Goal: Task Accomplishment & Management: Contribute content

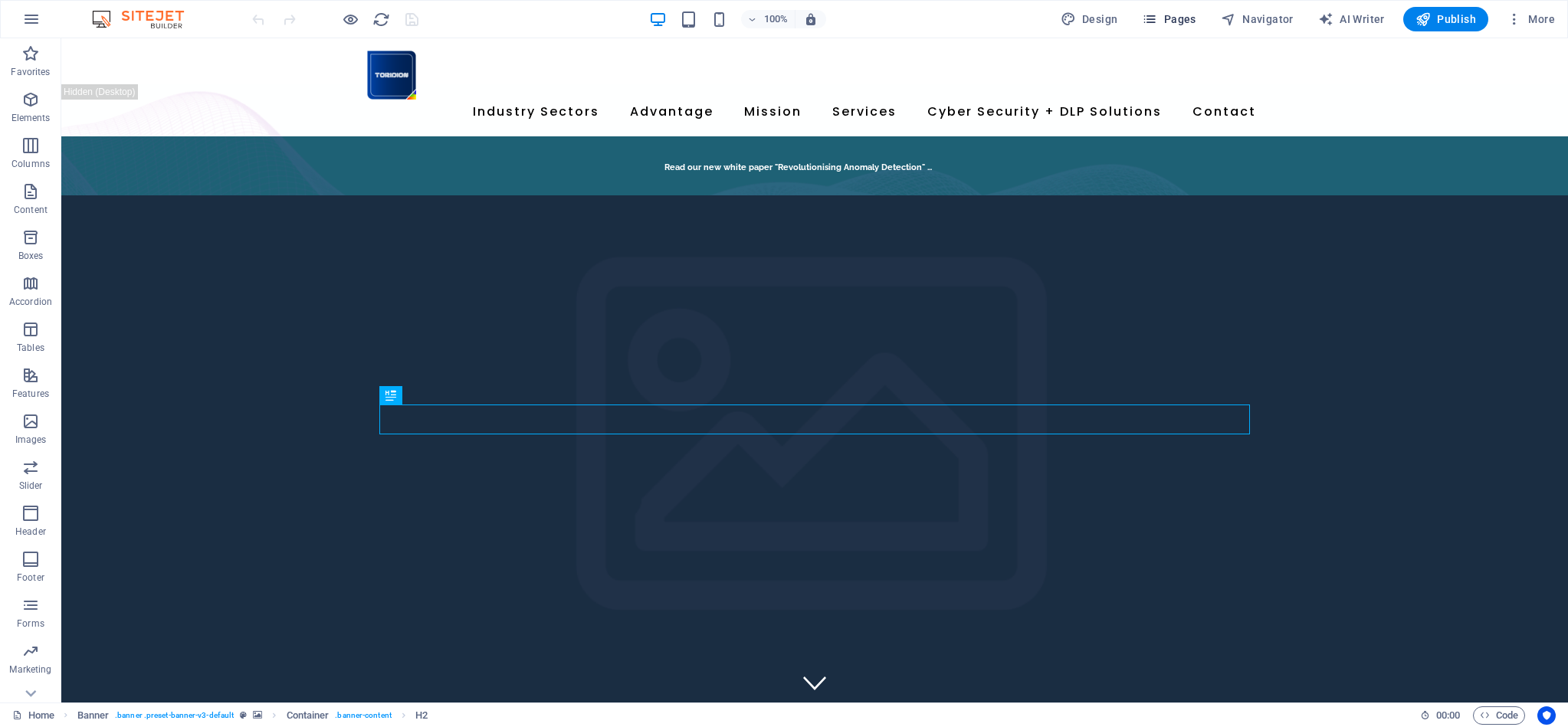
click at [1195, 19] on span "Pages" at bounding box center [1168, 19] width 53 height 15
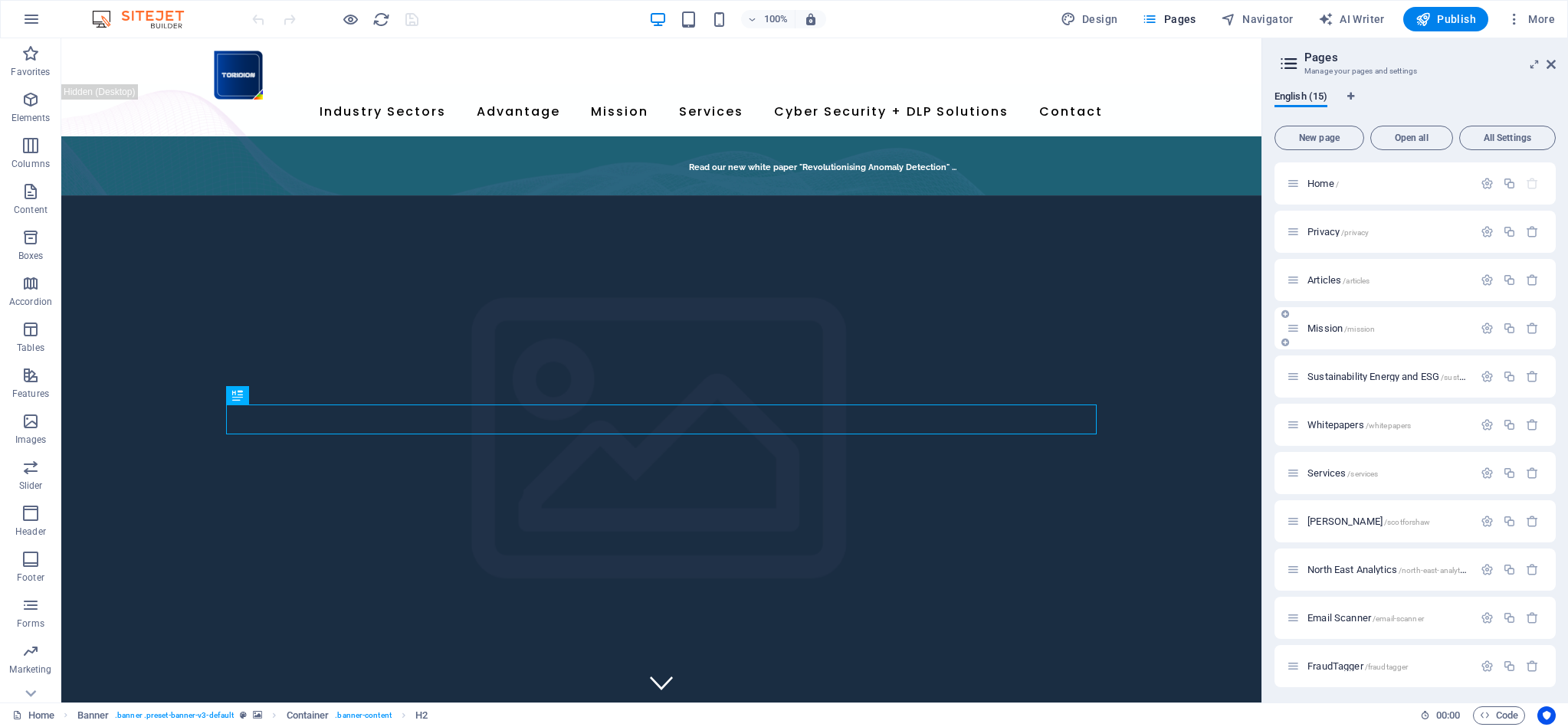
click at [1422, 327] on p "Mission /mission" at bounding box center [1387, 327] width 161 height 10
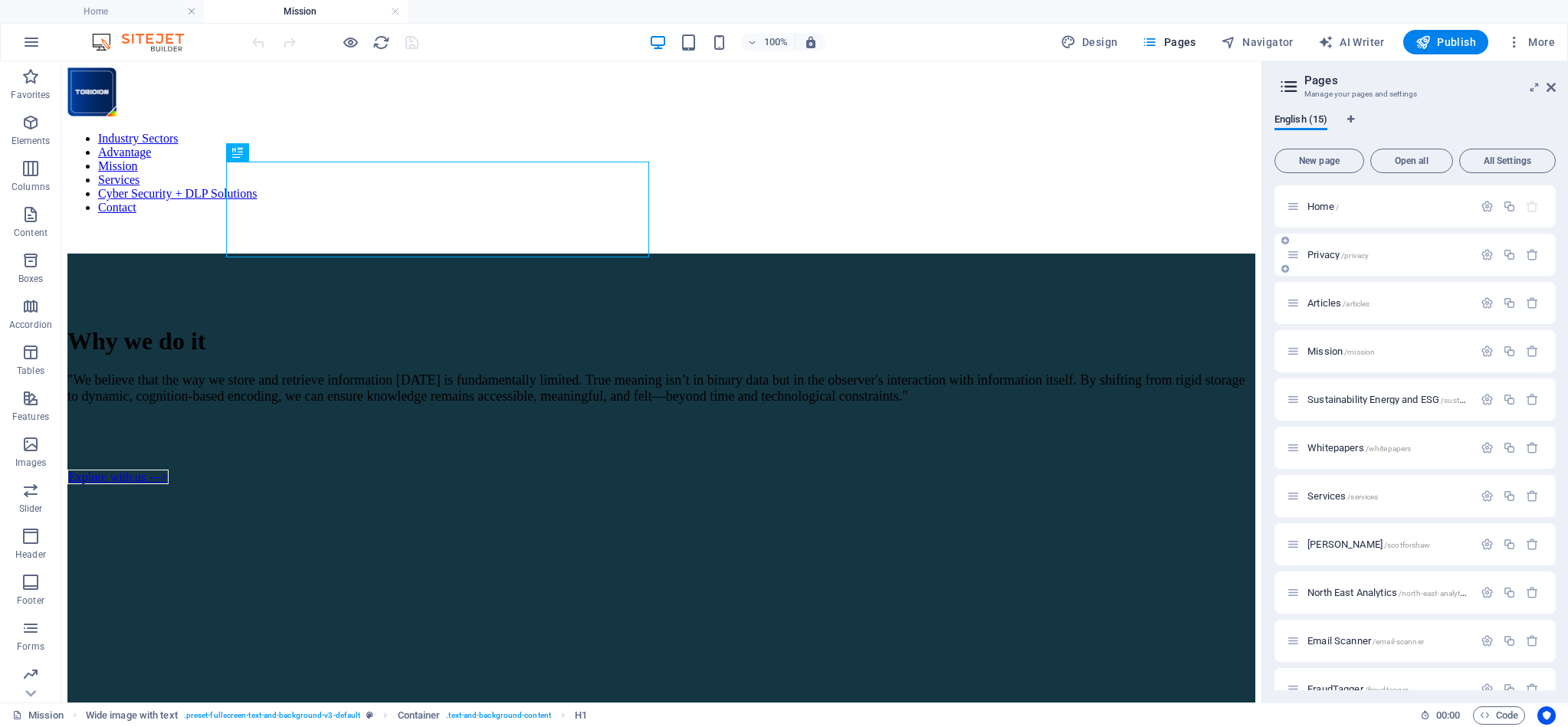
click at [1394, 255] on p "Privacy /privacy" at bounding box center [1387, 254] width 161 height 10
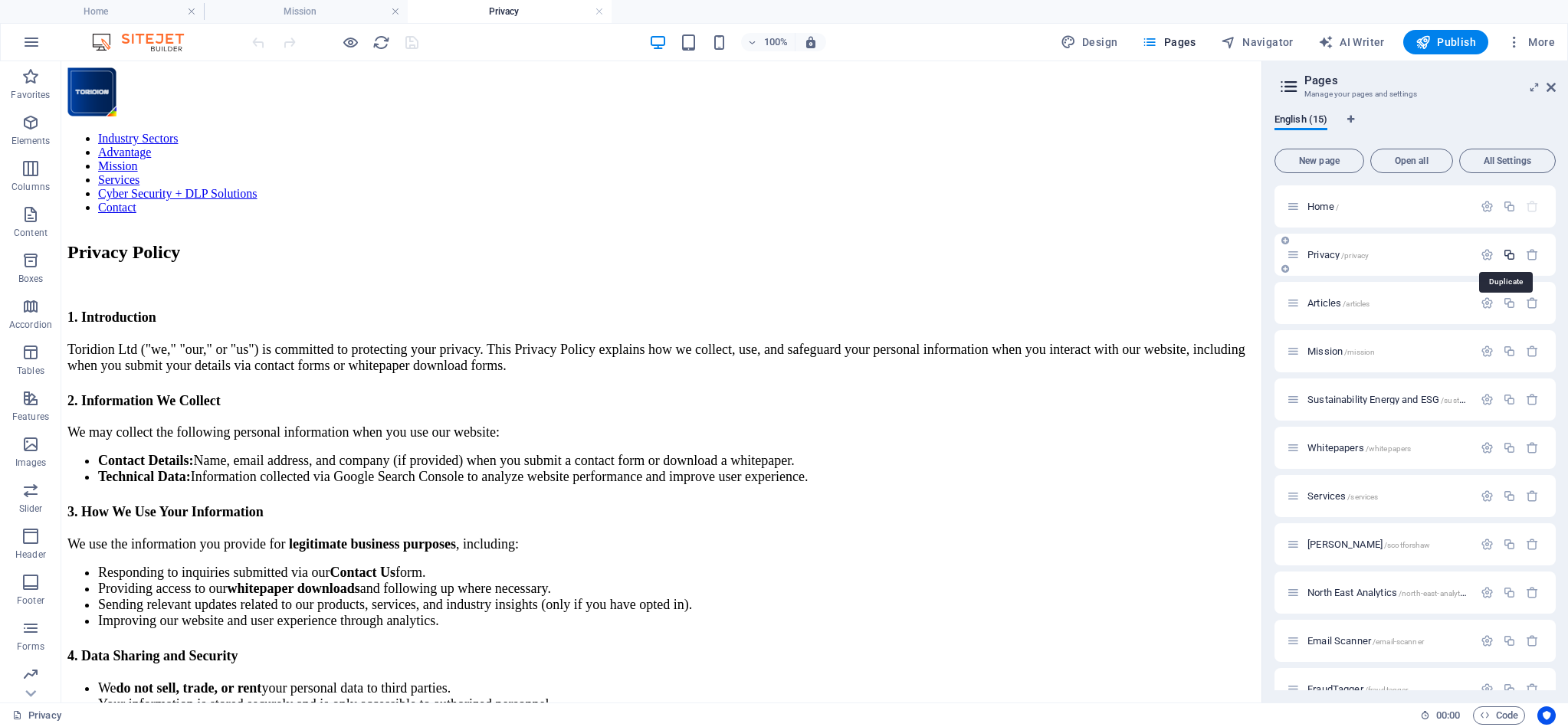
click at [1506, 259] on icon "button" at bounding box center [1509, 254] width 13 height 13
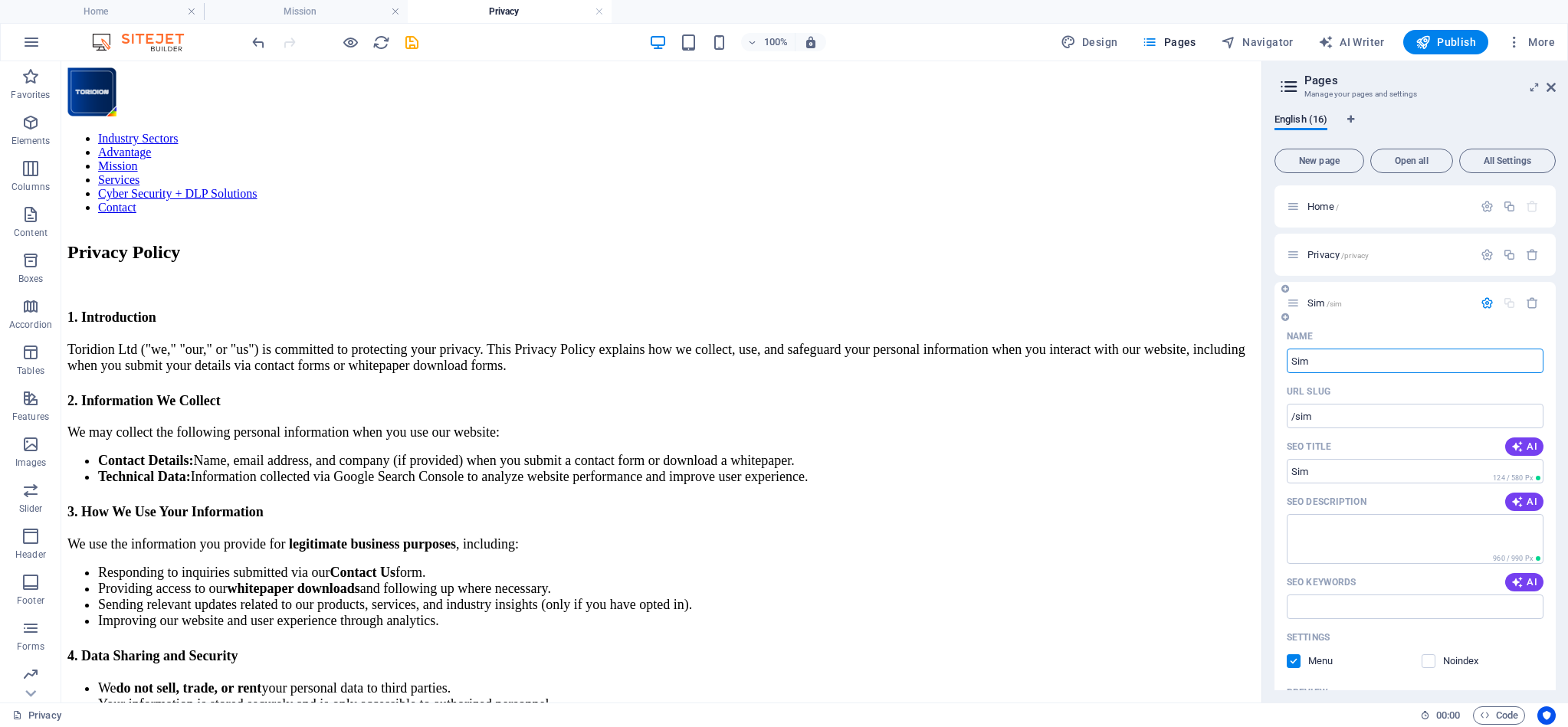
type input "Simc"
type input "/sim"
type input "Sim"
type input "Simcend"
type input "/simcen"
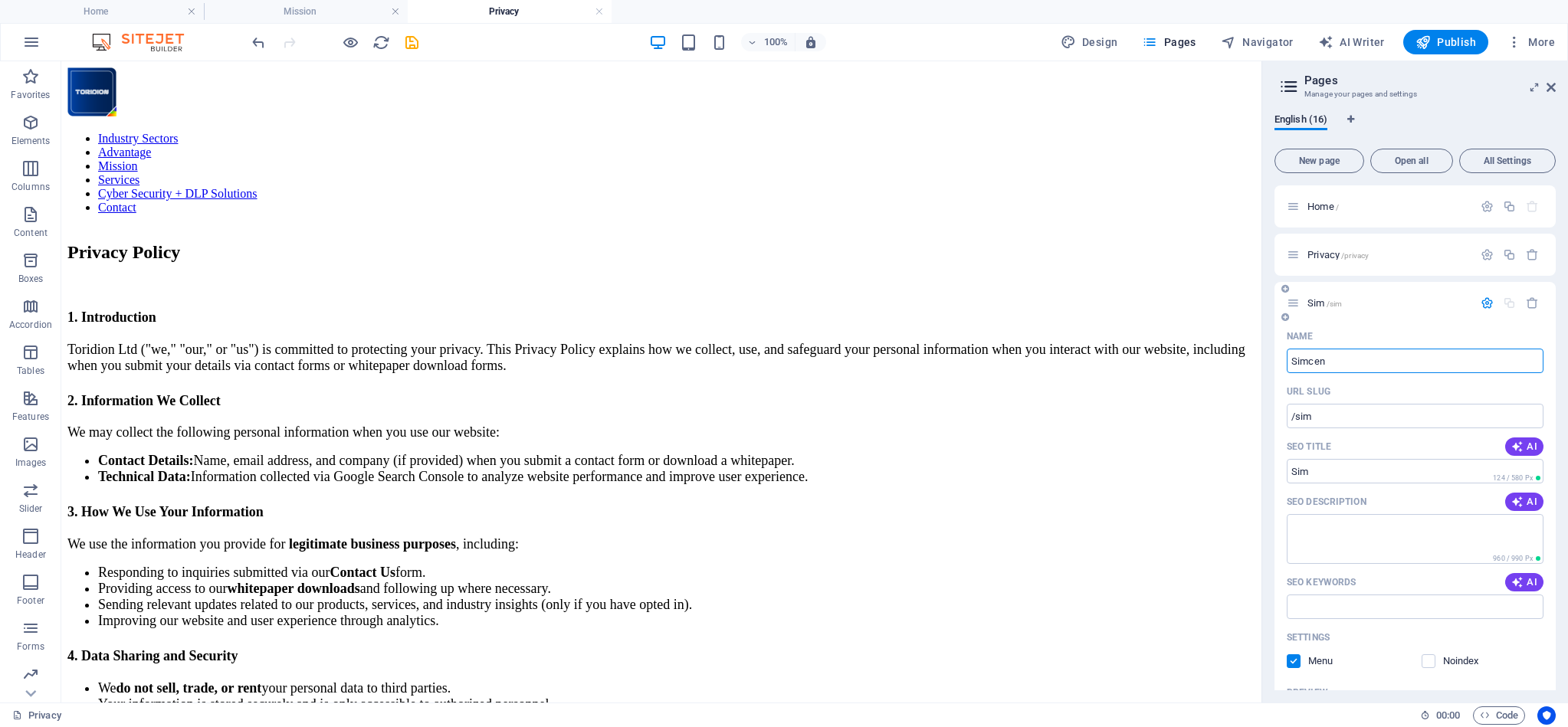
type input "Simcen"
type input "Simcend"
type input "/simcend"
type input "Simcend"
type input "Simcenda"
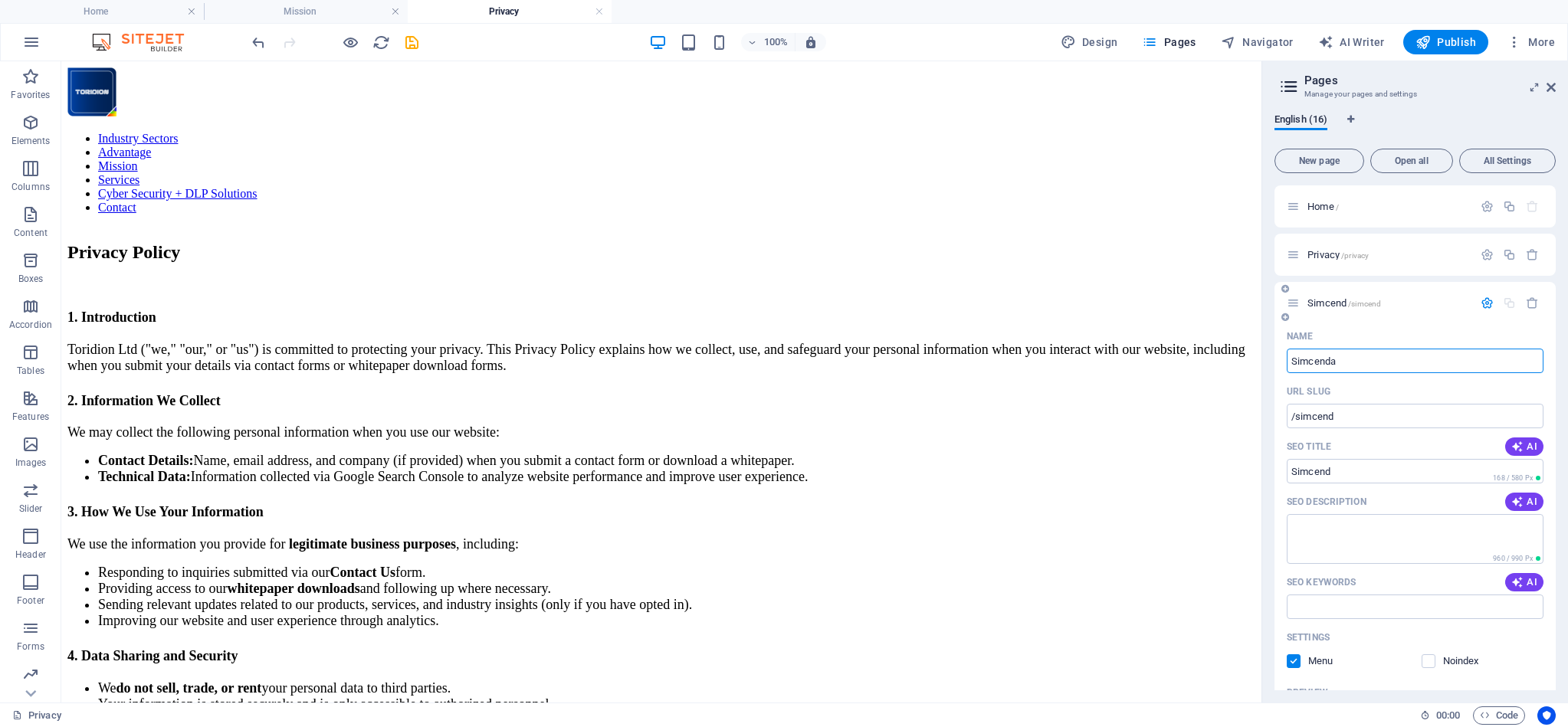
type input "/simcenda"
type input "Simcenda"
type input "Simcendan"
type input "/simcendan"
type input "Simcendan"
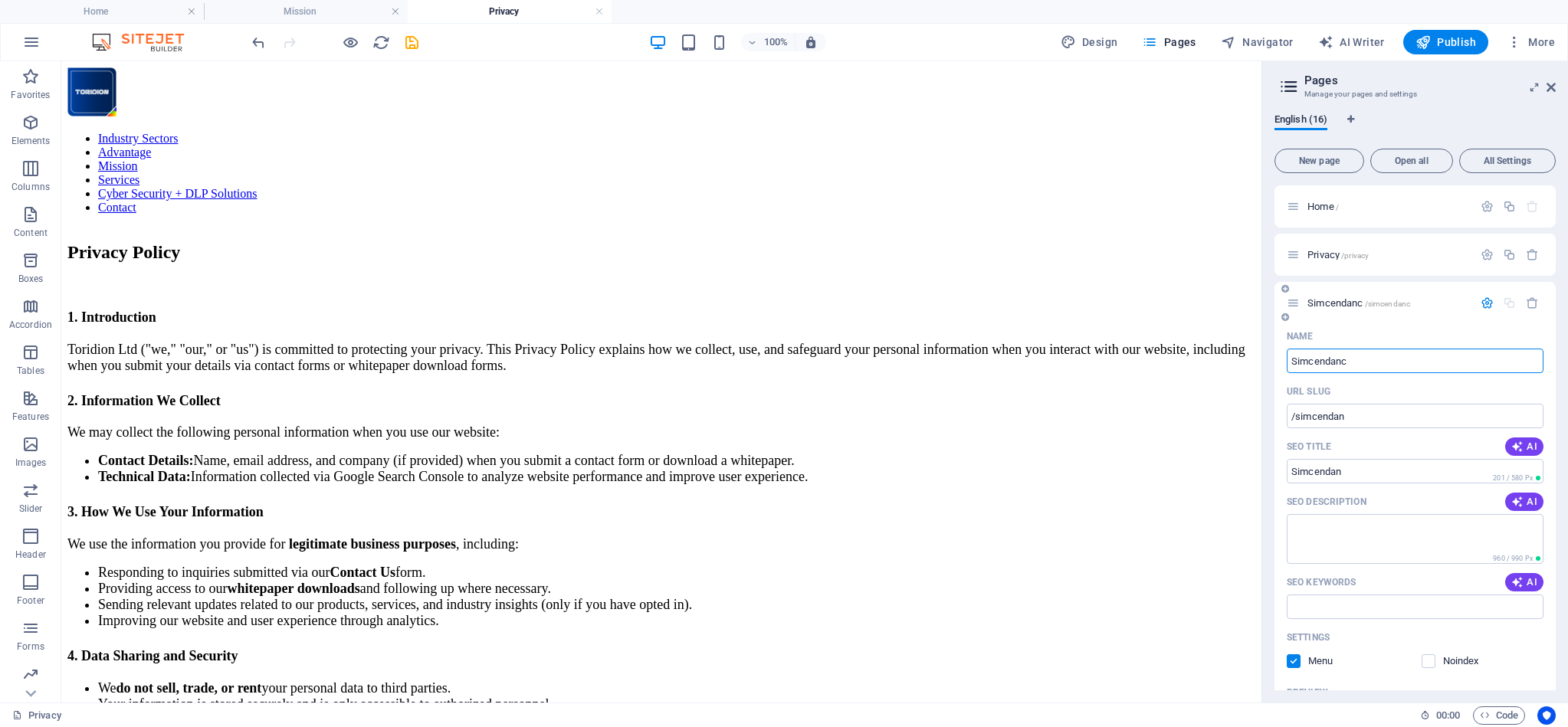
type input "Simcendance"
type input "/simcendanc"
type input "Simcendanc"
type input "Simcendance"
type input "/simcendance"
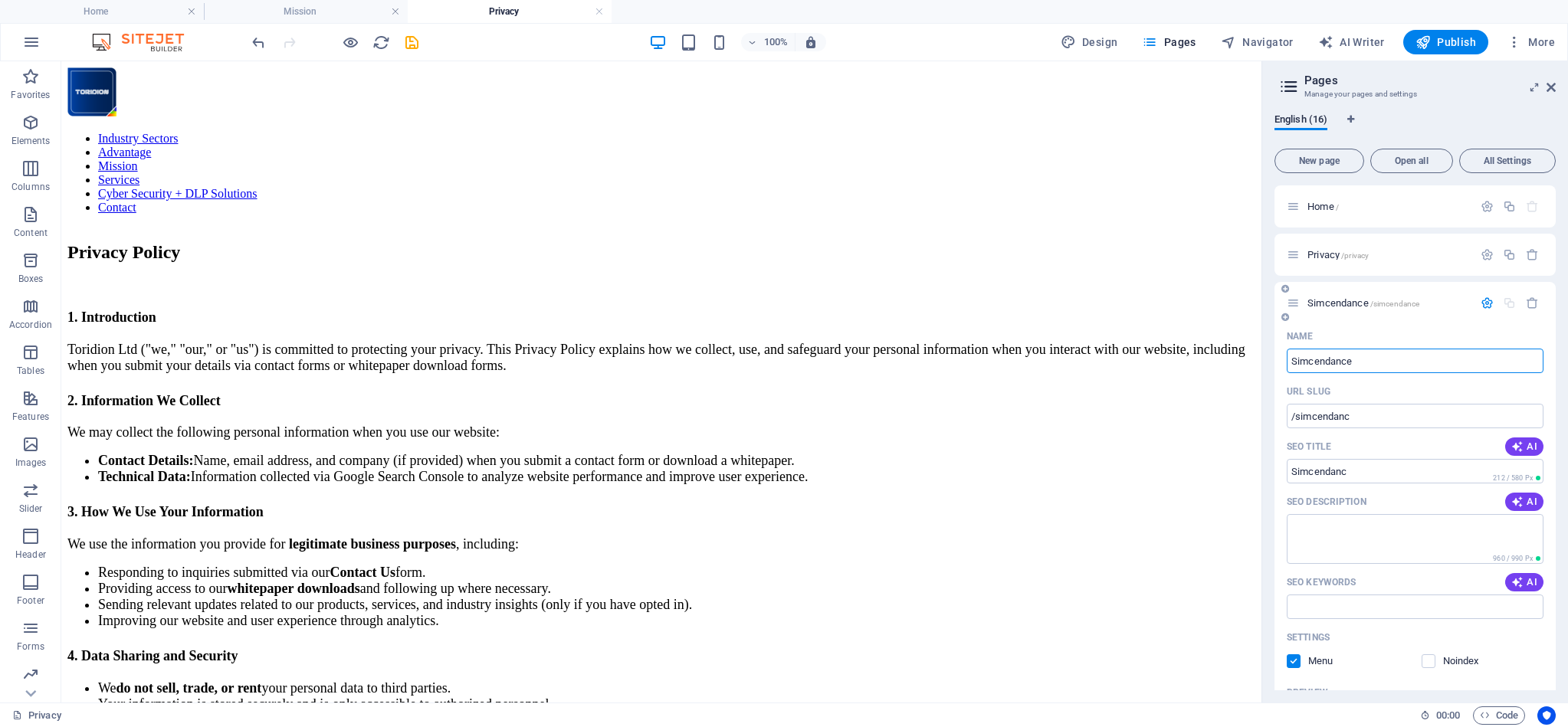
type input "Simcendance"
click at [1444, 323] on div "Simcendance /simcendance" at bounding box center [1414, 302] width 281 height 42
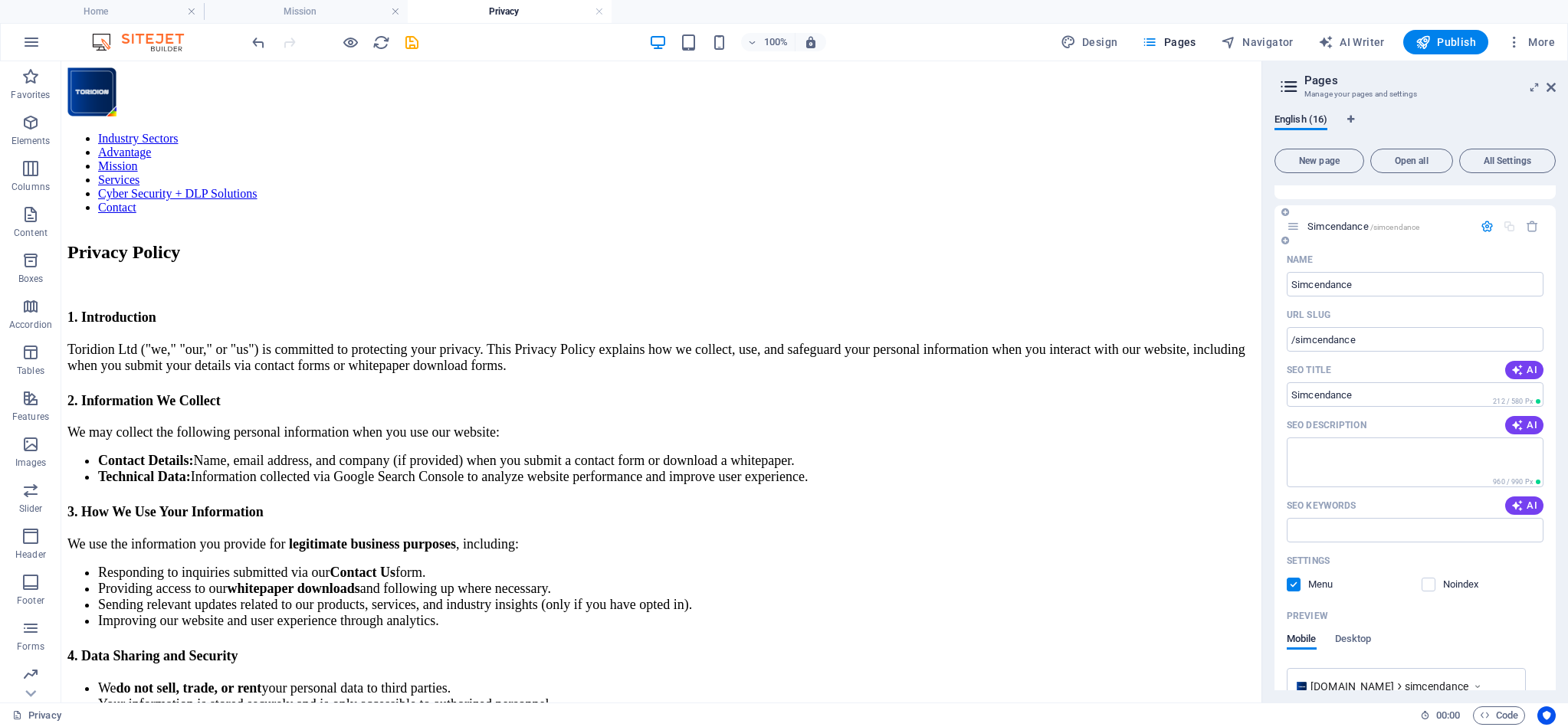
scroll to position [110, 0]
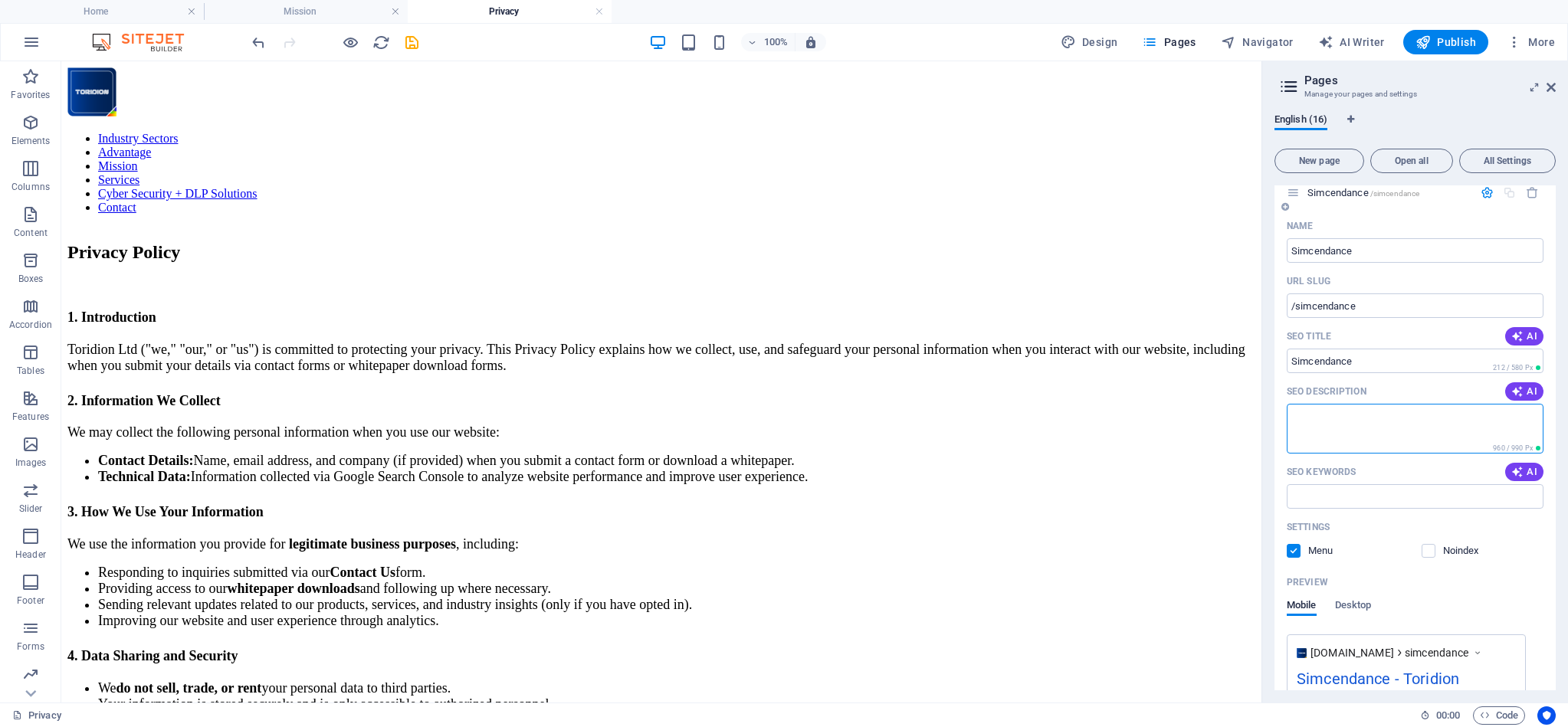
click at [1357, 424] on textarea "SEO Description" at bounding box center [1414, 428] width 256 height 50
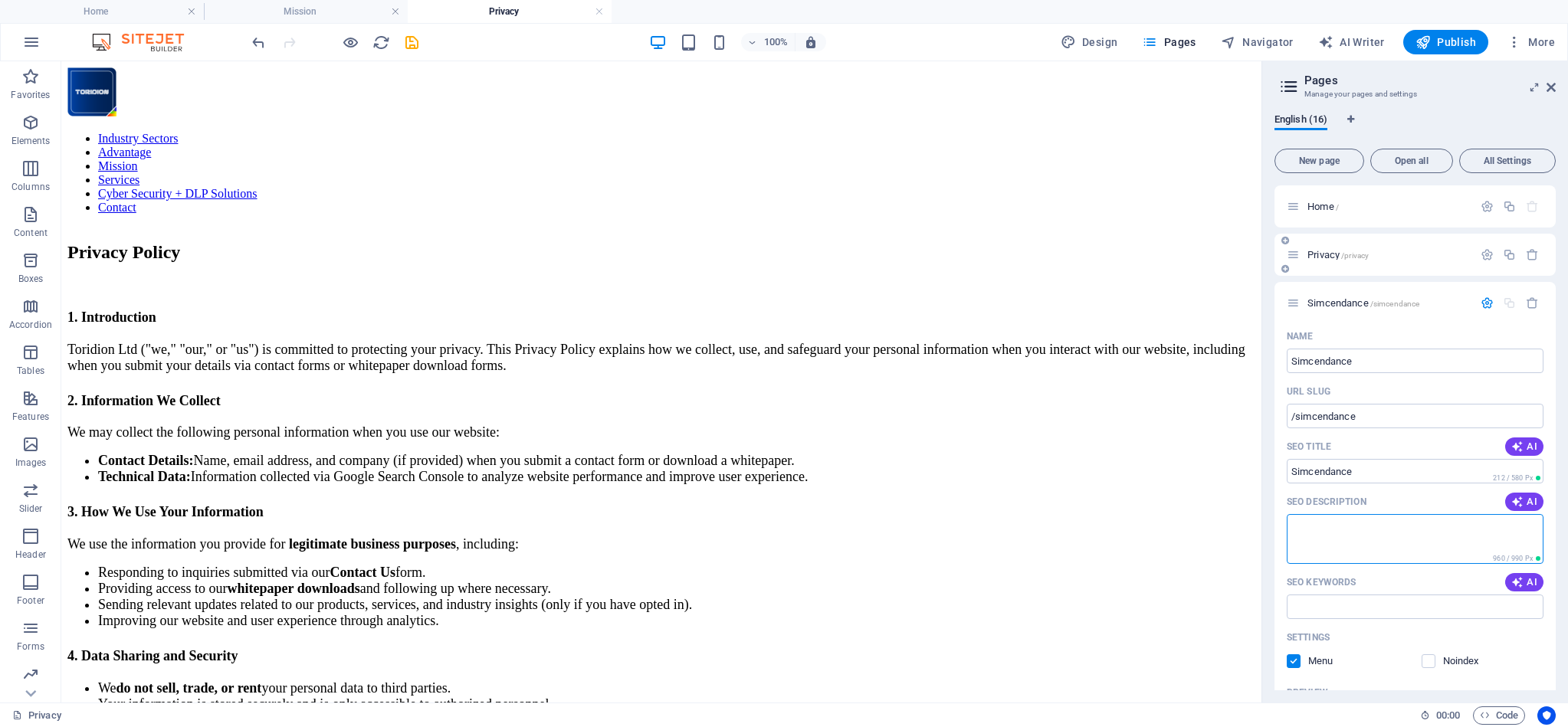
scroll to position [1, 0]
click at [1362, 298] on span "Simcendance /simcendance" at bounding box center [1363, 302] width 112 height 11
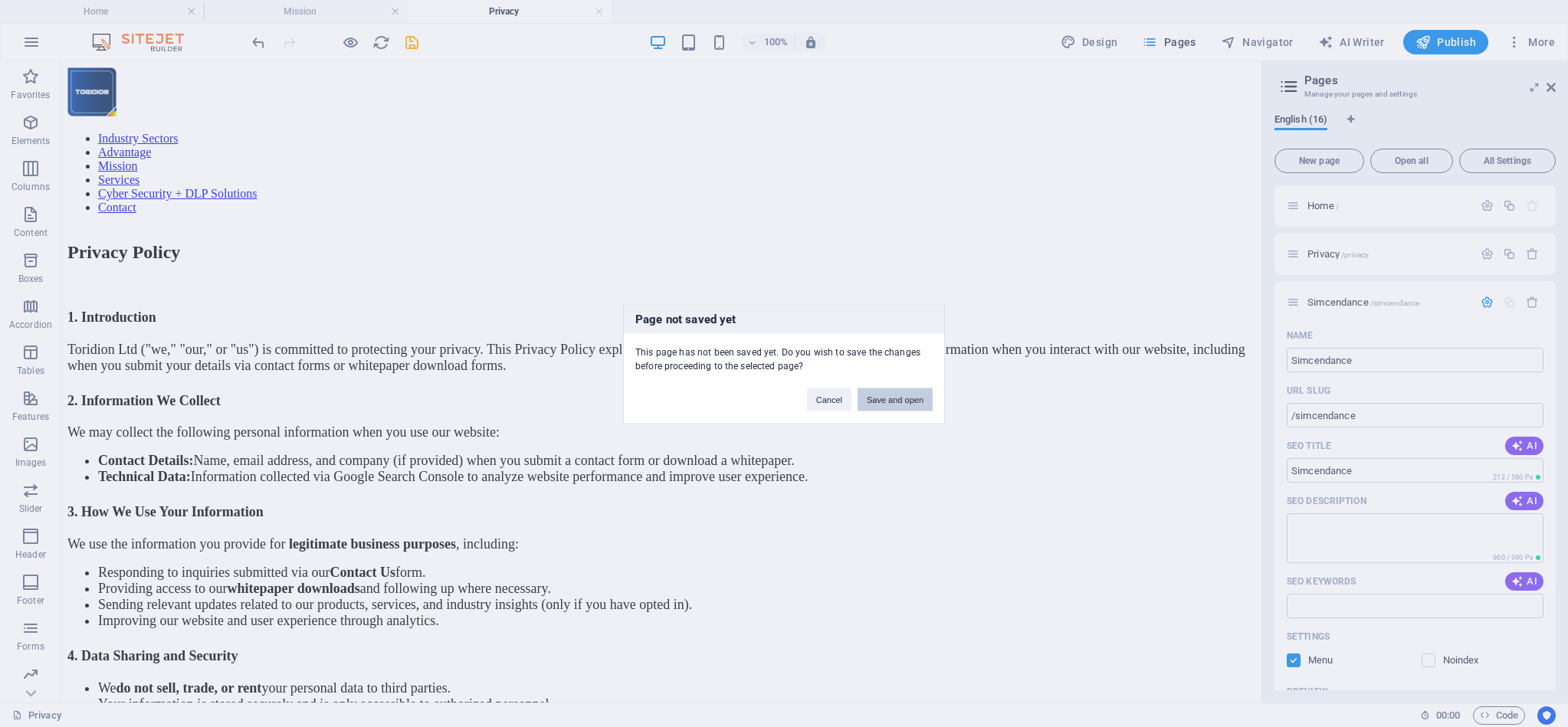
click at [902, 402] on button "Save and open" at bounding box center [895, 399] width 75 height 23
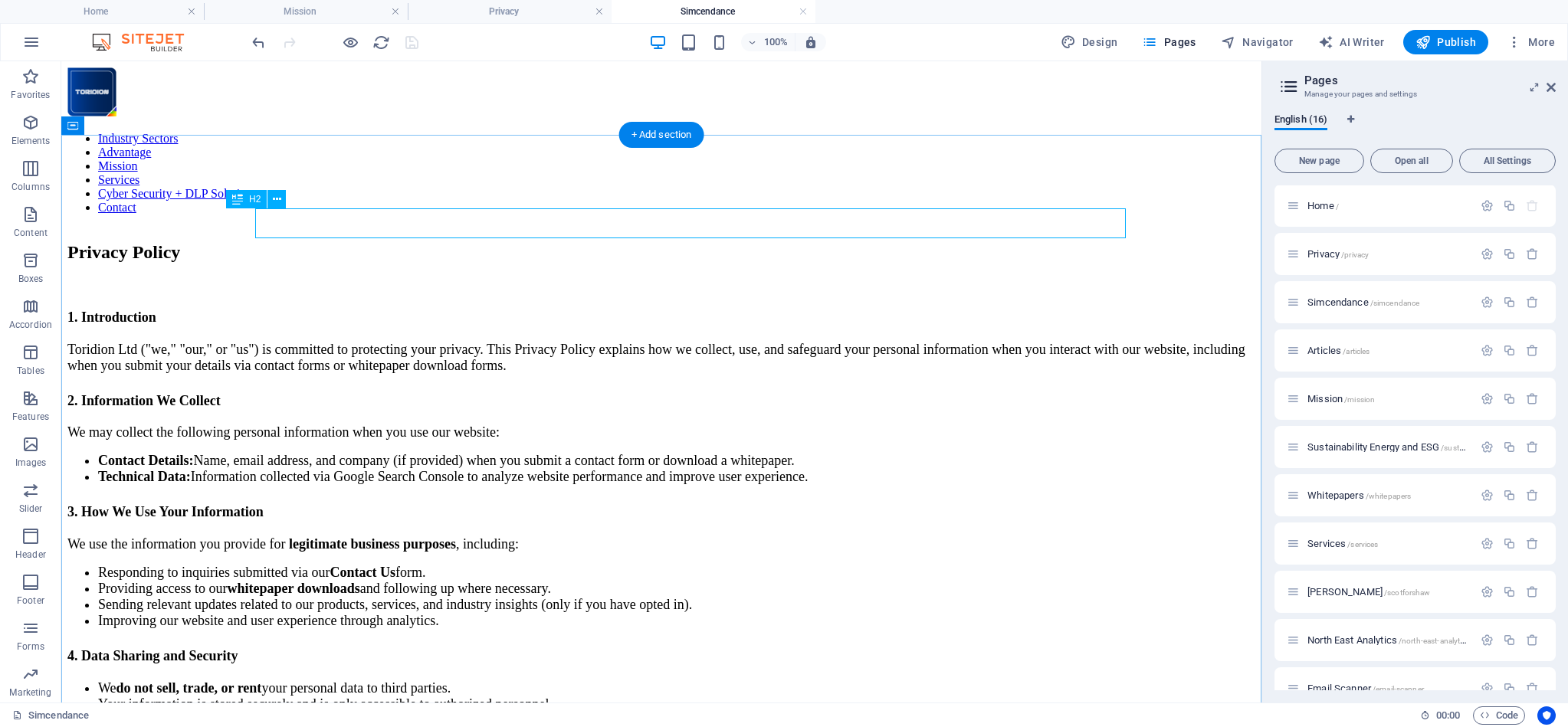
scroll to position [0, 0]
click at [345, 242] on div "Privacy Policy" at bounding box center [661, 253] width 1188 height 21
drag, startPoint x: 345, startPoint y: 231, endPoint x: 75, endPoint y: 231, distance: 270.0
click at [345, 242] on div "Privacy Policy" at bounding box center [661, 253] width 1188 height 21
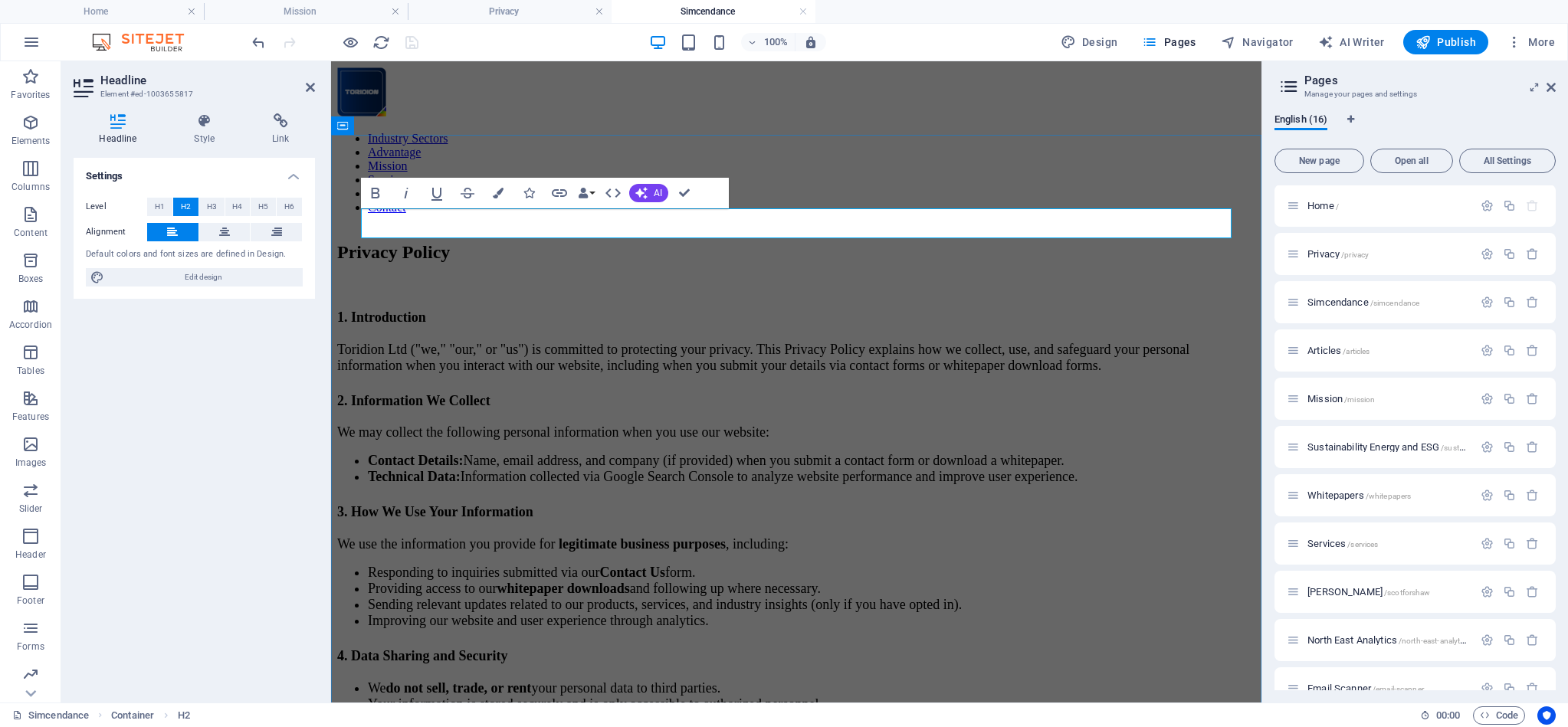
click at [414, 242] on h2 "Privacy Policy" at bounding box center [796, 253] width 918 height 21
click at [413, 242] on h2 "Privacy Policy" at bounding box center [796, 253] width 918 height 21
click at [424, 306] on div "1. Introduction Toridion Ltd ("we," "our," or "us") is committed to protecting …" at bounding box center [796, 679] width 918 height 748
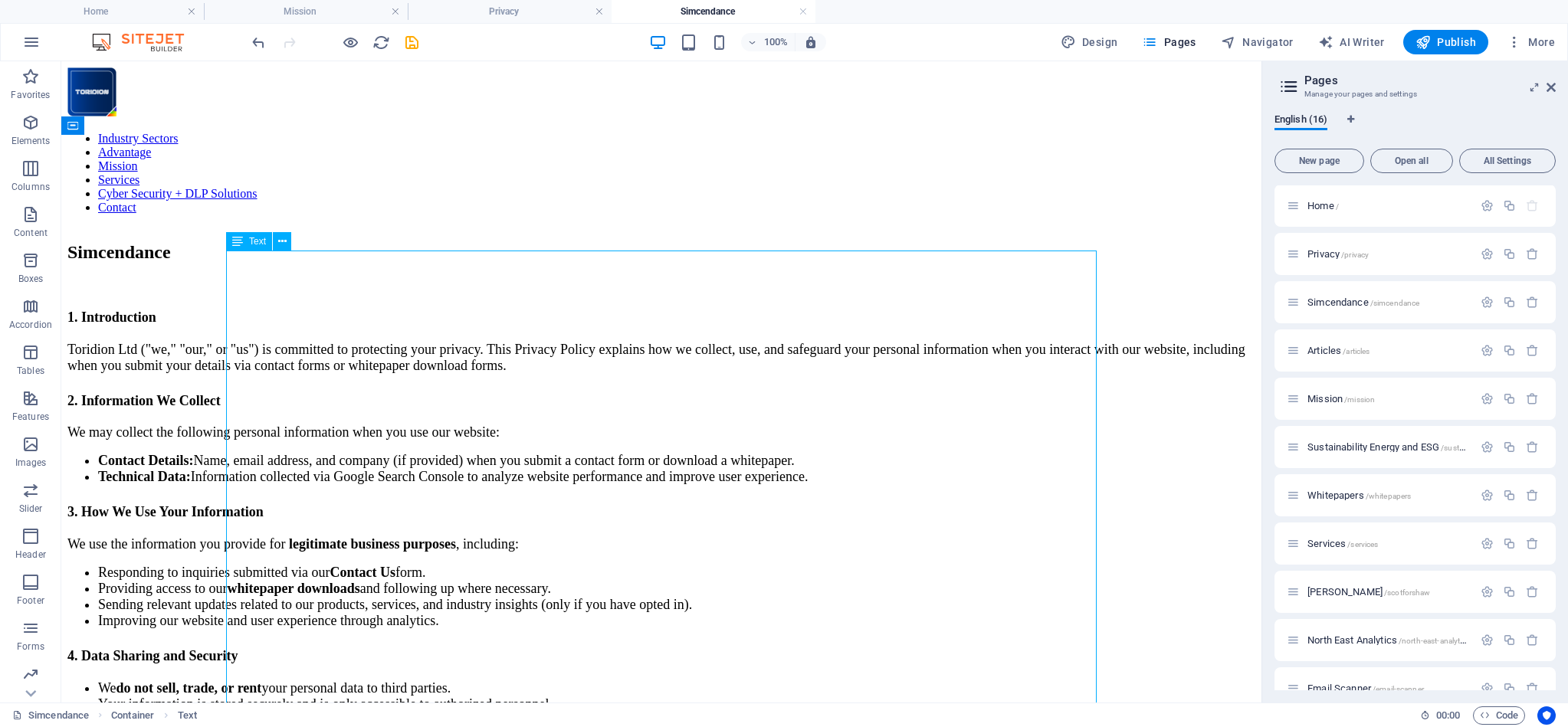
click at [318, 320] on div "1. Introduction Toridion Ltd ("we," "our," or "us") is committed to protecting …" at bounding box center [661, 679] width 1188 height 748
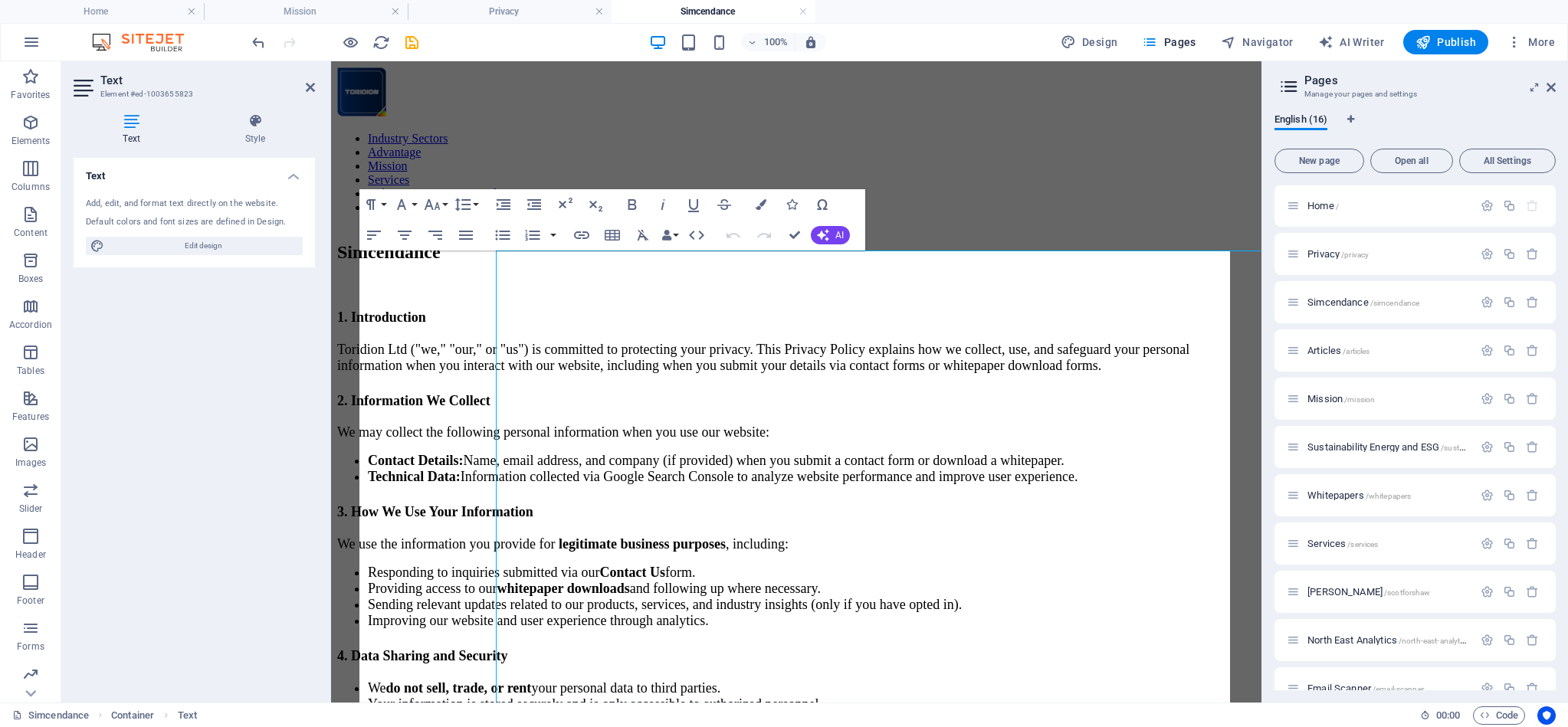
click at [317, 320] on div "Text Style Text Add, edit, and format text directly on the website. Default col…" at bounding box center [194, 401] width 266 height 602
click at [441, 342] on span "Toridion Ltd ("we," "our," or "us") is committed to protecting your privacy. Th…" at bounding box center [763, 357] width 852 height 32
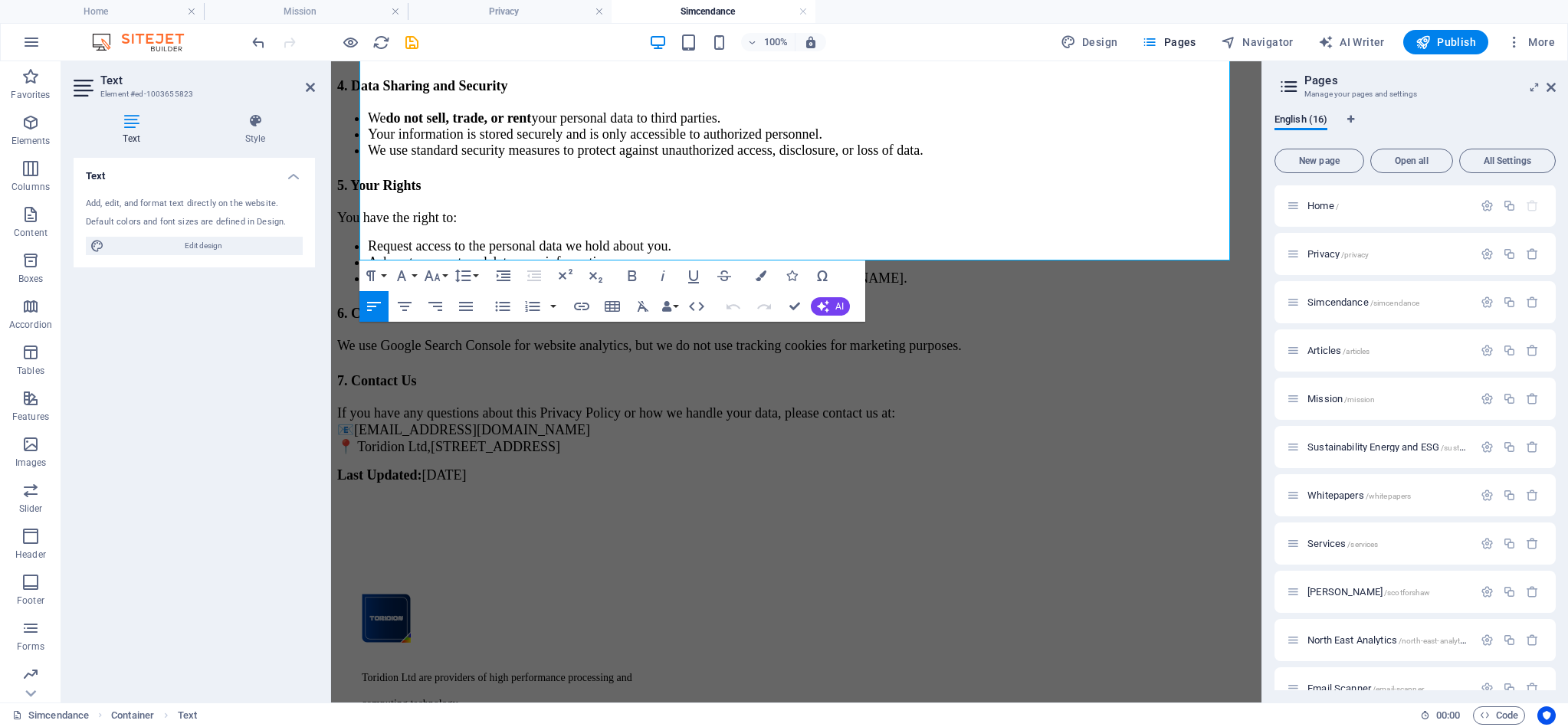
scroll to position [692, 0]
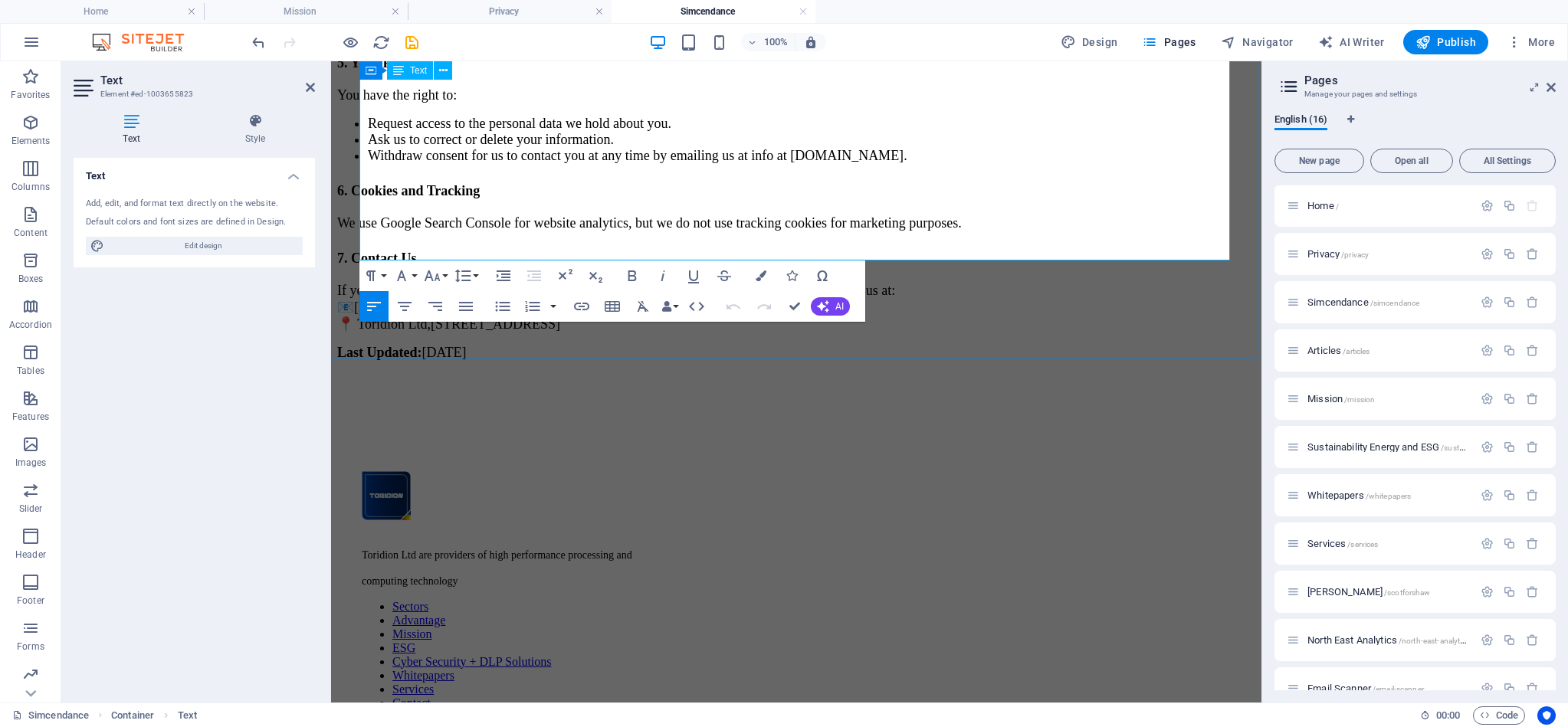
drag, startPoint x: 361, startPoint y: 270, endPoint x: 650, endPoint y: 242, distance: 290.4
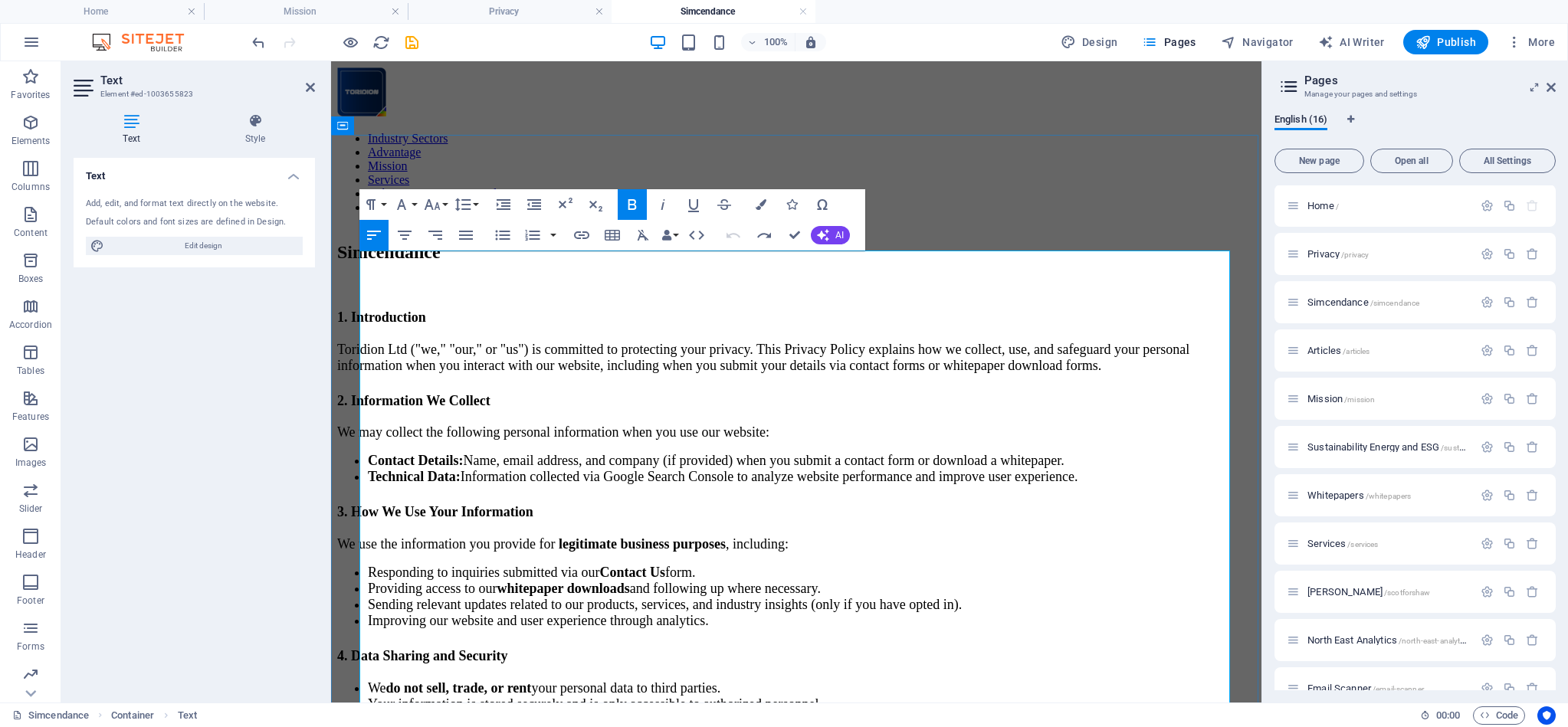
drag, startPoint x: 428, startPoint y: 357, endPoint x: 416, endPoint y: 317, distance: 41.8
click at [428, 393] on strong "2. Information We Collect" at bounding box center [414, 400] width 154 height 15
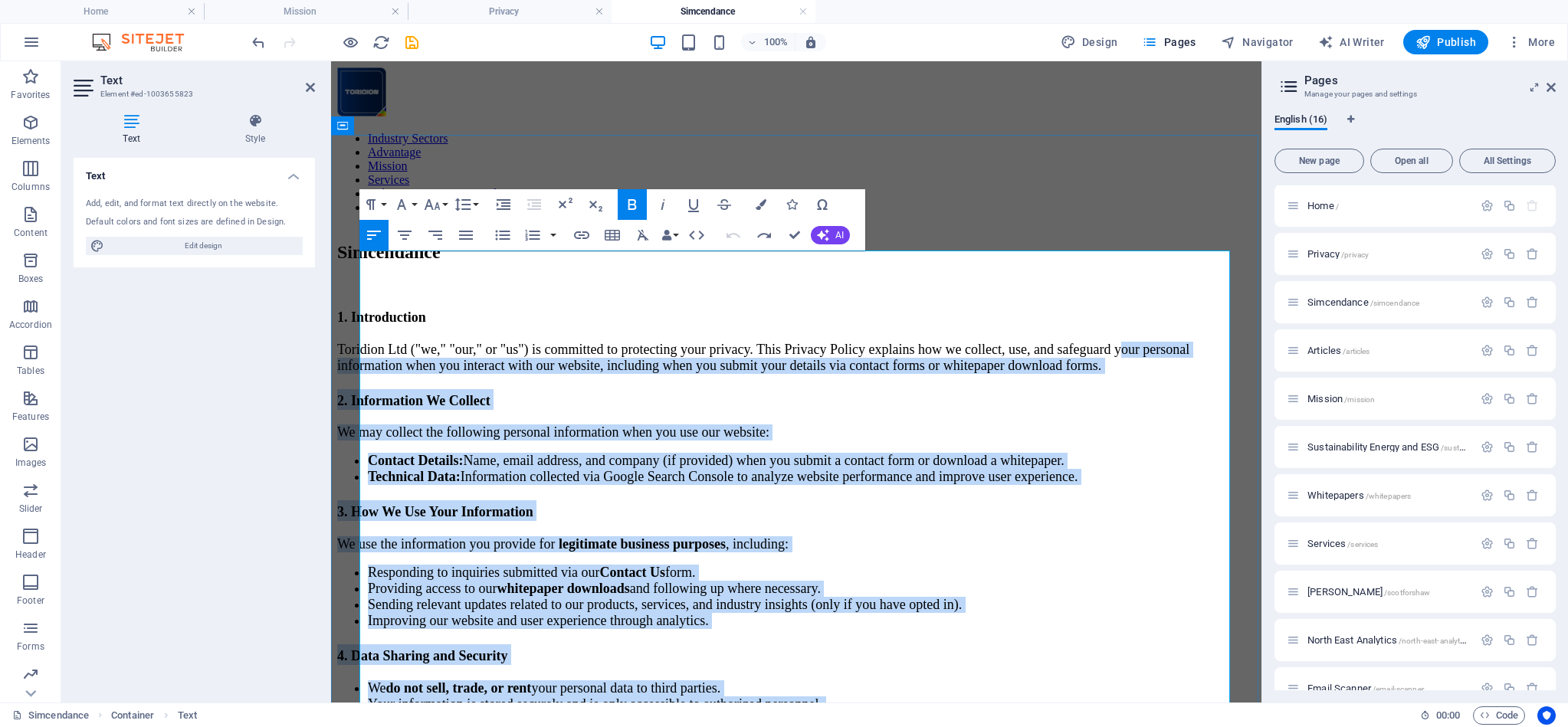
drag, startPoint x: 368, startPoint y: 306, endPoint x: 709, endPoint y: 698, distance: 519.6
click at [709, 698] on div "1. Introduction Toridion Ltd ("we," "our," or "us") is committed to protecting …" at bounding box center [796, 679] width 918 height 748
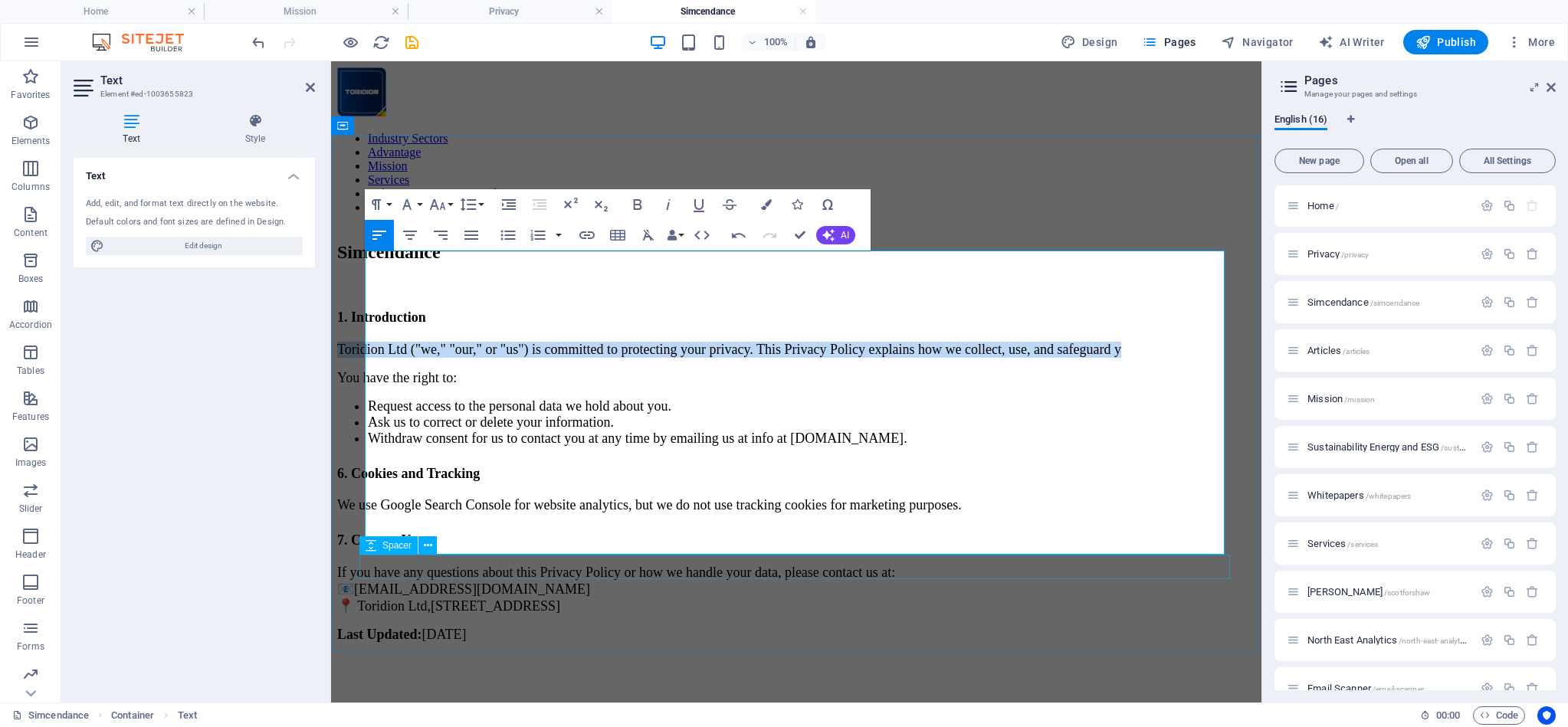
drag, startPoint x: 366, startPoint y: 314, endPoint x: 606, endPoint y: 571, distance: 351.6
click at [606, 572] on div "Simcendance 1. Introduction Toridion Ltd ("we," "our," or "us") is committed to…" at bounding box center [796, 460] width 918 height 437
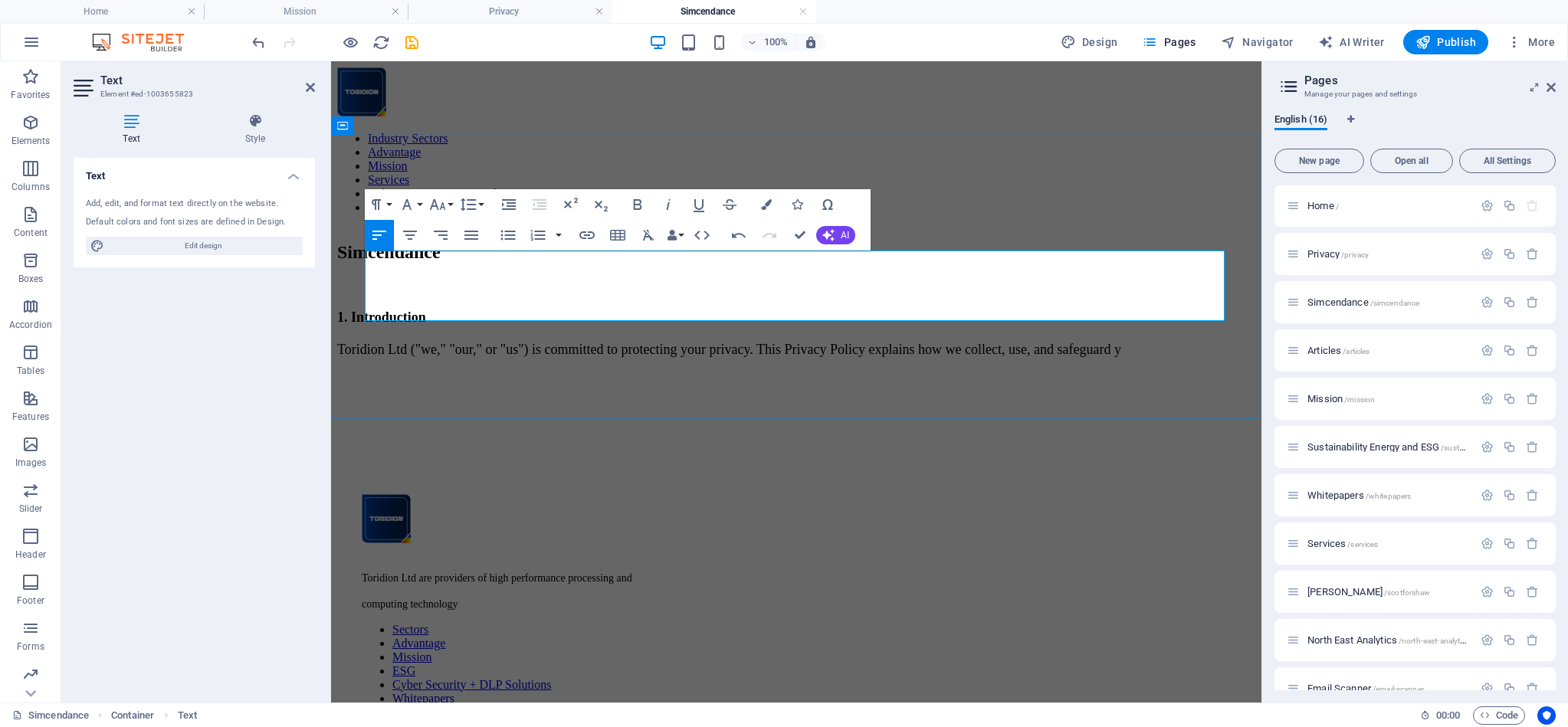
click at [410, 310] on span "1. Introduction" at bounding box center [381, 317] width 89 height 15
click at [392, 368] on p at bounding box center [796, 374] width 918 height 14
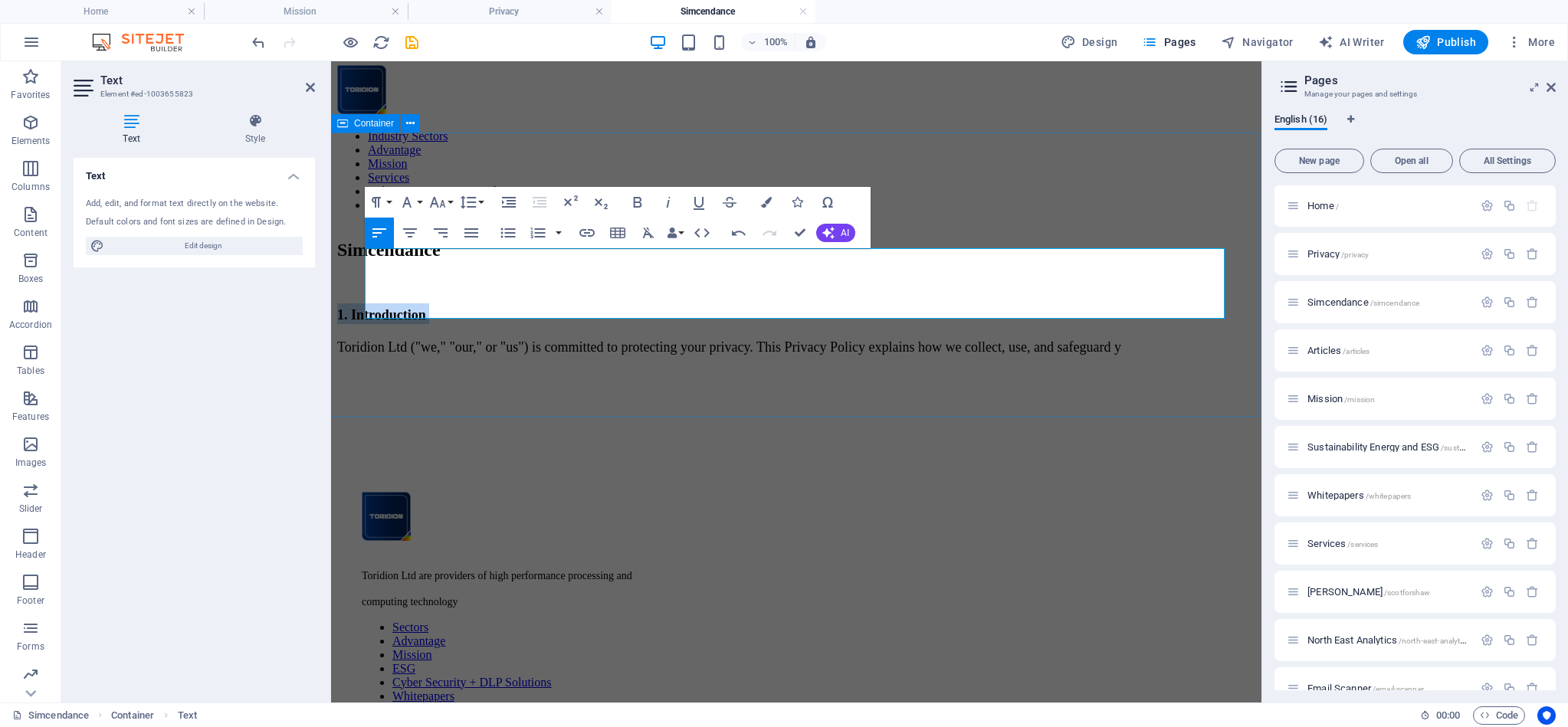
drag, startPoint x: 365, startPoint y: 289, endPoint x: 358, endPoint y: 271, distance: 19.3
click at [358, 270] on div "Simcendance 1. Introduction Toridion Ltd ("we," "our," or "us") is committed to…" at bounding box center [796, 328] width 918 height 179
click at [461, 340] on p "Toridion Ltd ("we," "our," or "us") is committed to protecting your privacy. Th…" at bounding box center [796, 347] width 918 height 16
drag, startPoint x: 477, startPoint y: 266, endPoint x: 378, endPoint y: 277, distance: 99.6
click at [353, 266] on div "Simcendance 1. Introduction Toridion Ltd ("we," "our," or "us") is committed to…" at bounding box center [796, 328] width 918 height 179
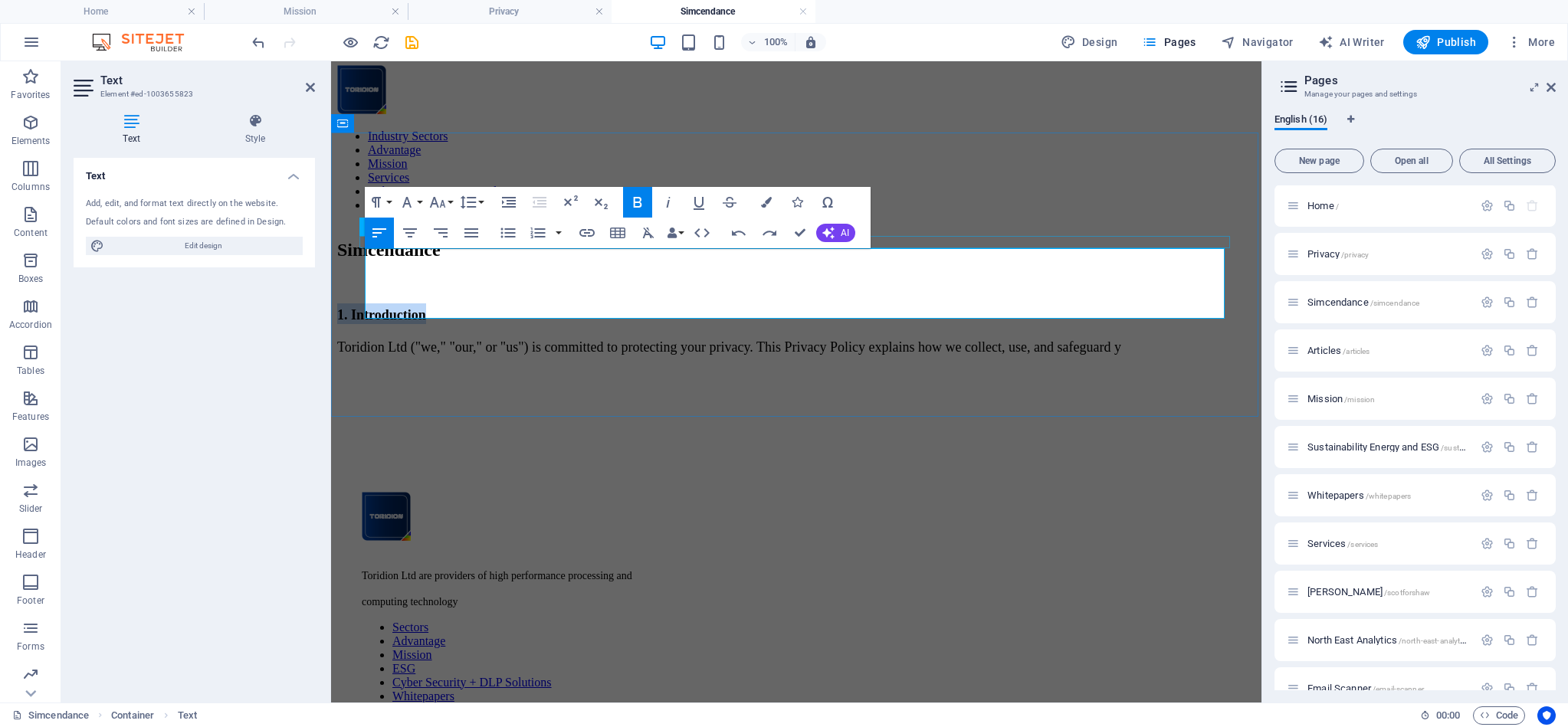
click at [626, 200] on button "Bold" at bounding box center [637, 202] width 29 height 31
click at [436, 303] on h2 at bounding box center [796, 313] width 918 height 21
click at [424, 340] on span "Toridion Ltd ("we," "our," or "us") is committed to protecting your privacy. Th…" at bounding box center [728, 347] width 784 height 15
drag, startPoint x: 572, startPoint y: 292, endPoint x: 547, endPoint y: 291, distance: 25.0
click at [567, 340] on span "Toridion Ltd ("we," "our," or "us") is committed to protecting your privacy. Th…" at bounding box center [728, 347] width 784 height 15
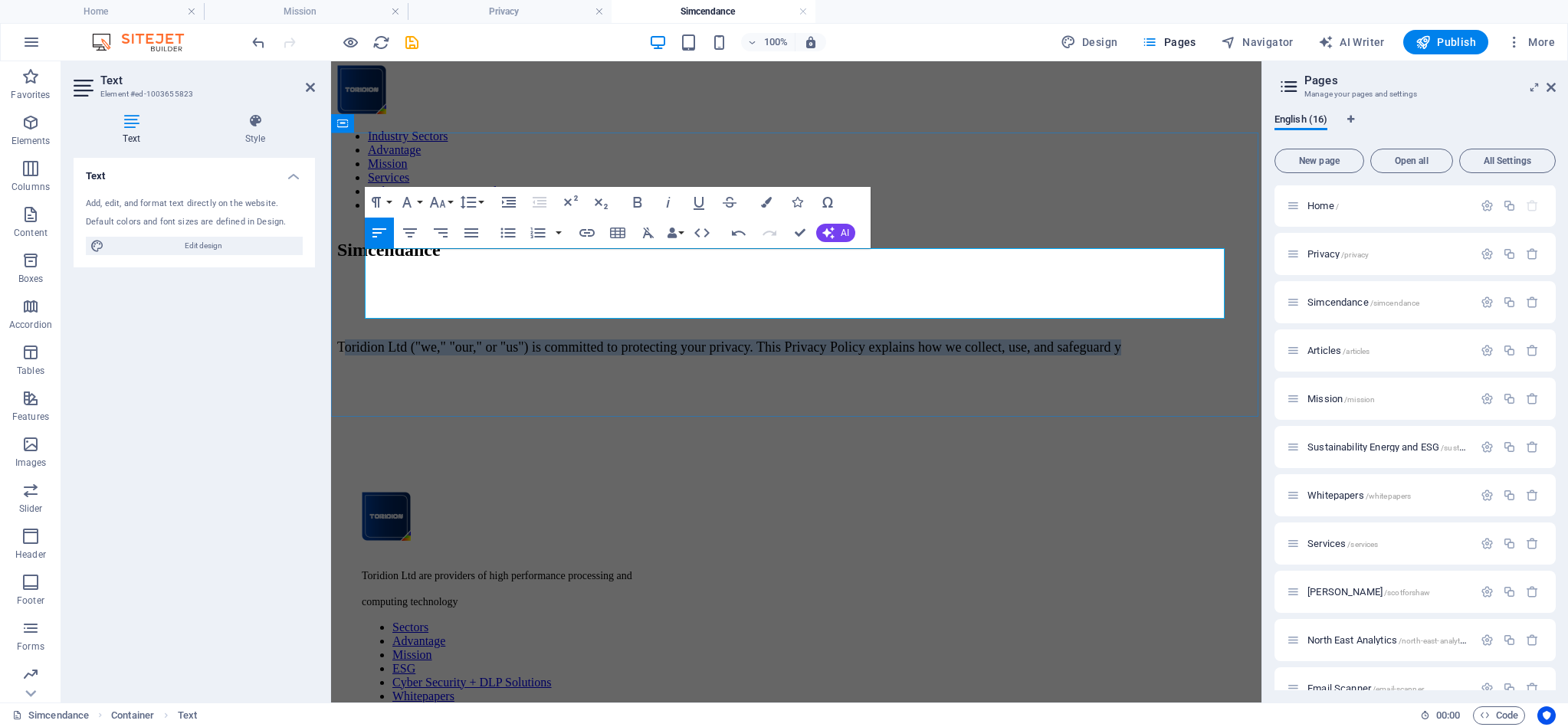
drag, startPoint x: 374, startPoint y: 292, endPoint x: 556, endPoint y: 289, distance: 182.0
click at [825, 340] on p "Toridion Ltd ("we," "our," or "us") is committed to protecting your privacy. Th…" at bounding box center [796, 347] width 918 height 16
click at [464, 340] on span "Toridion Ltd ("we," "our," or "us") is committed to protecting your privacy. Th…" at bounding box center [728, 347] width 784 height 15
drag, startPoint x: 418, startPoint y: 289, endPoint x: 1385, endPoint y: 301, distance: 967.1
click at [1261, 301] on html "Industry Sectors Advantage Mission Services Cyber Security + DLP Solutions Cont…" at bounding box center [797, 502] width 931 height 888
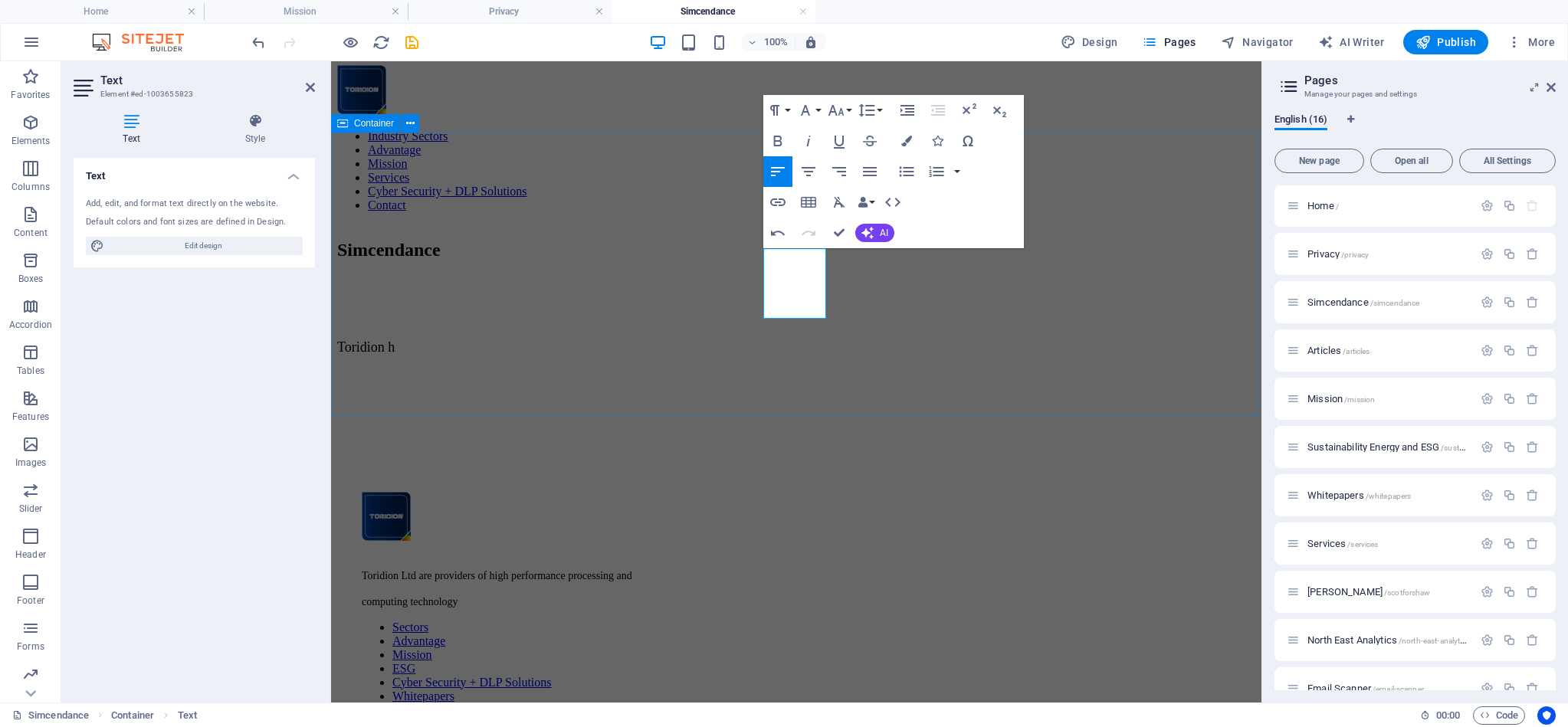
click at [882, 284] on div "Simcendance Toridion h" at bounding box center [796, 328] width 918 height 179
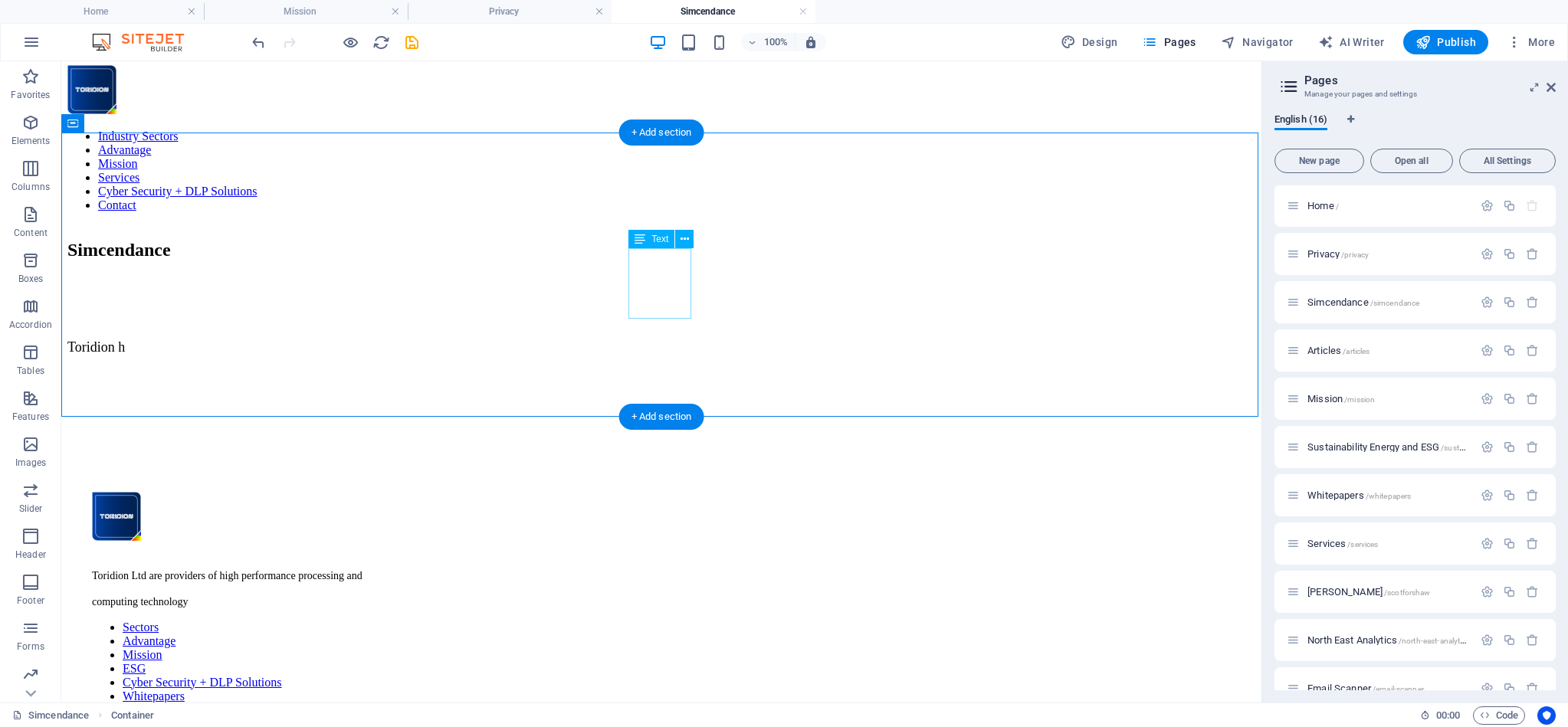
click at [640, 303] on div "Toridion h" at bounding box center [661, 342] width 1188 height 78
click at [647, 238] on div "Text" at bounding box center [651, 240] width 46 height 19
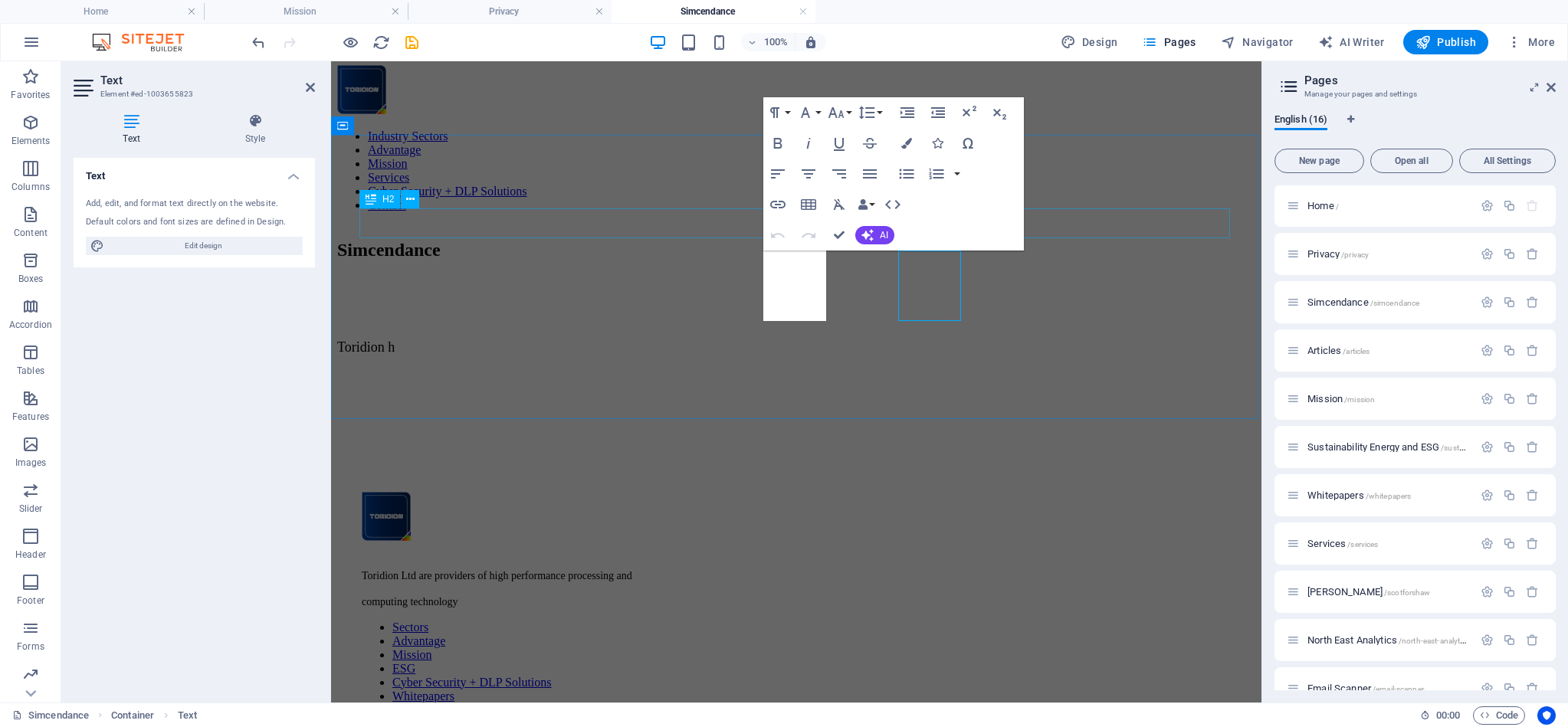
scroll to position [0, 0]
click at [778, 174] on icon "button" at bounding box center [777, 174] width 14 height 9
click at [252, 126] on icon at bounding box center [256, 121] width 120 height 15
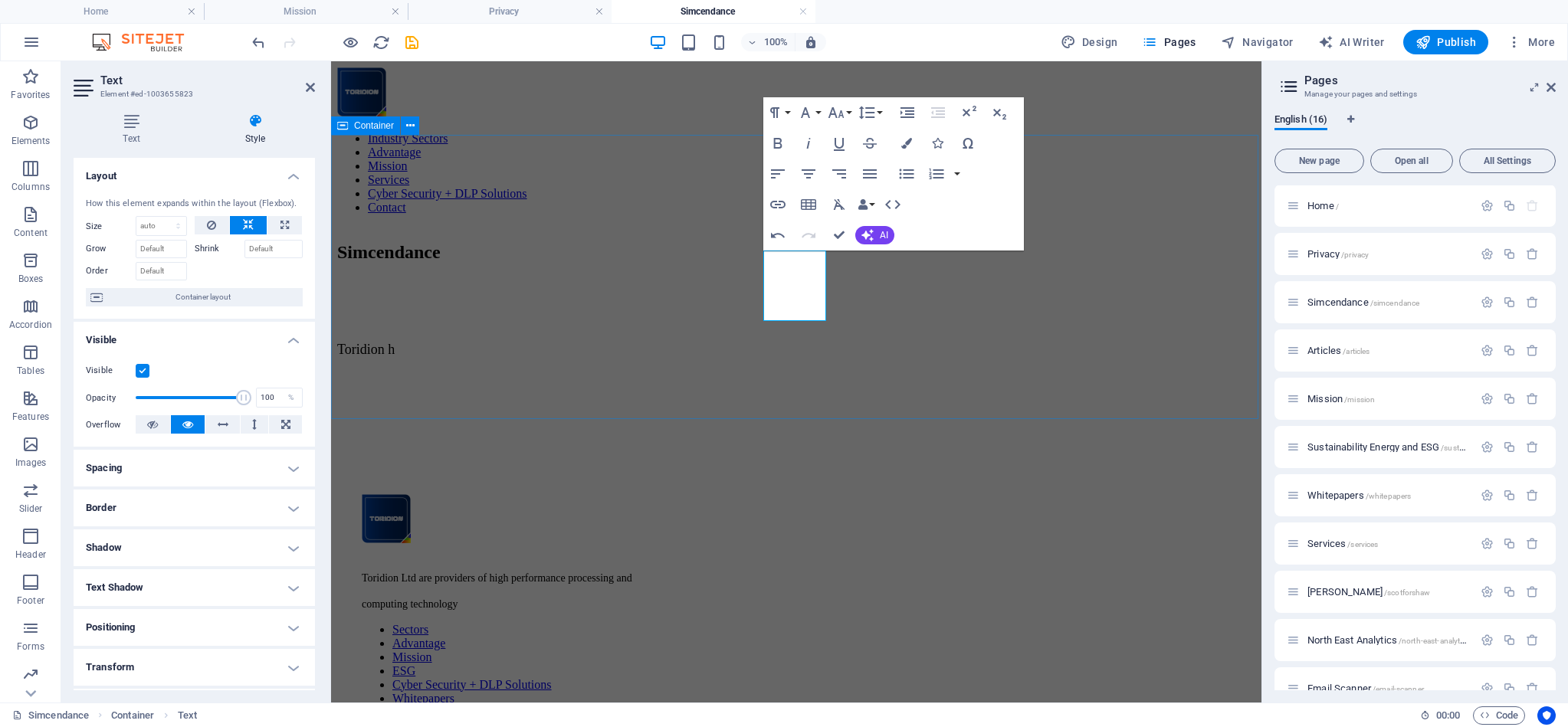
click at [884, 289] on div "Simcendance Toridion h" at bounding box center [796, 331] width 918 height 179
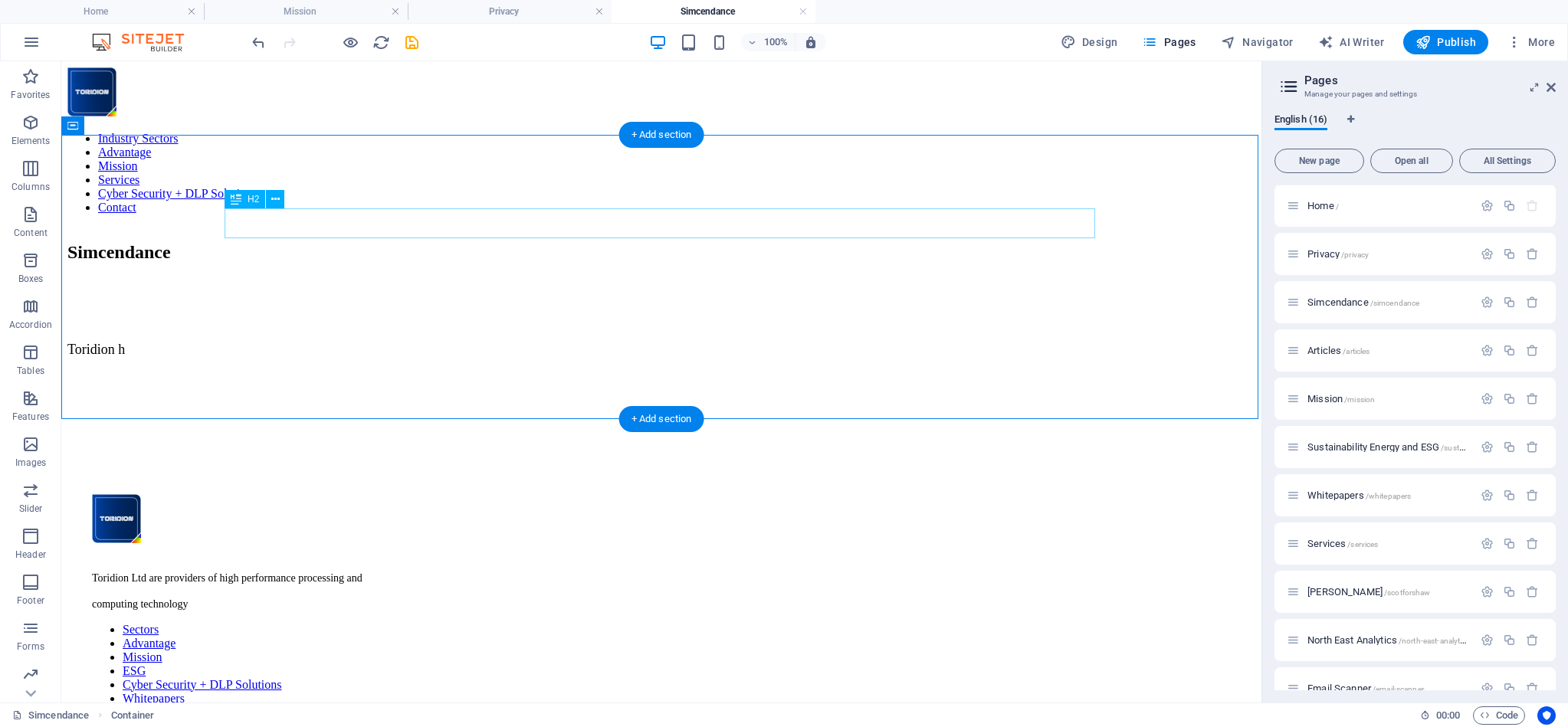
click at [507, 242] on div "Simcendance" at bounding box center [661, 253] width 1188 height 21
click at [669, 306] on div "Toridion h" at bounding box center [661, 344] width 1188 height 78
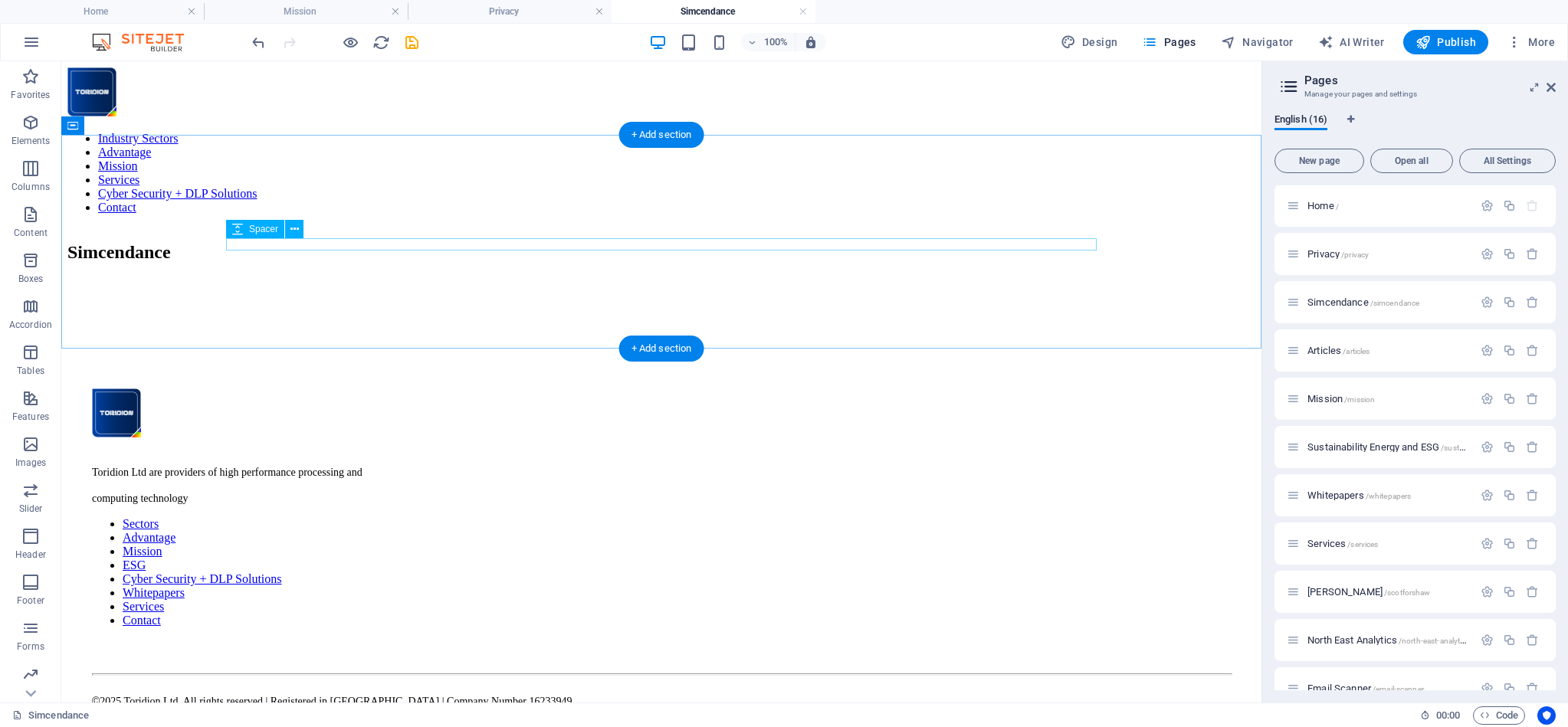
click at [396, 278] on div at bounding box center [661, 284] width 1188 height 12
click at [296, 226] on icon at bounding box center [294, 229] width 8 height 16
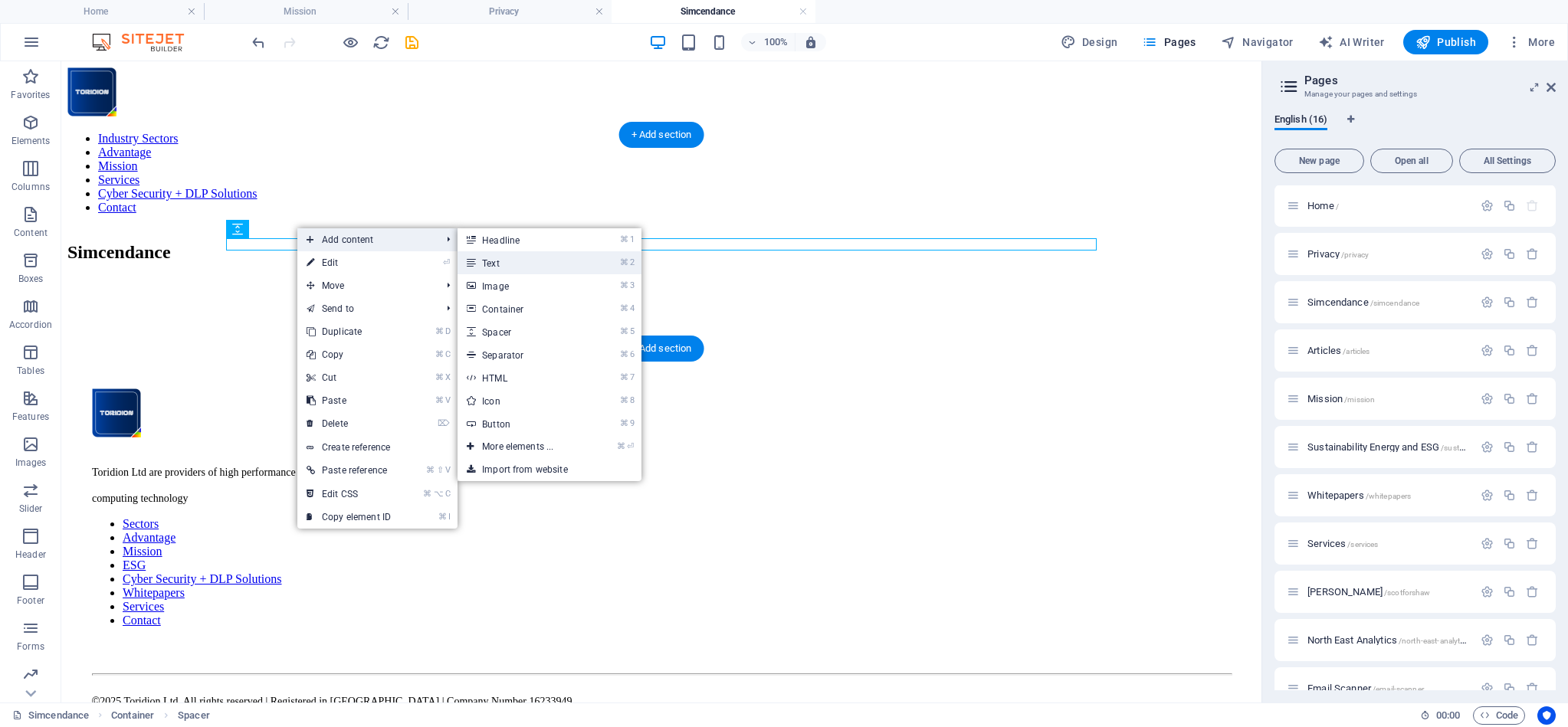
click at [494, 268] on link "⌘ 2 Text" at bounding box center [520, 262] width 126 height 23
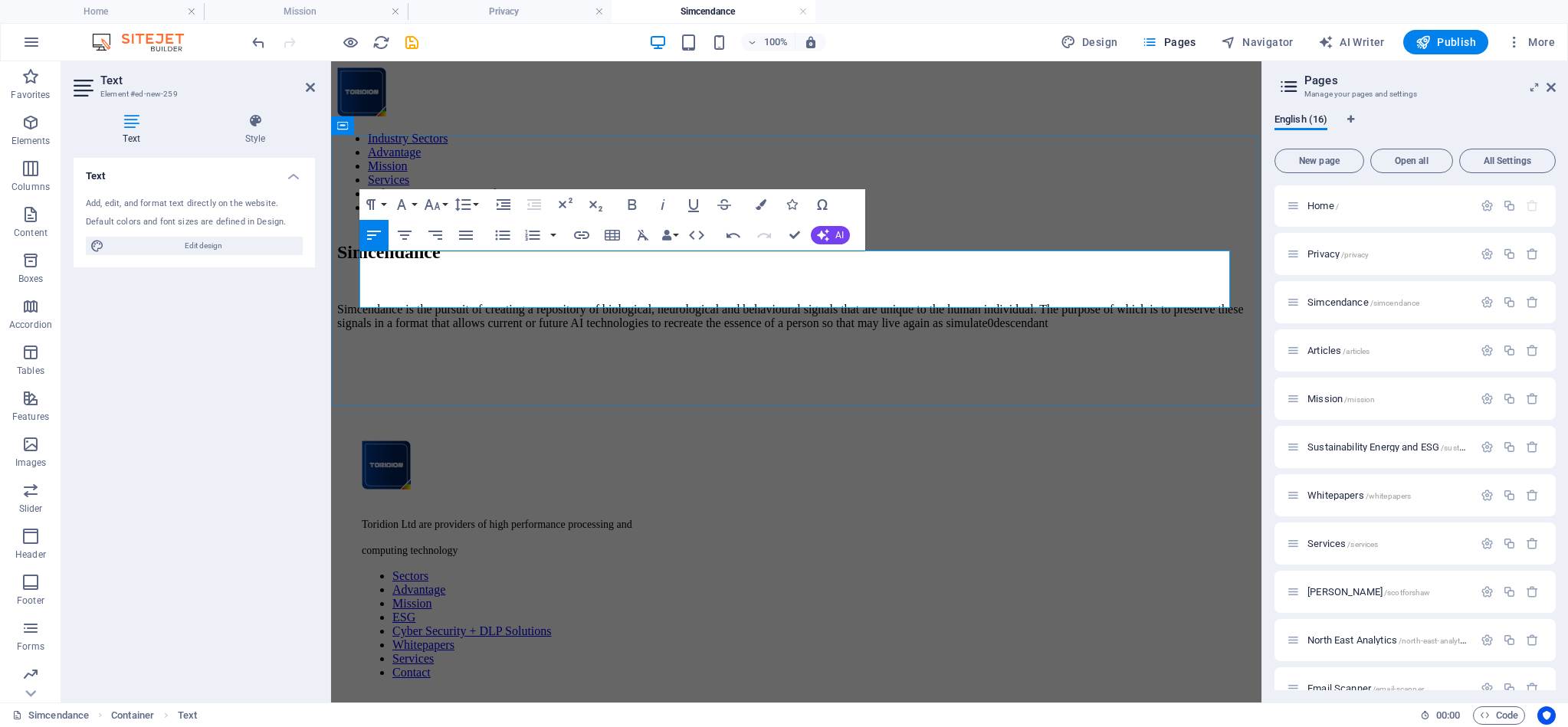
drag, startPoint x: 462, startPoint y: 298, endPoint x: 463, endPoint y: 310, distance: 12.0
click at [462, 302] on p "Simcendance is the pursuit of creating a repository of biological, neurological…" at bounding box center [796, 315] width 918 height 27
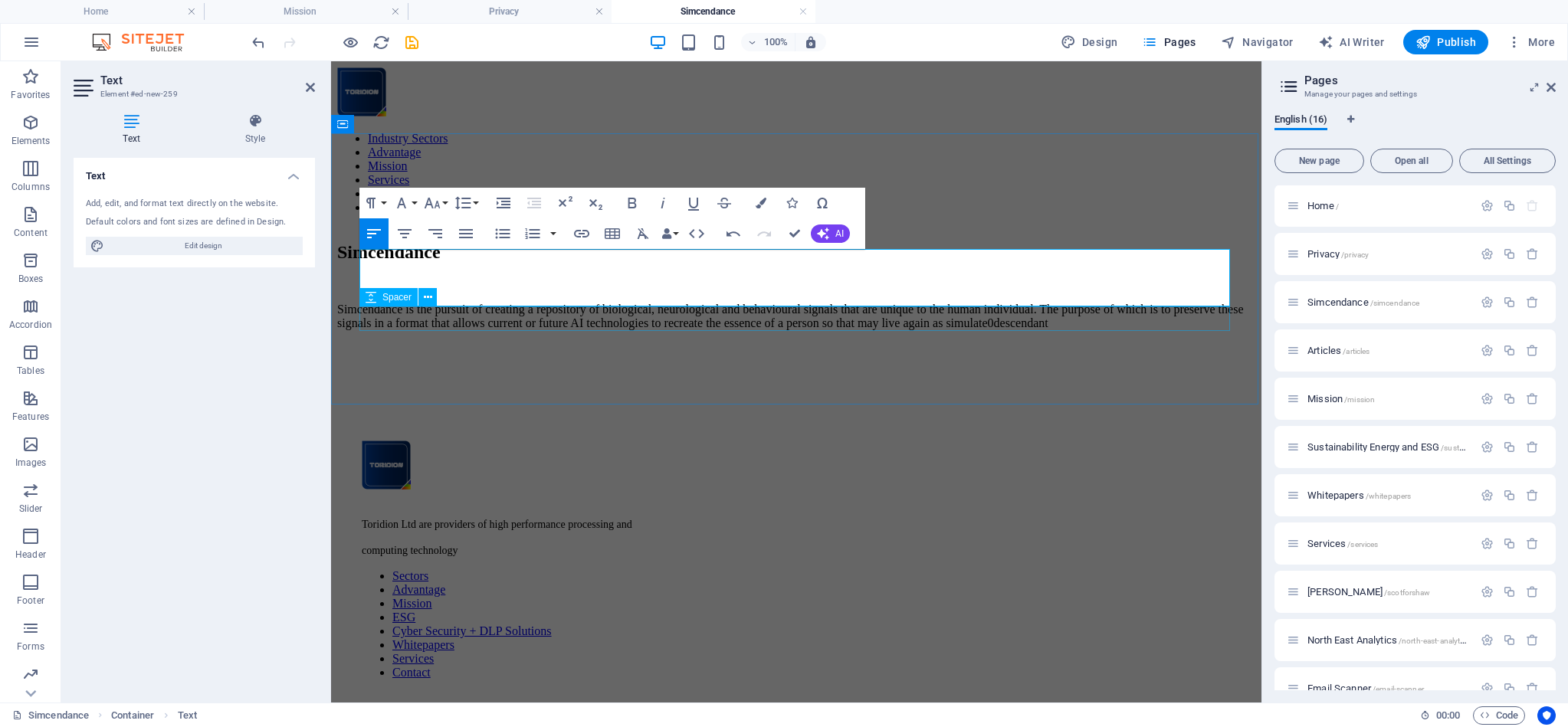
scroll to position [2, 0]
click at [566, 301] on p "Simcendance is the pursuit of creating a repository of biological, neurological…" at bounding box center [796, 314] width 918 height 27
click at [457, 301] on p "Simcendance is the pursuit of creating a repository of biological, neurological…" at bounding box center [796, 314] width 918 height 27
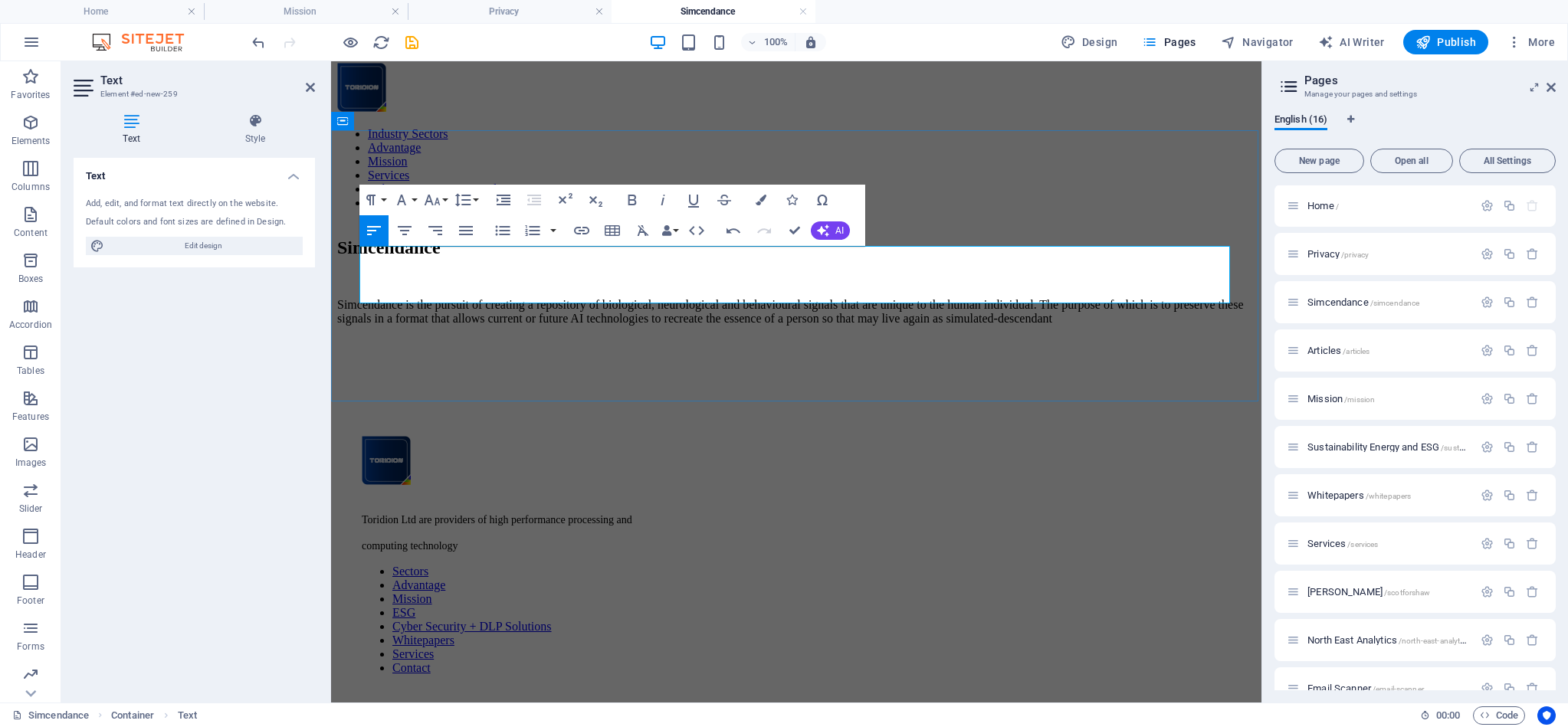
drag, startPoint x: 549, startPoint y: 293, endPoint x: 556, endPoint y: 294, distance: 7.1
click at [549, 298] on p "Simcendance is the pursuit of creating a repository of biological, neurological…" at bounding box center [796, 311] width 918 height 27
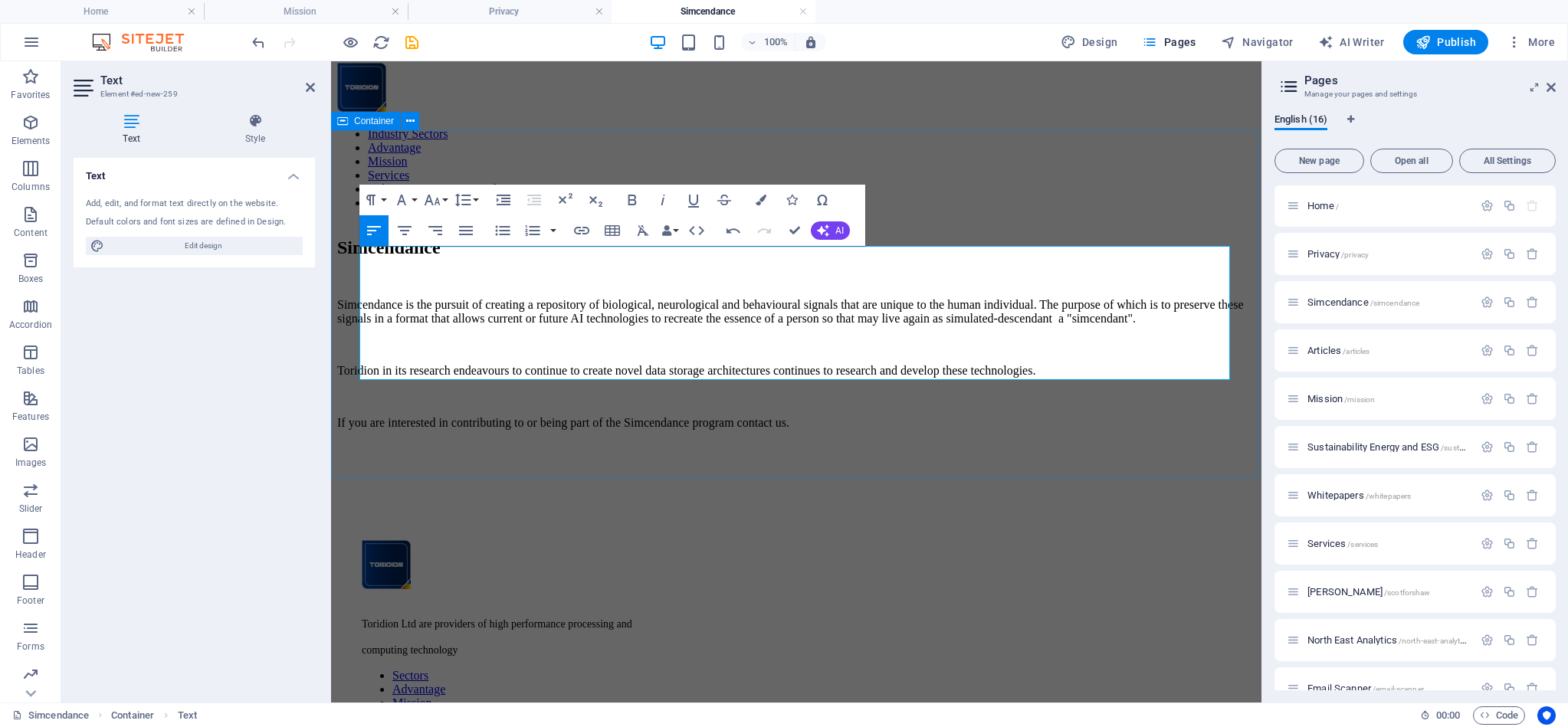
click at [917, 429] on div "Simcendance Simcendance is the pursuit of creating a repository of biological, …" at bounding box center [796, 352] width 918 height 229
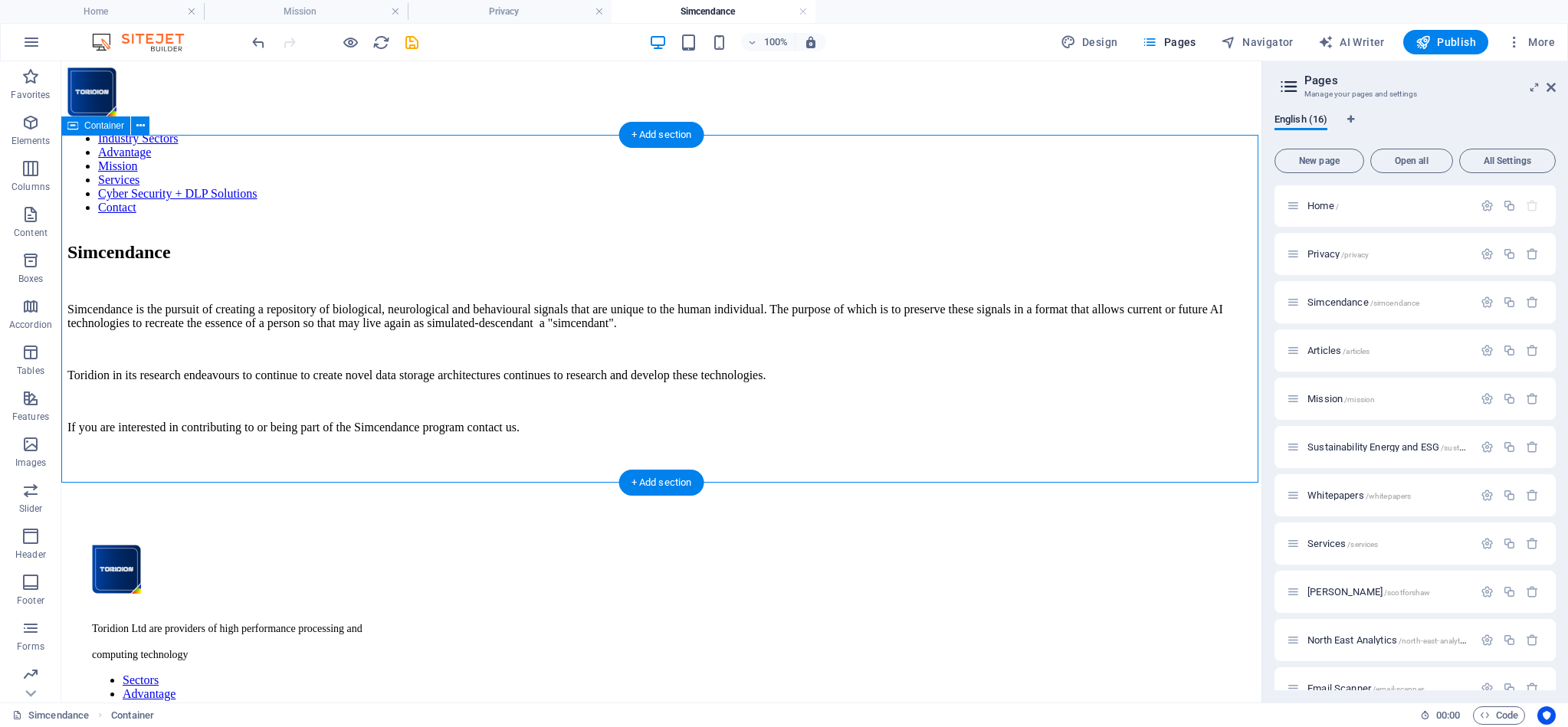
scroll to position [0, 0]
click at [381, 242] on div "Simcendance" at bounding box center [661, 253] width 1188 height 21
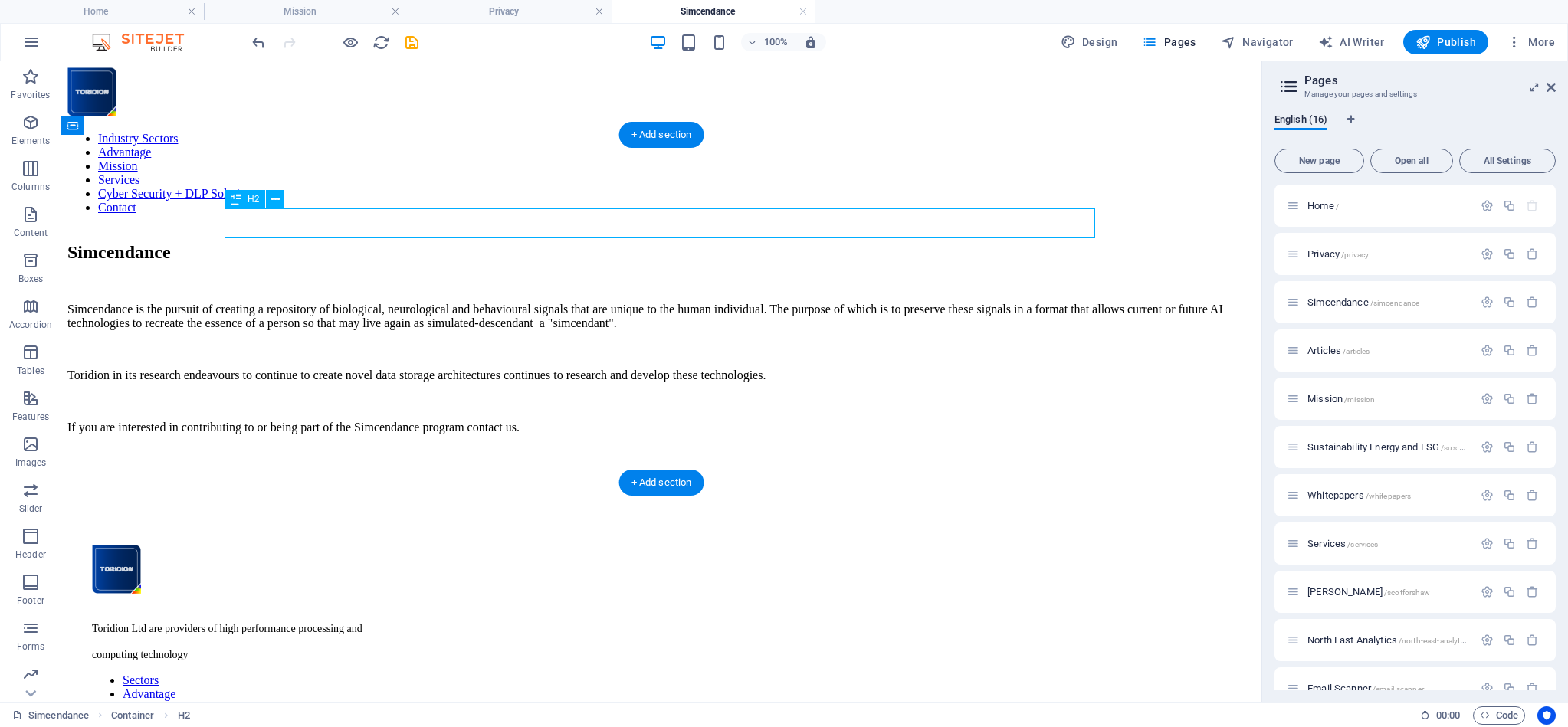
click at [381, 242] on div "Simcendance" at bounding box center [661, 253] width 1188 height 21
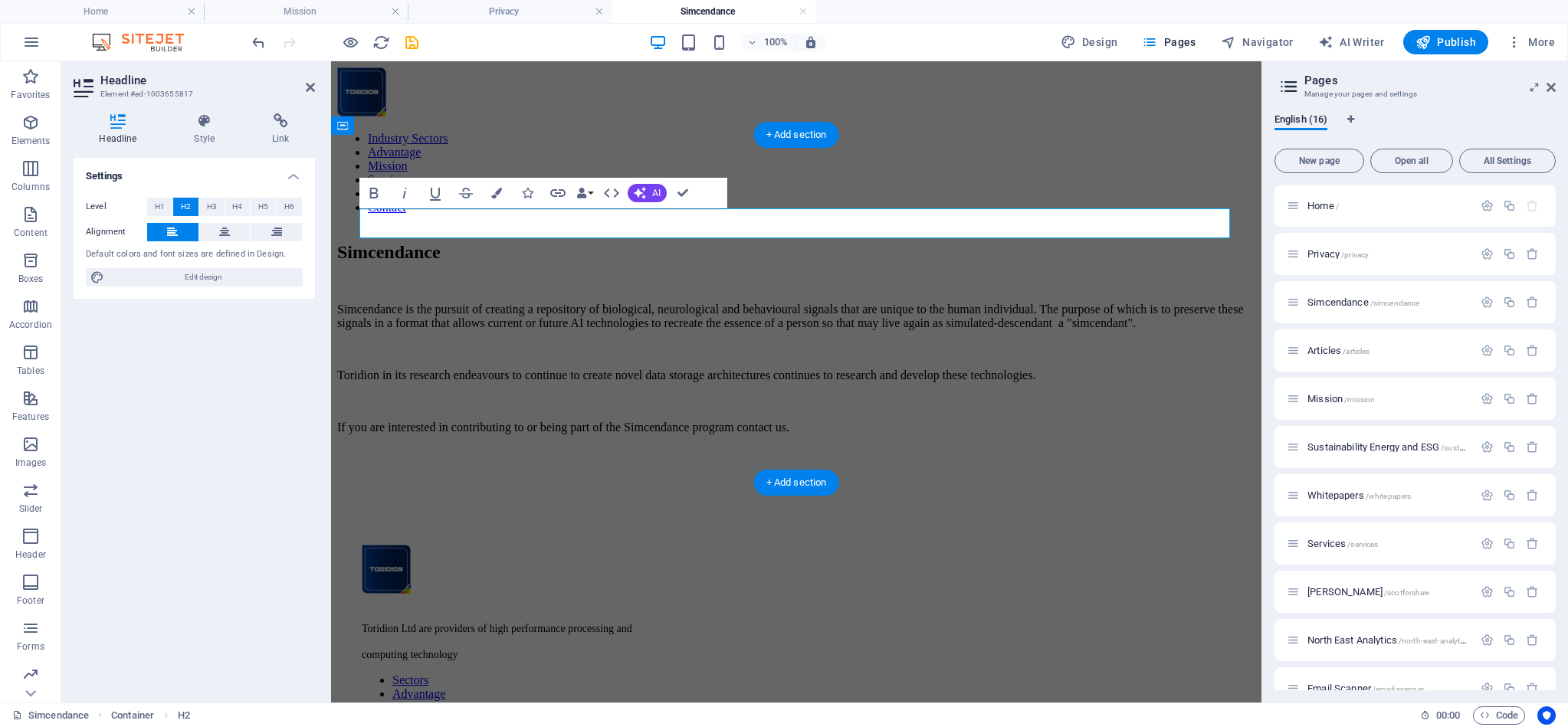
click at [550, 242] on h2 "Simcendance" at bounding box center [796, 253] width 918 height 21
click at [538, 302] on div "Simcendance is the pursuit of creating a repository of biological, neurological…" at bounding box center [796, 368] width 918 height 132
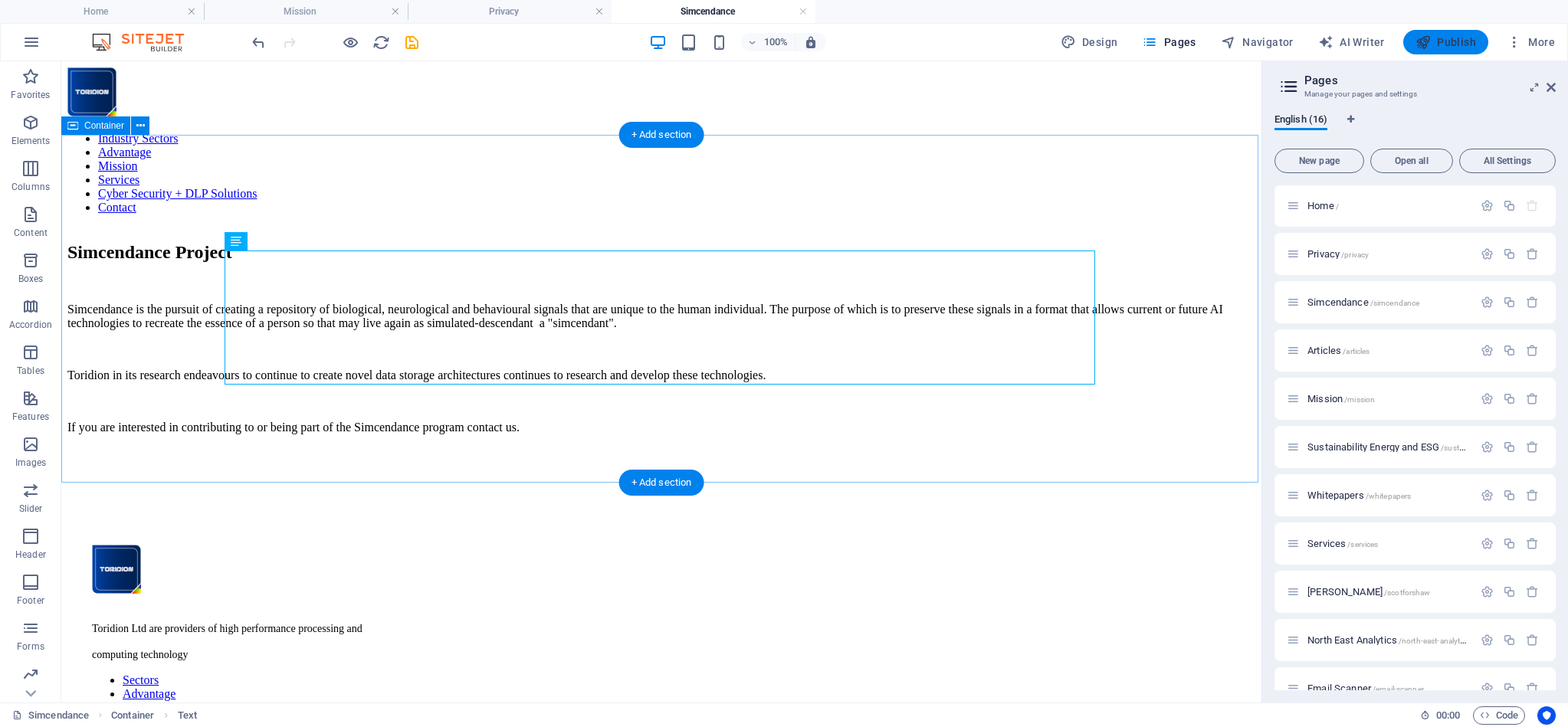
click at [1449, 44] on span "Publish" at bounding box center [1445, 42] width 61 height 15
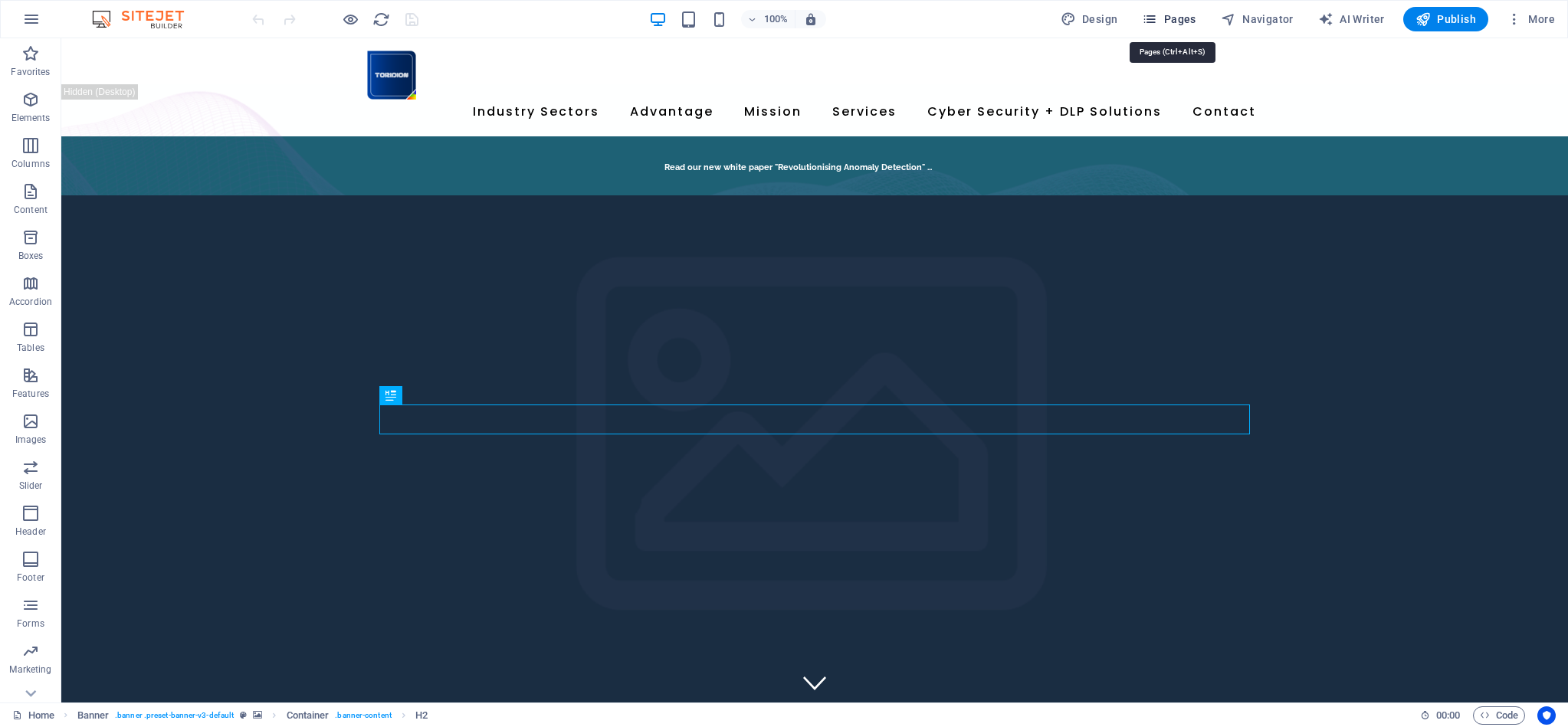
click at [1184, 15] on span "Pages" at bounding box center [1168, 19] width 53 height 15
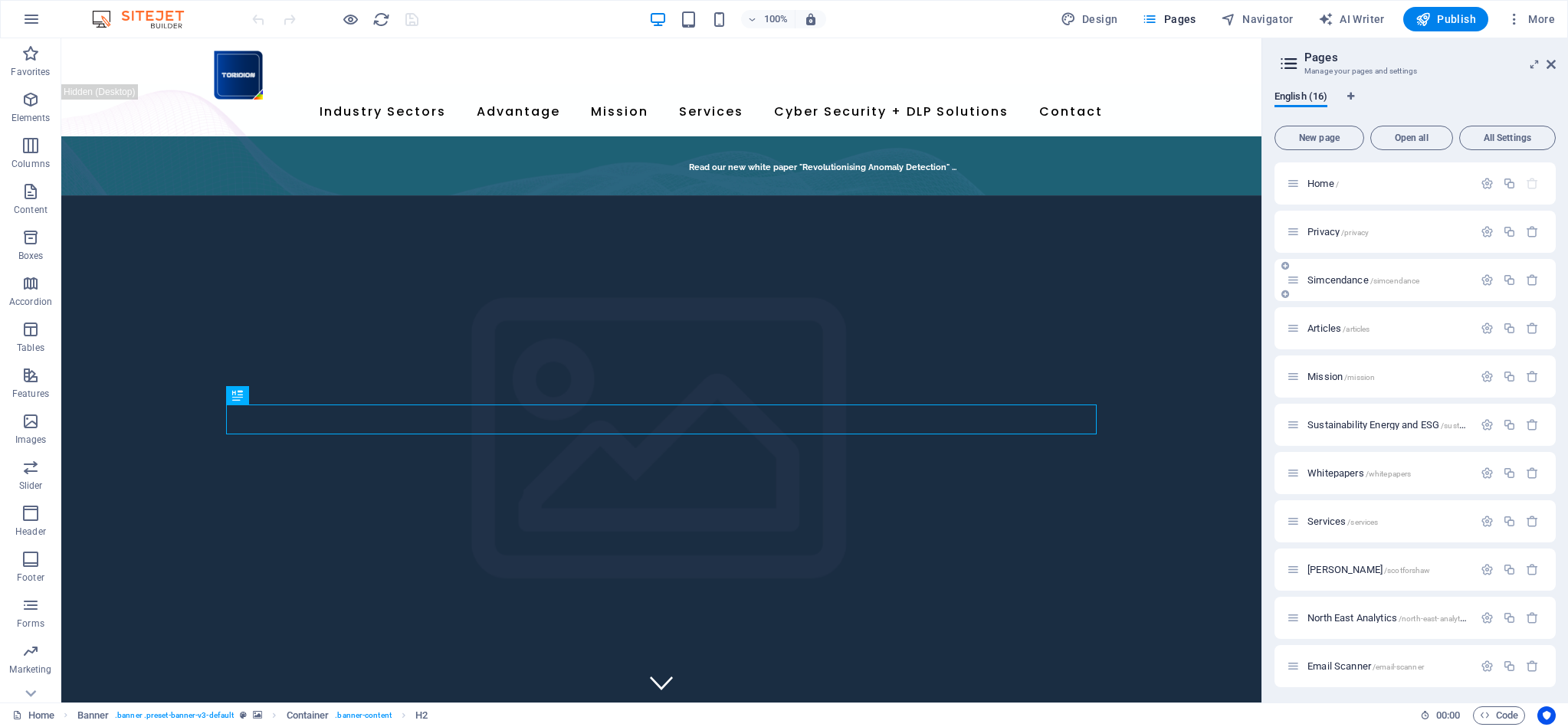
click at [1389, 284] on span "/simcendance" at bounding box center [1395, 280] width 50 height 8
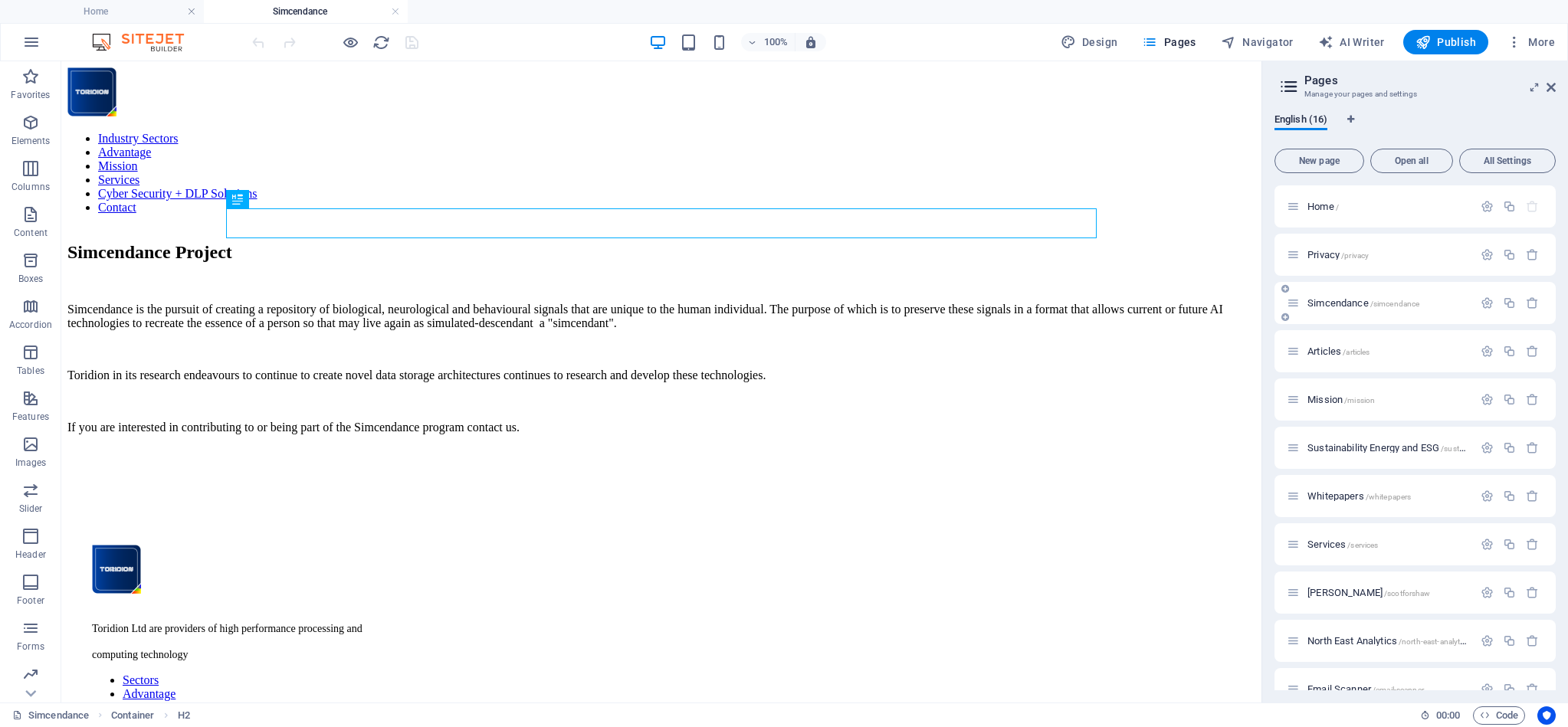
click at [1404, 306] on span "/simcendance" at bounding box center [1395, 303] width 50 height 8
click at [1485, 303] on icon "button" at bounding box center [1487, 303] width 13 height 13
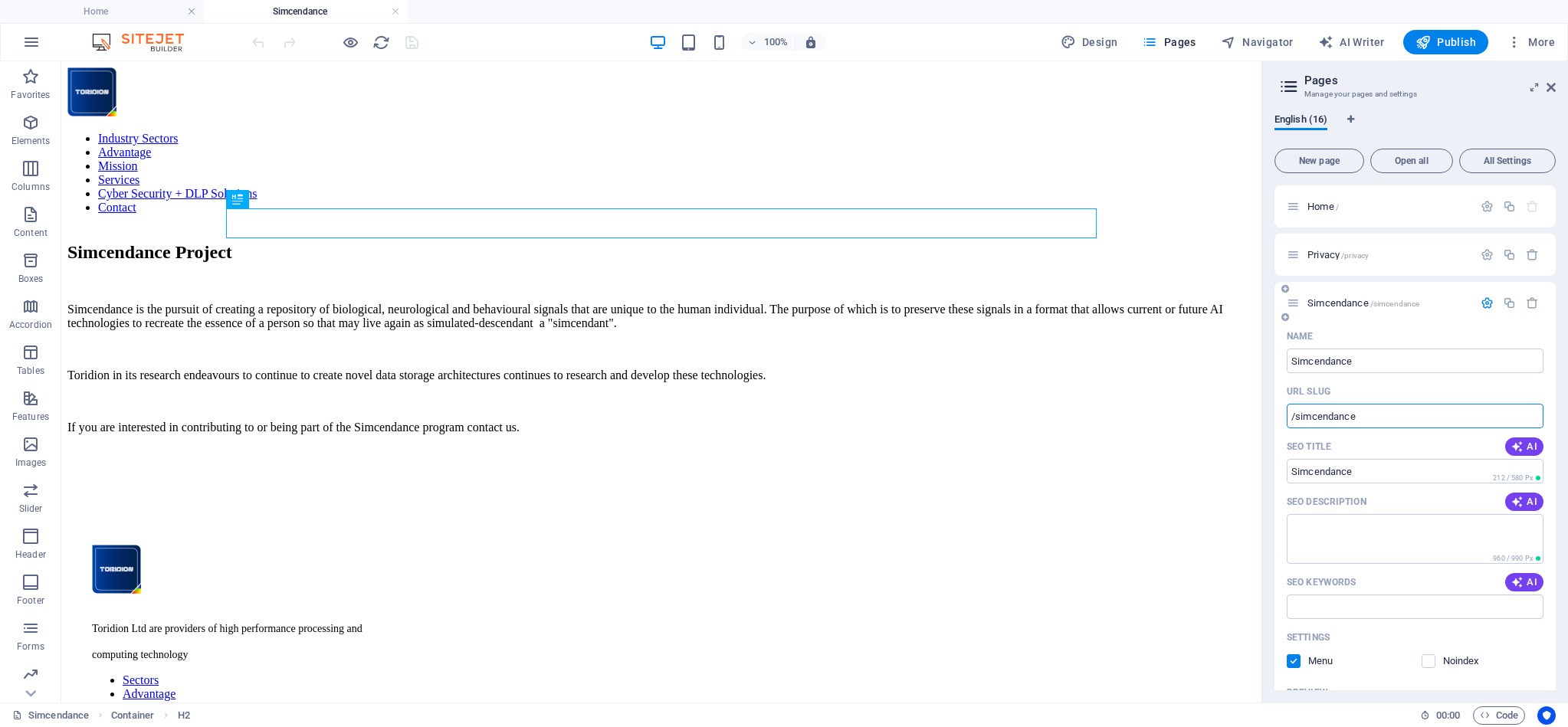
click at [1317, 421] on input "/simcendance" at bounding box center [1414, 415] width 256 height 24
click at [1318, 422] on input "/simcendance" at bounding box center [1414, 415] width 256 height 24
click at [747, 312] on div "Simcendance is the pursuit of creating a repository of biological, neurological…" at bounding box center [661, 368] width 1188 height 132
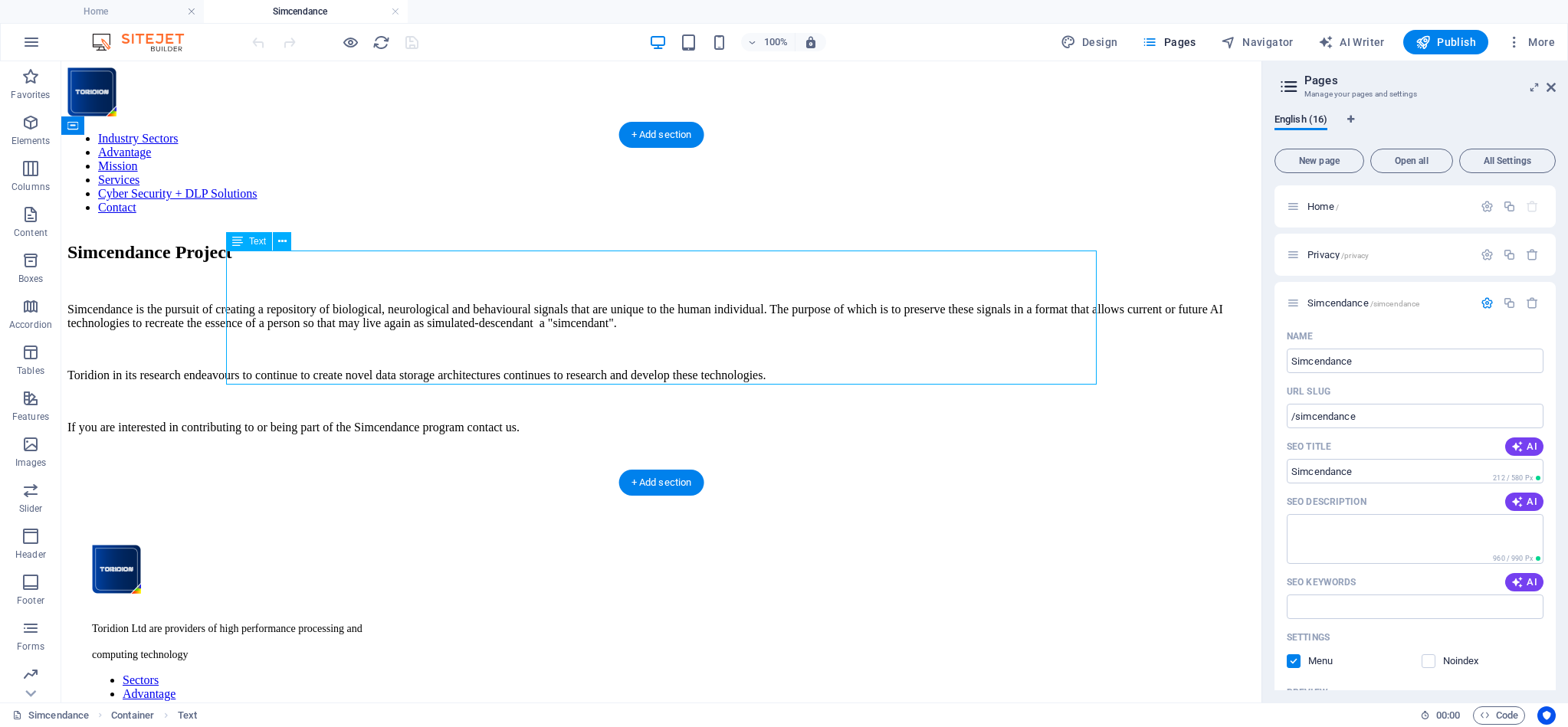
click at [1055, 302] on div "Simcendance is the pursuit of creating a repository of biological, neurological…" at bounding box center [661, 368] width 1188 height 132
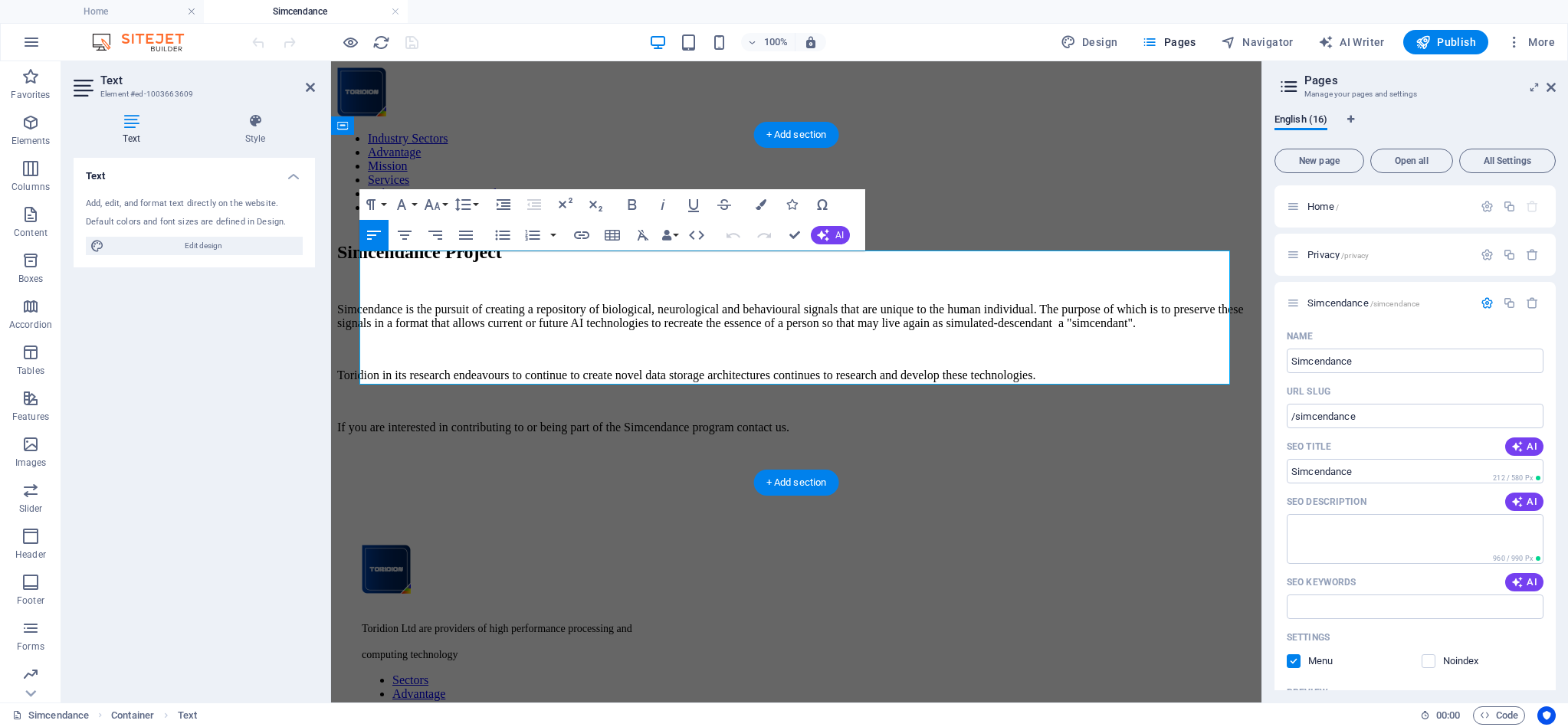
click at [1162, 302] on p "Simcendance is the pursuit of creating a repository of biological, neurological…" at bounding box center [796, 315] width 918 height 27
click at [1175, 302] on p "Simcendance is the pursuit of creating a repository of biological, neurological…" at bounding box center [796, 315] width 918 height 27
drag, startPoint x: 1177, startPoint y: 280, endPoint x: 1181, endPoint y: 298, distance: 18.4
click at [1178, 302] on p "Simcendance is the pursuit of creating a repository of biological, neurological…" at bounding box center [796, 315] width 918 height 27
click at [458, 342] on p at bounding box center [796, 349] width 918 height 14
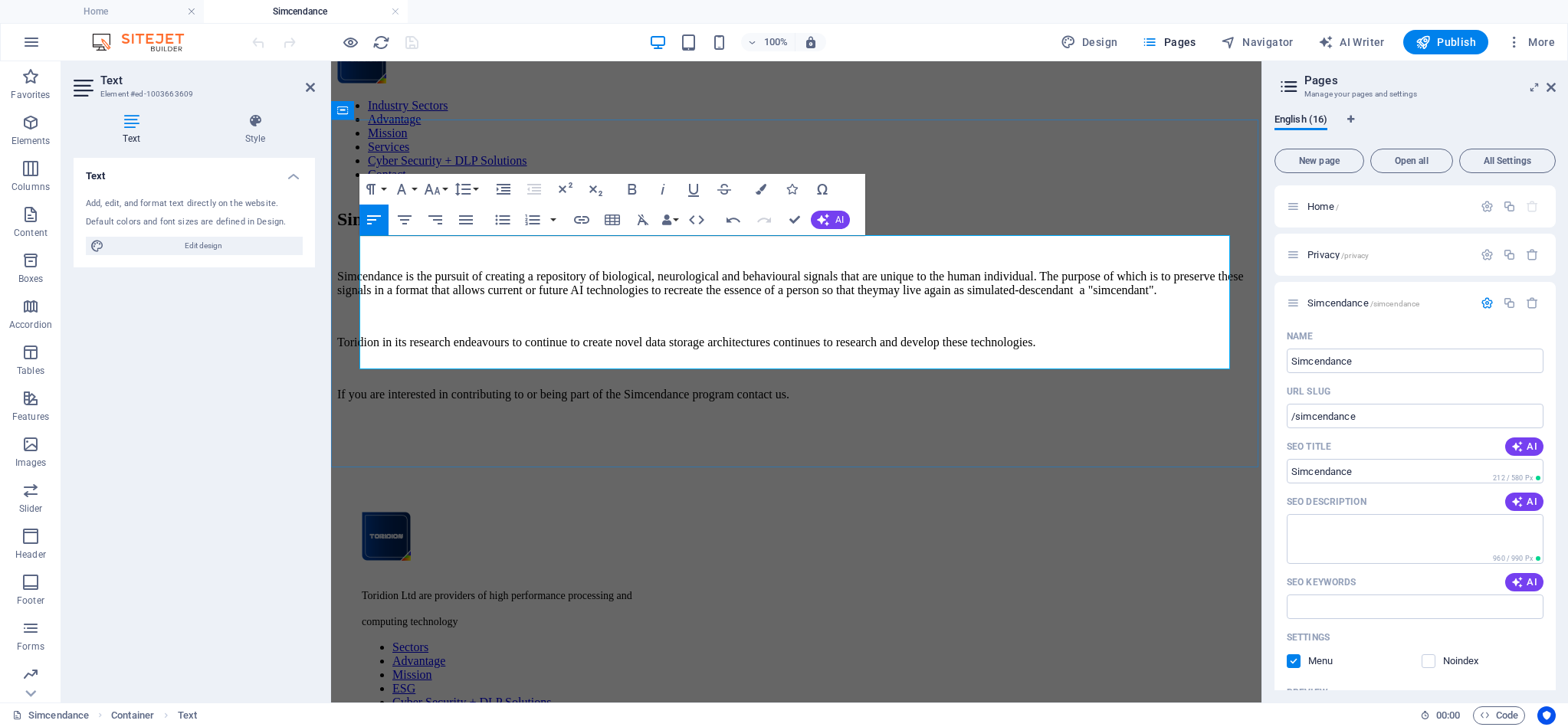
scroll to position [7, 0]
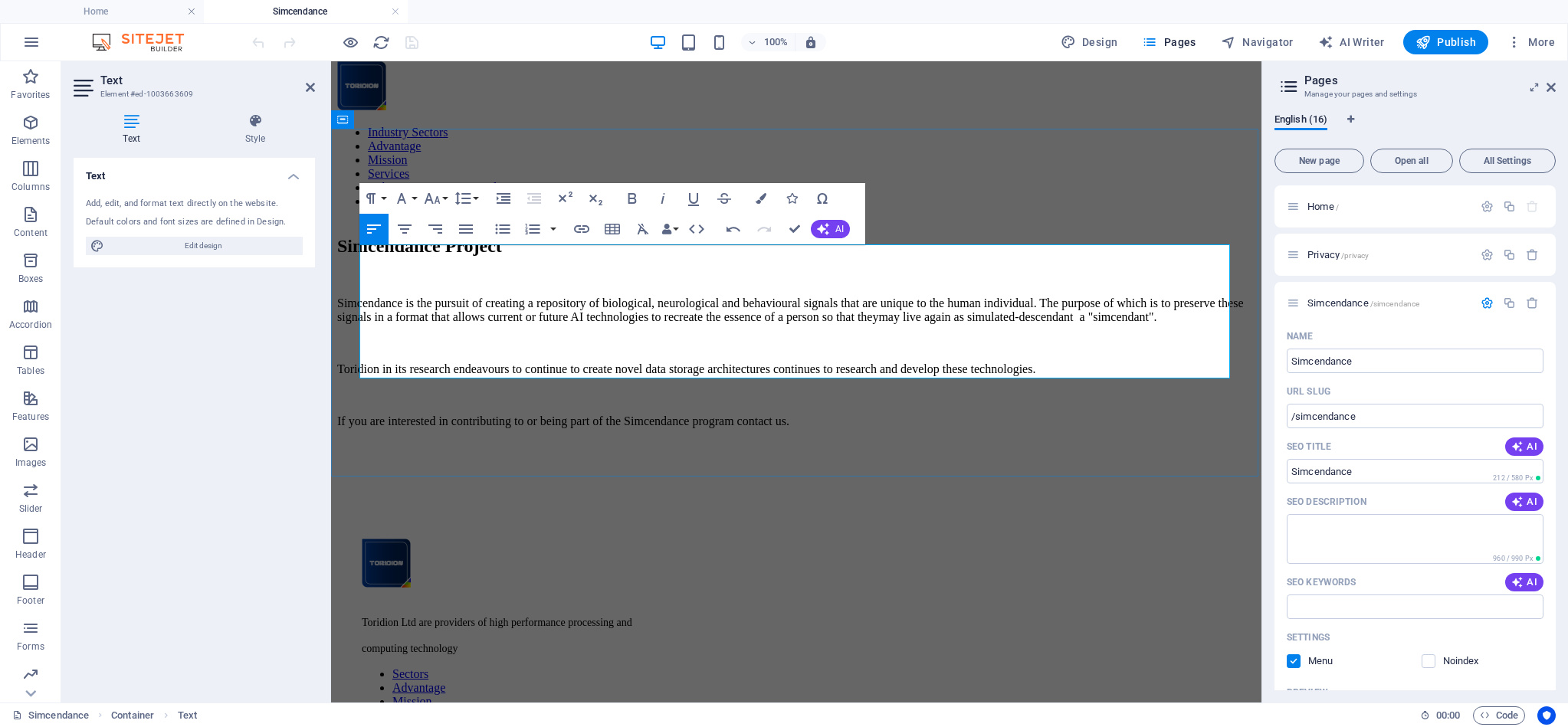
click at [575, 362] on p "Toridion in its research endeavours to continue to create novel data storage ar…" at bounding box center [796, 369] width 918 height 14
click at [576, 388] on p at bounding box center [796, 395] width 918 height 14
click at [575, 362] on p "Toridion in its research endeavours to continue to create novel data storage ar…" at bounding box center [796, 369] width 918 height 14
click at [712, 362] on p "Toridion in its research endeavours continue to create novel data storage archi…" at bounding box center [796, 369] width 918 height 14
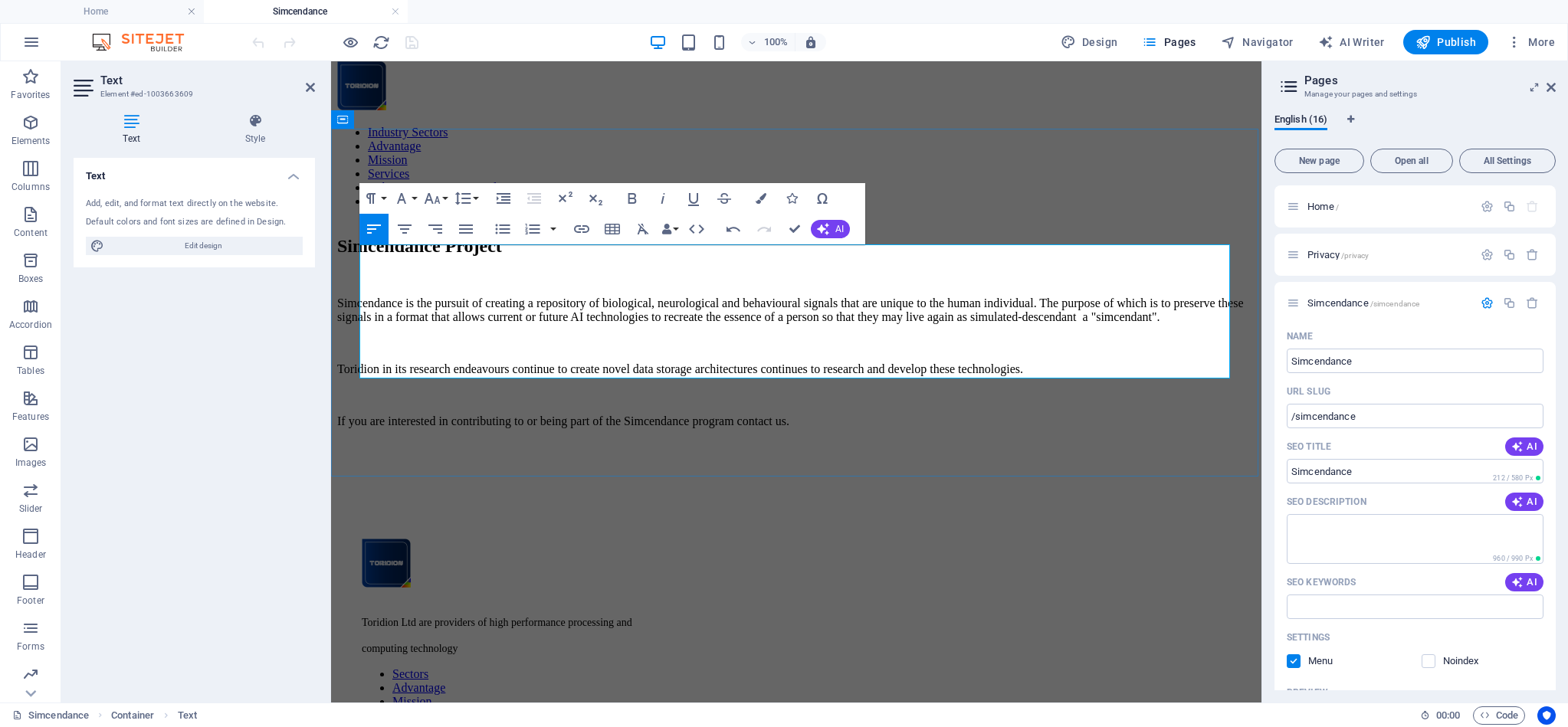
click at [990, 362] on p "Toridion in its research endeavours continue to create novel data storage archi…" at bounding box center [796, 369] width 918 height 14
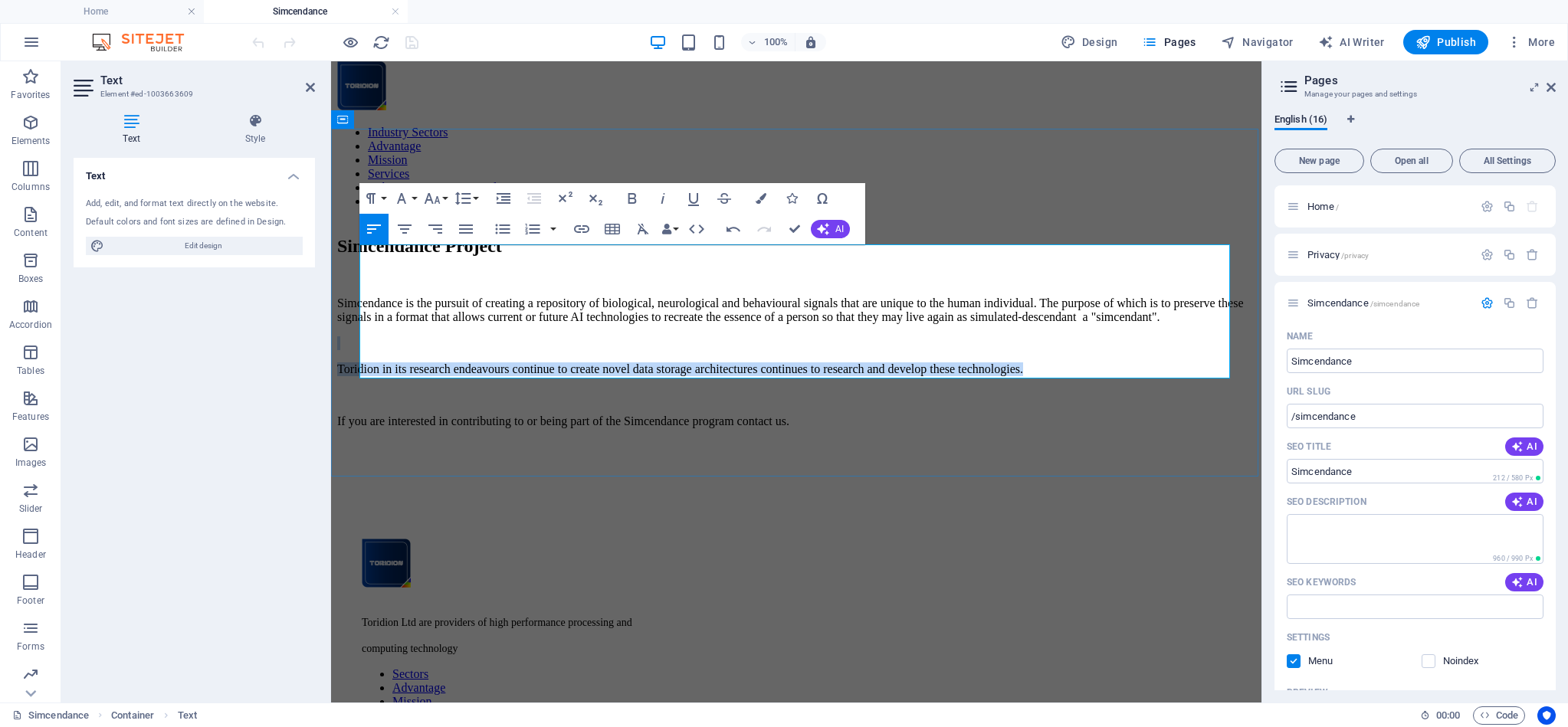
drag, startPoint x: 373, startPoint y: 313, endPoint x: 1167, endPoint y: 335, distance: 794.3
click at [1167, 335] on div "Simcendance is the pursuit of creating a repository of biological, neurological…" at bounding box center [796, 362] width 918 height 132
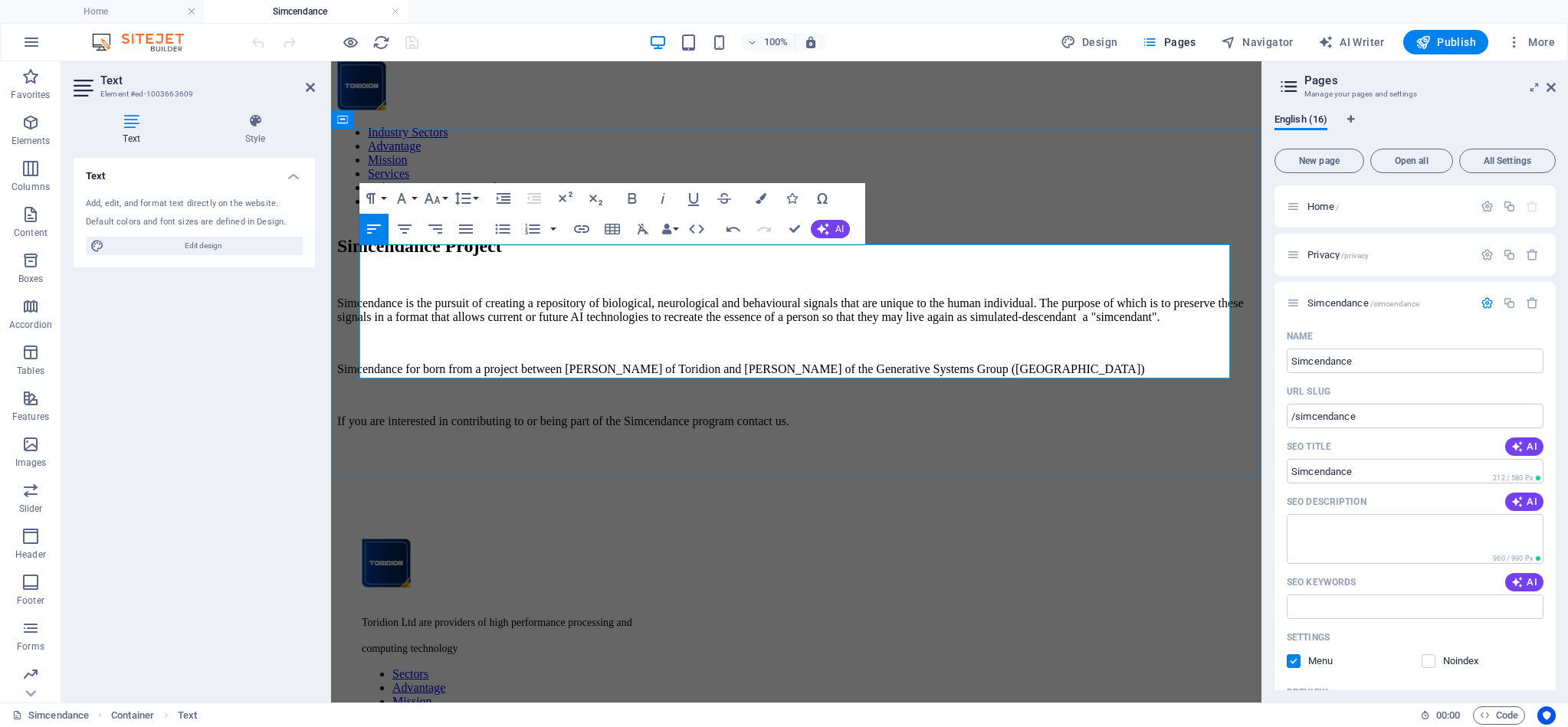
click at [475, 388] on p at bounding box center [796, 395] width 918 height 14
click at [490, 362] on p "Simcendance for born from a project between Scot D Forshaw of Toridion and Soni…" at bounding box center [796, 369] width 918 height 14
click at [526, 362] on p "Simcendance for born in 2018 from a project between Scot D Forshaw of Toridion …" at bounding box center [796, 375] width 918 height 27
click at [534, 362] on p "Simcendance for born in 2017/8 from a project between Scot D Forshaw of Toridio…" at bounding box center [796, 369] width 918 height 14
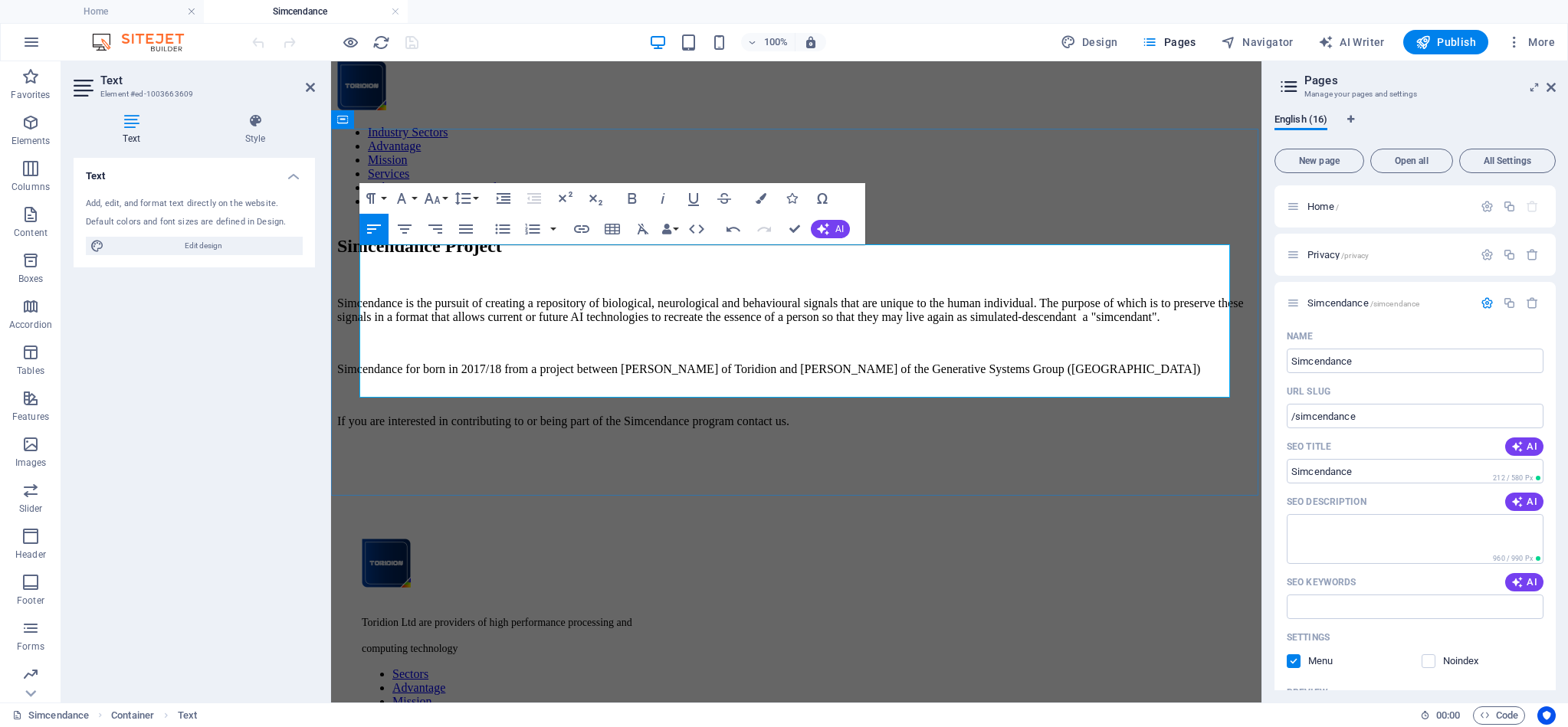
click at [432, 362] on p "Simcendance for born in 2017/18 from a project between Scot D Forshaw of Toridi…" at bounding box center [796, 369] width 918 height 14
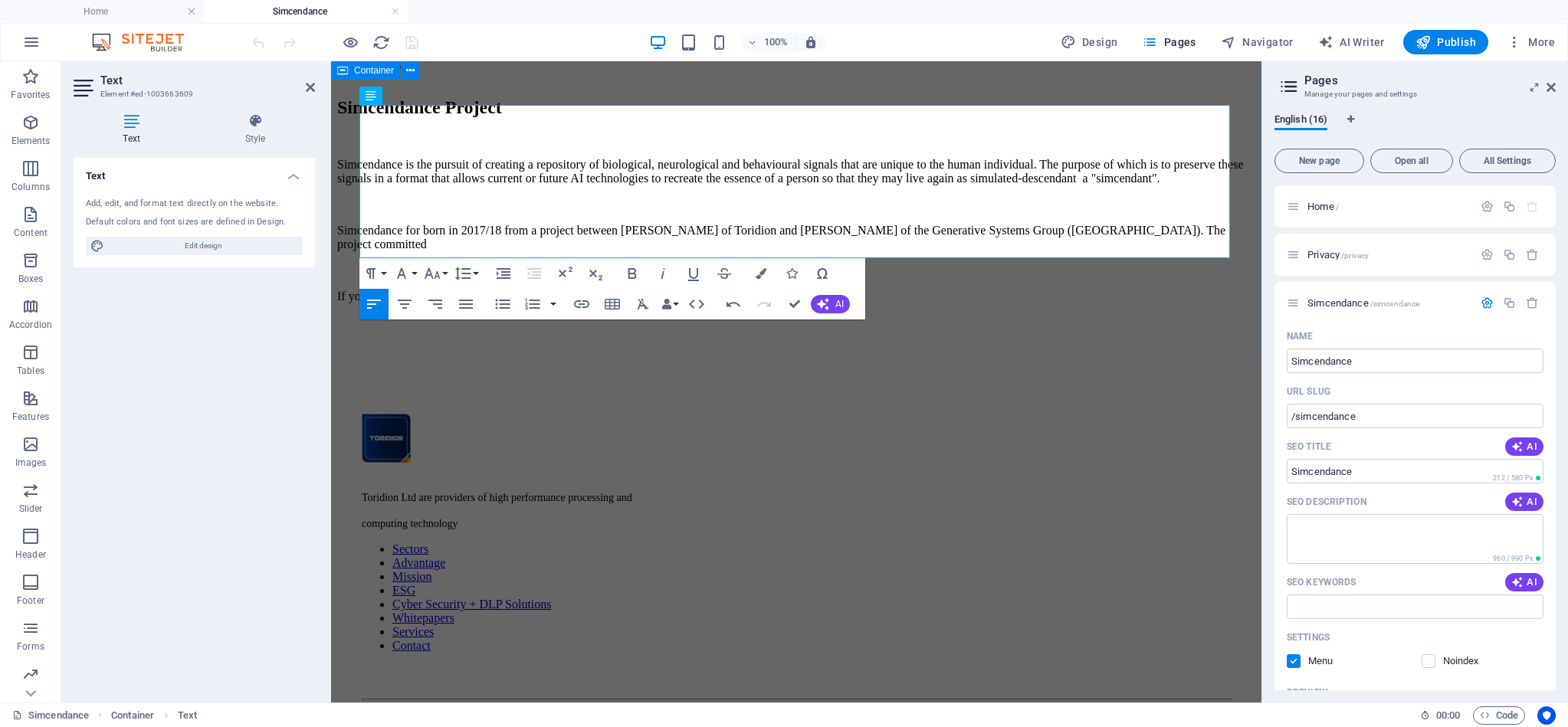
scroll to position [143, 0]
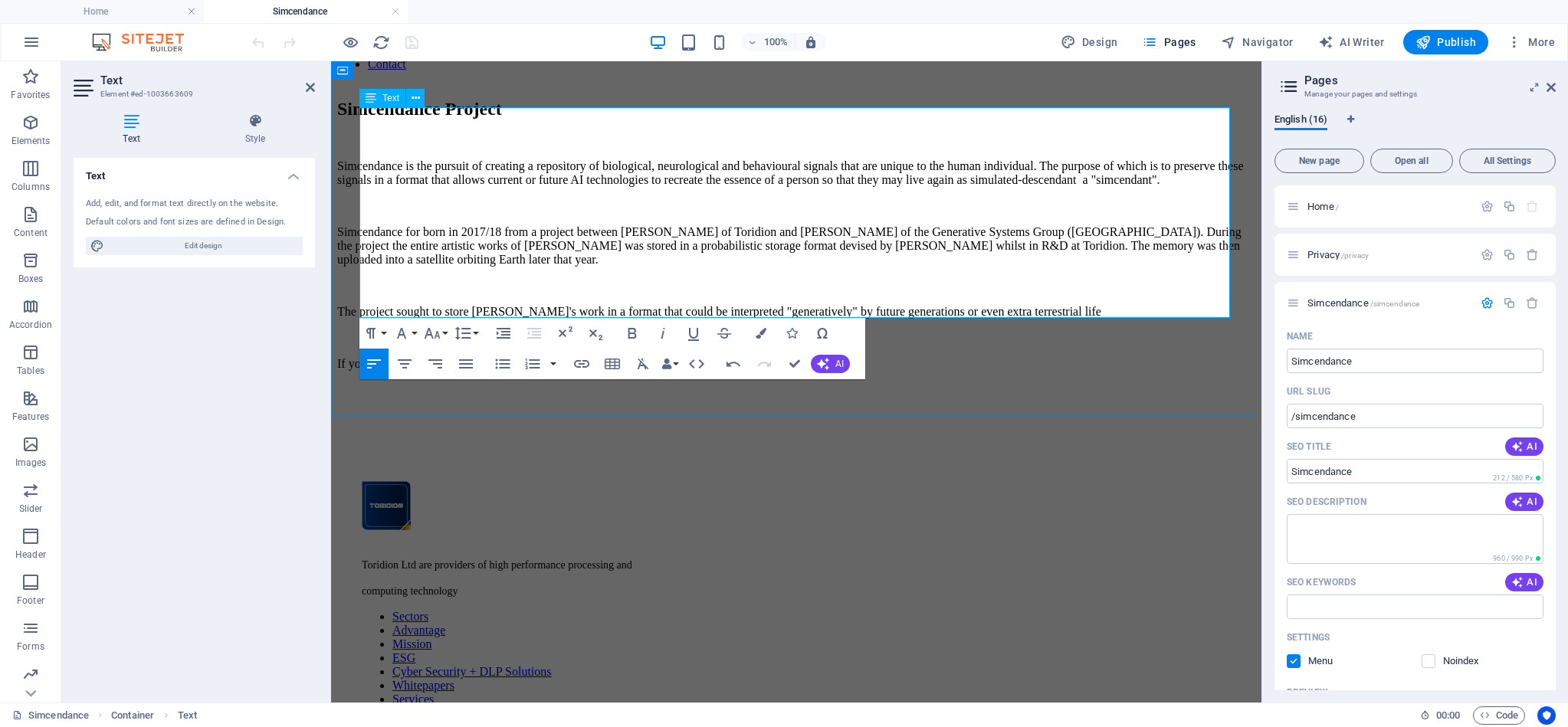
drag, startPoint x: 1078, startPoint y: 269, endPoint x: 1088, endPoint y: 332, distance: 63.8
click at [1078, 305] on p "The project sought to store Sonia's work in a format that could be interpreted …" at bounding box center [796, 312] width 918 height 14
click at [1171, 305] on p "The project sought to store Sonia's work in a format that could be interpreted …" at bounding box center [796, 312] width 918 height 14
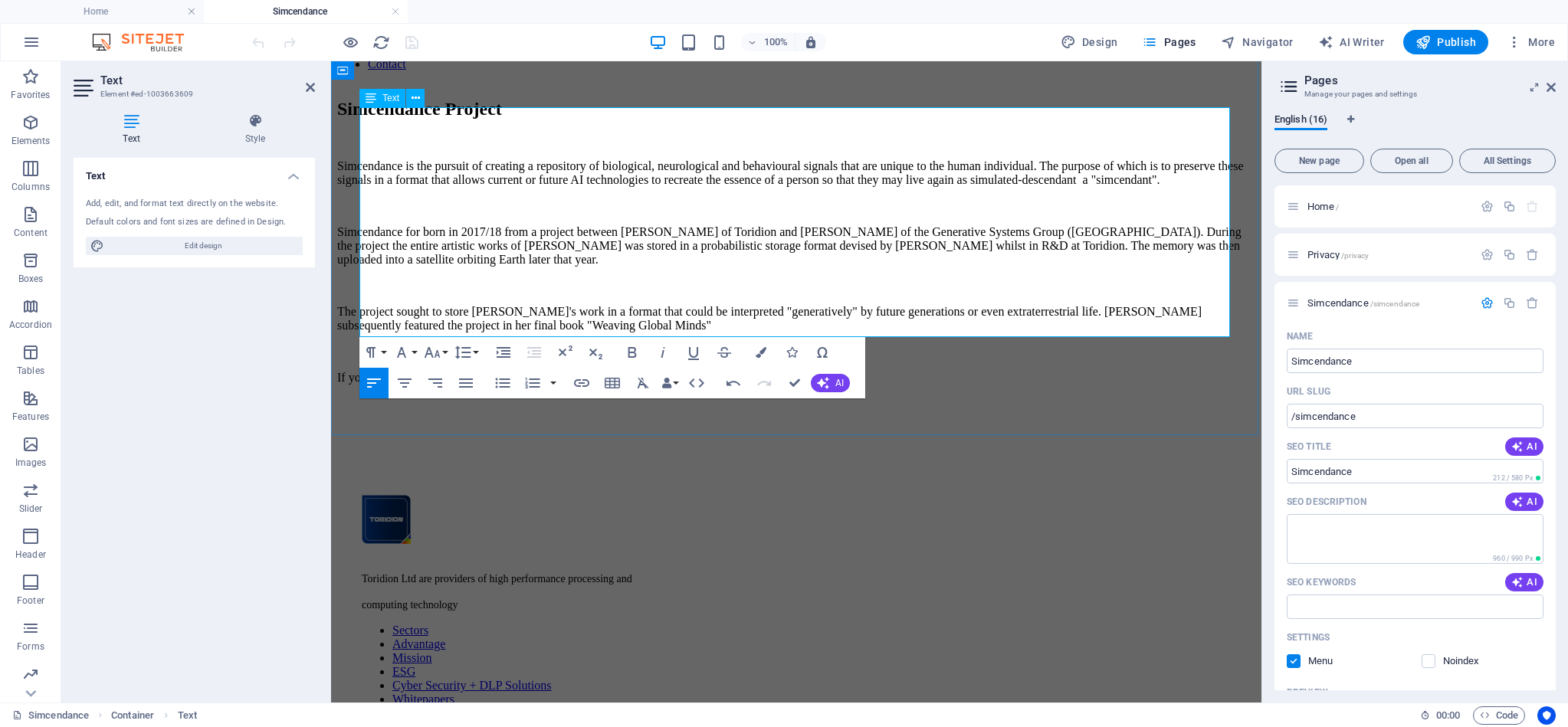
click at [921, 371] on p "If you are interested in contributing to or being part of the Simcendance progr…" at bounding box center [796, 377] width 918 height 14
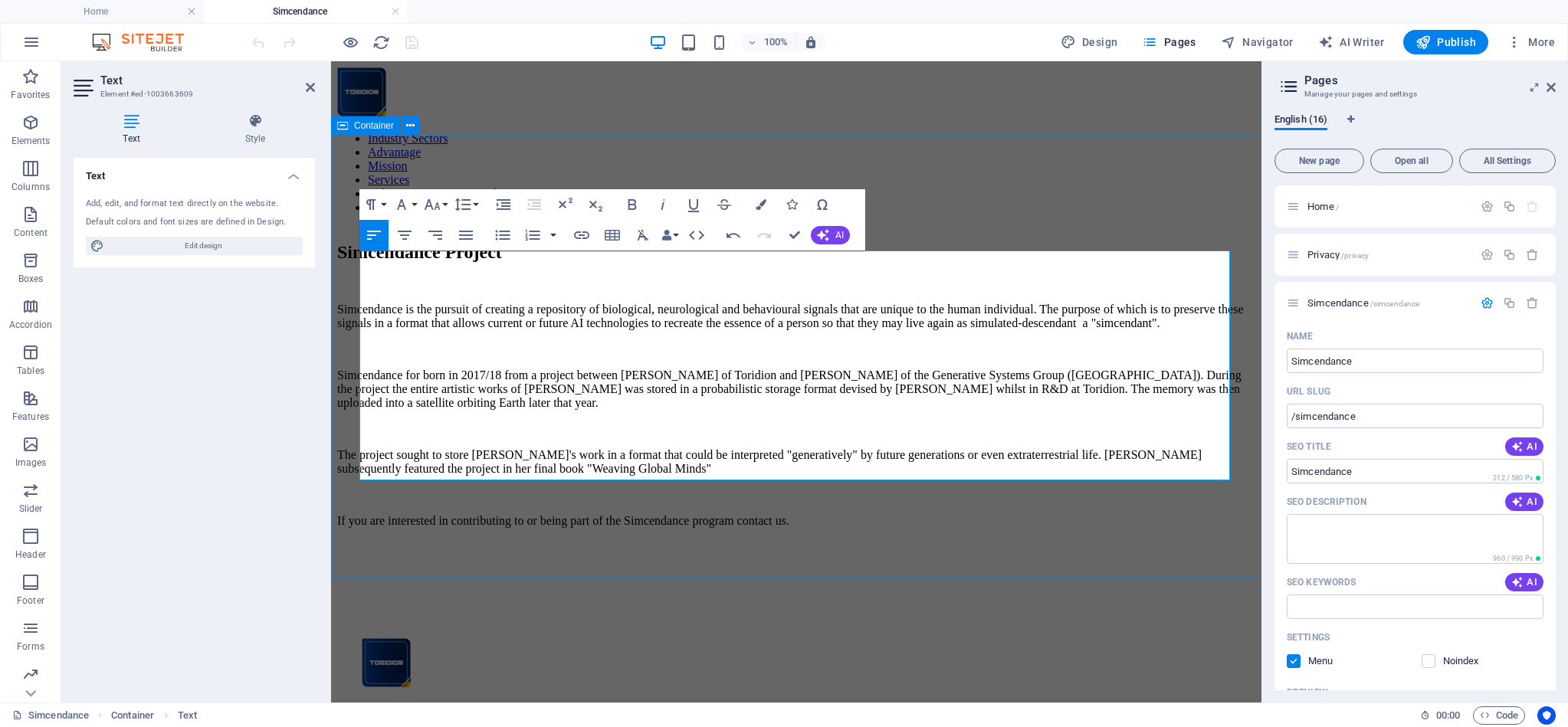
scroll to position [0, 0]
click at [957, 242] on div "Simcendance Project Simcendance is the pursuit of creating a repository of biol…" at bounding box center [796, 403] width 918 height 323
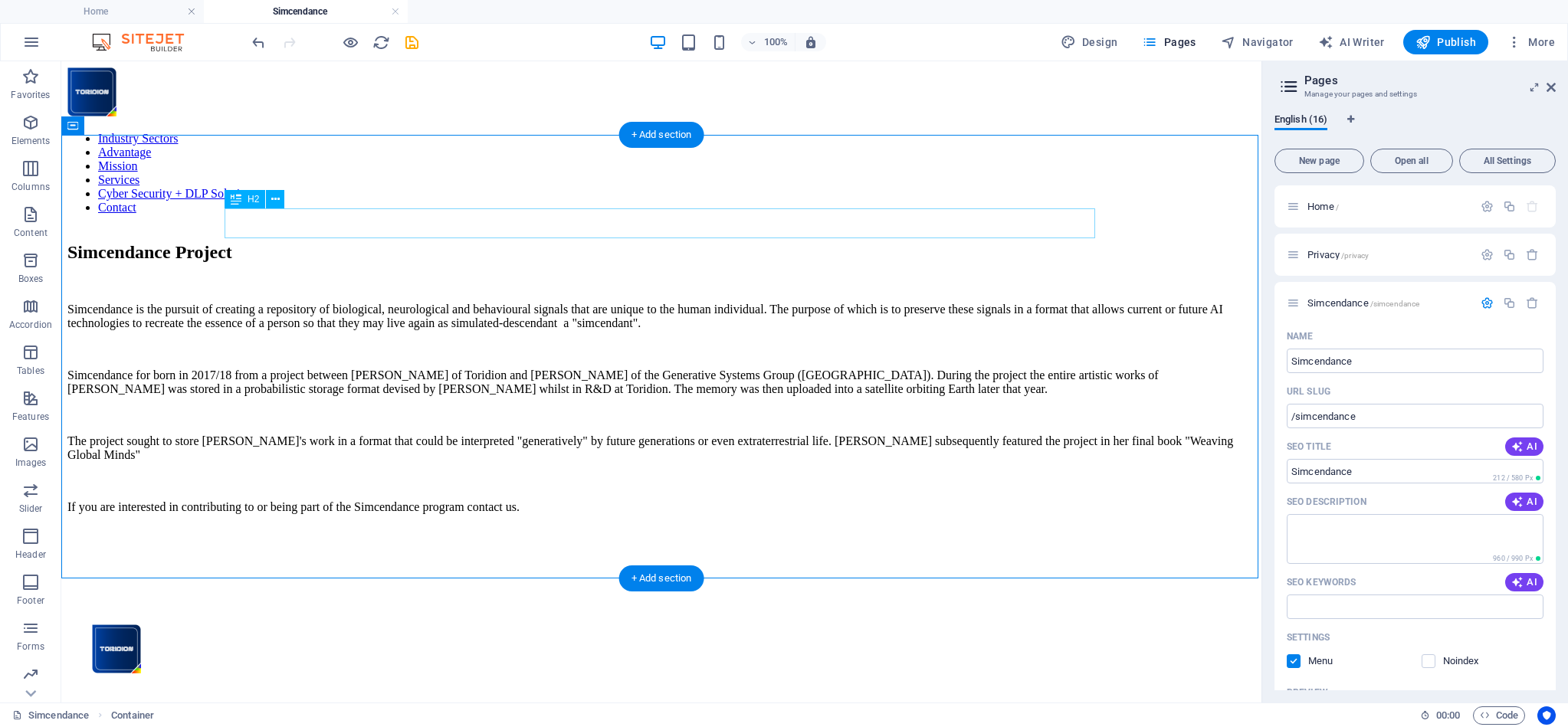
click at [408, 242] on div "Simcendance Project" at bounding box center [661, 253] width 1188 height 21
click at [274, 200] on icon at bounding box center [275, 199] width 8 height 16
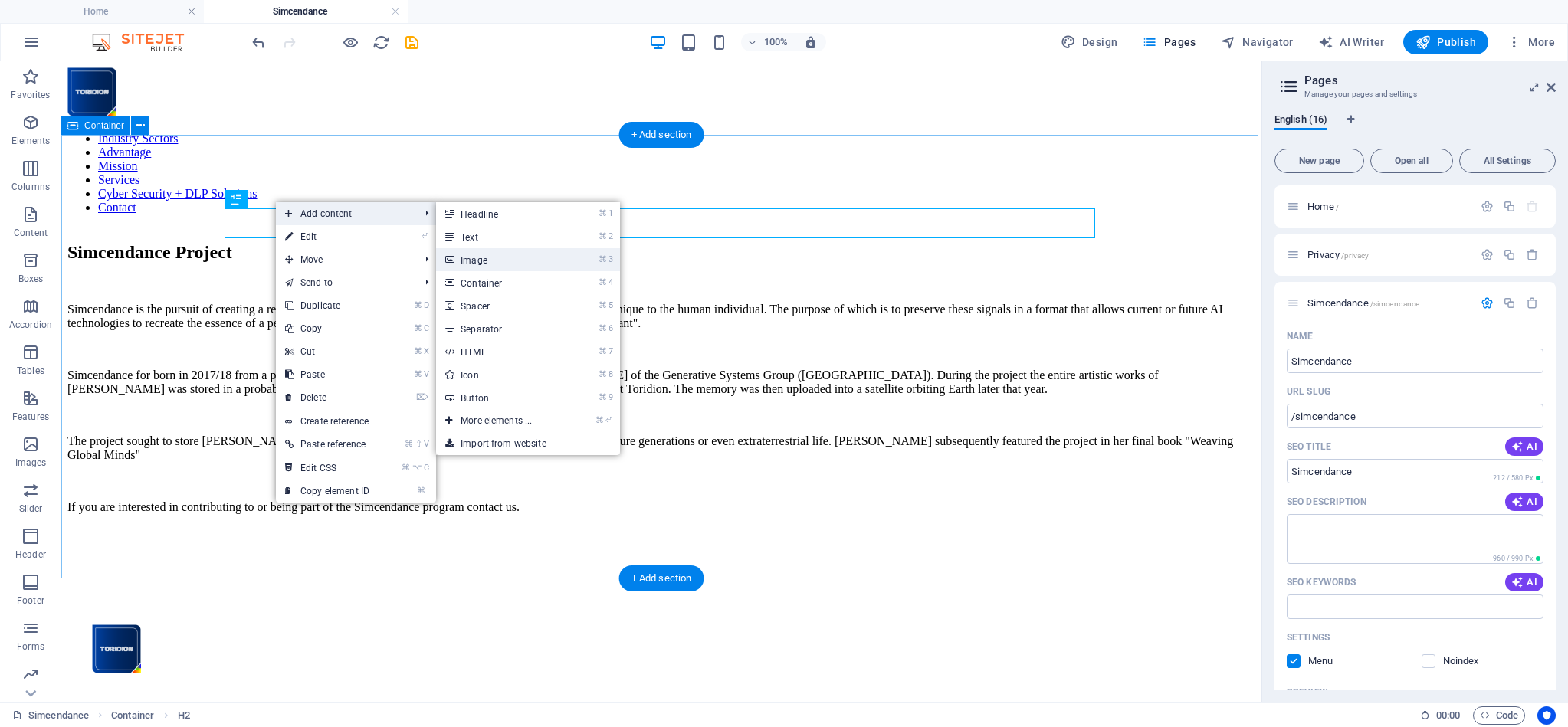
click at [496, 259] on link "⌘ 3 Image" at bounding box center [499, 259] width 126 height 23
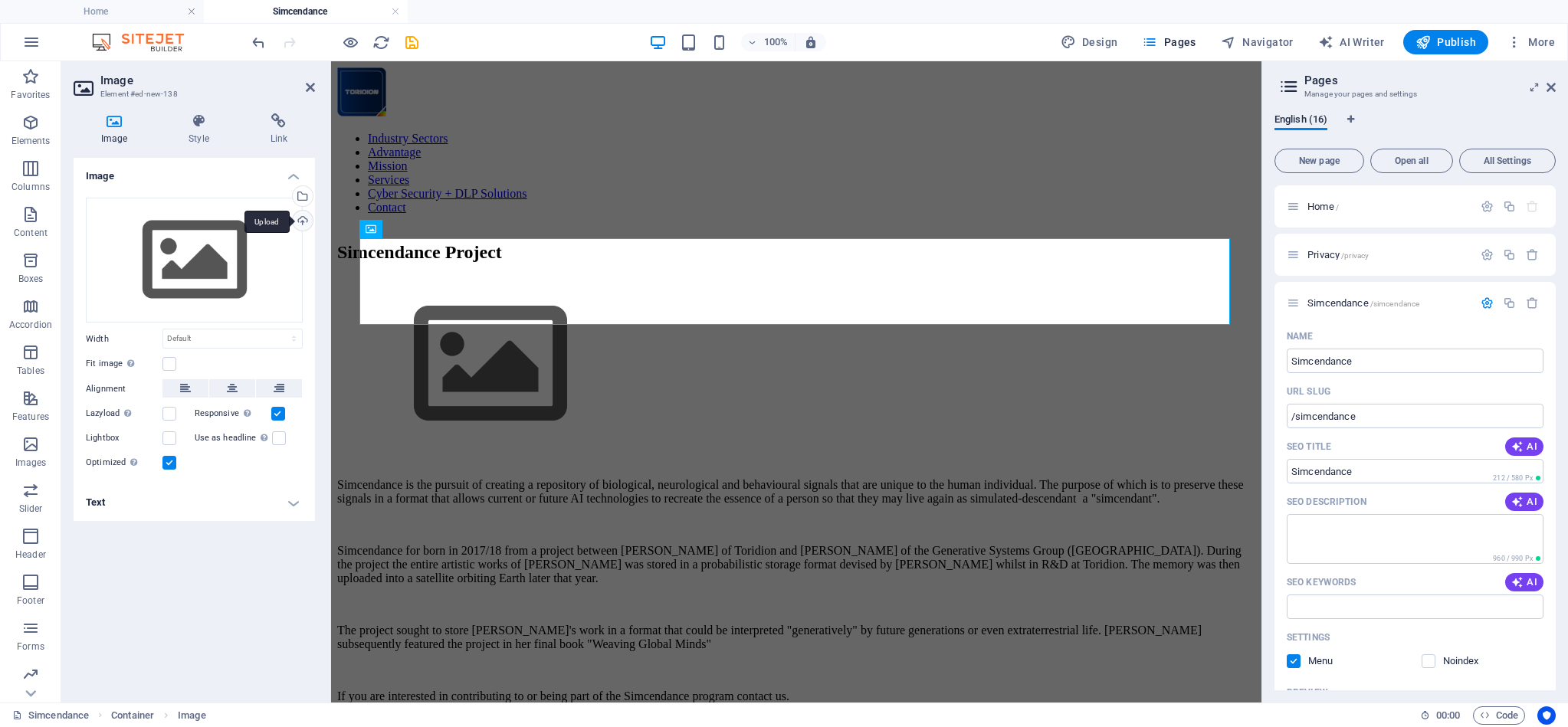
click at [306, 217] on div "Upload" at bounding box center [300, 222] width 23 height 23
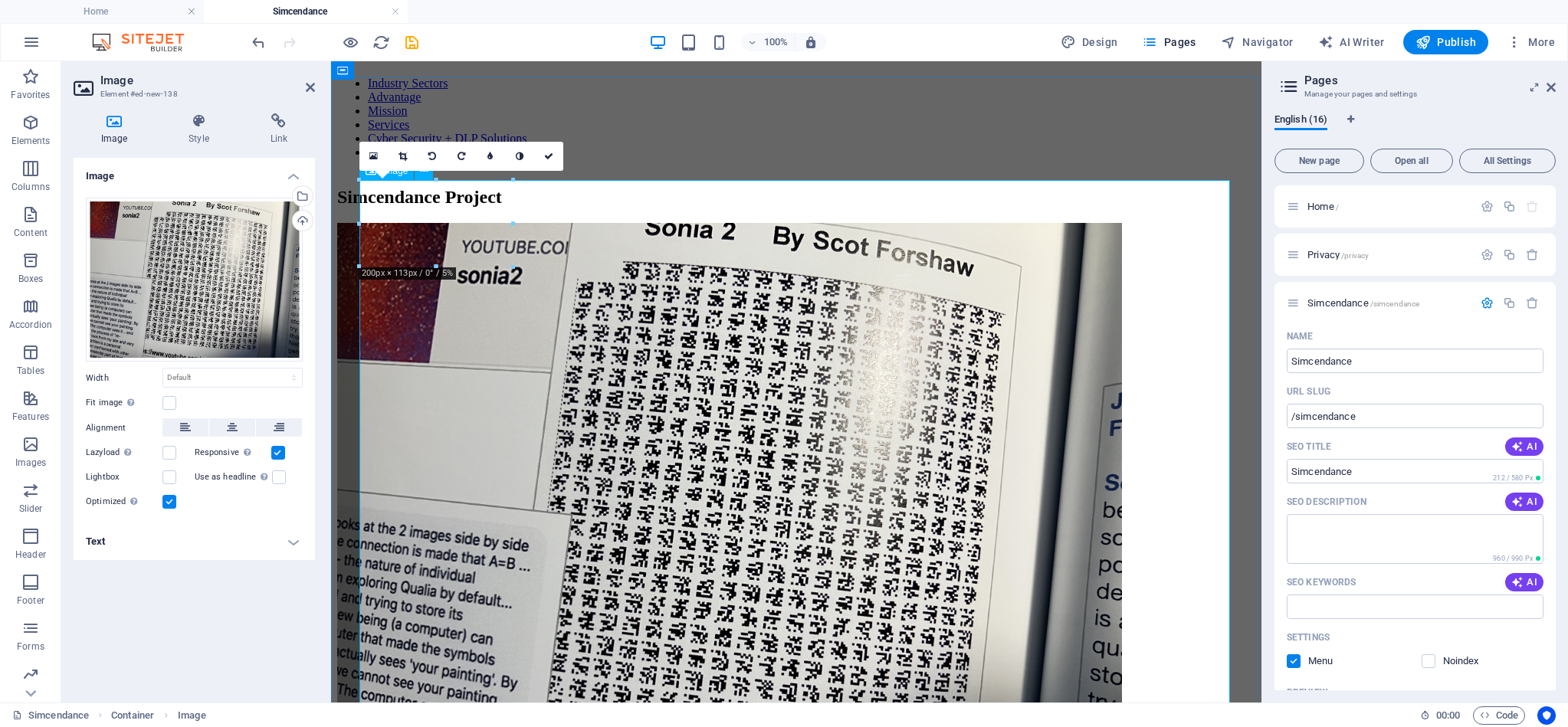
scroll to position [53, 0]
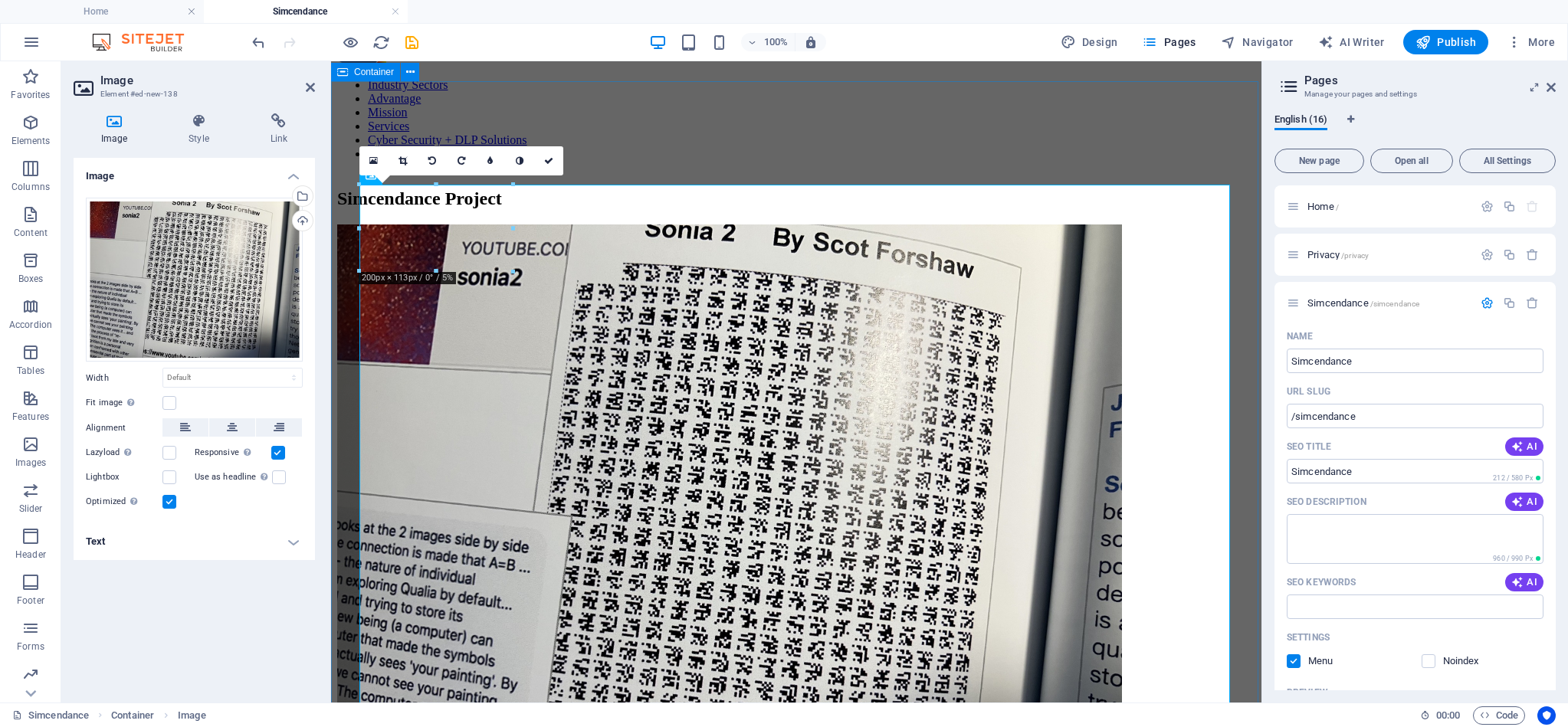
click at [536, 188] on div "Simcendance Project Simcendance is the pursuit of creating a repository of biol…" at bounding box center [796, 645] width 918 height 913
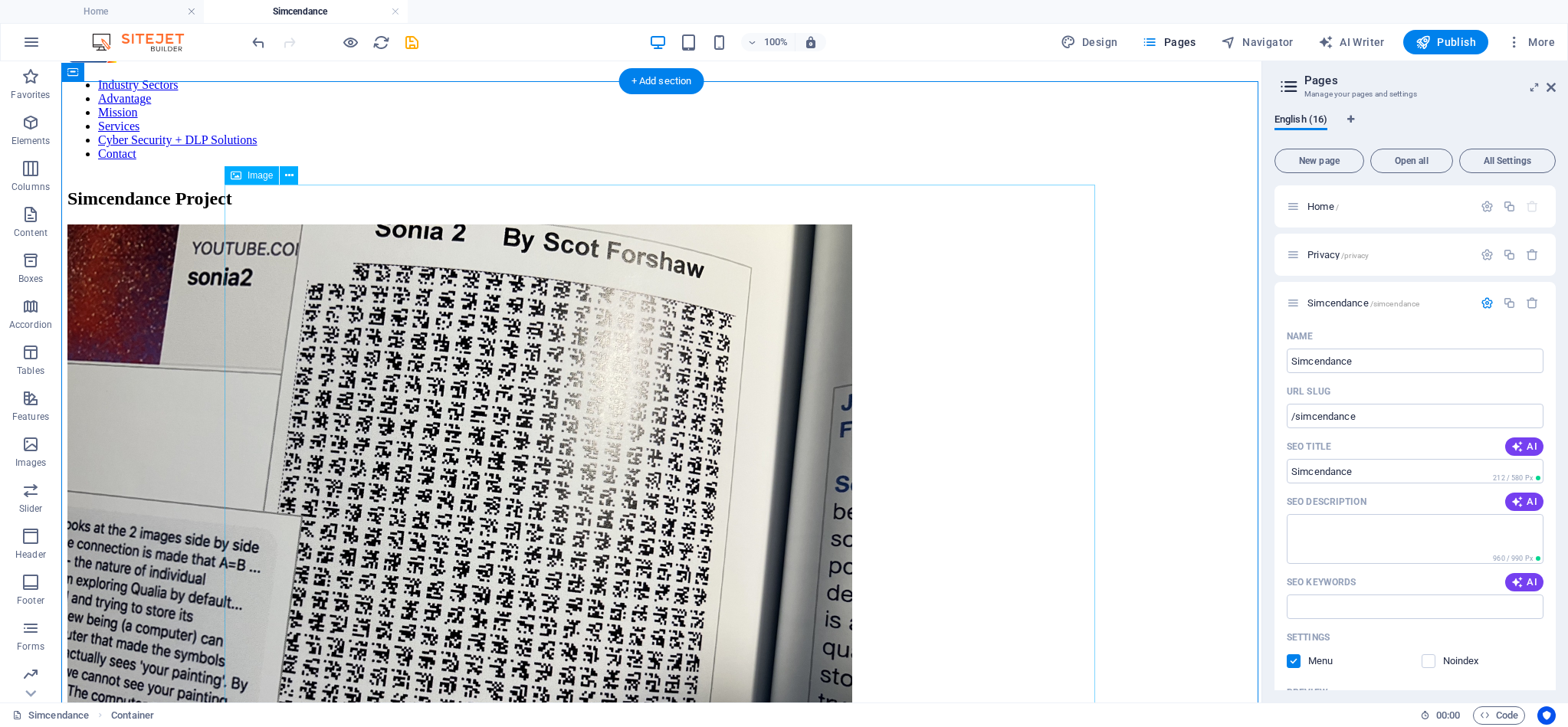
click at [467, 233] on figure at bounding box center [661, 520] width 1188 height 591
click at [289, 175] on icon at bounding box center [288, 175] width 8 height 16
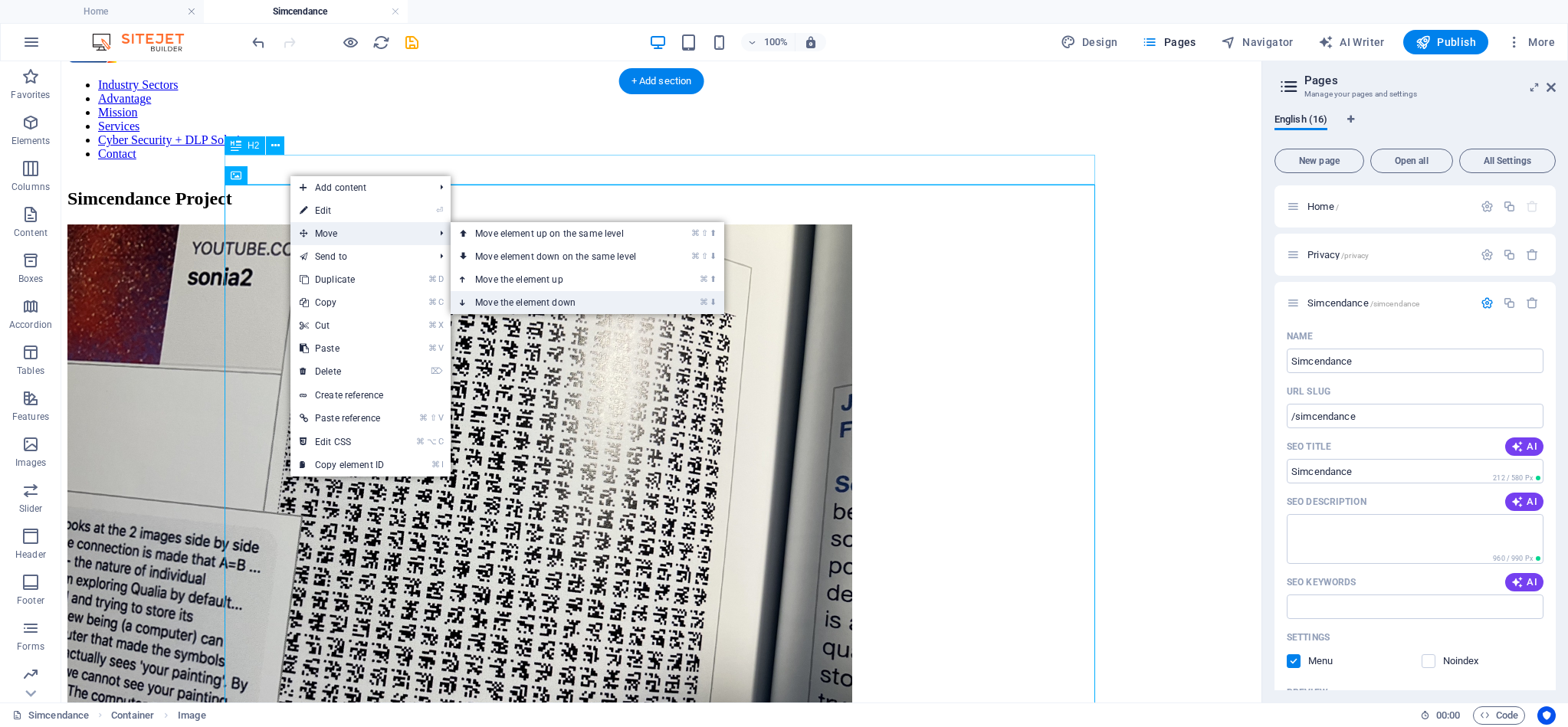
click at [531, 299] on link "⌘ ⬇ Move the element down" at bounding box center [558, 302] width 216 height 23
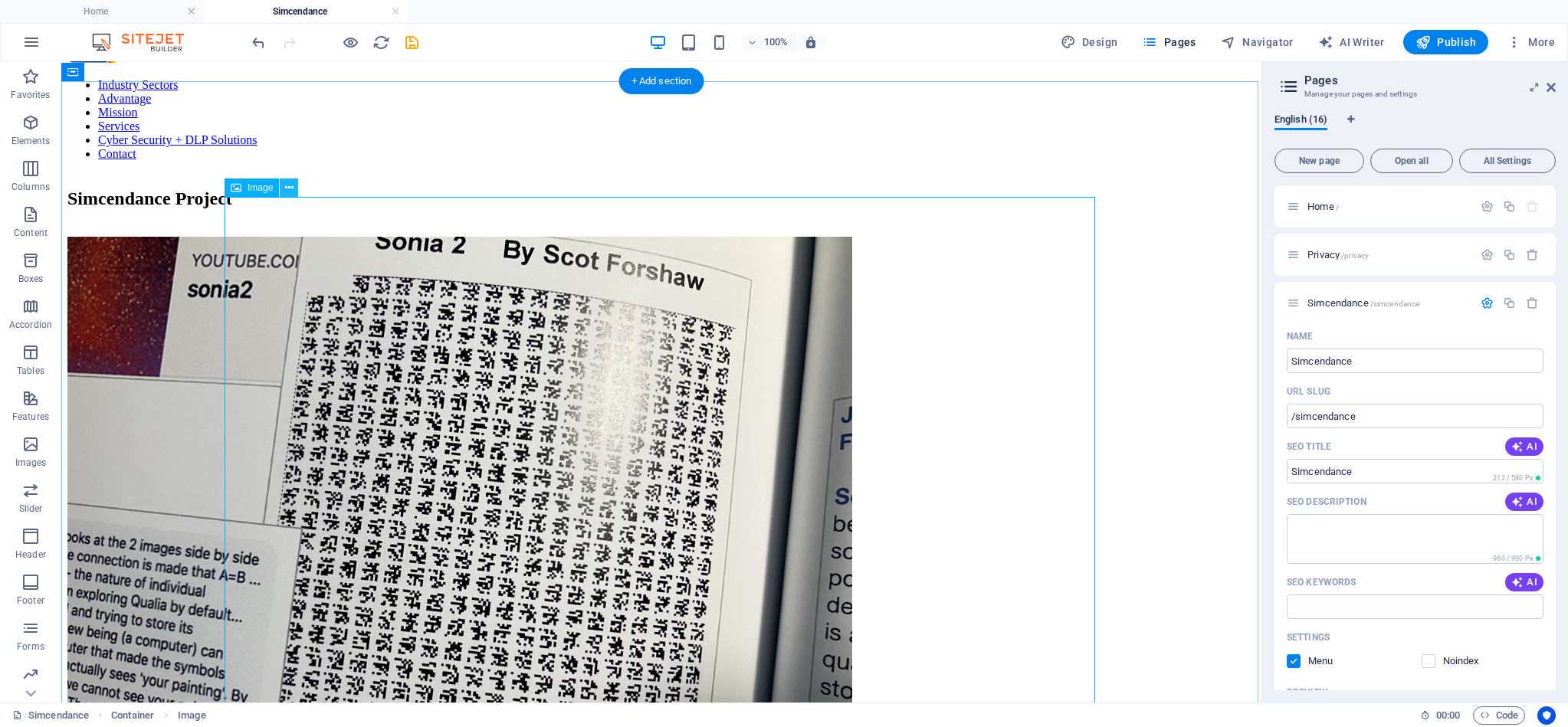
click at [297, 191] on button at bounding box center [289, 188] width 19 height 19
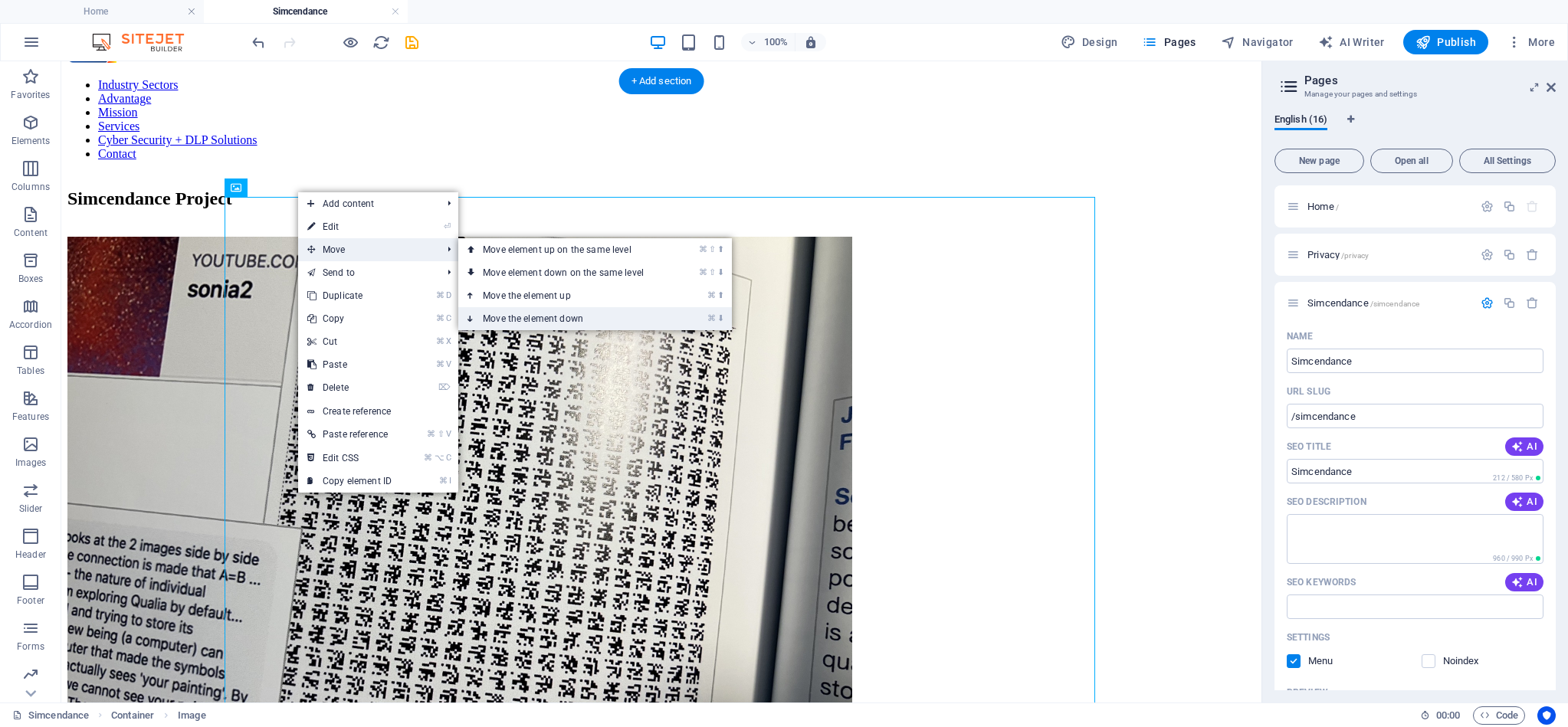
click at [533, 315] on link "⌘ ⬇ Move the element down" at bounding box center [565, 318] width 216 height 23
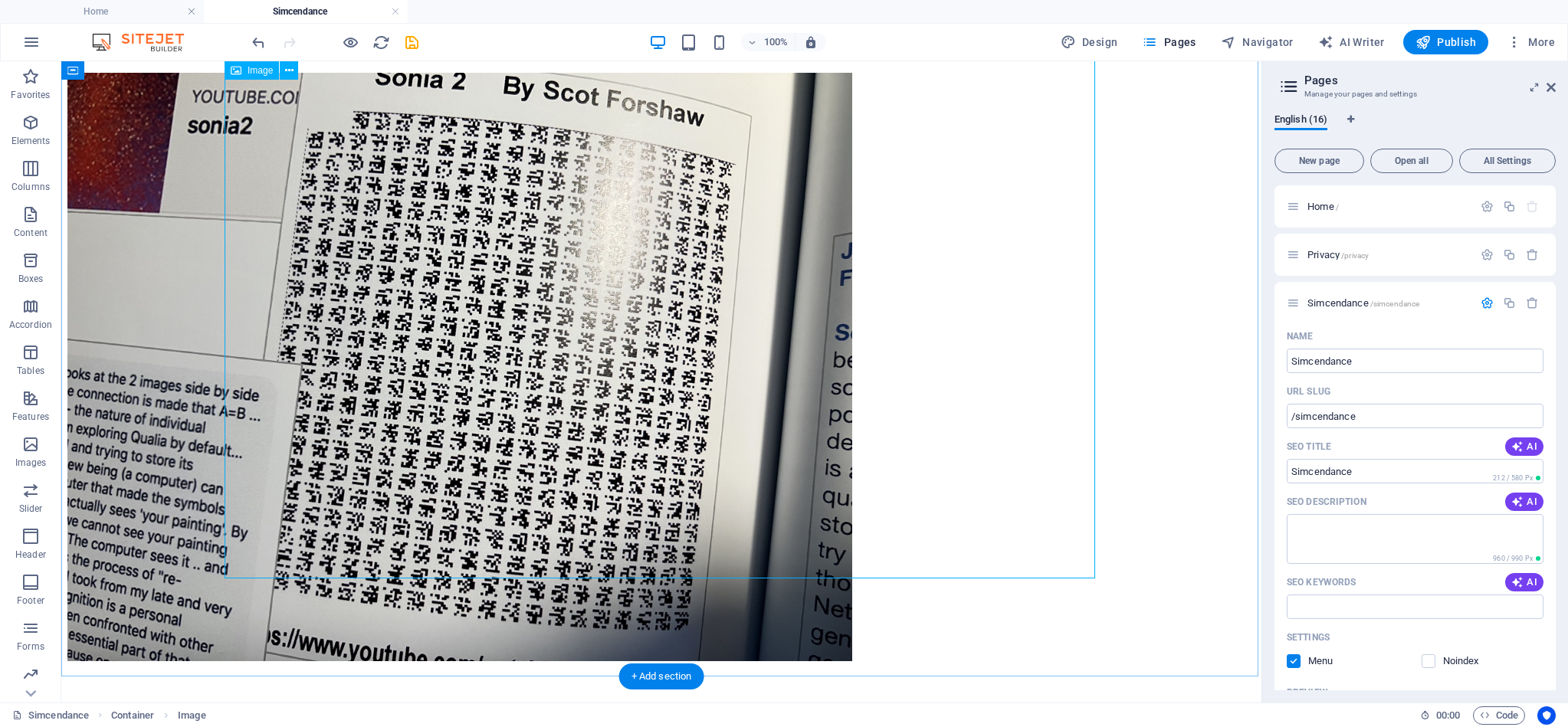
scroll to position [207, 0]
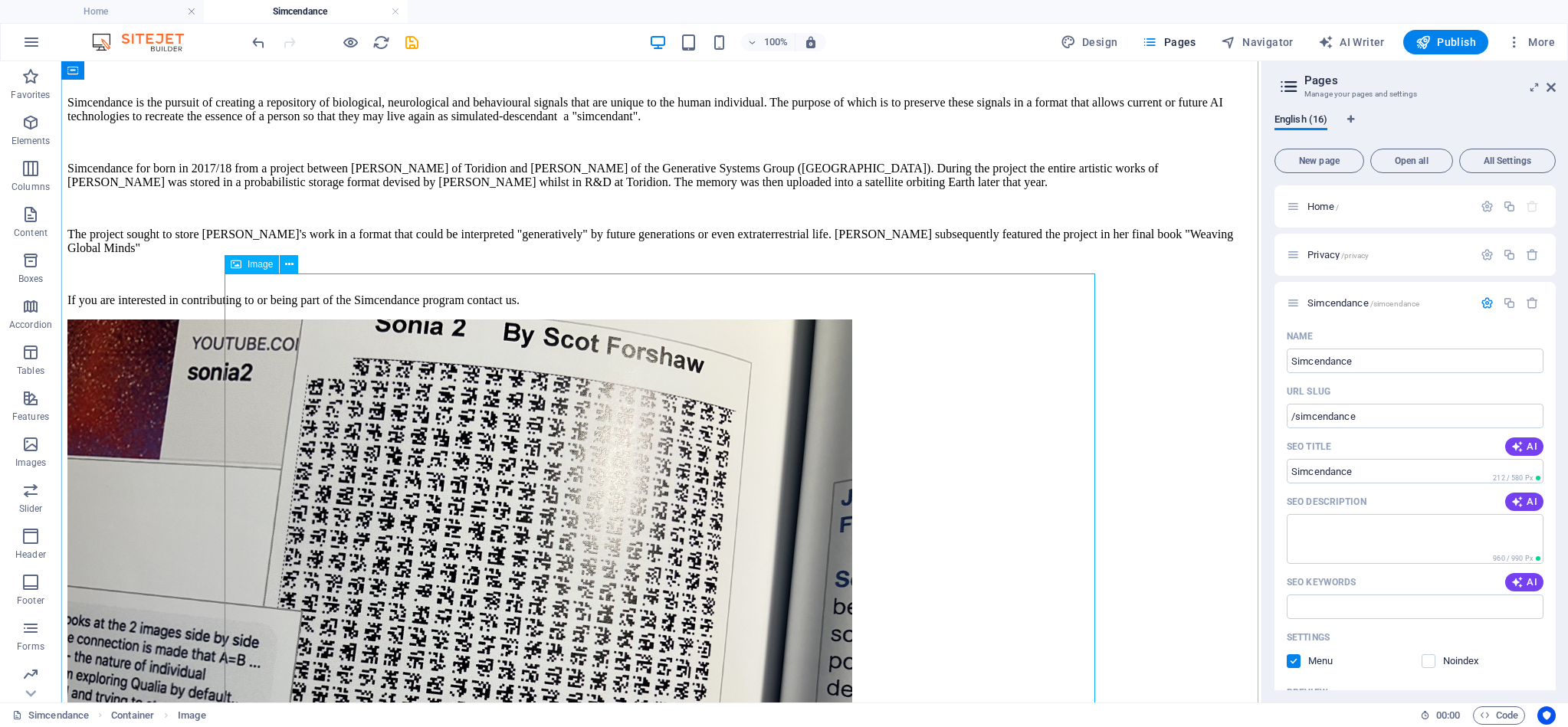
click at [574, 395] on figure at bounding box center [661, 615] width 1188 height 591
click at [1078, 319] on figure at bounding box center [661, 615] width 1188 height 591
click at [287, 262] on icon at bounding box center [288, 264] width 8 height 16
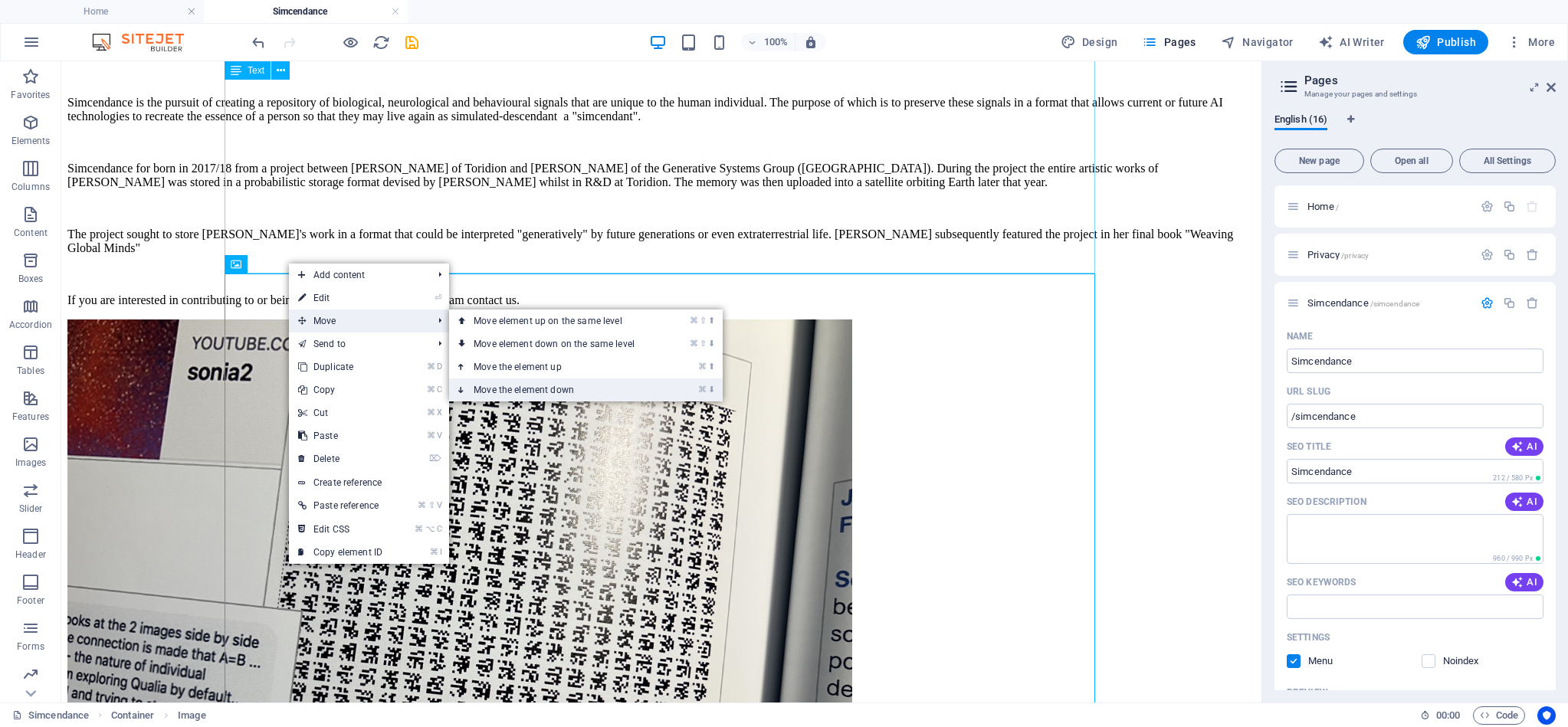
click at [513, 384] on link "⌘ ⬇ Move the element down" at bounding box center [557, 389] width 216 height 23
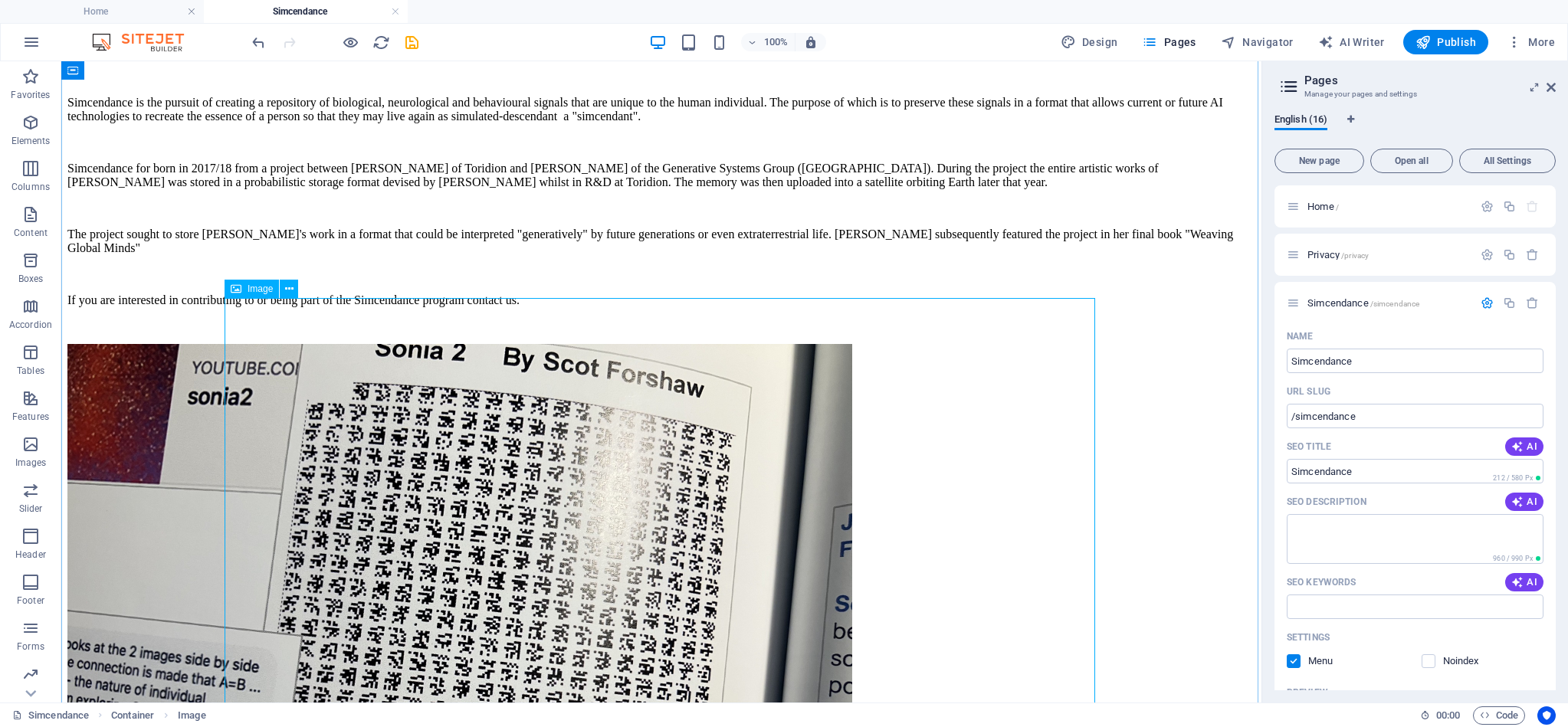
click at [458, 373] on figure at bounding box center [661, 640] width 1188 height 591
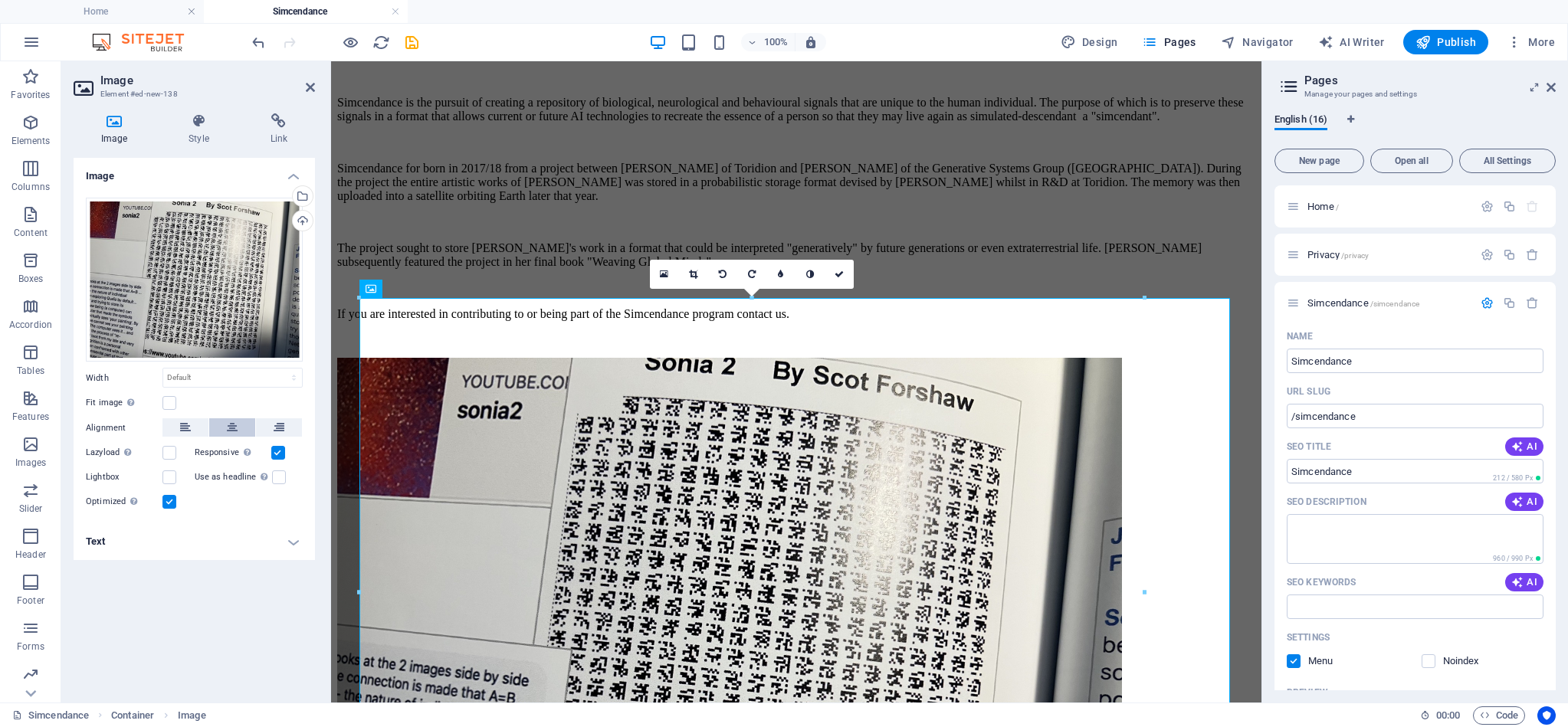
click at [231, 429] on icon at bounding box center [231, 428] width 10 height 19
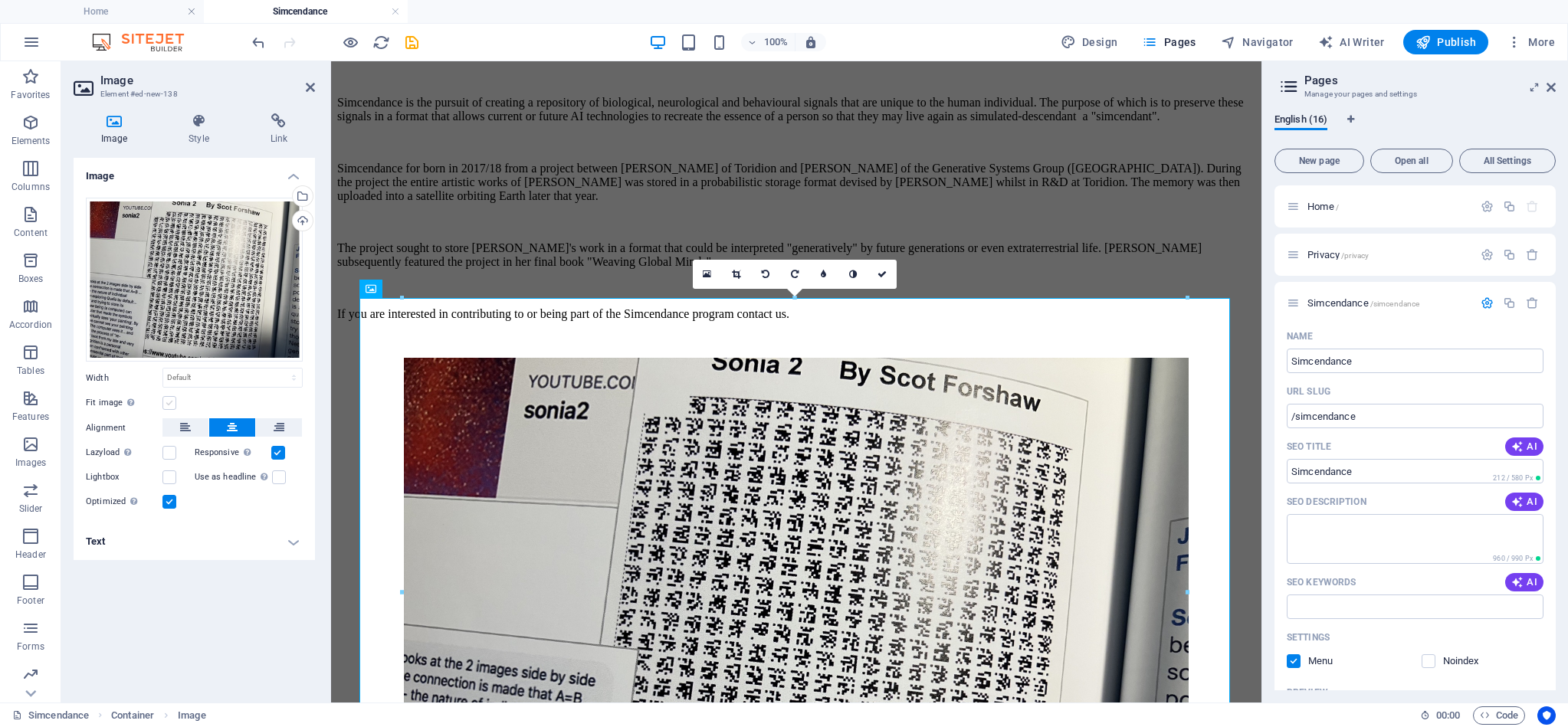
click at [173, 403] on label at bounding box center [169, 402] width 14 height 14
click at [0, 0] on input "Fit image Automatically fit image to a fixed width and height" at bounding box center [0, 0] width 0 height 0
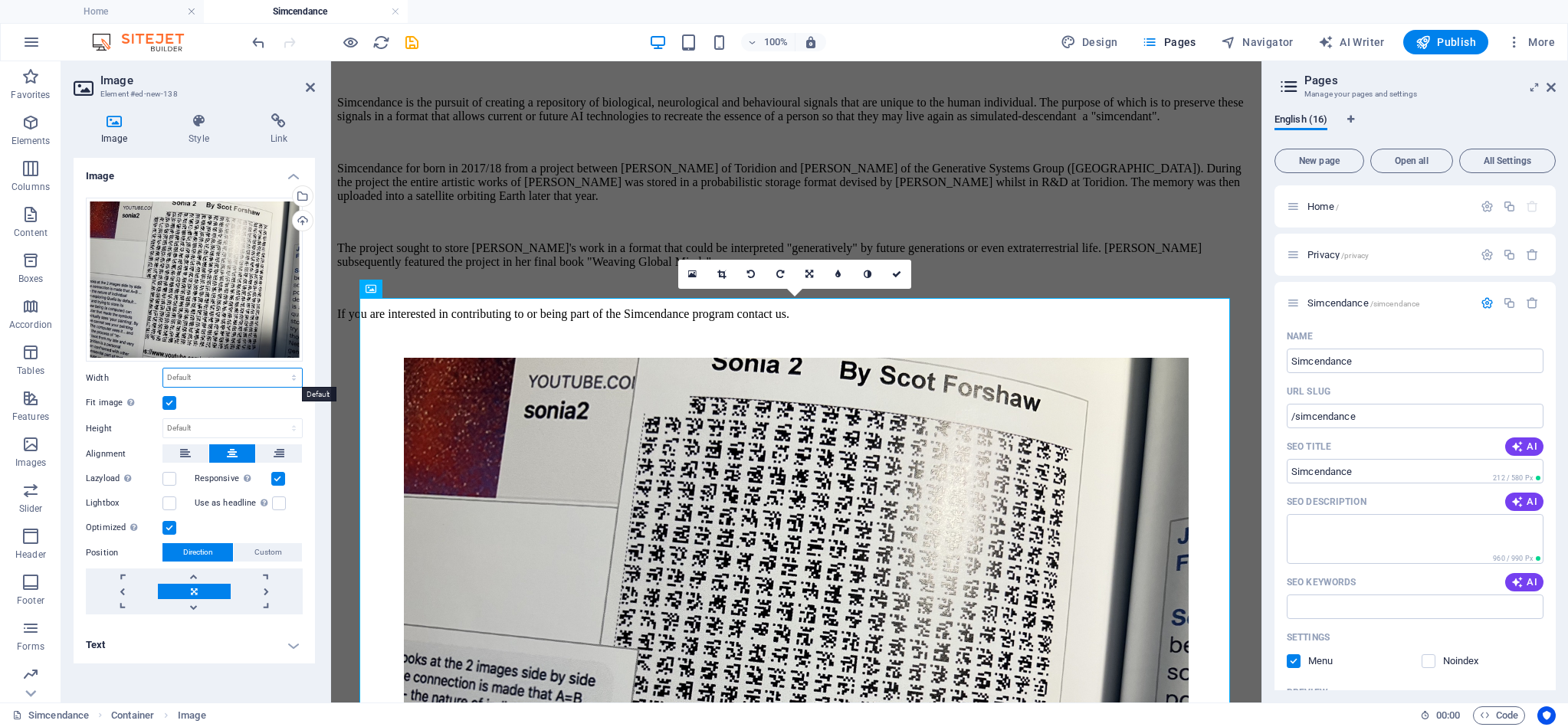
select select "%"
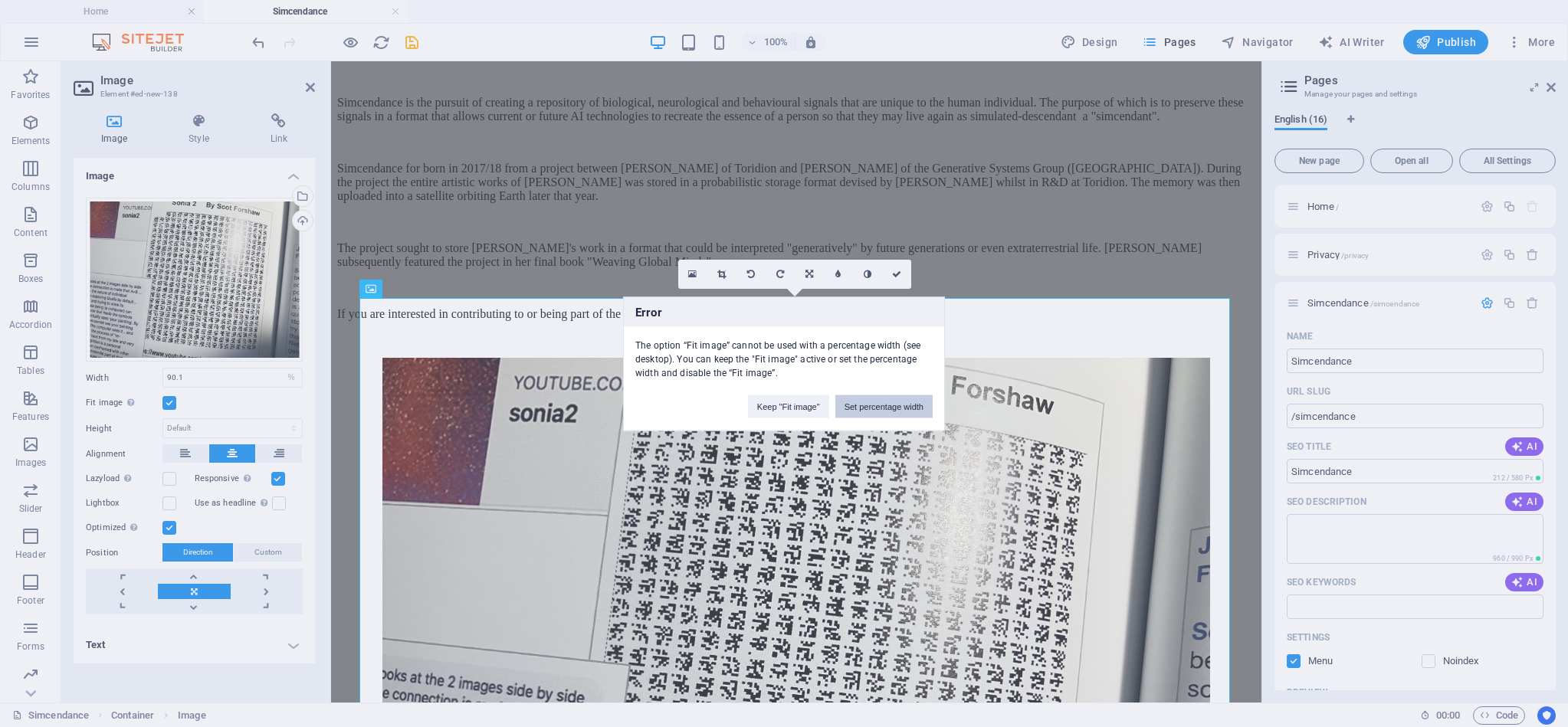
click at [892, 406] on button "Set percentage width" at bounding box center [884, 406] width 97 height 23
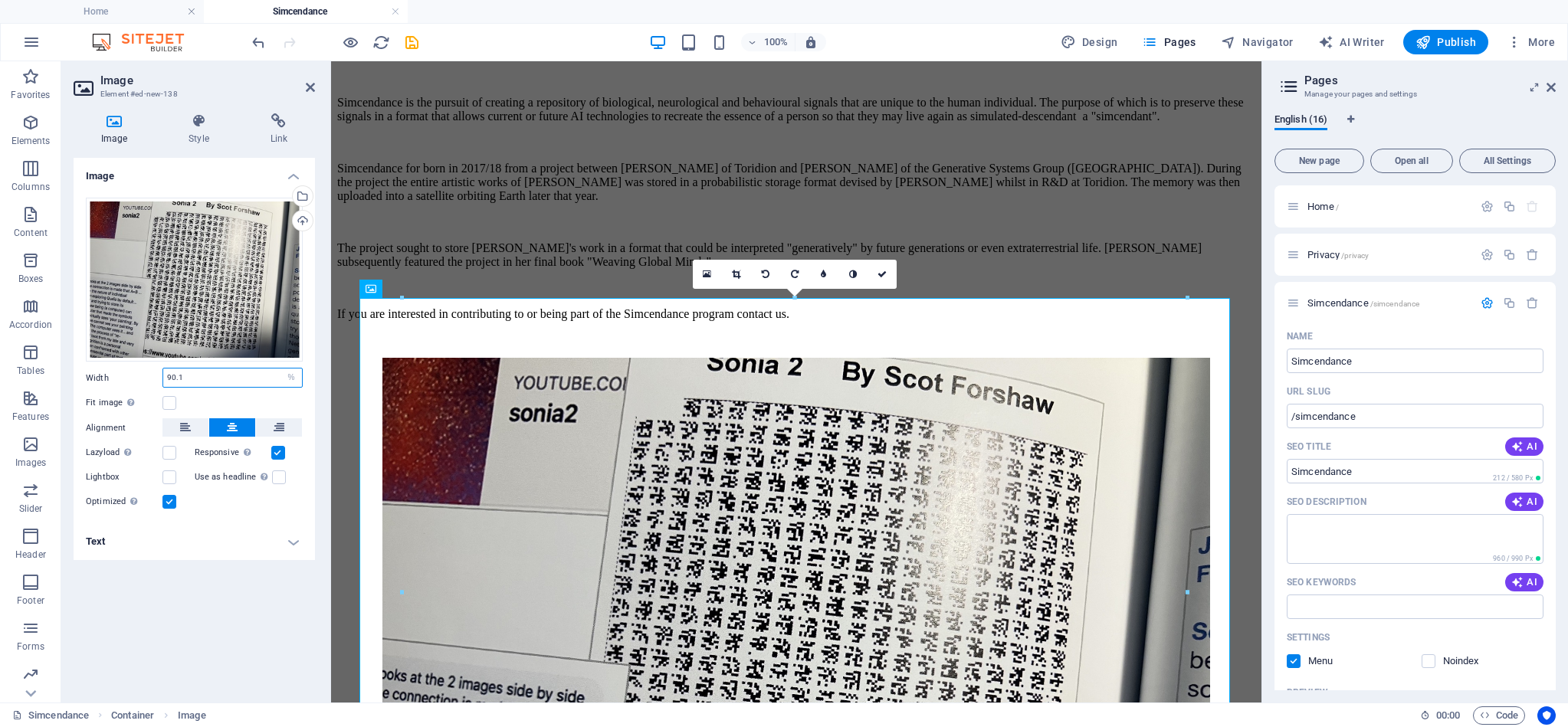
click at [206, 370] on input "90.1" at bounding box center [232, 378] width 139 height 19
click at [207, 370] on input "90.1" at bounding box center [232, 378] width 139 height 19
type input "100"
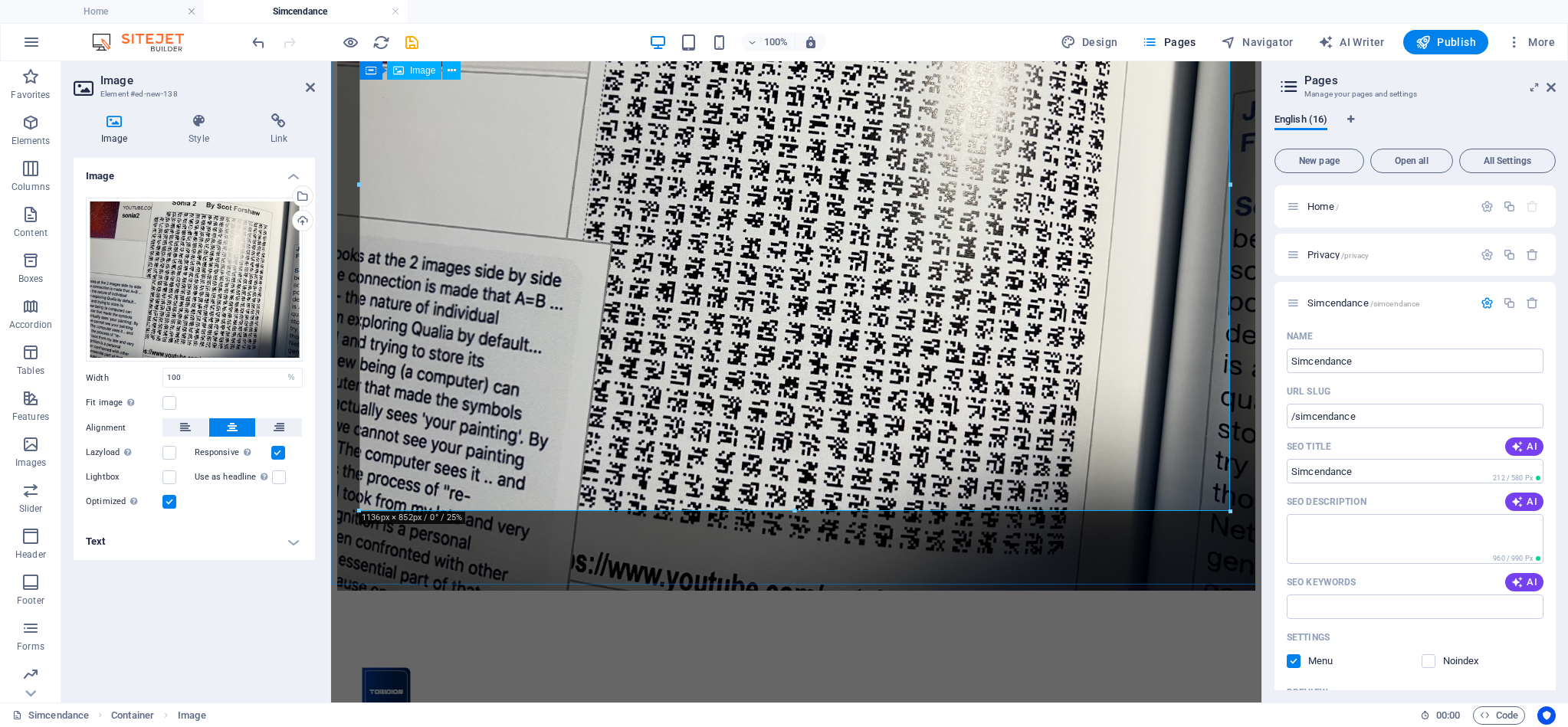
scroll to position [675, 0]
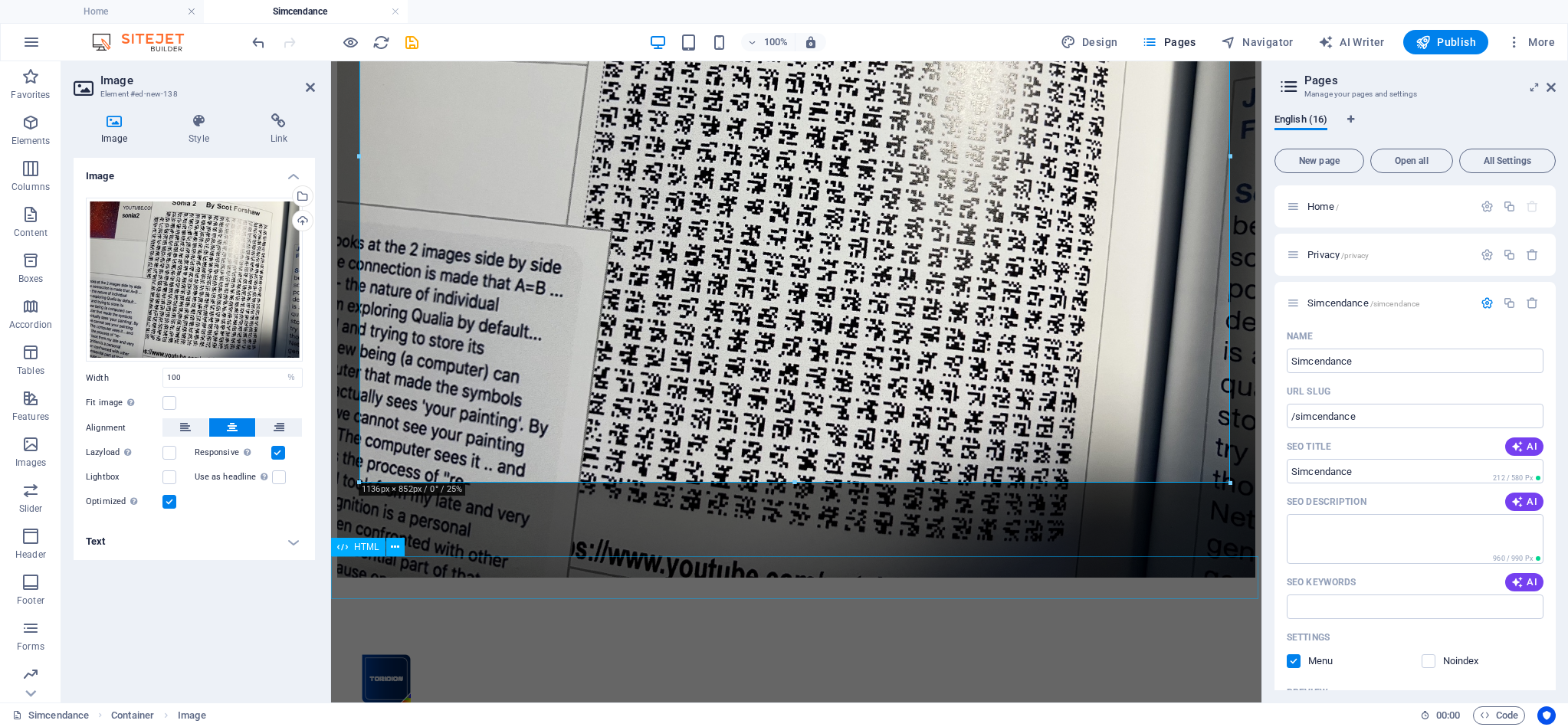
click at [703, 580] on div at bounding box center [796, 580] width 918 height 0
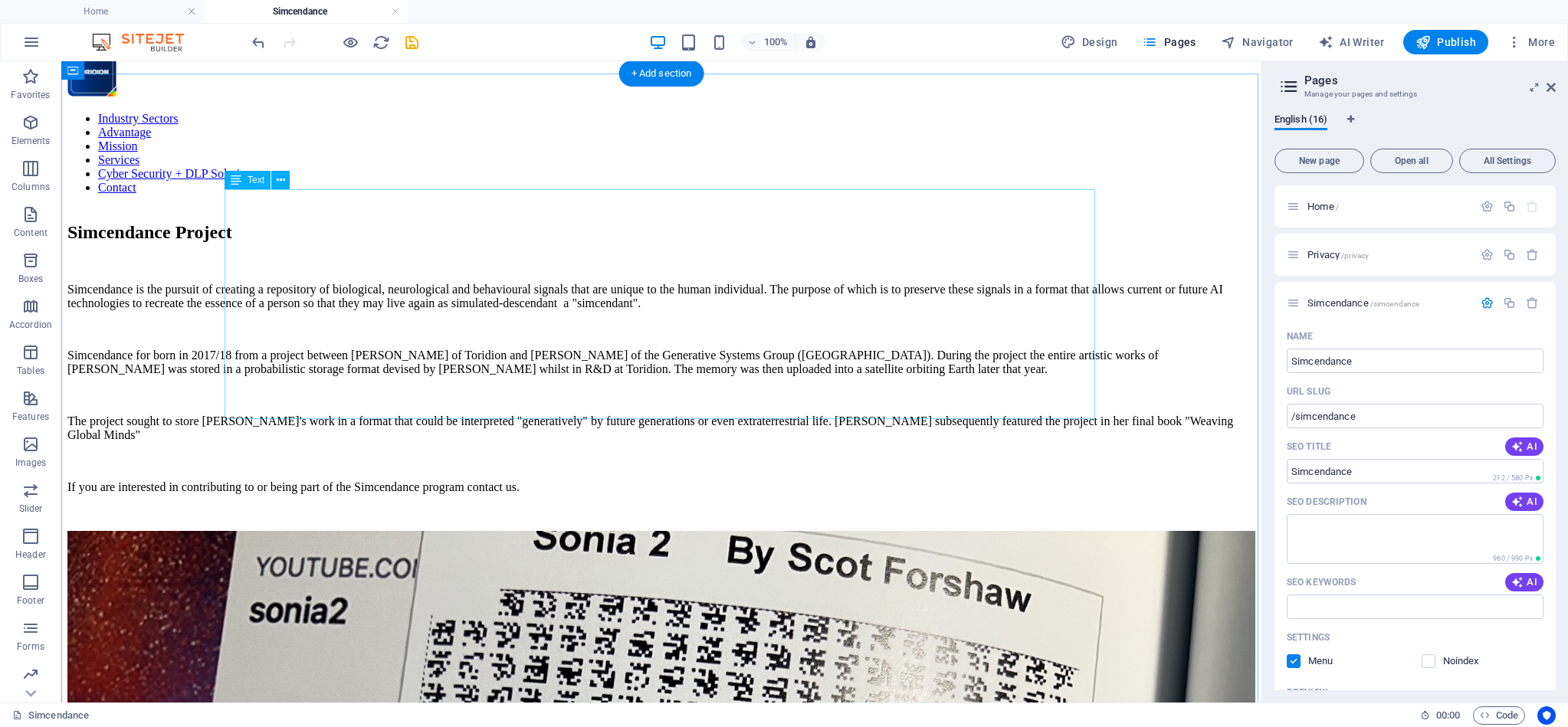
scroll to position [10, 0]
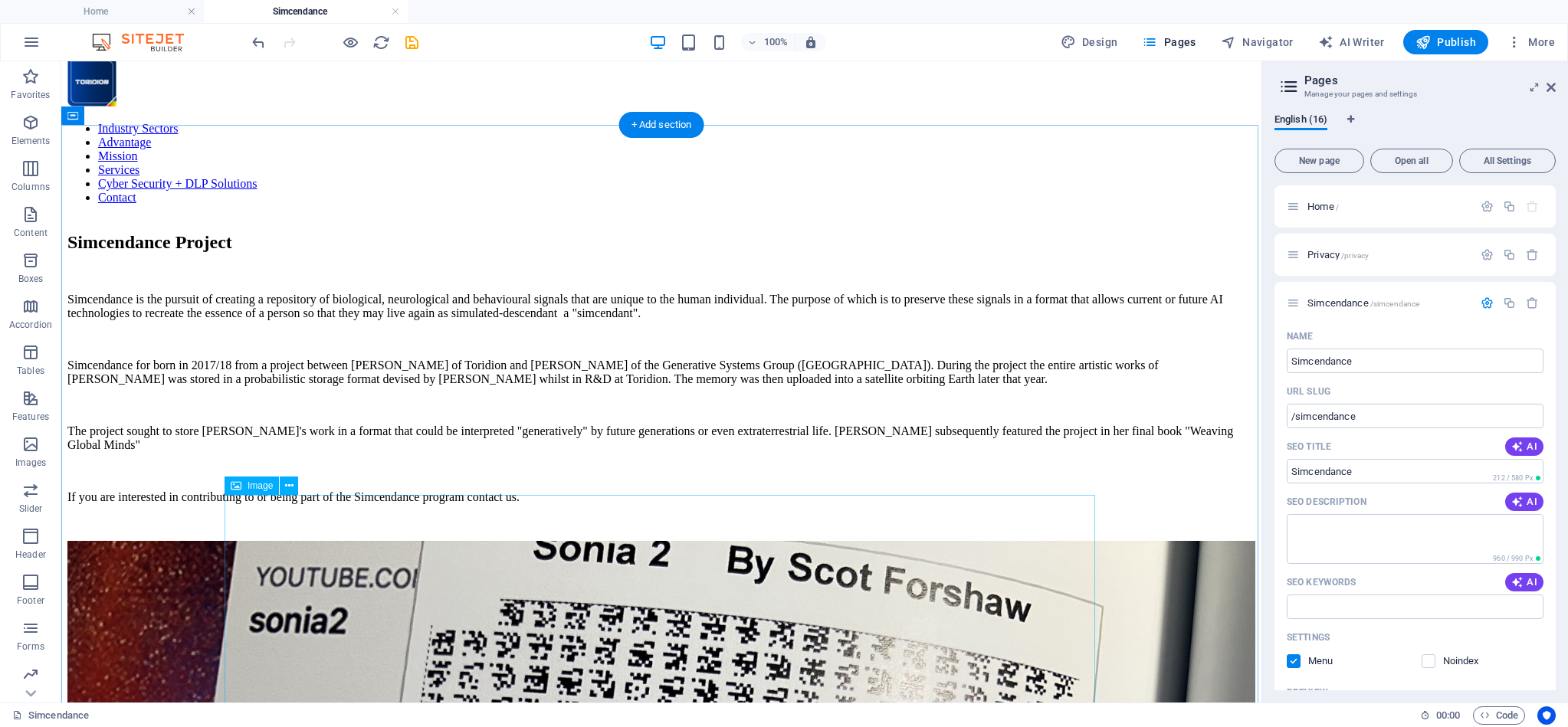
click at [290, 489] on icon at bounding box center [288, 486] width 8 height 16
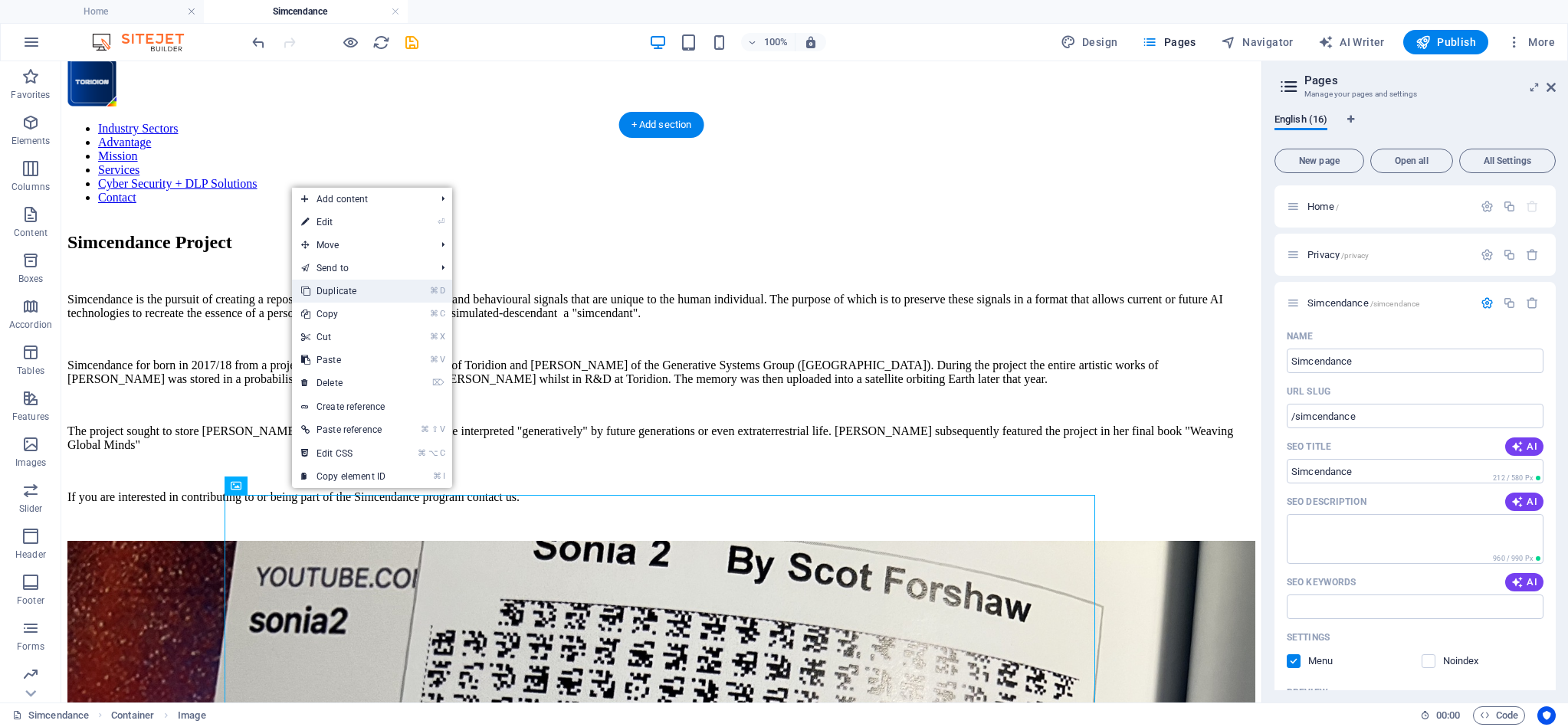
click at [364, 289] on link "⌘ D Duplicate" at bounding box center [344, 291] width 103 height 23
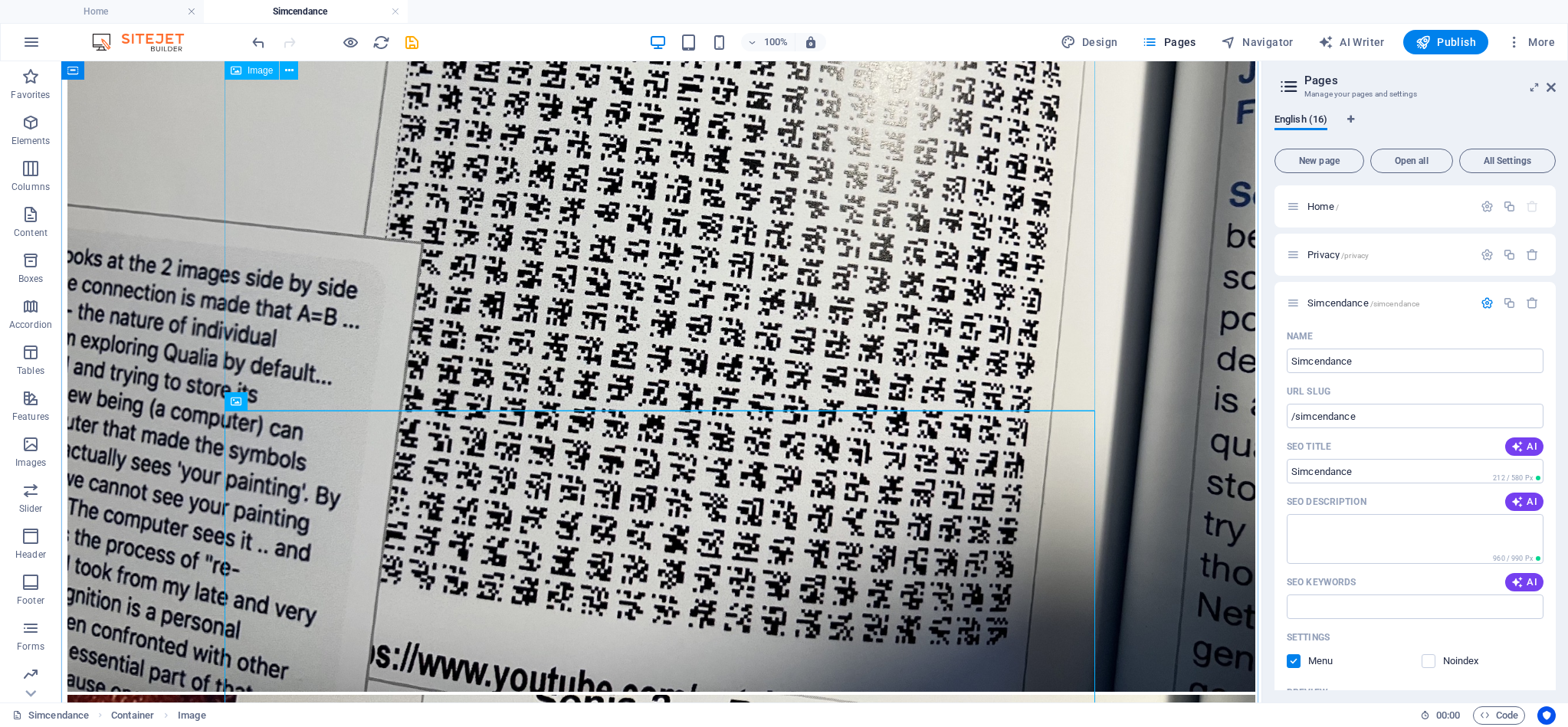
scroll to position [746, 0]
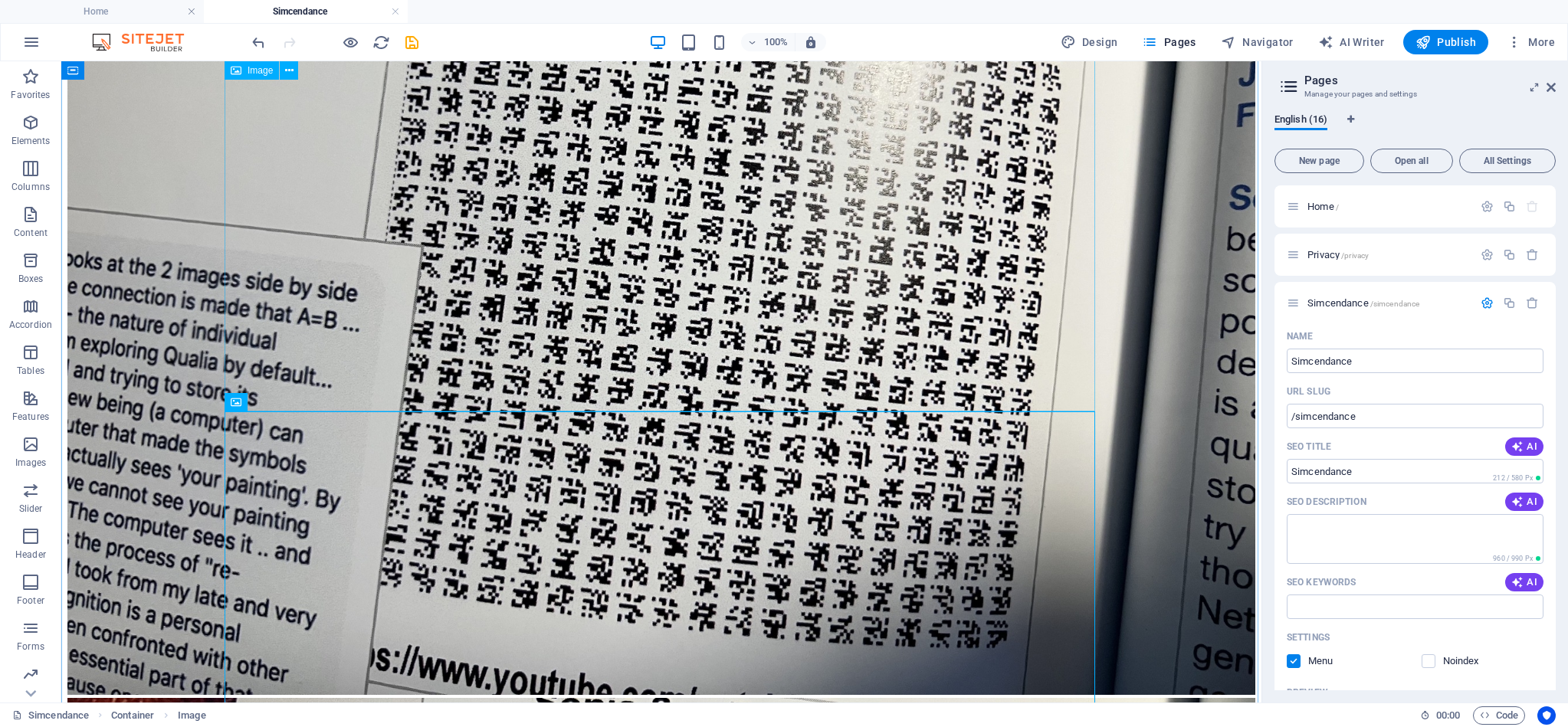
click at [624, 319] on figure at bounding box center [661, 251] width 1188 height 894
drag, startPoint x: 624, startPoint y: 319, endPoint x: 355, endPoint y: 319, distance: 269.0
click at [624, 319] on figure at bounding box center [661, 251] width 1188 height 894
select select "%"
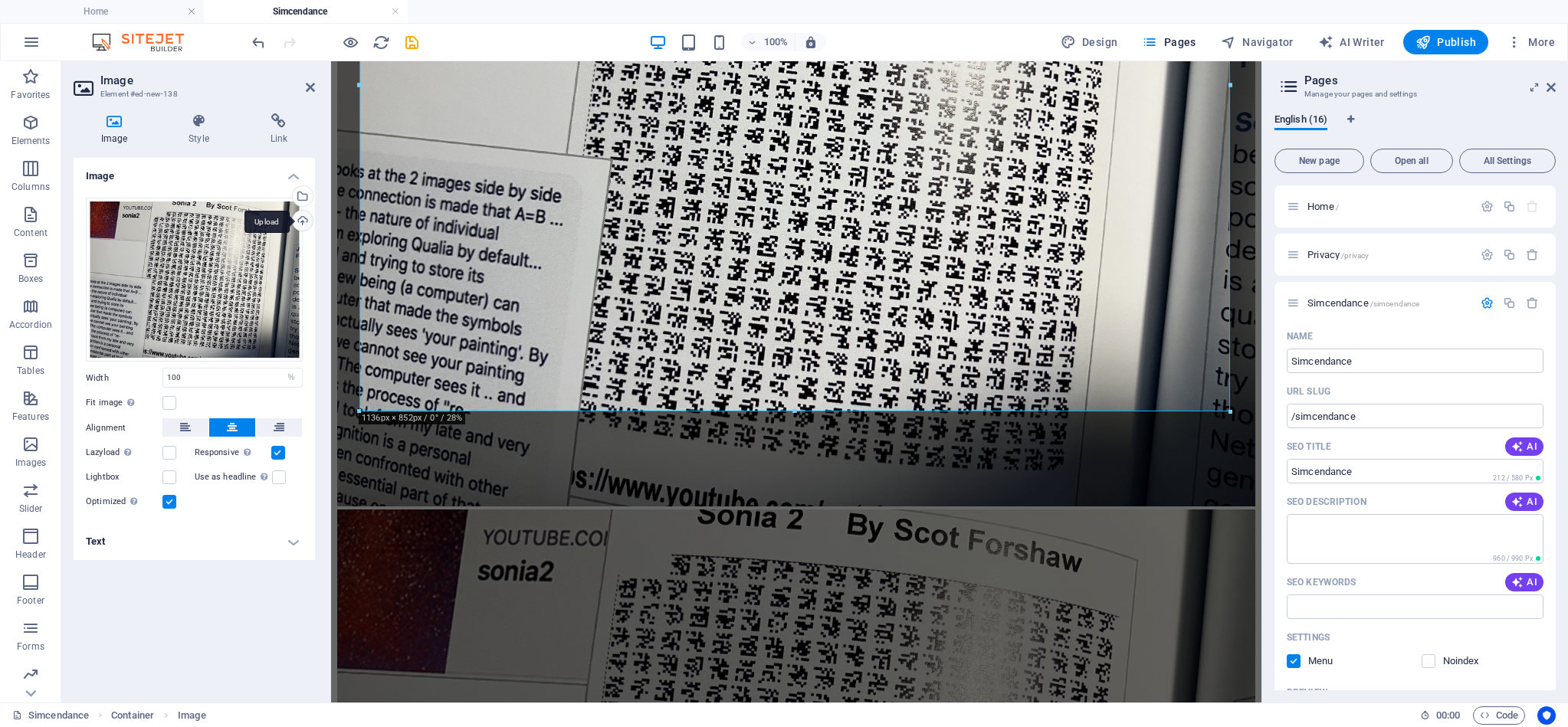
click at [312, 222] on div "Upload" at bounding box center [300, 222] width 23 height 23
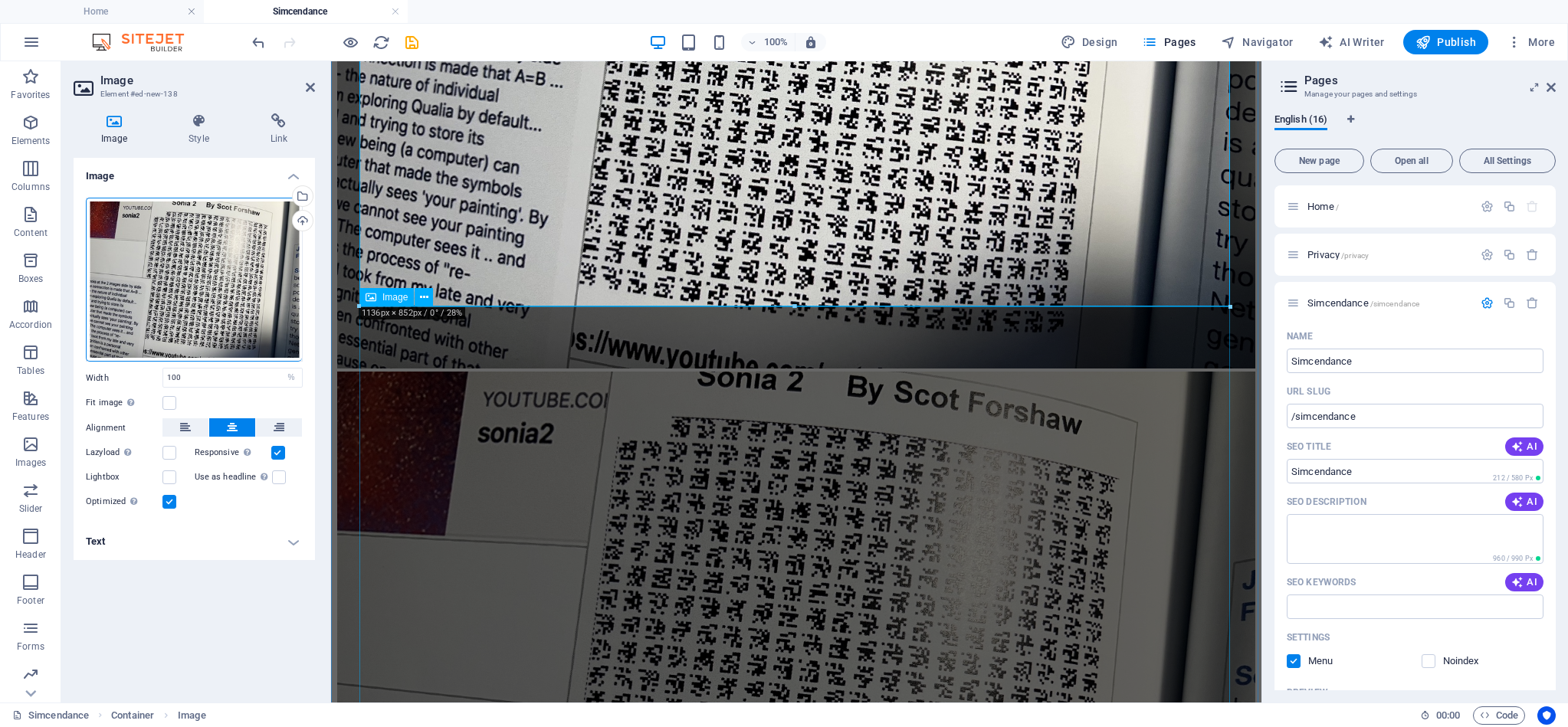
scroll to position [905, 0]
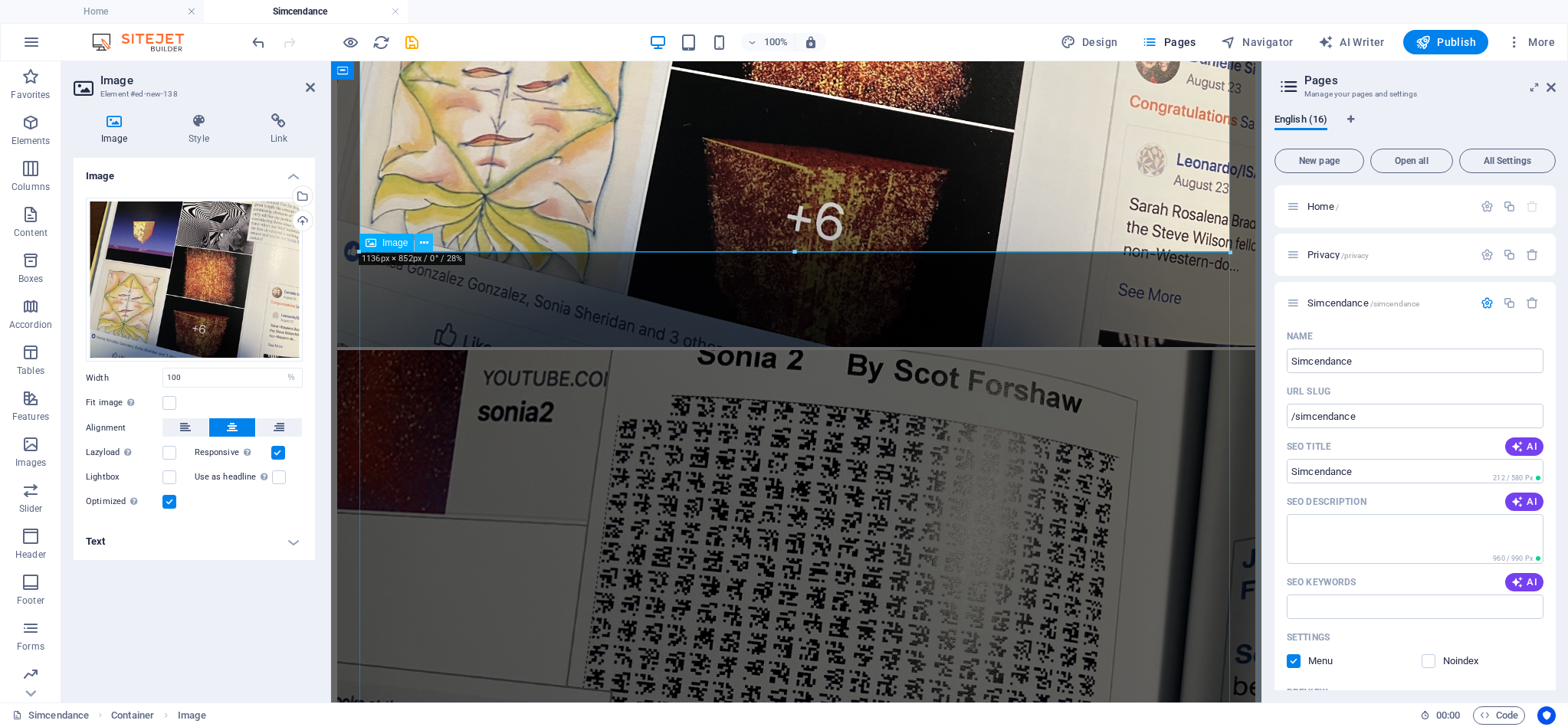
click at [427, 244] on icon at bounding box center [424, 242] width 8 height 16
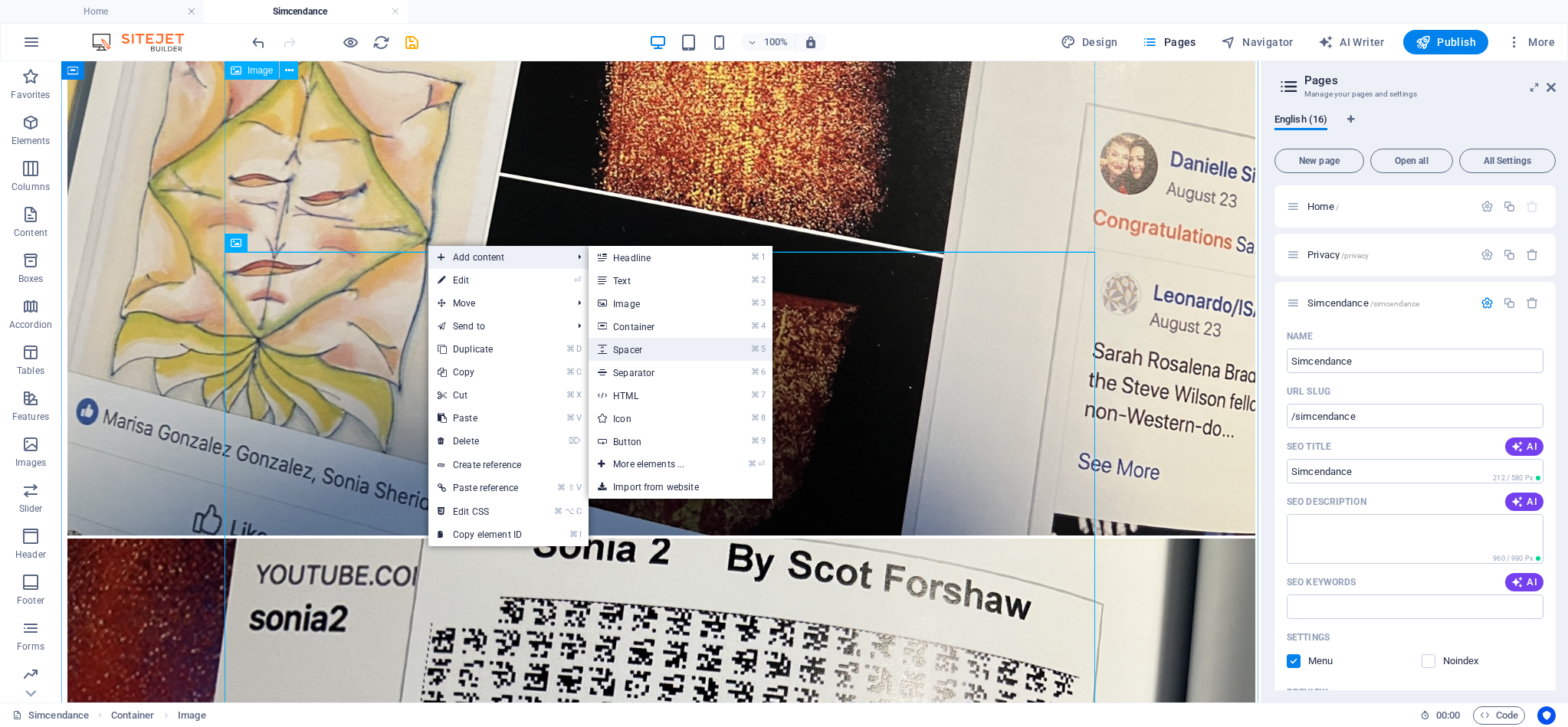
click at [646, 353] on link "⌘ 5 Spacer" at bounding box center [652, 349] width 126 height 23
select select "px"
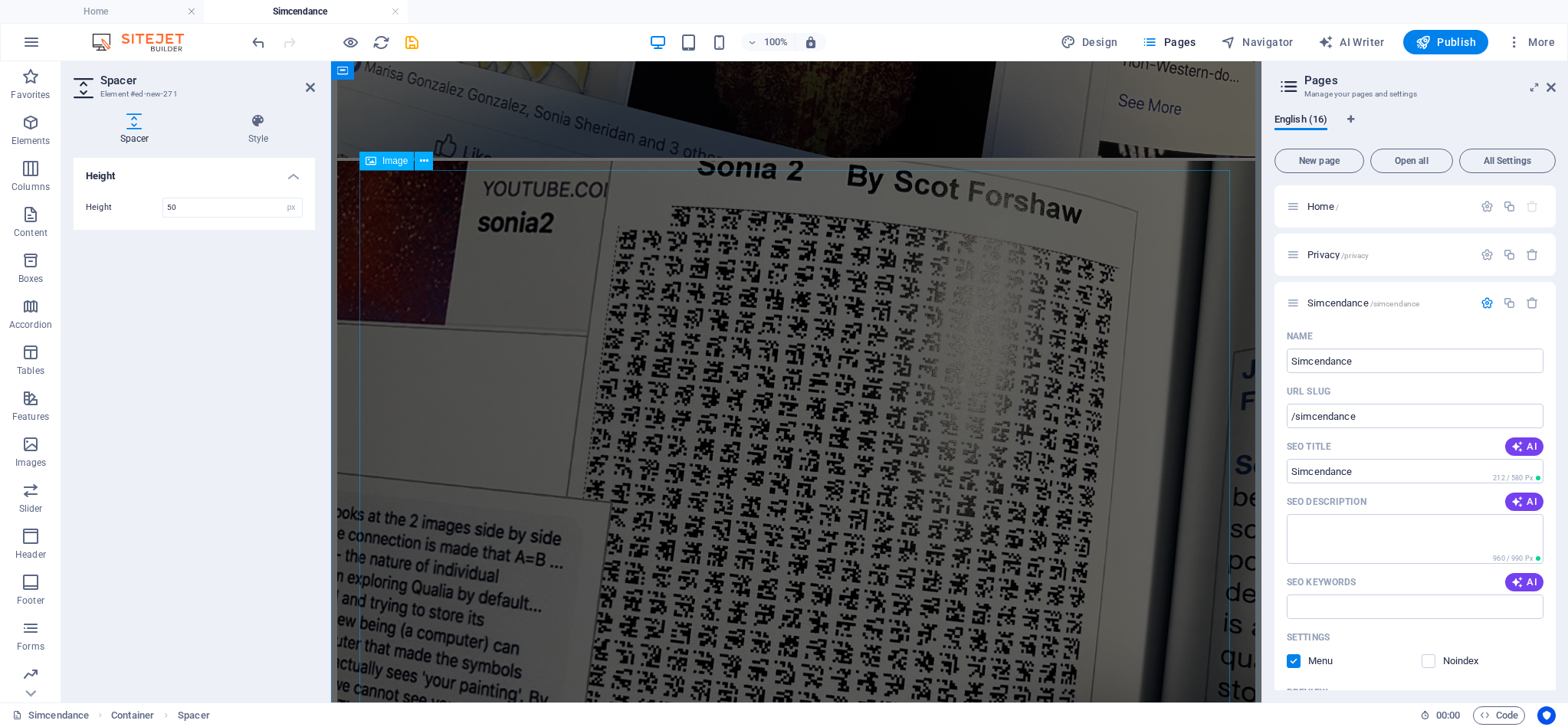
scroll to position [1353, 0]
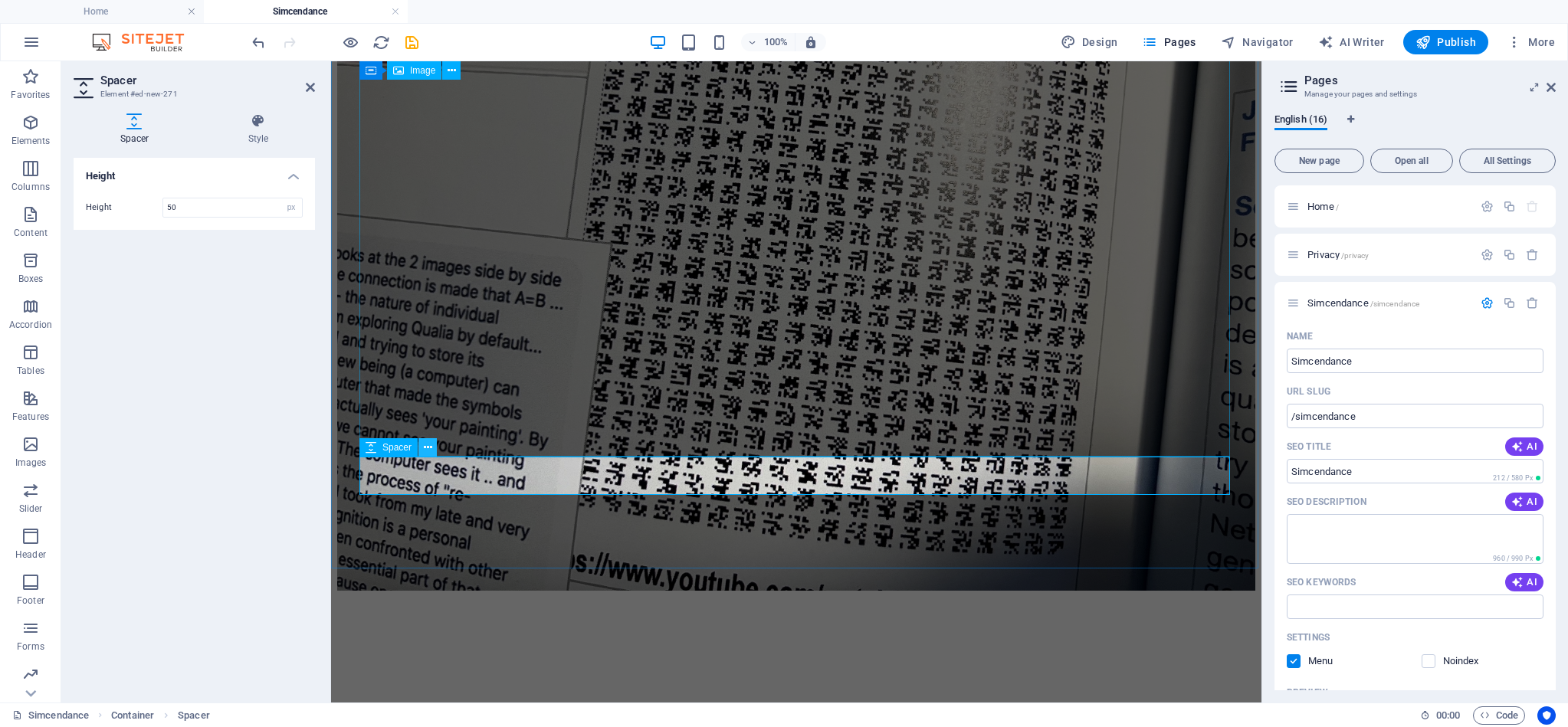
click at [429, 445] on icon at bounding box center [428, 447] width 8 height 16
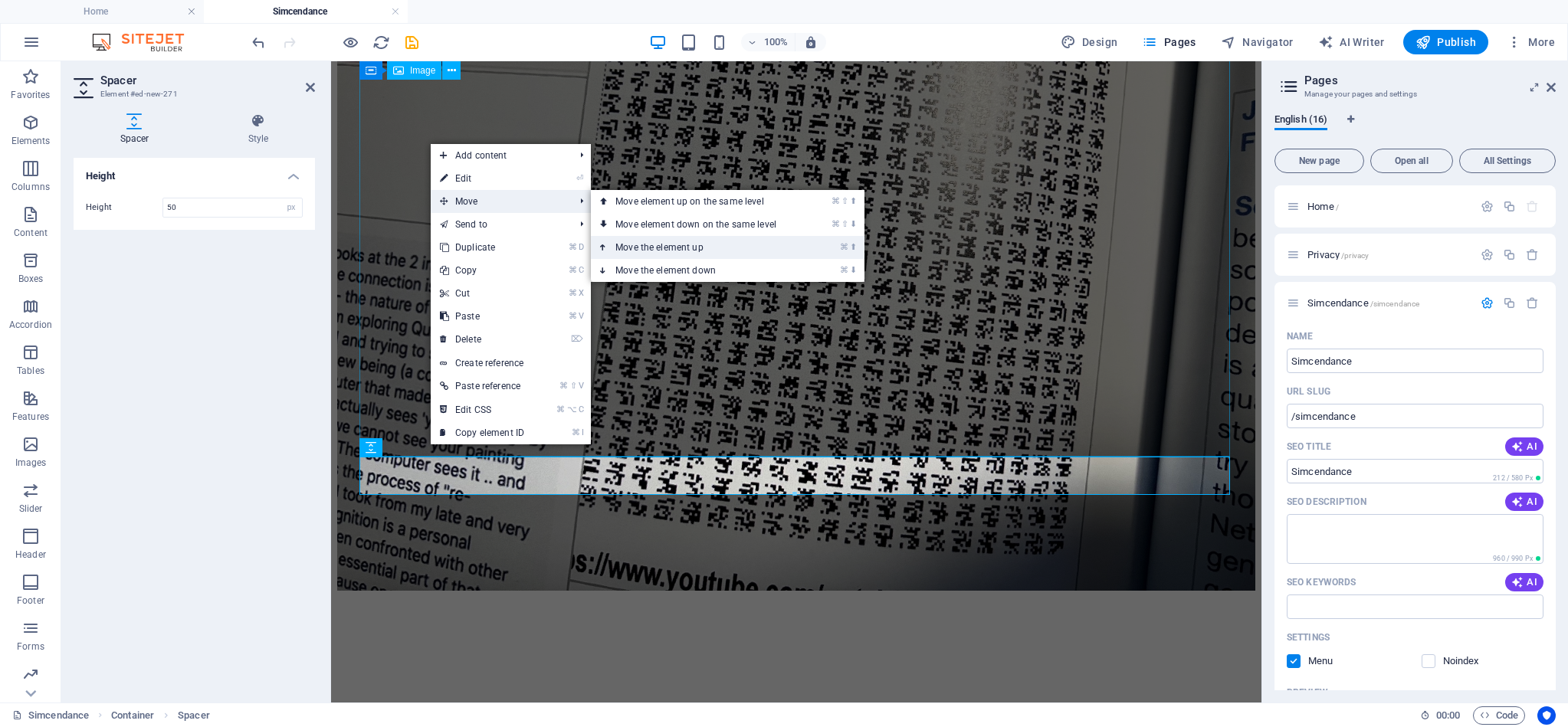
click at [686, 247] on link "⌘ ⬆ Move the element up" at bounding box center [698, 247] width 216 height 23
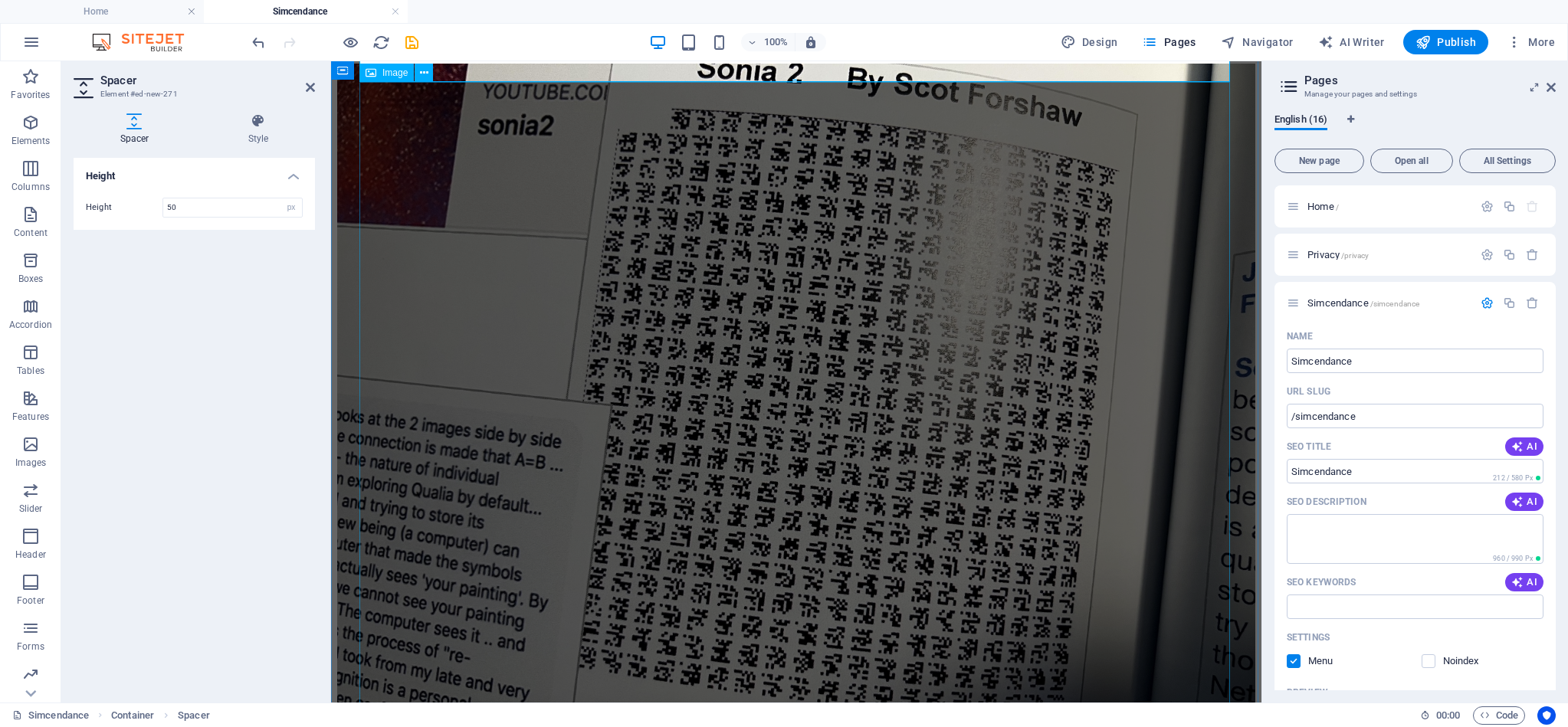
scroll to position [1413, 0]
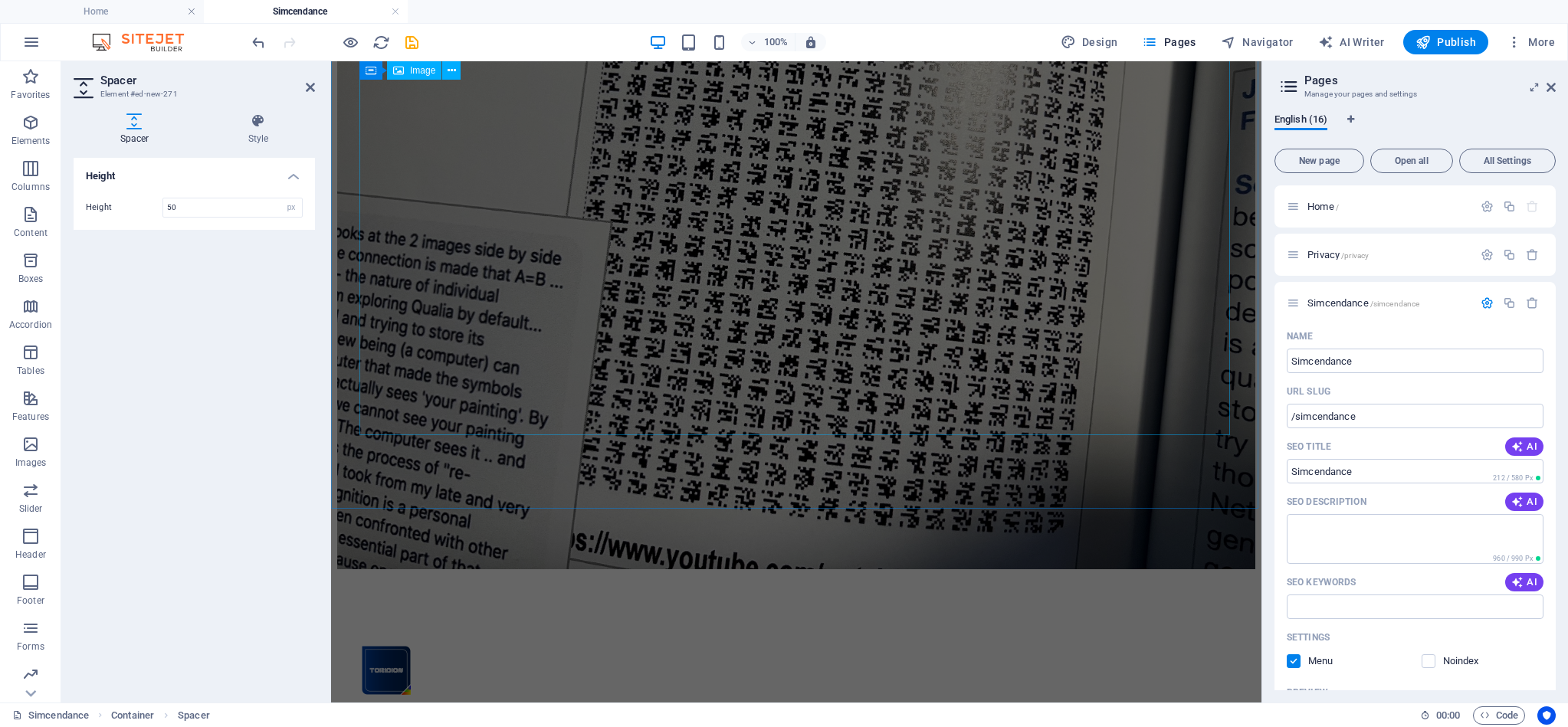
click at [491, 377] on figure at bounding box center [796, 225] width 918 height 691
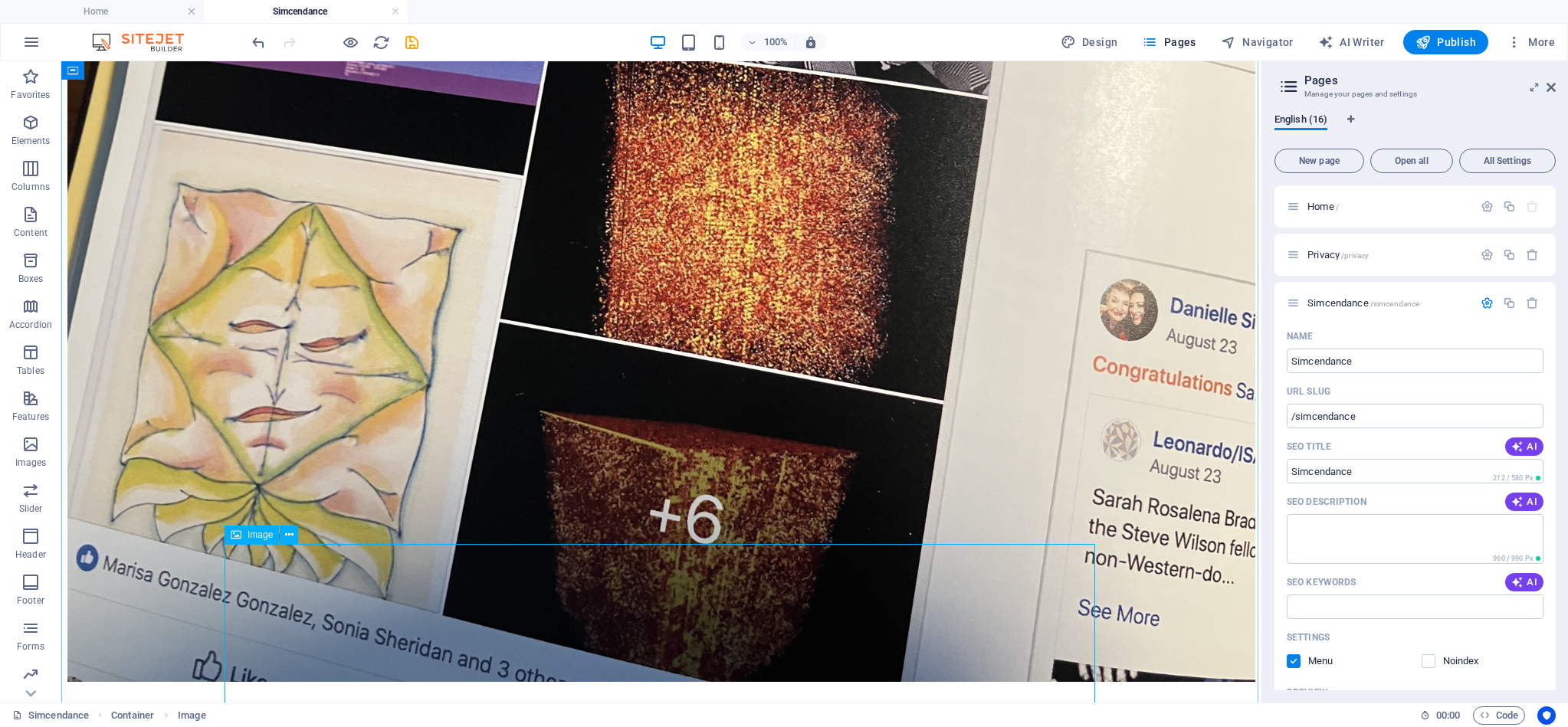
scroll to position [847, 0]
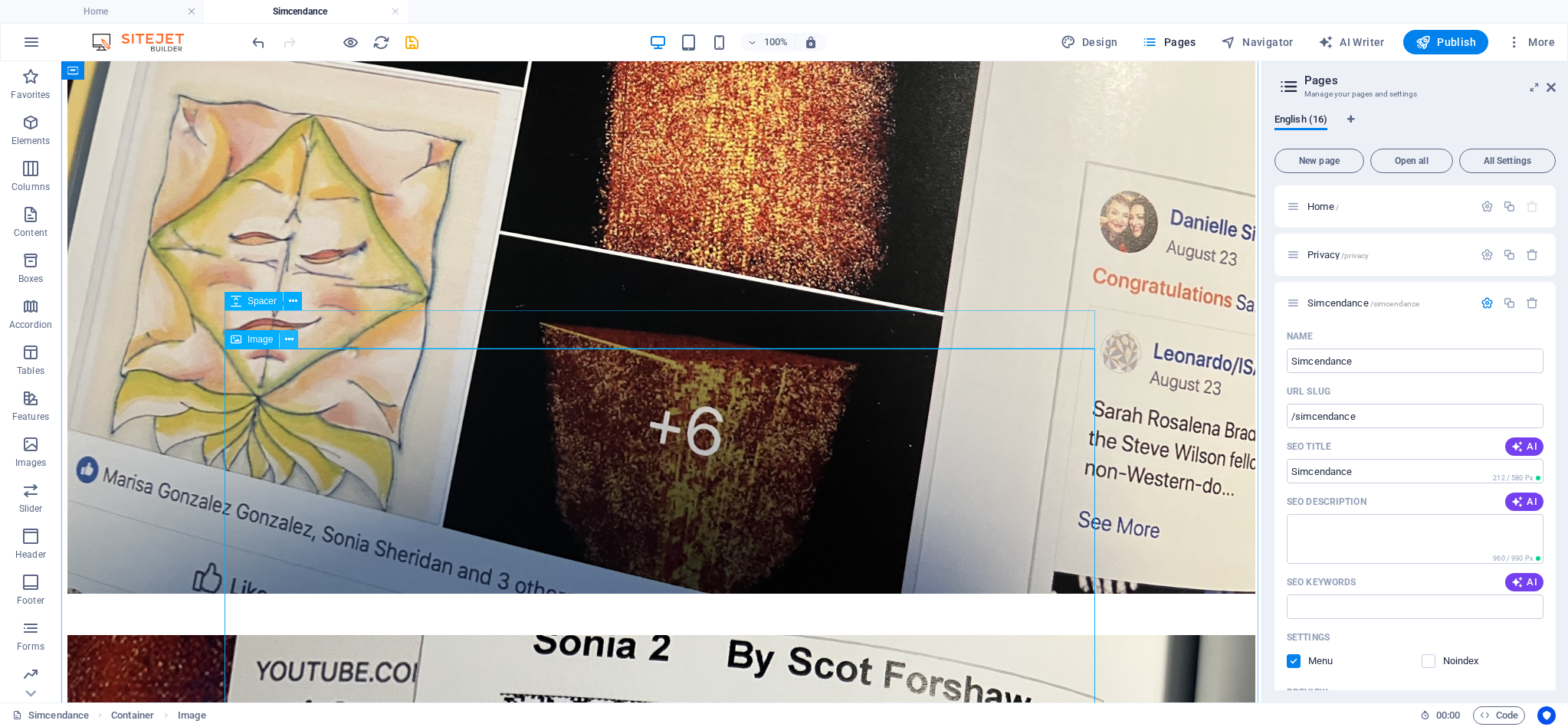
click at [293, 341] on icon at bounding box center [288, 339] width 8 height 16
click at [286, 338] on icon at bounding box center [288, 339] width 8 height 16
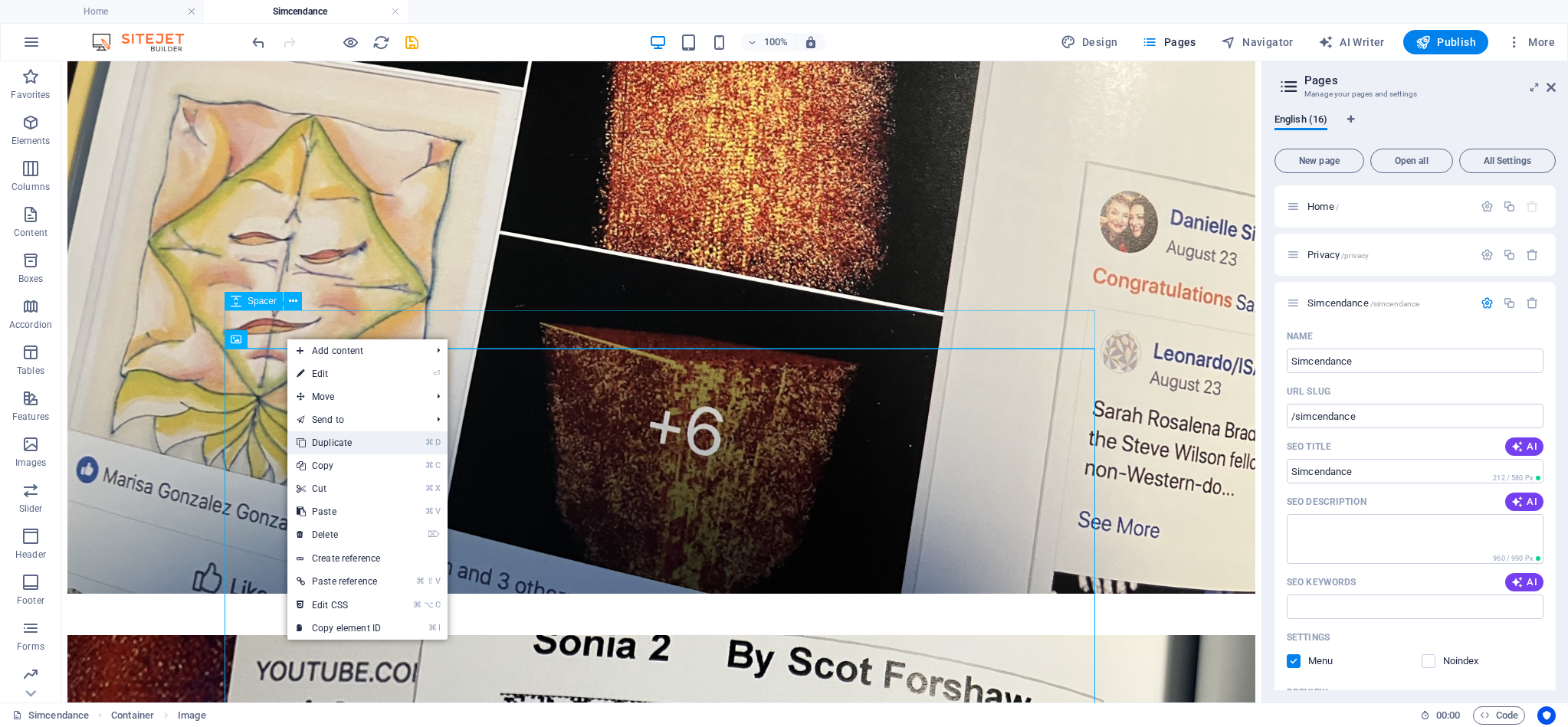
click at [315, 443] on link "⌘ D Duplicate" at bounding box center [339, 443] width 103 height 23
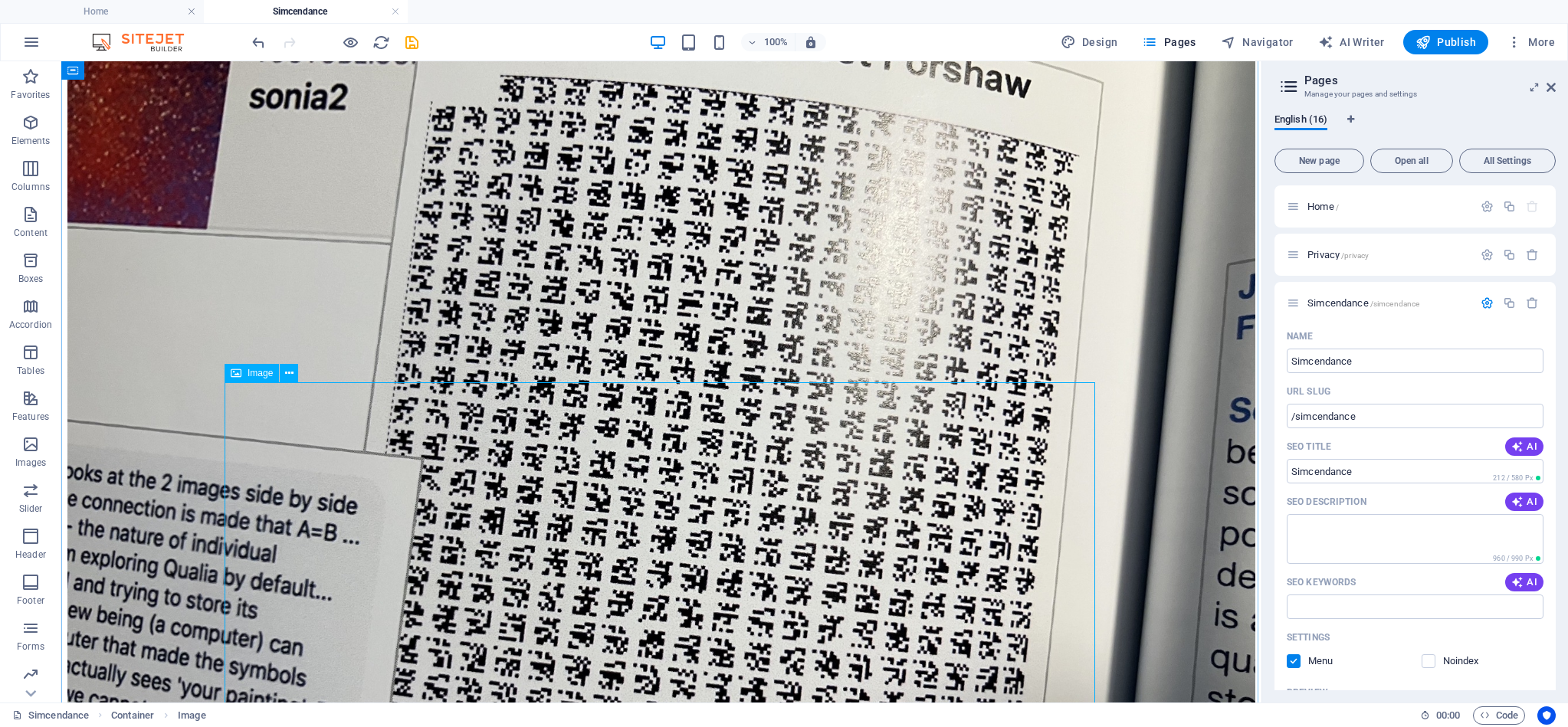
scroll to position [1463, 0]
click at [311, 331] on figure at bounding box center [661, 465] width 1188 height 894
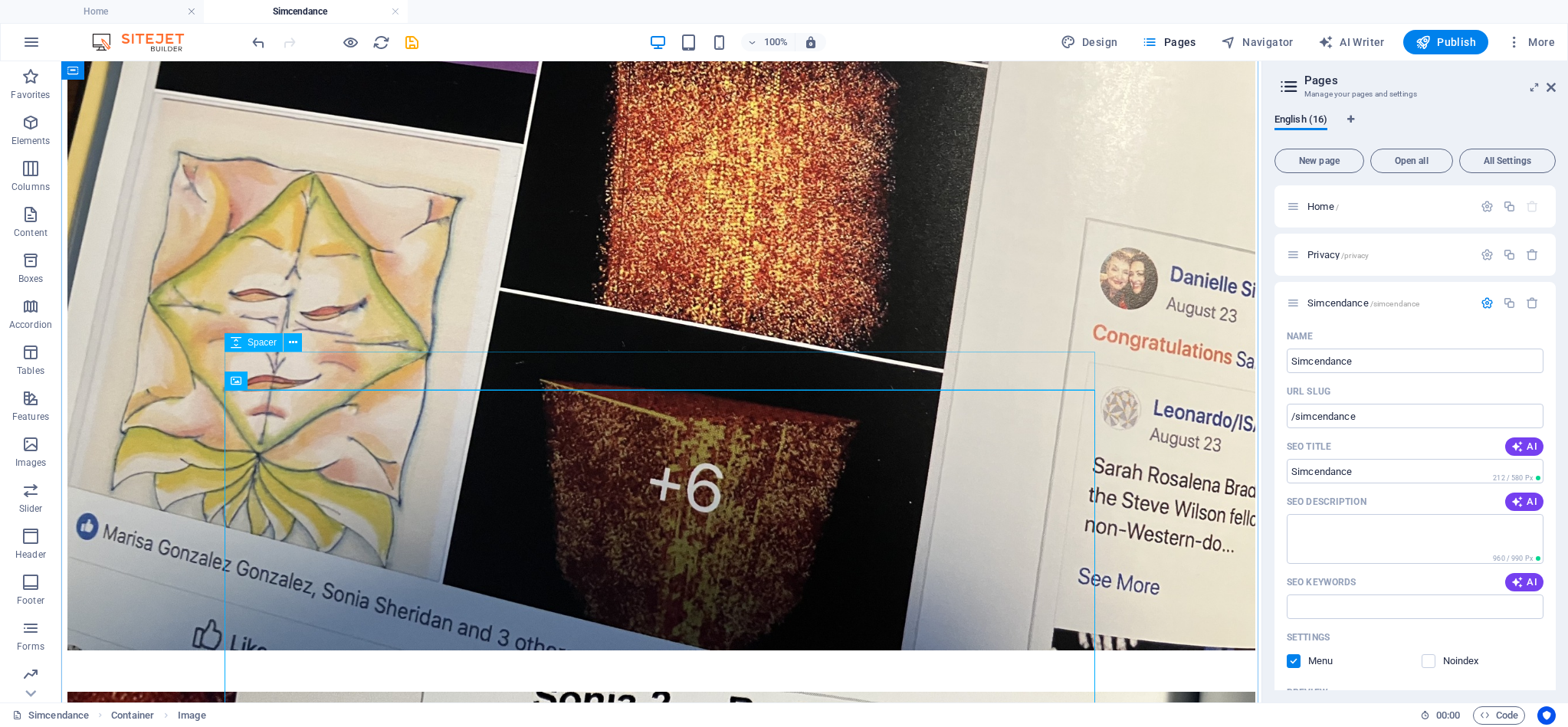
scroll to position [808, 0]
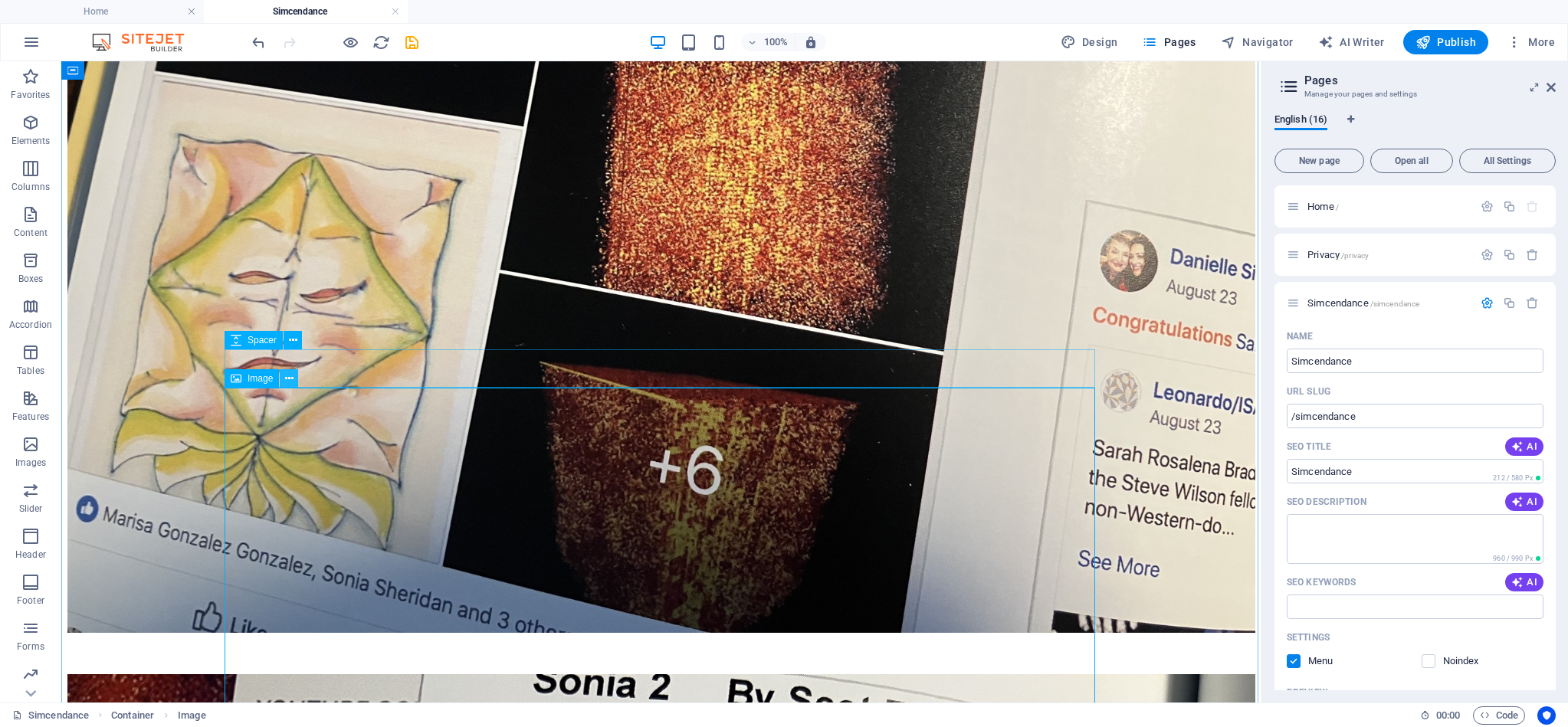
click at [288, 381] on icon at bounding box center [288, 378] width 8 height 16
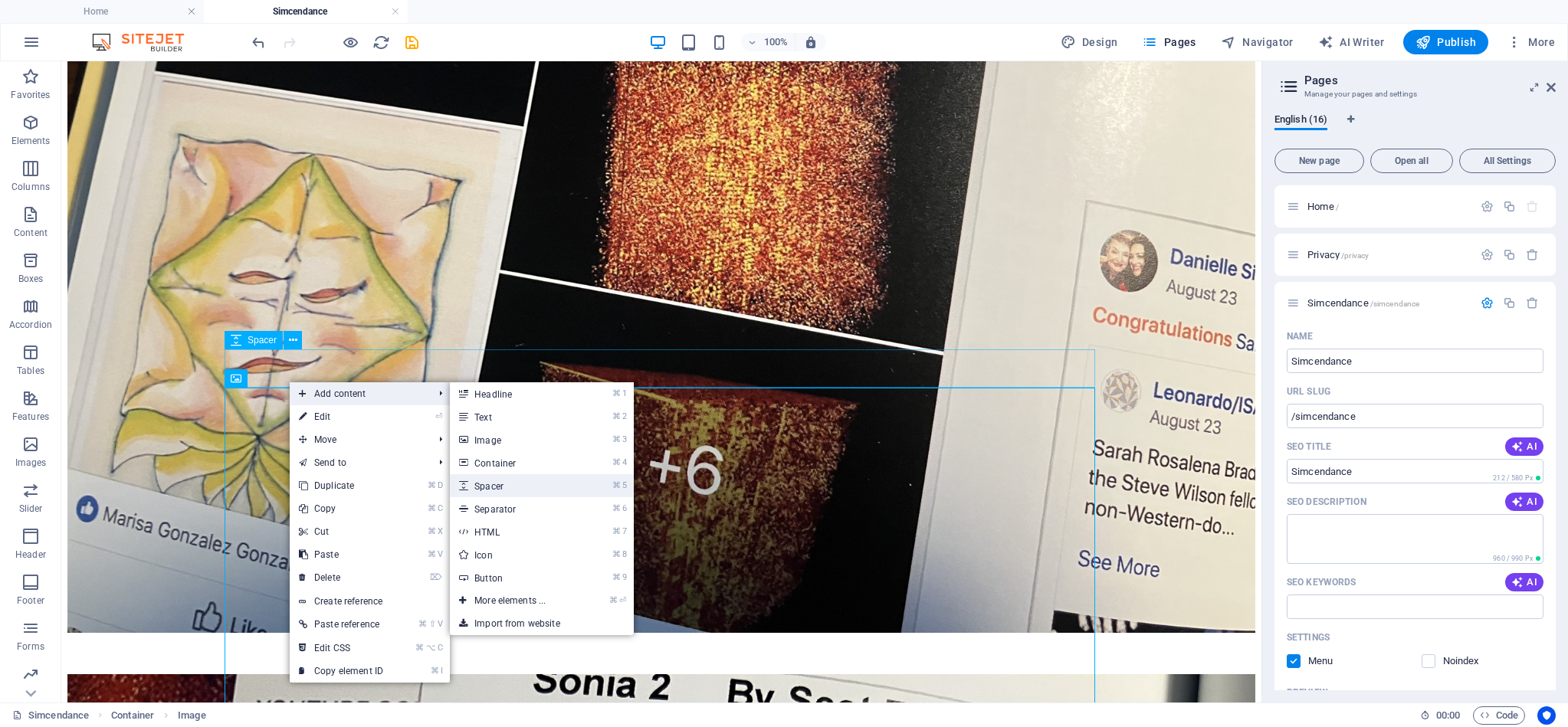
drag, startPoint x: 500, startPoint y: 484, endPoint x: 171, endPoint y: 424, distance: 334.4
click at [500, 484] on link "⌘ 5 Spacer" at bounding box center [512, 486] width 126 height 23
select select "px"
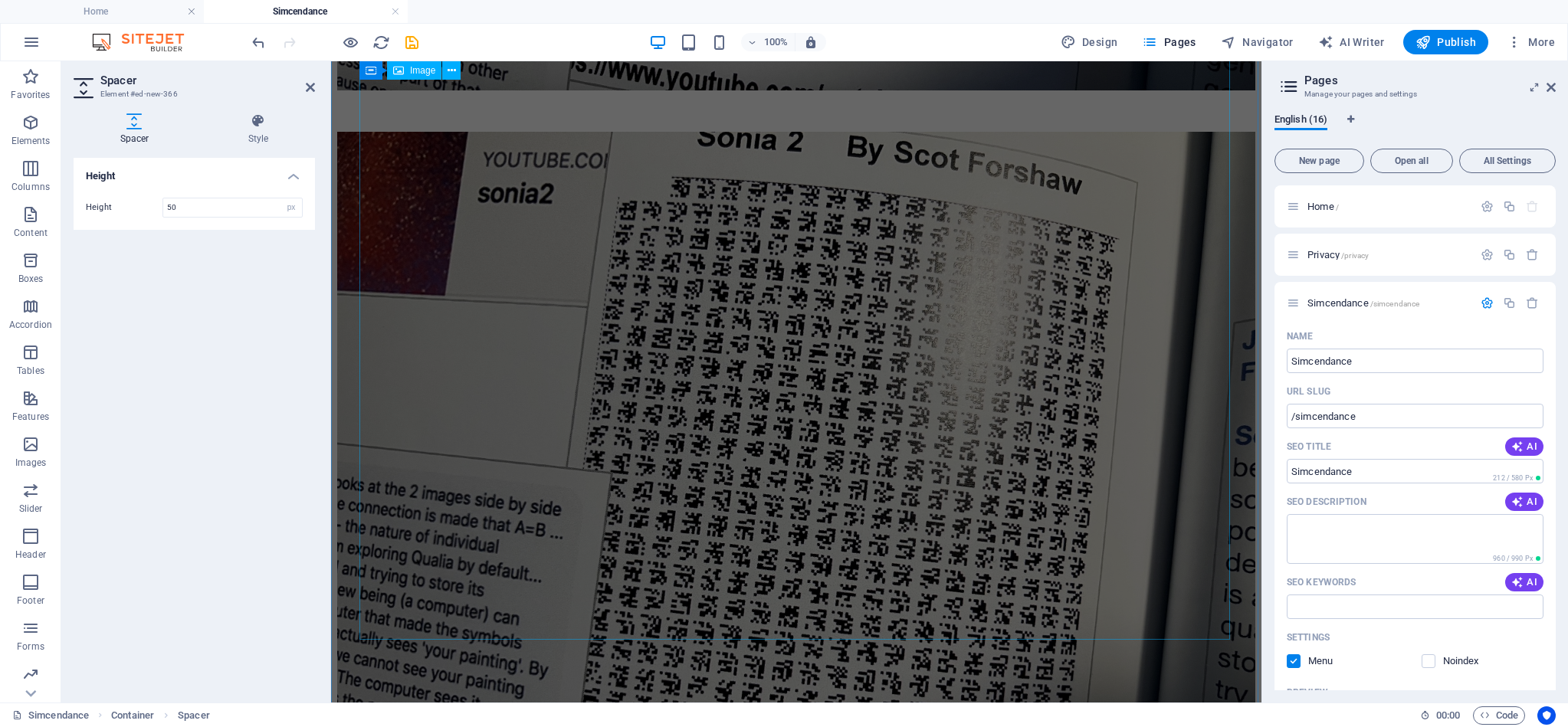
scroll to position [1883, 0]
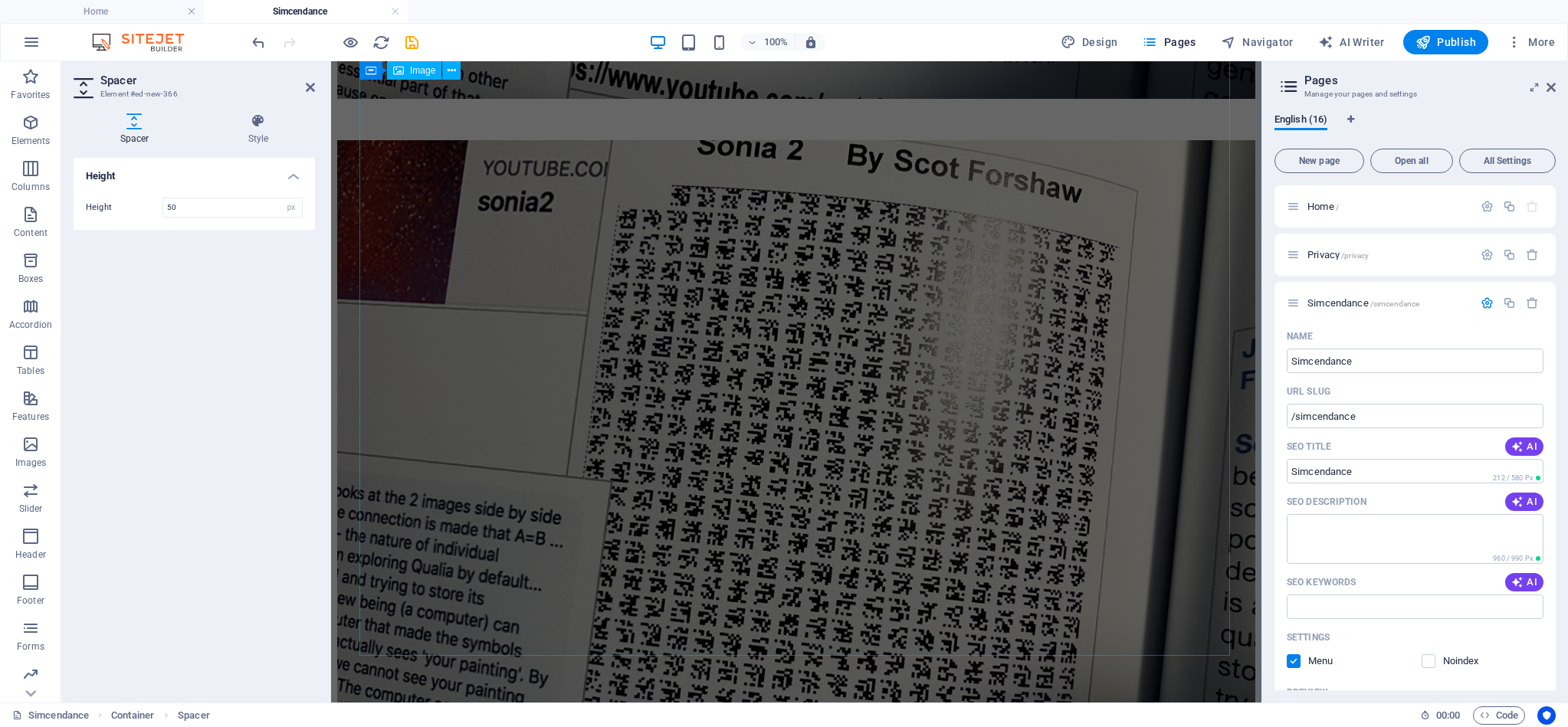
click at [633, 398] on figure at bounding box center [796, 486] width 918 height 691
select select "%"
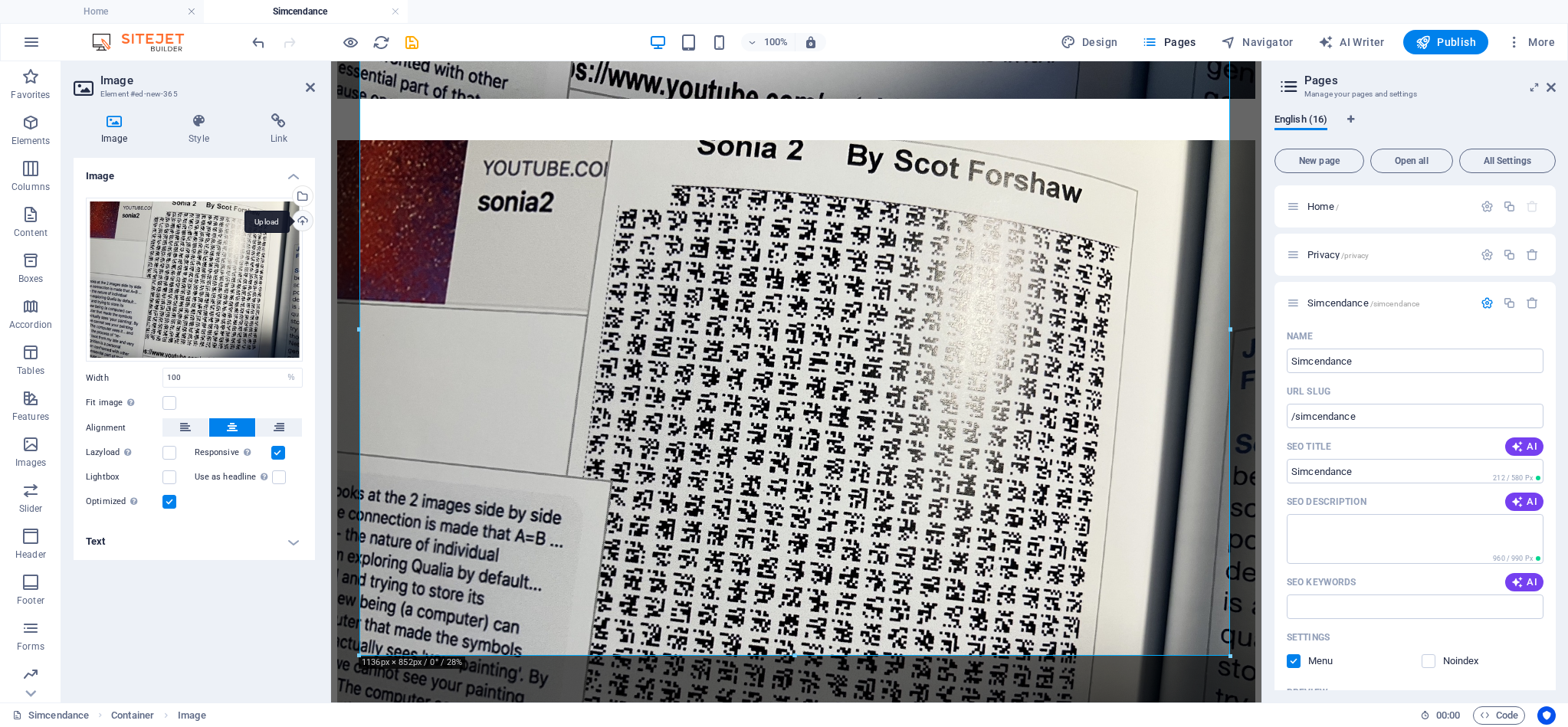
click at [304, 222] on div "Upload" at bounding box center [300, 222] width 23 height 23
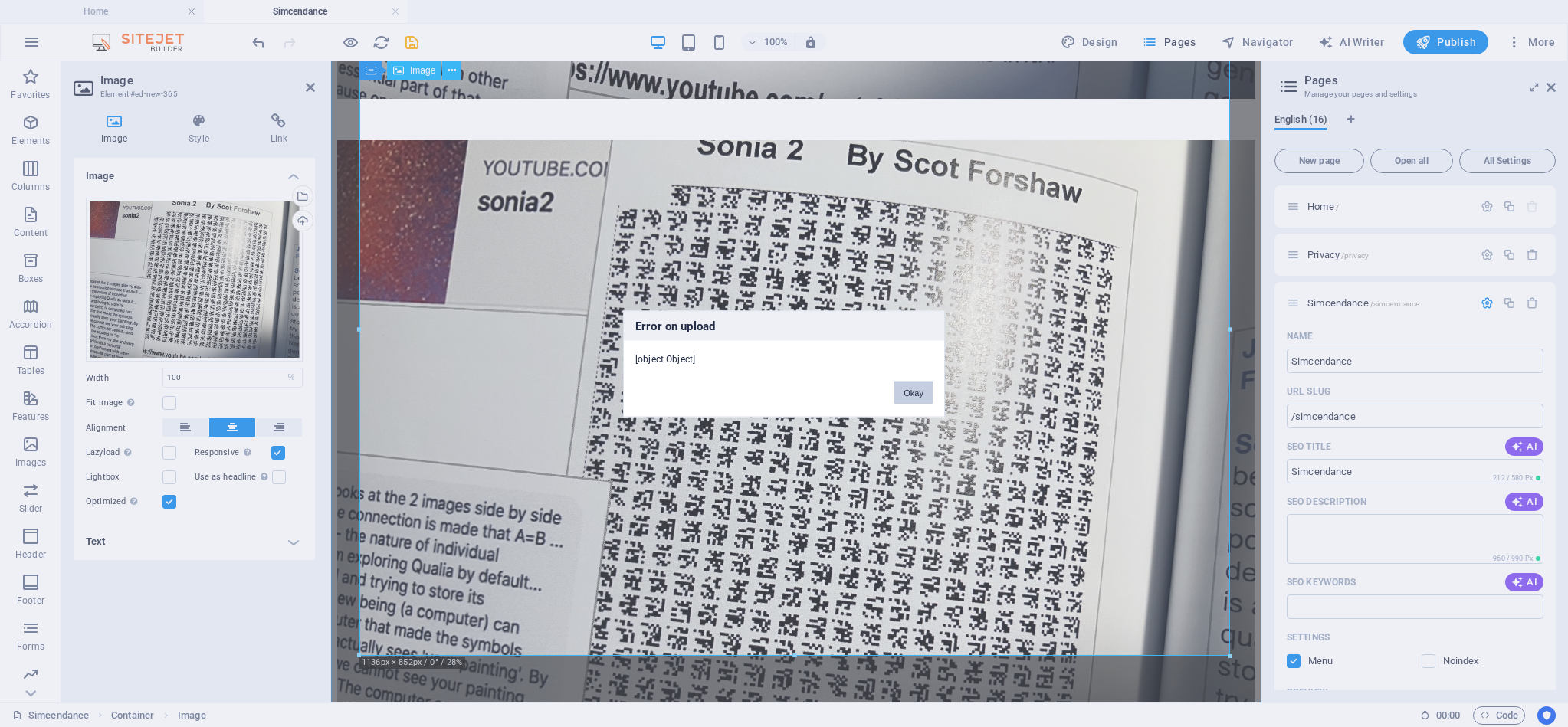
click at [916, 395] on button "Okay" at bounding box center [913, 392] width 38 height 23
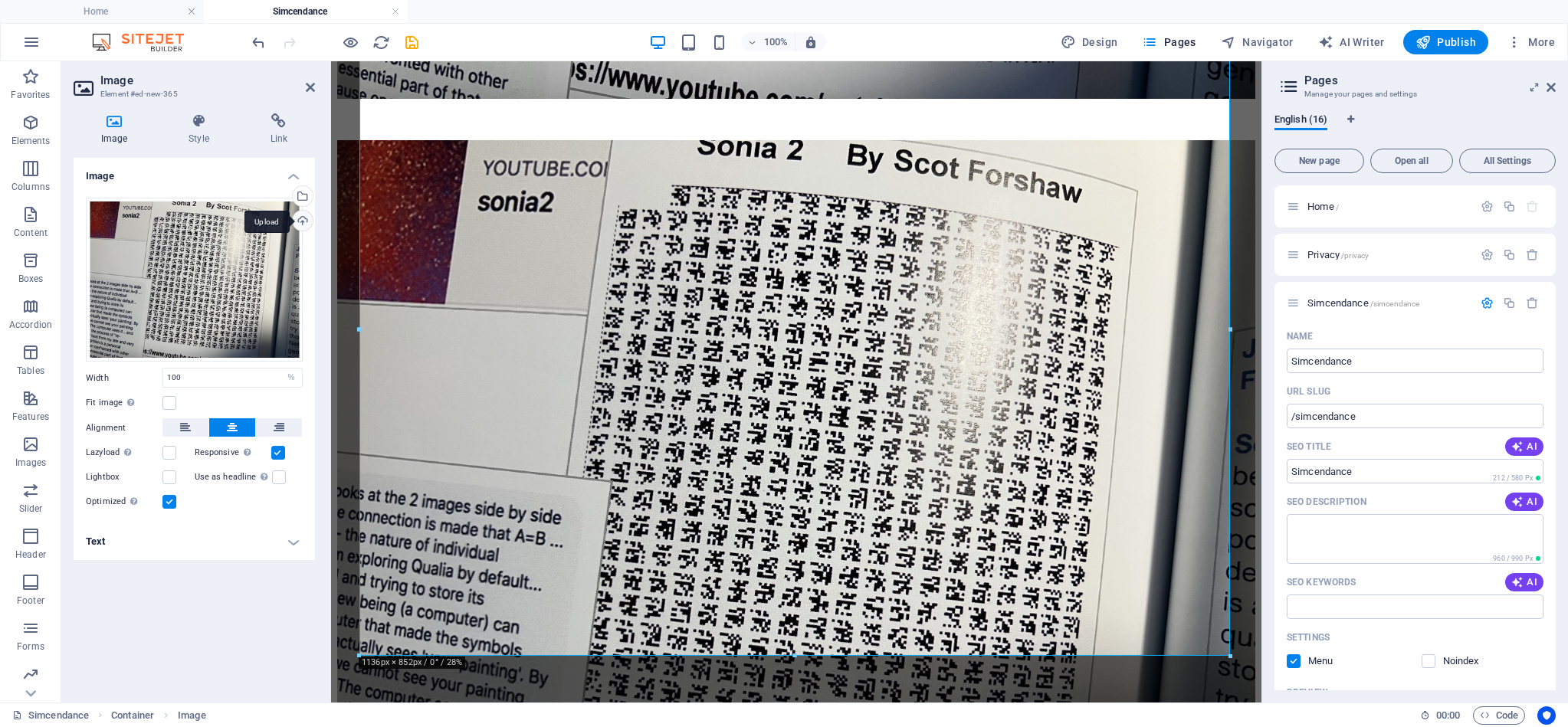
click at [302, 222] on div "Upload" at bounding box center [300, 222] width 23 height 23
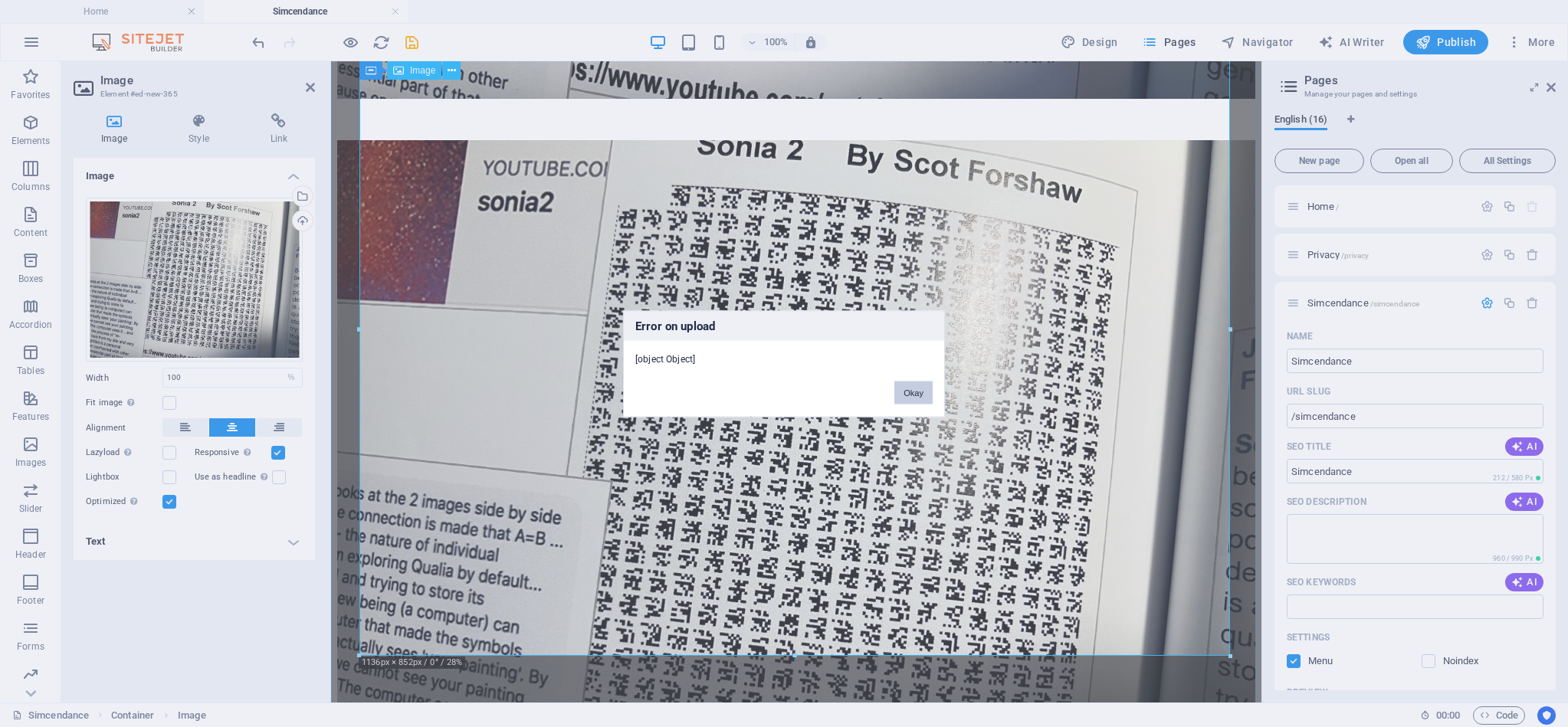
click at [914, 389] on button "Okay" at bounding box center [913, 392] width 38 height 23
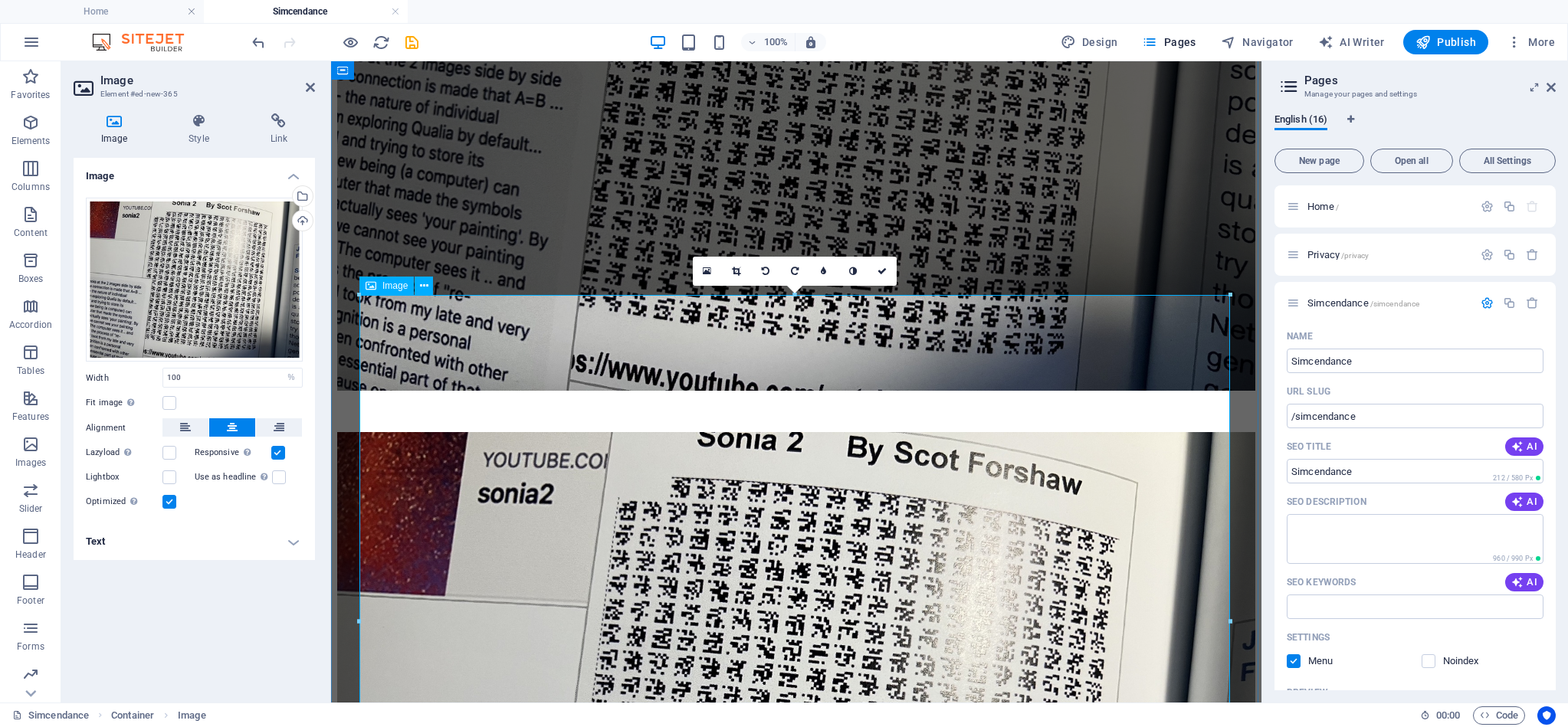
scroll to position [1587, 0]
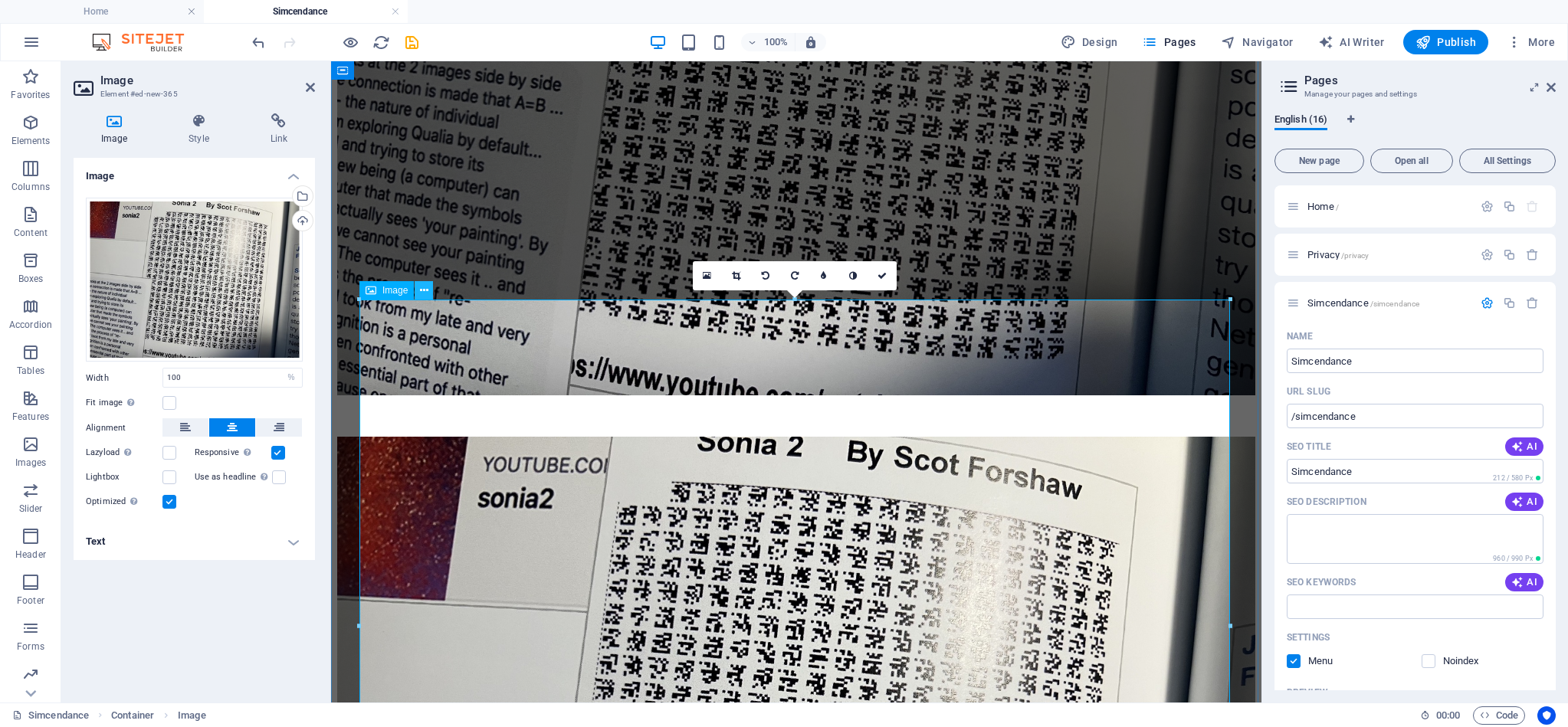
click at [429, 292] on button at bounding box center [424, 290] width 19 height 19
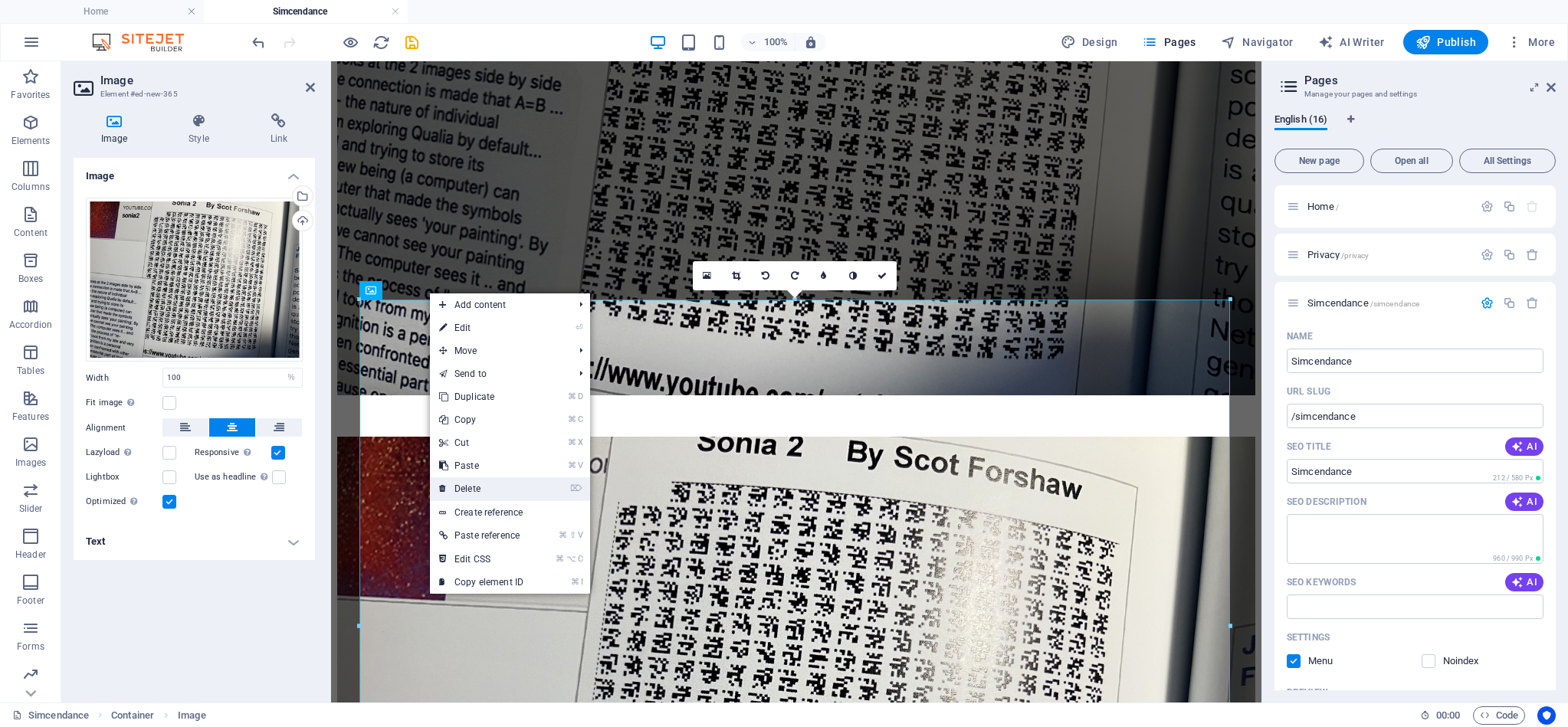
click at [479, 486] on link "⌦ Delete" at bounding box center [481, 488] width 103 height 23
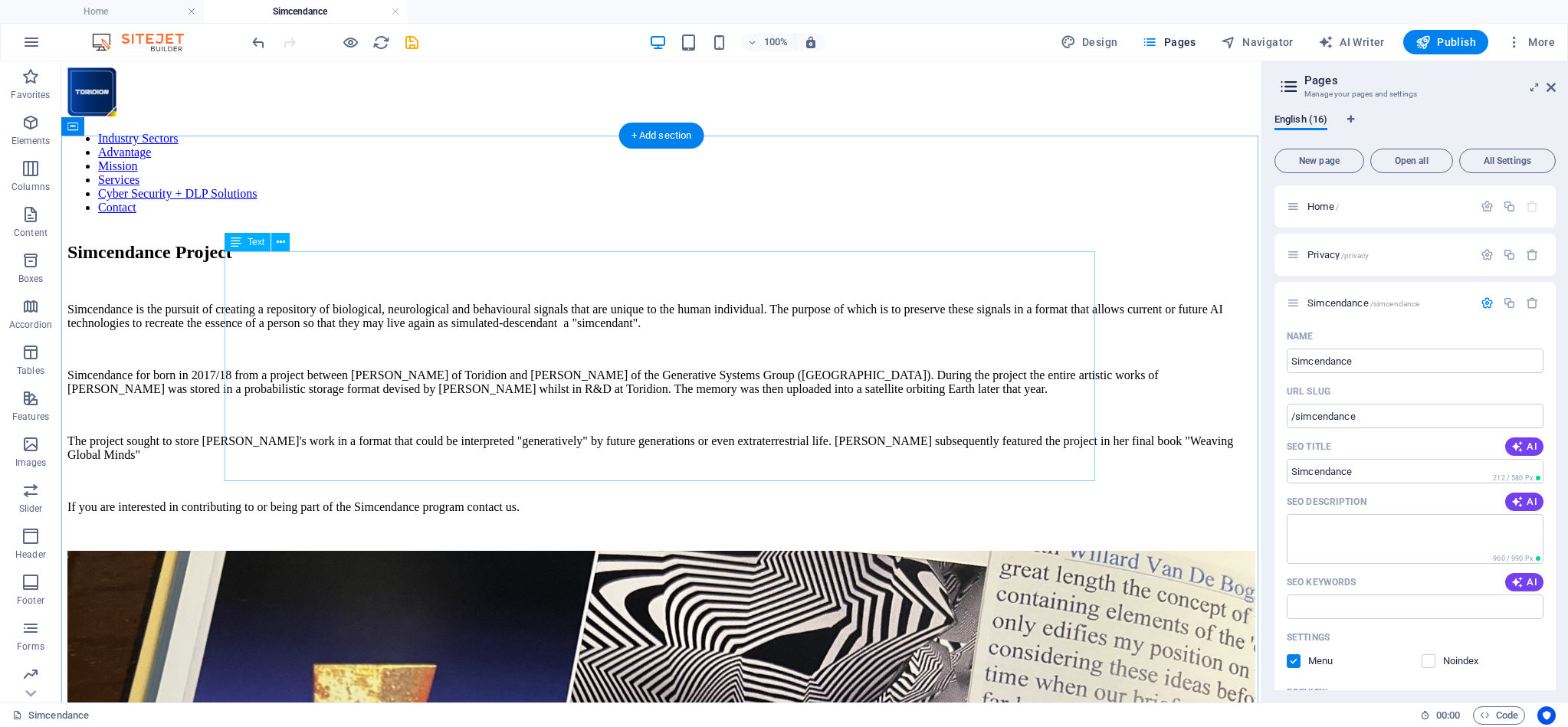
scroll to position [0, 0]
click at [562, 403] on div "Simcendance is the pursuit of creating a repository of biological, neurological…" at bounding box center [661, 408] width 1188 height 211
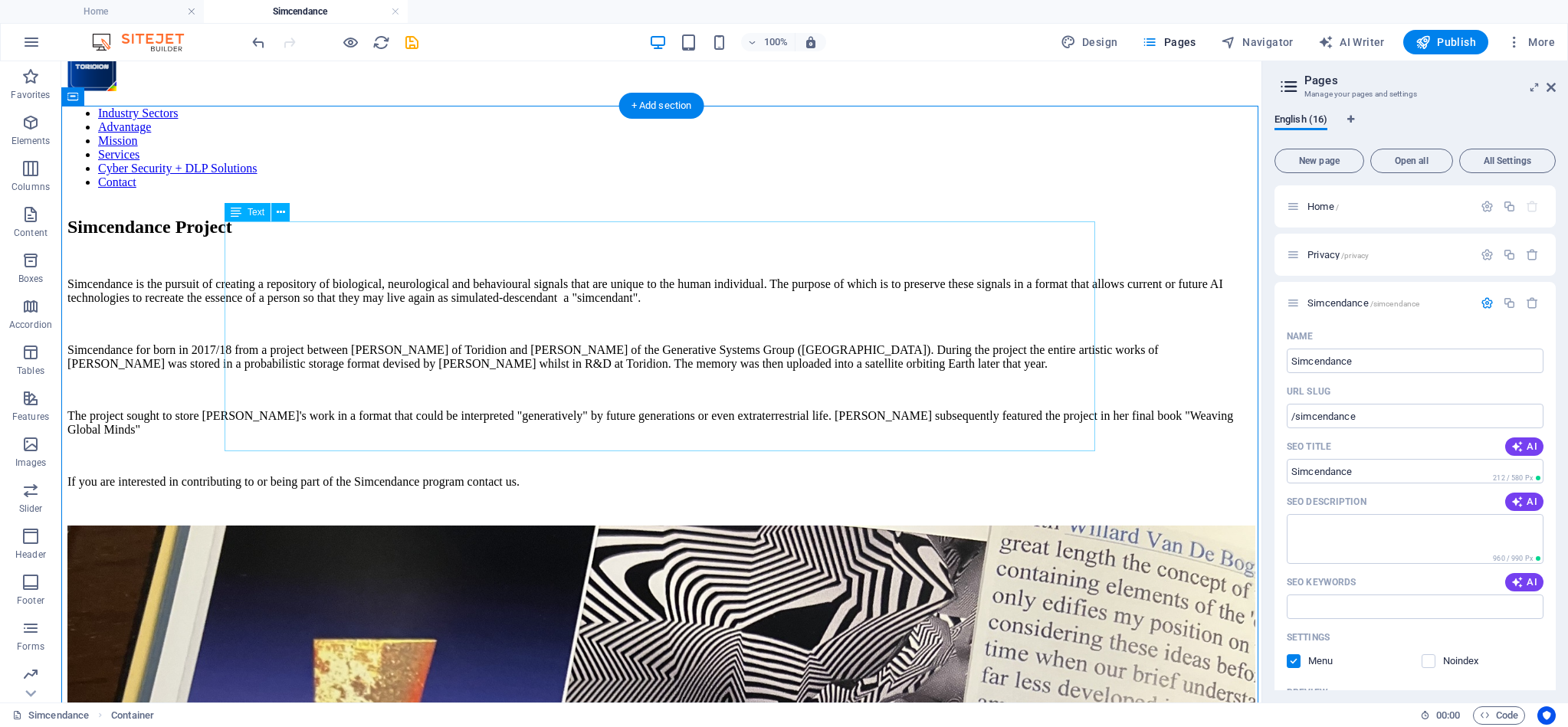
scroll to position [29, 0]
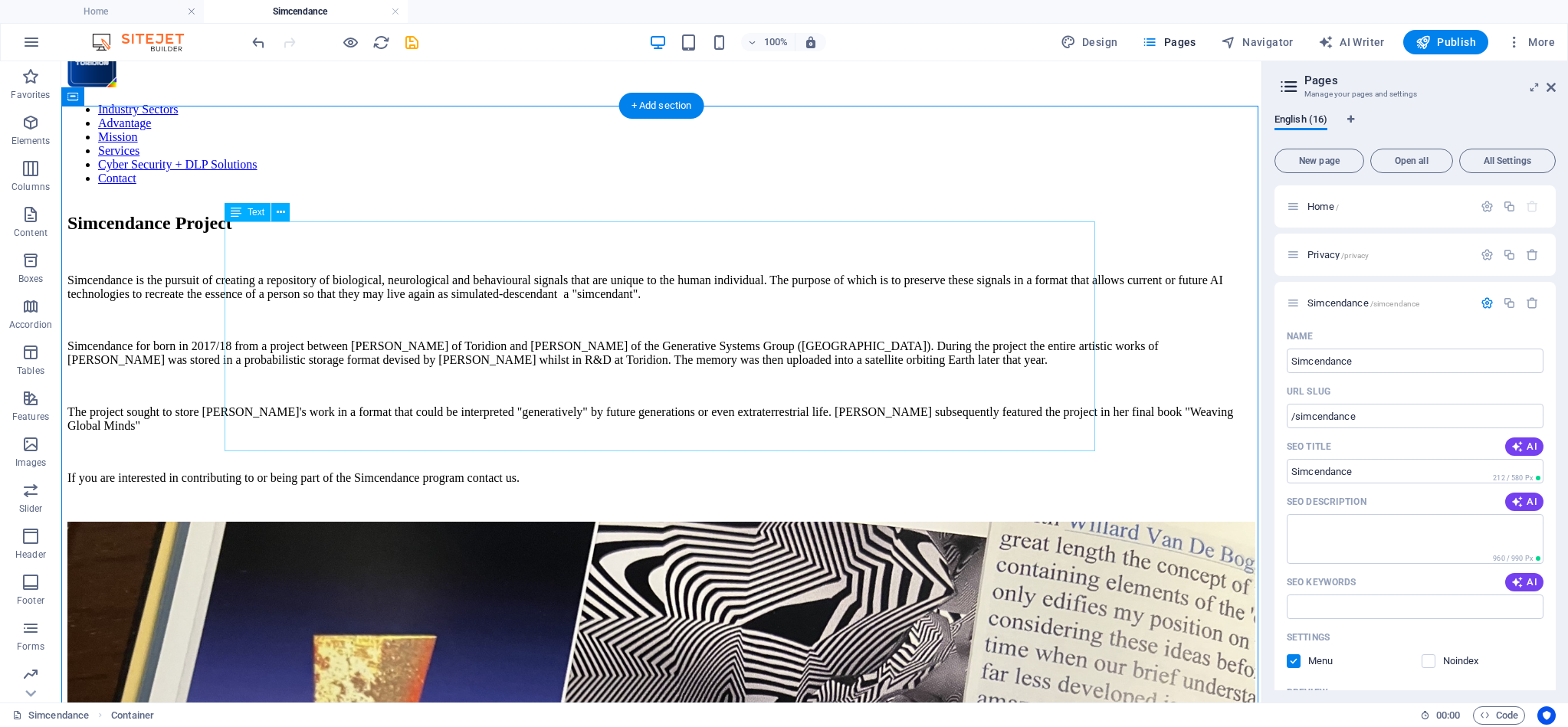
click at [273, 273] on div "Simcendance is the pursuit of creating a repository of biological, neurological…" at bounding box center [661, 379] width 1188 height 211
click at [272, 273] on div "Simcendance is the pursuit of creating a repository of biological, neurological…" at bounding box center [661, 379] width 1188 height 211
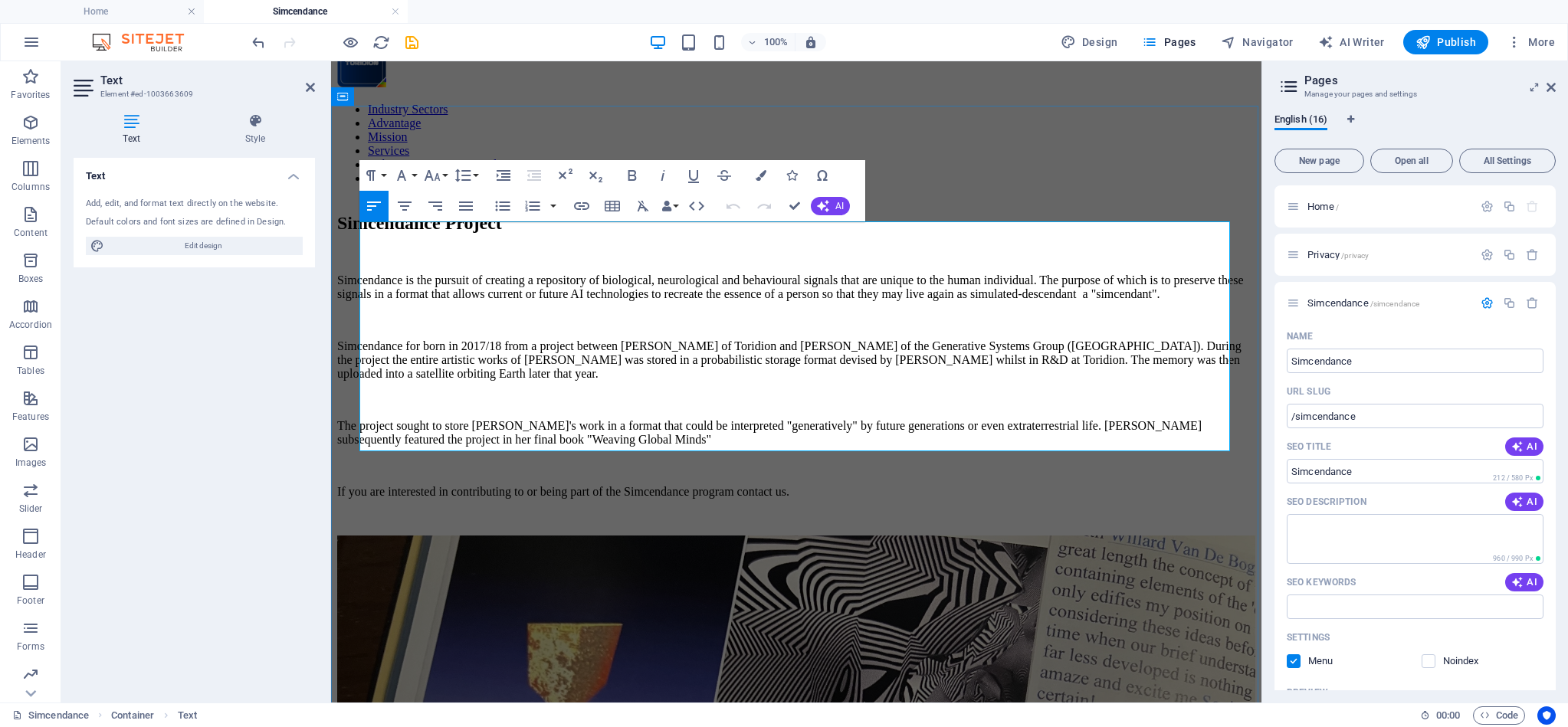
click at [394, 273] on p "Simcendance is the pursuit of creating a repository of biological, neurological…" at bounding box center [796, 286] width 918 height 27
click at [633, 173] on icon "button" at bounding box center [632, 176] width 19 height 19
click at [608, 273] on p "Simcendance is the pursuit of creating a repository of biological, neurological…" at bounding box center [796, 286] width 918 height 27
click at [608, 273] on p "Simcendance is the pursuit of creating a repository of biological, neurological…" at bounding box center [796, 286] width 918 height 27
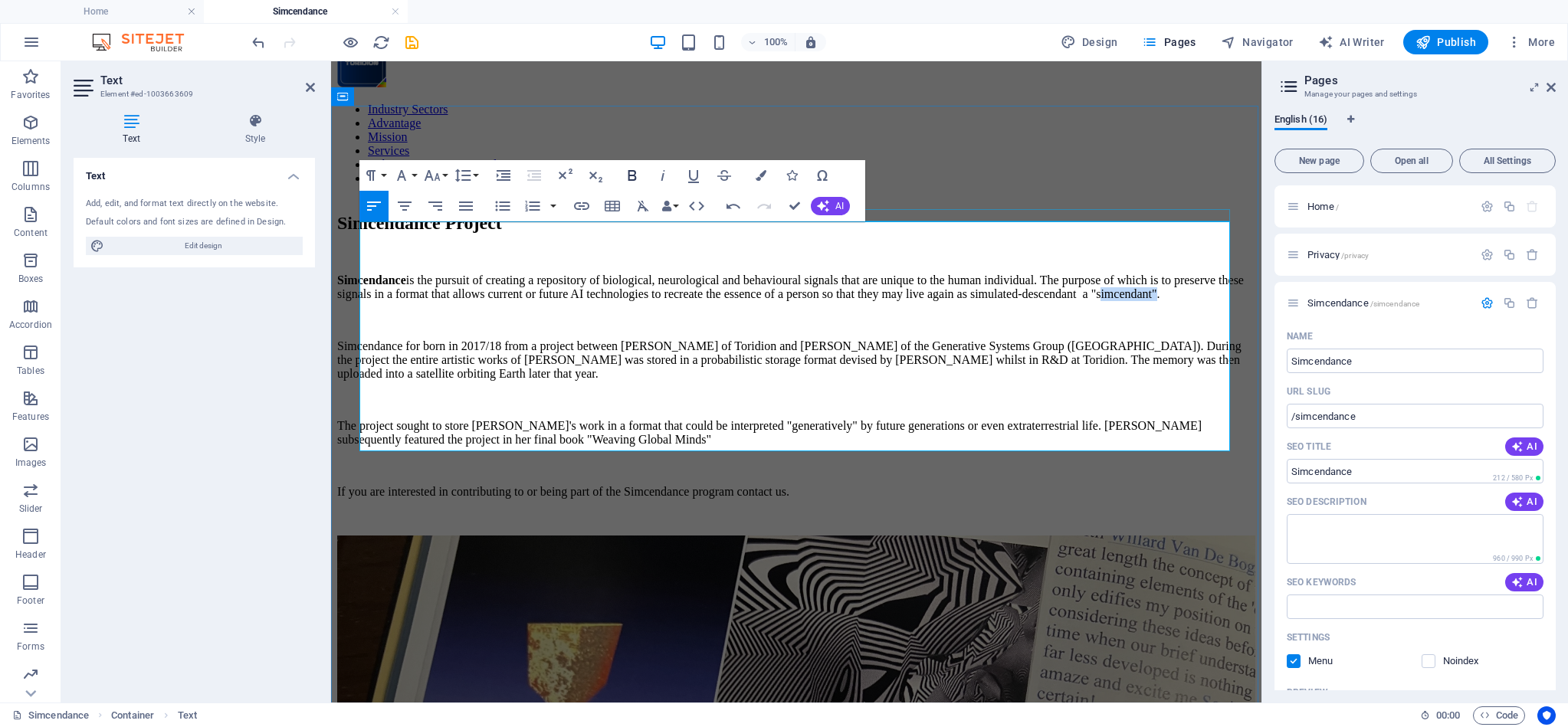
click at [636, 171] on icon "button" at bounding box center [632, 175] width 8 height 10
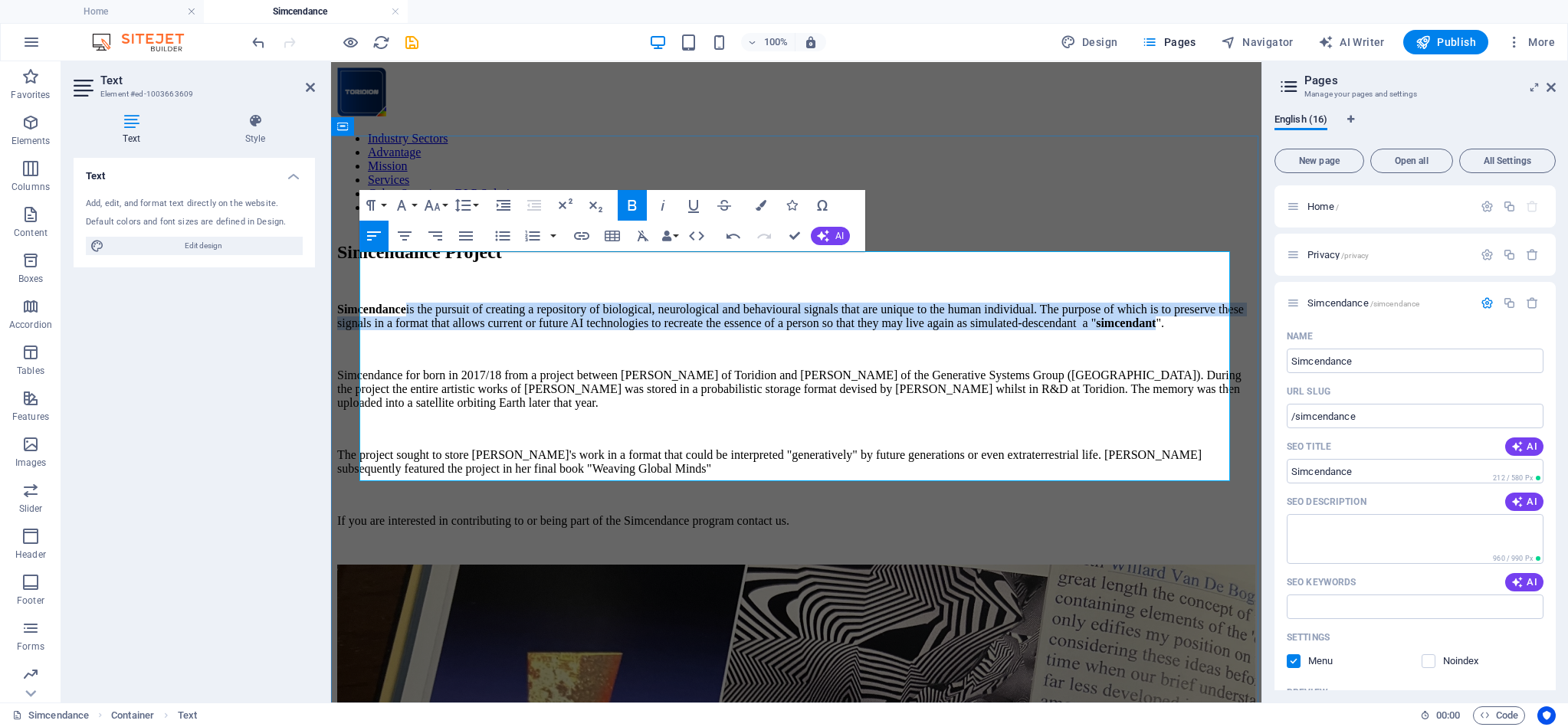
scroll to position [0, 0]
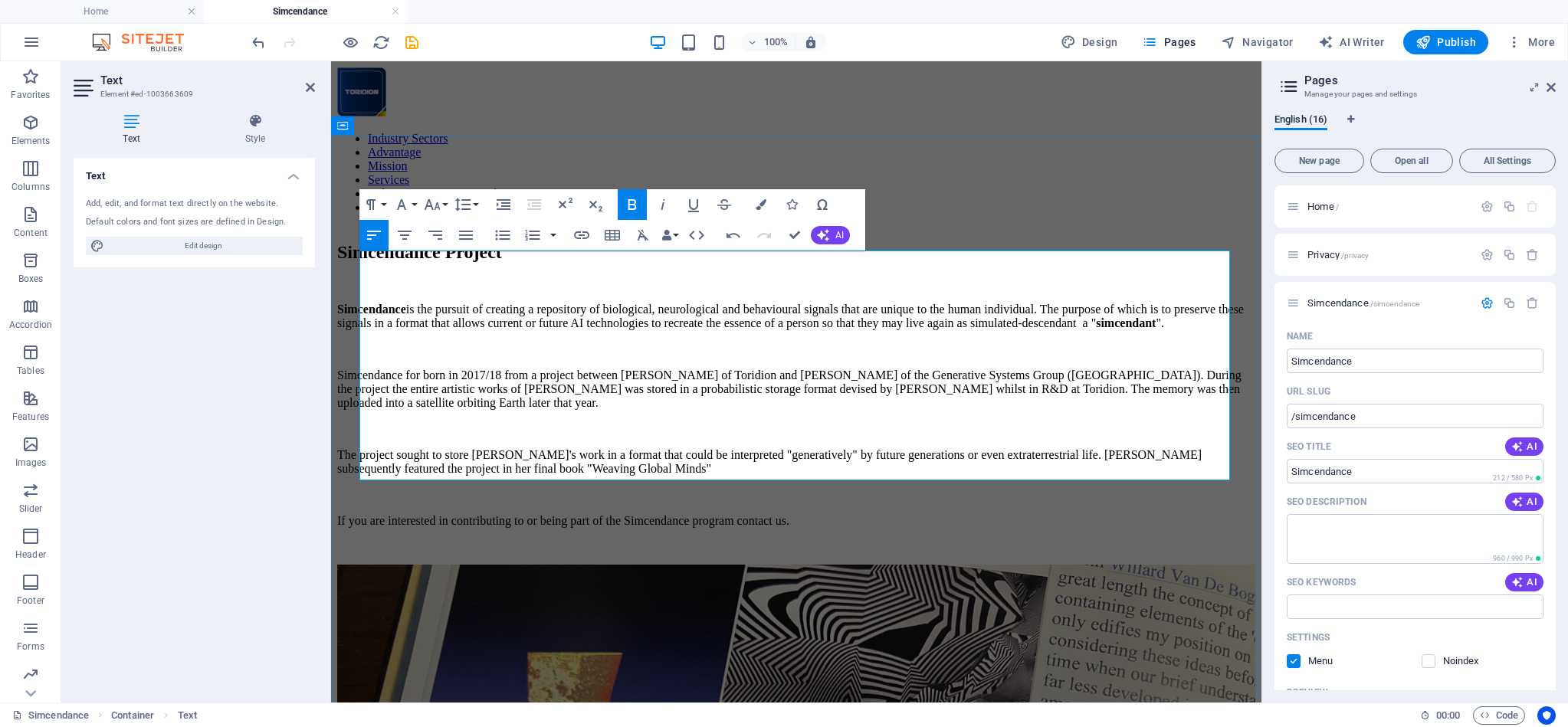
click at [448, 342] on p at bounding box center [796, 349] width 918 height 14
click at [708, 302] on p "Simcendance is the pursuit of creating a repository of biological, neurological…" at bounding box center [796, 315] width 918 height 27
click at [391, 369] on p "Simcendance for born in 2017/18 from a project between Scot D Forshaw of Toridi…" at bounding box center [796, 389] width 918 height 41
click at [589, 369] on p "Simcendance for born in 2017/18 from a project between Scot D Forshaw of Toridi…" at bounding box center [796, 389] width 918 height 41
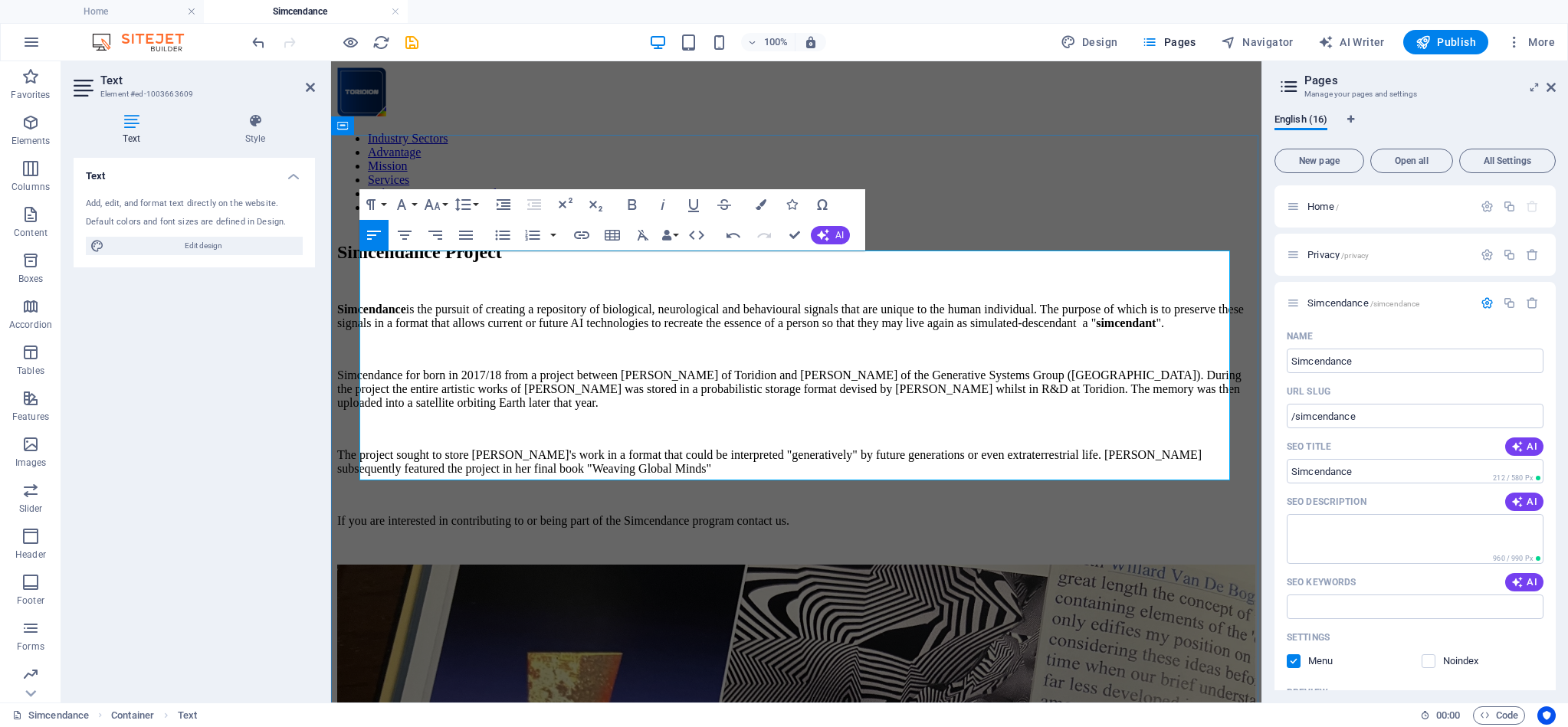
click at [396, 369] on p "Simcendance for born in 2017/18 from a project between Scot D Forshaw of Toridi…" at bounding box center [796, 389] width 918 height 41
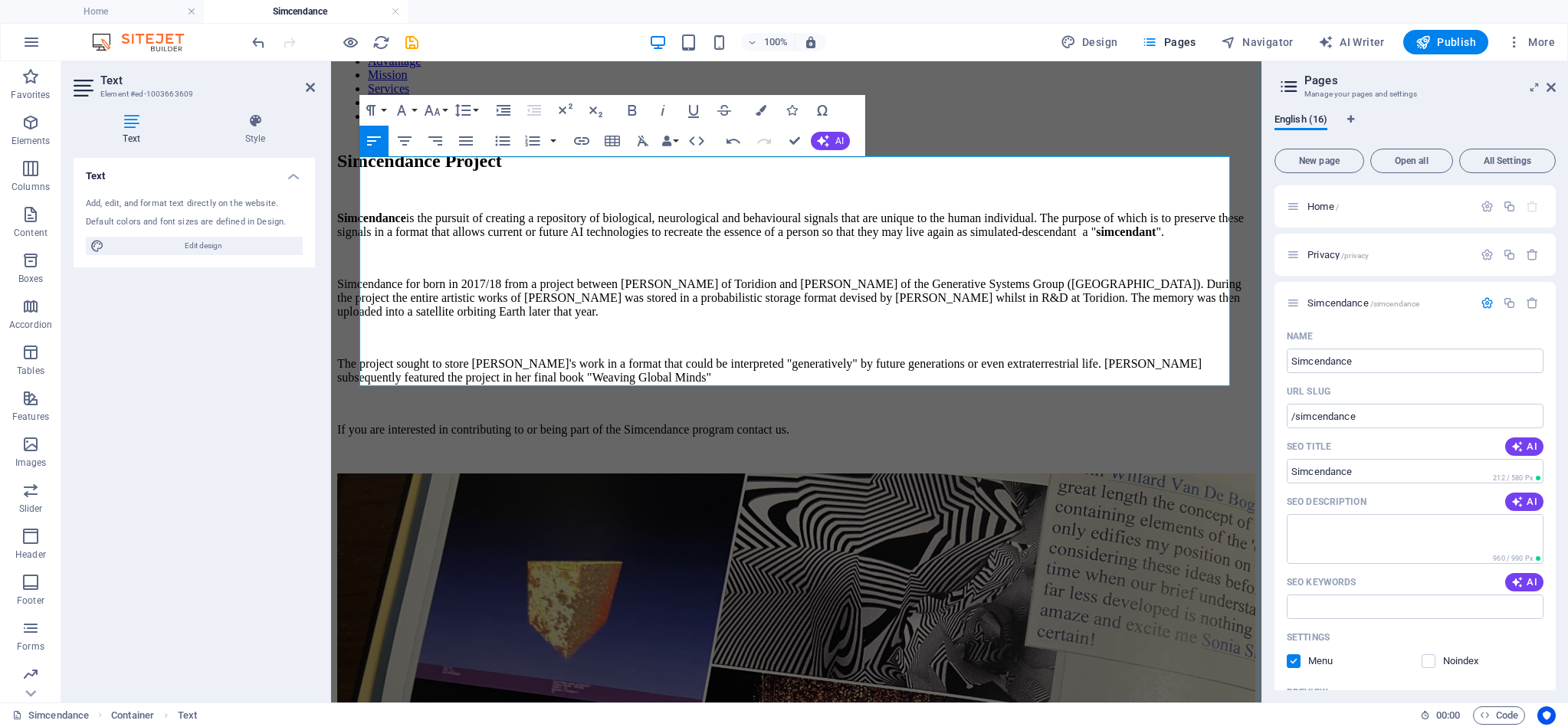
scroll to position [95, 0]
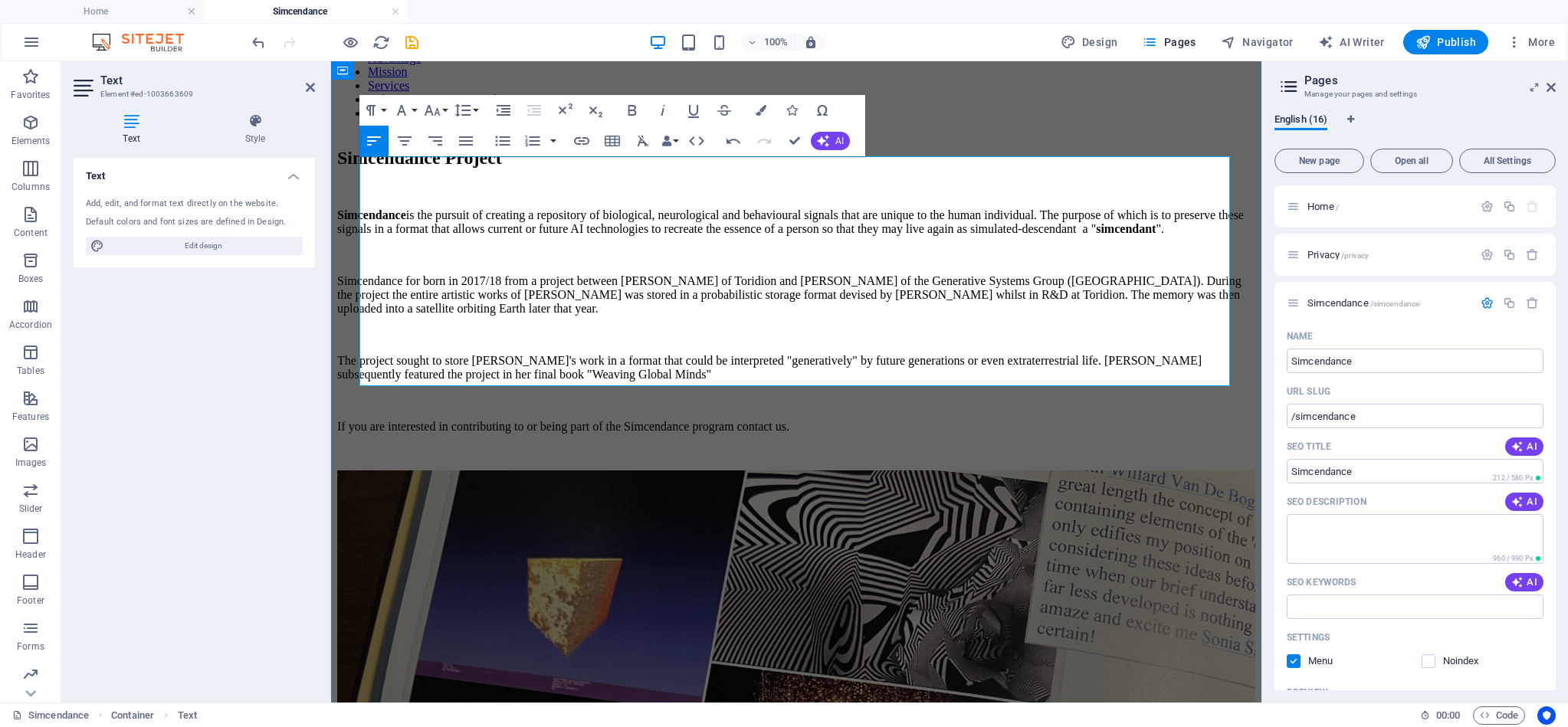
click at [888, 420] on p "If you are interested in contributing to or being part of the Simcendance progr…" at bounding box center [796, 427] width 918 height 14
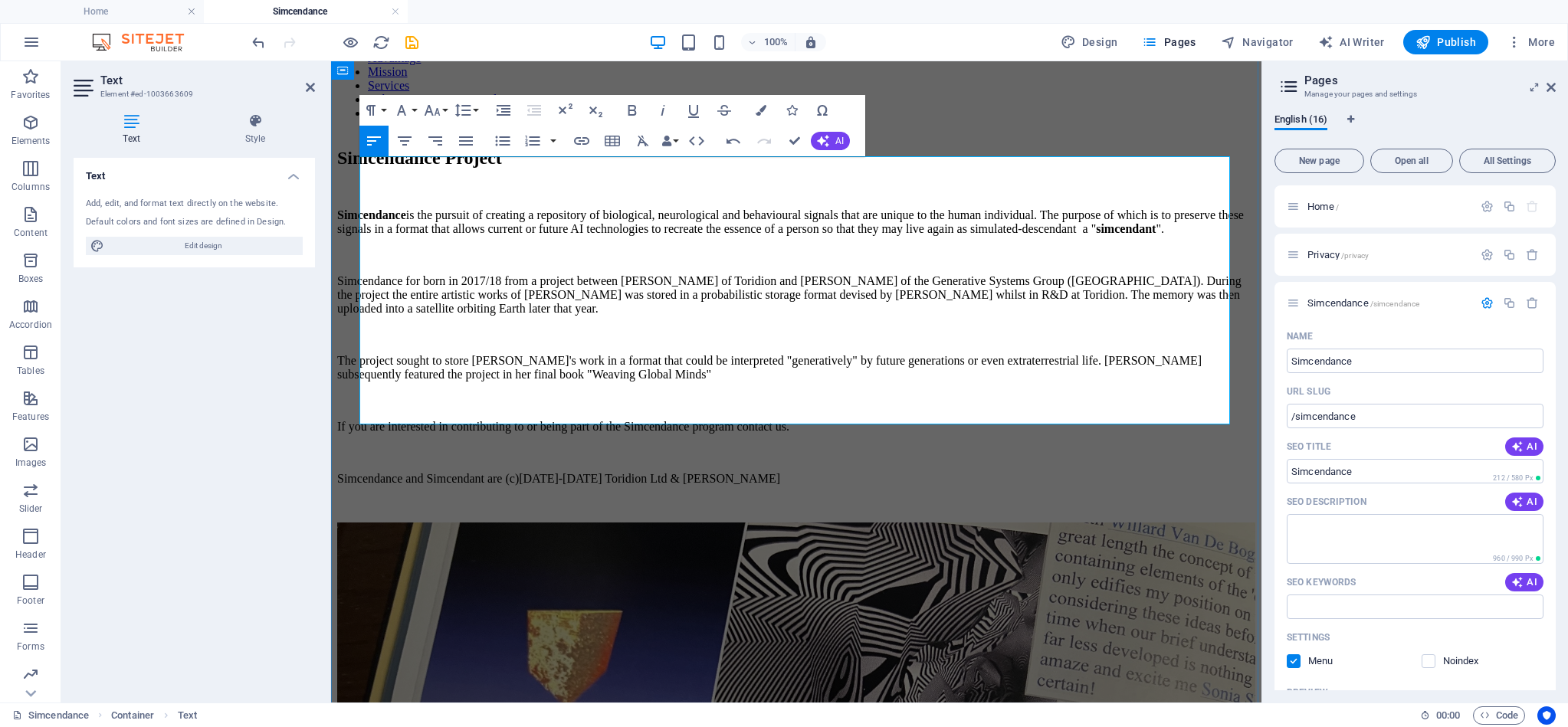
drag, startPoint x: 899, startPoint y: 374, endPoint x: 887, endPoint y: 378, distance: 12.6
click at [887, 420] on p "If you are interested in contributing to or being part of the Simcendance progr…" at bounding box center [796, 427] width 918 height 14
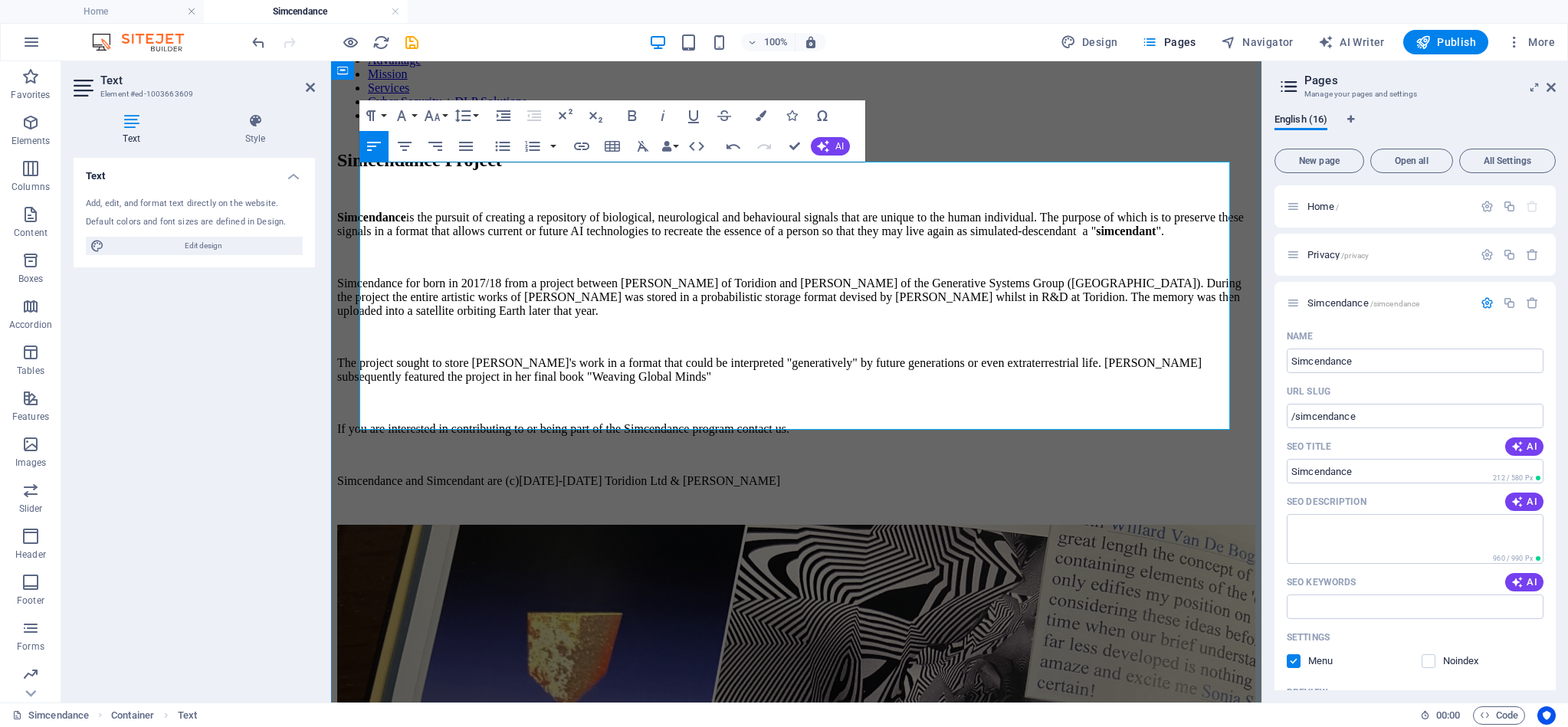
click at [391, 474] on p "Simcendance and Simcendant are (c)2018-2025 Toridion Ltd & Scot D Forshaw" at bounding box center [796, 481] width 918 height 14
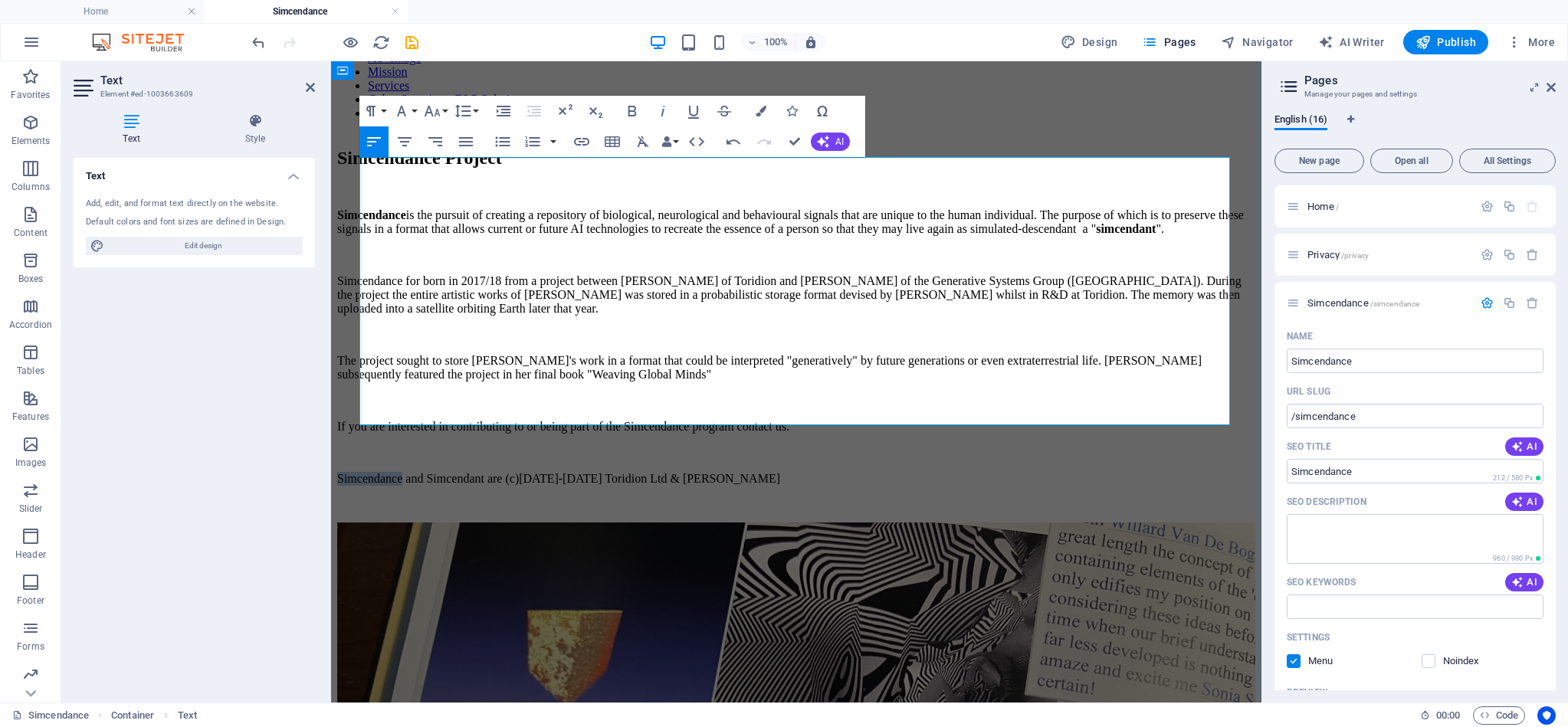
click at [391, 472] on p "Simcendance and Simcendant are (c)2018-2025 Toridion Ltd & Scot D Forshaw" at bounding box center [796, 478] width 918 height 14
click at [630, 107] on icon "button" at bounding box center [632, 109] width 8 height 10
drag, startPoint x: 465, startPoint y: 412, endPoint x: 469, endPoint y: 424, distance: 12.6
click at [465, 472] on p "Simcendance and Simcendant are (c)2018-2025 Toridion Ltd & Scot D Forshaw" at bounding box center [796, 478] width 918 height 14
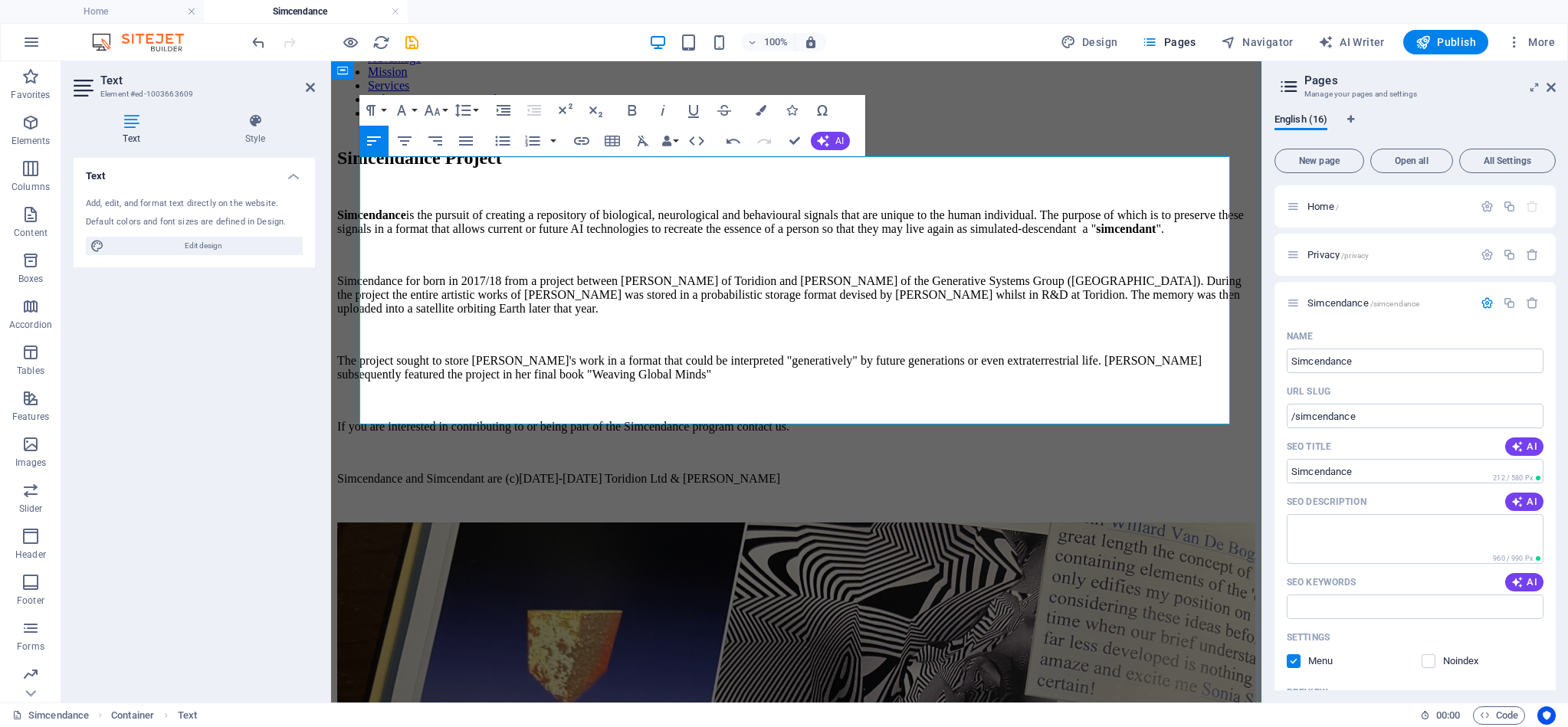
drag, startPoint x: 543, startPoint y: 417, endPoint x: 531, endPoint y: 417, distance: 12.0
click at [543, 472] on p "Simcendance and Simcendant are (c)2018-2025 Toridion Ltd & Scot D Forshaw" at bounding box center [796, 478] width 918 height 14
drag, startPoint x: 361, startPoint y: 412, endPoint x: 370, endPoint y: 421, distance: 12.7
click at [361, 472] on p "Simcendance and Simcendant are (c)2018-2025 Toridion Ltd & Scot D Forshaw" at bounding box center [796, 478] width 918 height 14
click at [520, 420] on p "If you are interested in contributing to or being part of the Simcendance progr…" at bounding box center [796, 427] width 918 height 14
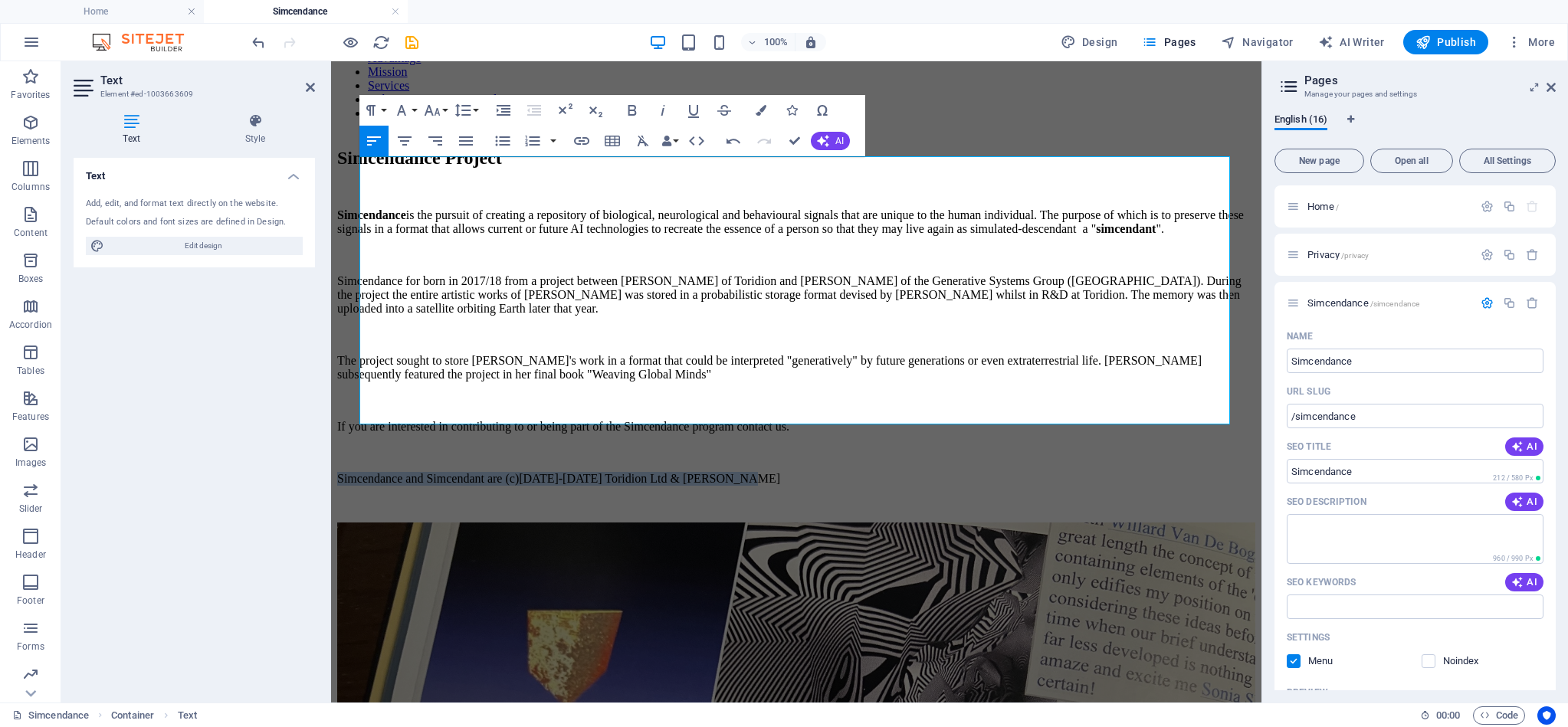
drag, startPoint x: 822, startPoint y: 413, endPoint x: 276, endPoint y: 415, distance: 546.0
click at [448, 109] on button "Font Size" at bounding box center [434, 109] width 29 height 31
click at [448, 163] on link "9" at bounding box center [447, 163] width 55 height 23
click at [571, 445] on p at bounding box center [796, 452] width 918 height 14
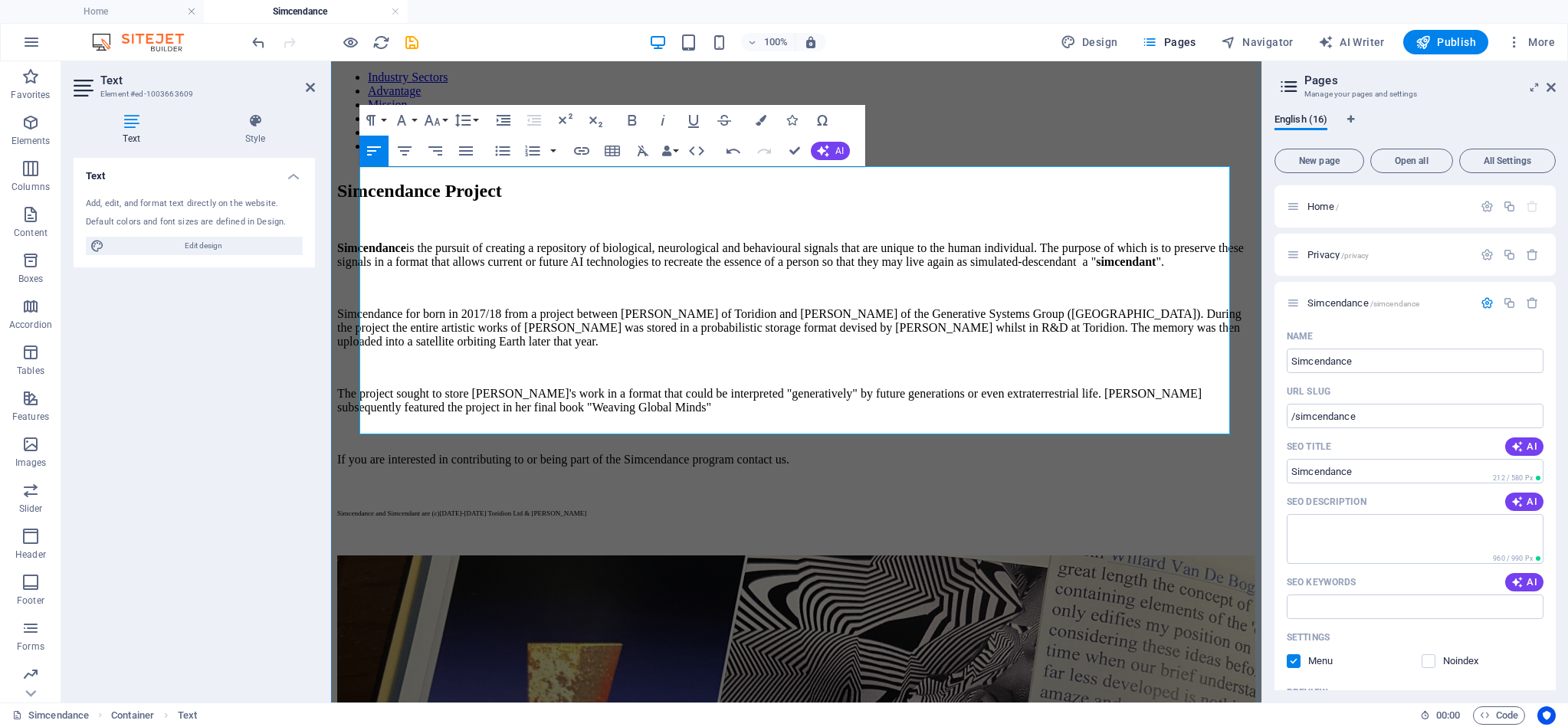
scroll to position [84, 0]
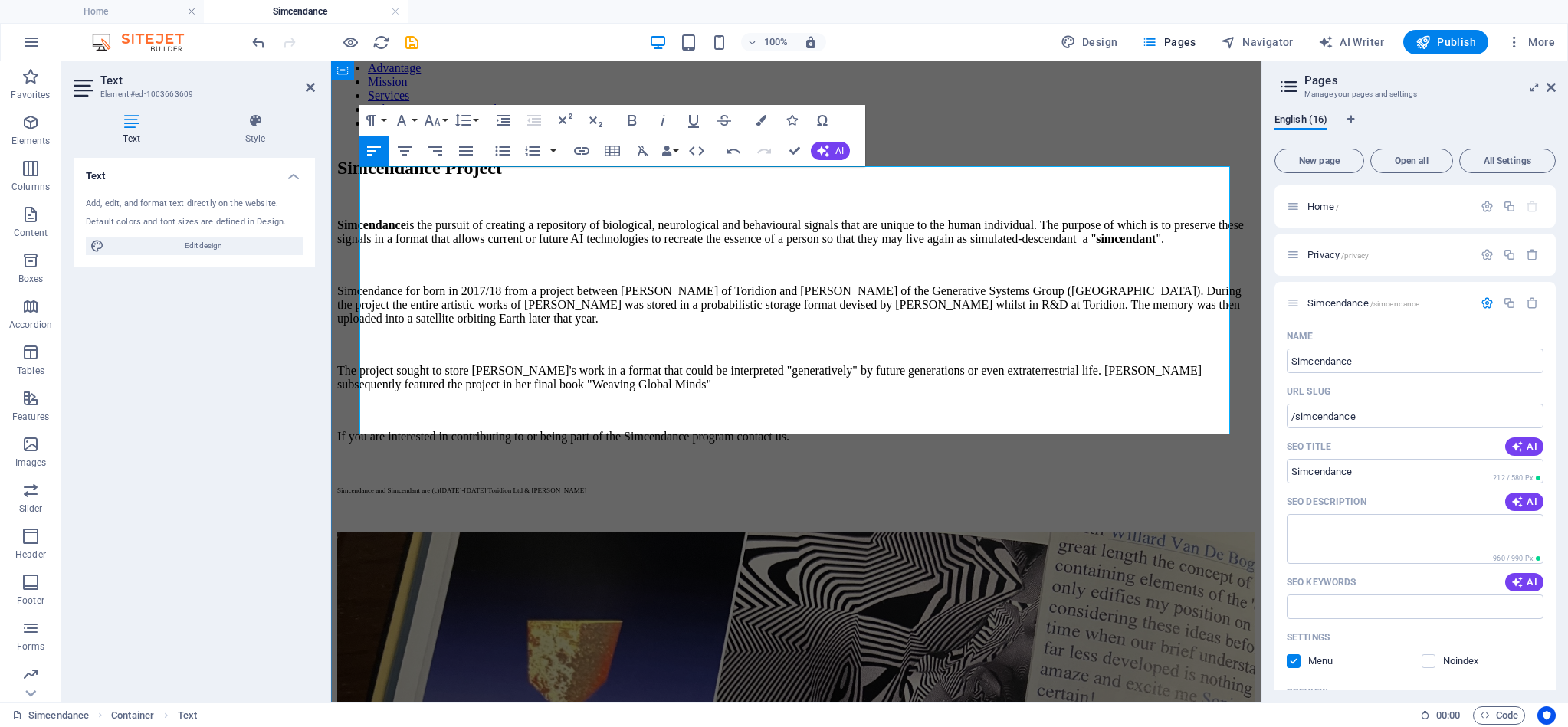
click at [755, 403] on p at bounding box center [796, 410] width 918 height 14
drag, startPoint x: 895, startPoint y: 371, endPoint x: 848, endPoint y: 382, distance: 48.3
click at [895, 403] on p at bounding box center [796, 410] width 918 height 14
click at [879, 429] on p "If you are interested in contributing to or being part of the Simcendance progr…" at bounding box center [796, 436] width 918 height 14
click at [828, 364] on p "The project sought to store Sonia's work in a format that could be interpreted …" at bounding box center [796, 377] width 918 height 27
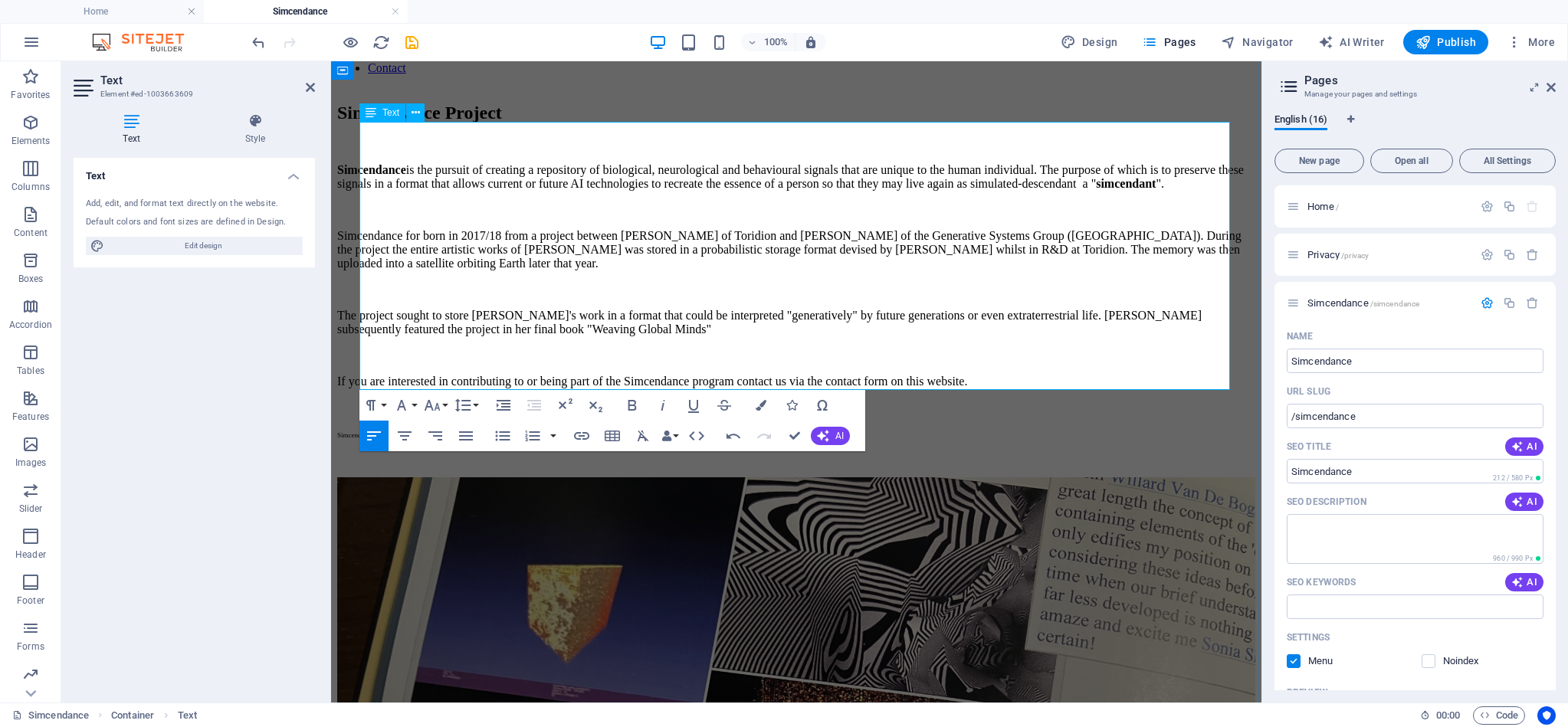
scroll to position [146, 0]
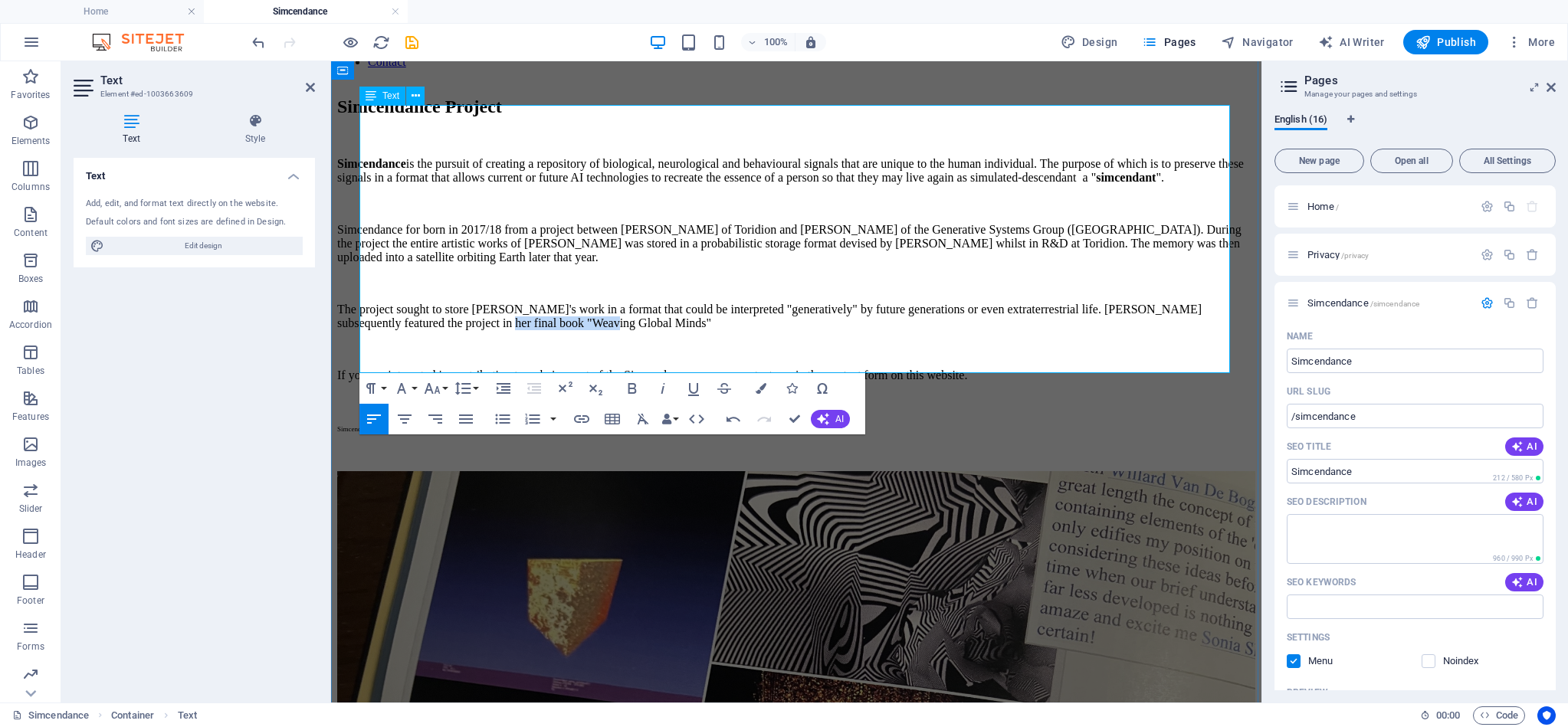
drag, startPoint x: 775, startPoint y: 290, endPoint x: 651, endPoint y: 293, distance: 124.0
click at [651, 302] on p "The project sought to store Sonia's work in a format that could be interpreted …" at bounding box center [796, 315] width 918 height 27
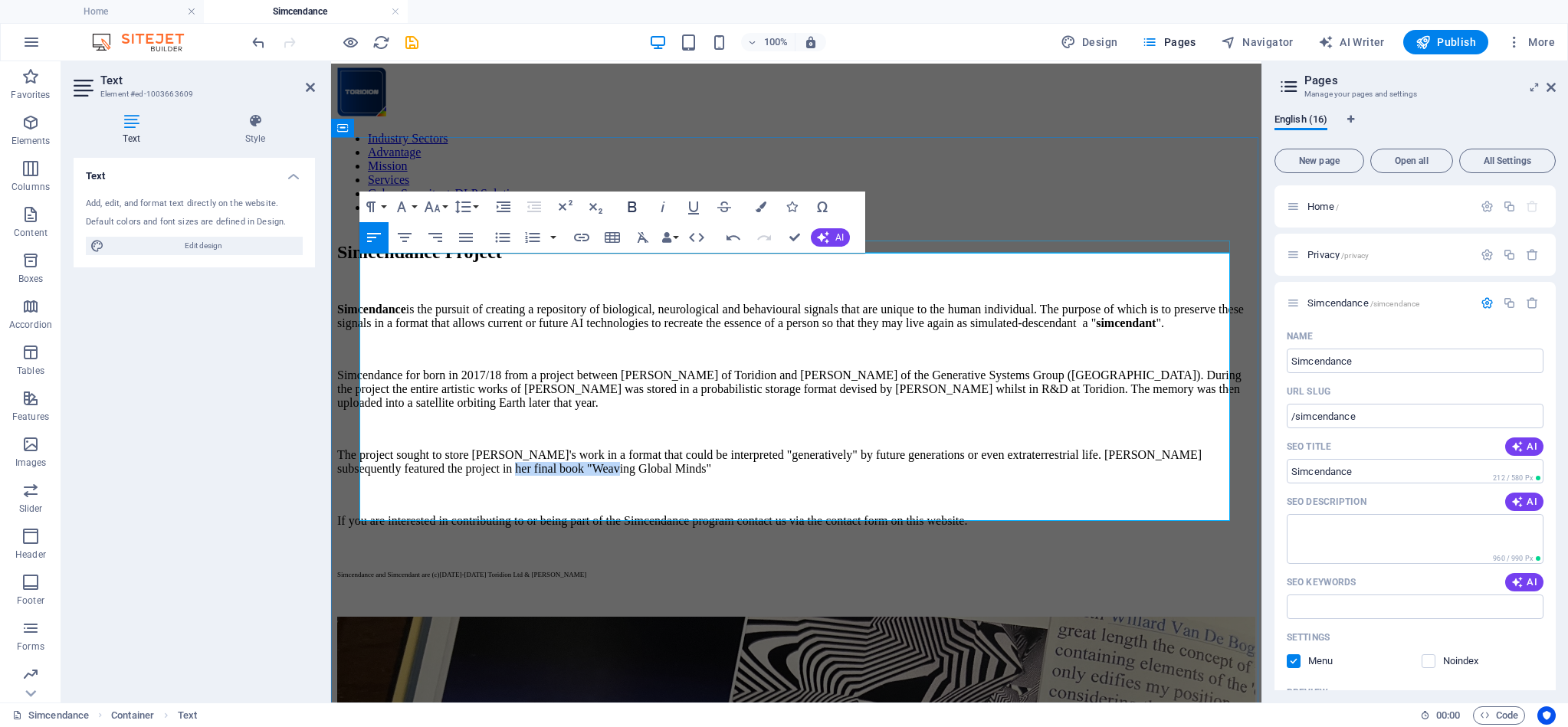
scroll to position [0, 0]
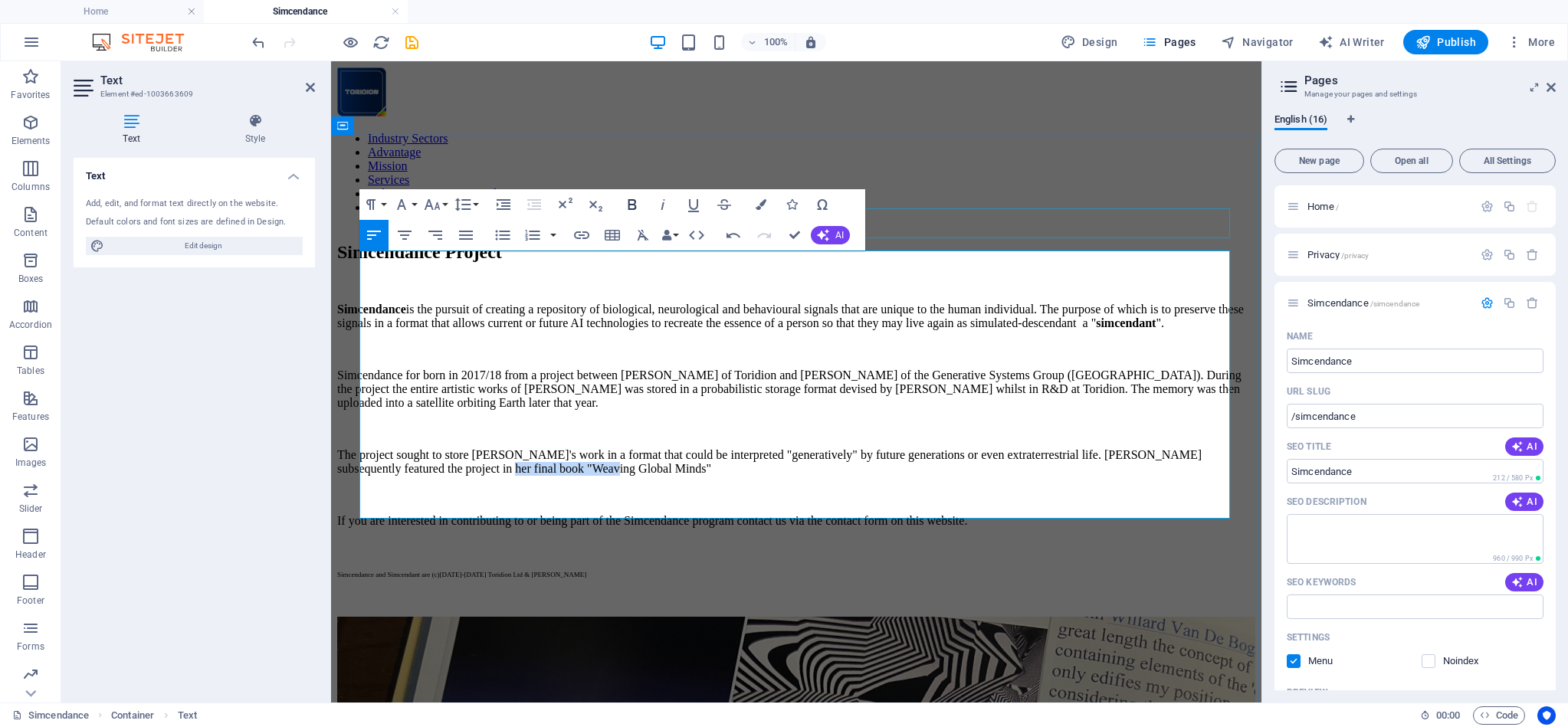
click at [628, 201] on icon "button" at bounding box center [632, 204] width 8 height 10
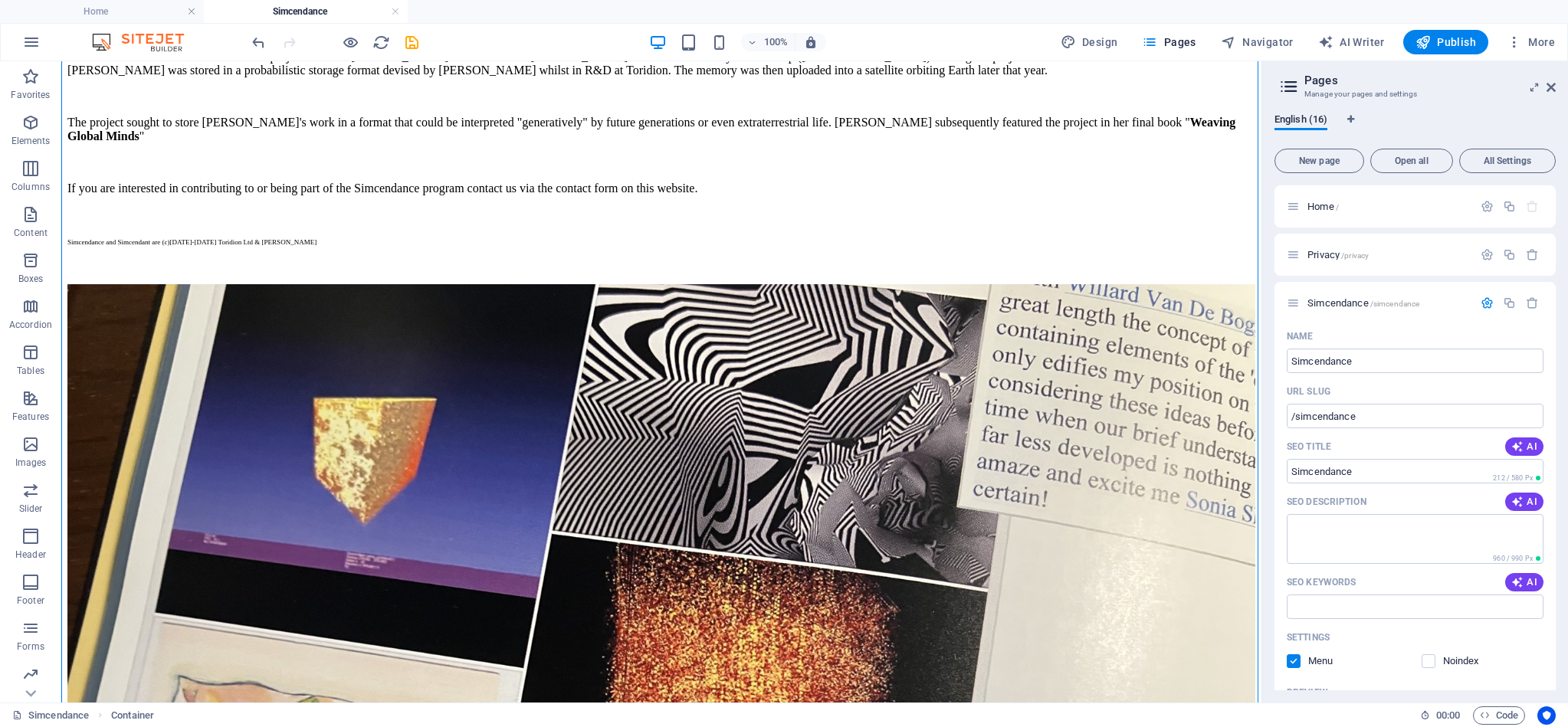
scroll to position [606, 0]
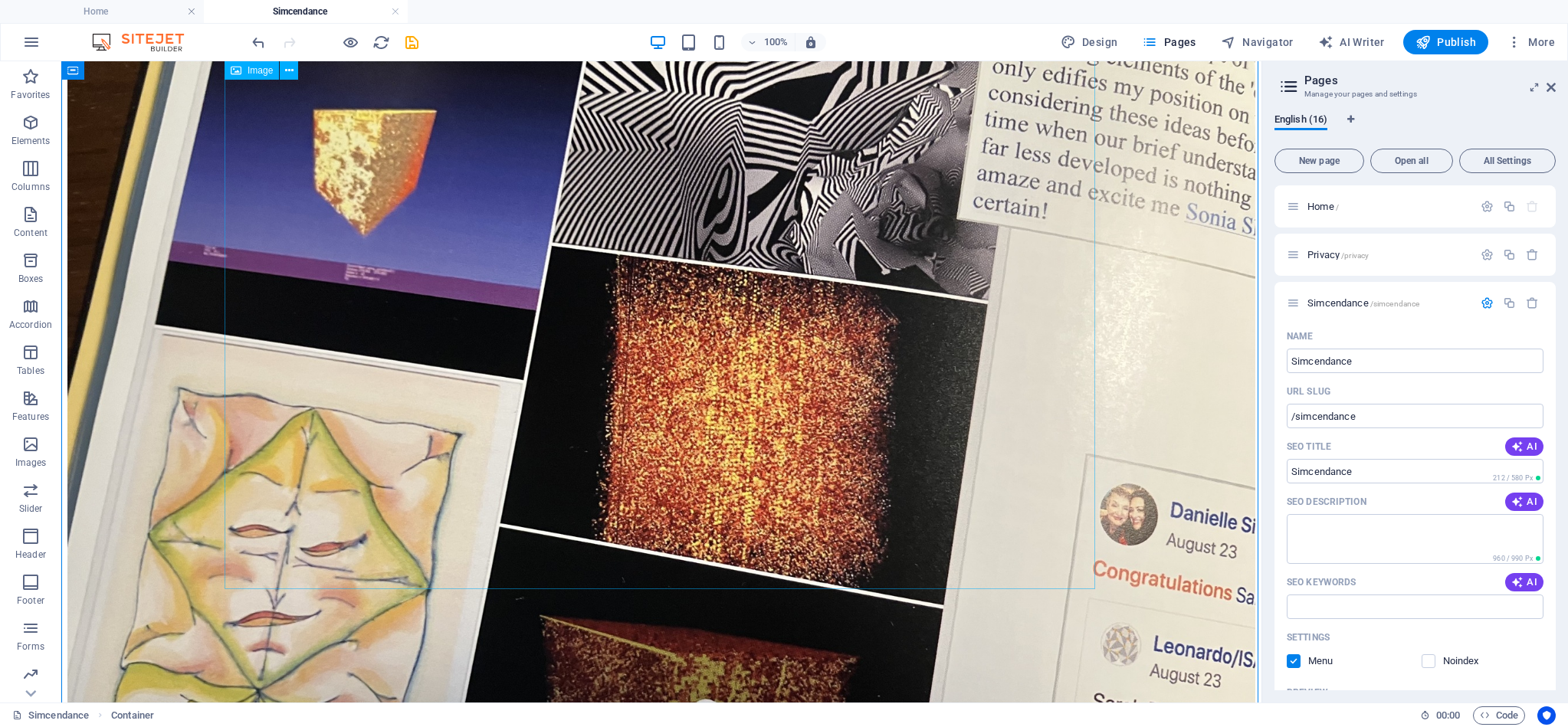
click at [802, 328] on figure at bounding box center [661, 443] width 1188 height 894
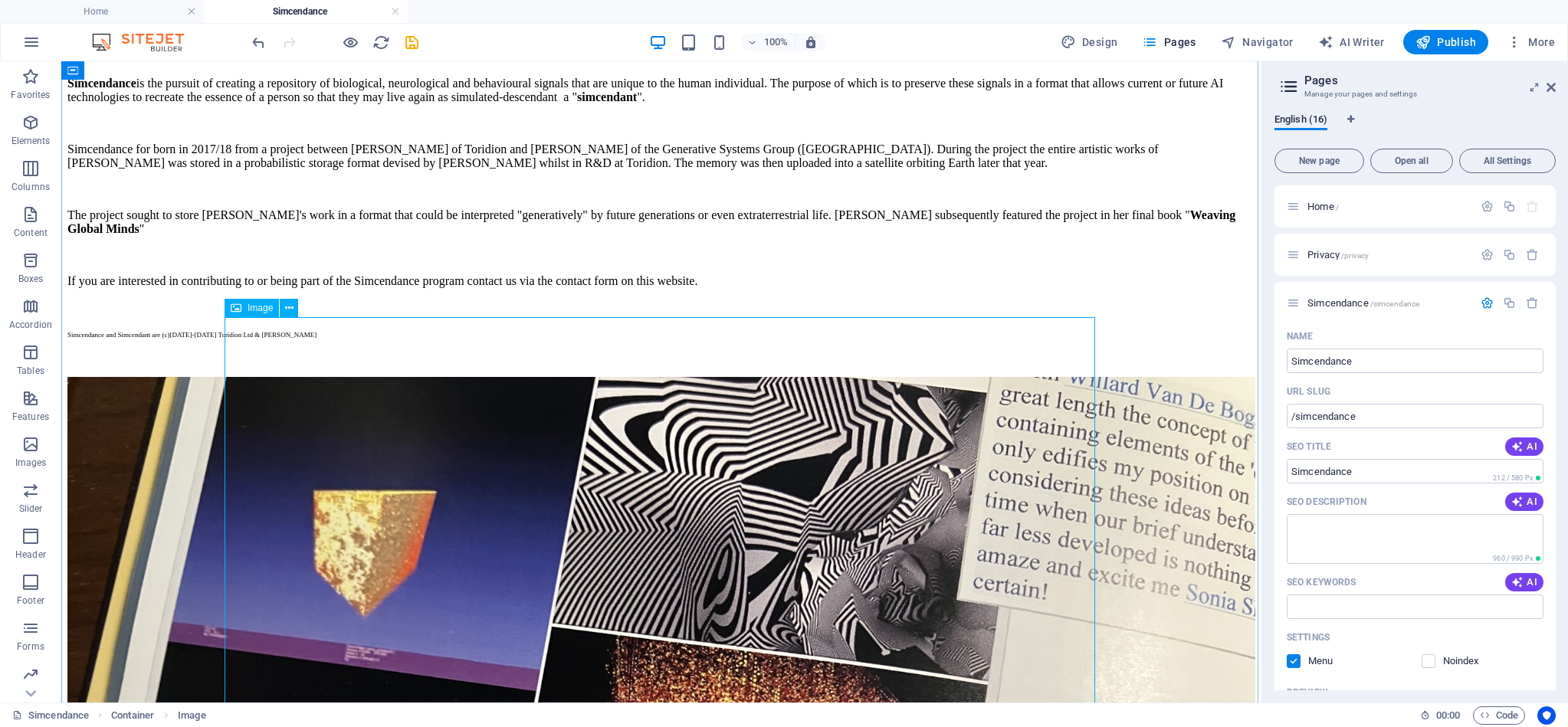
scroll to position [213, 0]
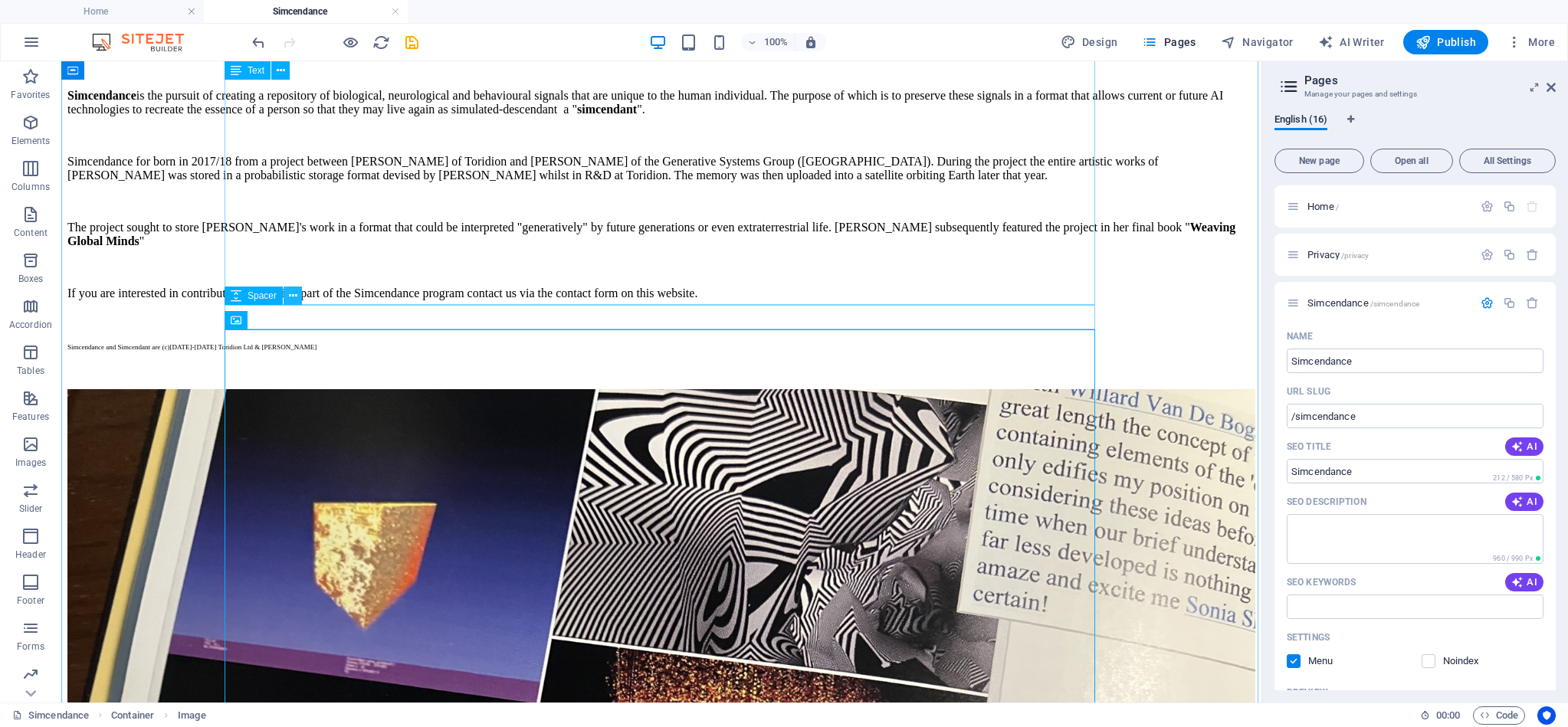
click at [295, 294] on icon at bounding box center [293, 296] width 8 height 16
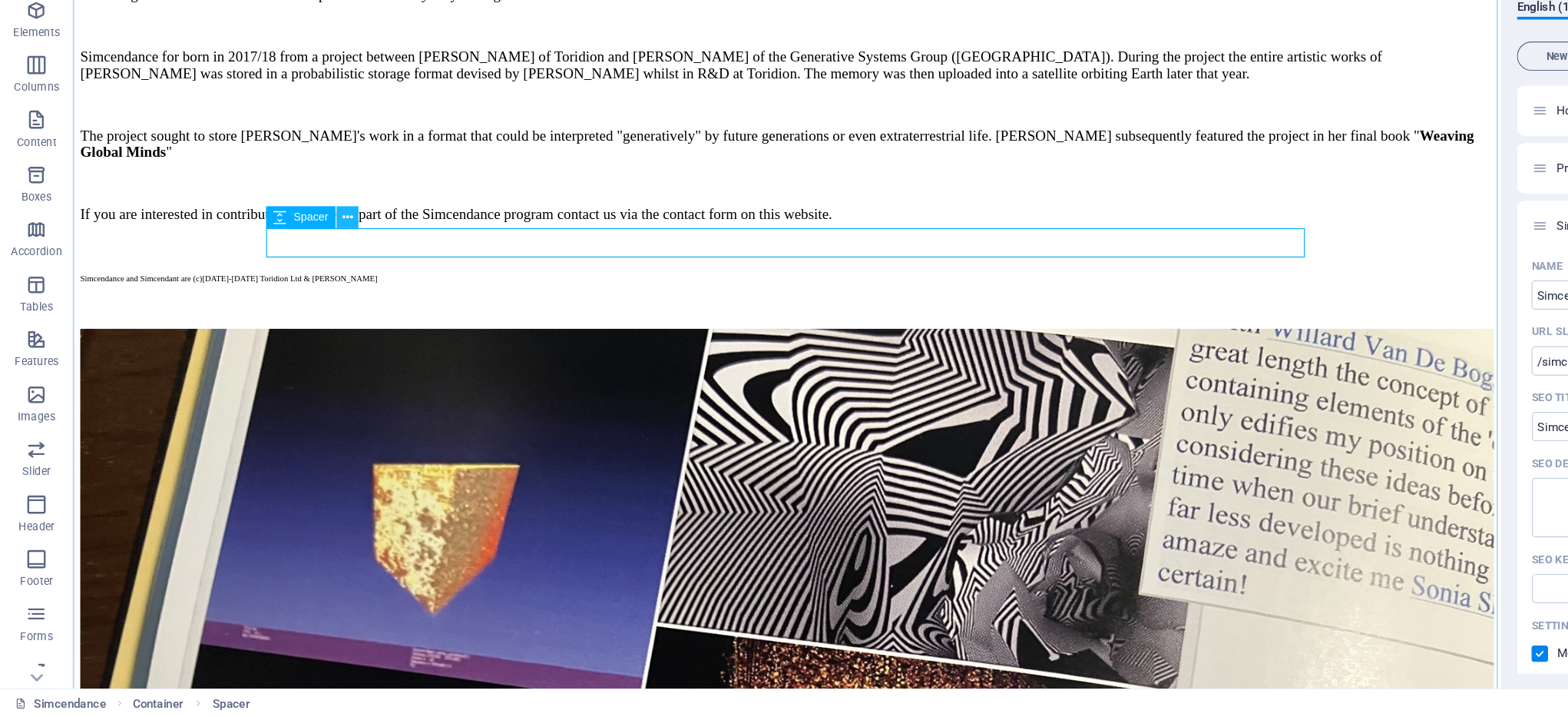
click at [290, 289] on icon at bounding box center [292, 297] width 8 height 16
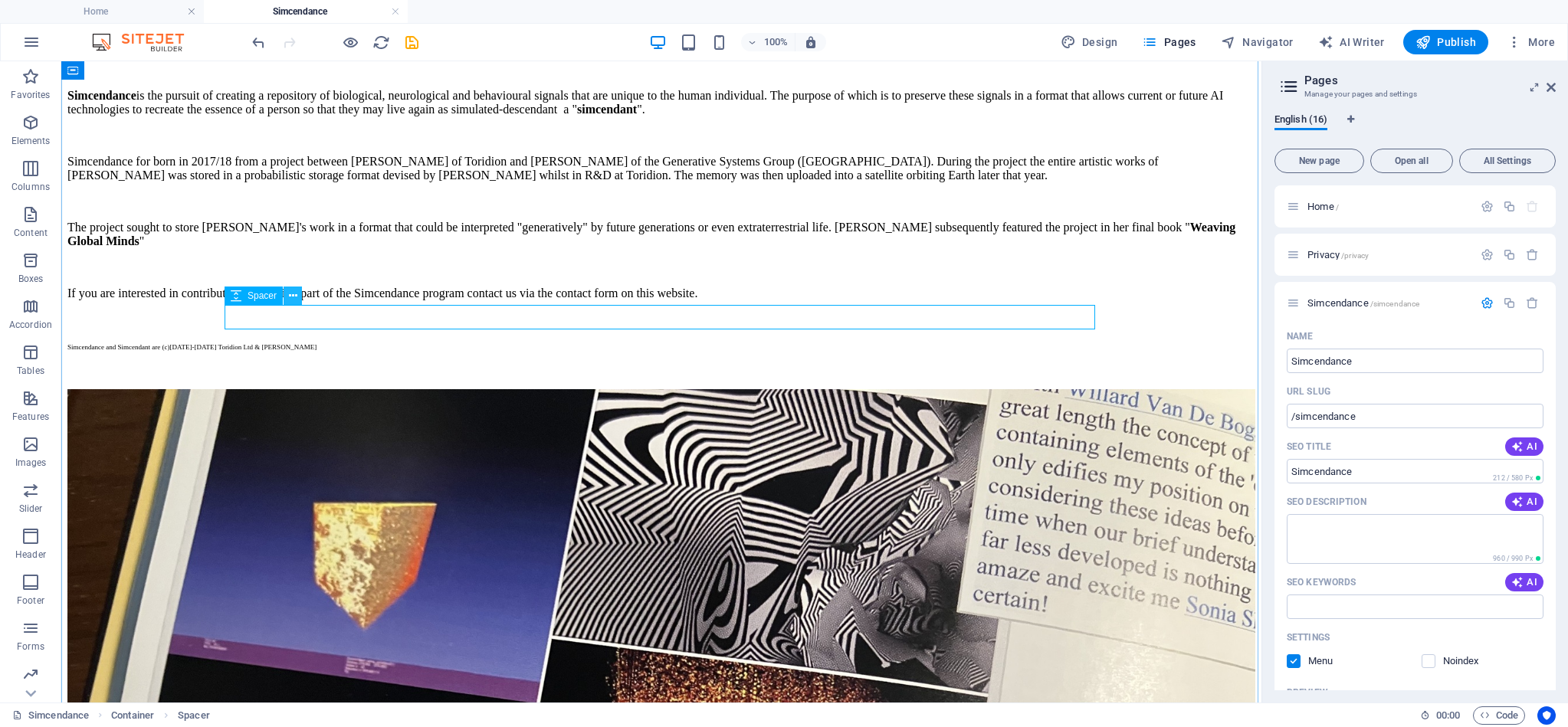
click at [291, 295] on icon at bounding box center [293, 296] width 8 height 16
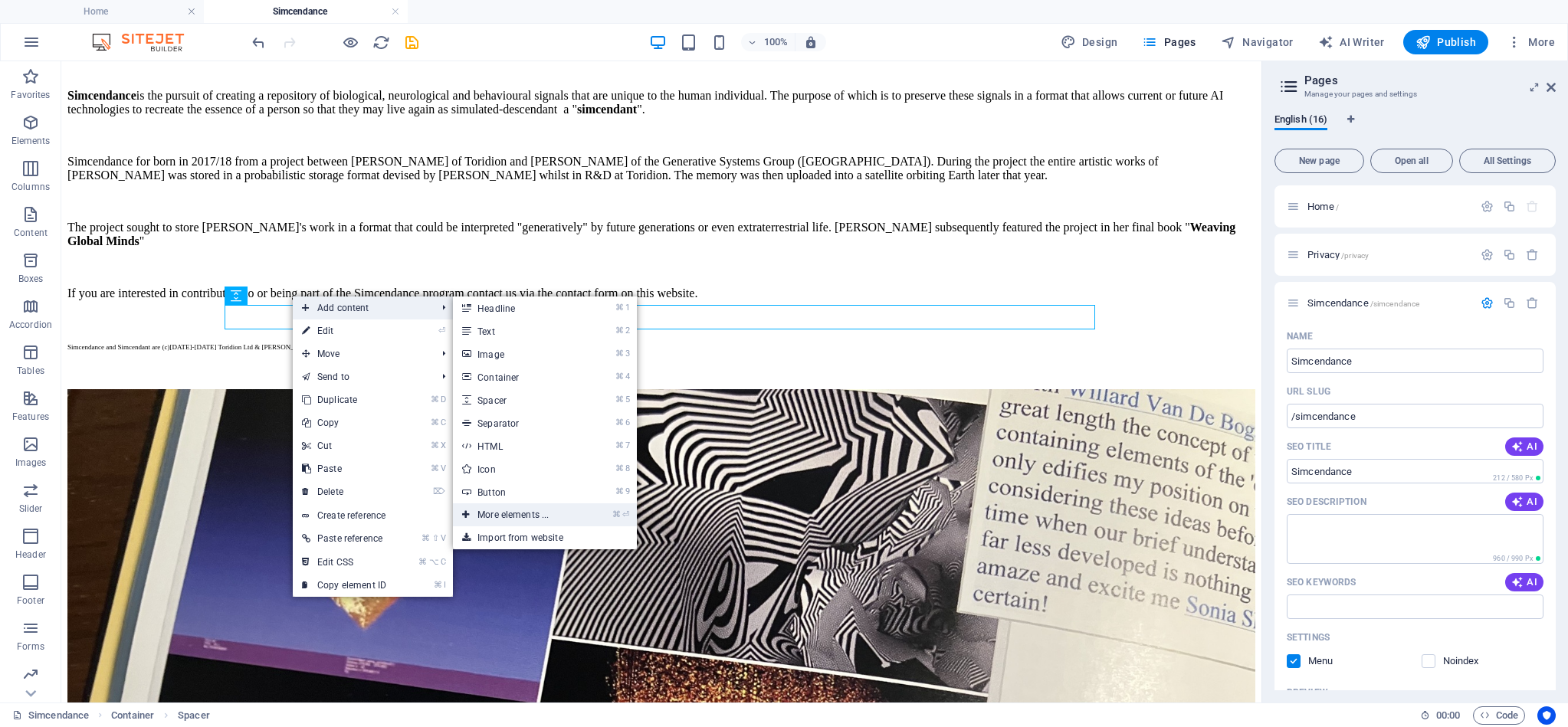
click at [527, 515] on link "⌘ ⏎ More elements ..." at bounding box center [516, 515] width 126 height 23
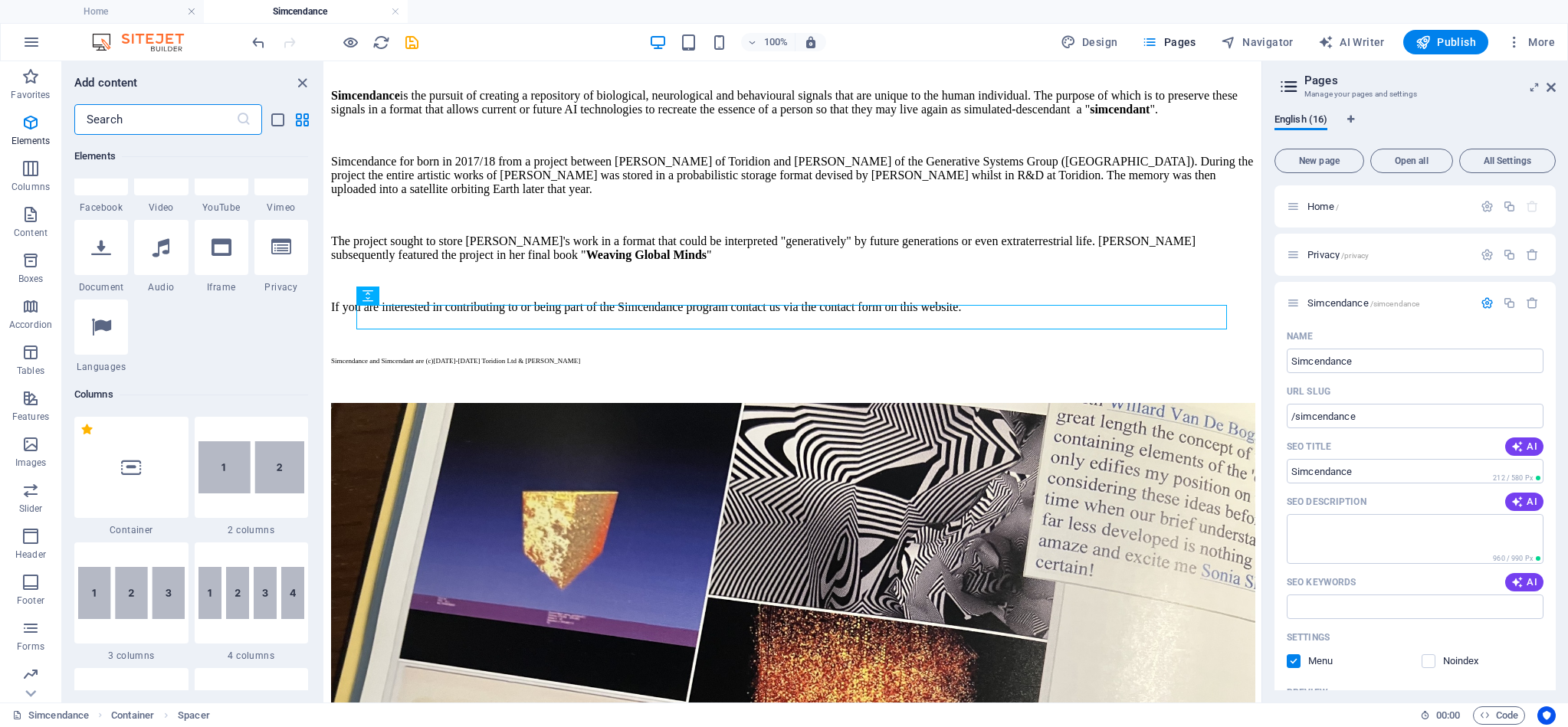
scroll to position [526, 0]
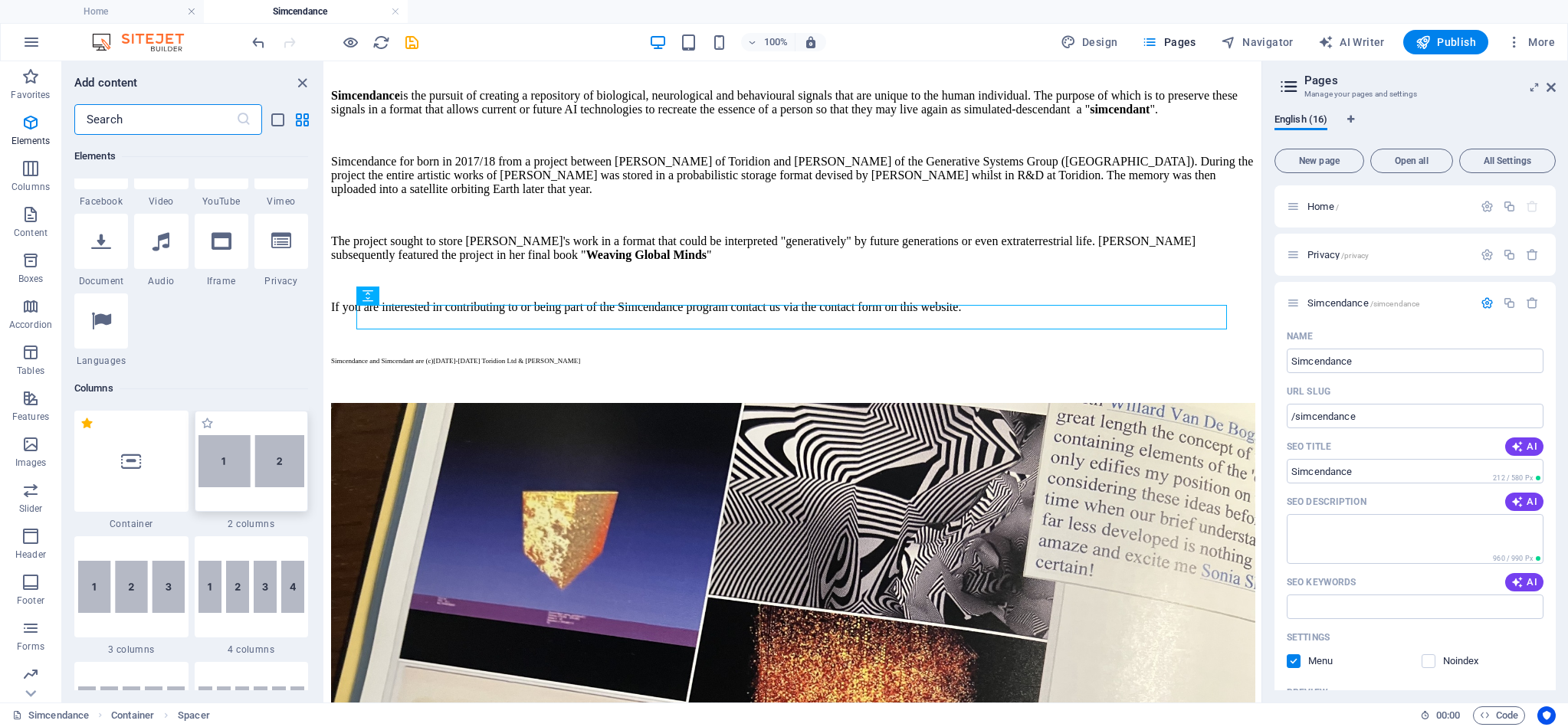
click at [236, 456] on img at bounding box center [252, 461] width 107 height 52
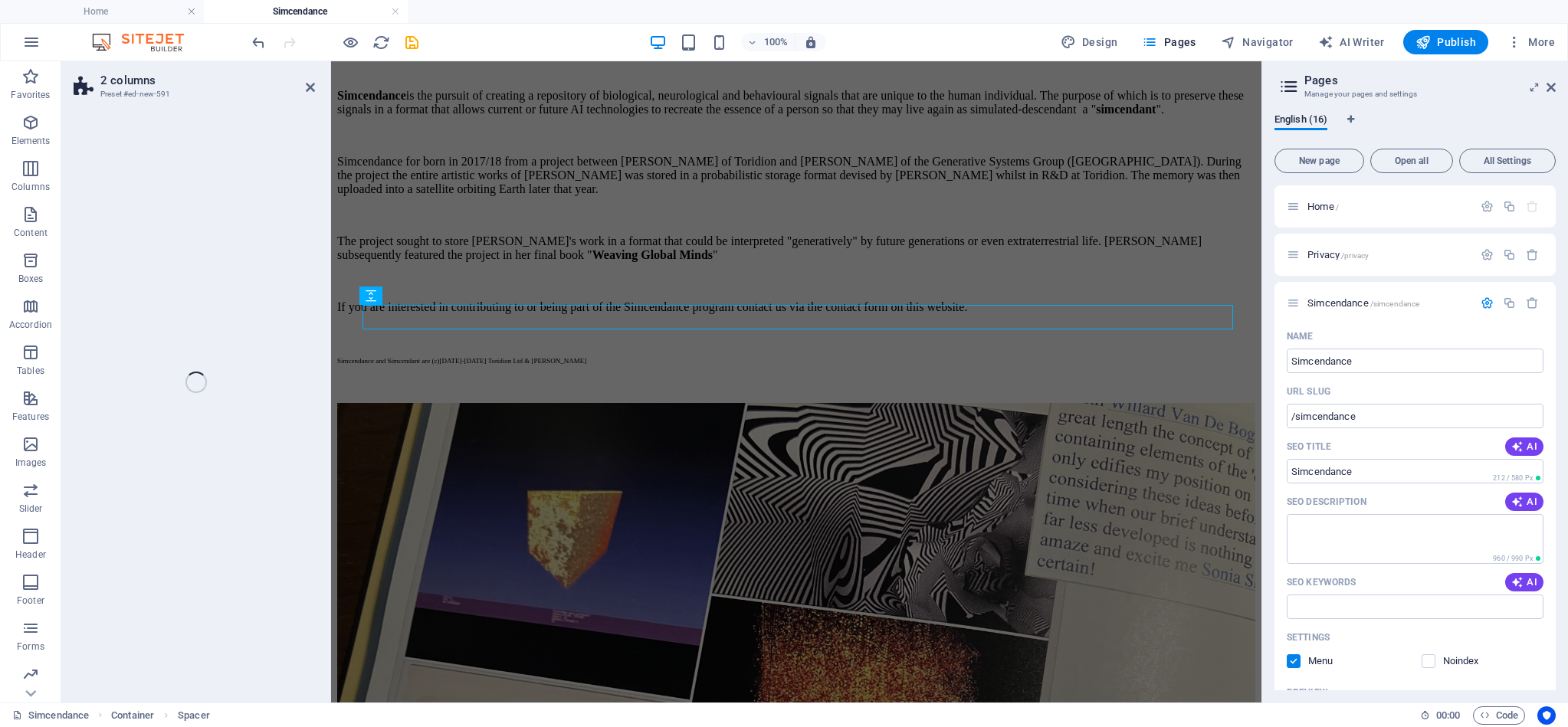
select select "rem"
select select "preset-columns-two-v2-default"
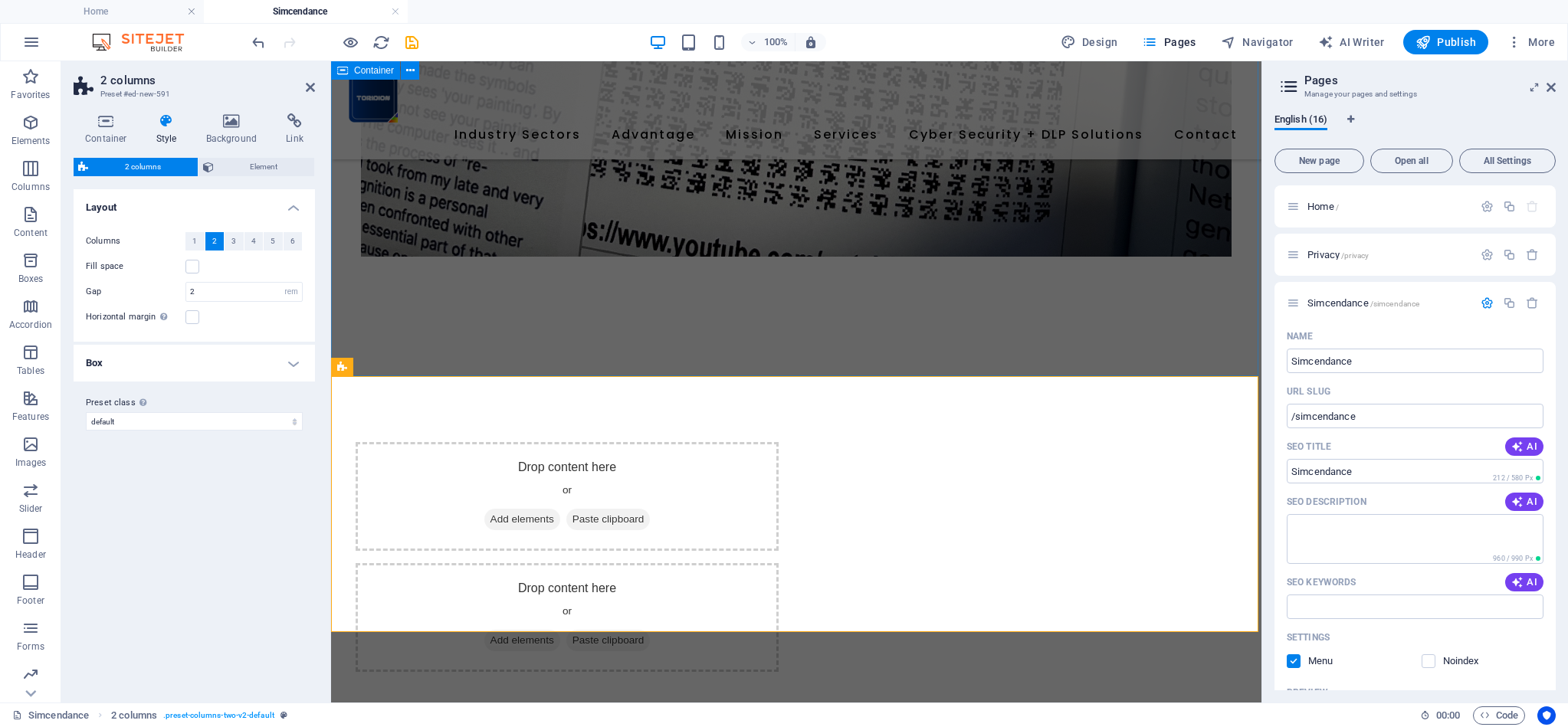
scroll to position [1636, 0]
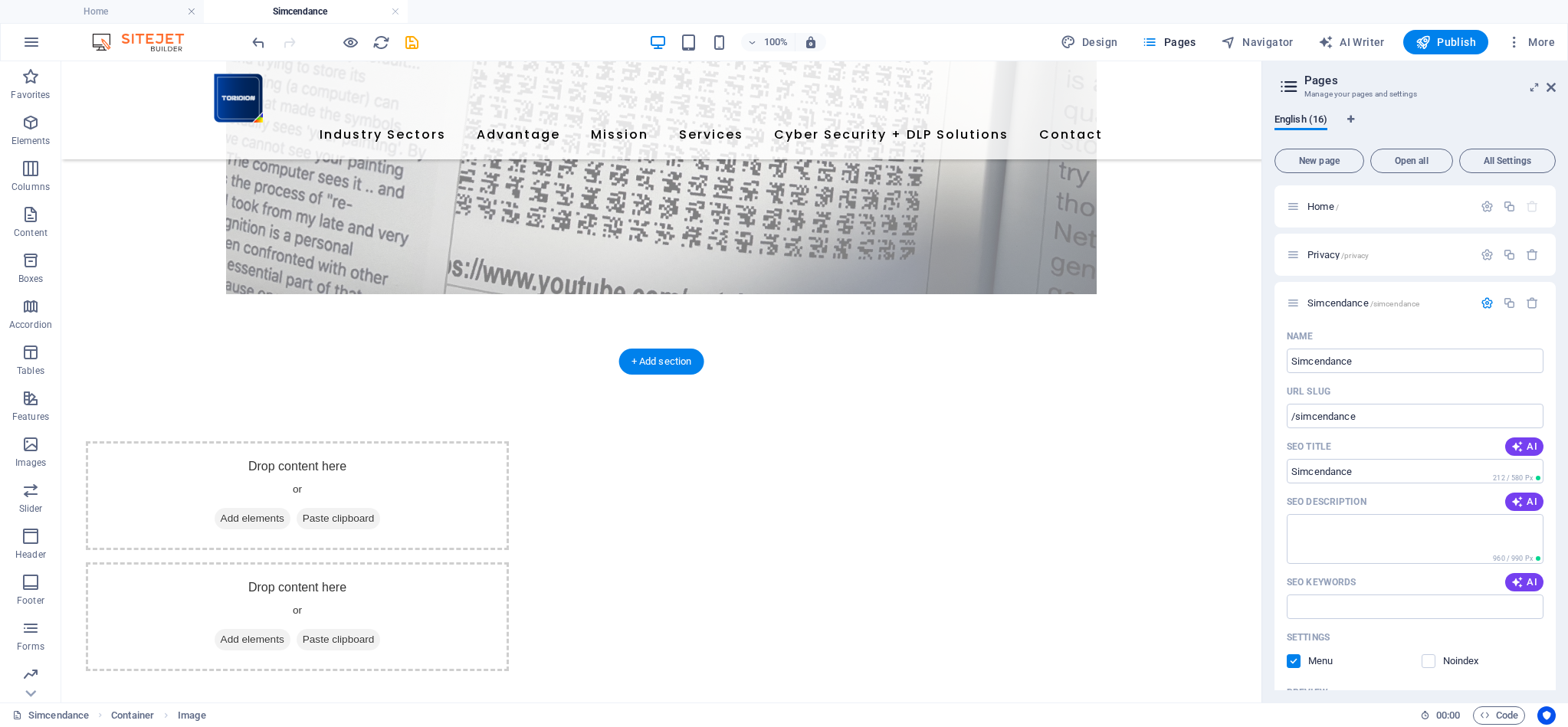
drag, startPoint x: 344, startPoint y: 193, endPoint x: 588, endPoint y: 189, distance: 244.0
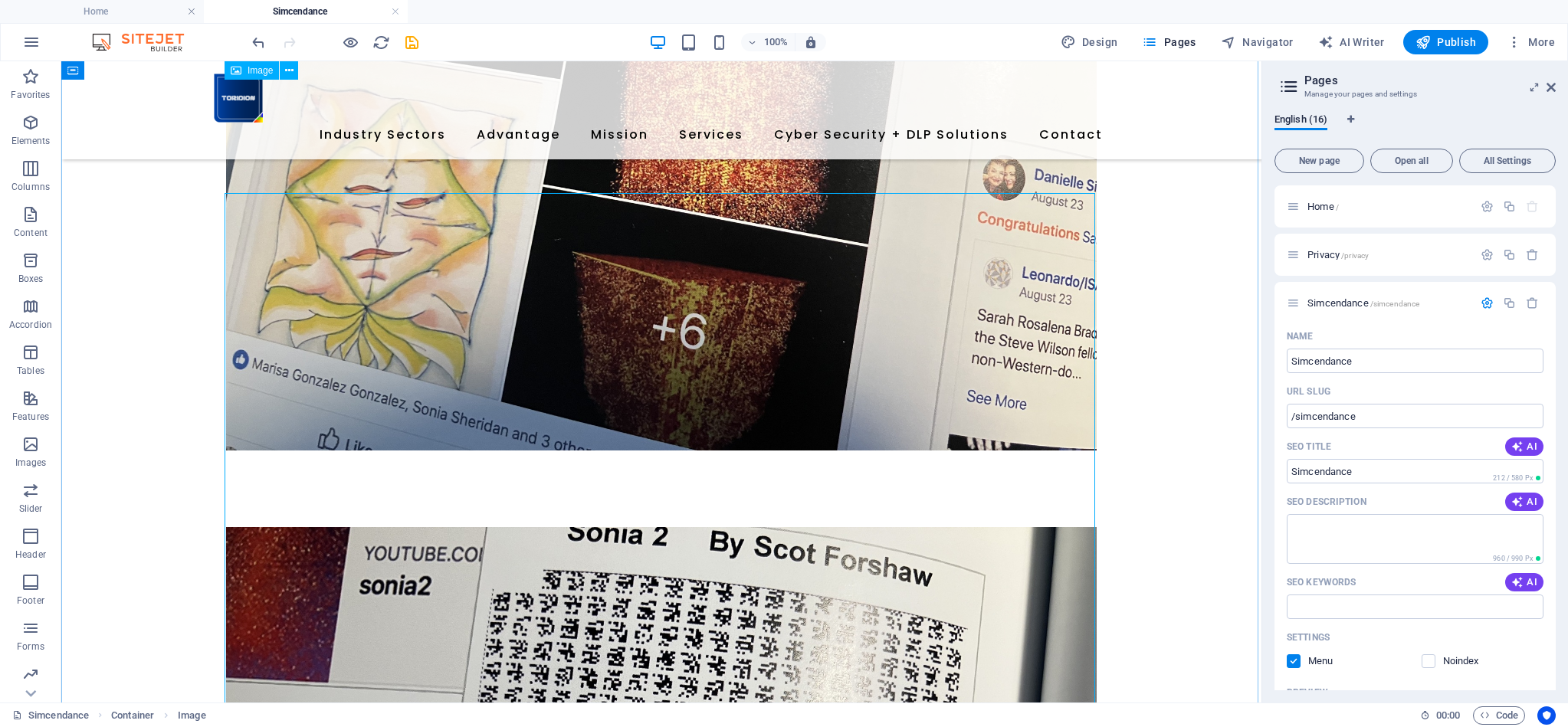
scroll to position [589, 0]
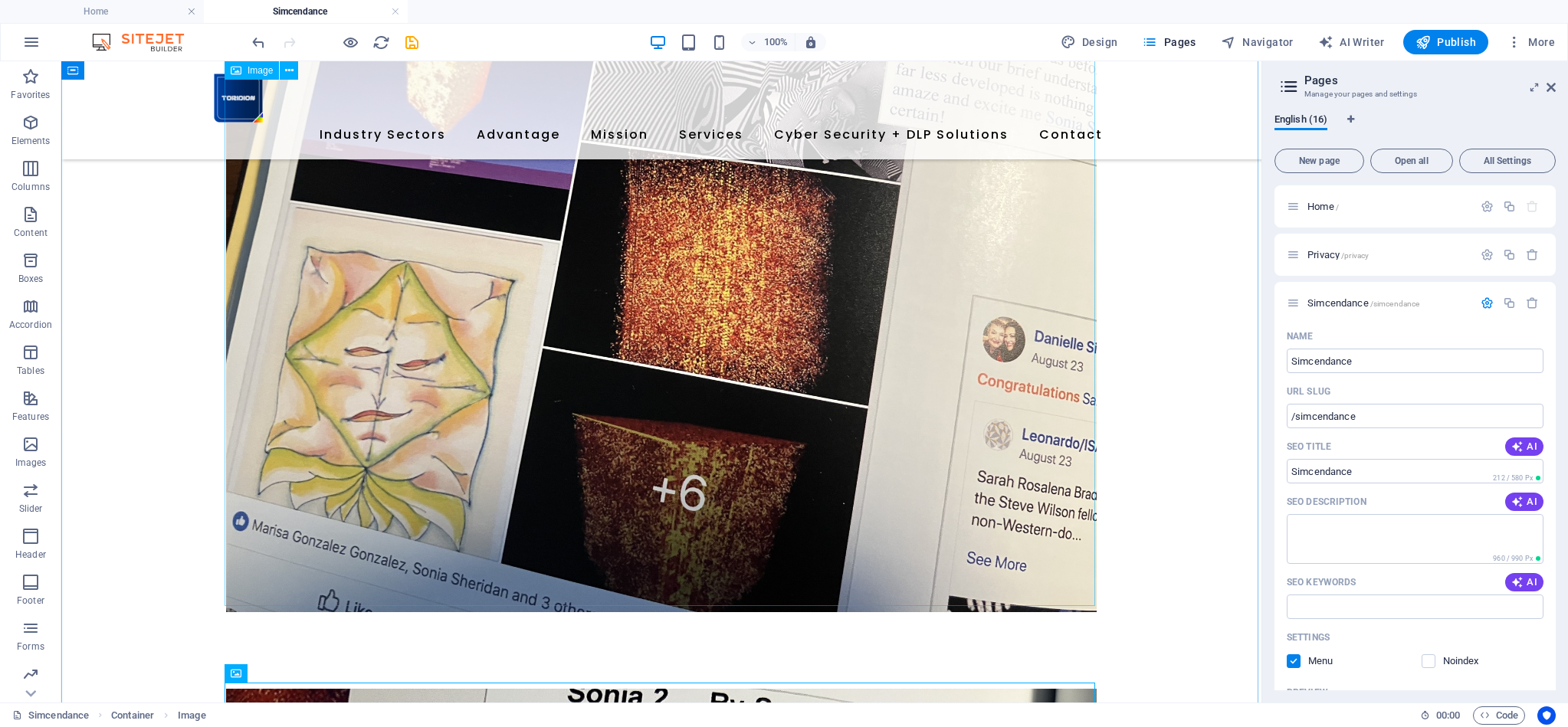
click at [598, 272] on figure at bounding box center [661, 285] width 871 height 652
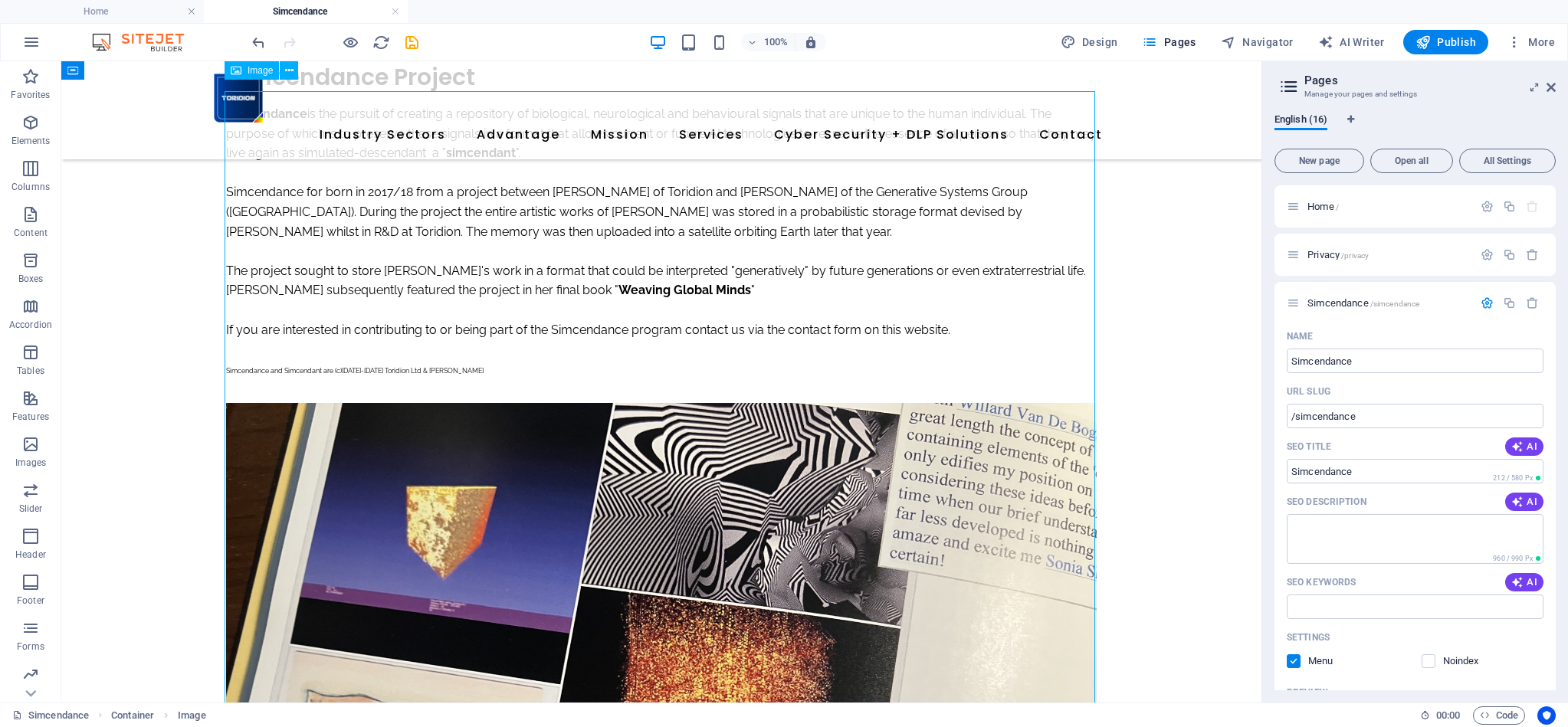
scroll to position [109, 0]
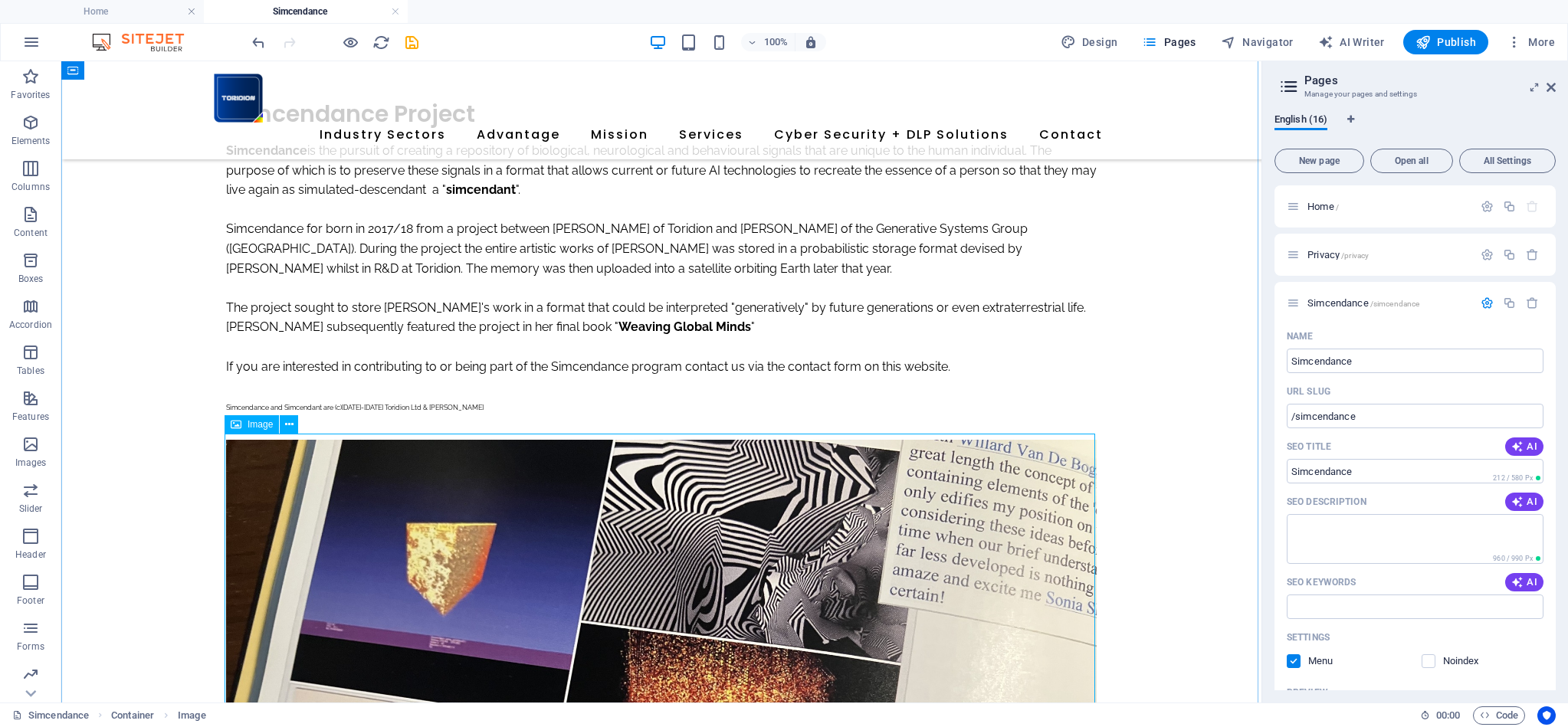
click at [292, 429] on icon at bounding box center [288, 424] width 8 height 16
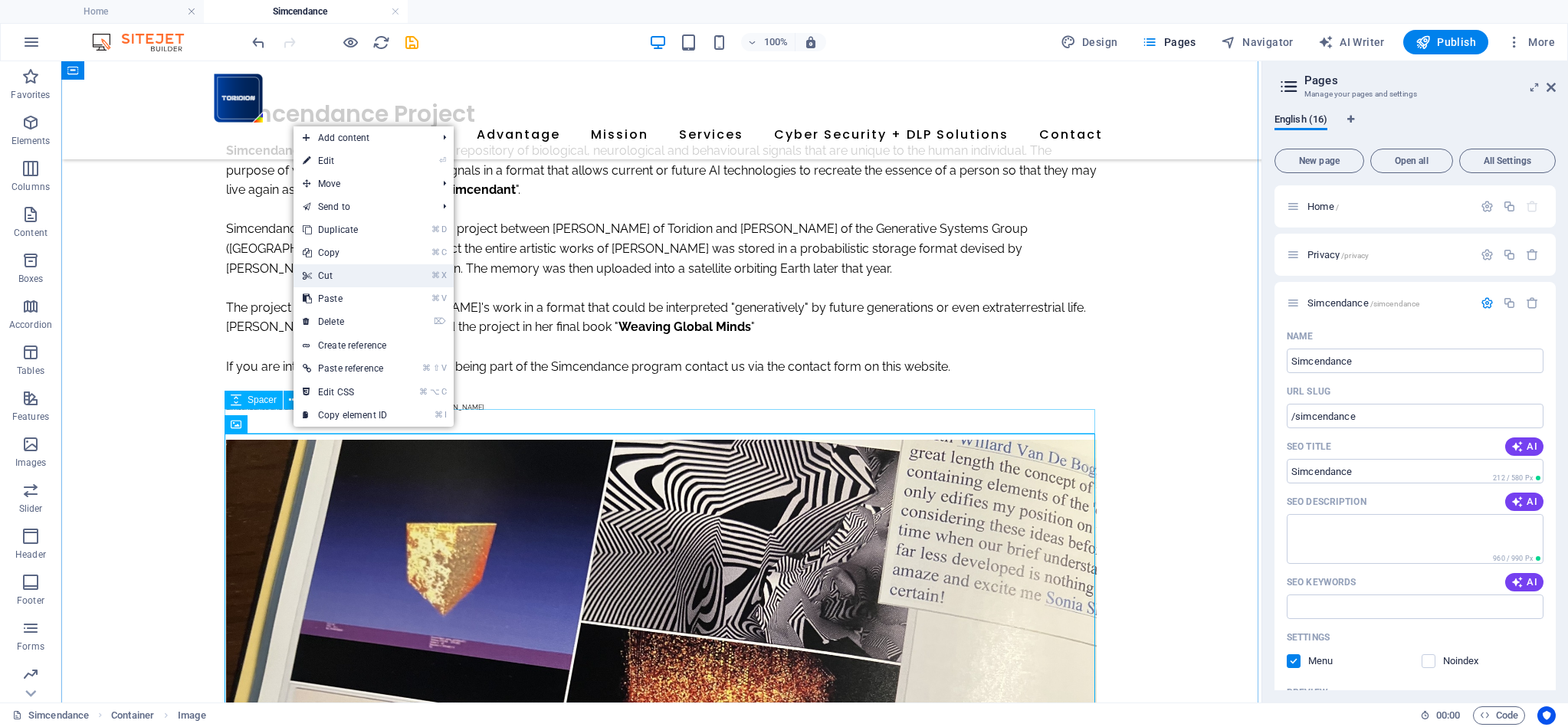
click at [336, 276] on link "⌘ X Cut" at bounding box center [344, 275] width 103 height 23
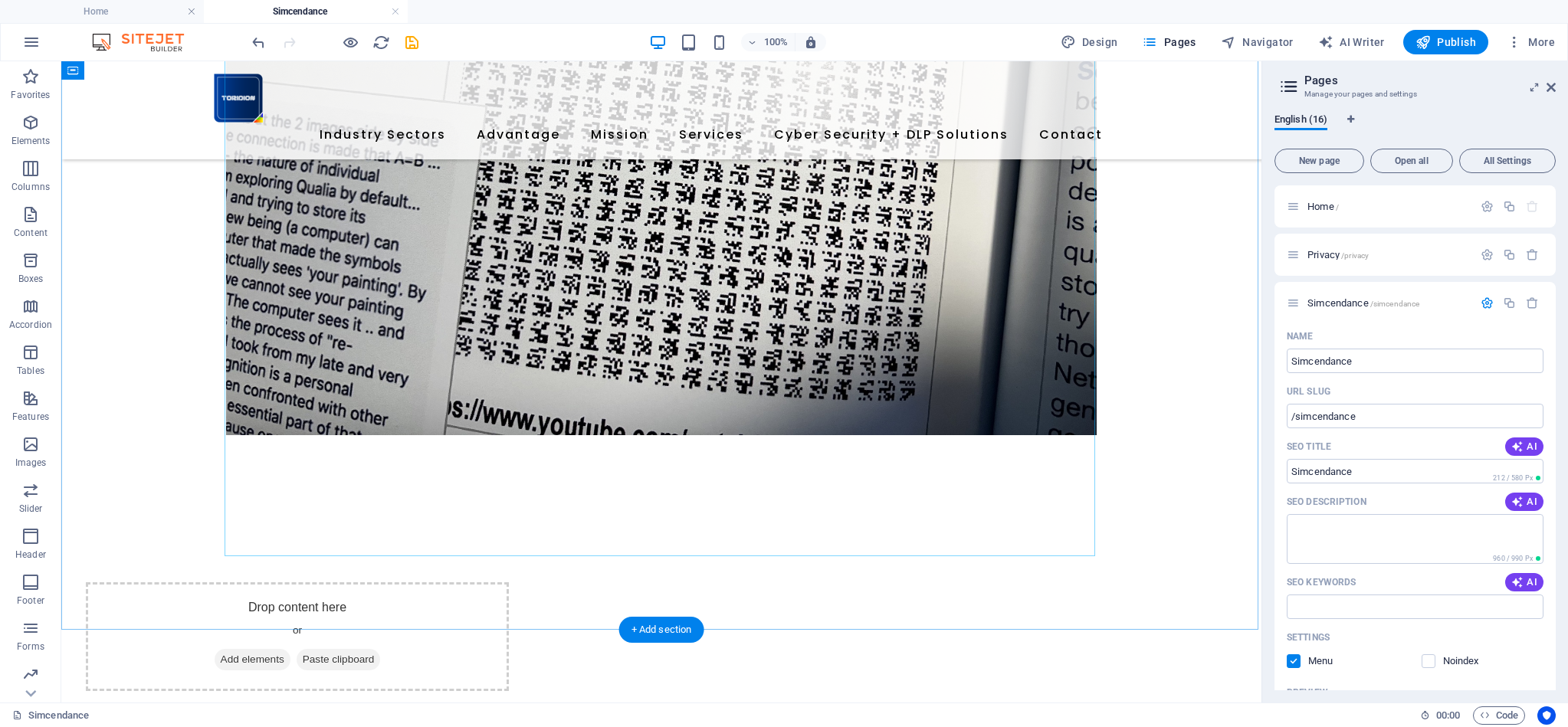
scroll to position [995, 0]
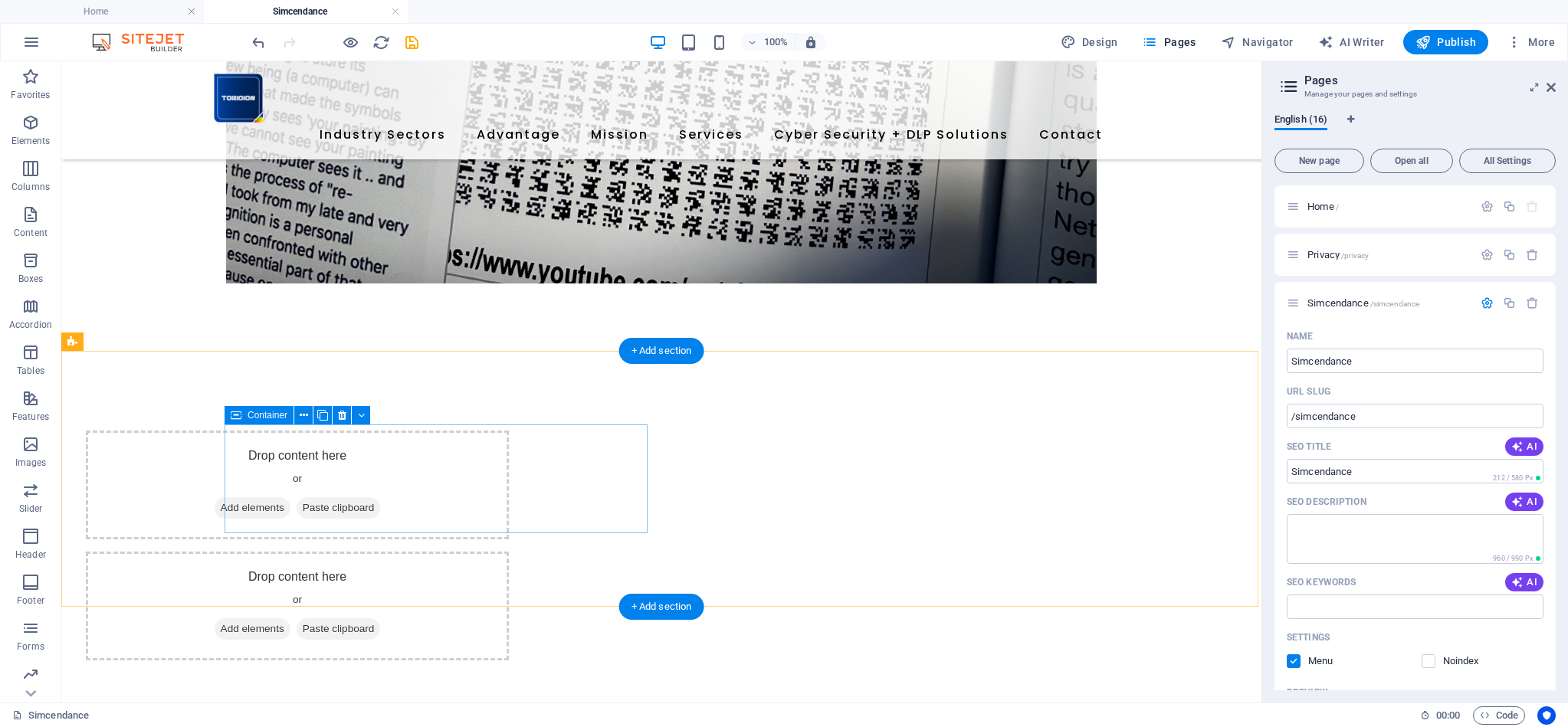
click at [381, 505] on span "Paste clipboard" at bounding box center [339, 507] width 84 height 22
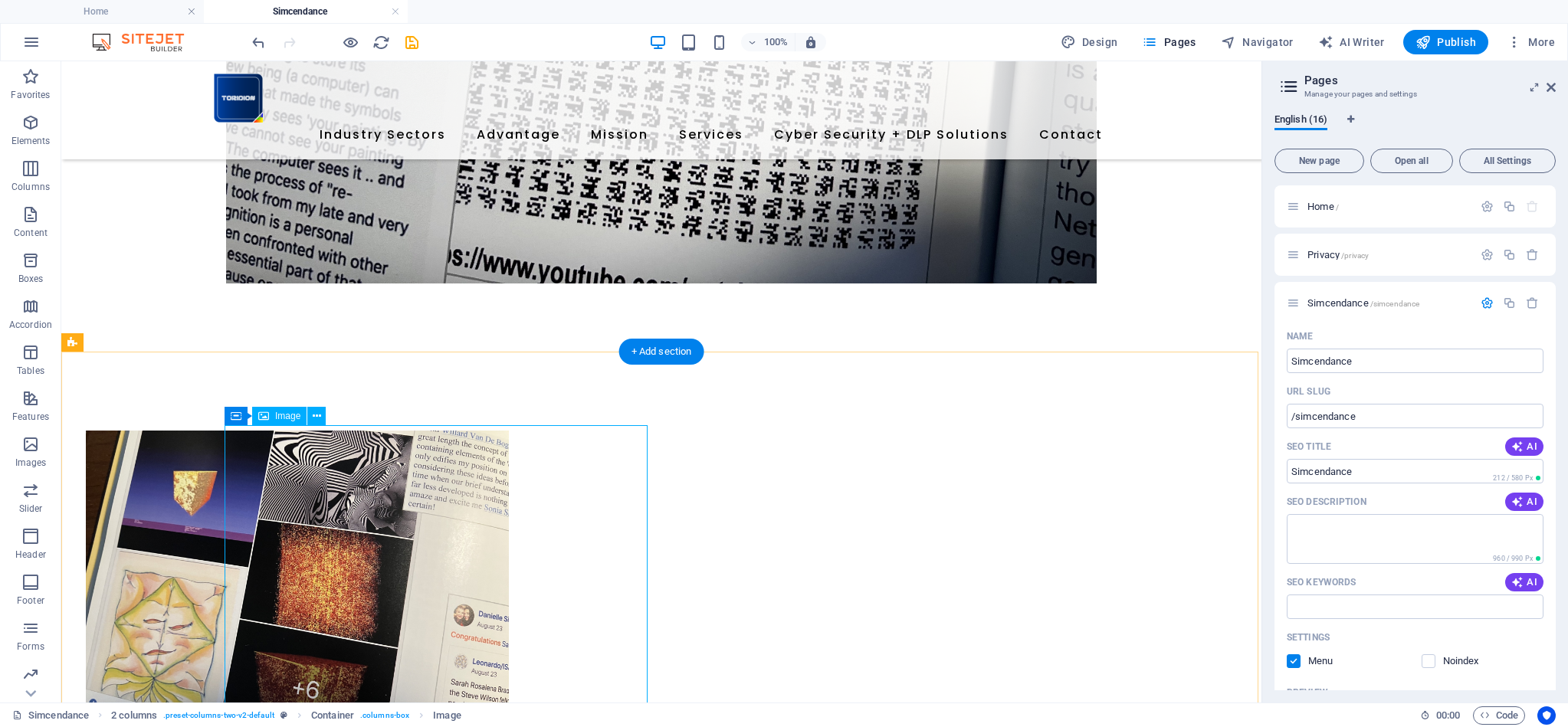
scroll to position [994, 0]
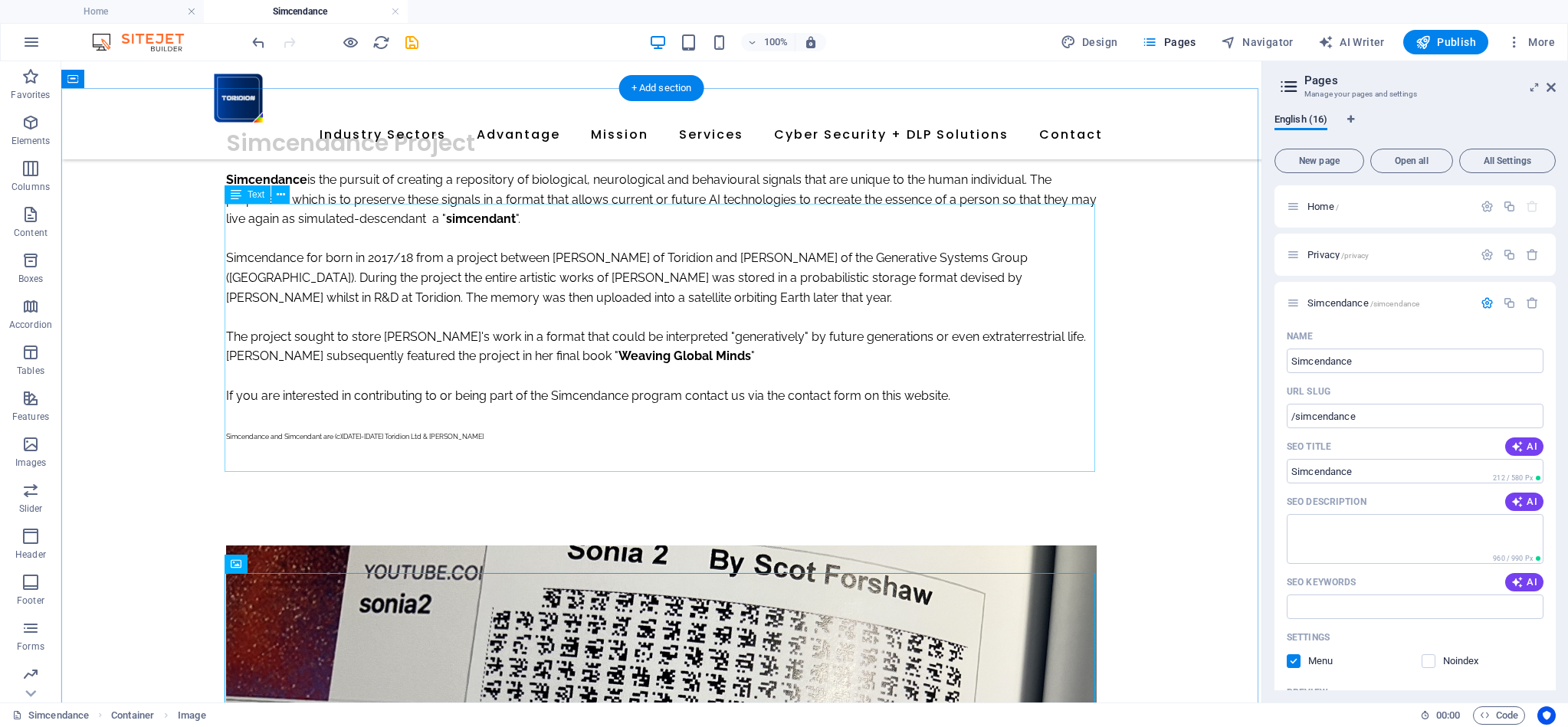
scroll to position [241, 0]
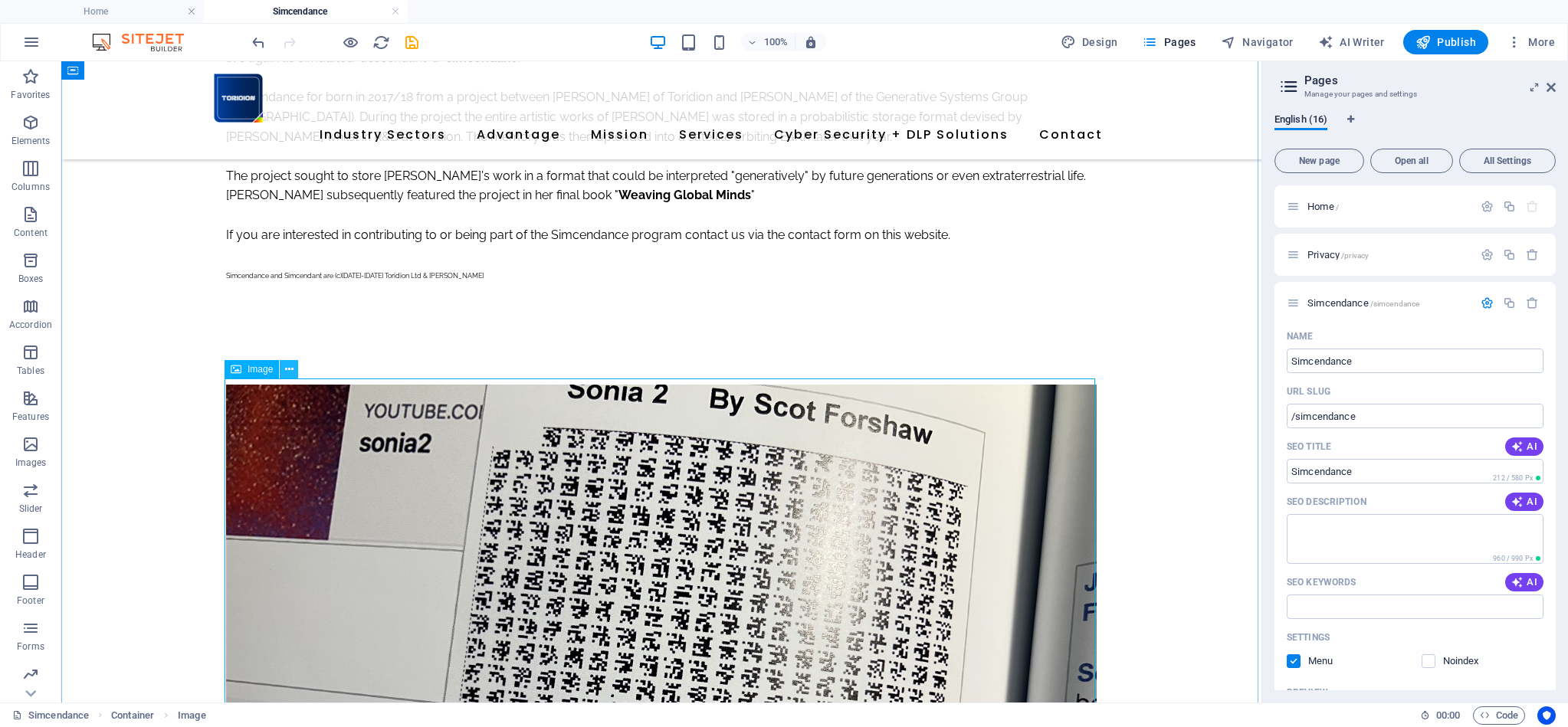
click at [290, 371] on icon at bounding box center [288, 369] width 8 height 16
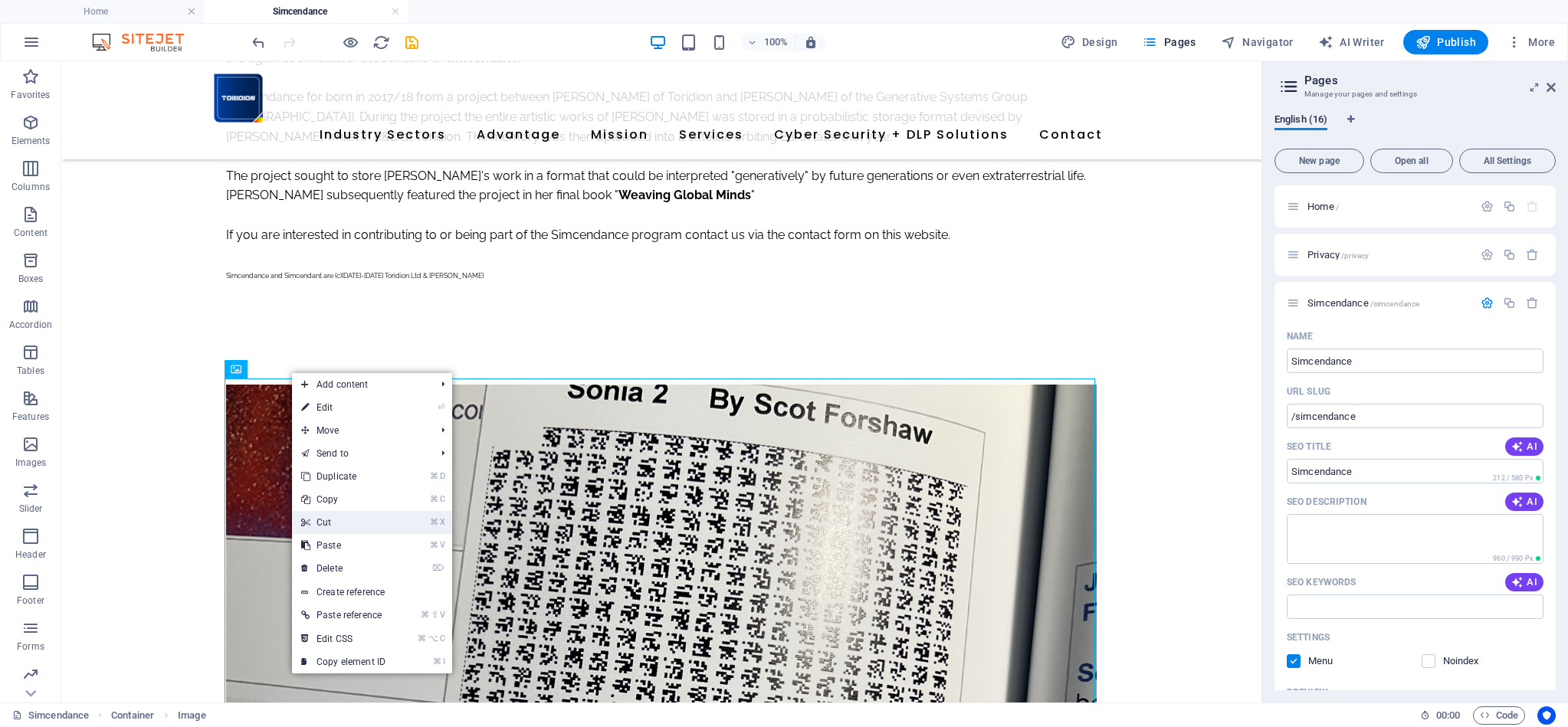
click at [344, 526] on link "⌘ X Cut" at bounding box center [344, 522] width 103 height 23
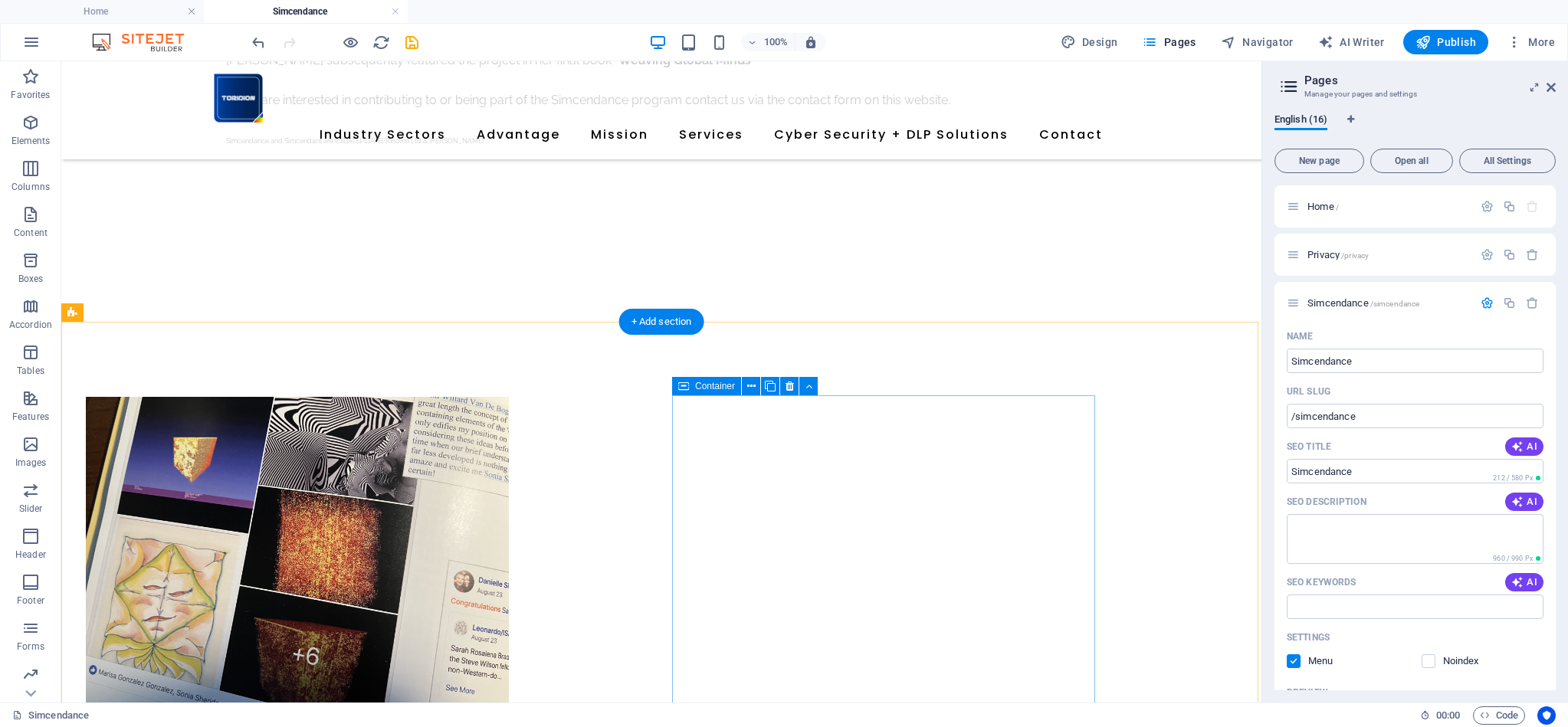
scroll to position [406, 0]
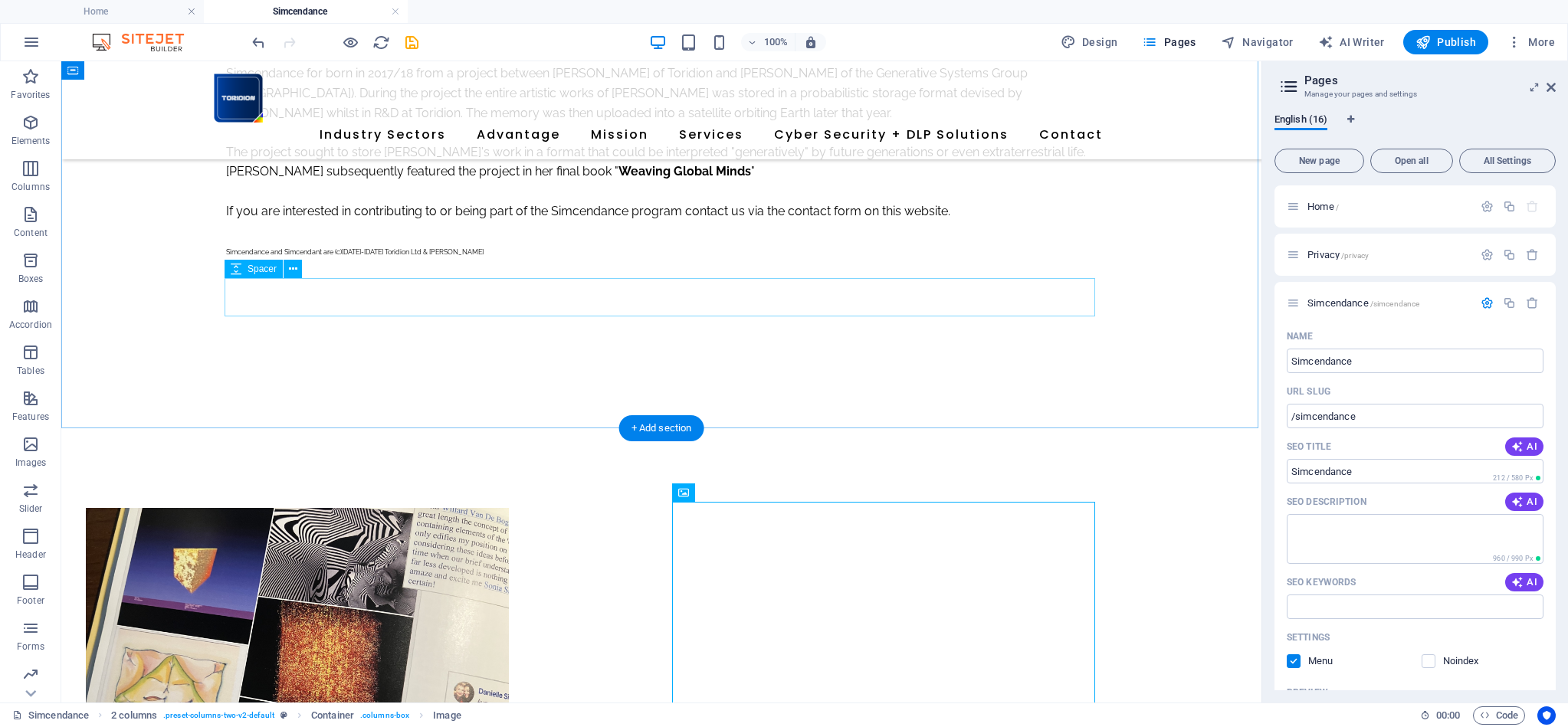
scroll to position [264, 0]
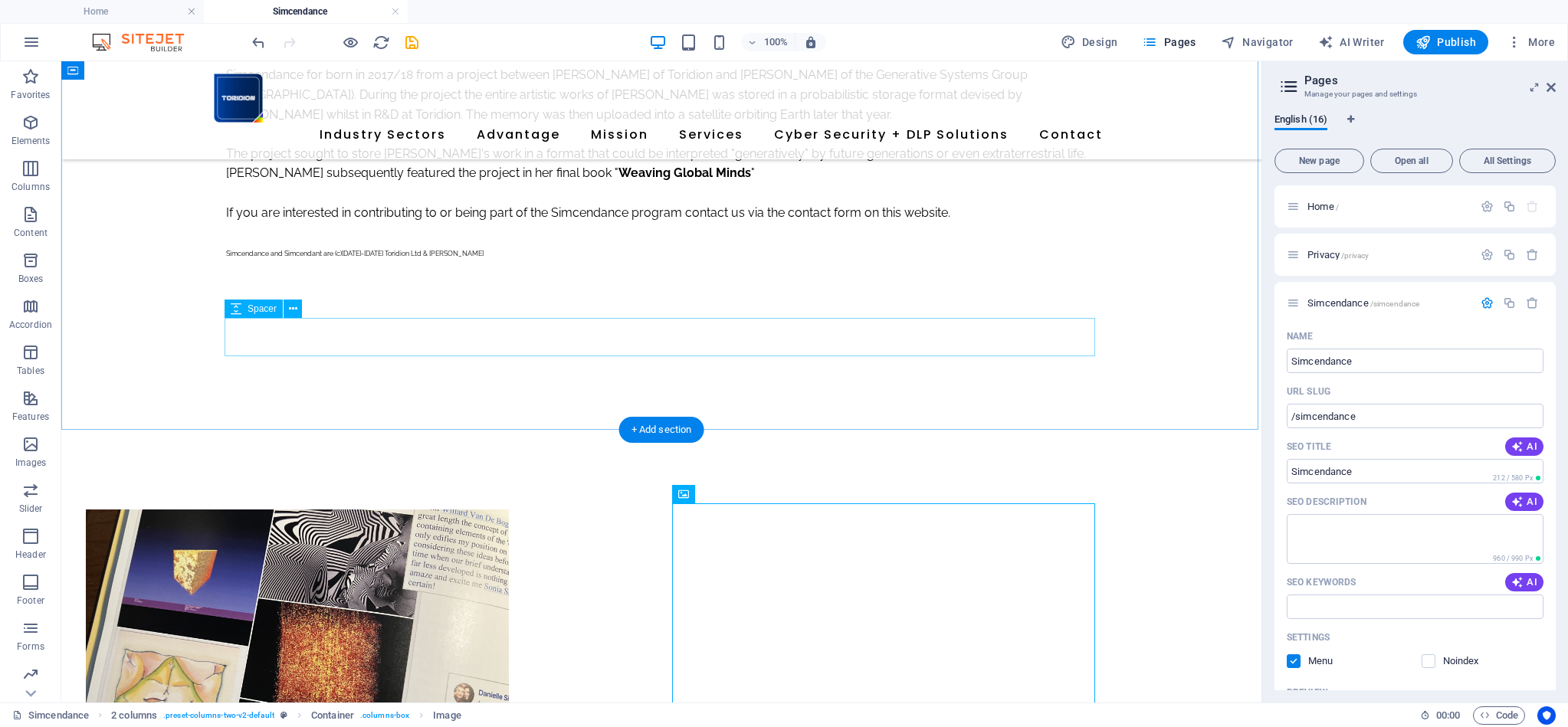
click at [366, 343] on div at bounding box center [661, 342] width 871 height 38
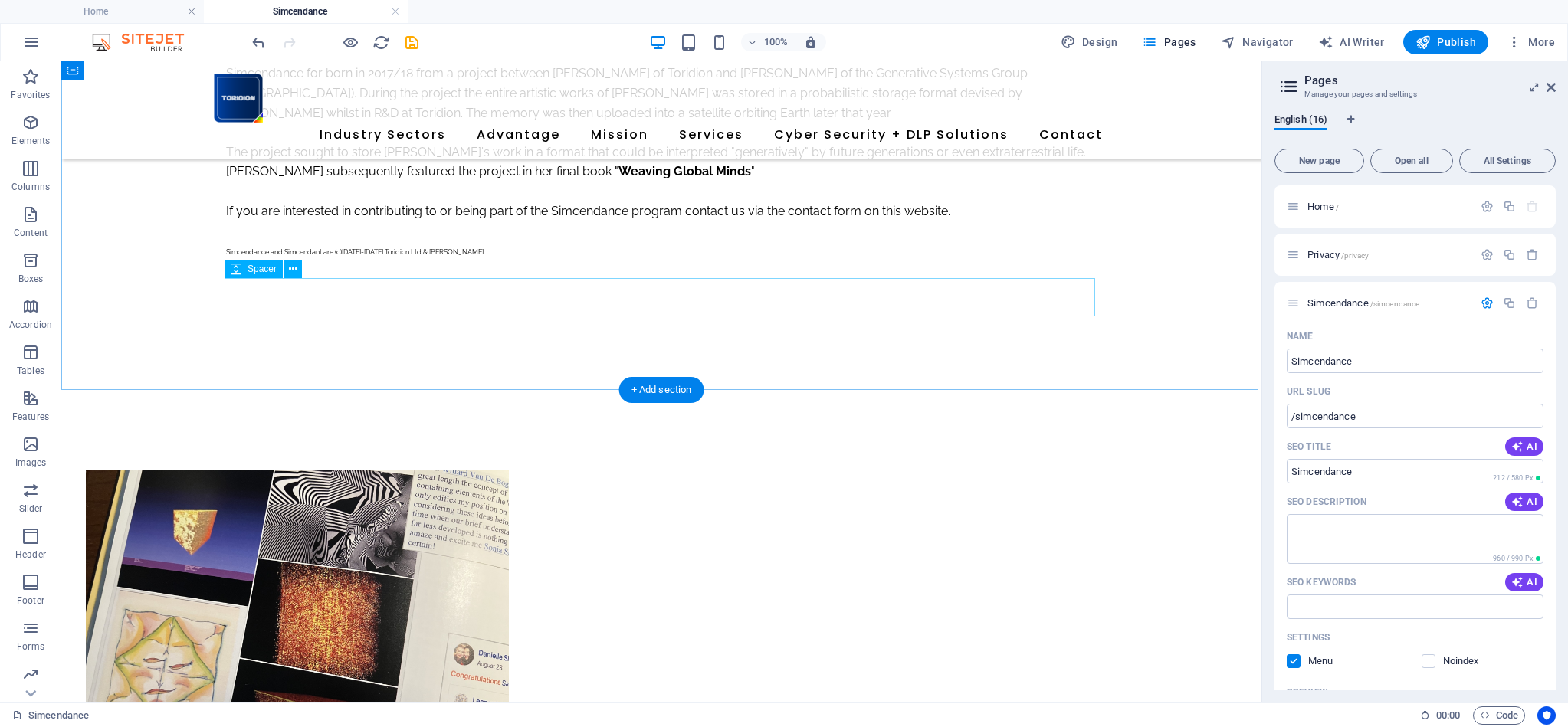
click at [376, 298] on div at bounding box center [661, 303] width 871 height 38
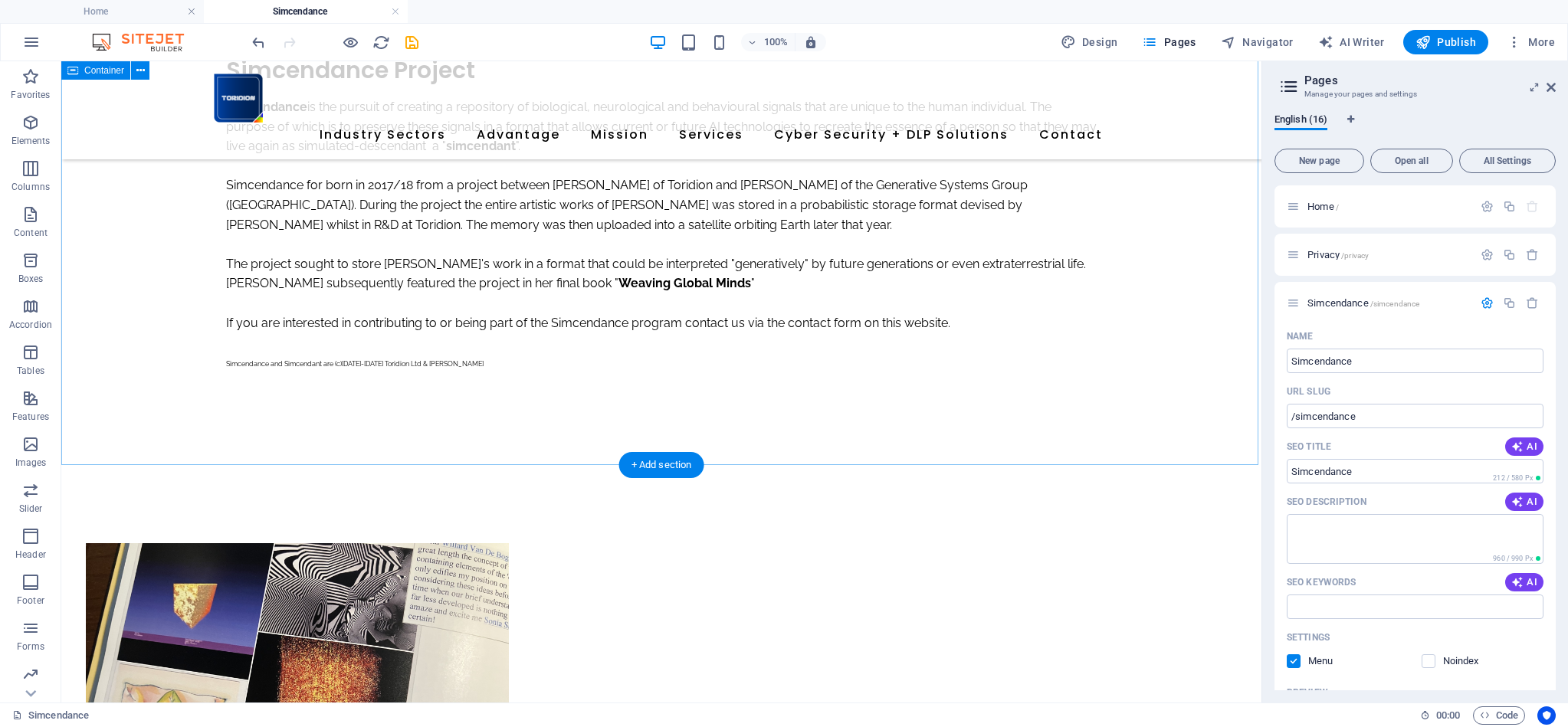
scroll to position [152, 0]
click at [379, 409] on div "Simcendance Project Simcendance is the pursuit of creating a repository of biol…" at bounding box center [661, 226] width 1200 height 487
click at [507, 421] on div "Simcendance Project Simcendance is the pursuit of creating a repository of biol…" at bounding box center [661, 226] width 1200 height 487
click at [428, 399] on div "Simcendance Project Simcendance is the pursuit of creating a repository of biol…" at bounding box center [661, 226] width 1200 height 487
drag, startPoint x: 428, startPoint y: 399, endPoint x: 157, endPoint y: 399, distance: 271.0
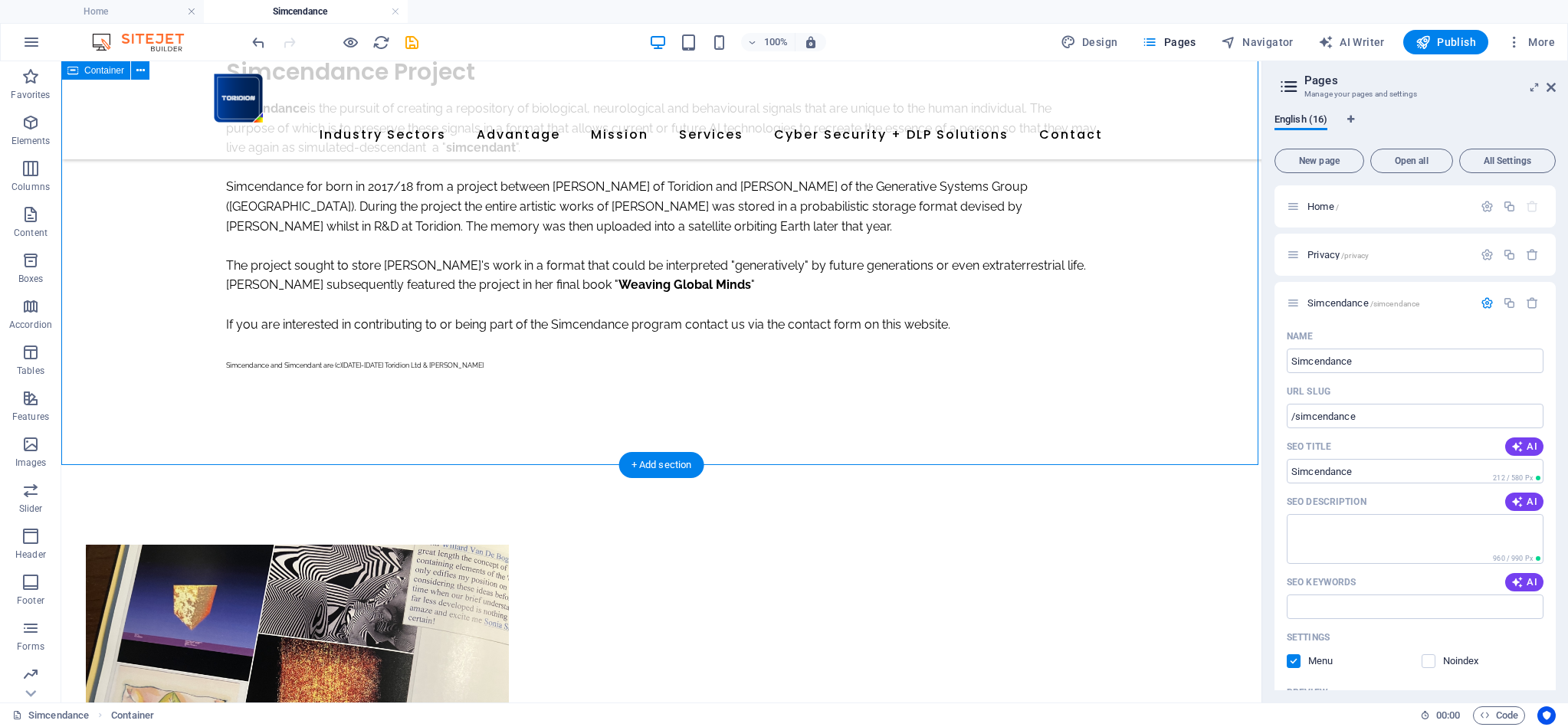
click at [428, 399] on div "Simcendance Project Simcendance is the pursuit of creating a repository of biol…" at bounding box center [661, 226] width 1200 height 487
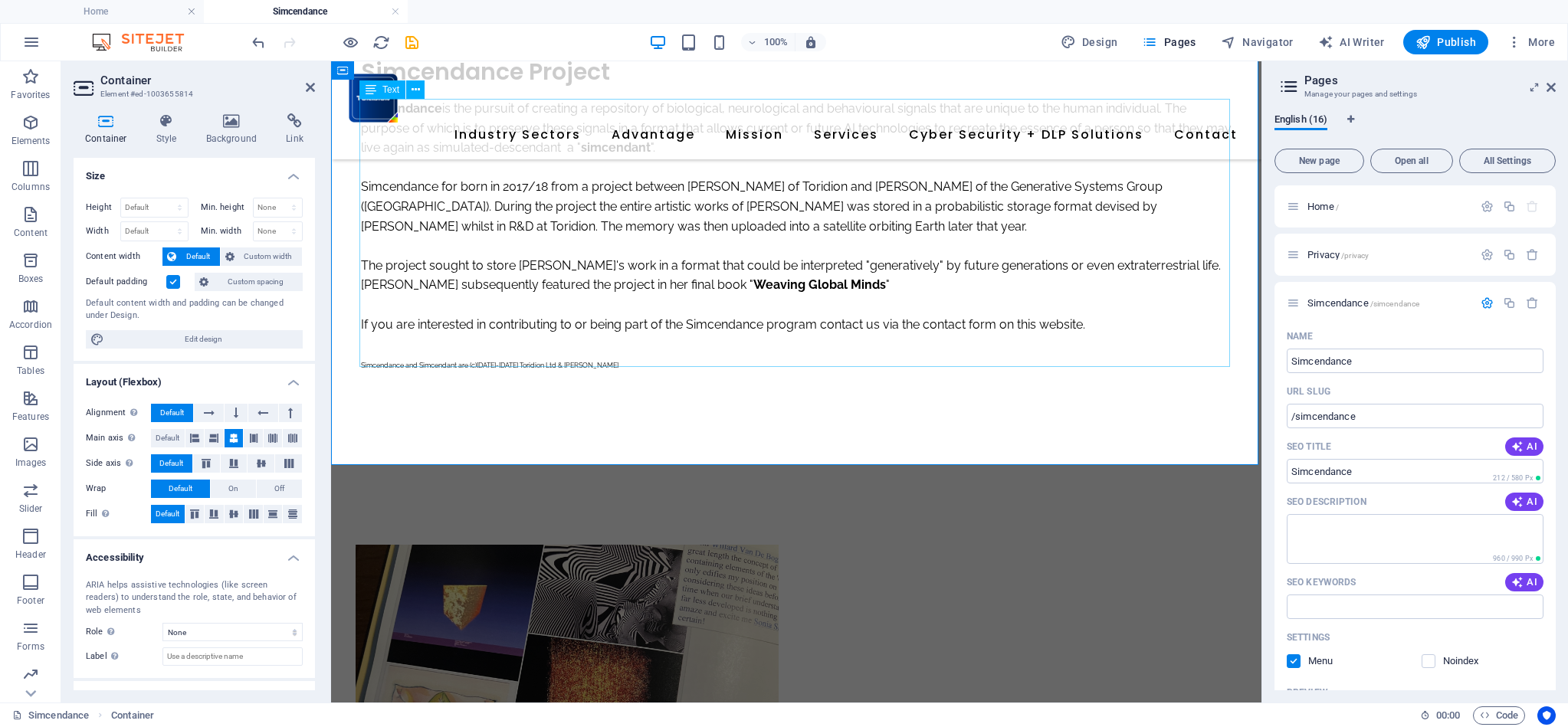
click at [537, 356] on div "Simcendance is the pursuit of creating a repository of biological, neurological…" at bounding box center [797, 236] width 871 height 274
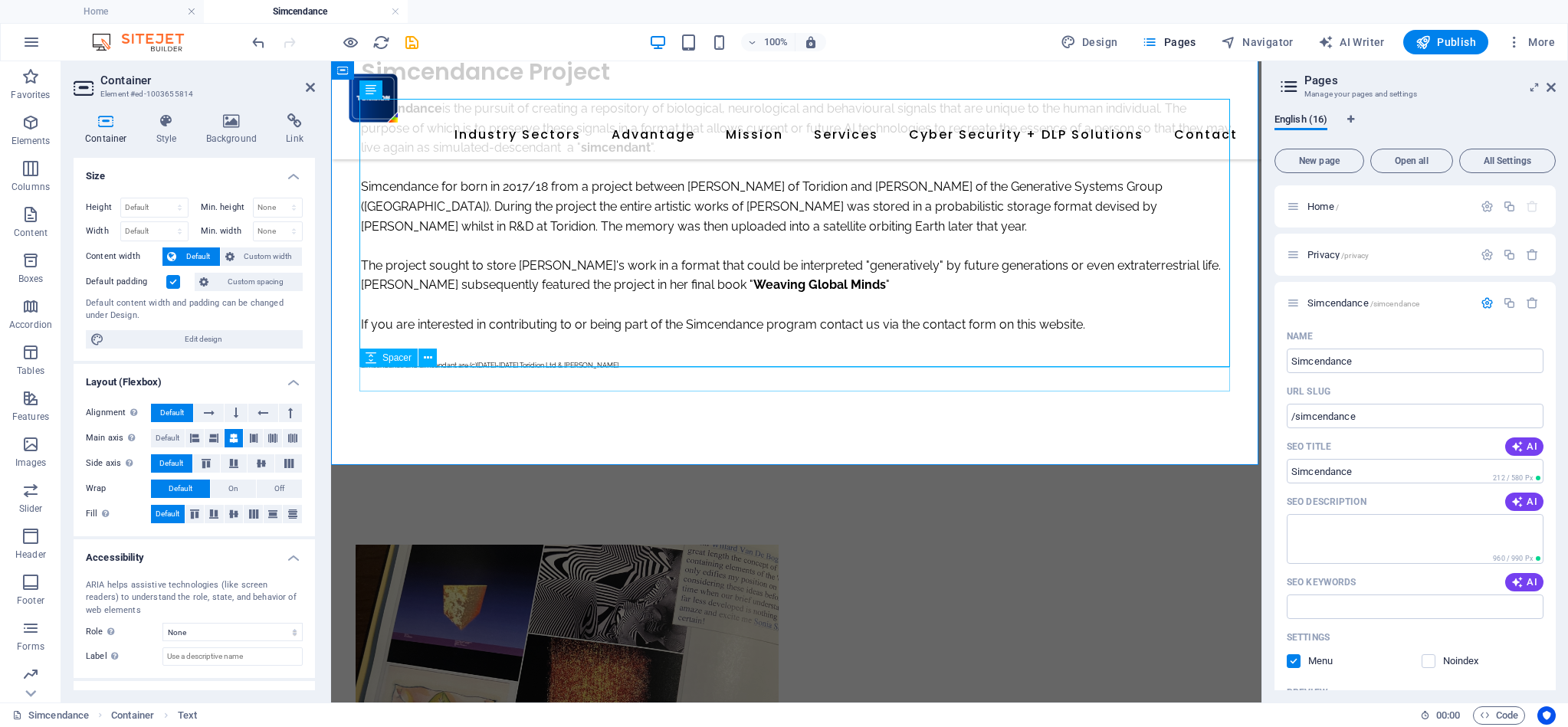
click at [510, 379] on div at bounding box center [797, 385] width 871 height 24
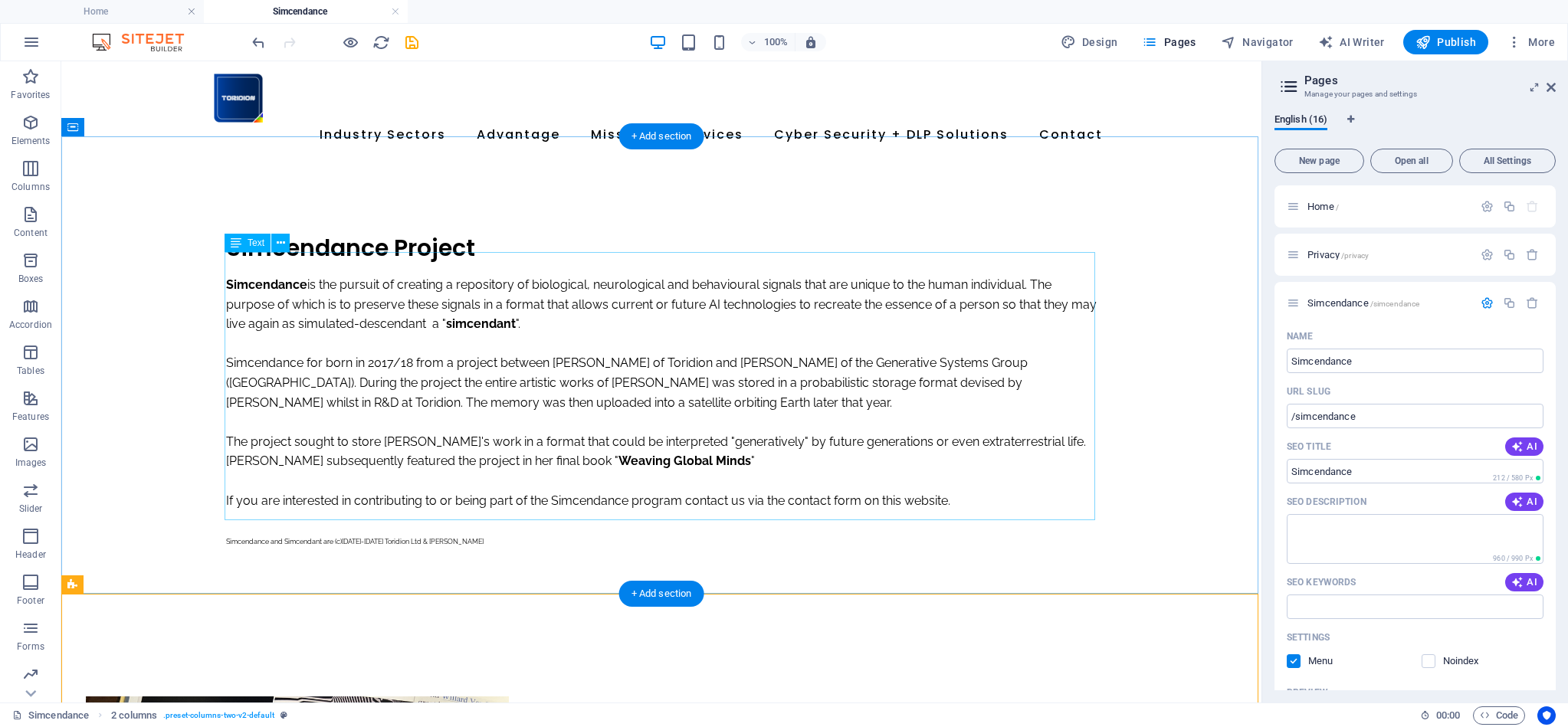
scroll to position [0, 0]
click at [353, 513] on div "Simcendance is the pursuit of creating a repository of biological, neurological…" at bounding box center [661, 412] width 871 height 274
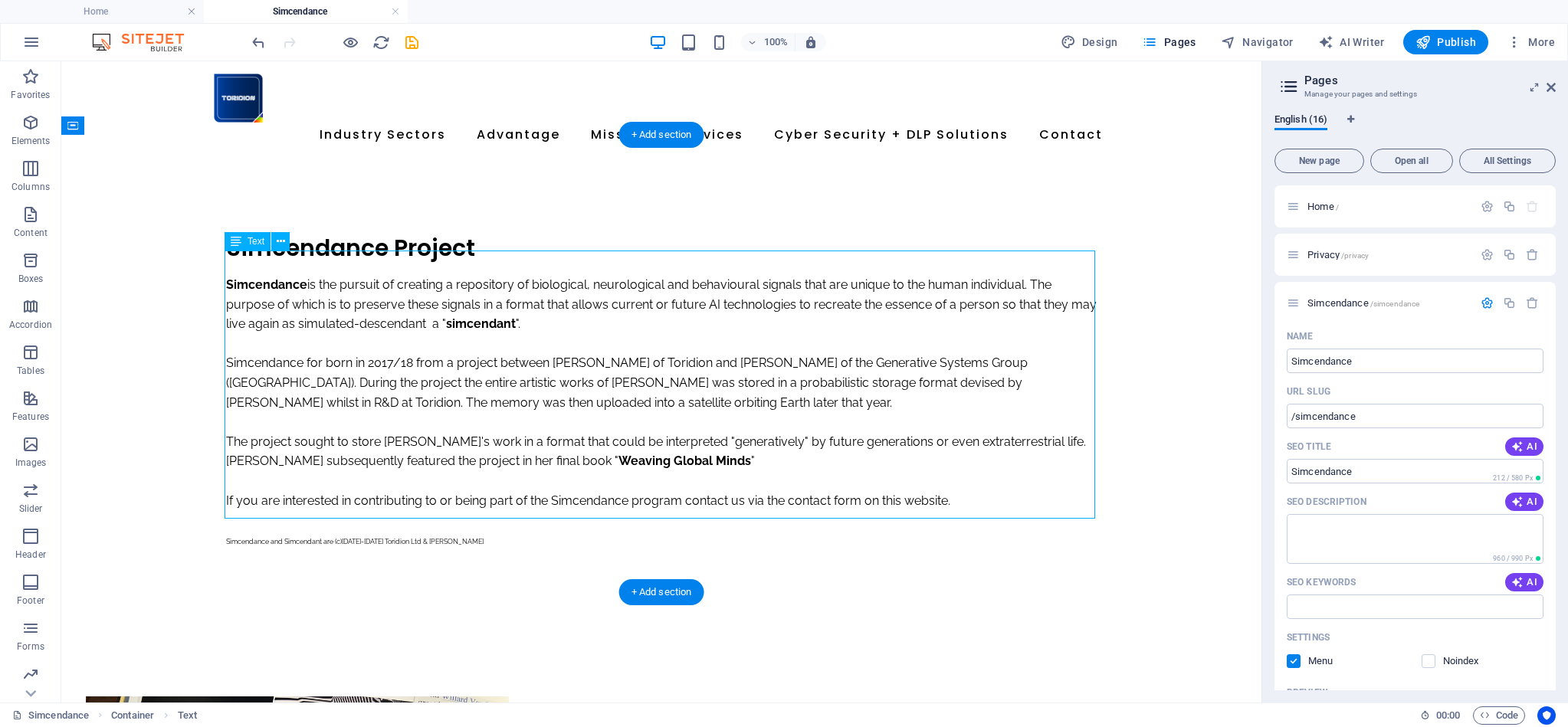
drag, startPoint x: 353, startPoint y: 513, endPoint x: 82, endPoint y: 513, distance: 271.0
click at [353, 513] on div "Simcendance is the pursuit of creating a repository of biological, neurological…" at bounding box center [661, 412] width 871 height 274
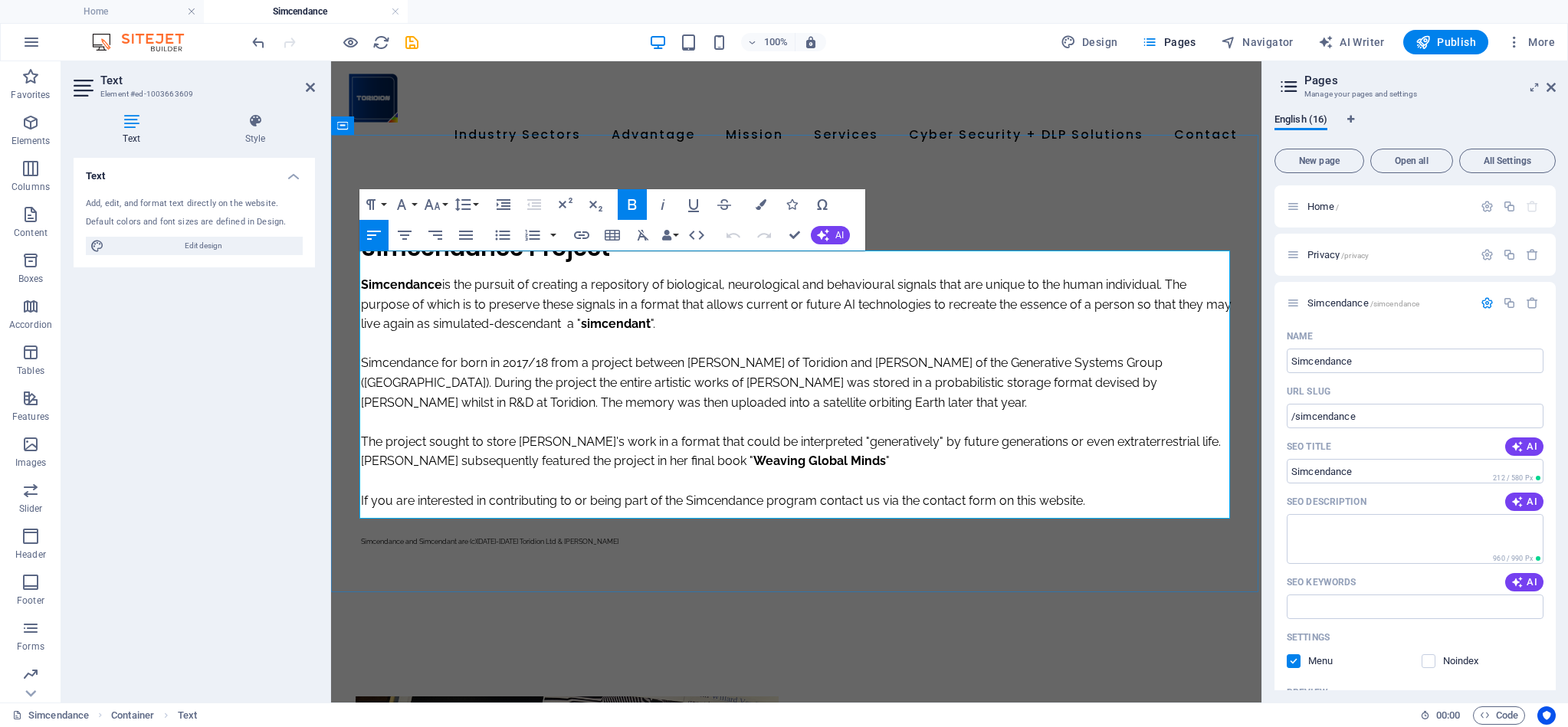
click at [449, 538] on span "Simcendance and Simcendant are (c)2018-2025 Toridion Ltd & Scot D Forshaw" at bounding box center [490, 542] width 257 height 7
click at [466, 538] on span "Simcendance and Simcendant are (c)2018-2025 Toridion Ltd & Scot D Forshaw" at bounding box center [490, 542] width 257 height 7
drag, startPoint x: 472, startPoint y: 512, endPoint x: 481, endPoint y: 525, distance: 15.8
click at [472, 538] on span "Simcendance and Simcendant are (c)2018-2025 Toridion Ltd & Scot D Forshaw" at bounding box center [490, 542] width 257 height 7
click at [517, 538] on span "Simcendance and Simcendant are Trademarks & (c)2018-2025 Toridion Ltd & Scot D …" at bounding box center [511, 542] width 300 height 7
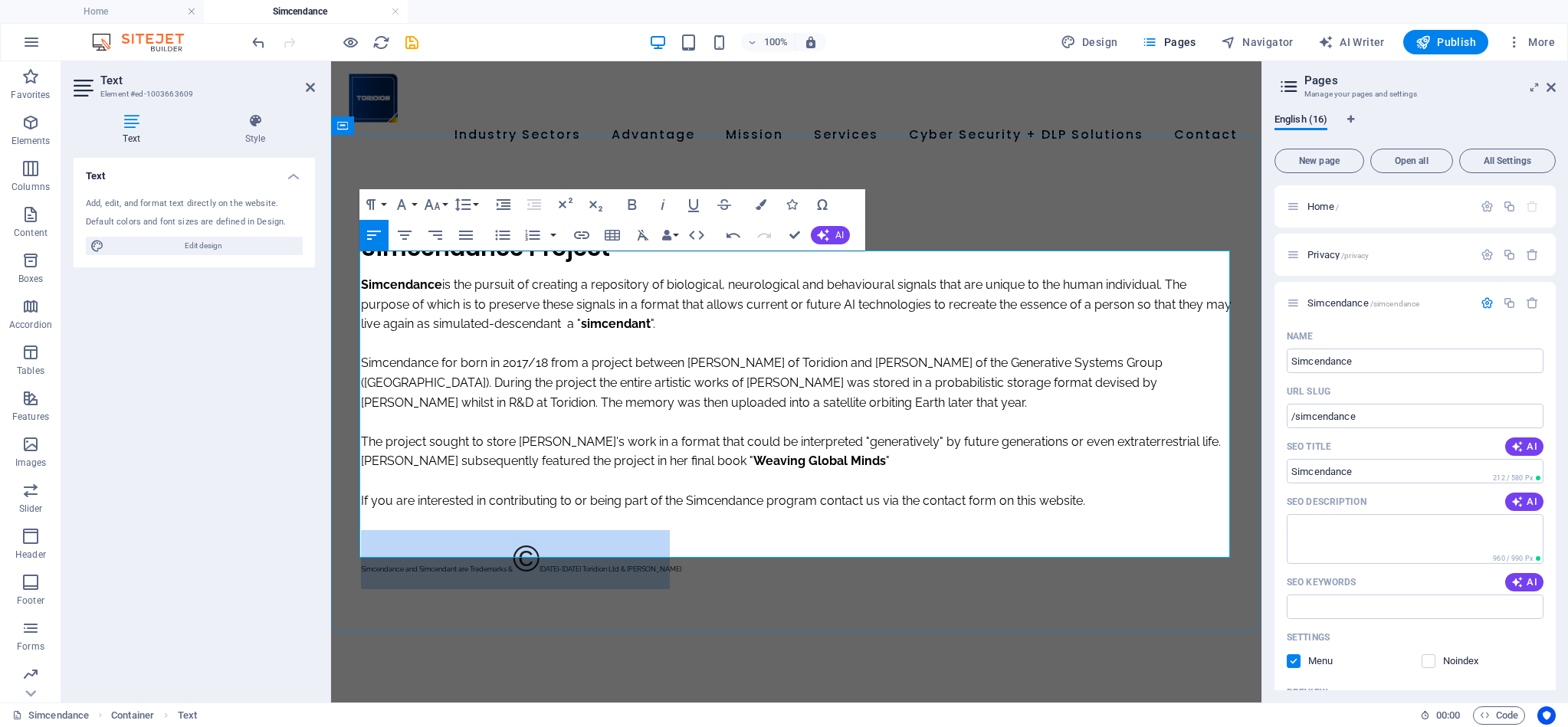
drag, startPoint x: 690, startPoint y: 538, endPoint x: 343, endPoint y: 535, distance: 347.0
click at [348, 538] on div "Simcendance Project Simcendance is the pursuit of creating a repository of biol…" at bounding box center [797, 411] width 931 height 503
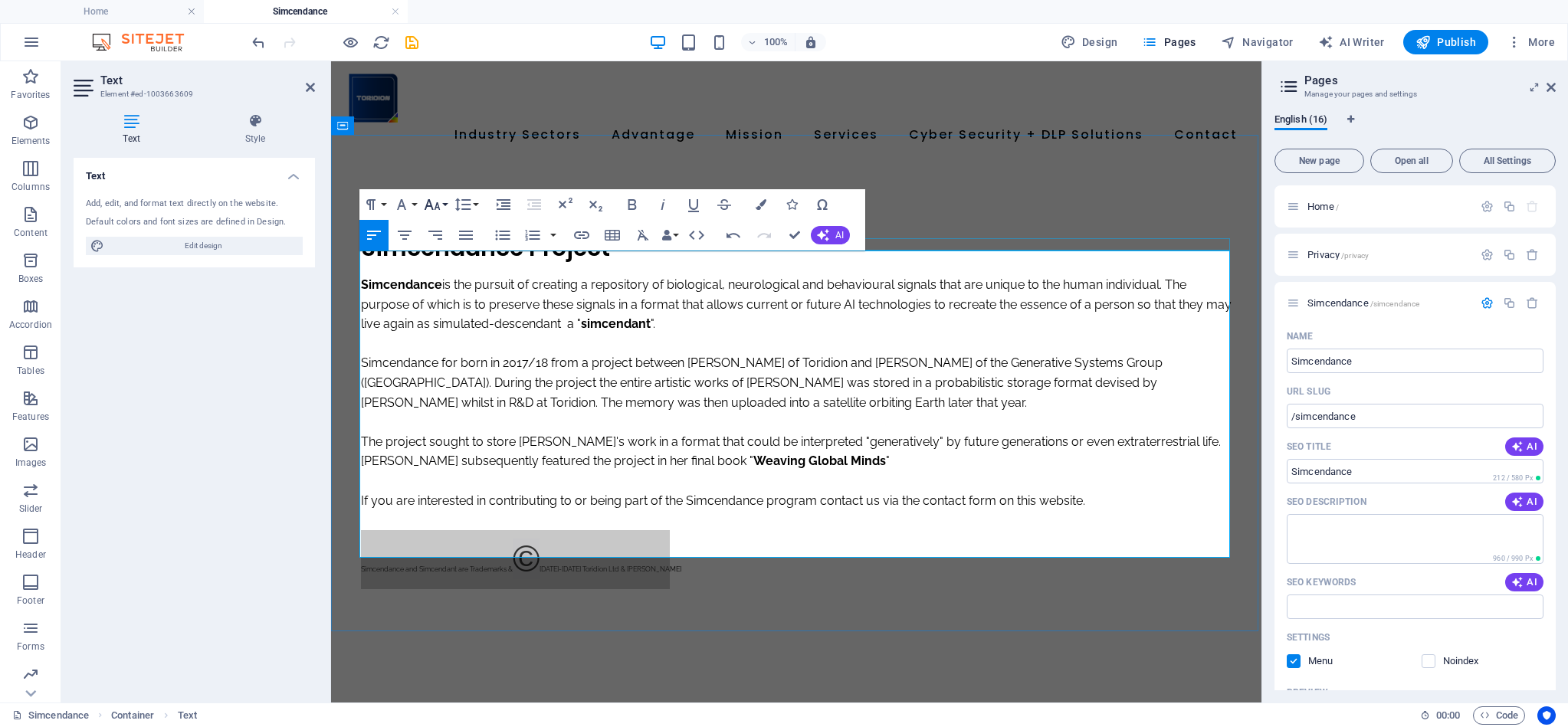
click at [445, 205] on button "Font Size" at bounding box center [434, 204] width 29 height 31
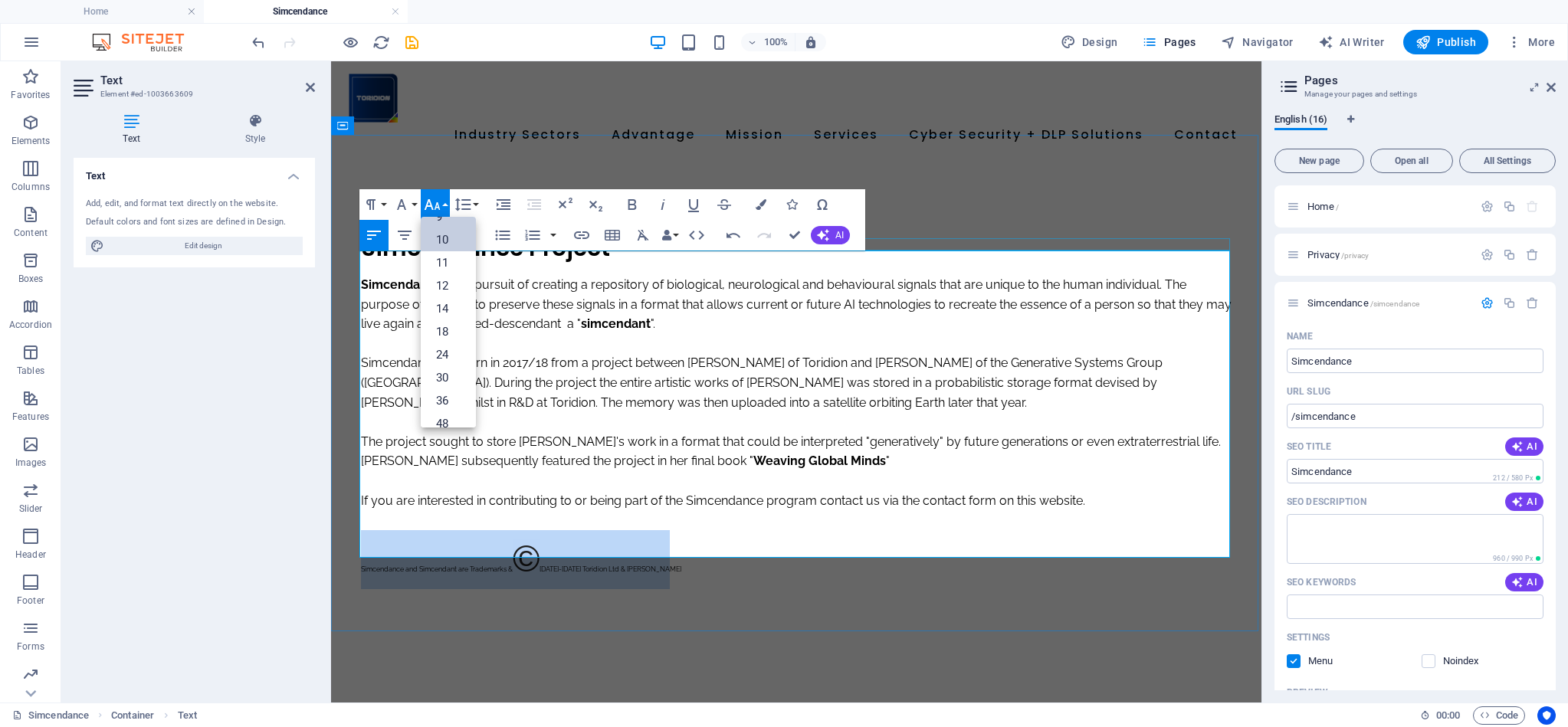
click at [451, 242] on link "10" at bounding box center [447, 240] width 55 height 23
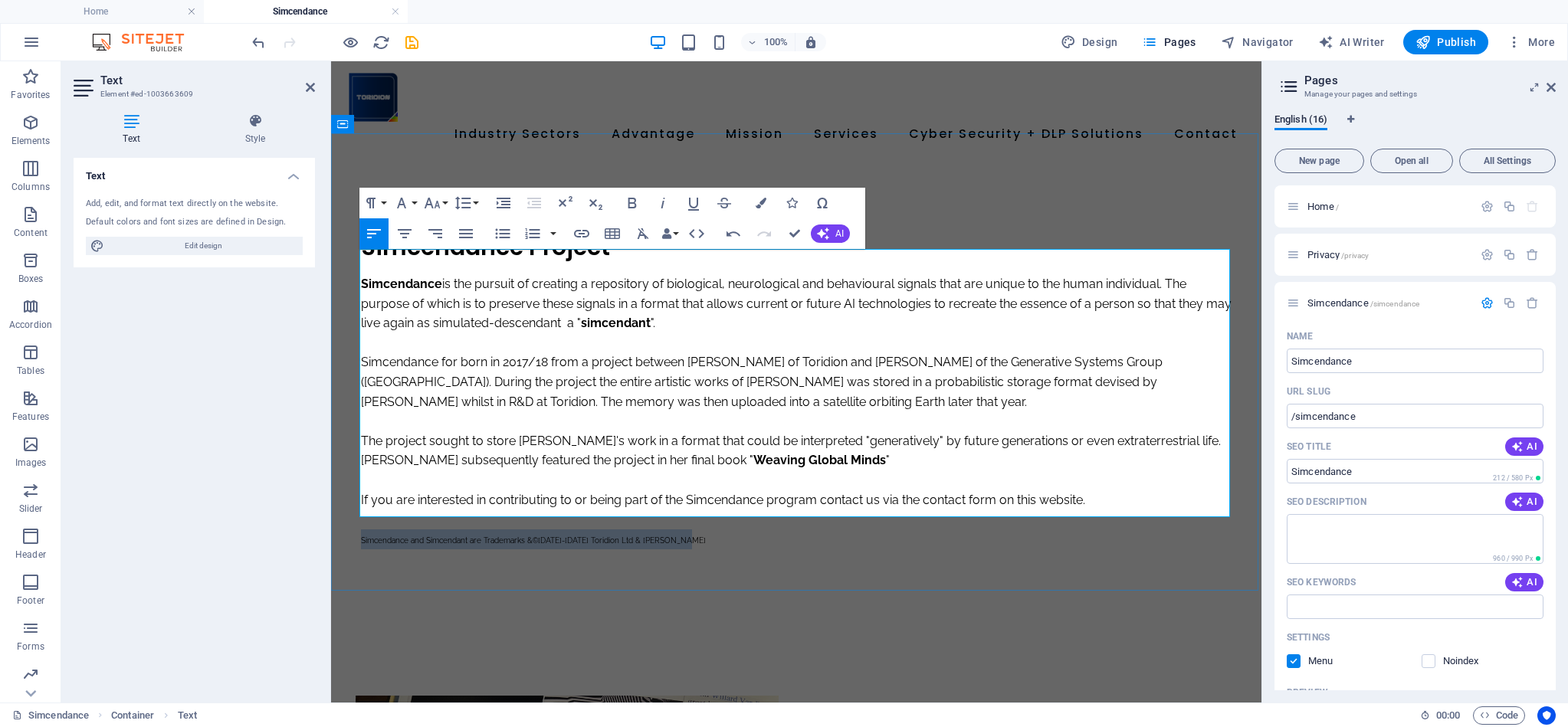
click at [560, 530] on p "Simcendance and Simcendant are Trademarks & © 2018-2025 Toridion Ltd & Scot D F…" at bounding box center [797, 539] width 871 height 20
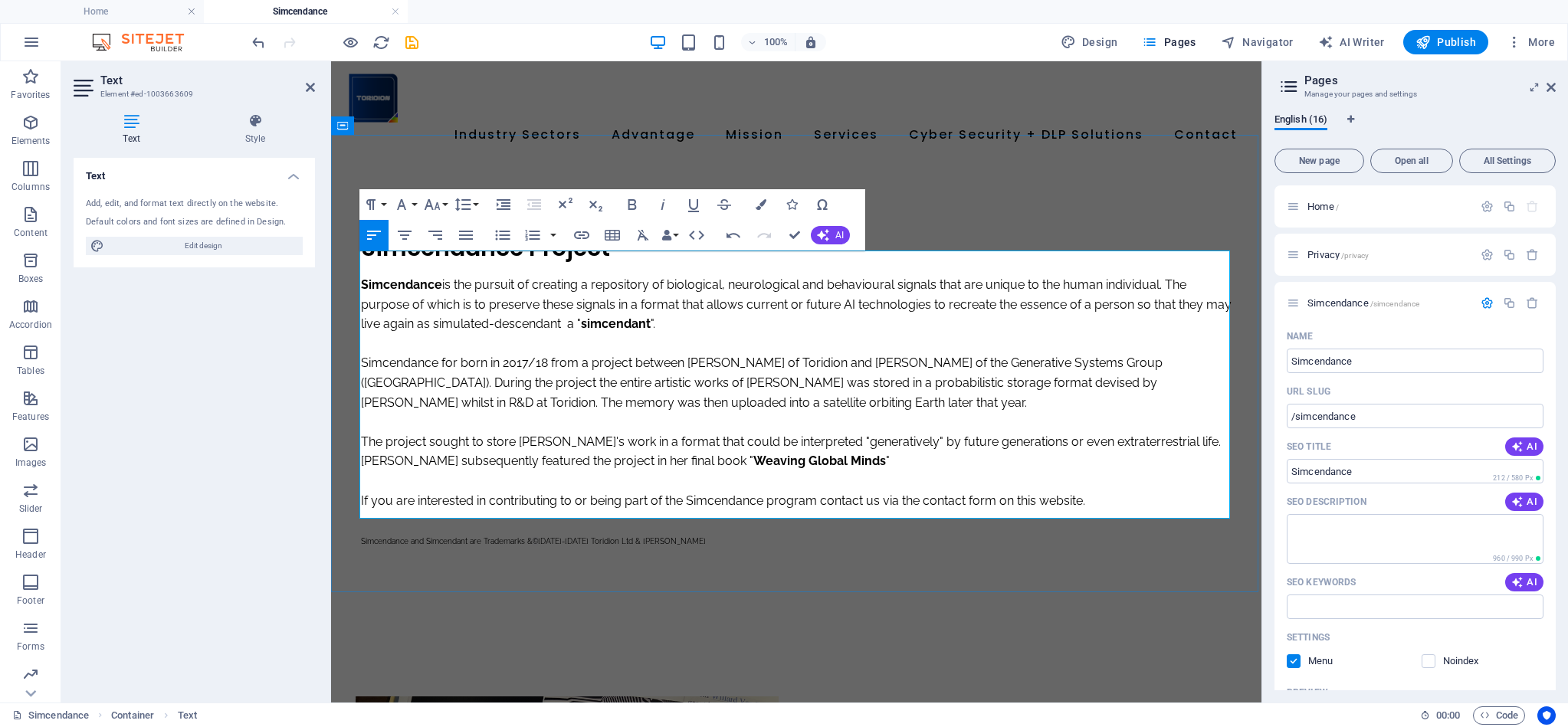
click at [698, 530] on p "Simcendance and Simcendant are Trademarks & © 2018-2025 Toridion Ltd & Scot D F…" at bounding box center [797, 539] width 871 height 20
click at [441, 537] on span "Simcendance and Simcendant are Trademarks & © 2018-2025 Toridion Ltd & Scot D F…" at bounding box center [534, 541] width 344 height 8
copy span "Simcendant"
click at [574, 353] on p "Simcendance for born in 2017/18 from a project between Scot D Forshaw of Toridi…" at bounding box center [797, 382] width 871 height 59
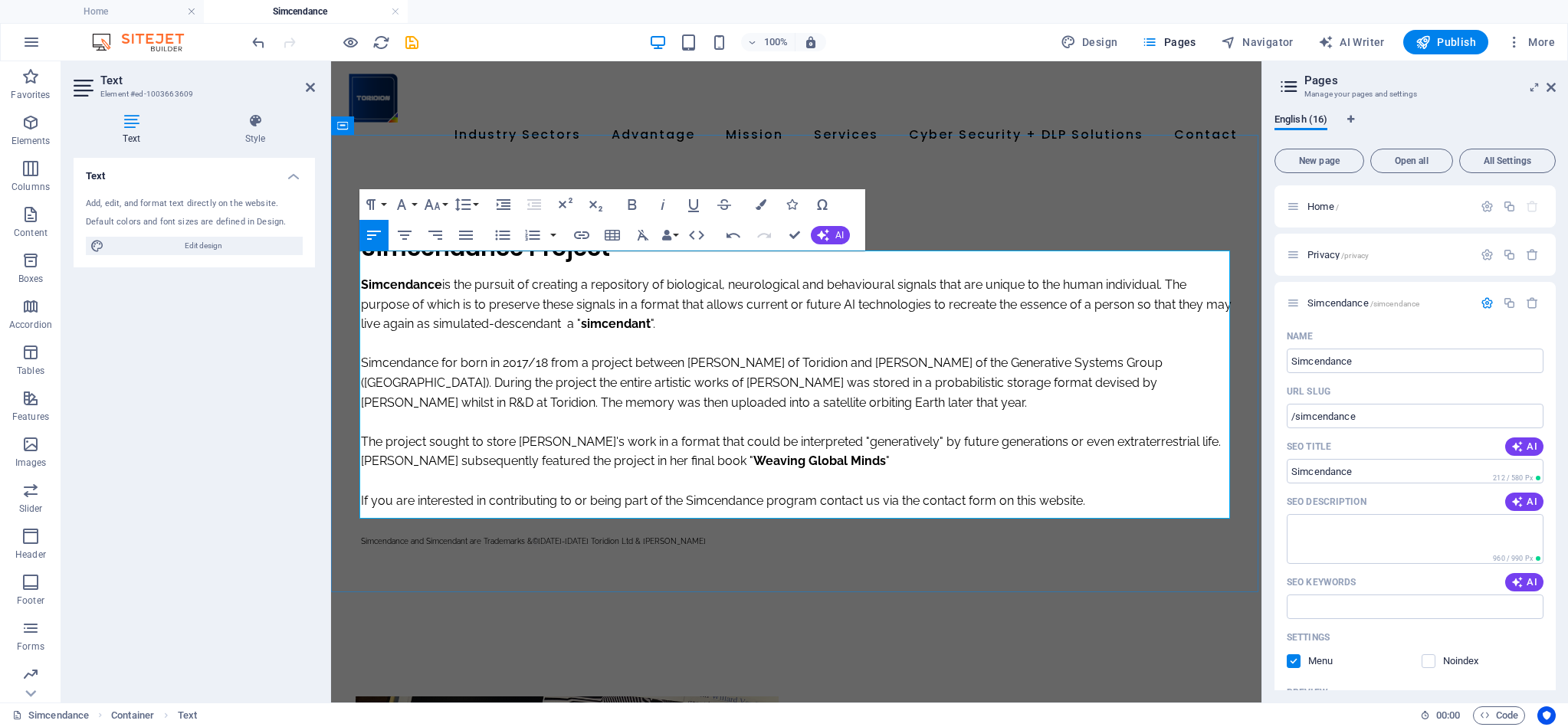
drag, startPoint x: 438, startPoint y: 322, endPoint x: 446, endPoint y: 339, distance: 18.8
click at [438, 334] on p at bounding box center [797, 343] width 871 height 20
click at [460, 353] on p "Simcendance for born in 2017/18 from a project between Scot D Forshaw of Toridi…" at bounding box center [797, 382] width 871 height 59
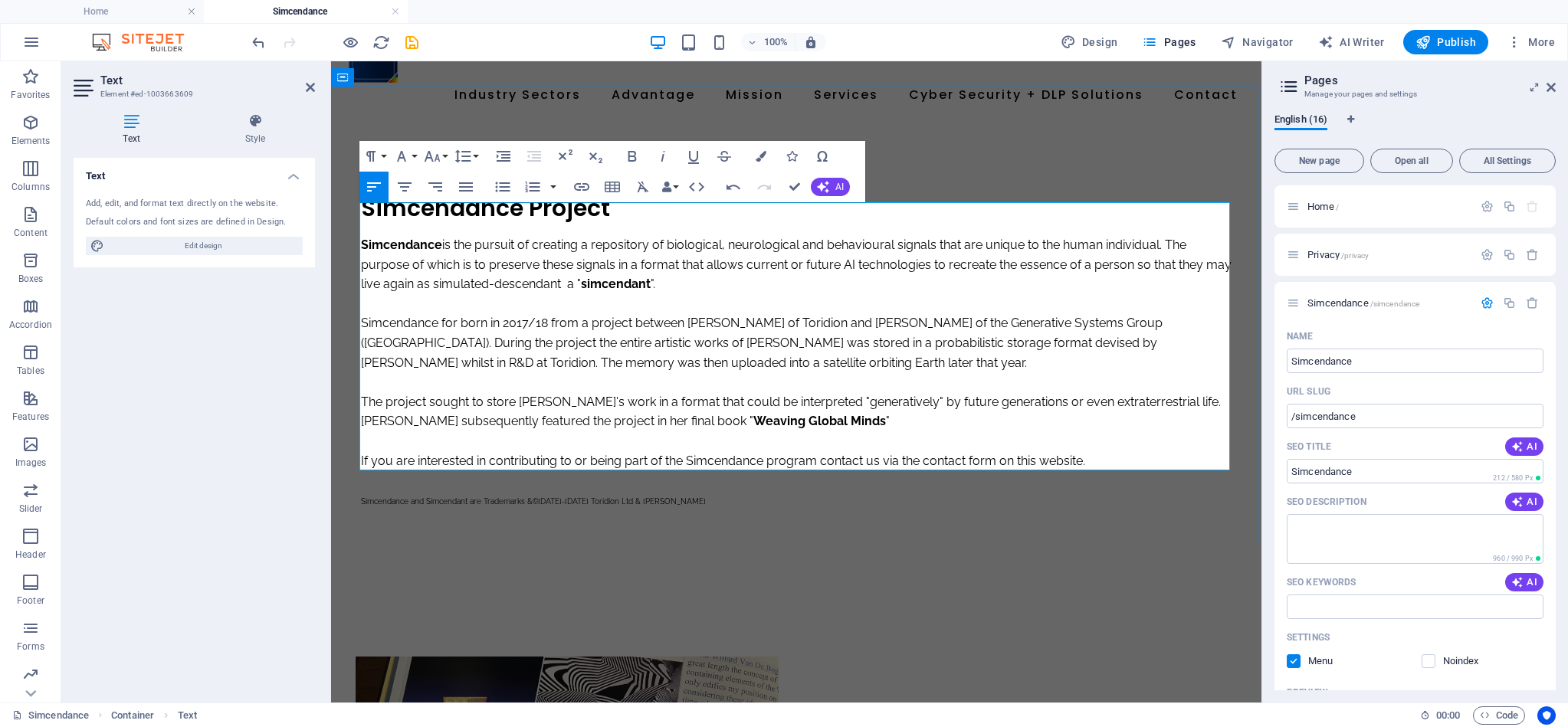
scroll to position [57, 0]
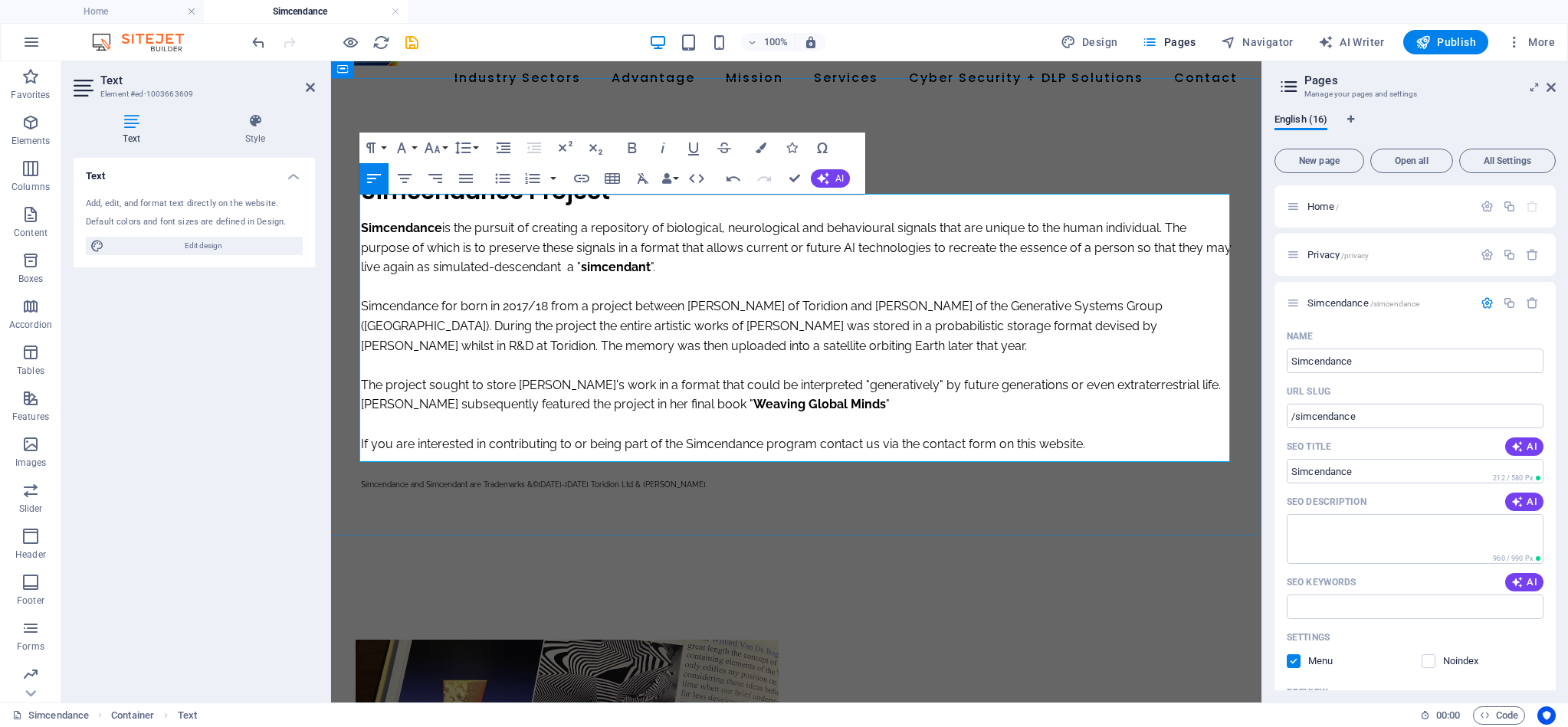
click at [374, 414] on p at bounding box center [797, 424] width 871 height 20
click at [403, 221] on strong "Simcendance" at bounding box center [402, 228] width 81 height 15
copy strong "Simcendance"
click at [375, 414] on p at bounding box center [797, 424] width 871 height 20
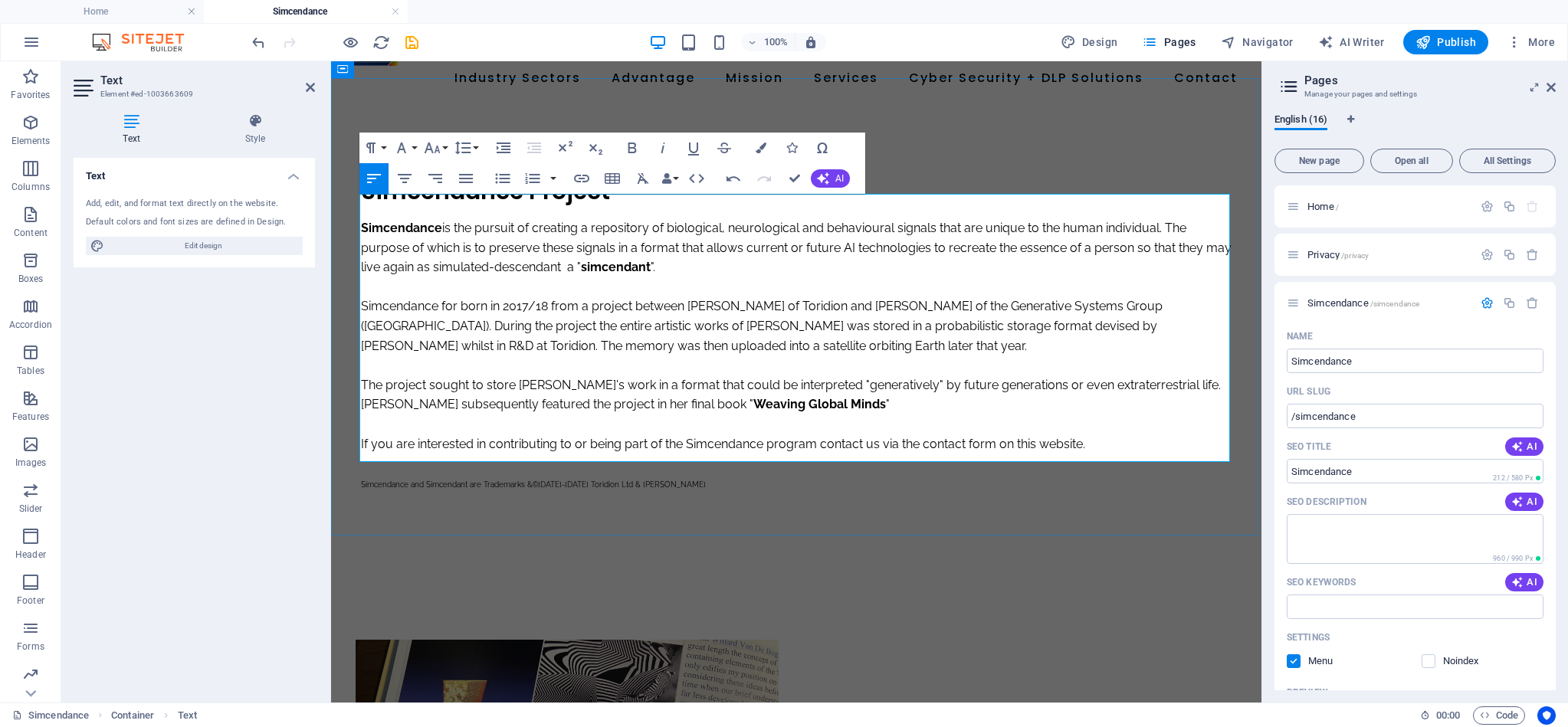
click at [380, 414] on p at bounding box center [797, 424] width 871 height 20
click at [361, 434] on p "If you are interested in contributing to or being part of the Simcendance progr…" at bounding box center [797, 443] width 871 height 20
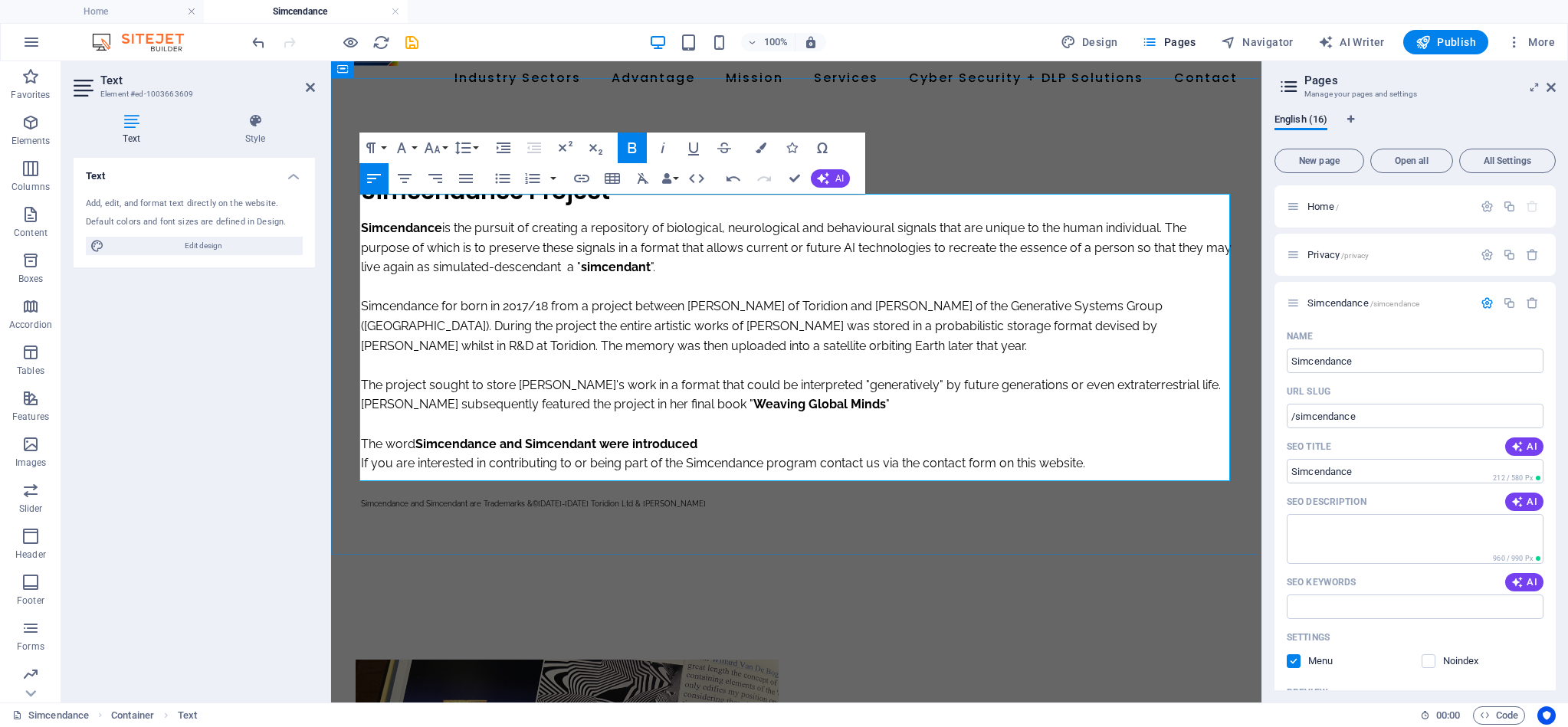
click at [510, 437] on strong "Simcendance and Simcendant were introduced" at bounding box center [556, 444] width 282 height 15
click at [510, 437] on p "The word Simcendance and Simcendant were introduced" at bounding box center [797, 446] width 871 height 20
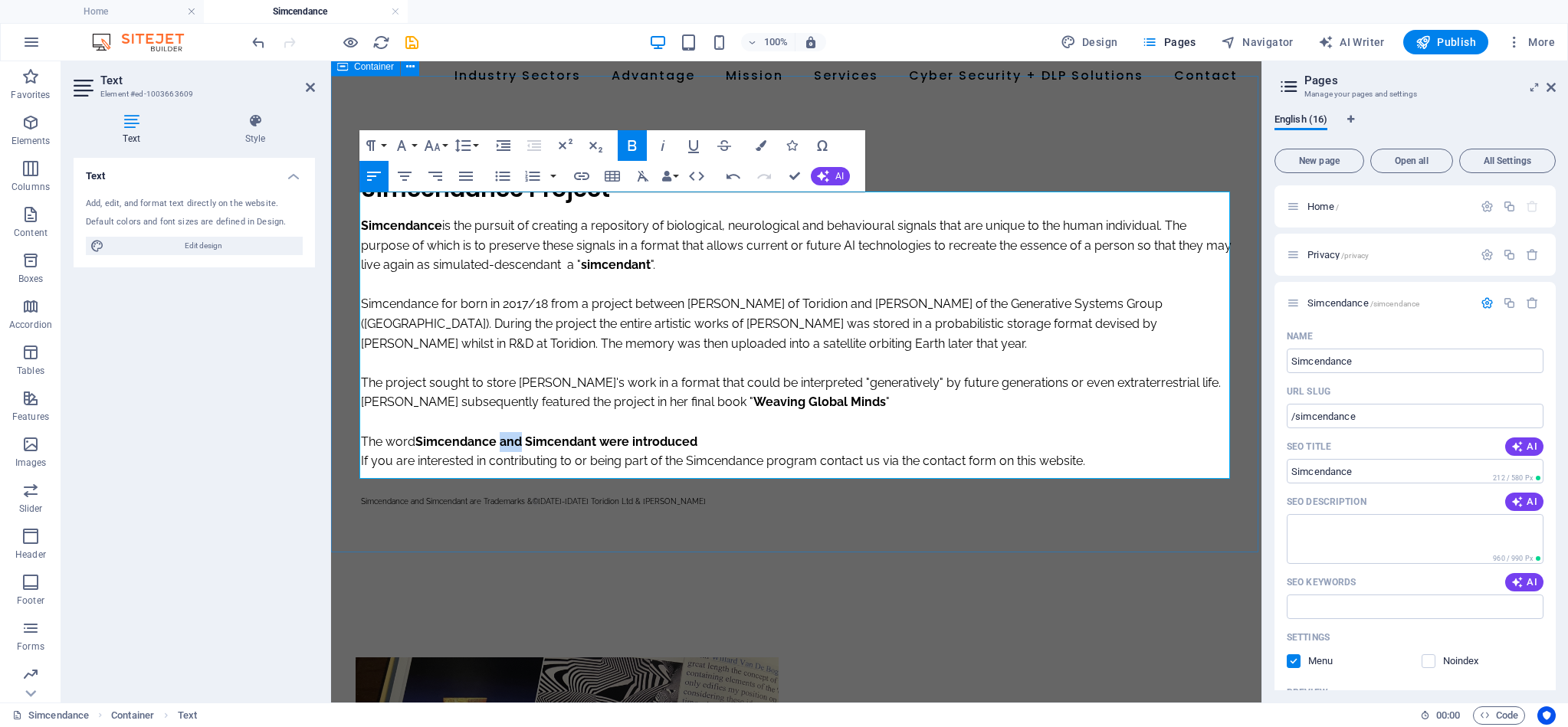
click at [623, 140] on icon "button" at bounding box center [632, 146] width 19 height 19
drag, startPoint x: 595, startPoint y: 412, endPoint x: 659, endPoint y: 188, distance: 233.0
click at [786, 432] on p "The word Simcendance and Simcendant were introduced" at bounding box center [797, 442] width 871 height 20
click at [636, 148] on icon "button" at bounding box center [632, 145] width 8 height 10
click at [727, 432] on p "The word Simcendance and Simcendant were introduced" at bounding box center [797, 442] width 871 height 20
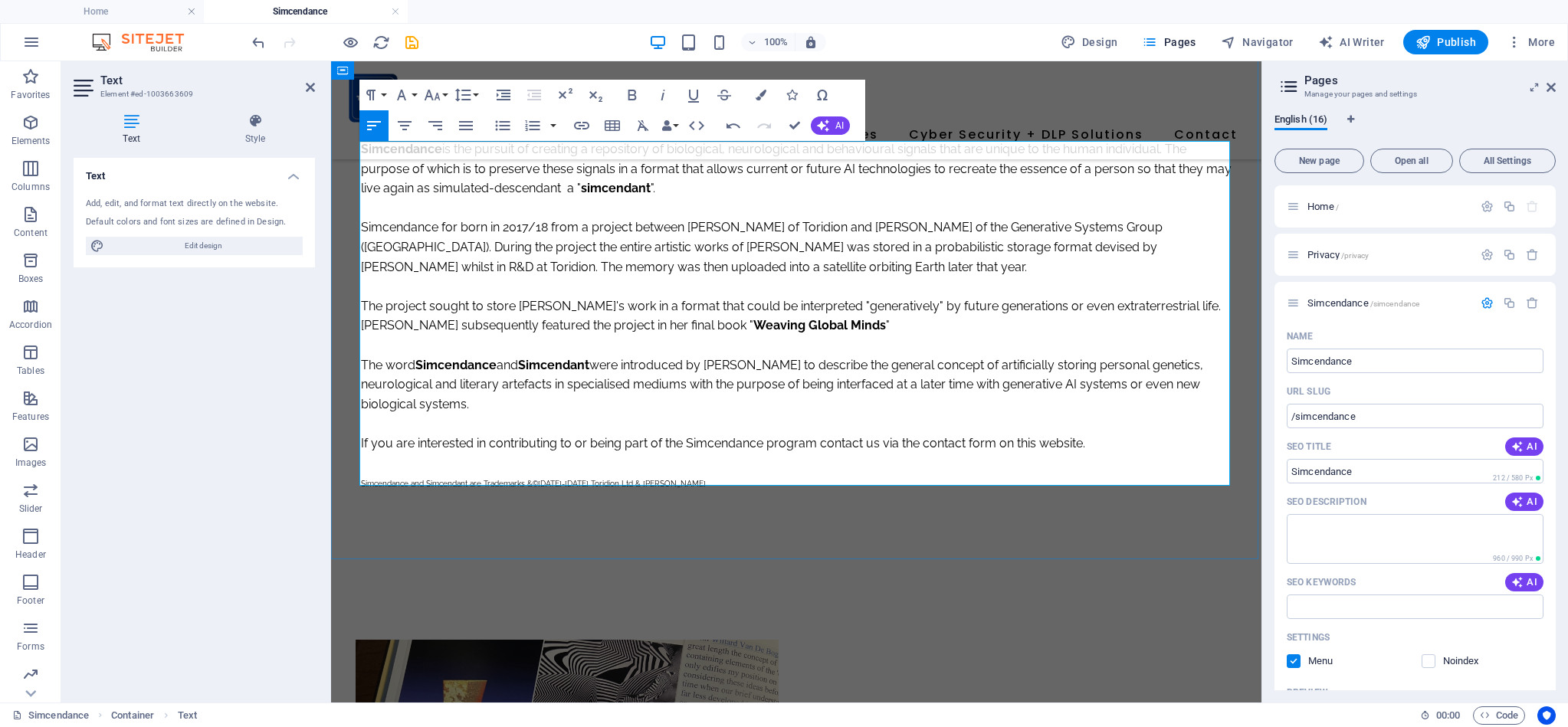
scroll to position [109, 0]
drag, startPoint x: 658, startPoint y: 420, endPoint x: 686, endPoint y: 420, distance: 28.0
click at [658, 420] on p at bounding box center [797, 425] width 871 height 20
drag, startPoint x: 825, startPoint y: 445, endPoint x: 783, endPoint y: 429, distance: 44.9
click at [825, 445] on p "If you are interested in contributing to or being part of the Simcendance progr…" at bounding box center [797, 445] width 871 height 20
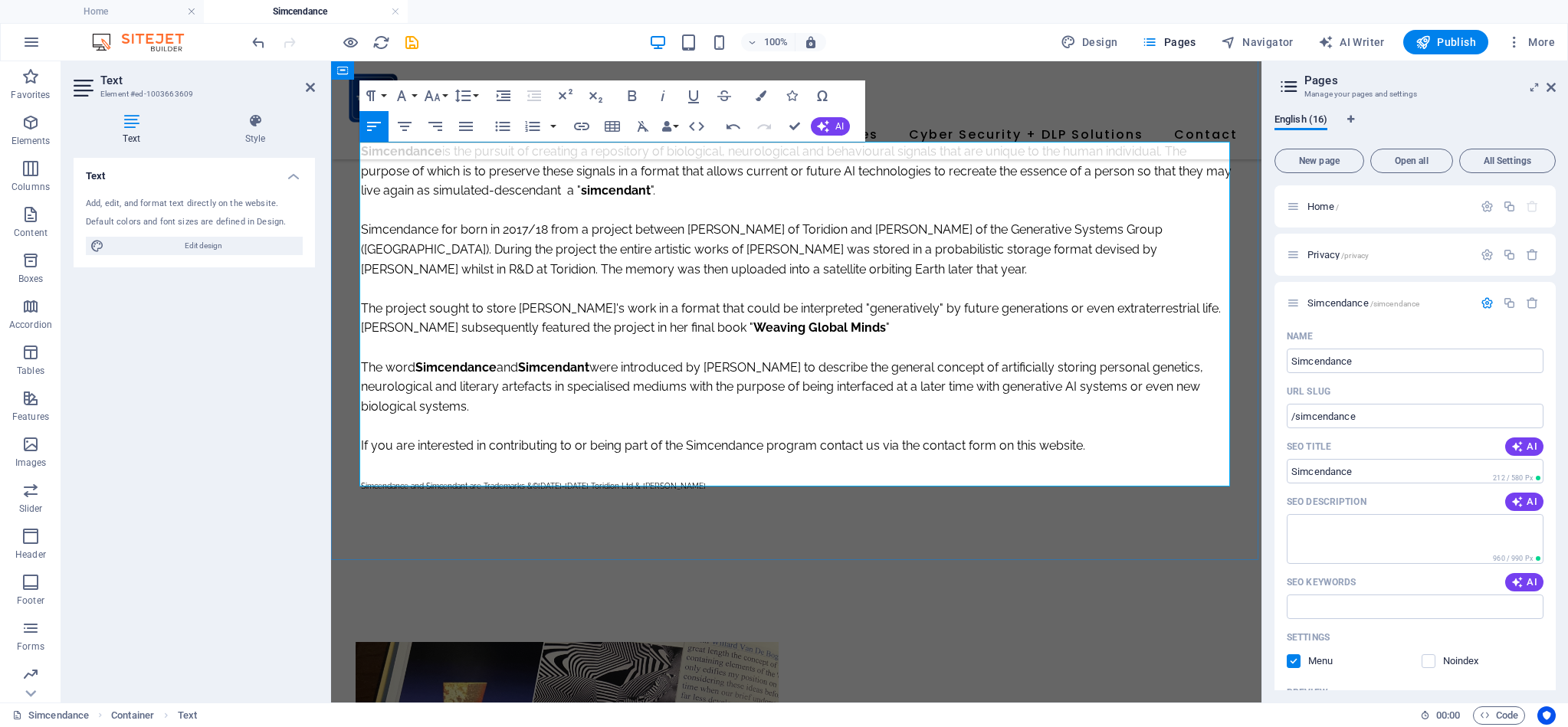
click at [435, 419] on p at bounding box center [797, 425] width 871 height 20
click at [529, 396] on p "The word Simcendance and Simcendant were introduced by Forshaw to describe the …" at bounding box center [797, 386] width 871 height 59
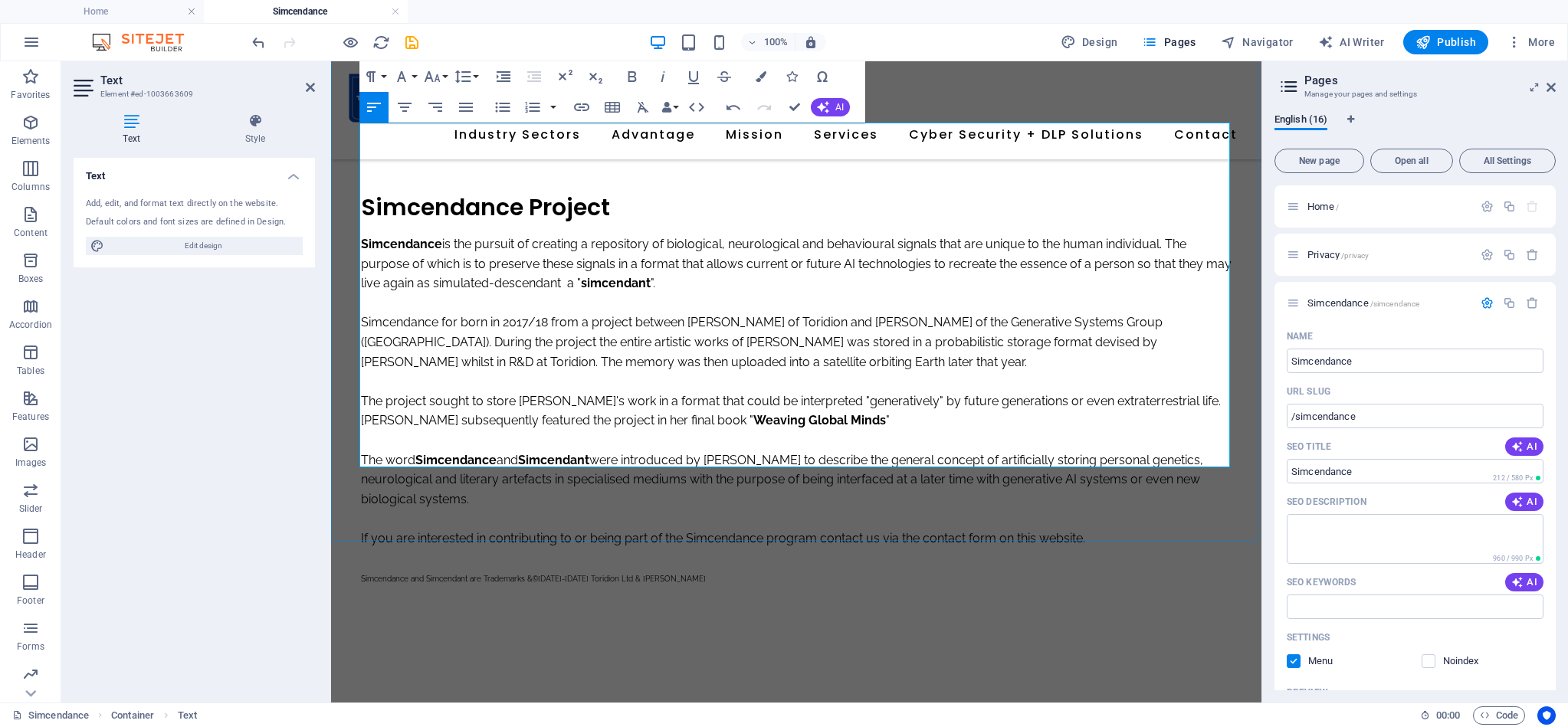
scroll to position [137, 0]
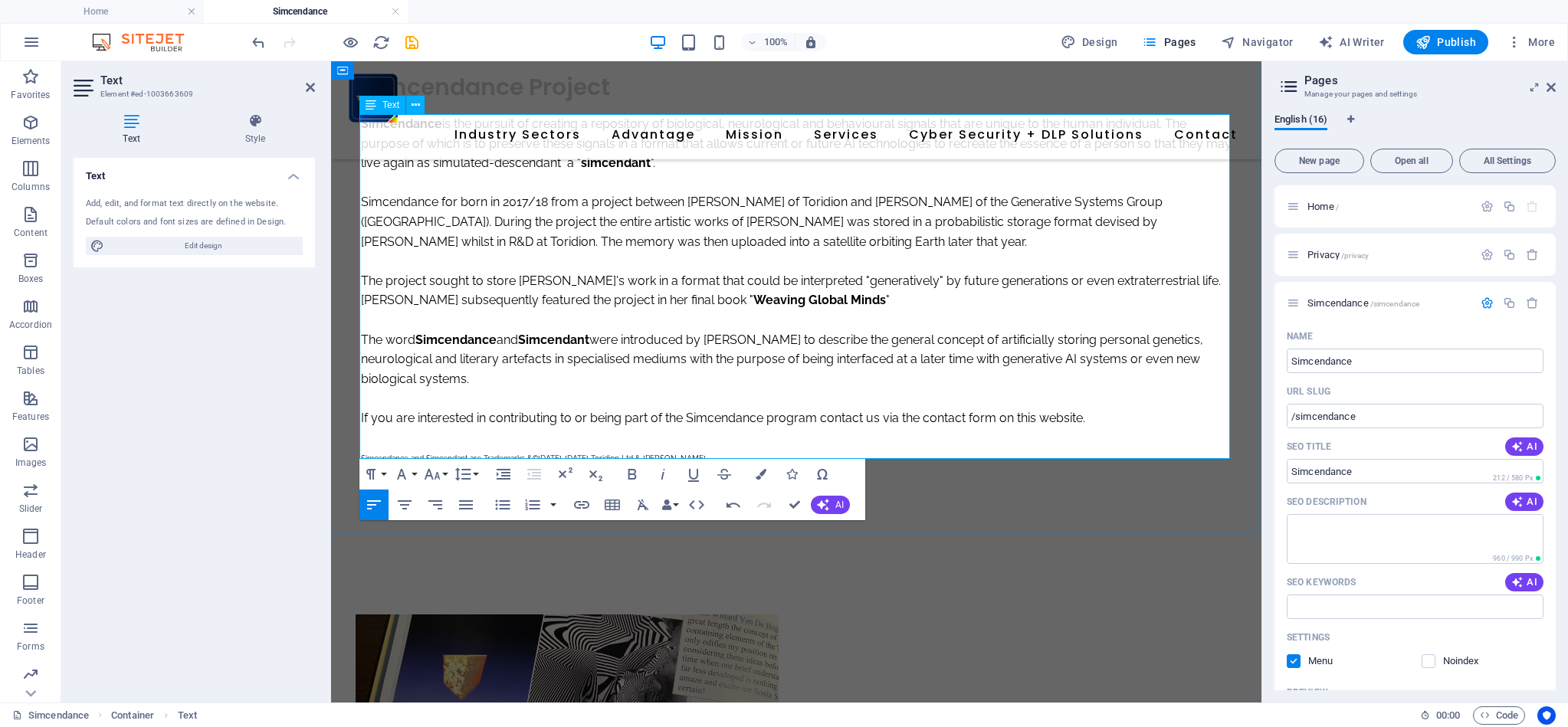
click at [725, 449] on p "Simcendance and Simcendant are Trademarks & © 2018-2025 Toridion Ltd & Scot D F…" at bounding box center [797, 457] width 871 height 20
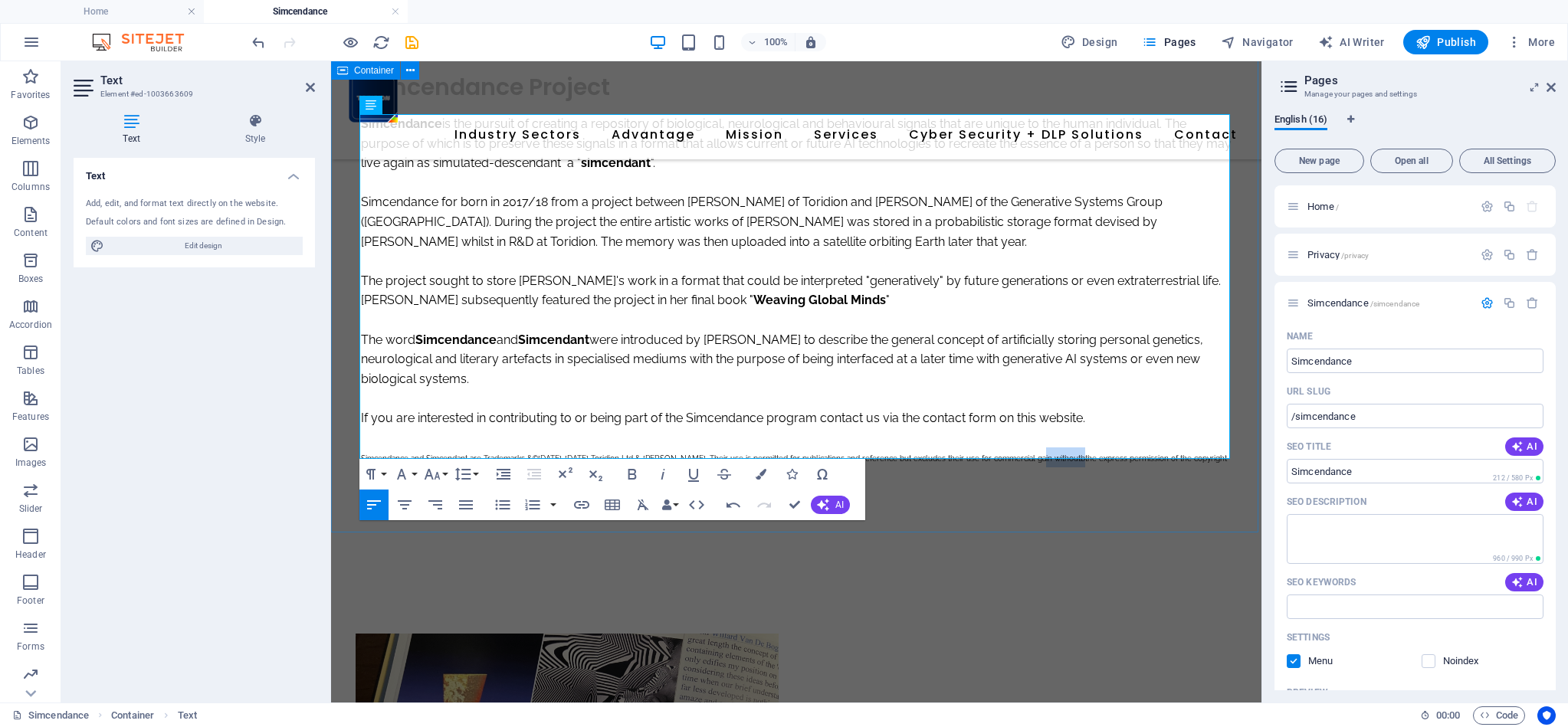
click at [1065, 462] on div "Simcendance Project Simcendance is the pursuit of creating a repository of biol…" at bounding box center [797, 279] width 931 height 561
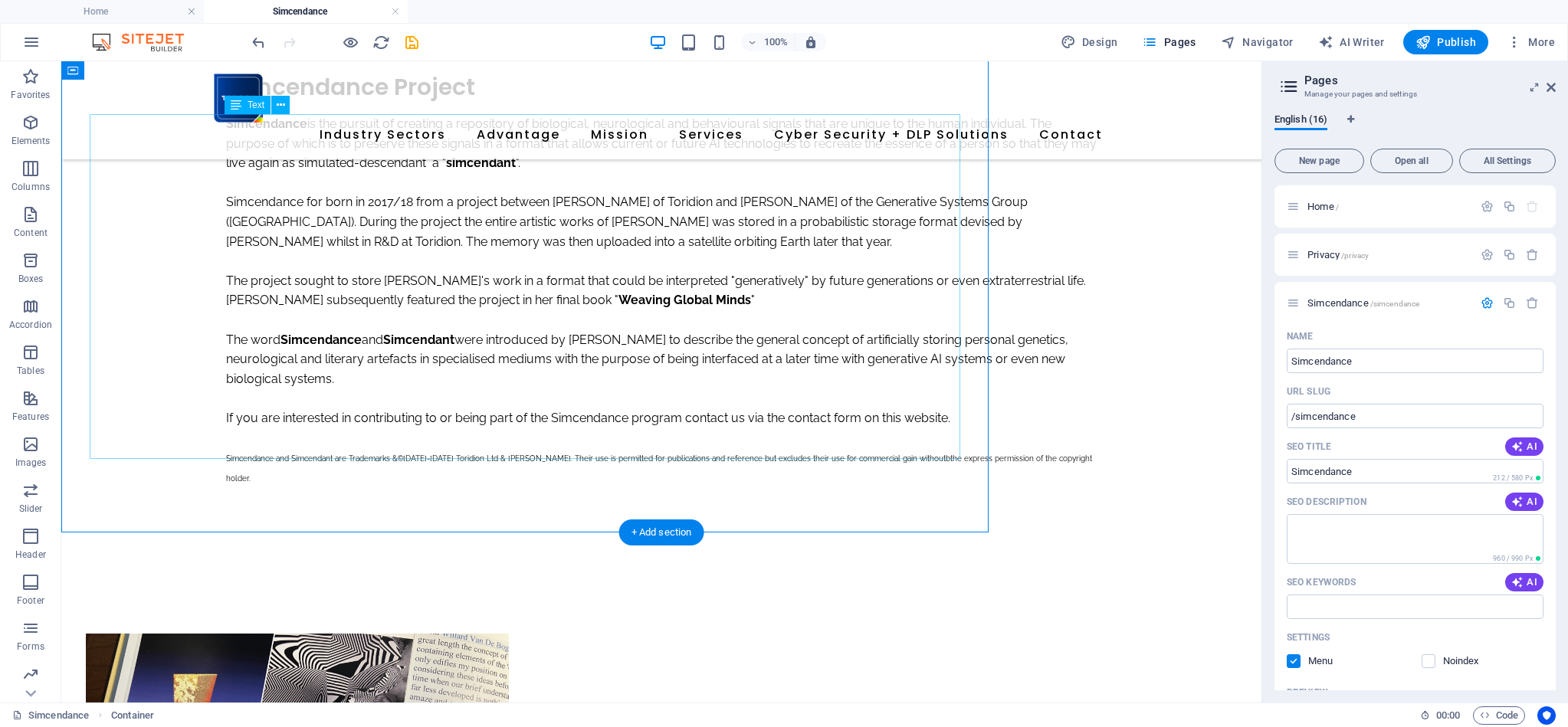
drag, startPoint x: 1057, startPoint y: 450, endPoint x: 1057, endPoint y: 464, distance: 14.0
click at [1057, 450] on div "Simcendance is the pursuit of creating a repository of biological, neurological…" at bounding box center [661, 300] width 871 height 372
click at [914, 449] on div "Simcendance is the pursuit of creating a repository of biological, neurological…" at bounding box center [661, 300] width 871 height 372
click at [931, 424] on div "Simcendance is the pursuit of creating a repository of biological, neurological…" at bounding box center [661, 300] width 871 height 372
click at [927, 410] on div "Simcendance is the pursuit of creating a repository of biological, neurological…" at bounding box center [661, 300] width 871 height 372
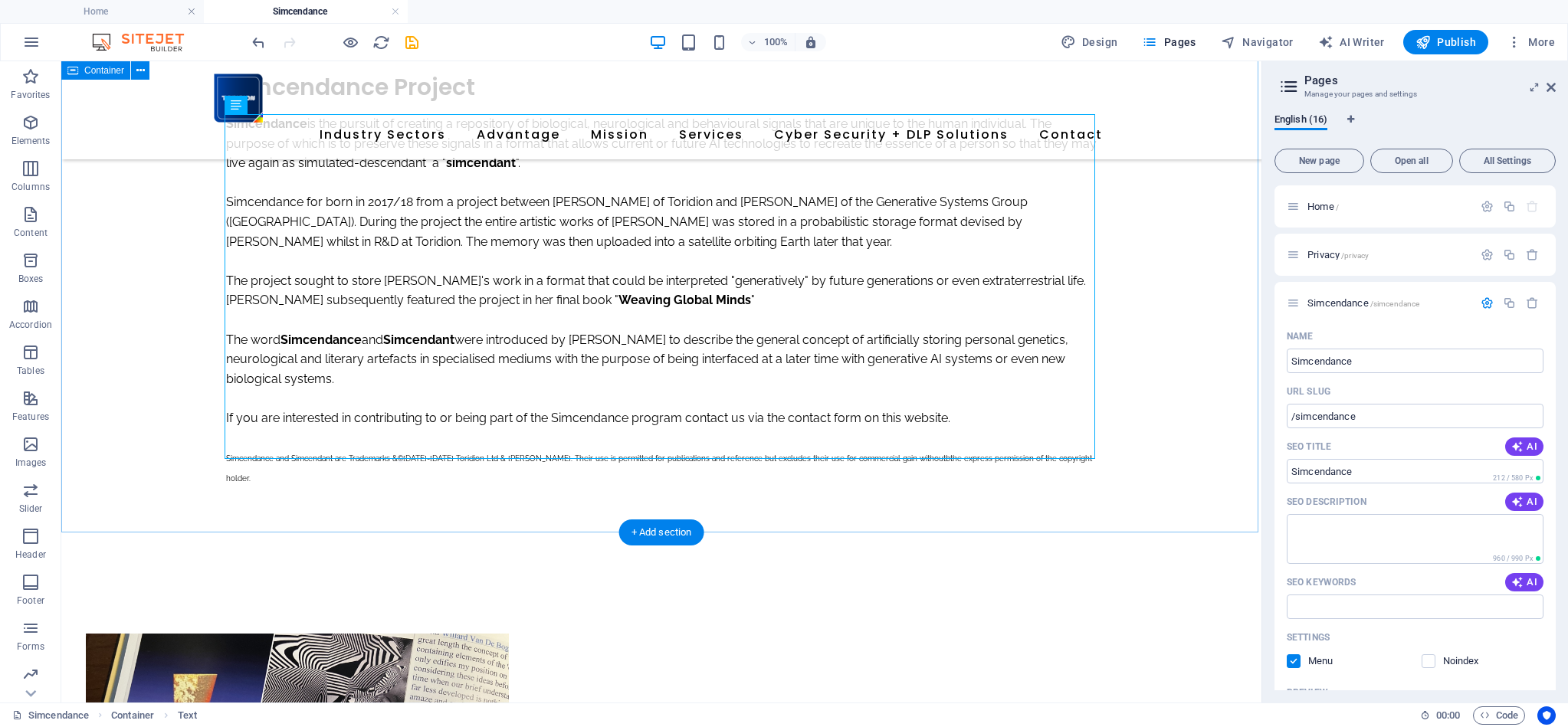
click at [1187, 404] on div "Simcendance Project Simcendance is the pursuit of creating a repository of biol…" at bounding box center [661, 279] width 1200 height 561
click at [944, 440] on div "Simcendance is the pursuit of creating a repository of biological, neurological…" at bounding box center [661, 300] width 871 height 372
click at [944, 441] on div "Simcendance is the pursuit of creating a repository of biological, neurological…" at bounding box center [661, 300] width 871 height 372
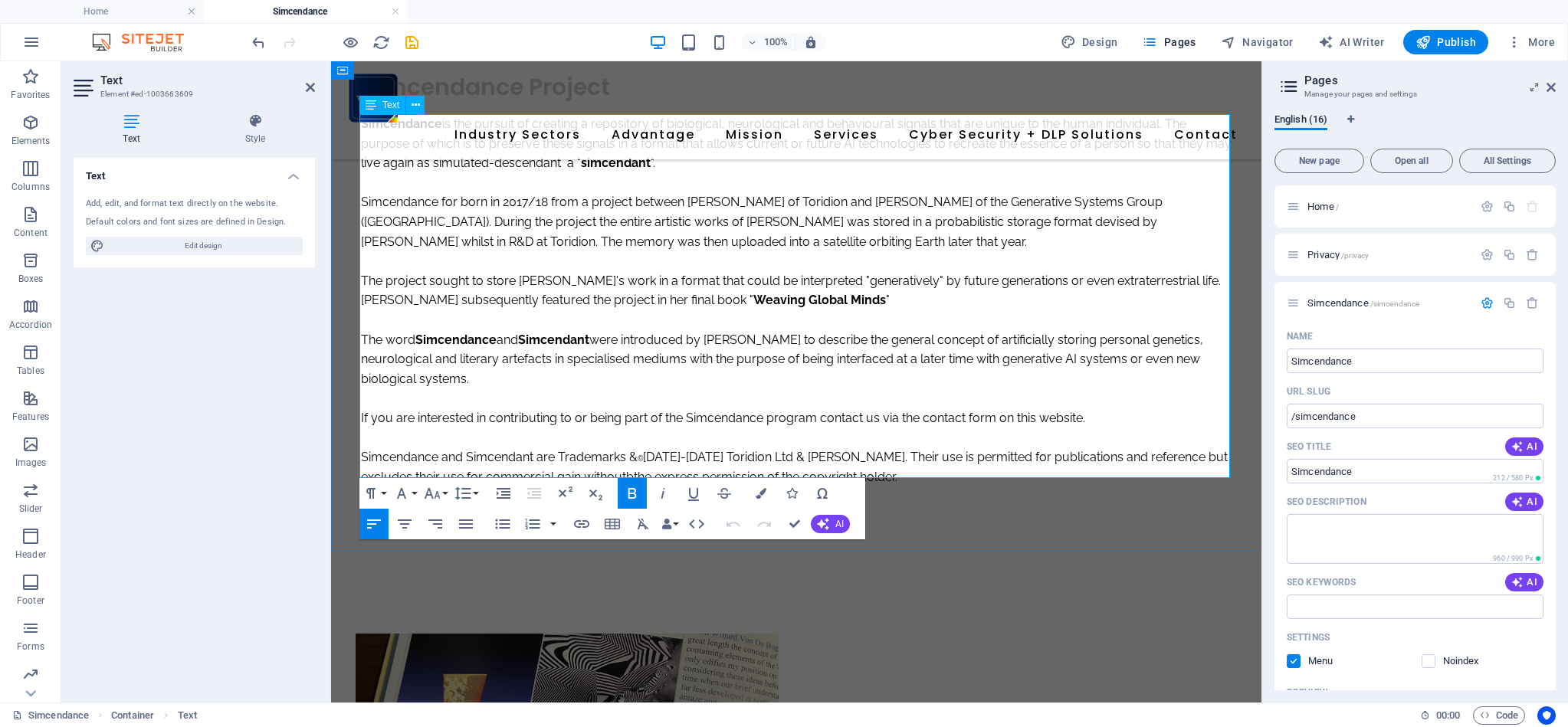
click at [629, 469] on p "Simcendance and Simcendant are Trademarks & © 2018-2025 Toridion Ltd & Scot D F…" at bounding box center [797, 467] width 871 height 39
click at [711, 388] on p at bounding box center [797, 398] width 871 height 20
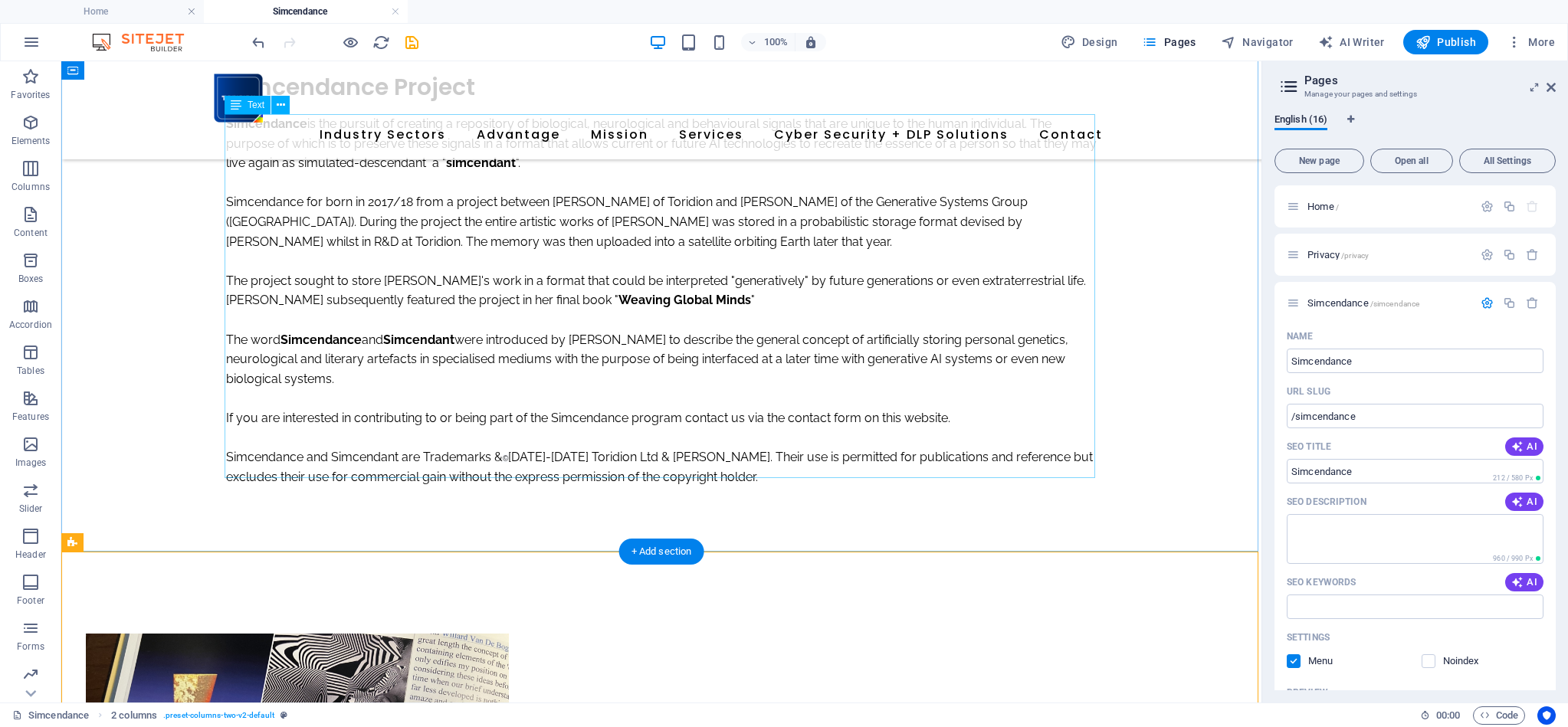
click at [261, 449] on div "Simcendance is the pursuit of creating a repository of biological, neurological…" at bounding box center [661, 300] width 871 height 372
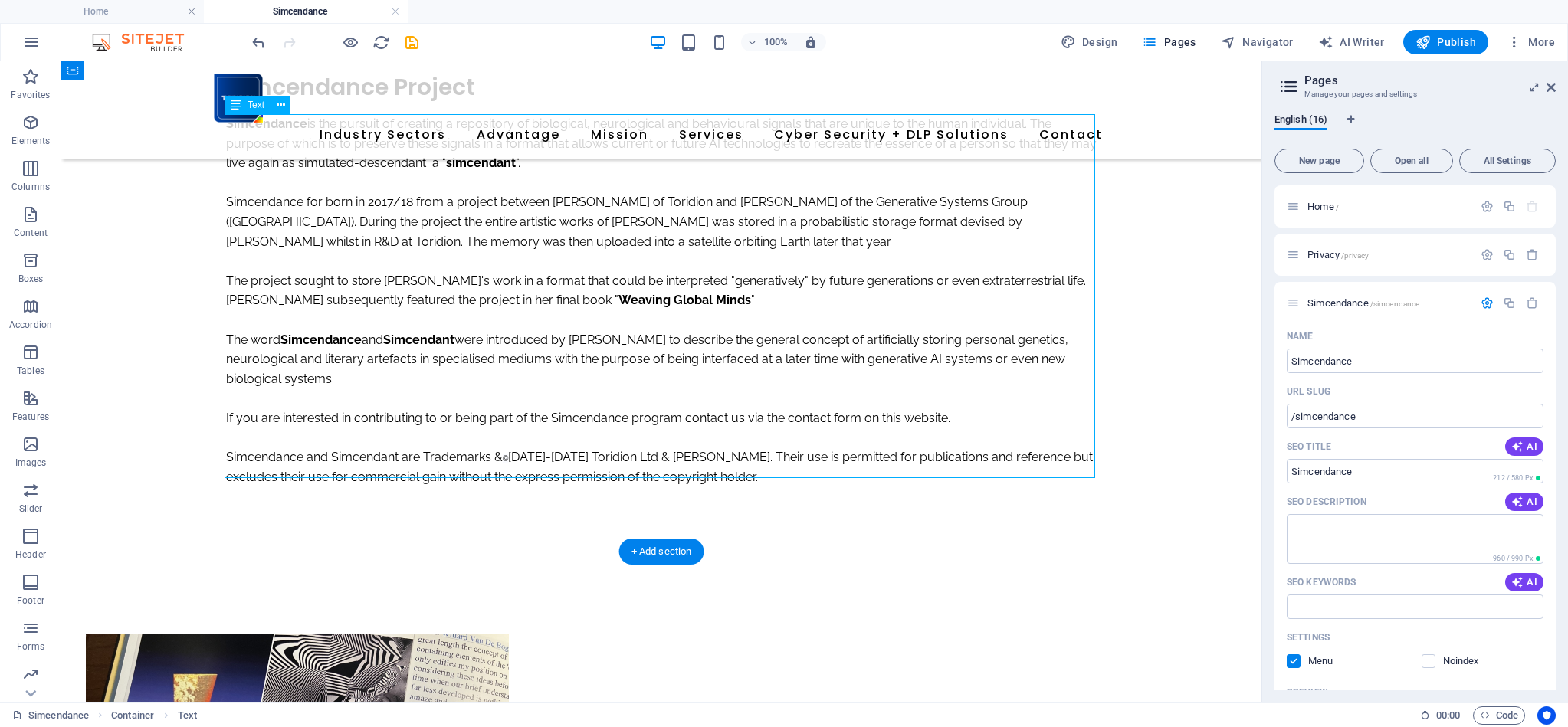
click at [261, 449] on div "Simcendance is the pursuit of creating a repository of biological, neurological…" at bounding box center [661, 300] width 871 height 372
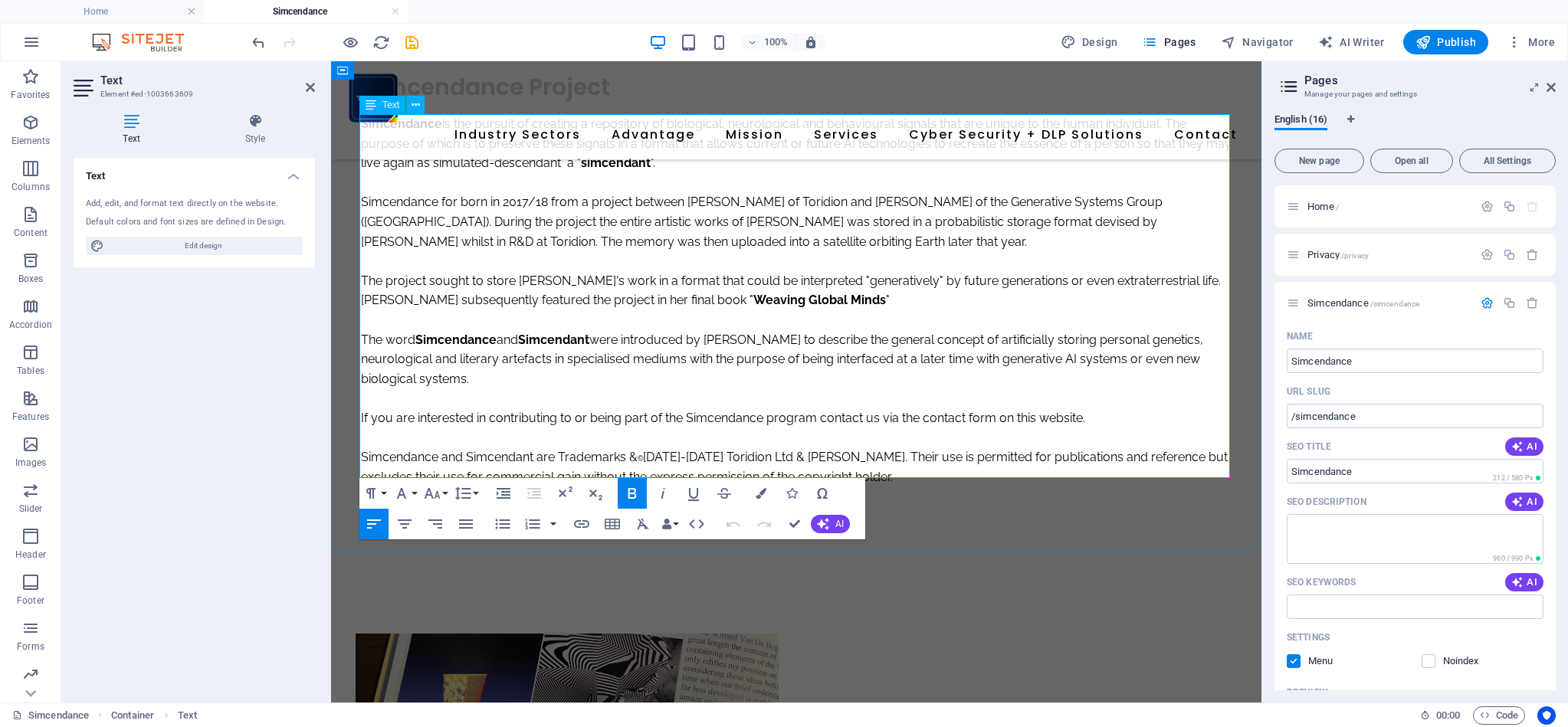
drag, startPoint x: 376, startPoint y: 447, endPoint x: 362, endPoint y: 449, distance: 14.1
click at [376, 447] on p "Simcendance and Simcendant are Trademarks & © 2018-2025 Toridion Ltd & Scot D F…" at bounding box center [797, 467] width 871 height 39
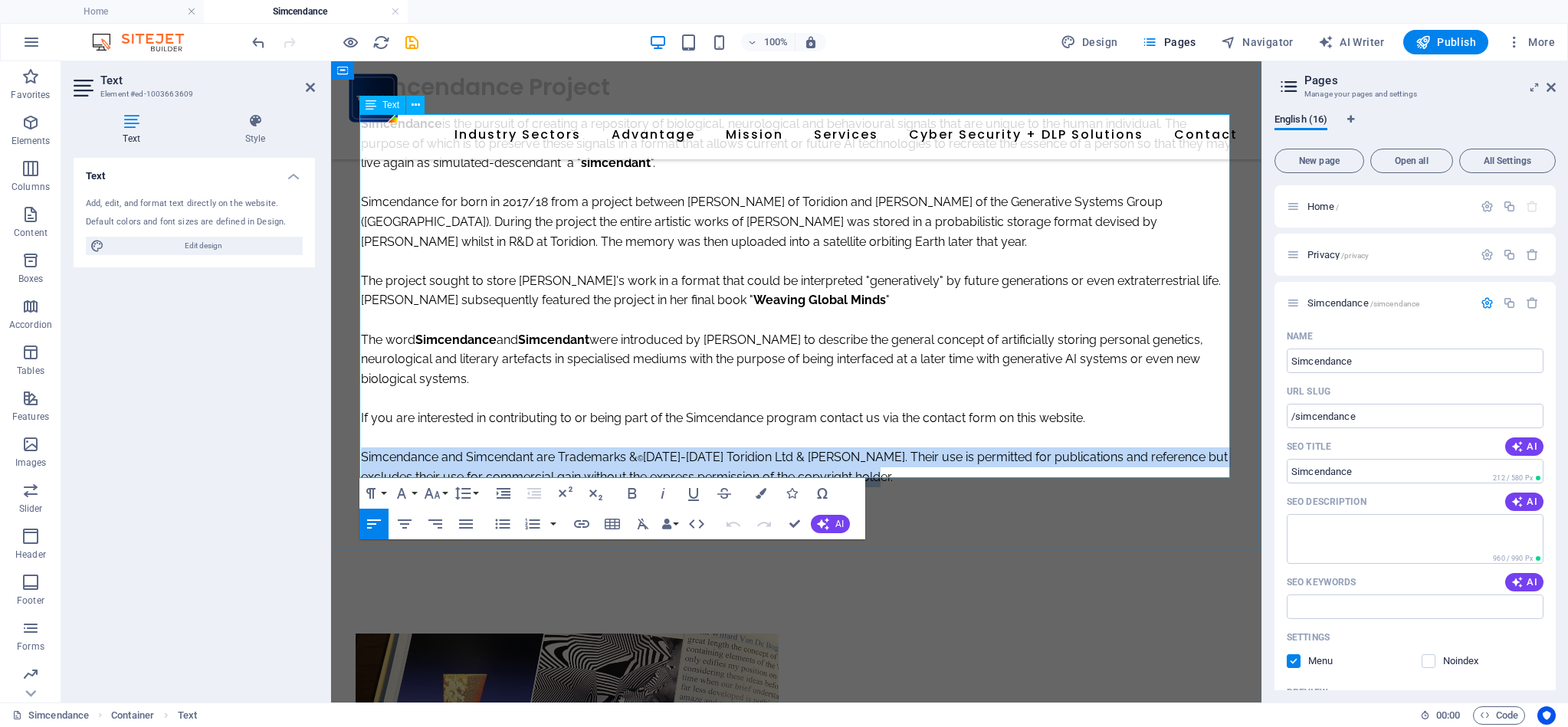
drag, startPoint x: 361, startPoint y: 449, endPoint x: 931, endPoint y: 465, distance: 570.2
click at [931, 460] on p "Simcendance and Simcendant are Trademarks & © 2018-2025 Toridion Ltd & Scot D F…" at bounding box center [797, 467] width 871 height 39
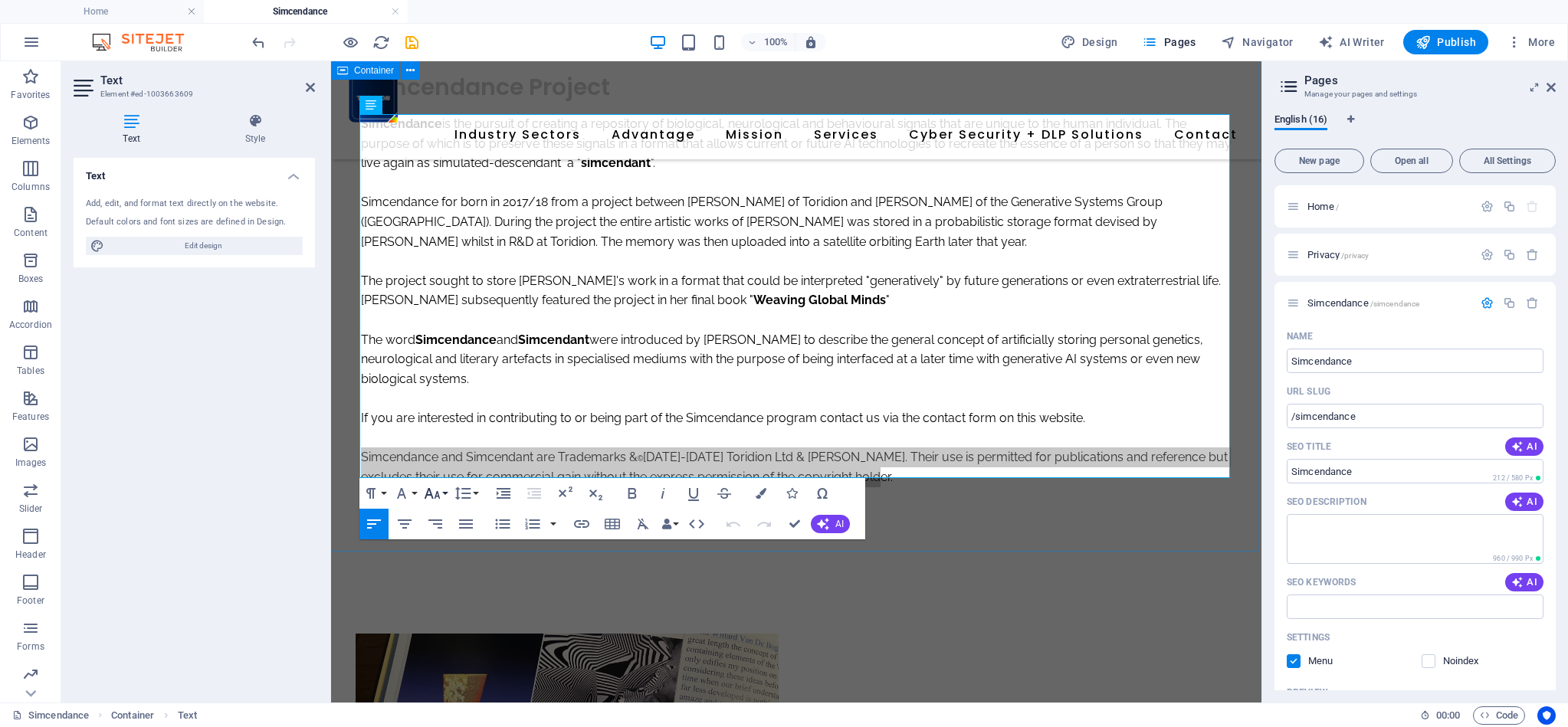
click at [447, 496] on button "Font Size" at bounding box center [434, 493] width 29 height 31
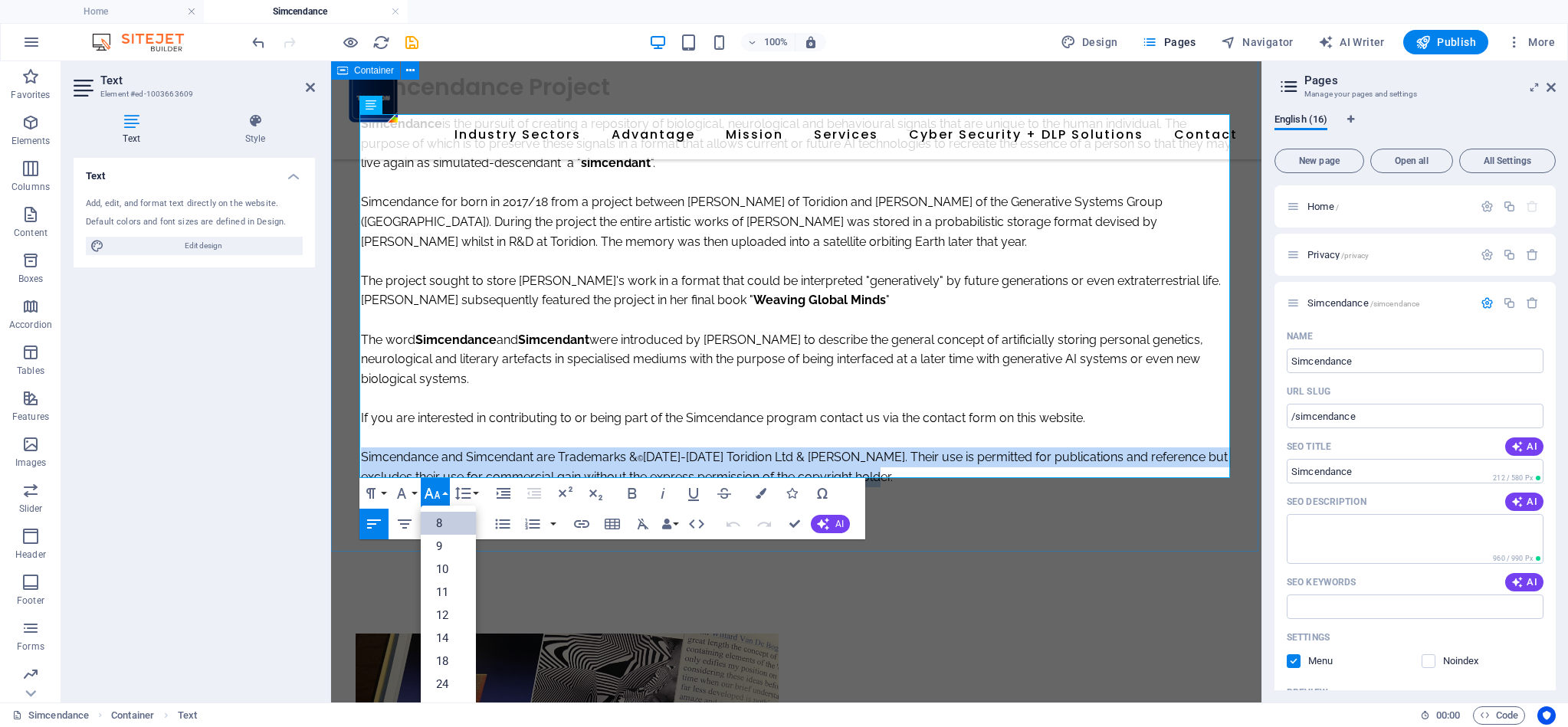
click at [446, 521] on link "8" at bounding box center [447, 523] width 55 height 23
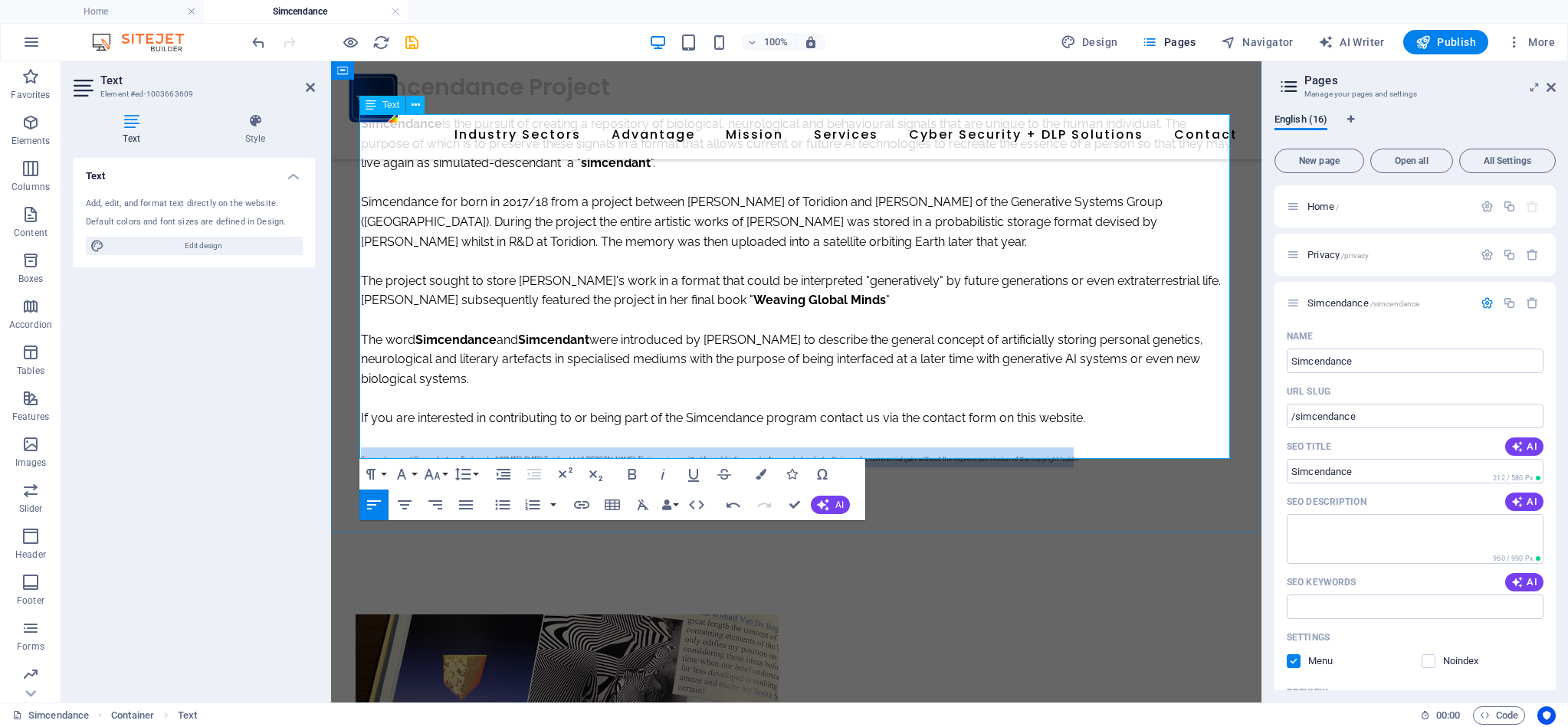
click at [596, 447] on p "Simcendance and Simcendant are Trademarks & © 2018-2025 Toridion Ltd & Scot D F…" at bounding box center [797, 457] width 871 height 20
drag, startPoint x: 1068, startPoint y: 452, endPoint x: 862, endPoint y: 520, distance: 216.9
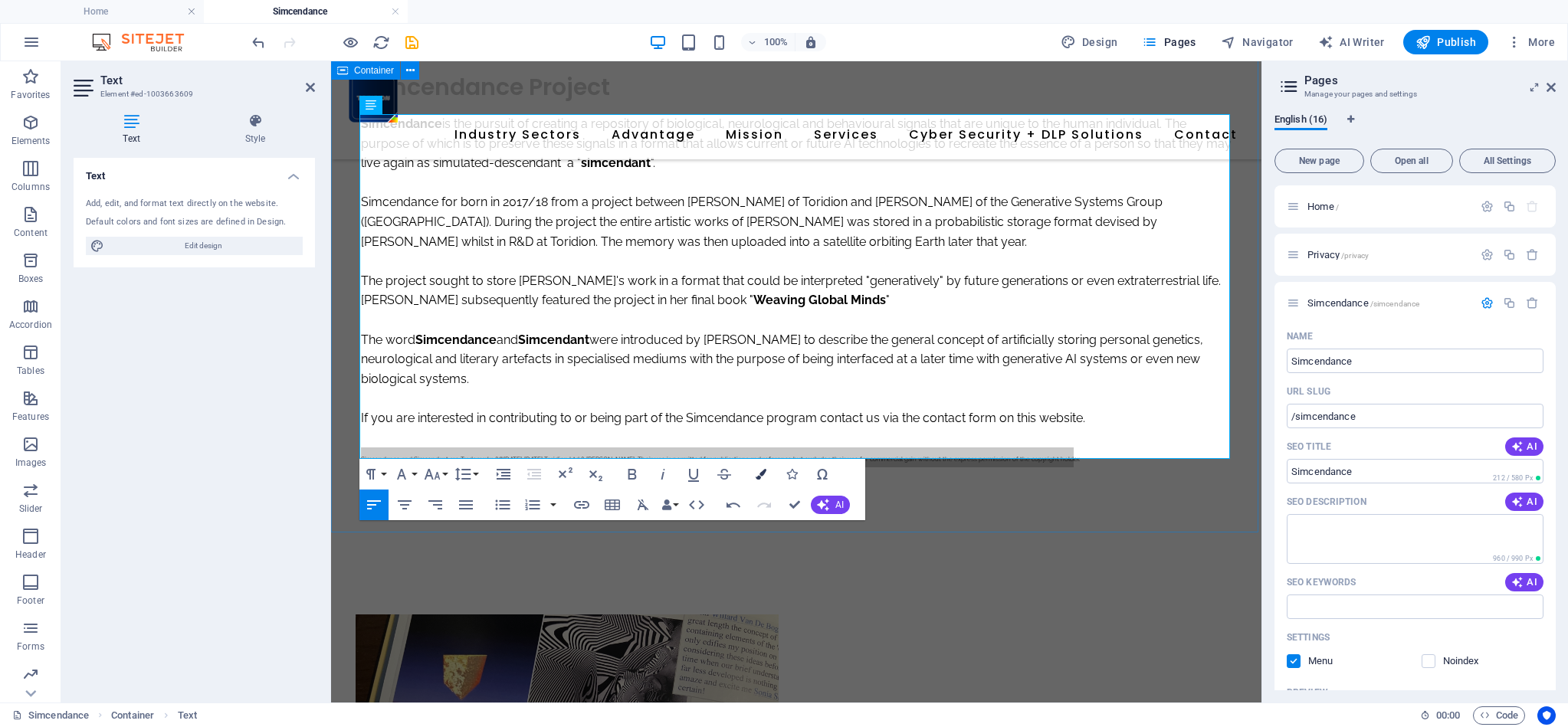
click at [763, 477] on icon "button" at bounding box center [760, 473] width 10 height 10
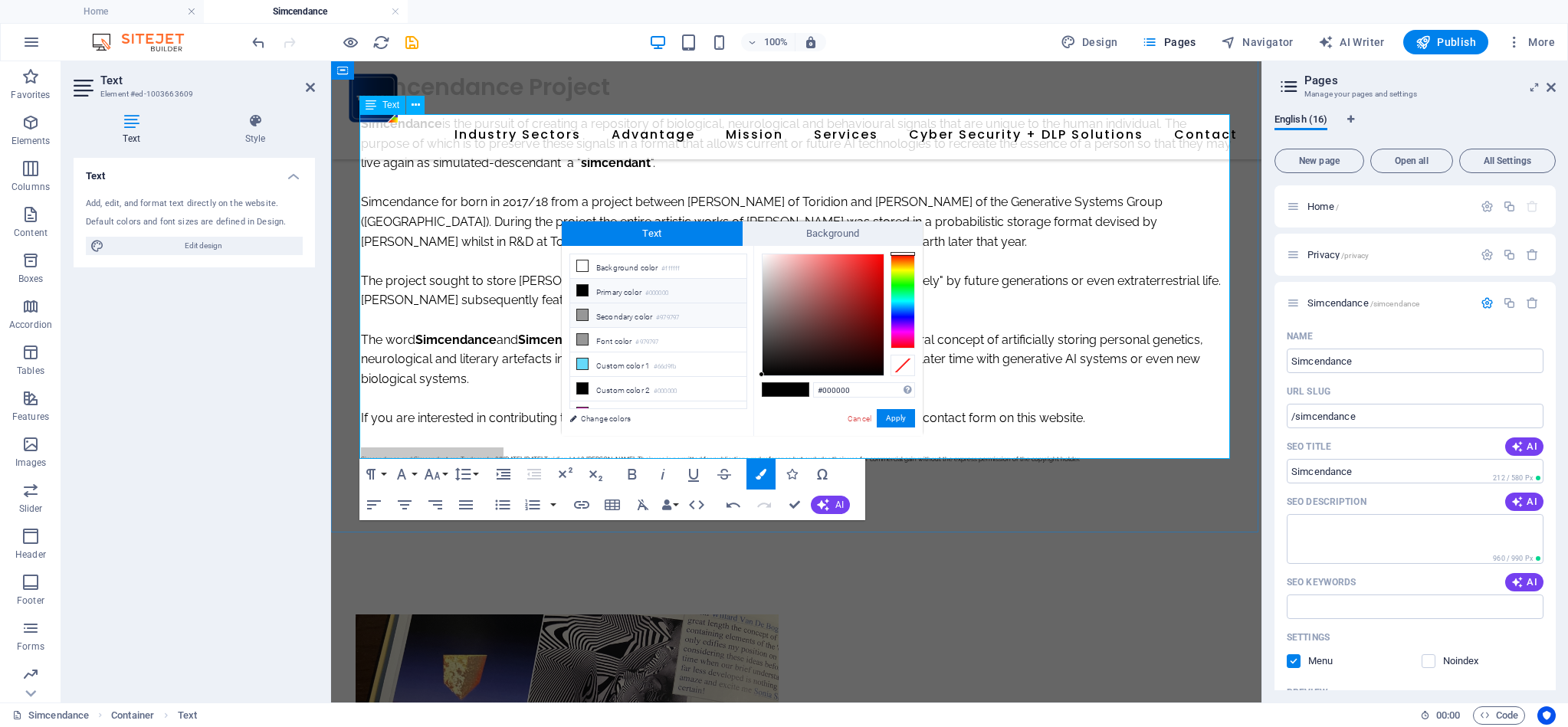
click at [585, 316] on icon at bounding box center [581, 314] width 10 height 10
type input "#979797"
click at [585, 316] on icon at bounding box center [581, 314] width 10 height 10
click at [897, 417] on button "Apply" at bounding box center [895, 418] width 38 height 19
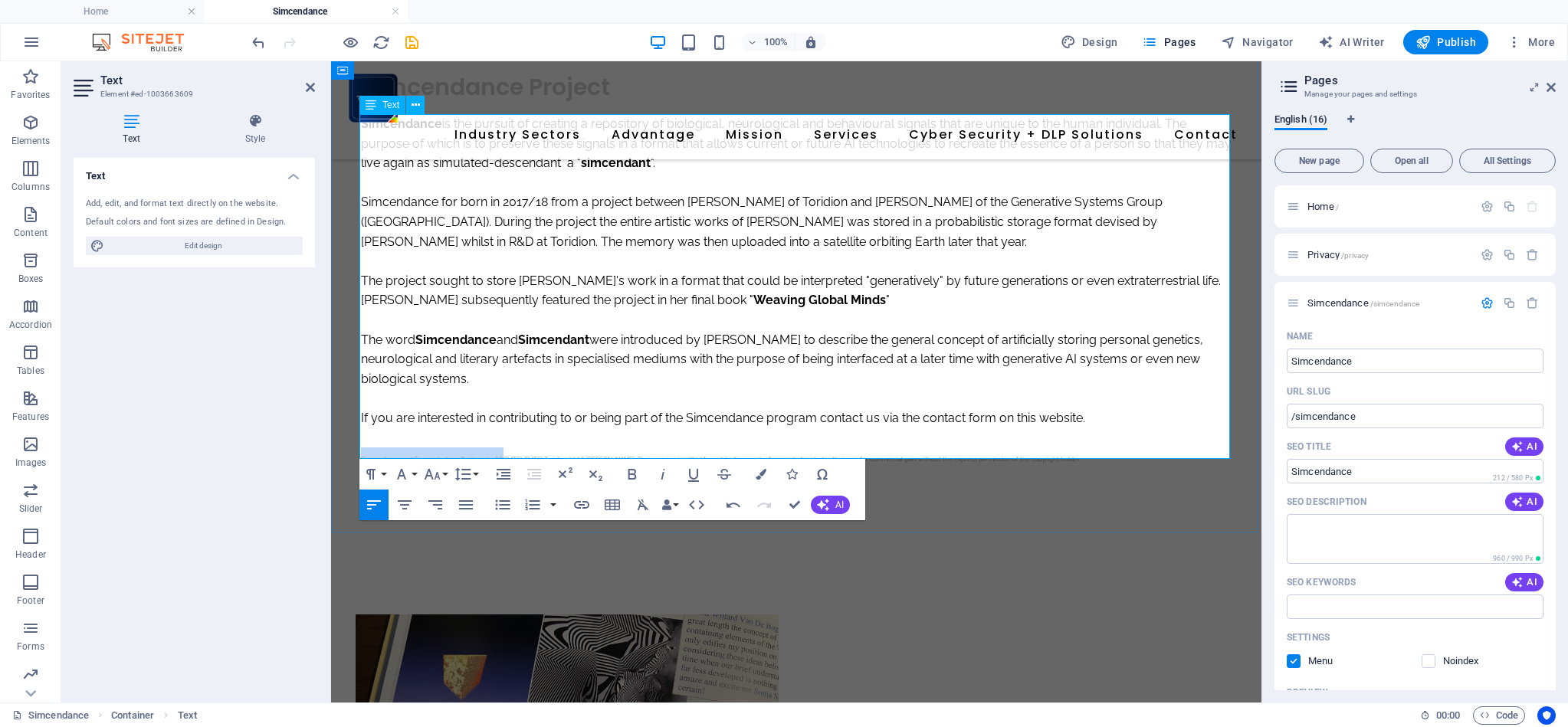
click at [927, 429] on p at bounding box center [797, 438] width 871 height 20
click at [966, 530] on div "Simcendance Project Simcendance is the pursuit of creating a repository of biol…" at bounding box center [797, 269] width 931 height 543
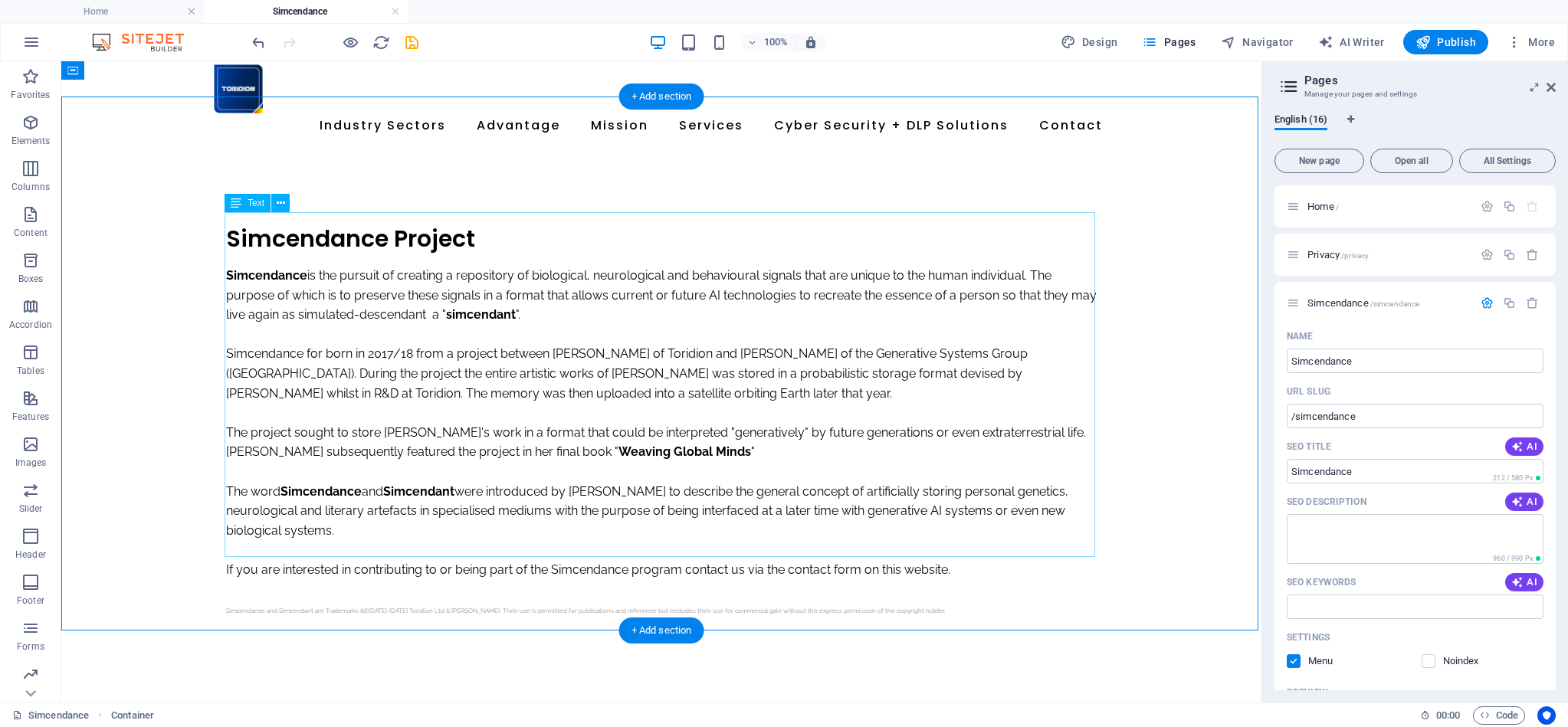
scroll to position [7, 0]
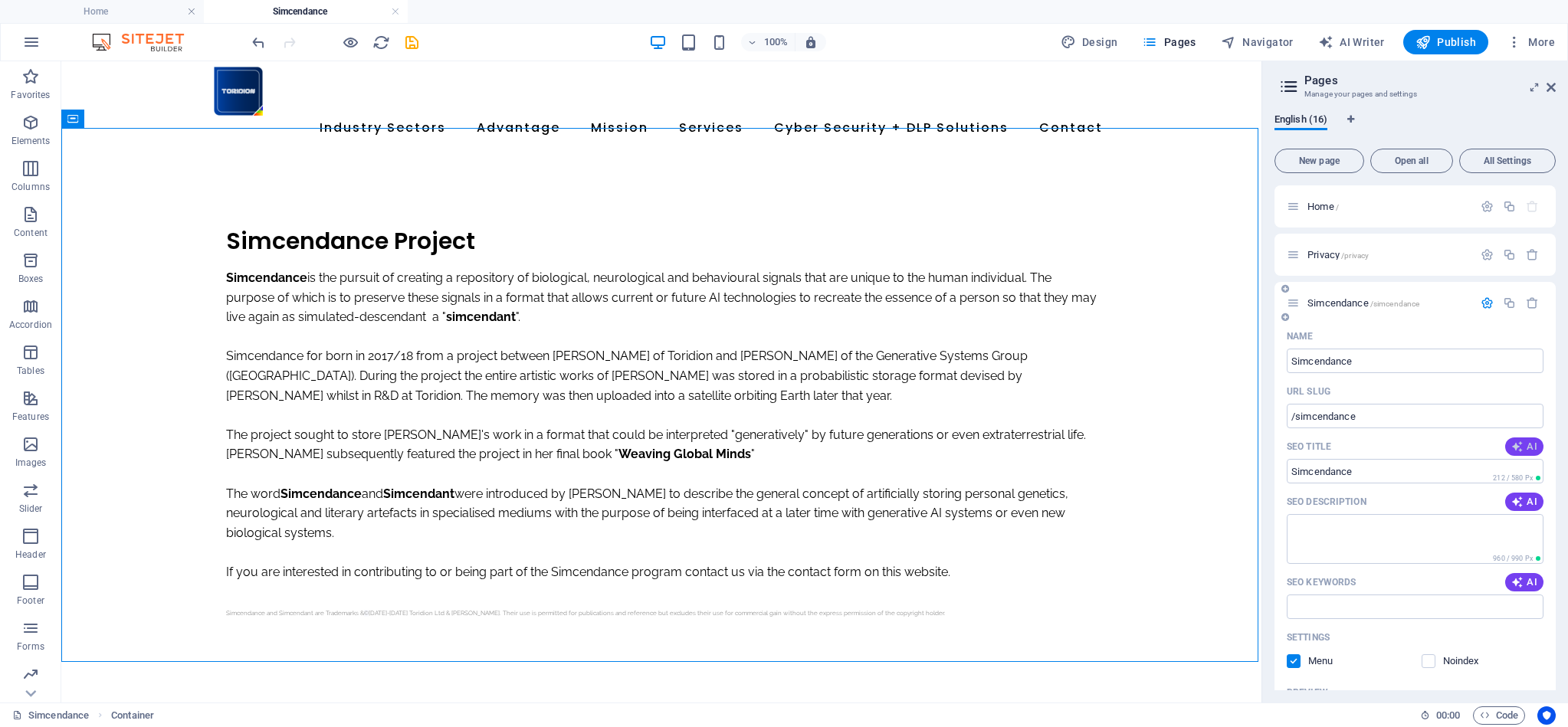
click at [1514, 445] on icon "button" at bounding box center [1517, 446] width 12 height 12
click at [1524, 499] on span "AI" at bounding box center [1524, 502] width 26 height 12
type input "Simcendance: Preserve Human Essence"
type textarea "Explore Simcendance: a unique project to preserve individual biological and beh…"
click at [1531, 580] on span "AI" at bounding box center [1524, 582] width 26 height 12
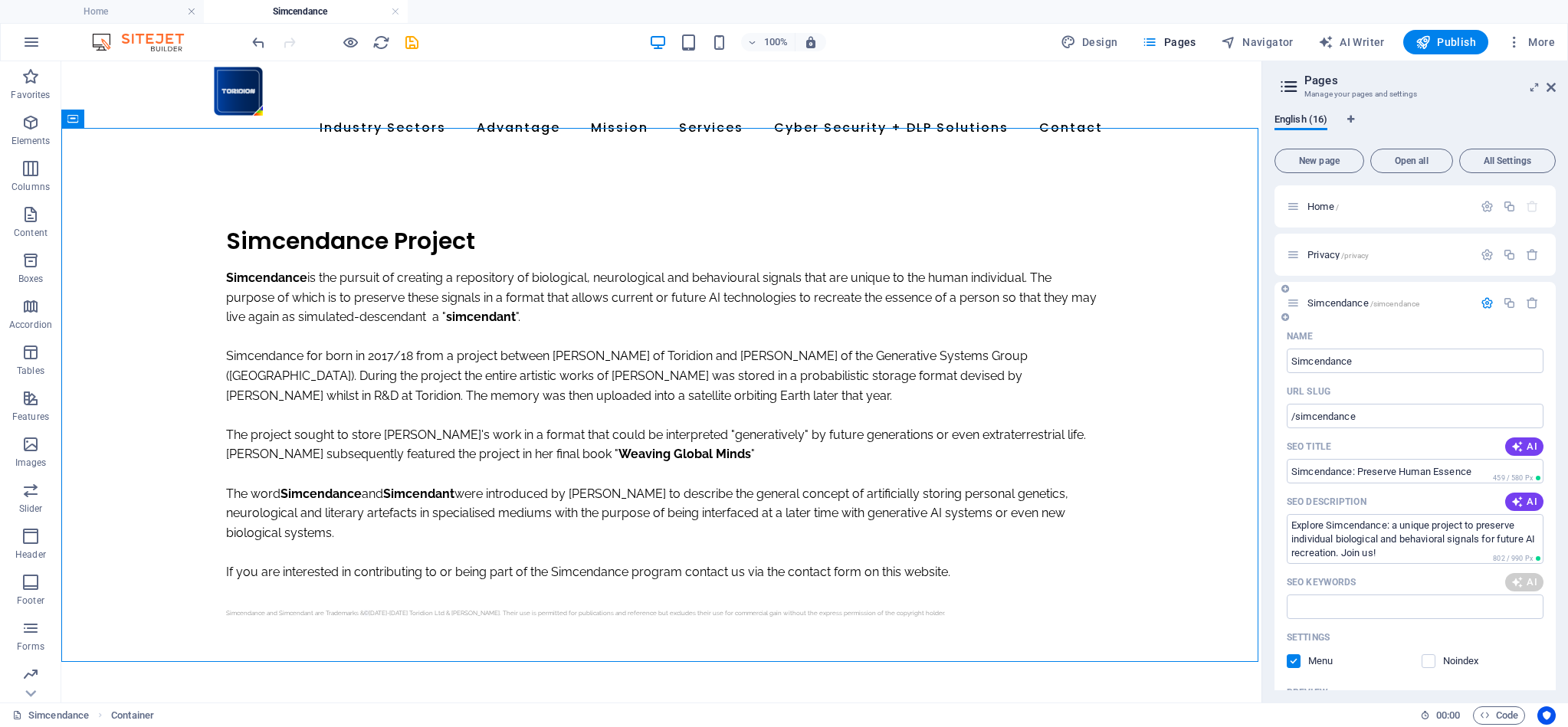
type input "Simcendance, AI technology, biological signals, neurological signals, digital p…"
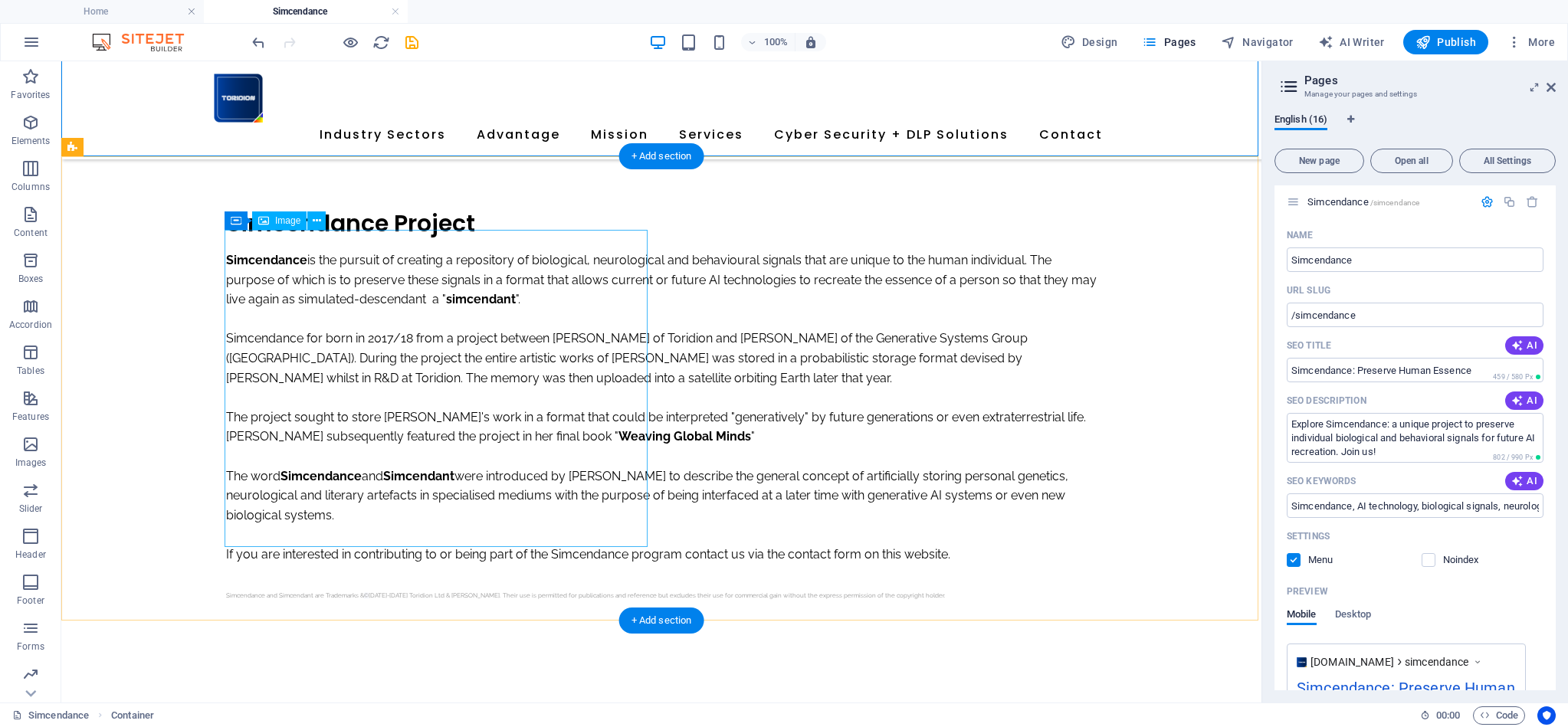
scroll to position [678, 0]
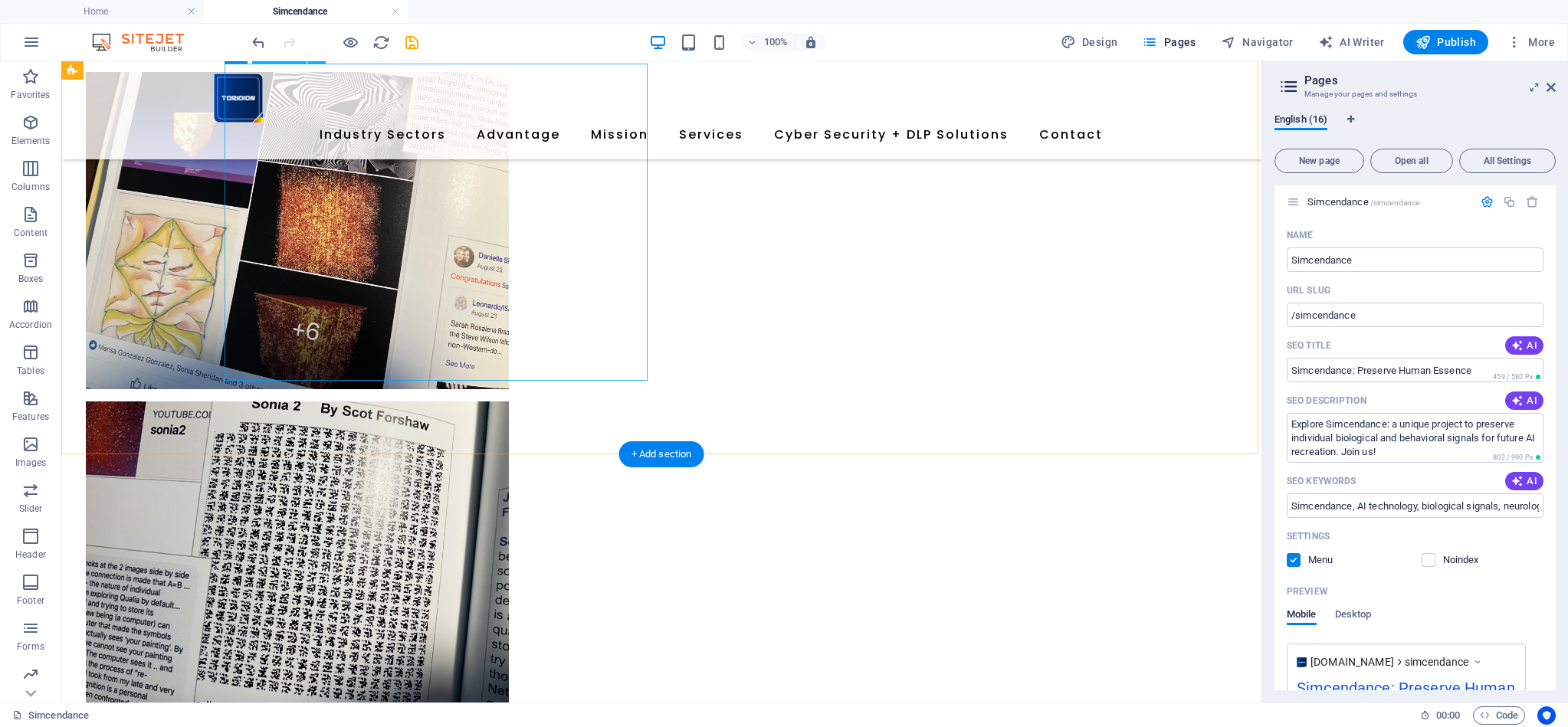
click at [374, 268] on figure at bounding box center [298, 230] width 423 height 317
select select "%"
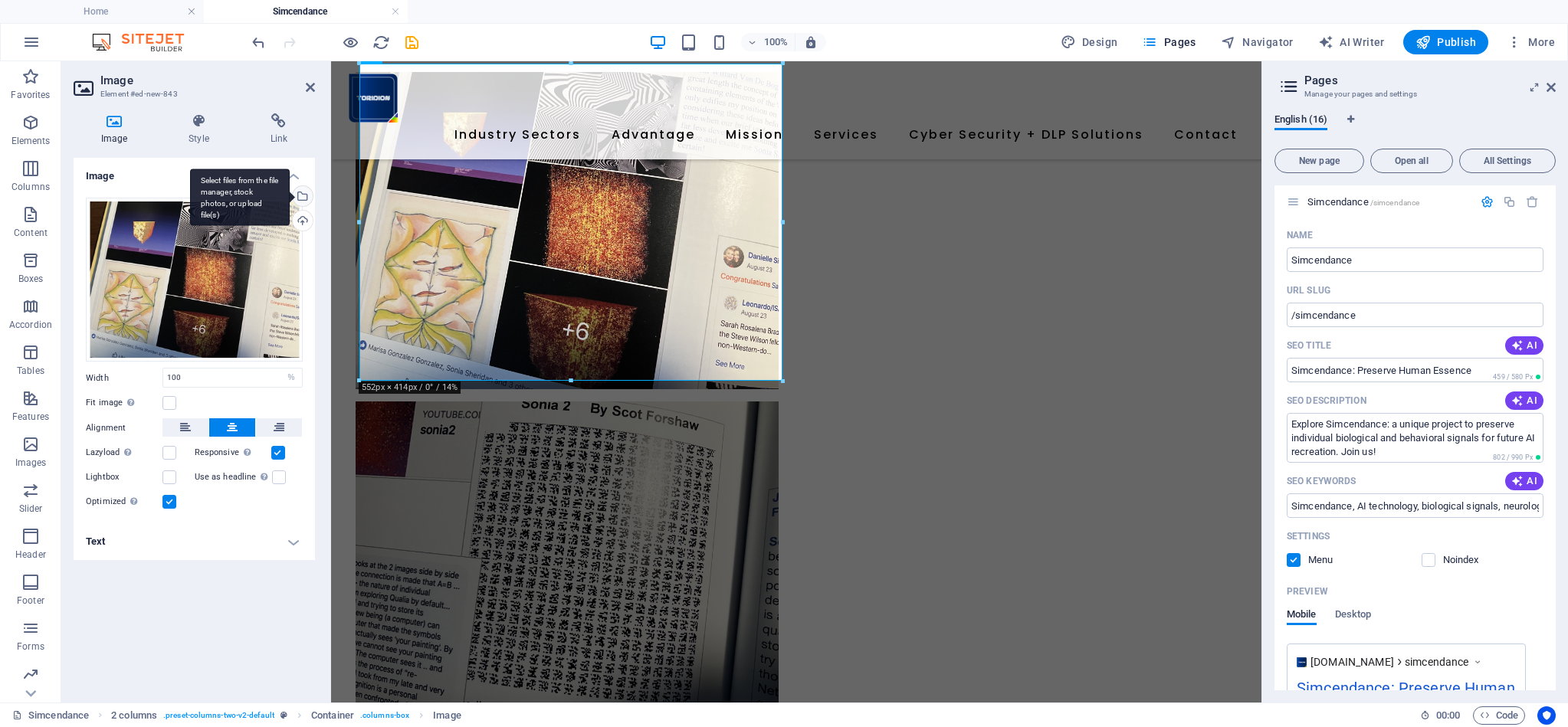
click at [305, 196] on div "Select files from the file manager, stock photos, or upload file(s)" at bounding box center [300, 197] width 23 height 23
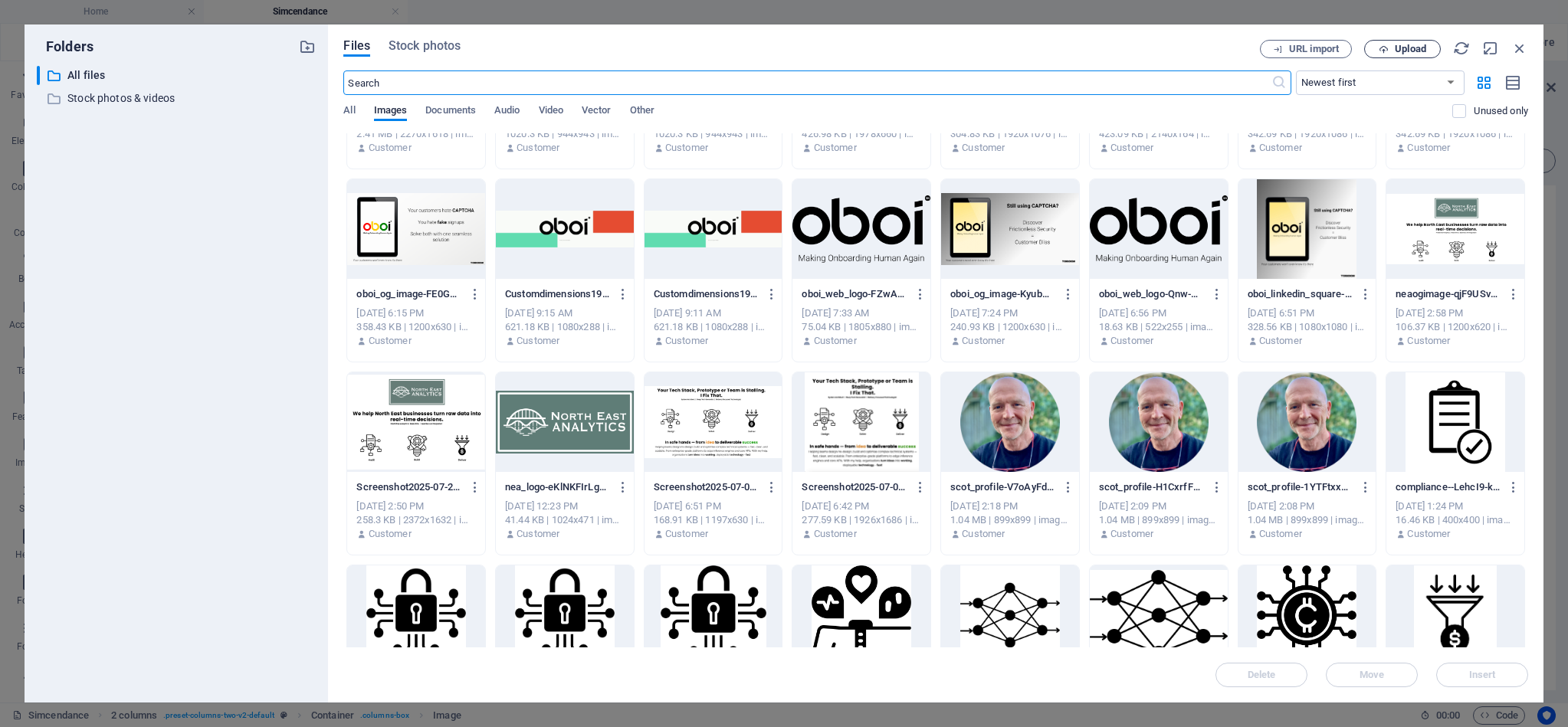
scroll to position [533, 0]
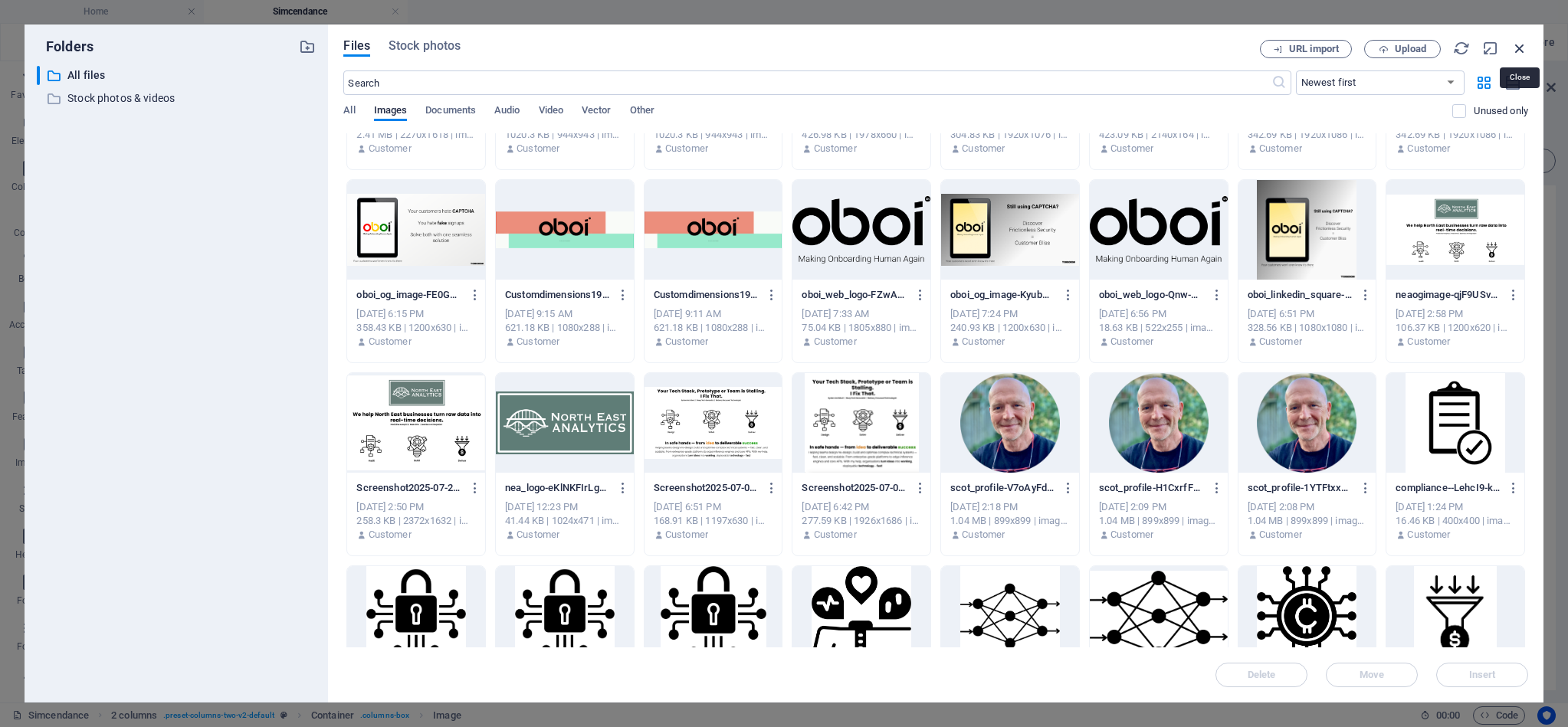
click at [1517, 47] on icon "button" at bounding box center [1519, 49] width 17 height 17
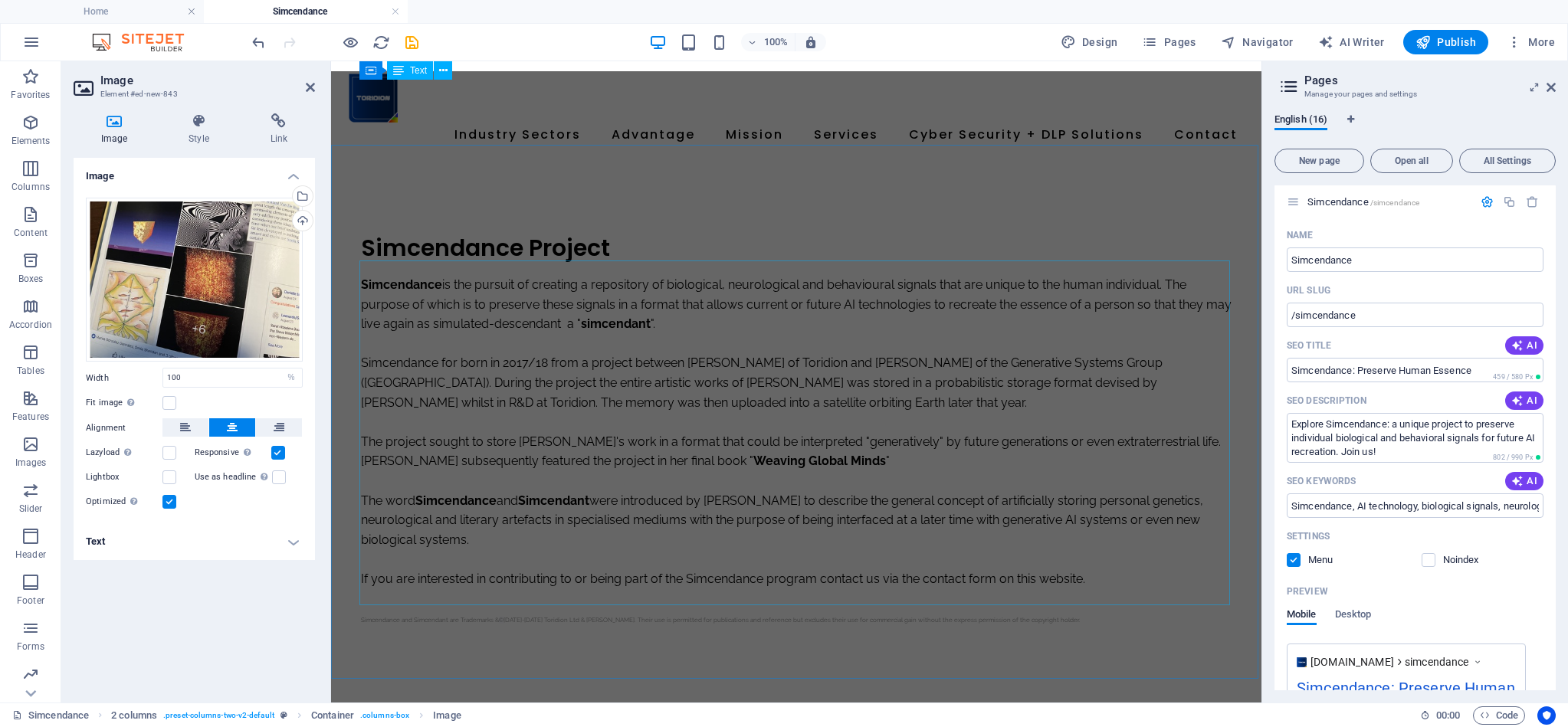
scroll to position [0, 0]
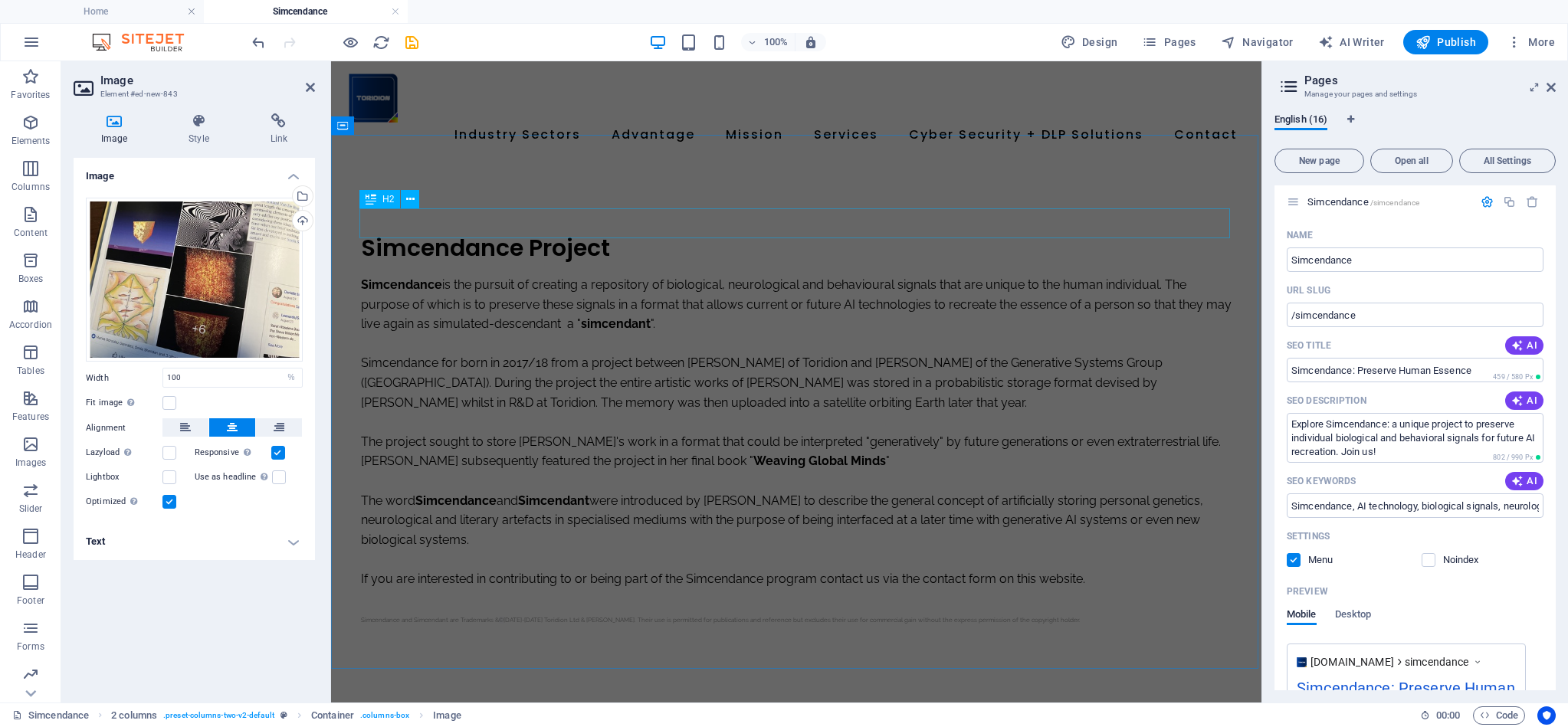
click at [511, 233] on div "Simcendance Project" at bounding box center [797, 248] width 871 height 30
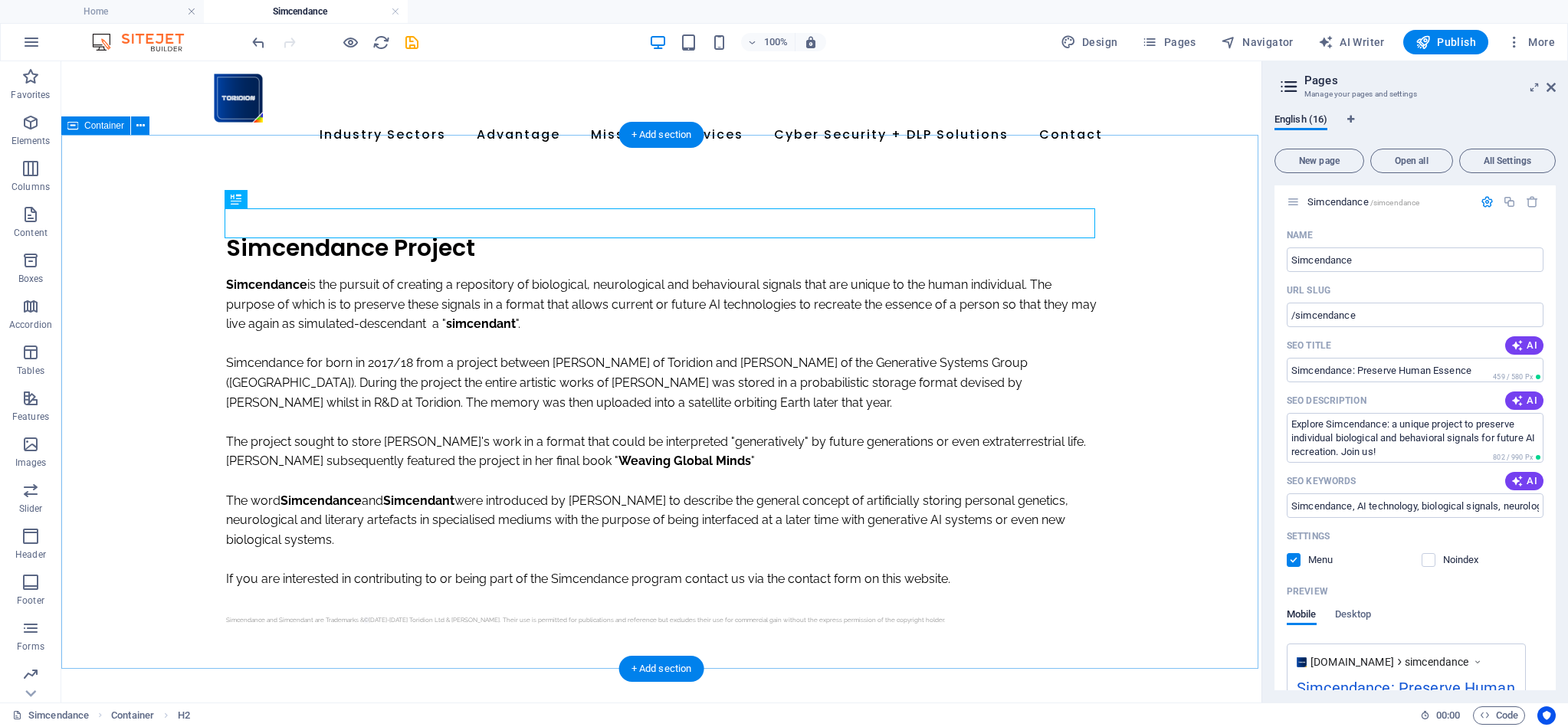
click at [505, 174] on div "Simcendance Project Simcendance is the pursuit of creating a repository of biol…" at bounding box center [661, 430] width 1200 height 543
click at [147, 124] on button at bounding box center [140, 125] width 19 height 19
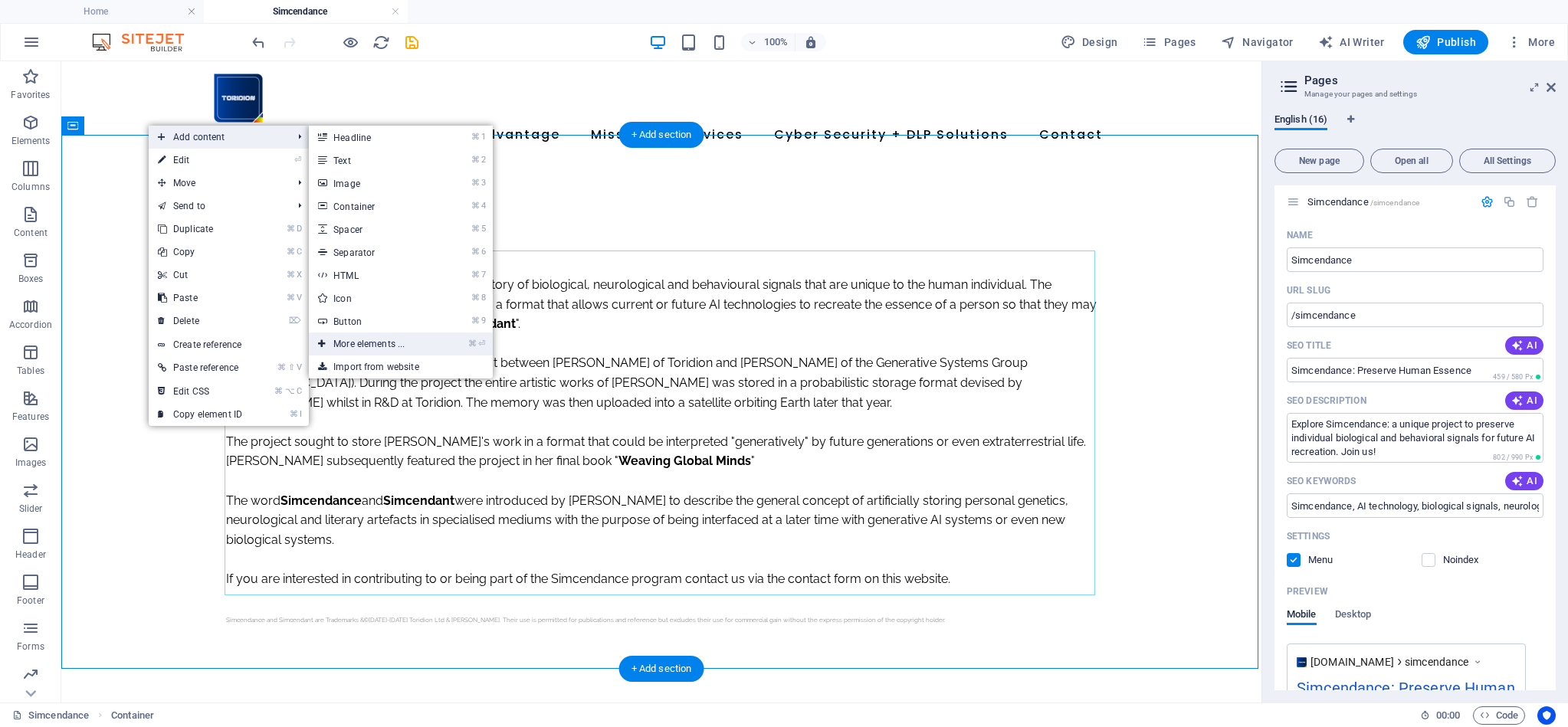
click at [378, 342] on link "⌘ ⏎ More elements ..." at bounding box center [372, 343] width 126 height 23
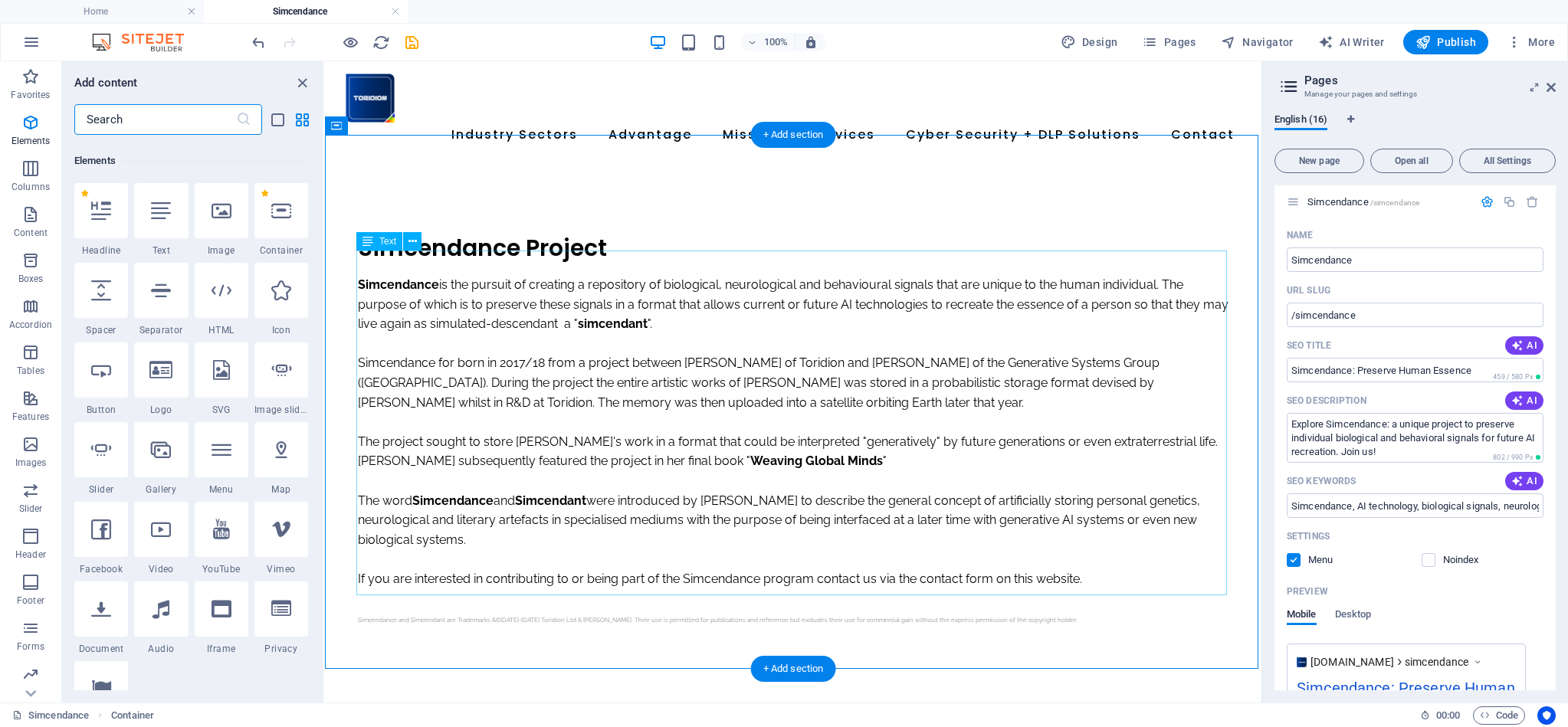
scroll to position [163, 0]
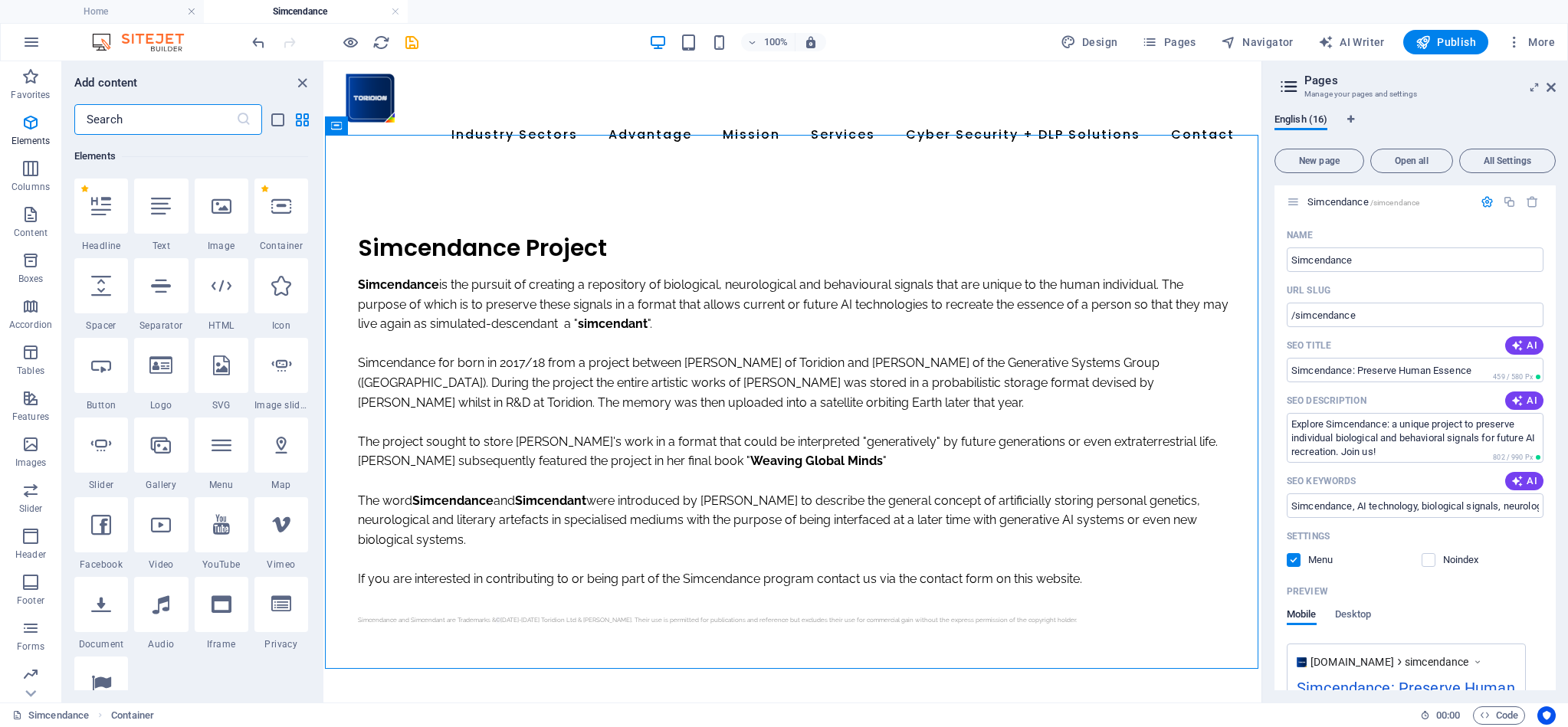
click at [129, 117] on input "text" at bounding box center [154, 119] width 162 height 31
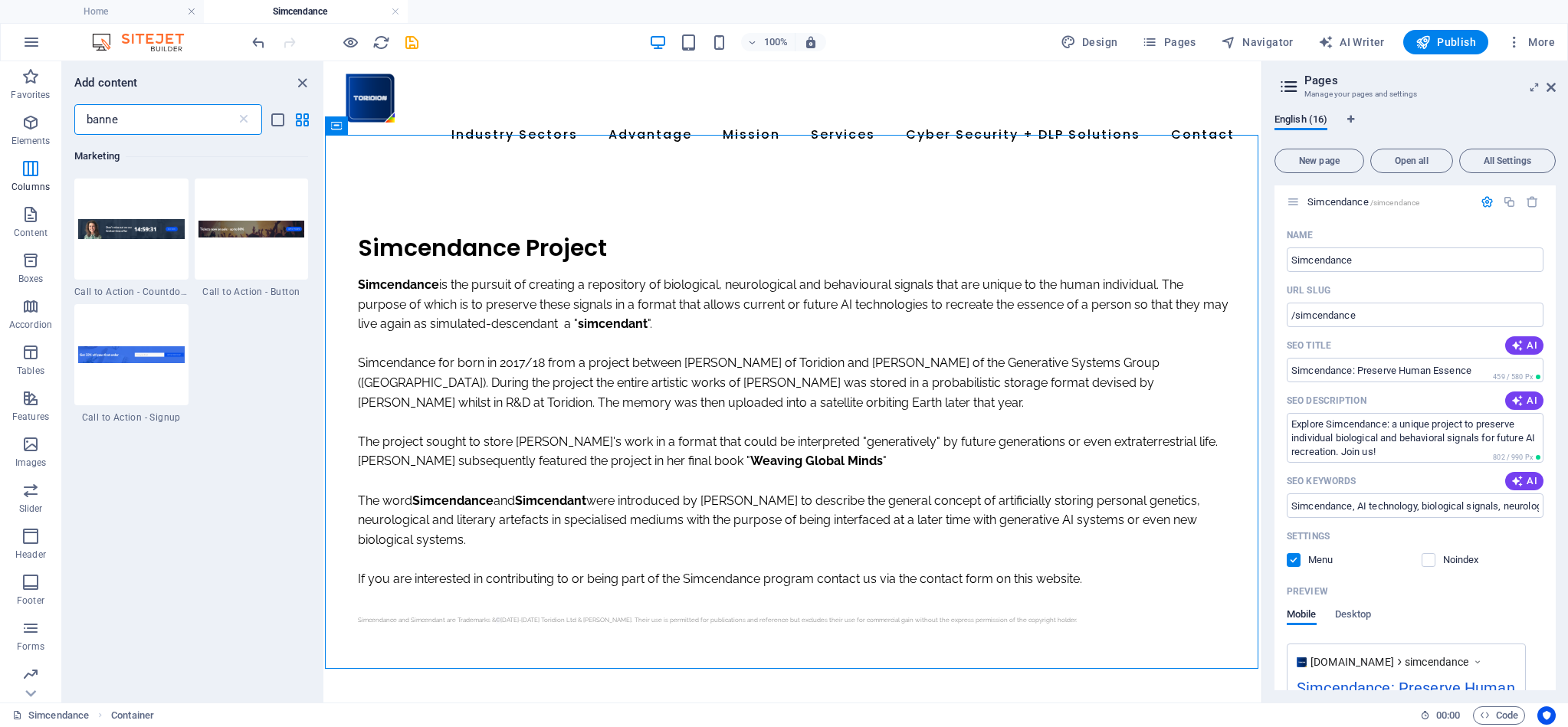
type input "banner"
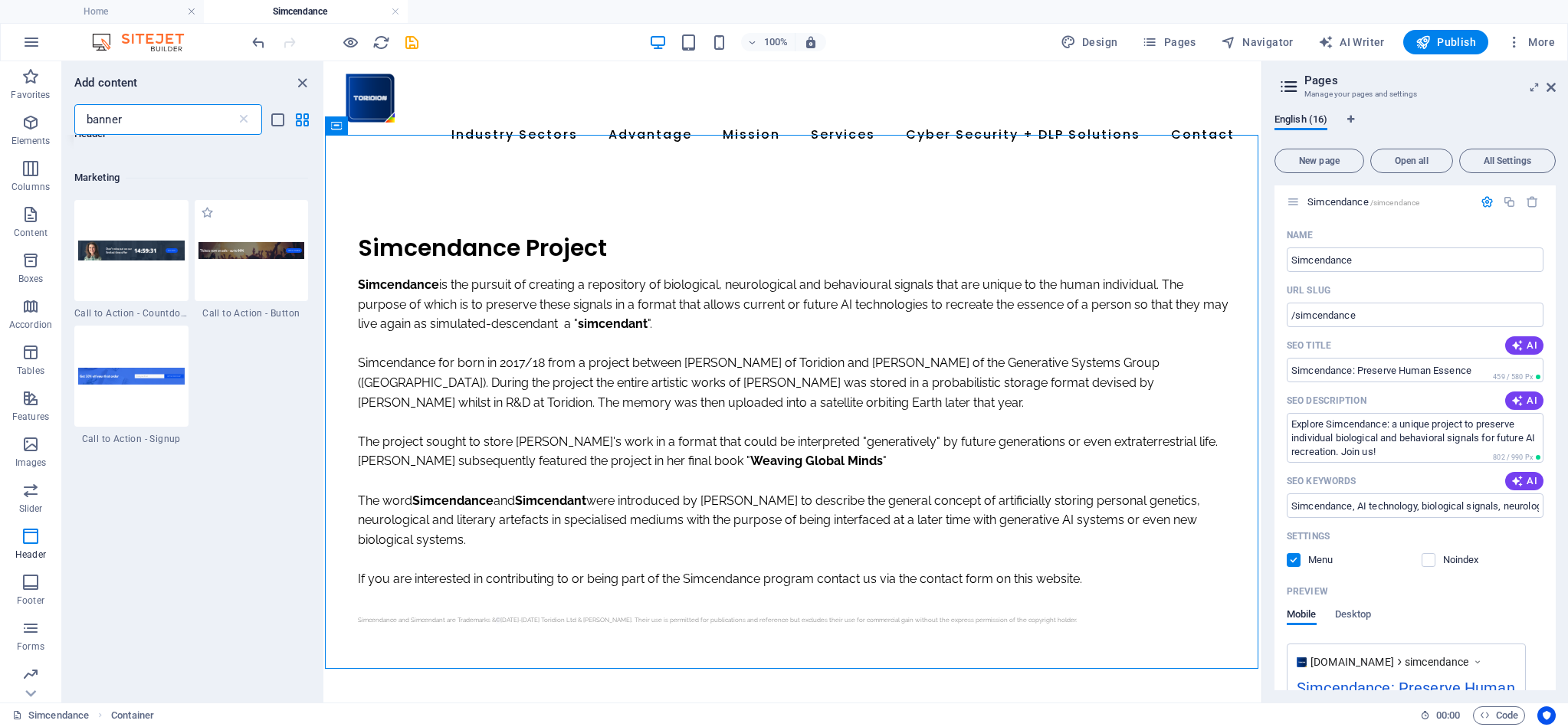
scroll to position [147, 0]
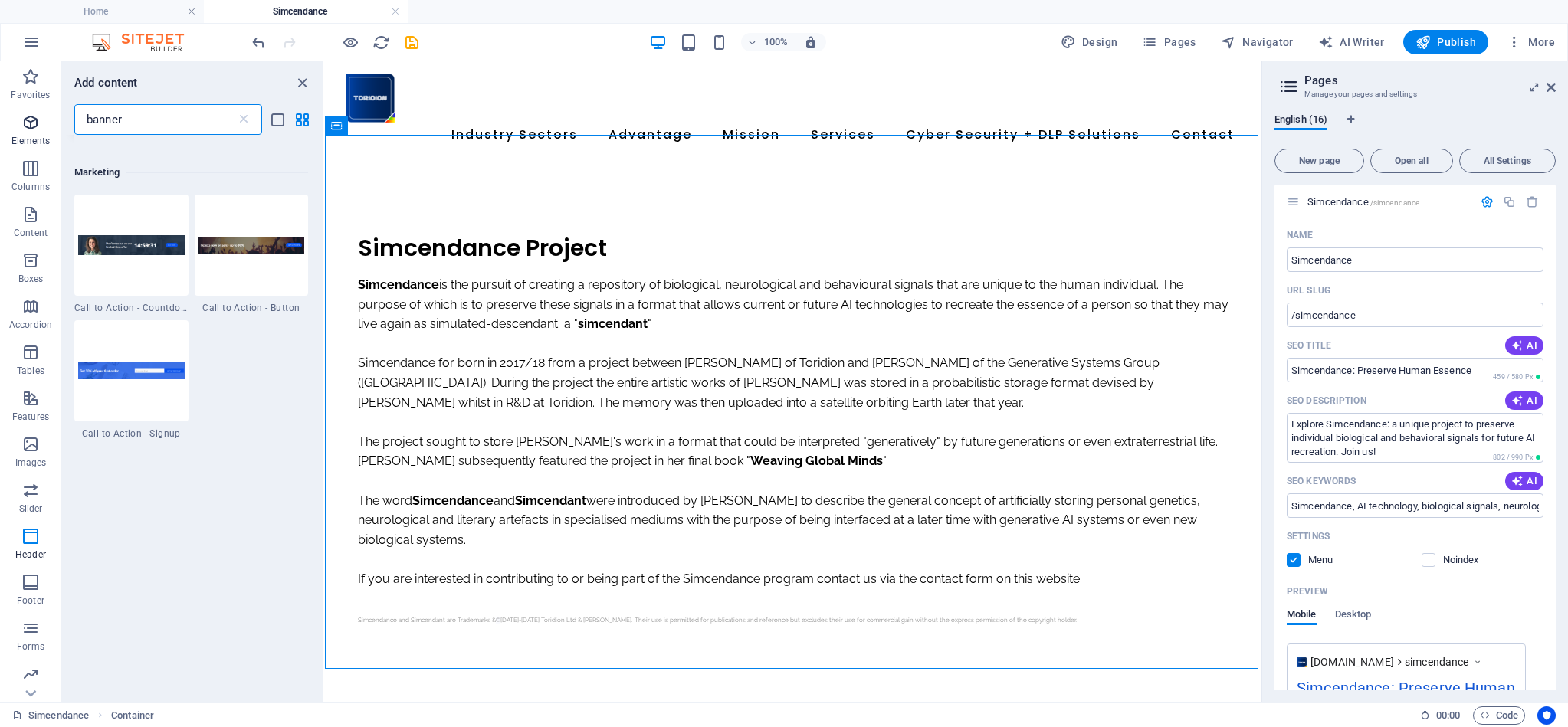
drag, startPoint x: 158, startPoint y: 116, endPoint x: 48, endPoint y: 117, distance: 110.0
click at [48, 117] on div "Favorites Elements Columns Content Boxes Accordion Tables Features Images Slide…" at bounding box center [162, 381] width 325 height 641
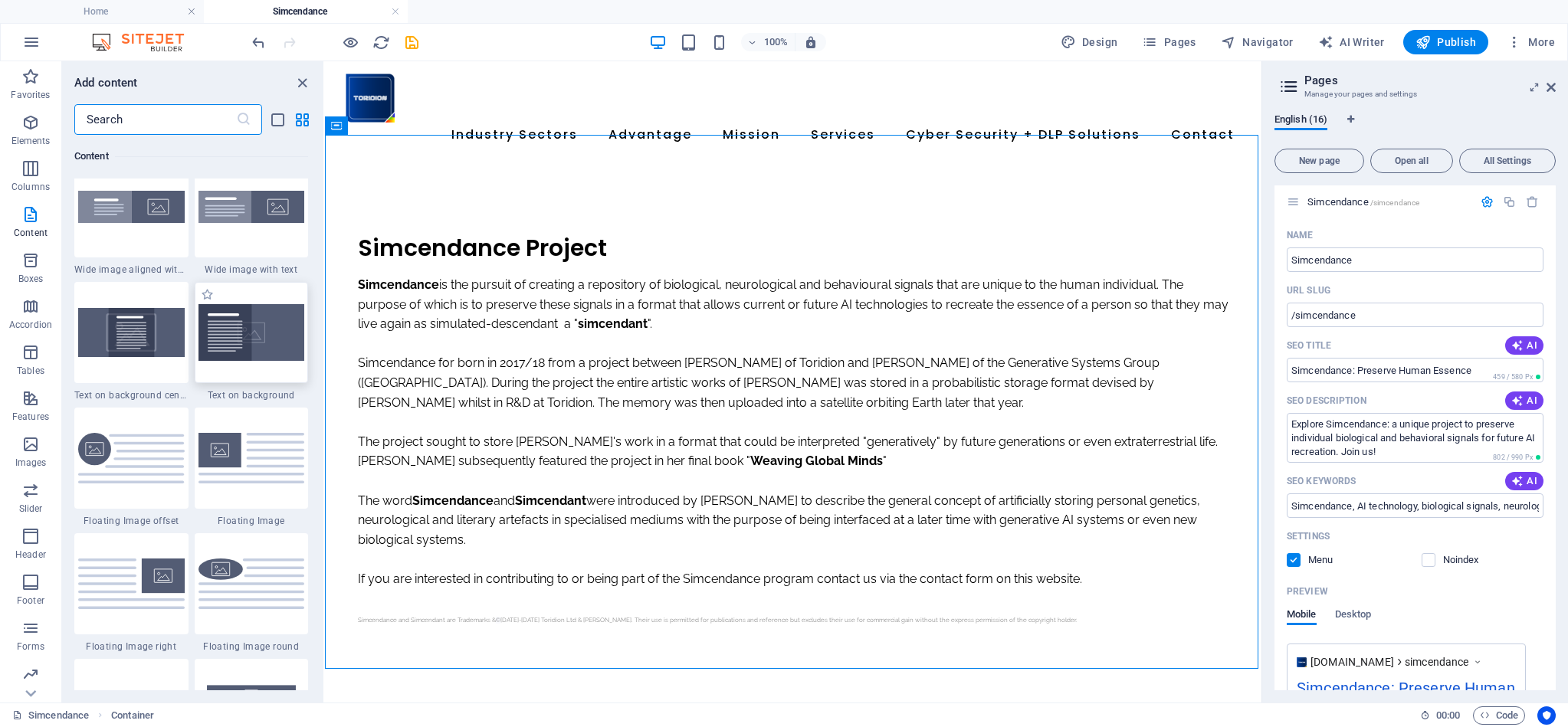
scroll to position [3078, 0]
click at [138, 217] on img at bounding box center [131, 208] width 107 height 32
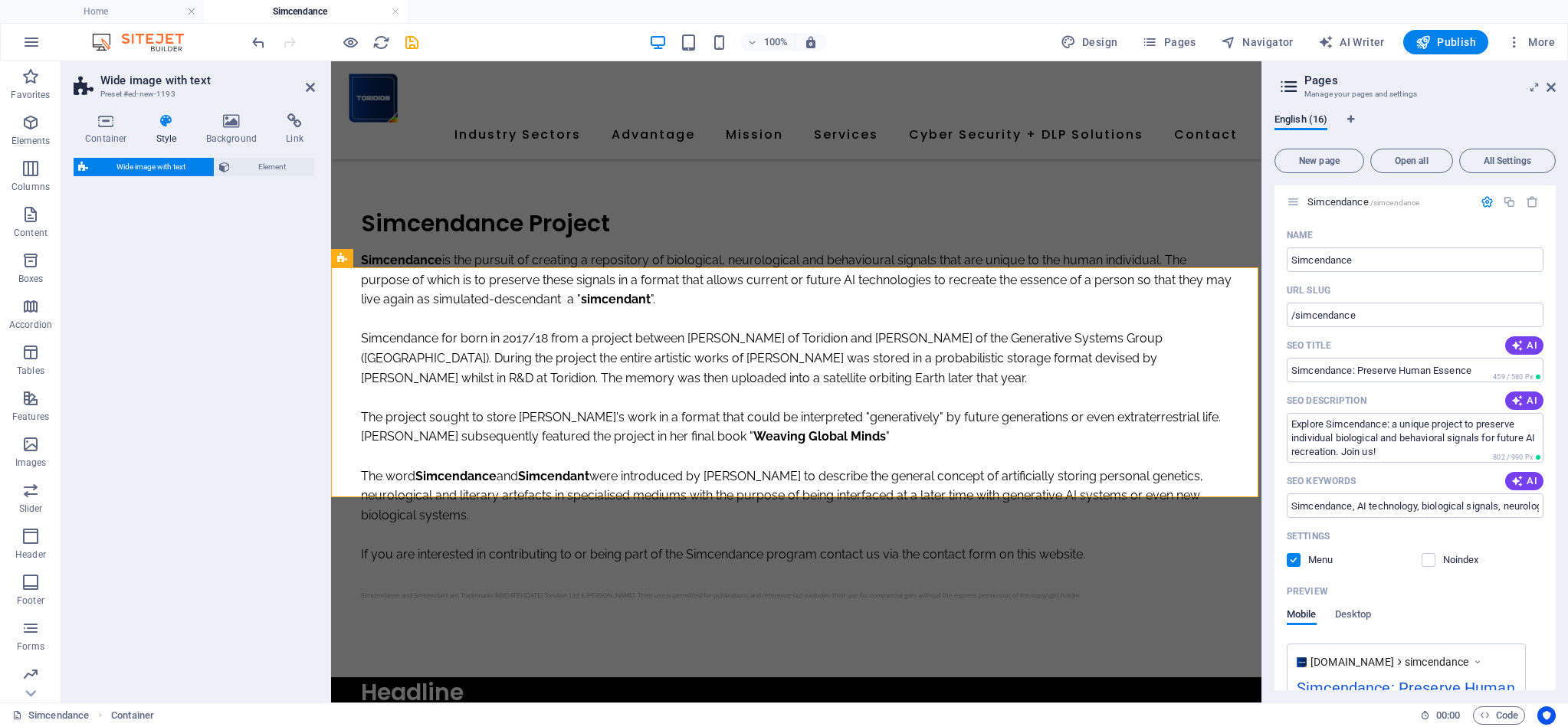
scroll to position [401, 0]
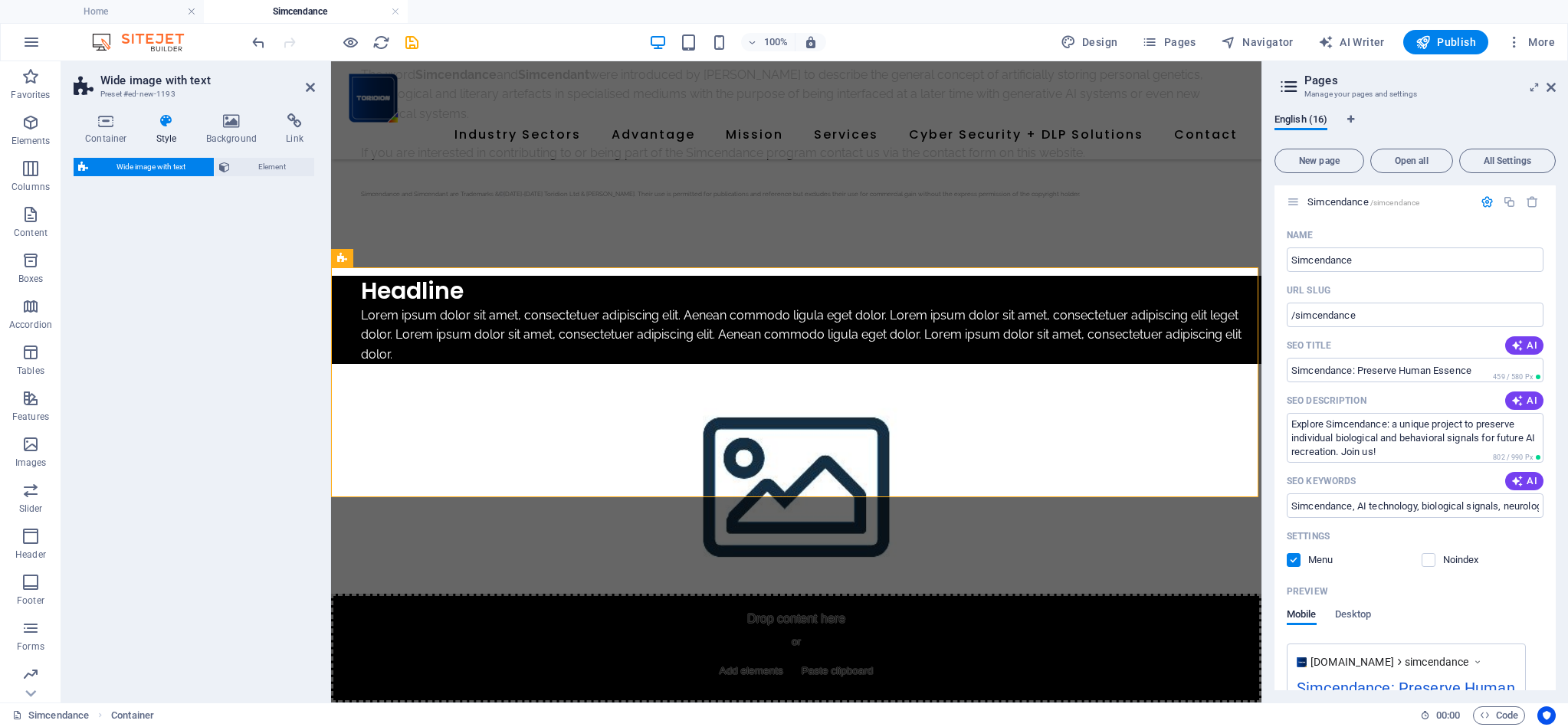
select select "%"
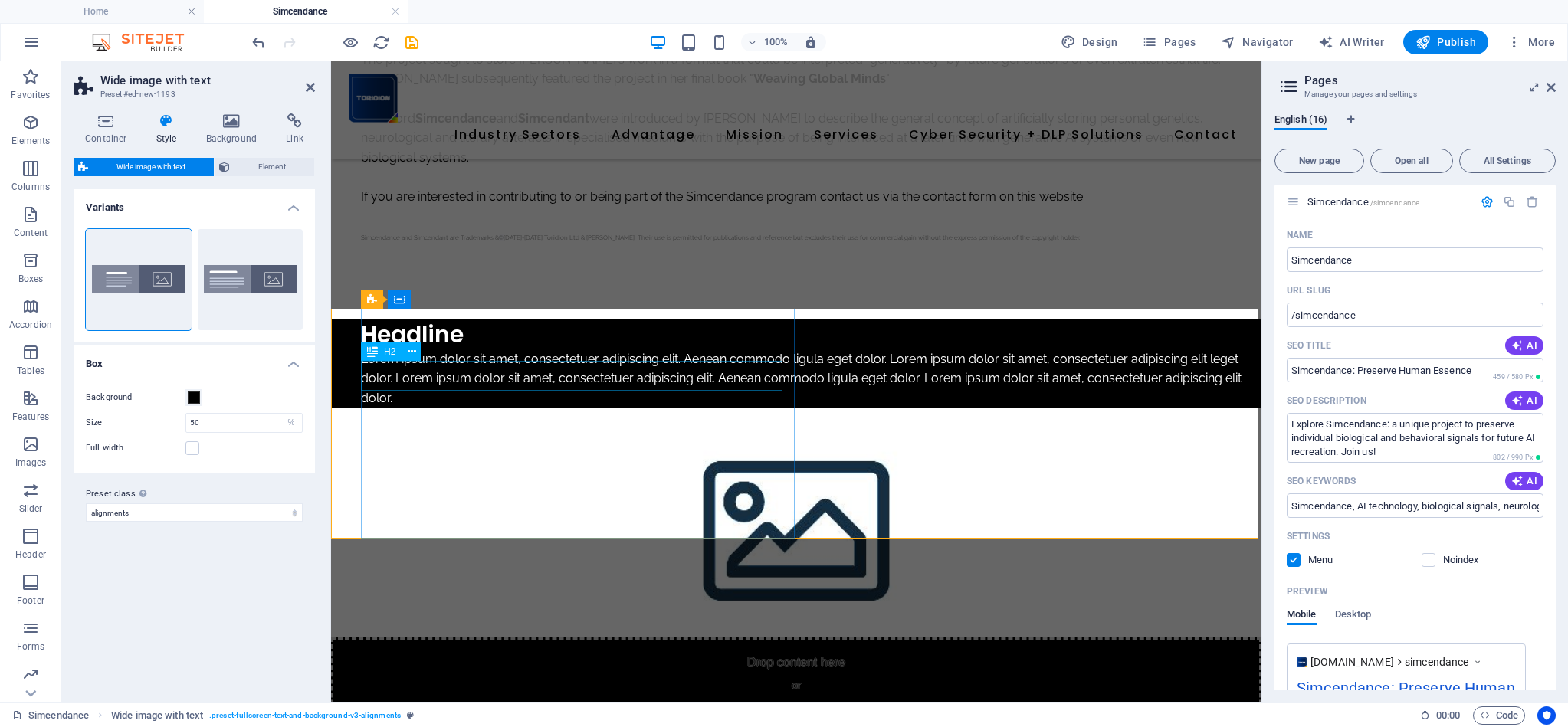
scroll to position [356, 0]
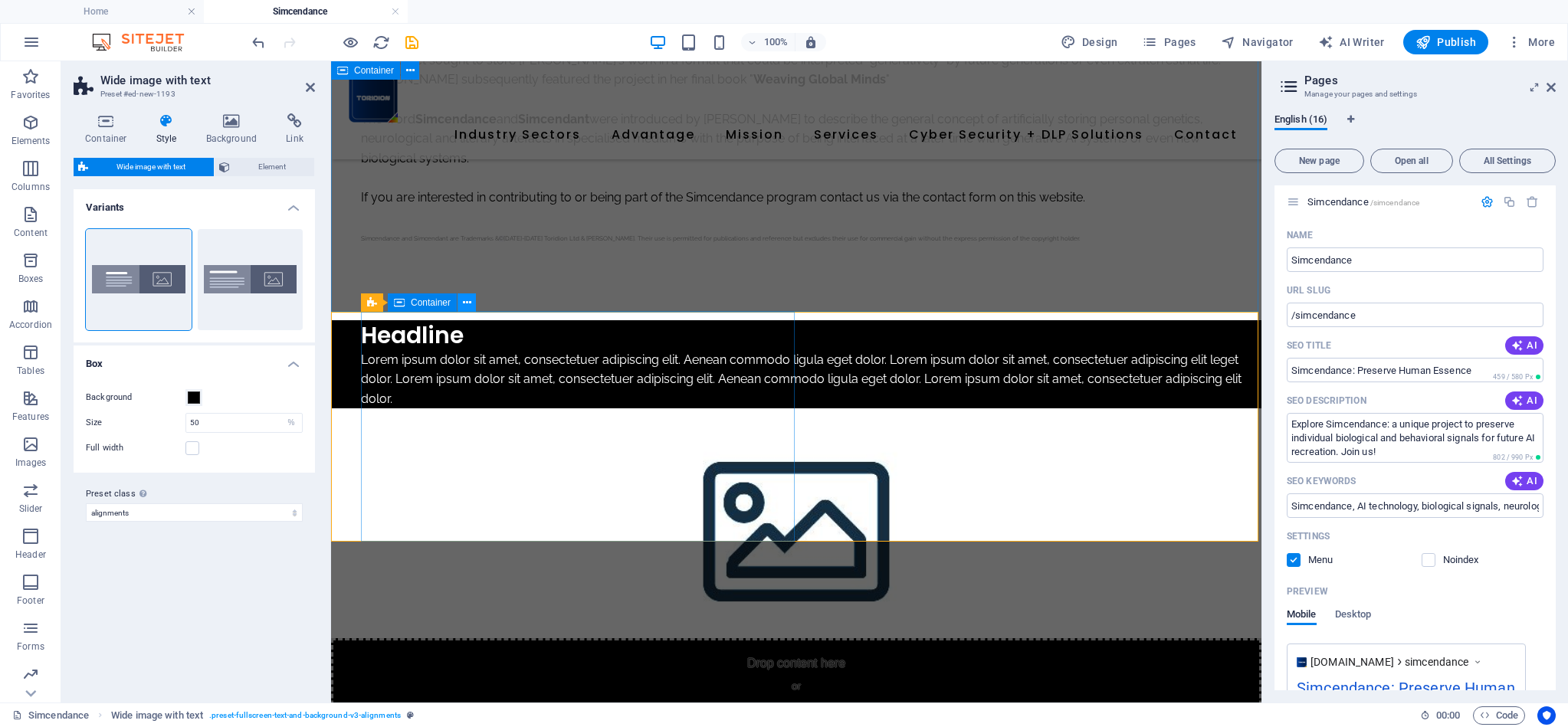
click at [468, 306] on icon at bounding box center [466, 302] width 8 height 16
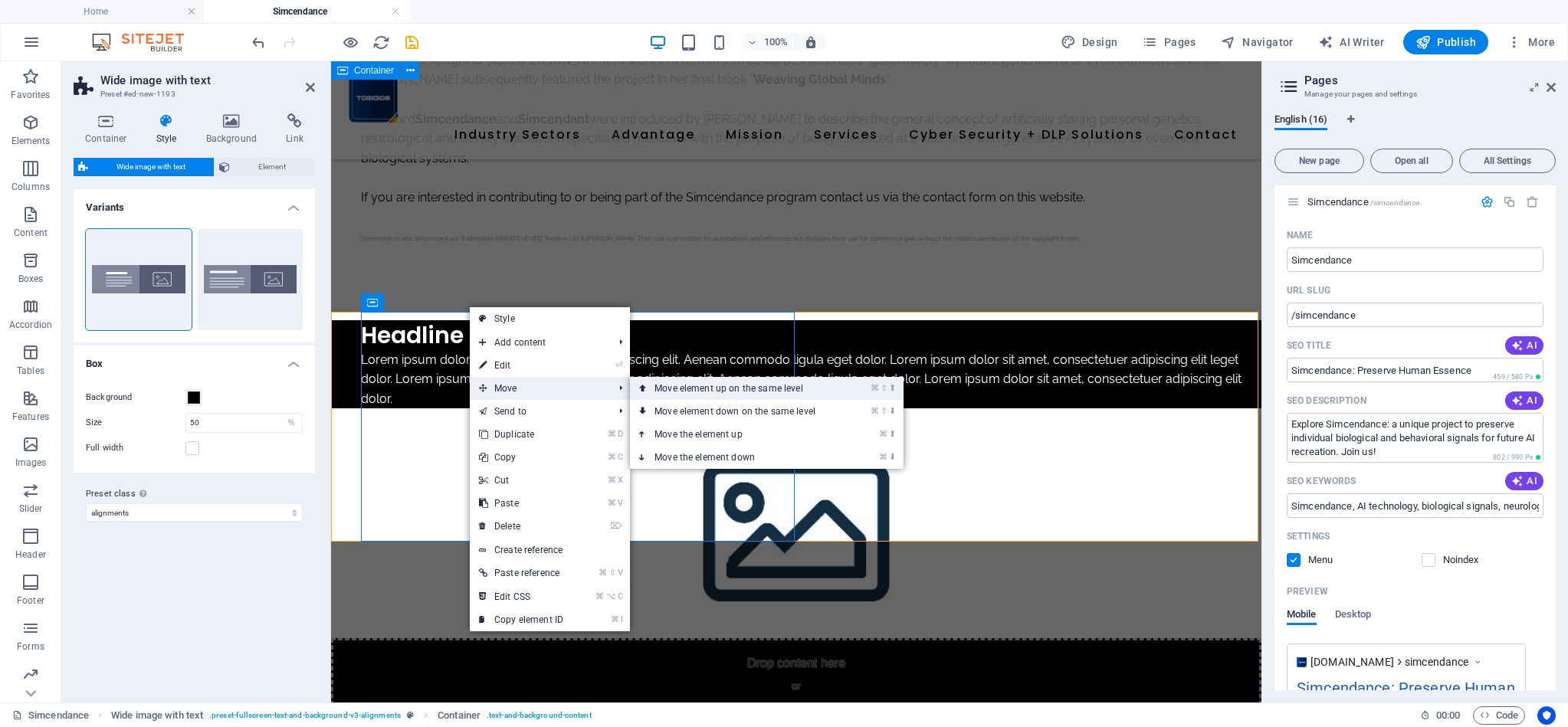
drag, startPoint x: 712, startPoint y: 390, endPoint x: 382, endPoint y: 328, distance: 335.8
click at [712, 390] on link "⌘ ⇧ ⬆ Move element up on the same level" at bounding box center [738, 388] width 216 height 23
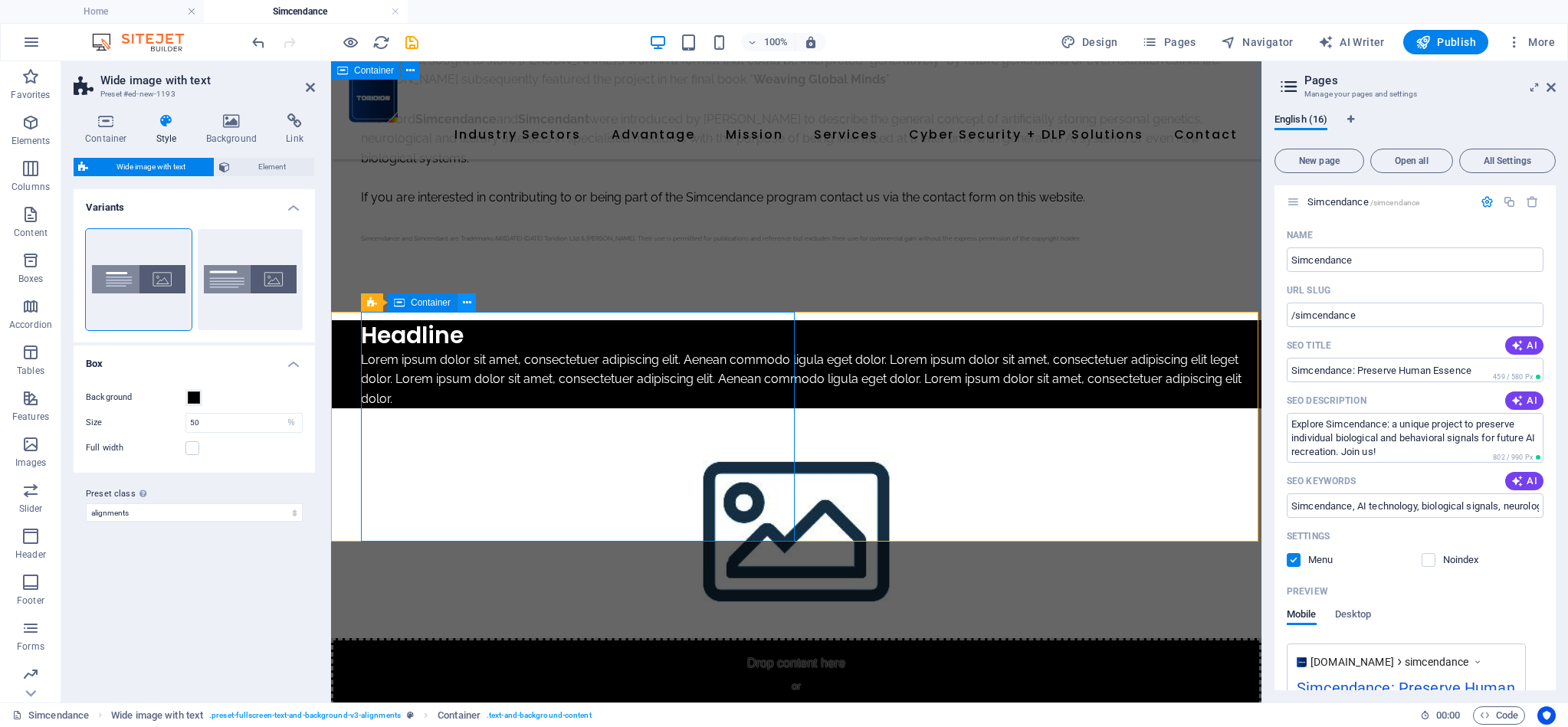
click at [464, 301] on icon at bounding box center [466, 302] width 8 height 16
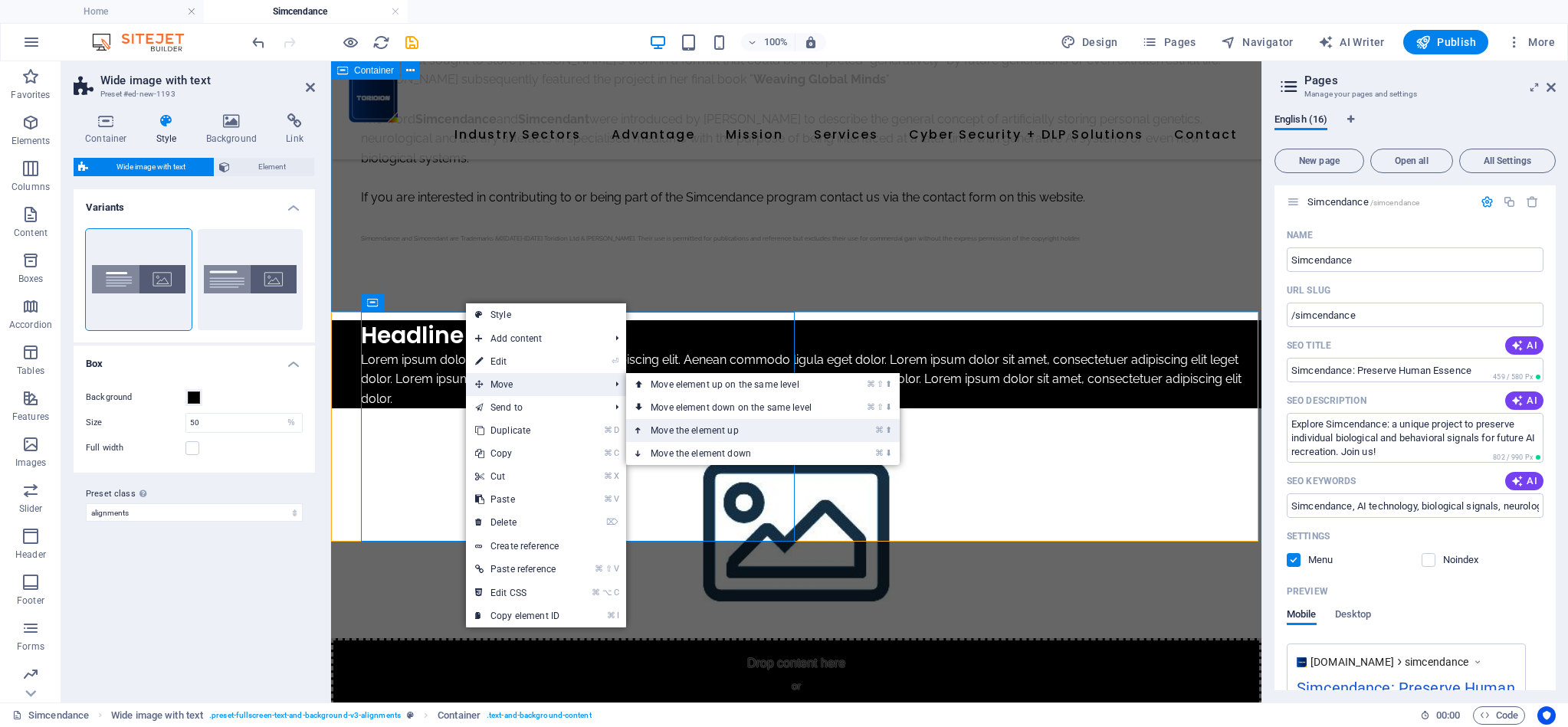
click at [679, 434] on link "⌘ ⬆ Move the element up" at bounding box center [734, 430] width 216 height 23
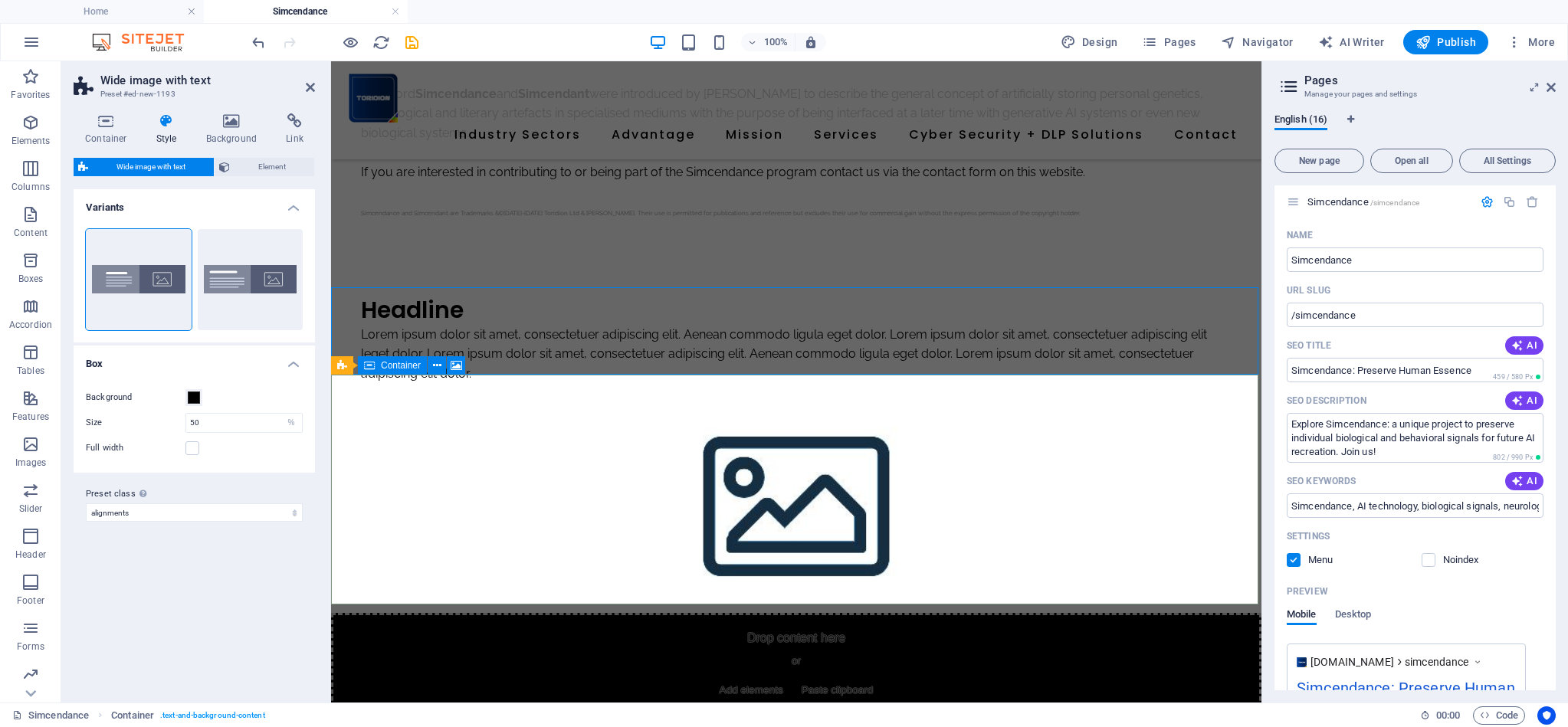
scroll to position [384, 0]
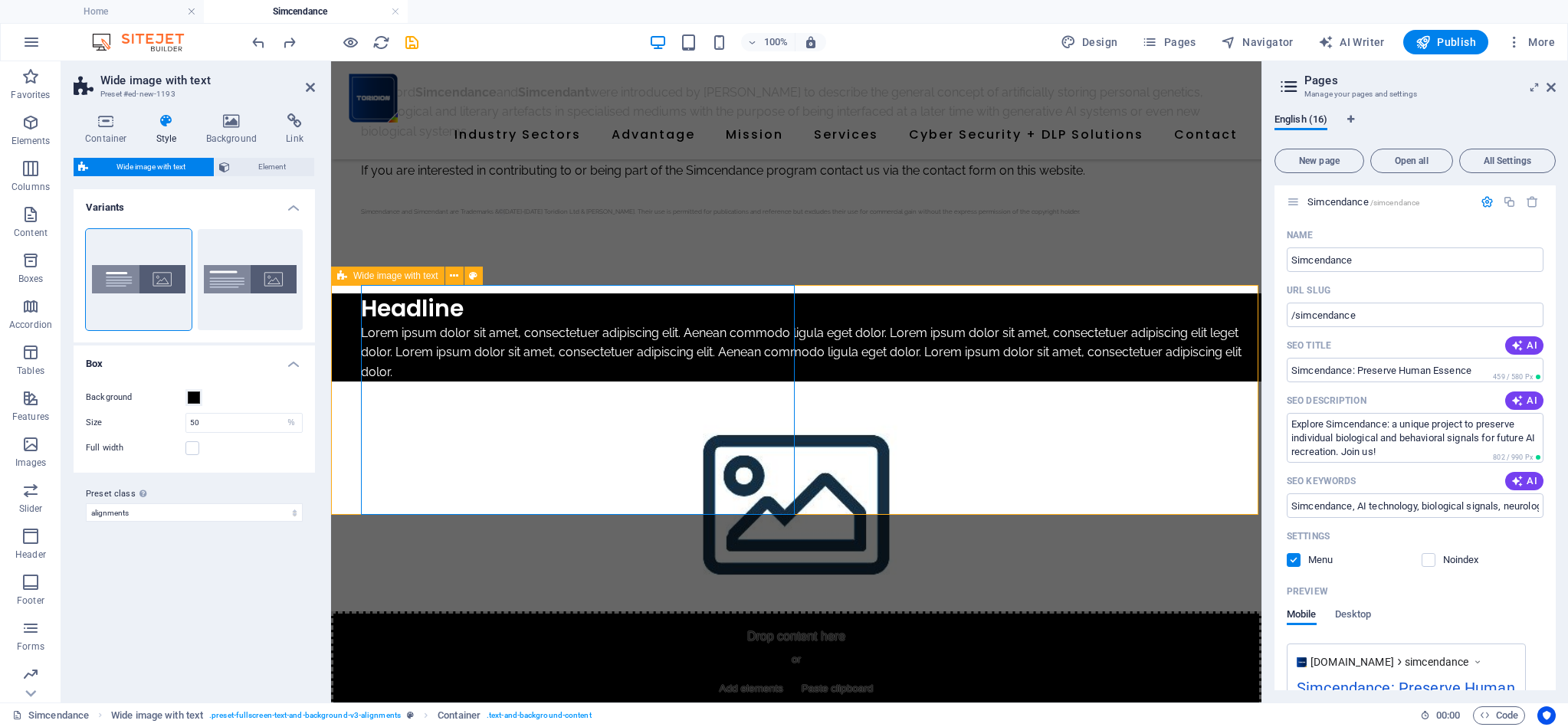
click at [339, 322] on div "Headline Lorem ipsum dolor sit amet, consectetuer adipiscing elit. Aenean commo…" at bounding box center [797, 506] width 931 height 428
click at [451, 277] on icon at bounding box center [453, 275] width 8 height 16
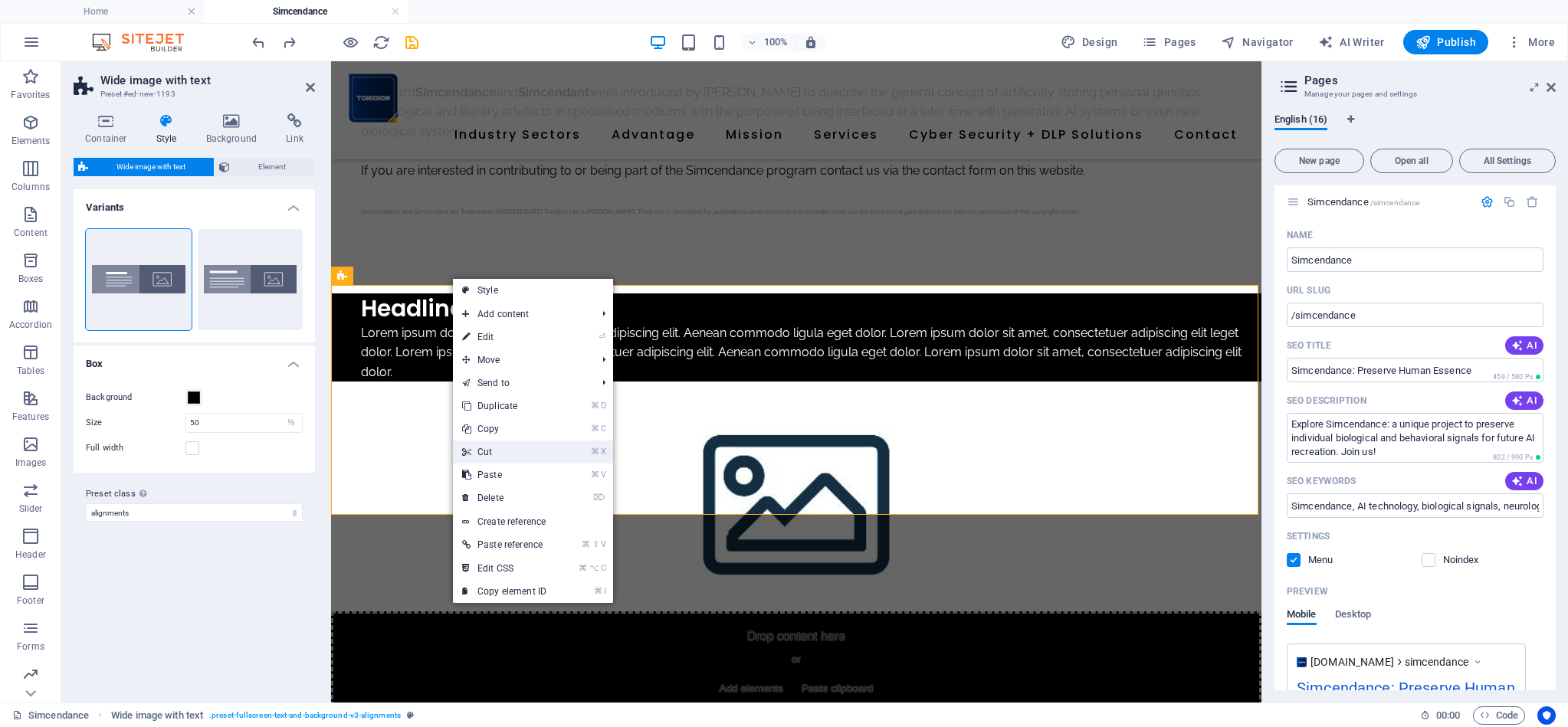
click at [491, 447] on link "⌘ X Cut" at bounding box center [505, 452] width 103 height 23
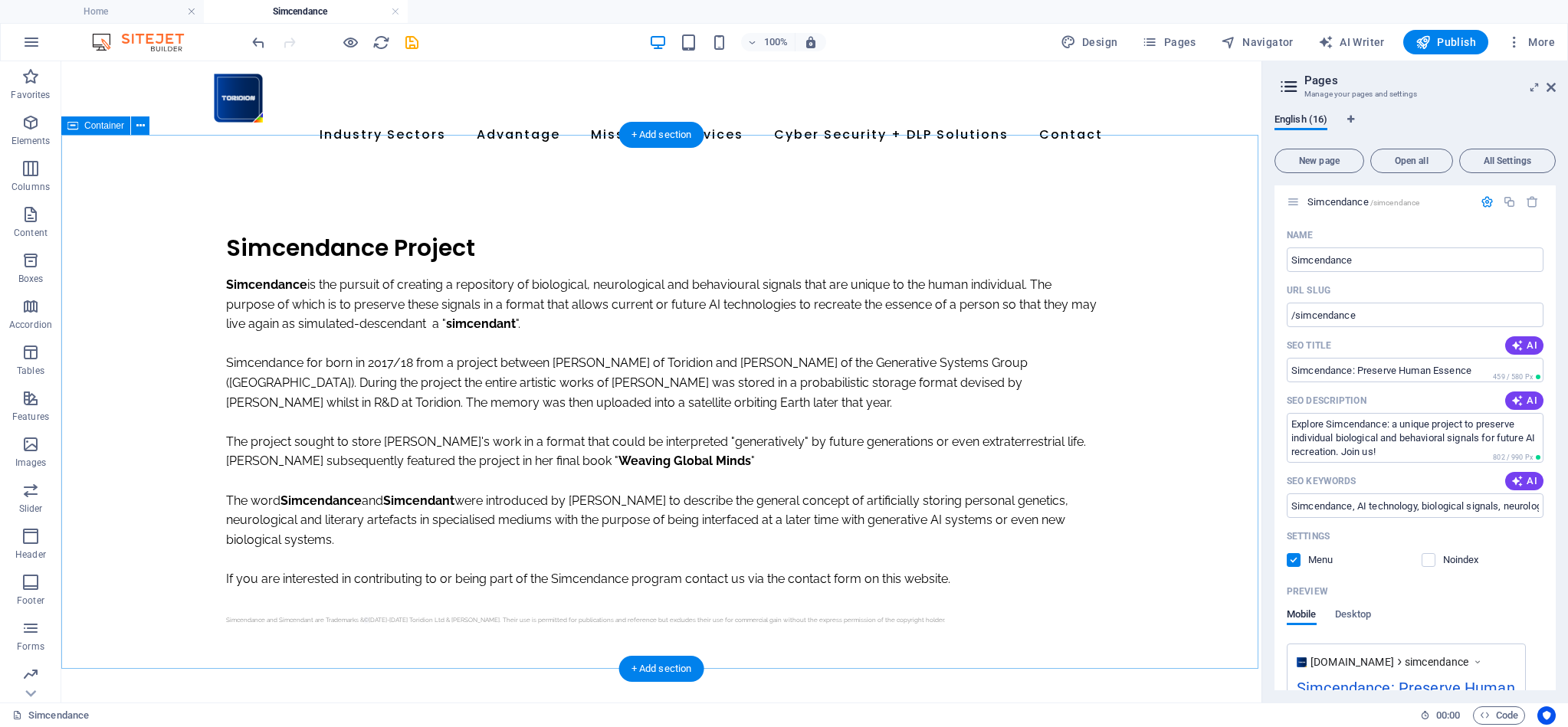
scroll to position [0, 0]
click at [171, 159] on div "Simcendance Project Simcendance is the pursuit of creating a repository of biol…" at bounding box center [661, 430] width 1200 height 543
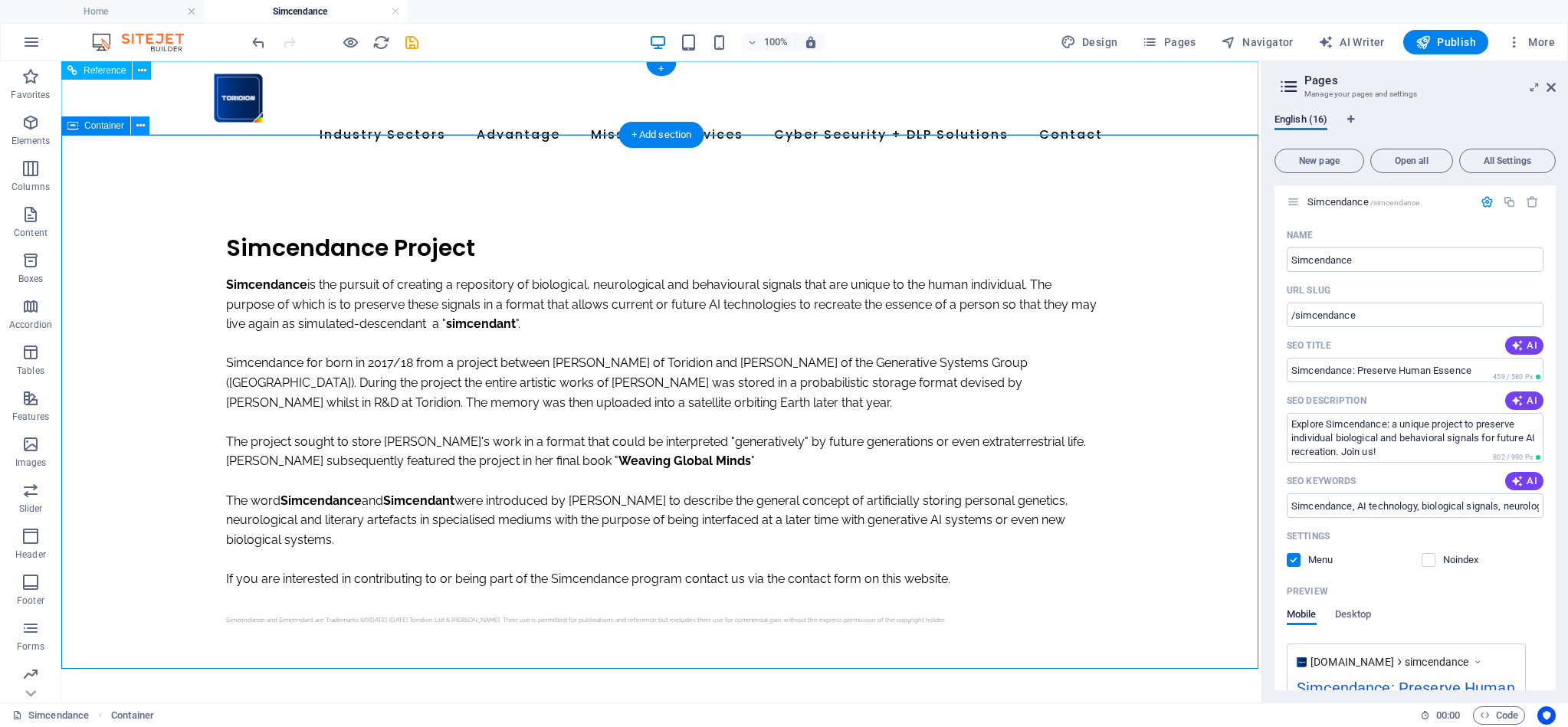
click at [142, 126] on icon at bounding box center [140, 125] width 8 height 16
click at [145, 123] on button at bounding box center [140, 125] width 19 height 19
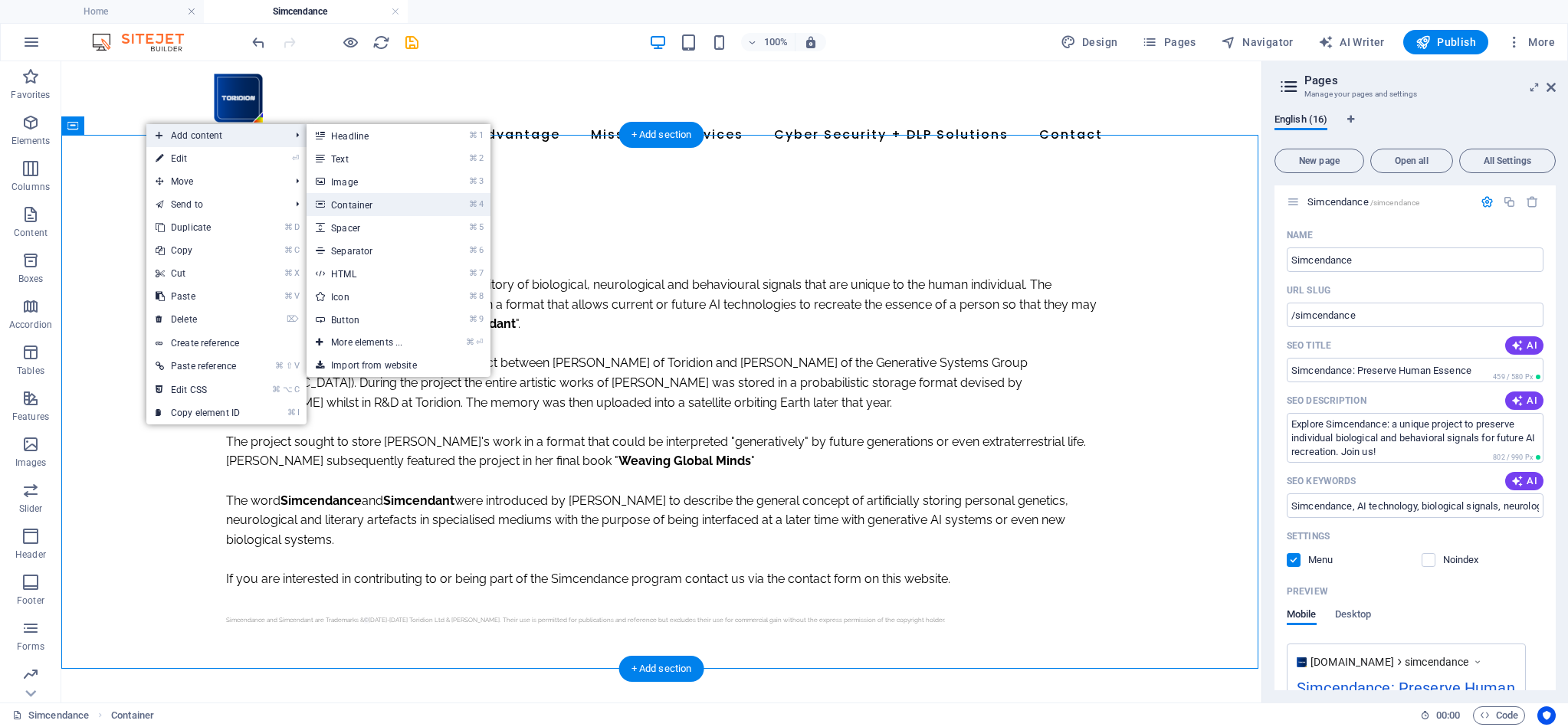
click at [353, 207] on link "⌘ 4 Container" at bounding box center [369, 204] width 126 height 23
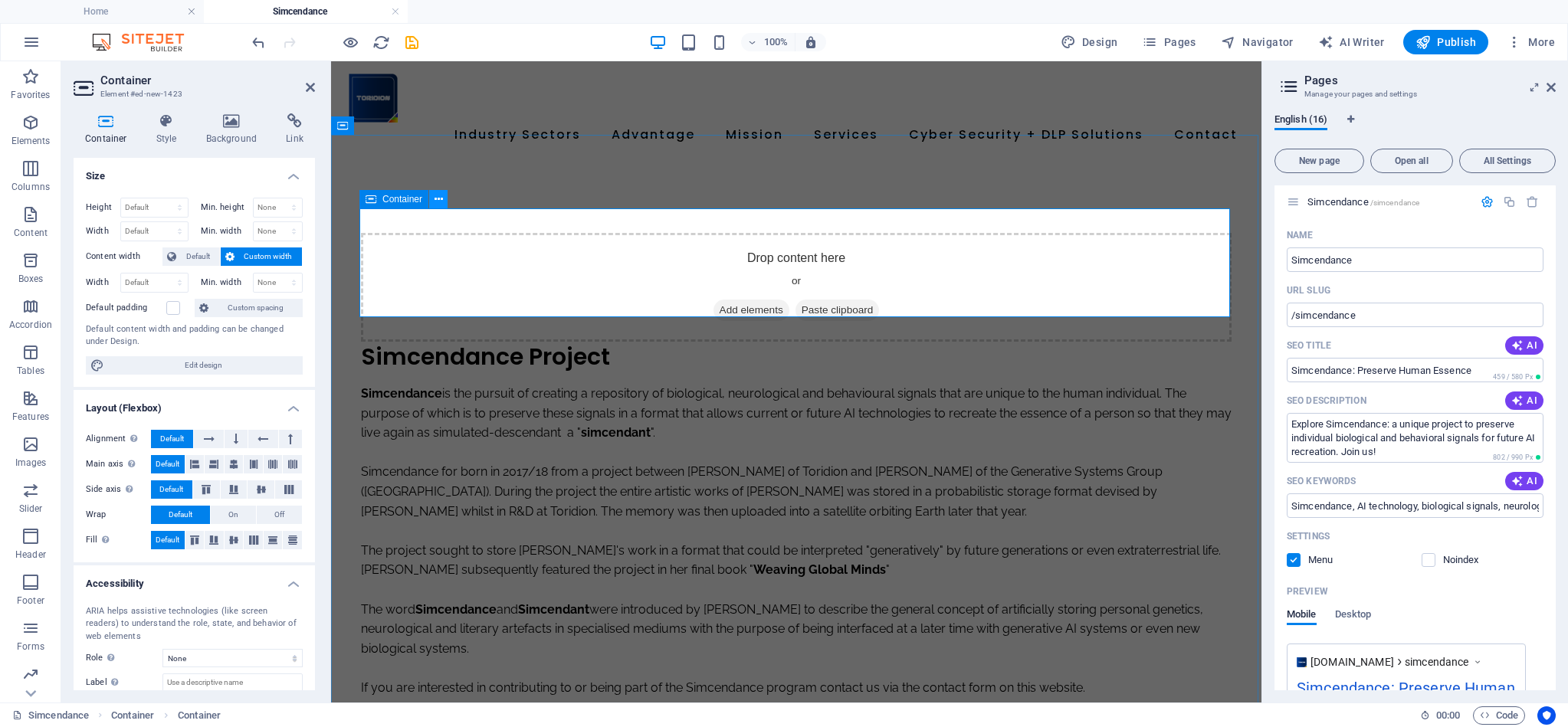
click at [439, 200] on icon at bounding box center [438, 199] width 8 height 16
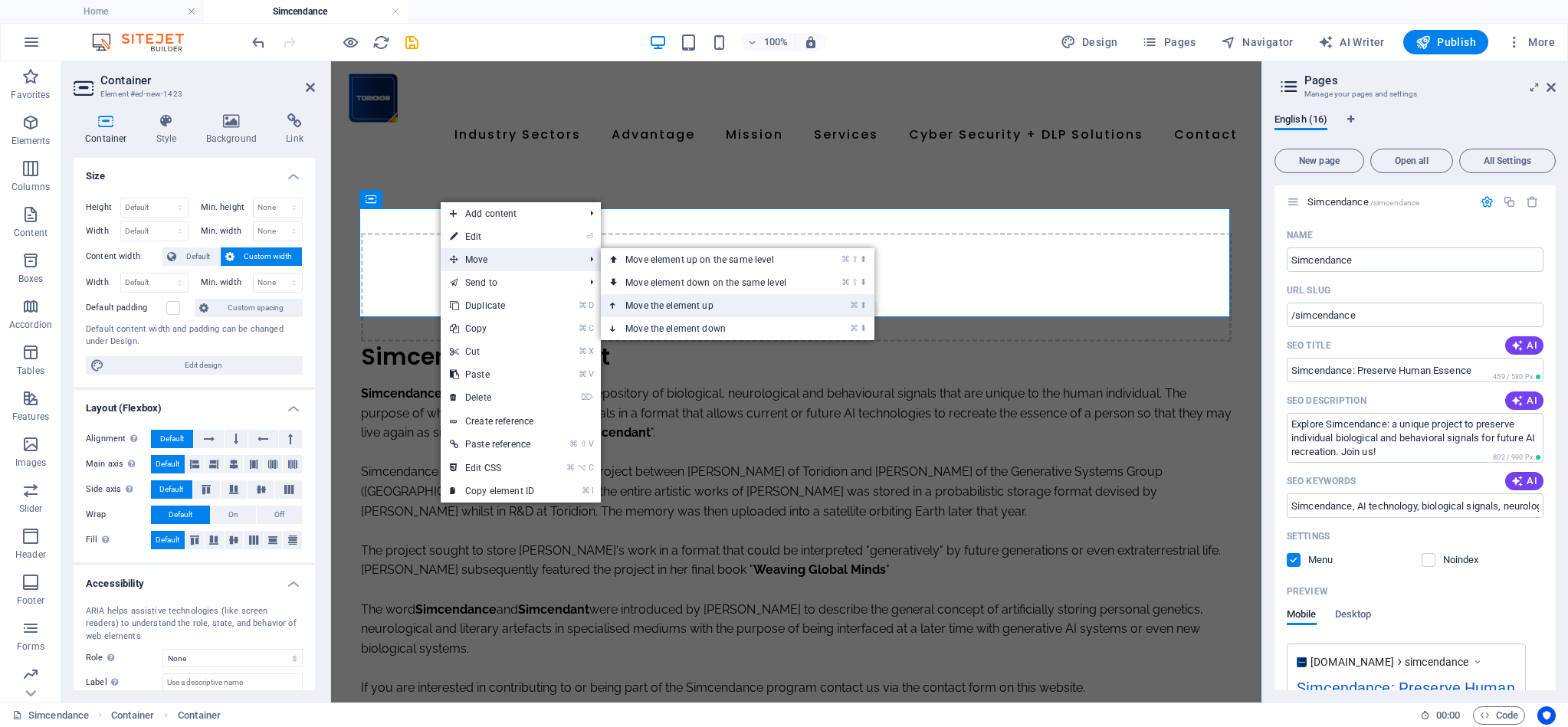
click at [733, 299] on link "⌘ ⬆ Move the element up" at bounding box center [709, 305] width 216 height 23
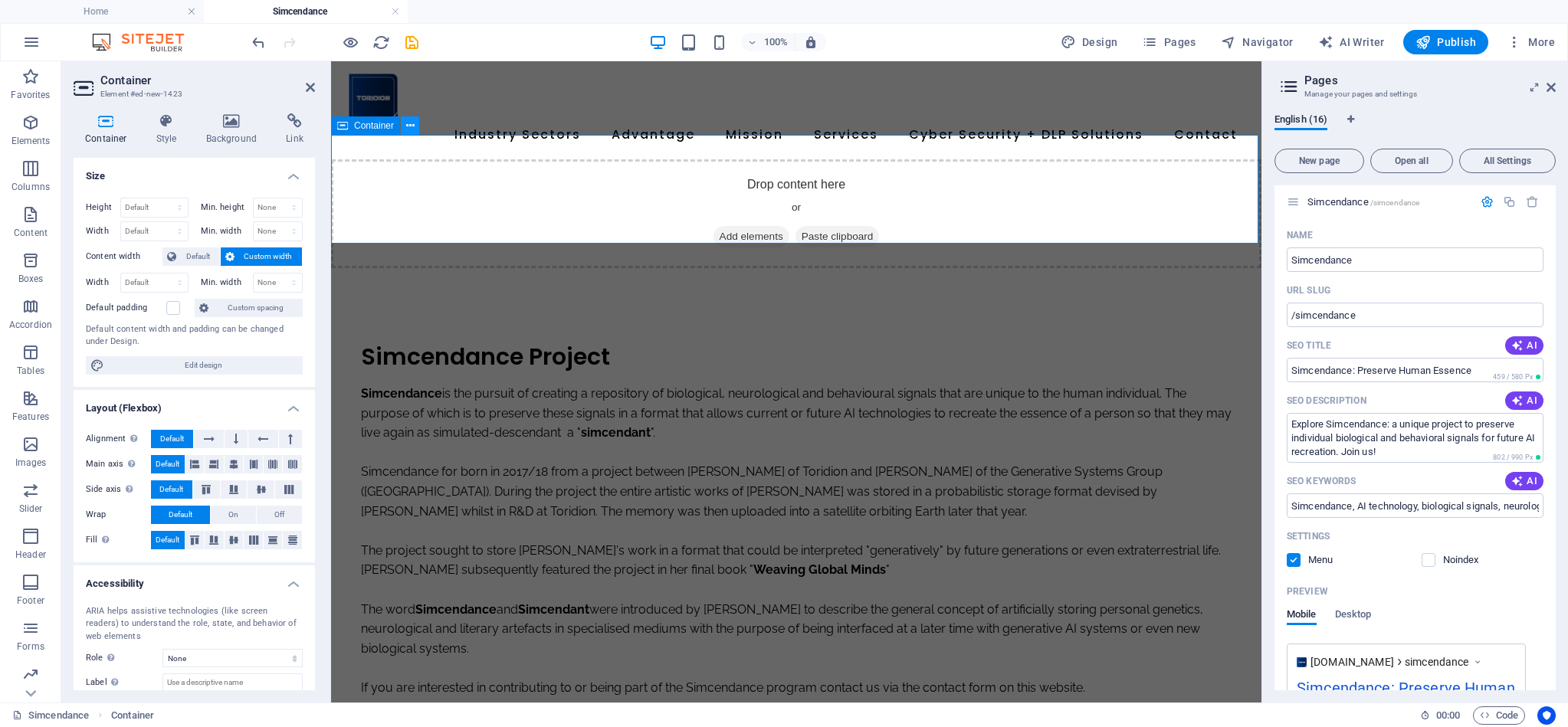
click at [407, 127] on icon at bounding box center [410, 125] width 8 height 16
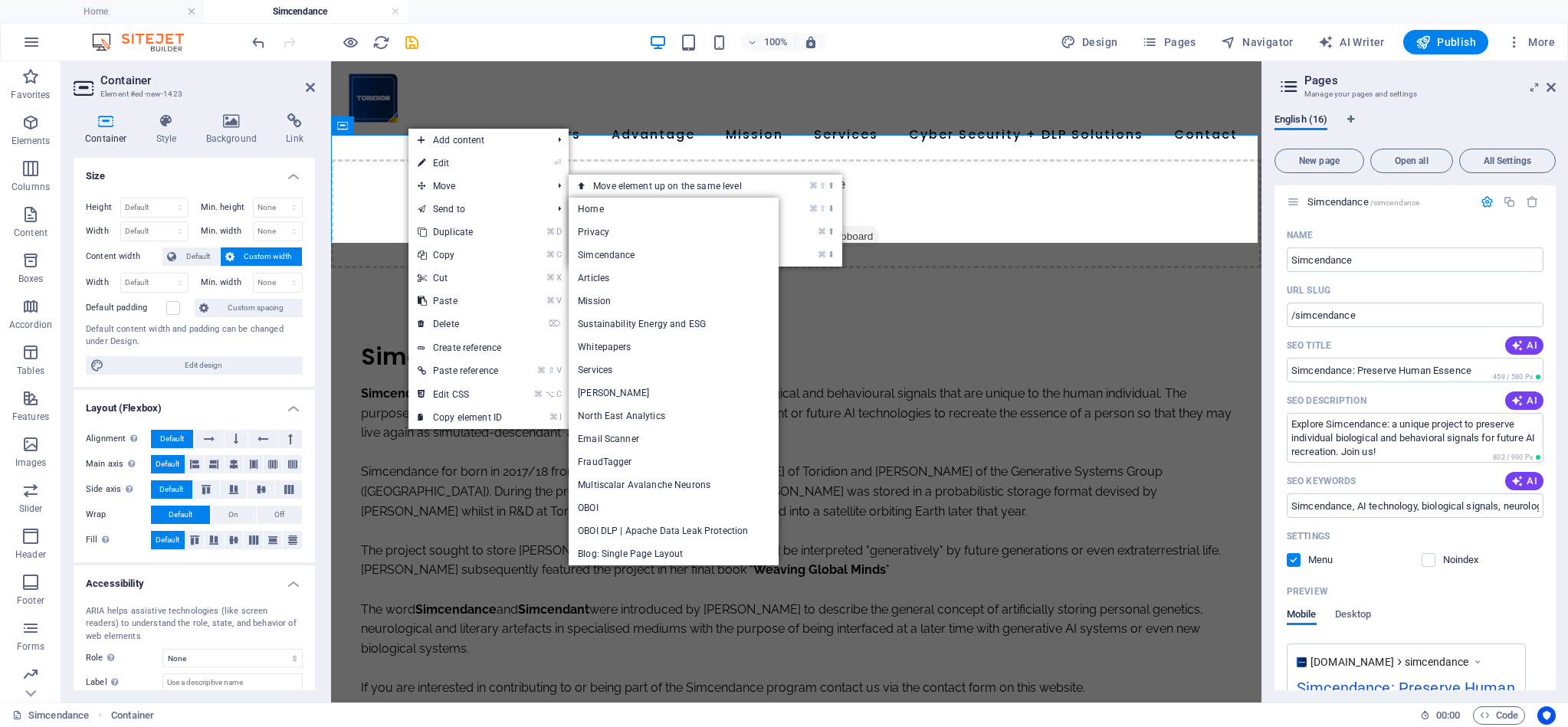
click at [931, 182] on div "Drop content here or Add elements Paste clipboard" at bounding box center [797, 213] width 931 height 109
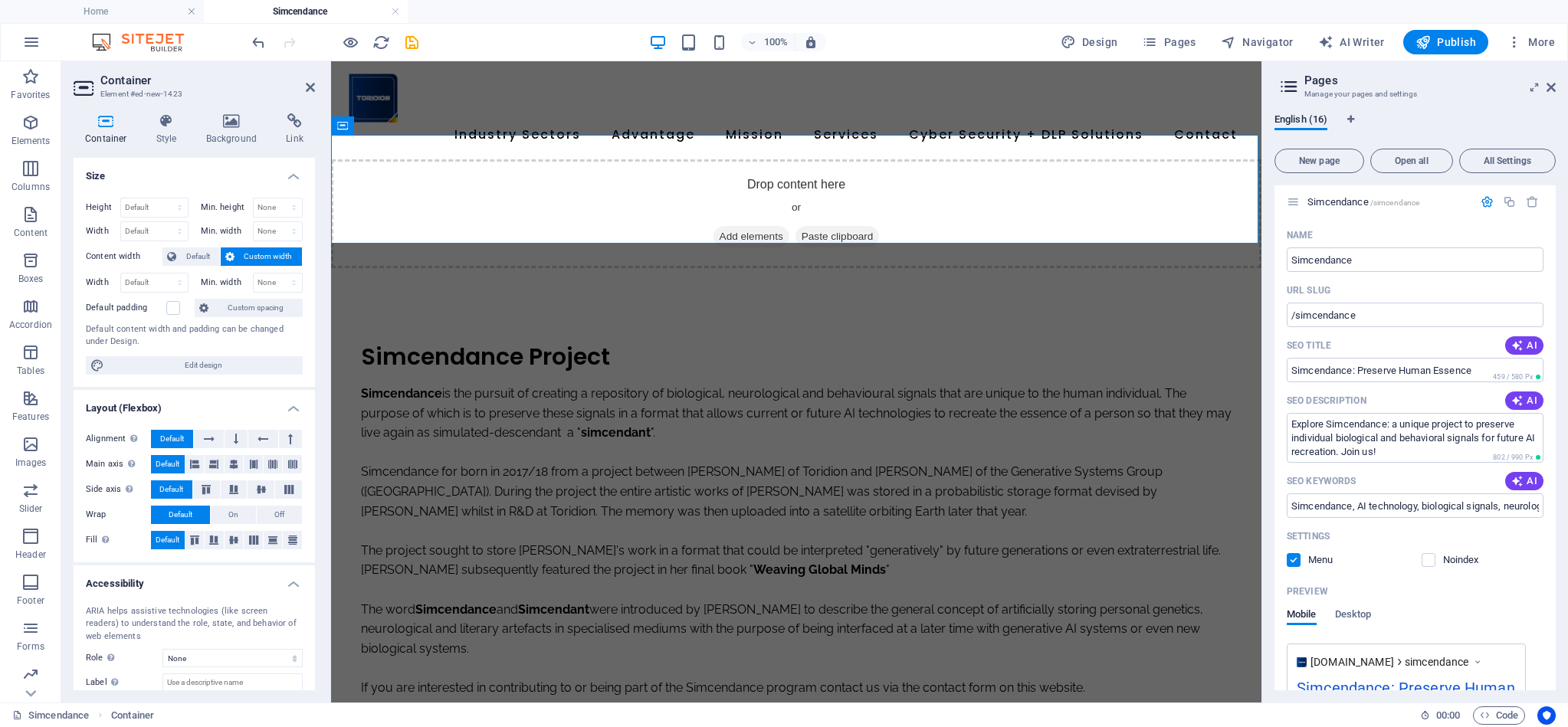
click at [856, 225] on span "Paste clipboard" at bounding box center [838, 236] width 84 height 22
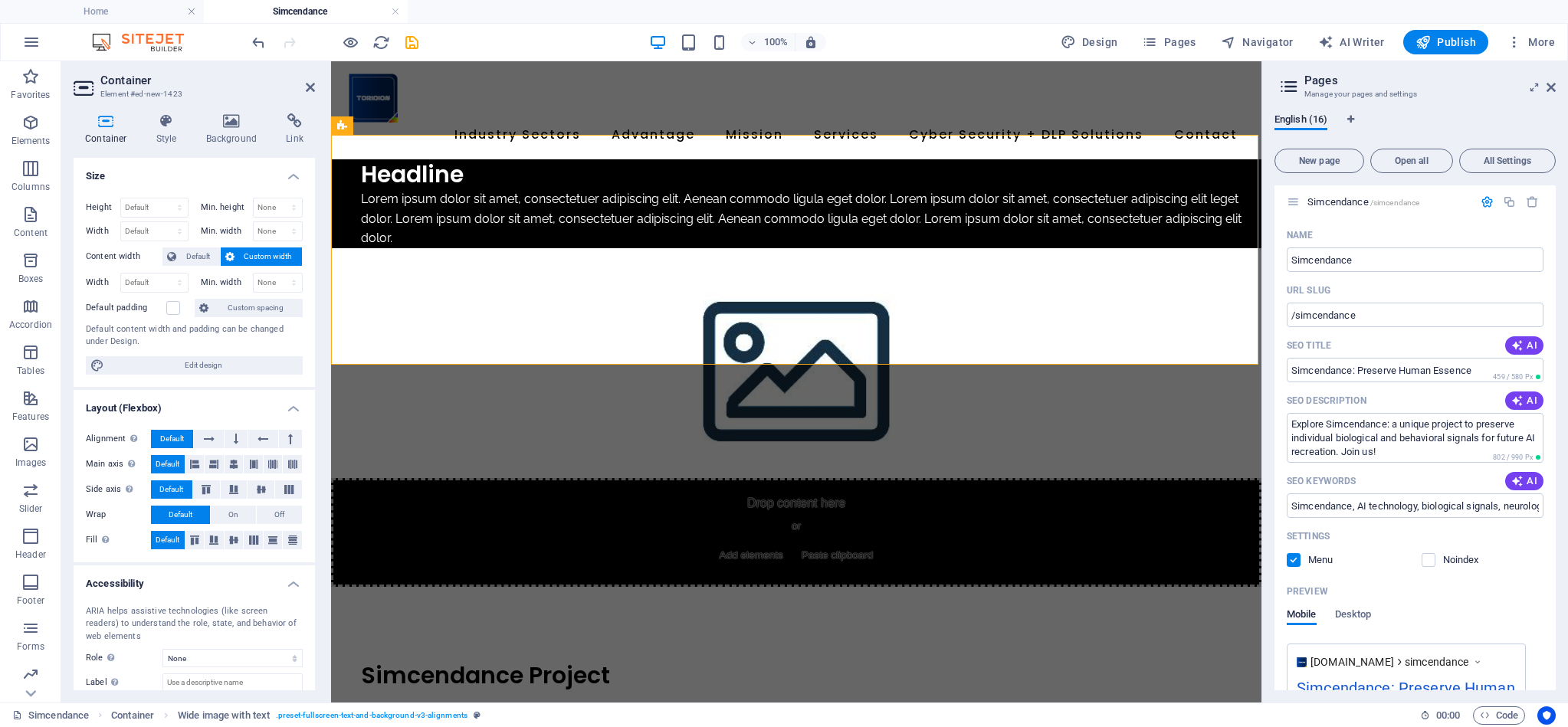
click at [965, 306] on figure at bounding box center [797, 363] width 931 height 230
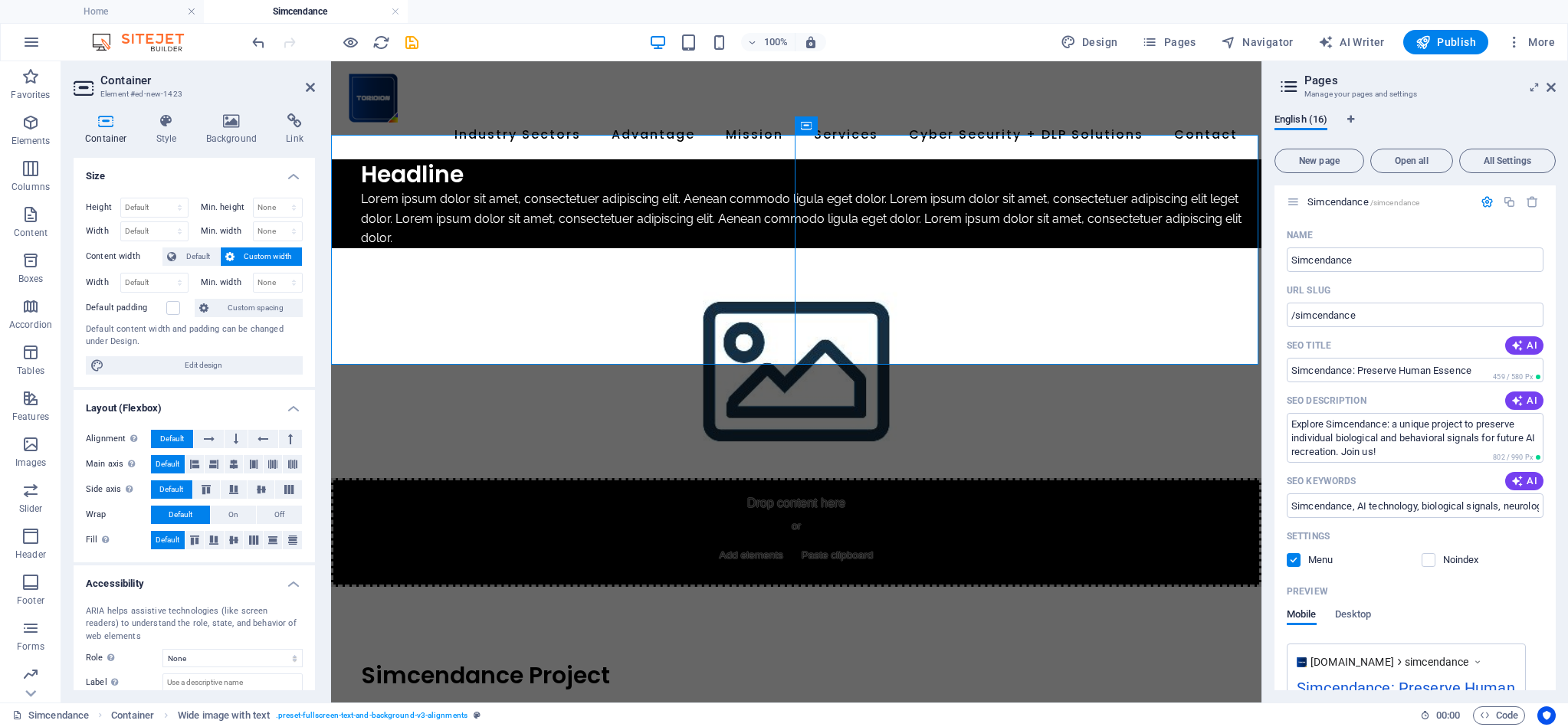
click at [965, 306] on figure at bounding box center [797, 363] width 931 height 230
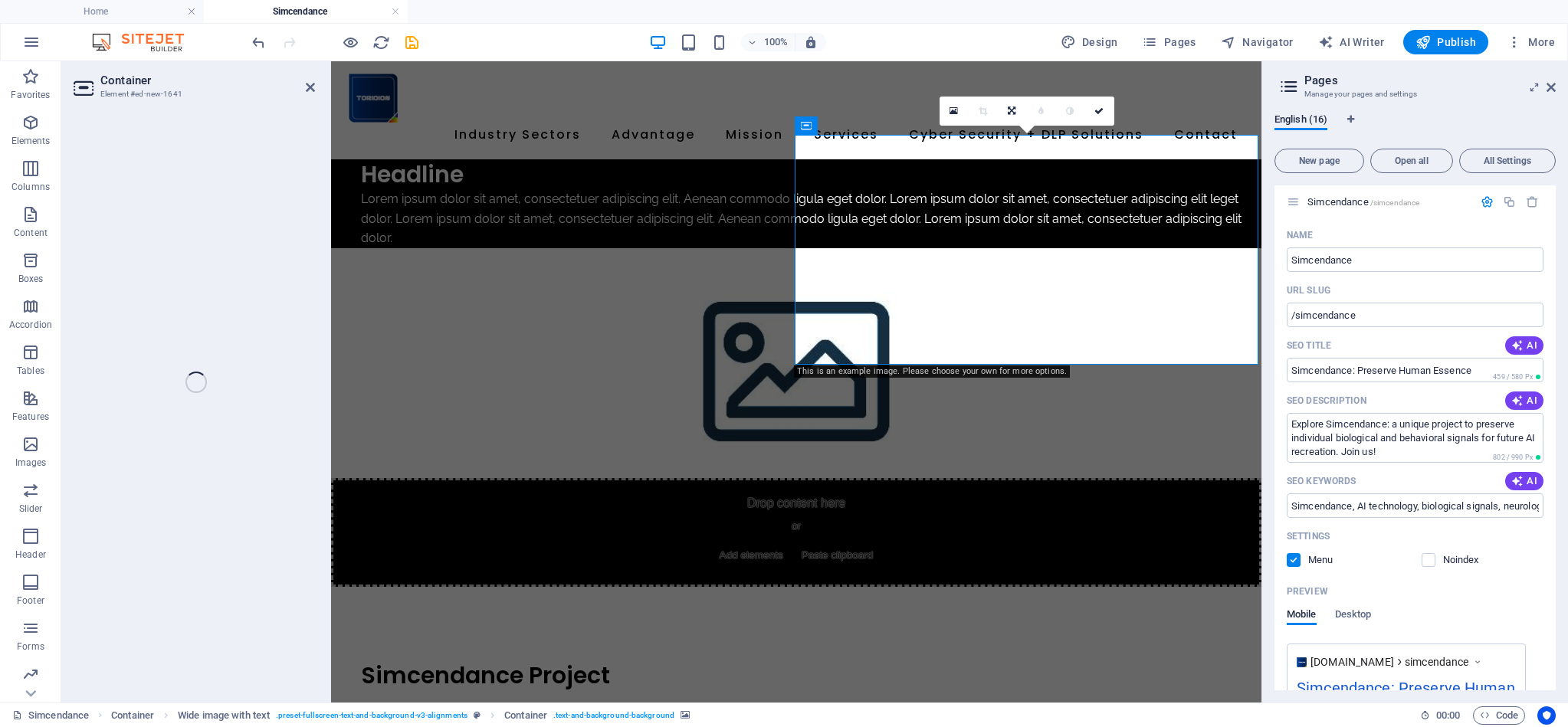
select select "px"
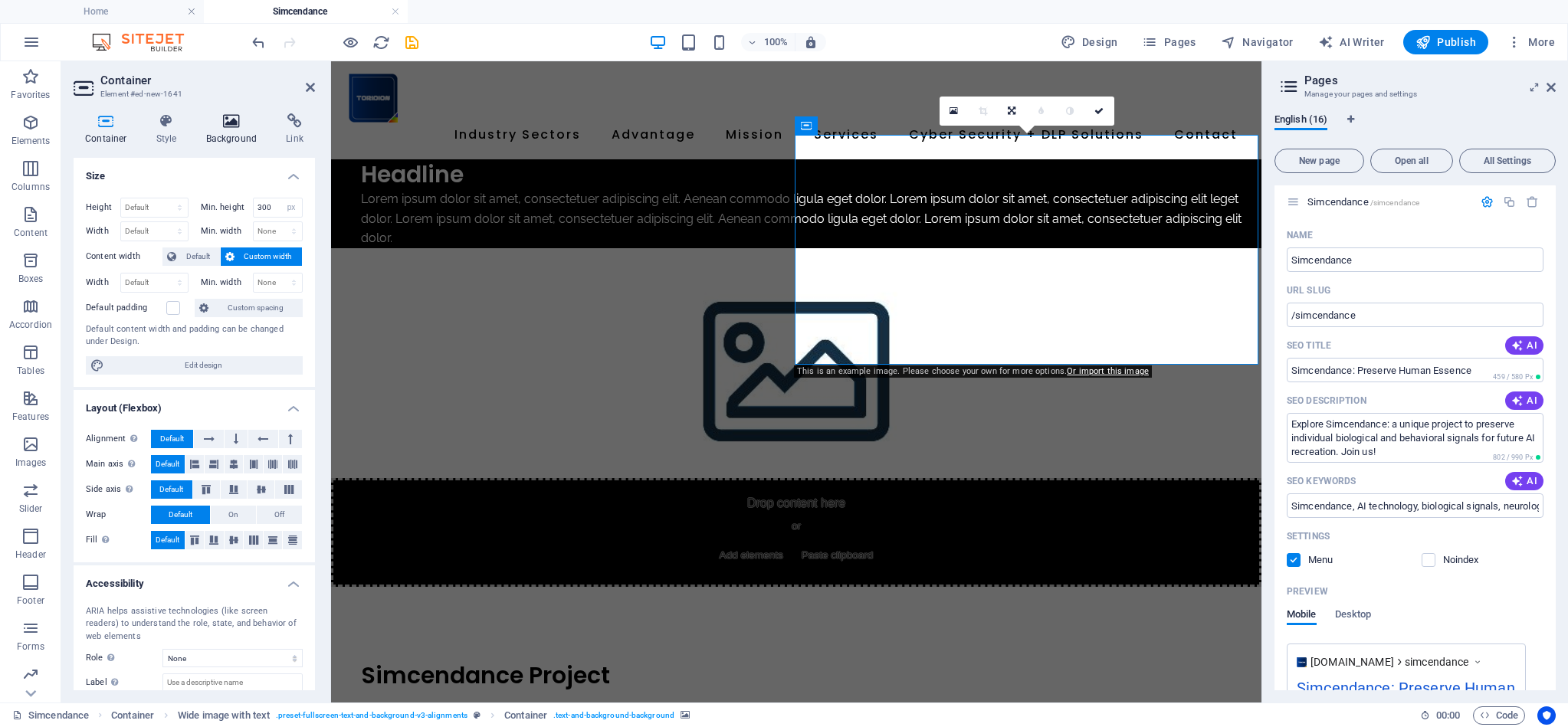
click at [230, 127] on icon at bounding box center [231, 121] width 74 height 15
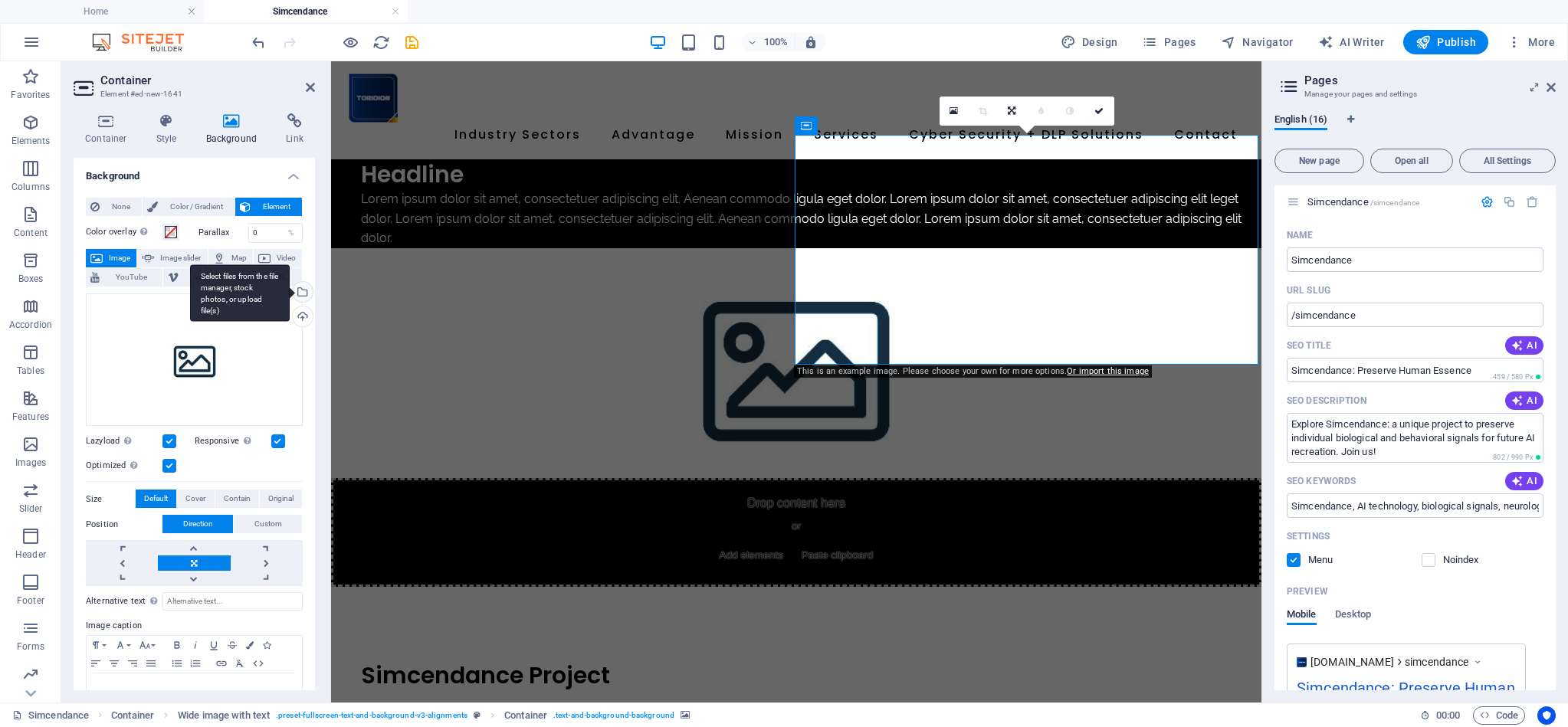
click at [301, 292] on div "Select files from the file manager, stock photos, or upload file(s)" at bounding box center [300, 293] width 23 height 23
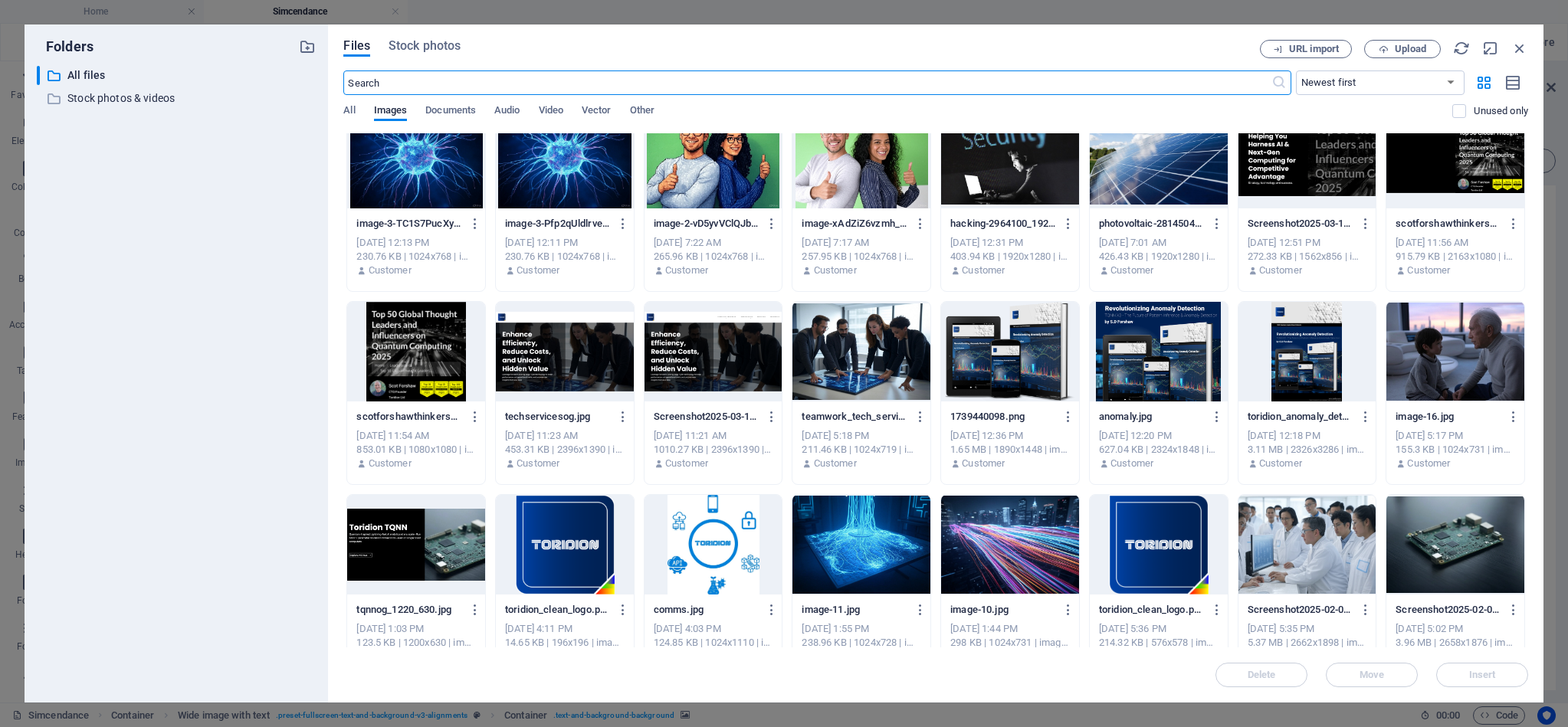
scroll to position [2212, 0]
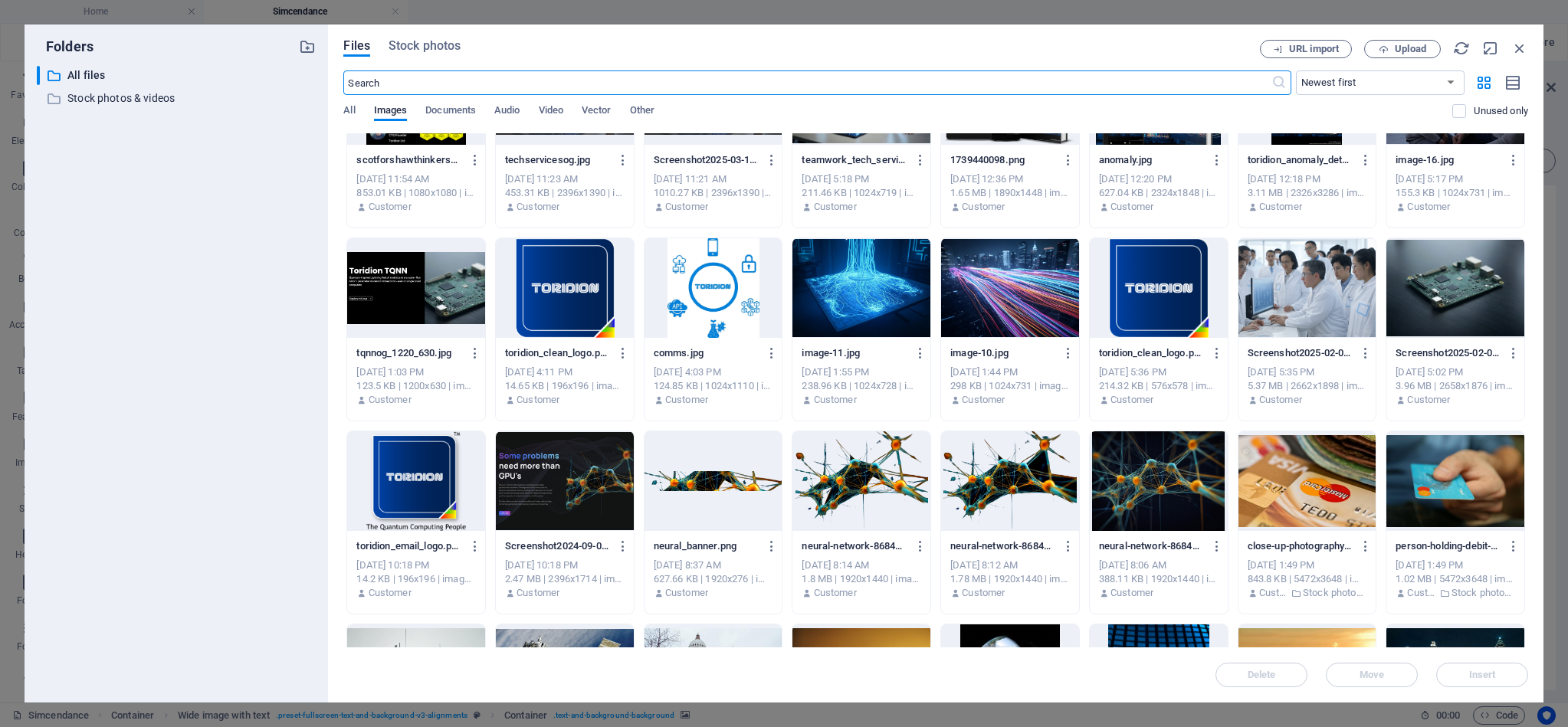
click at [857, 295] on div at bounding box center [860, 288] width 138 height 99
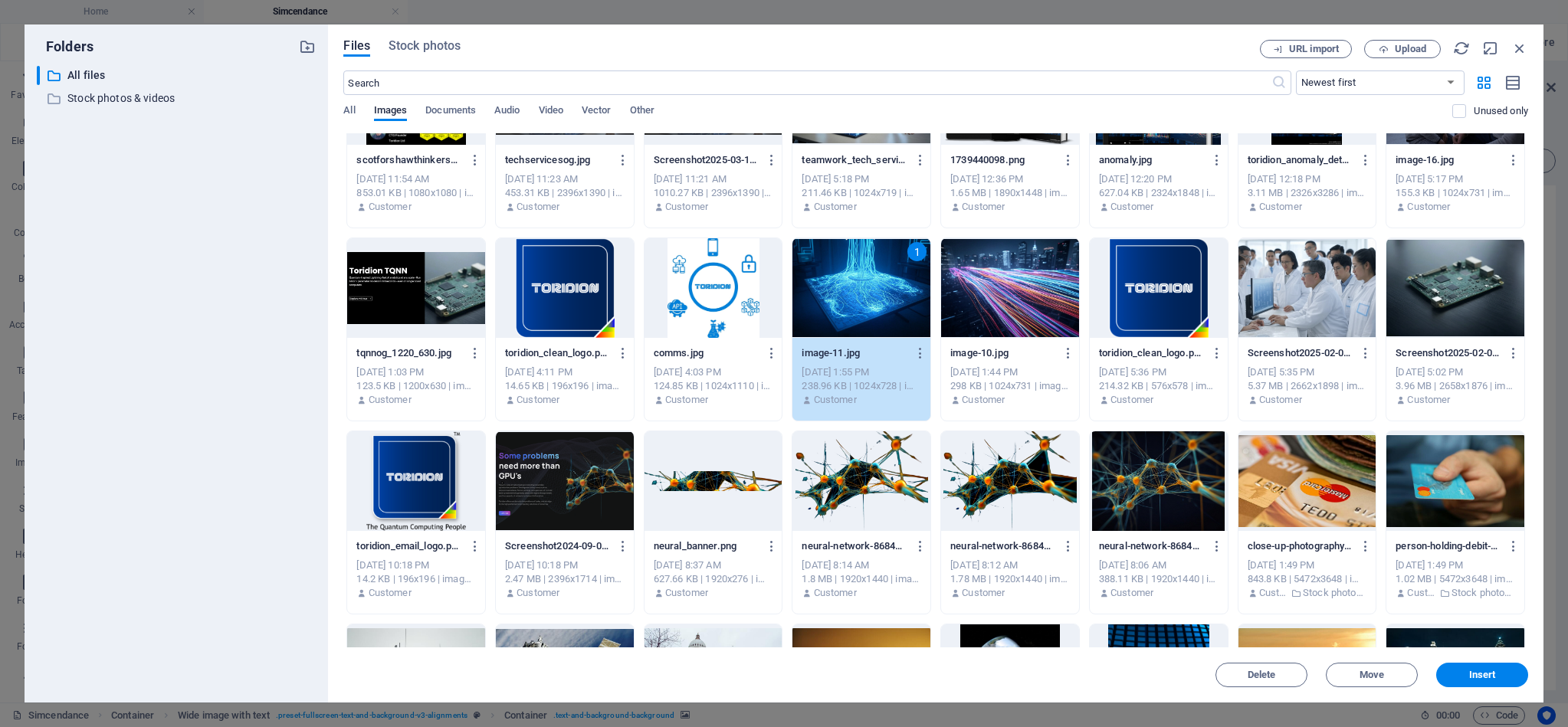
click at [857, 294] on div "1" at bounding box center [860, 288] width 138 height 99
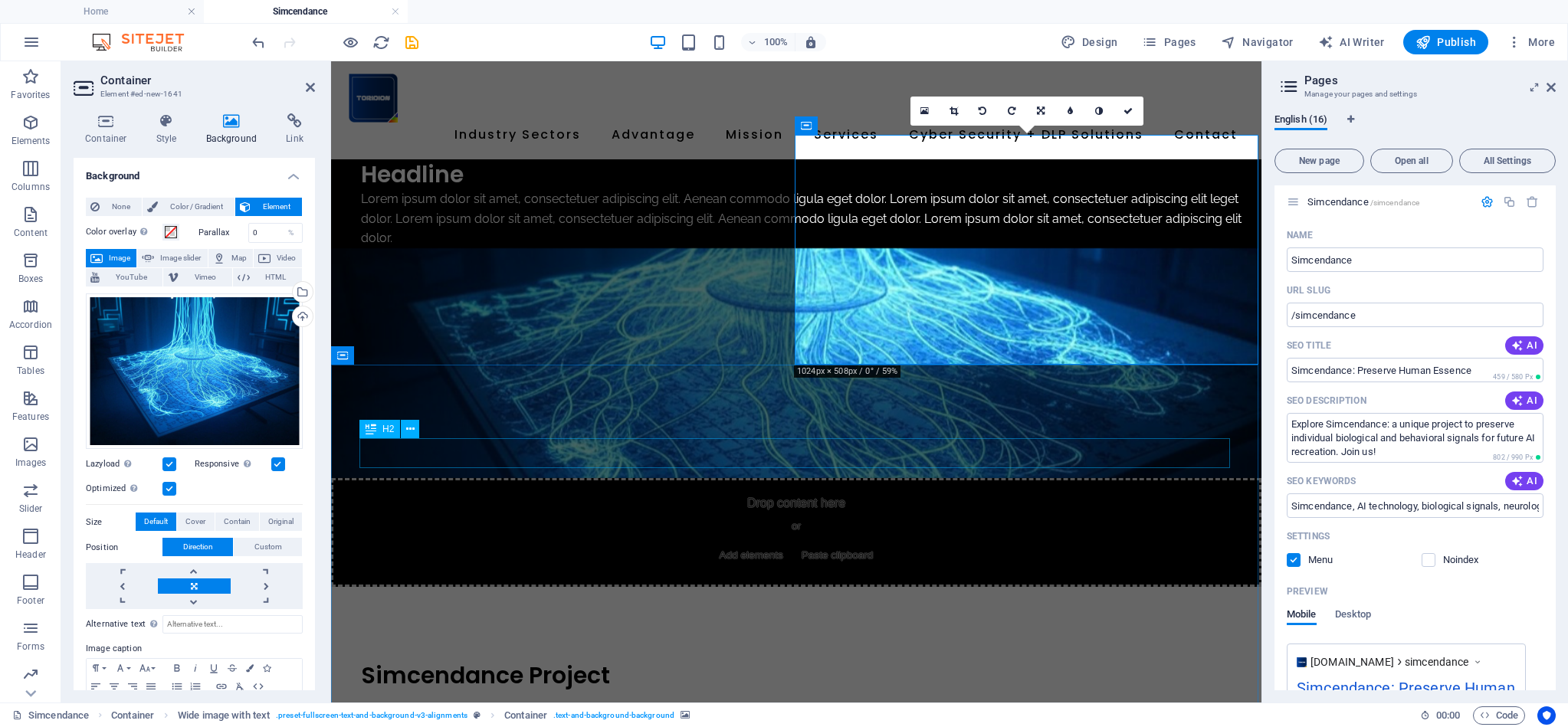
click at [473, 661] on div "Simcendance Project" at bounding box center [797, 676] width 871 height 30
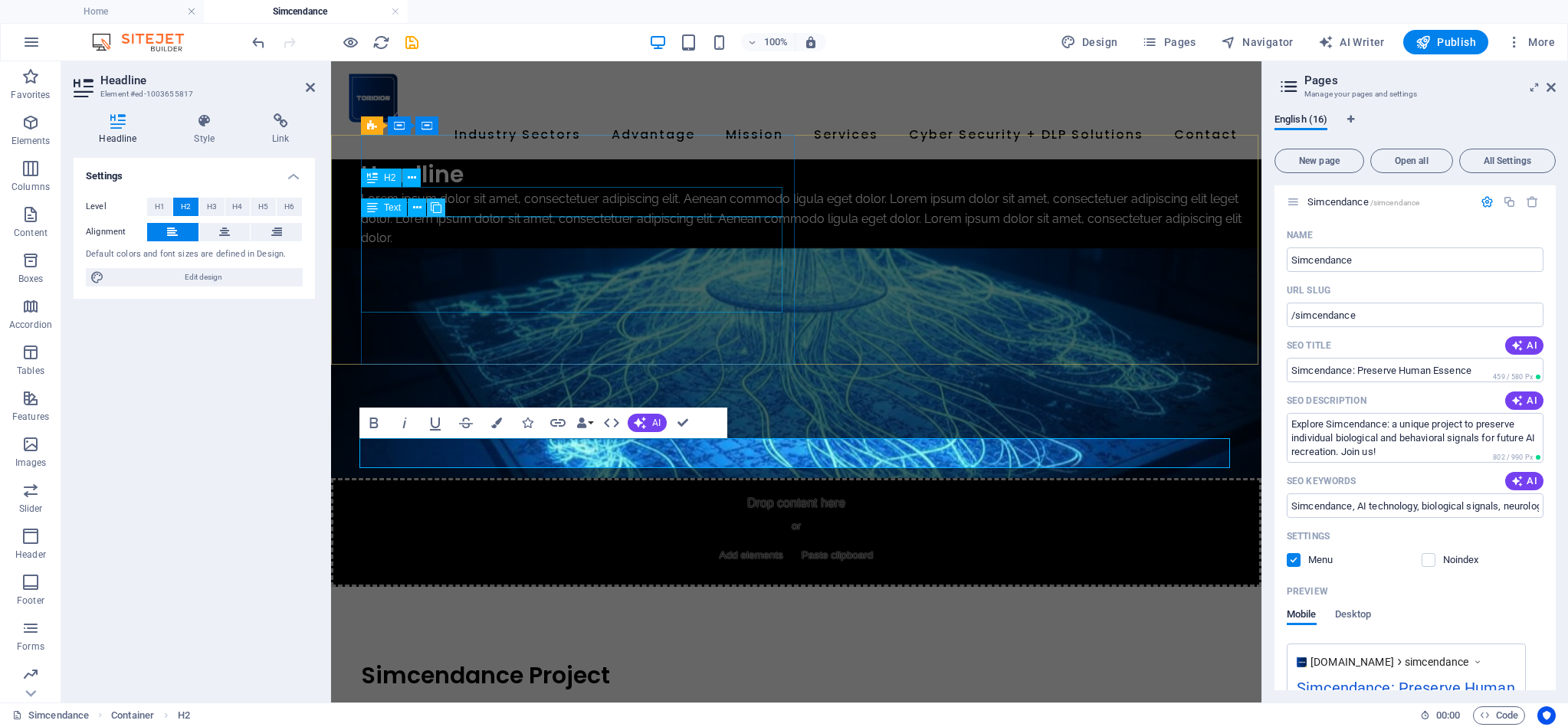
click at [445, 205] on button at bounding box center [436, 208] width 19 height 19
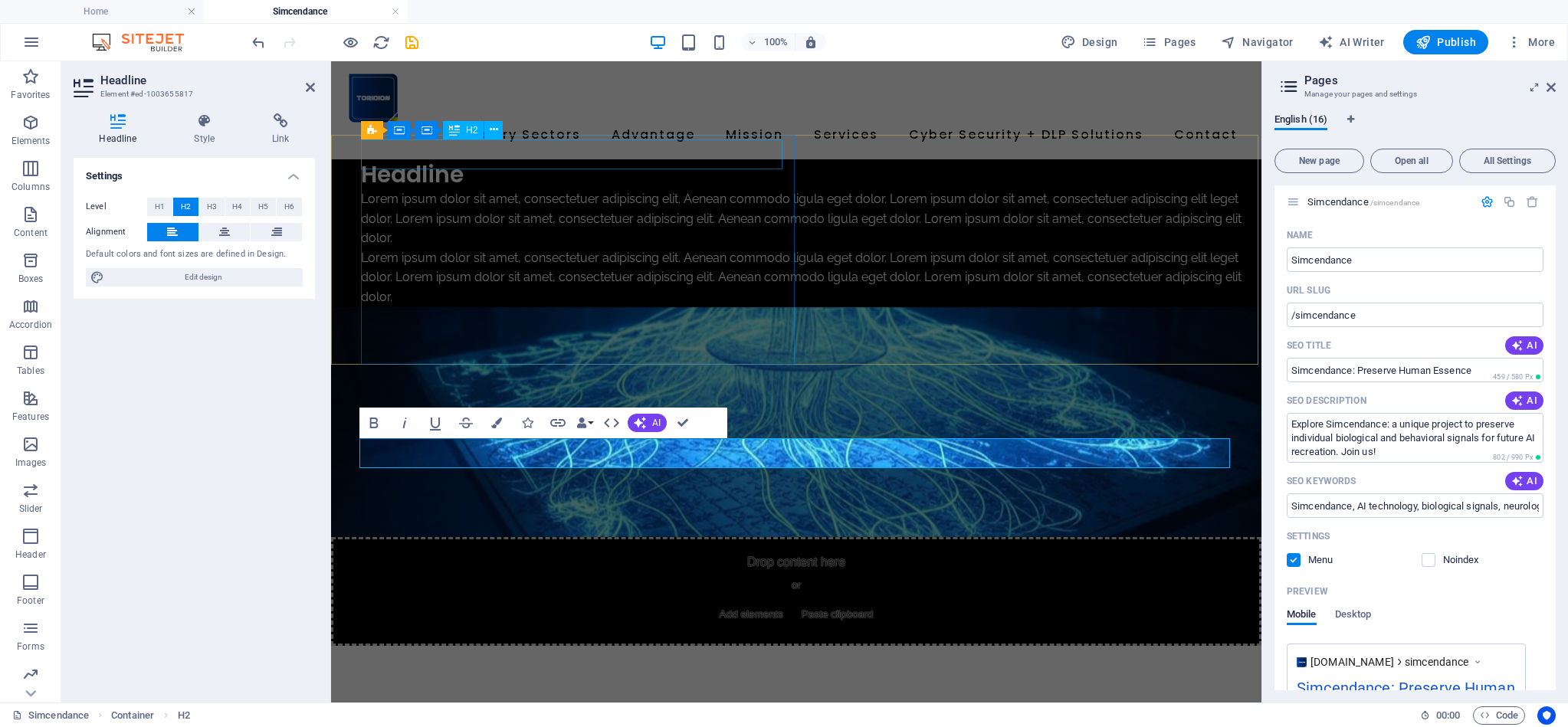
click at [459, 159] on div "Headline" at bounding box center [805, 174] width 888 height 30
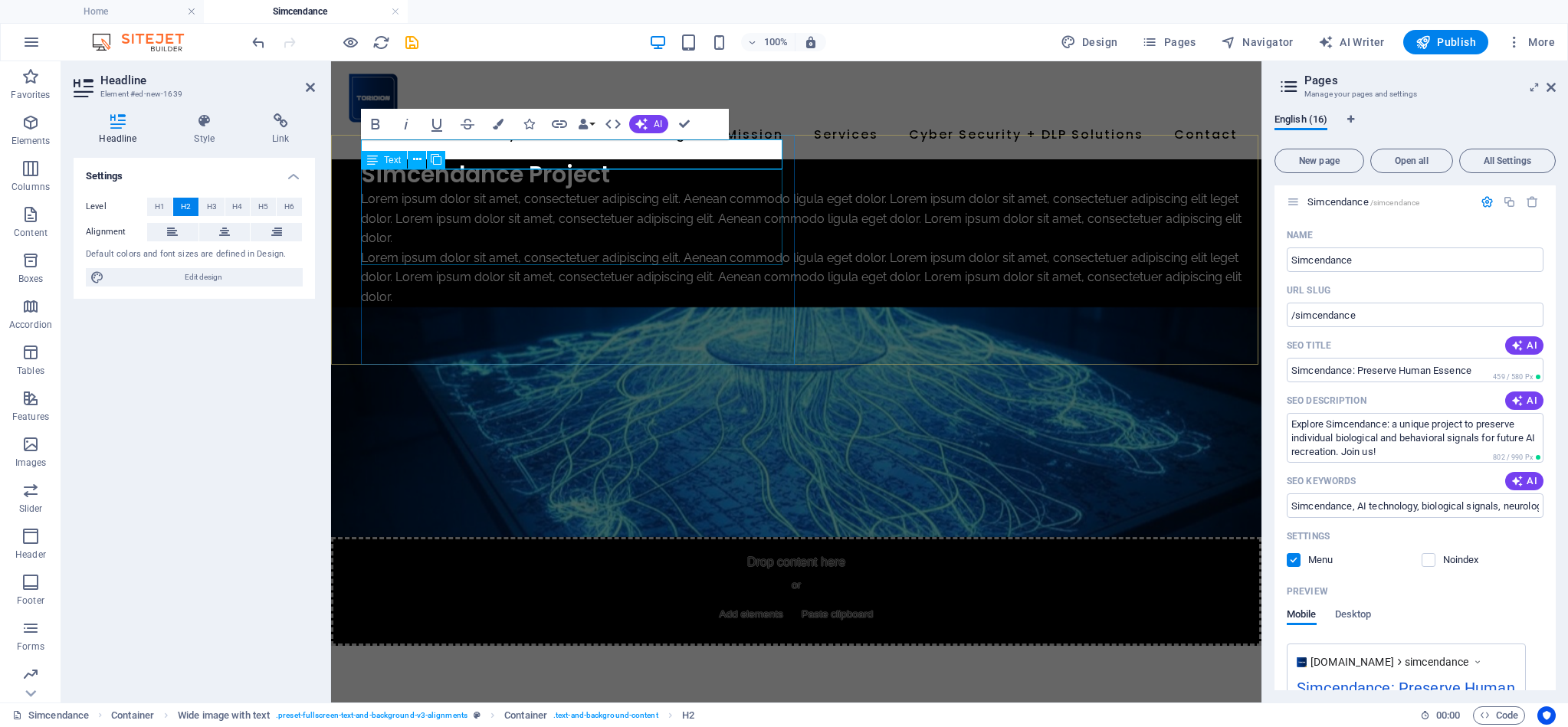
click at [441, 212] on div "Lorem ipsum dolor sit amet, consectetuer adipiscing elit. Aenean commodo ligula…" at bounding box center [805, 218] width 888 height 59
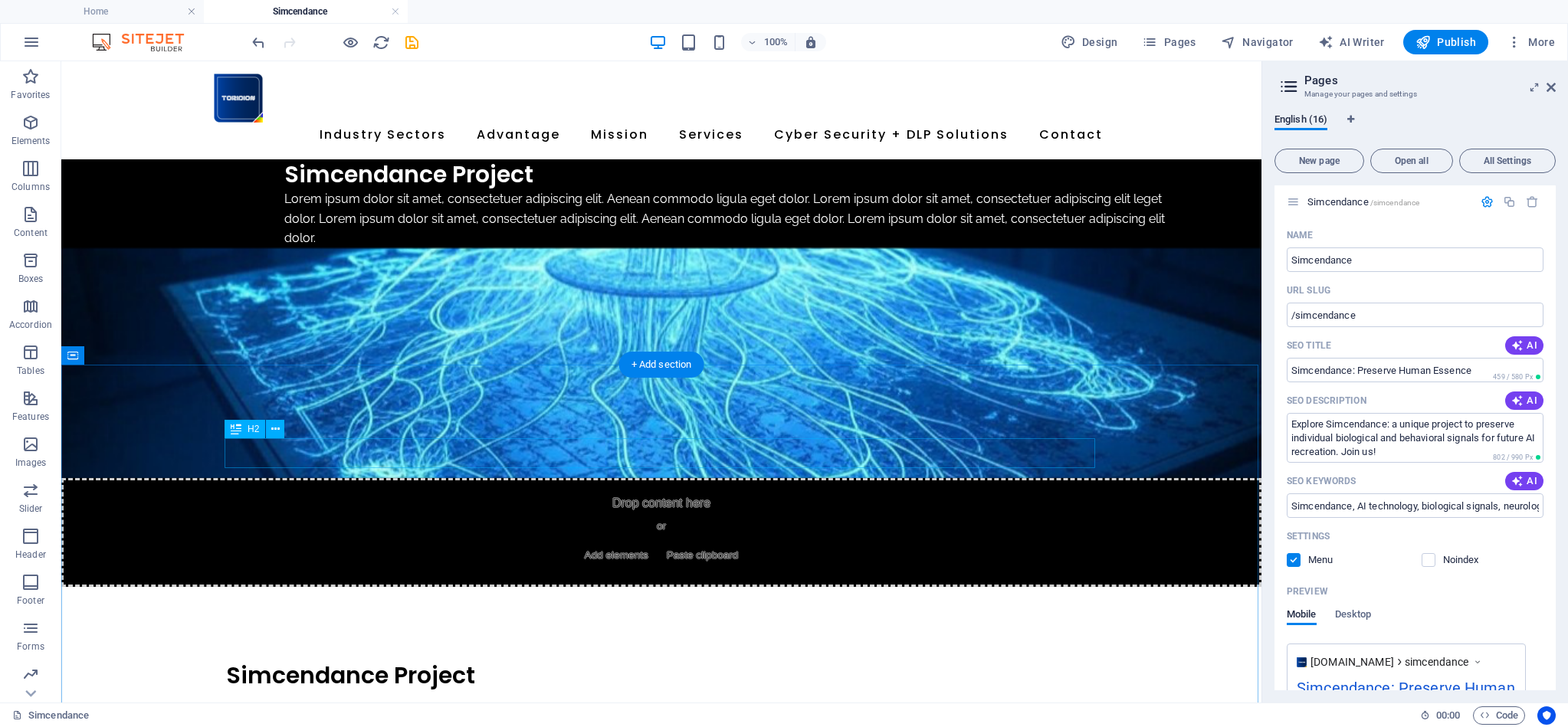
click at [335, 661] on div "Simcendance Project" at bounding box center [661, 676] width 871 height 30
click at [280, 430] on button at bounding box center [275, 429] width 19 height 19
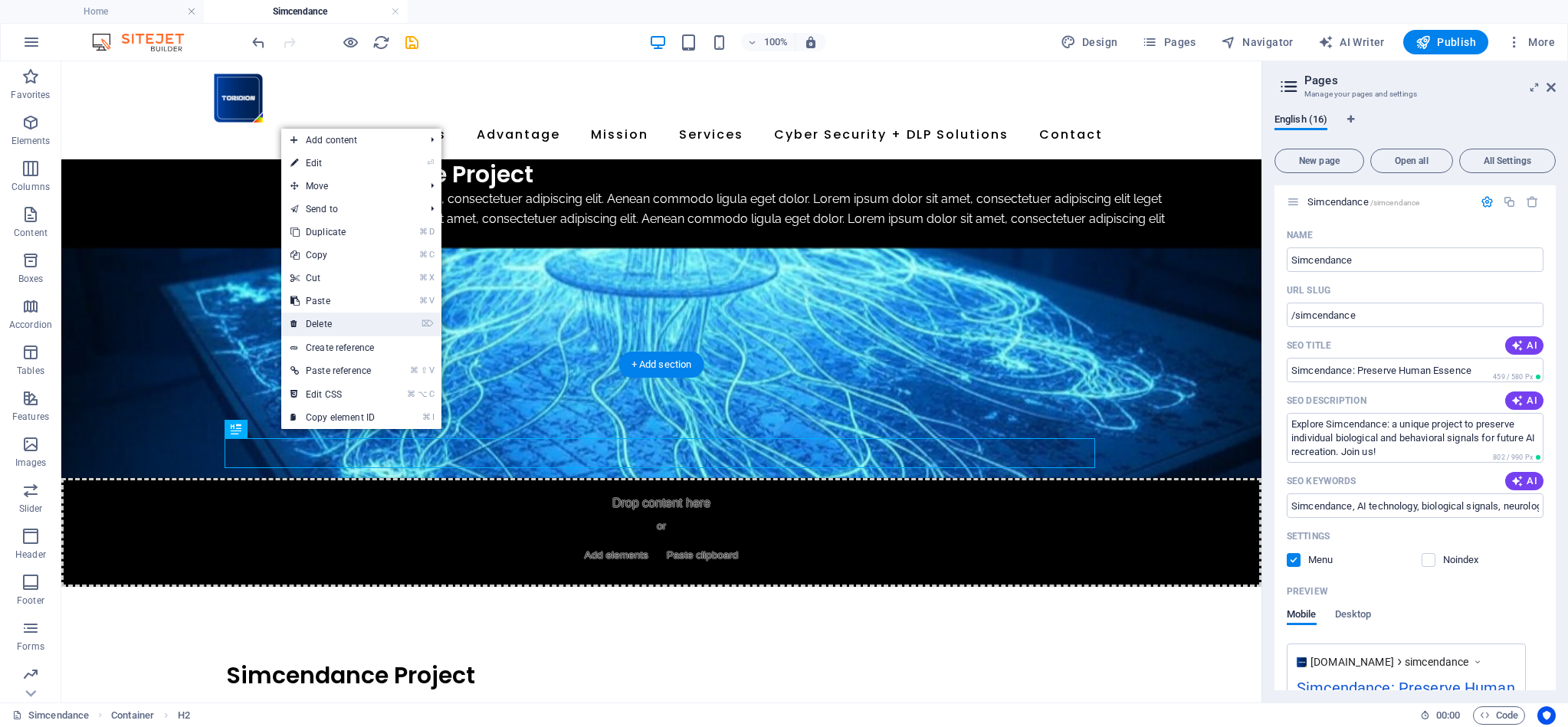
click at [323, 326] on link "⌦ Delete" at bounding box center [332, 324] width 103 height 23
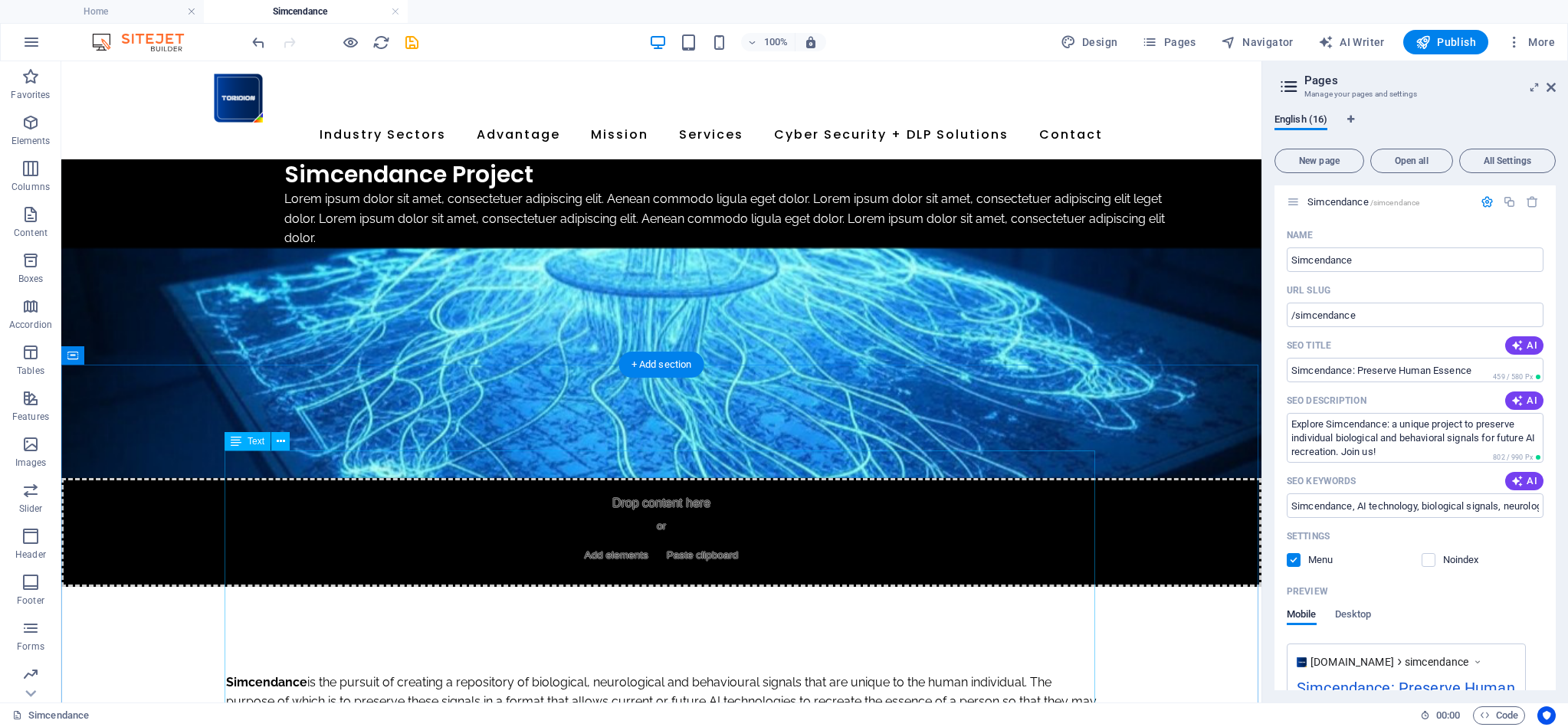
scroll to position [1, 0]
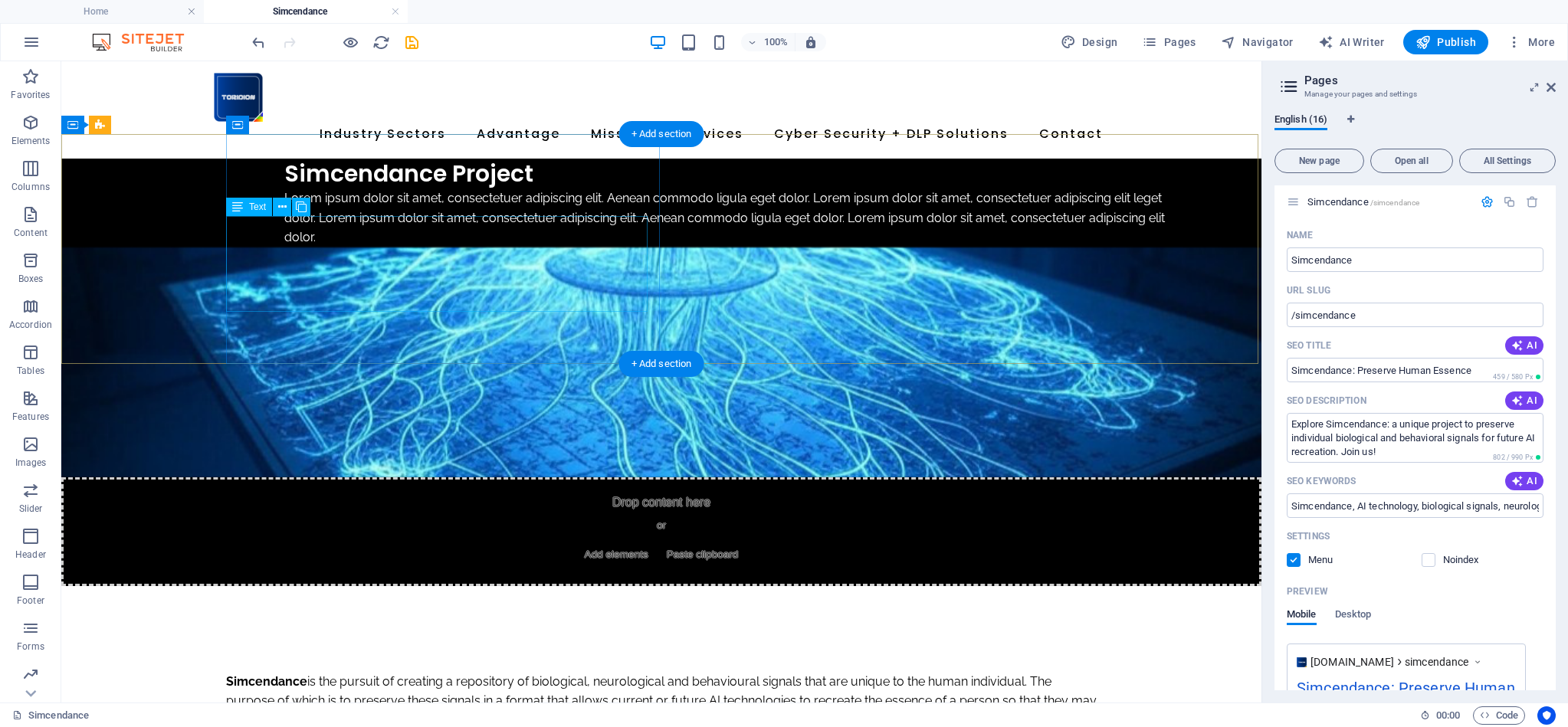
click at [384, 247] on div "Lorem ipsum dolor sit amet, consectetuer adipiscing elit. Aenean commodo ligula…" at bounding box center [738, 217] width 907 height 59
click at [311, 239] on div "Lorem ipsum dolor sit amet, consectetuer adipiscing elit. Aenean commodo ligula…" at bounding box center [738, 217] width 907 height 59
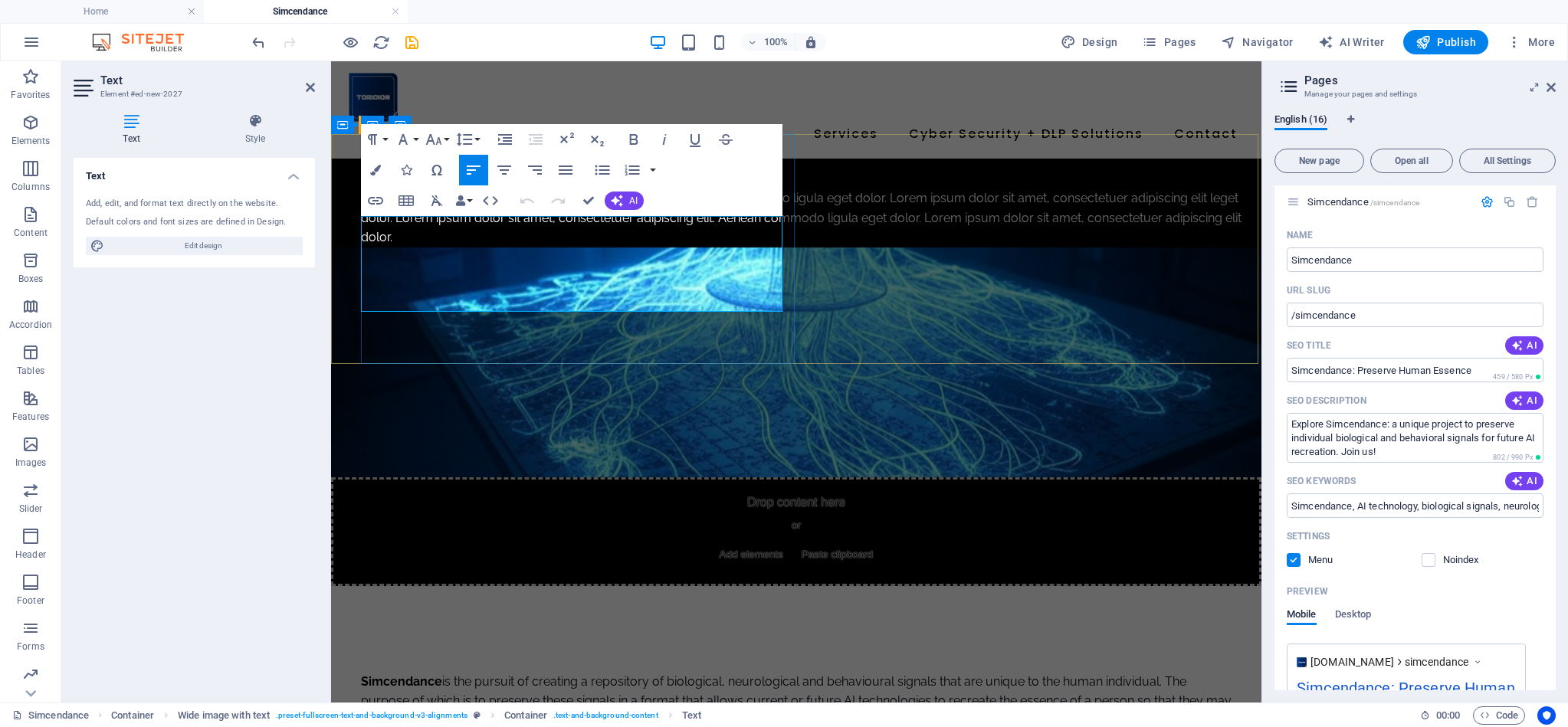
click at [386, 226] on p "Lorem ipsum dolor sit amet, consectetuer adipiscing elit. Aenean commodo ligula…" at bounding box center [805, 217] width 888 height 59
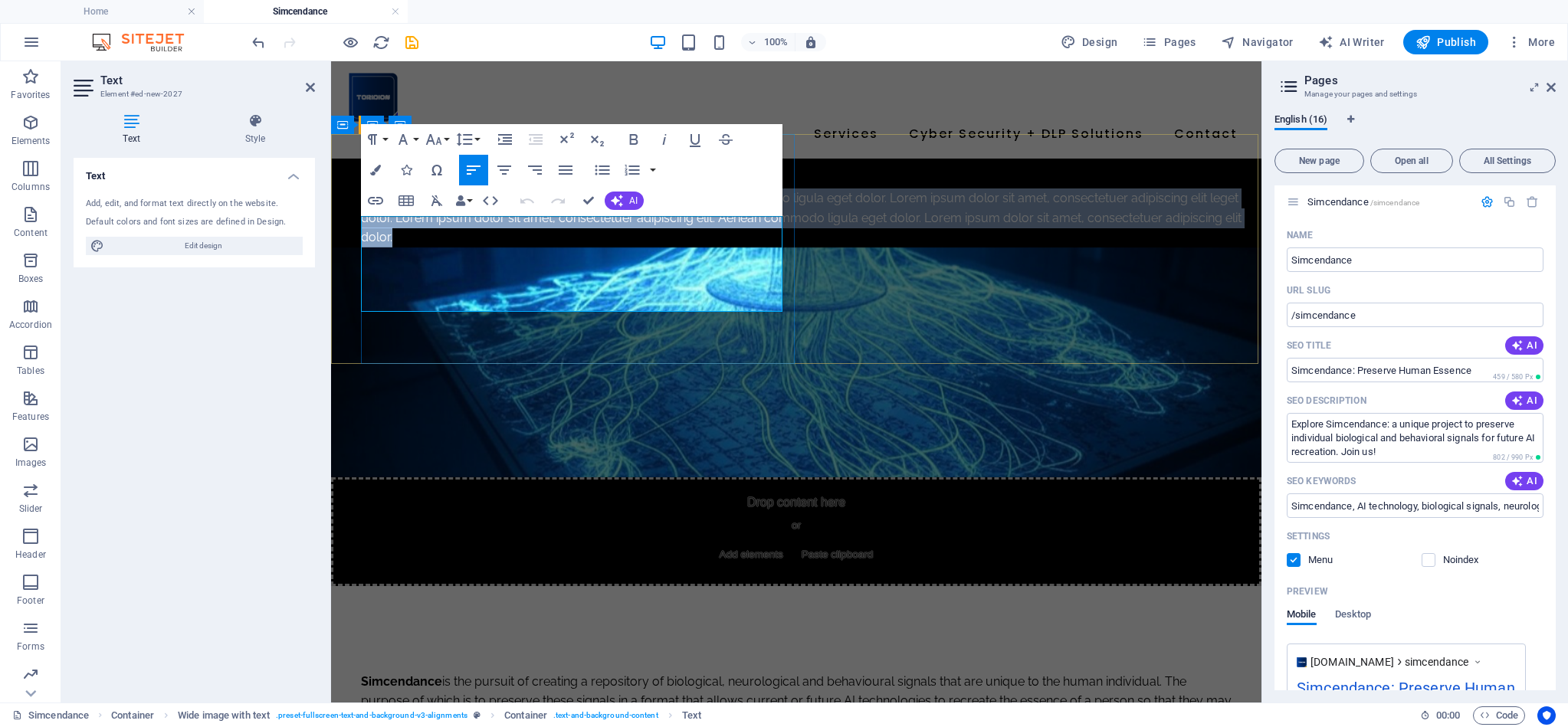
drag, startPoint x: 368, startPoint y: 227, endPoint x: 725, endPoint y: 303, distance: 365.0
click at [725, 247] on p "Lorem ipsum dolor sit amet, consectetuer adipiscing elit. Aenean commodo ligula…" at bounding box center [805, 217] width 888 height 59
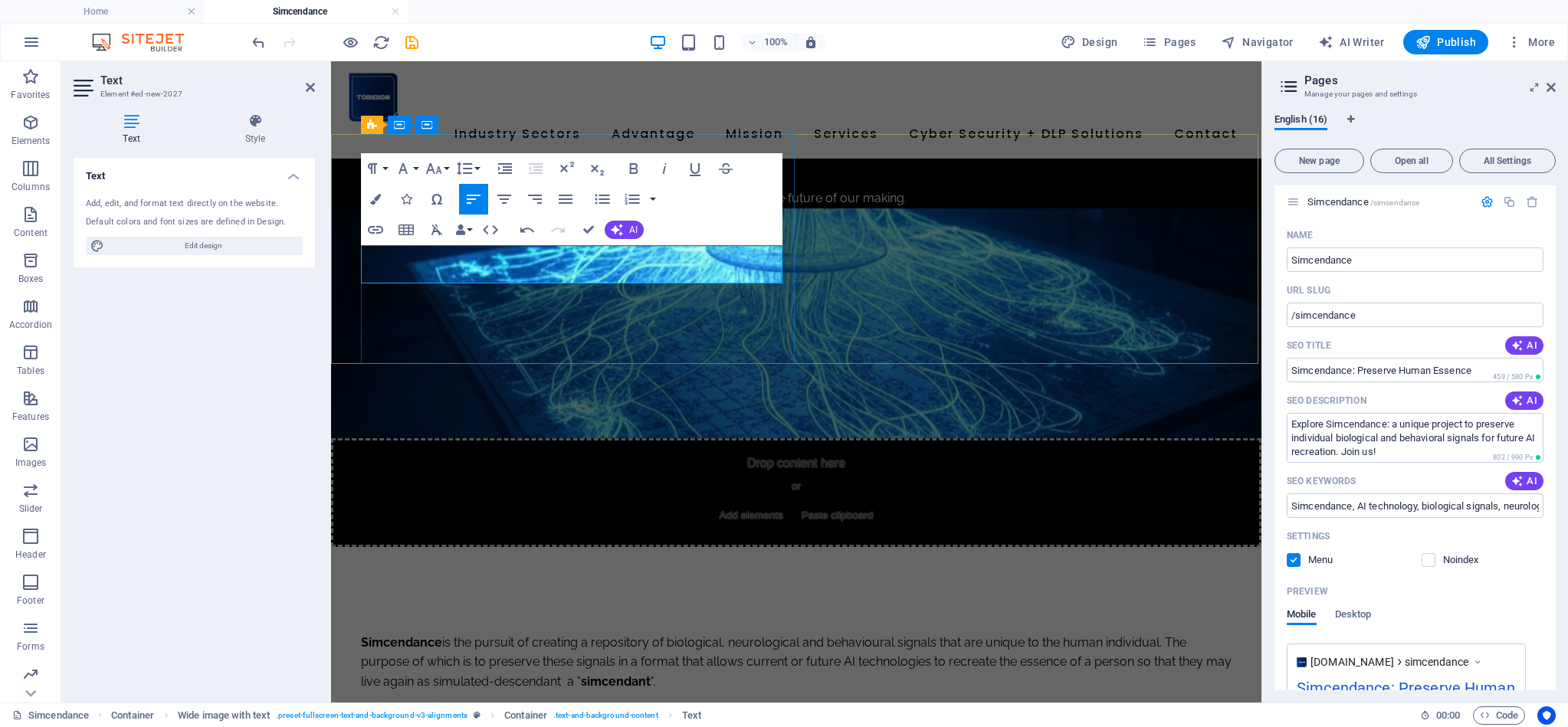
click at [475, 209] on p "Striving to preserve the essence of humanity so that we may live so see the fut…" at bounding box center [805, 197] width 888 height 20
click at [666, 209] on p "Striving to preserve the essence of humanity so that we may live on to see the …" at bounding box center [805, 197] width 888 height 20
click at [665, 209] on p "Striving to preserve the essence of humanity so that we may live on to see the …" at bounding box center [805, 197] width 888 height 20
click at [530, 209] on p "Striving to preserve the essence of humanity so that our presence might live on…" at bounding box center [805, 197] width 888 height 20
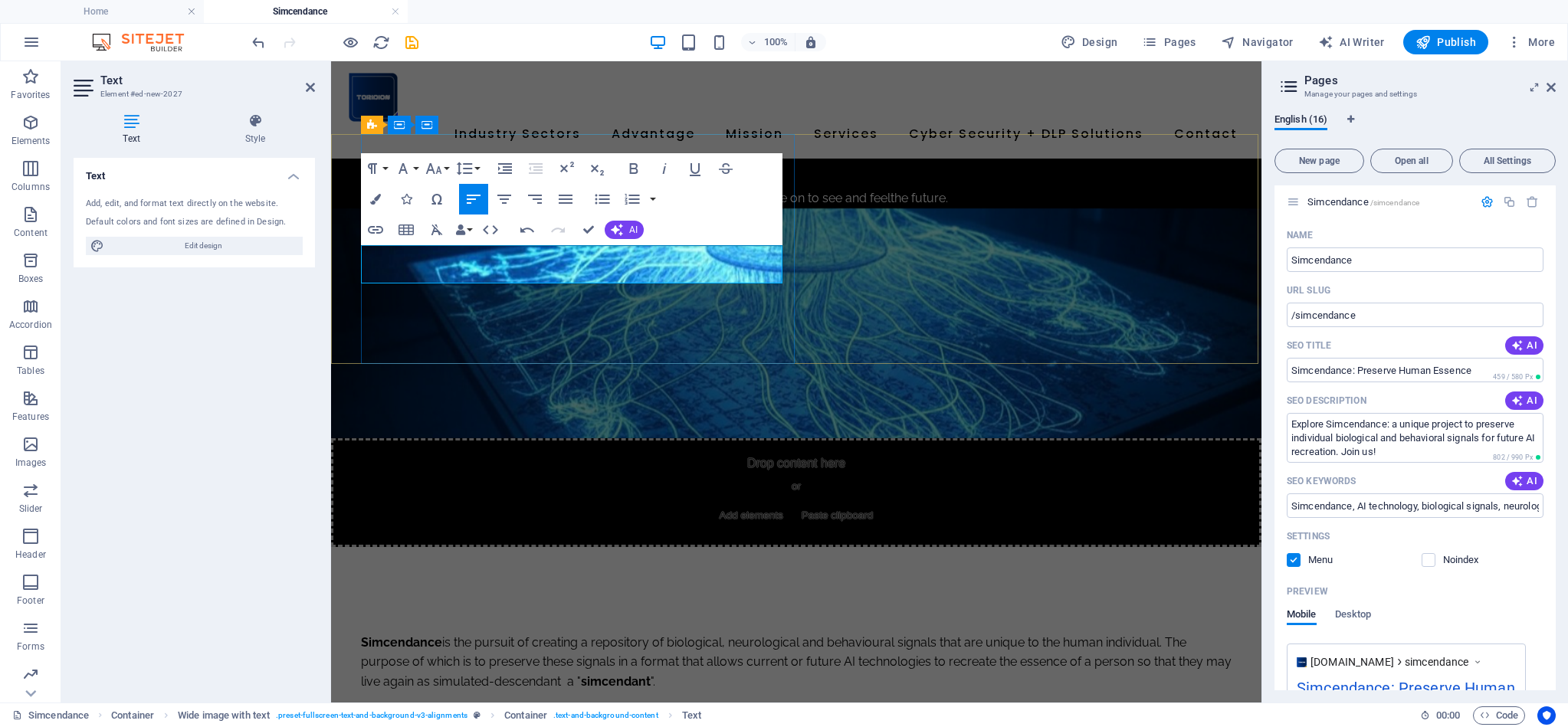
drag, startPoint x: 614, startPoint y: 256, endPoint x: 623, endPoint y: 264, distance: 12.0
click at [614, 209] on p "Striving to preserve the essence of humanity so that our presence might live on…" at bounding box center [805, 197] width 888 height 20
drag, startPoint x: 619, startPoint y: 254, endPoint x: 621, endPoint y: 267, distance: 13.2
click at [619, 209] on p "Striving to preserve the essence of humanity so that our presence might live on…" at bounding box center [805, 197] width 888 height 20
click at [616, 209] on p "Striving to preserve the essence of humanity so that our presence might live on…" at bounding box center [805, 197] width 888 height 20
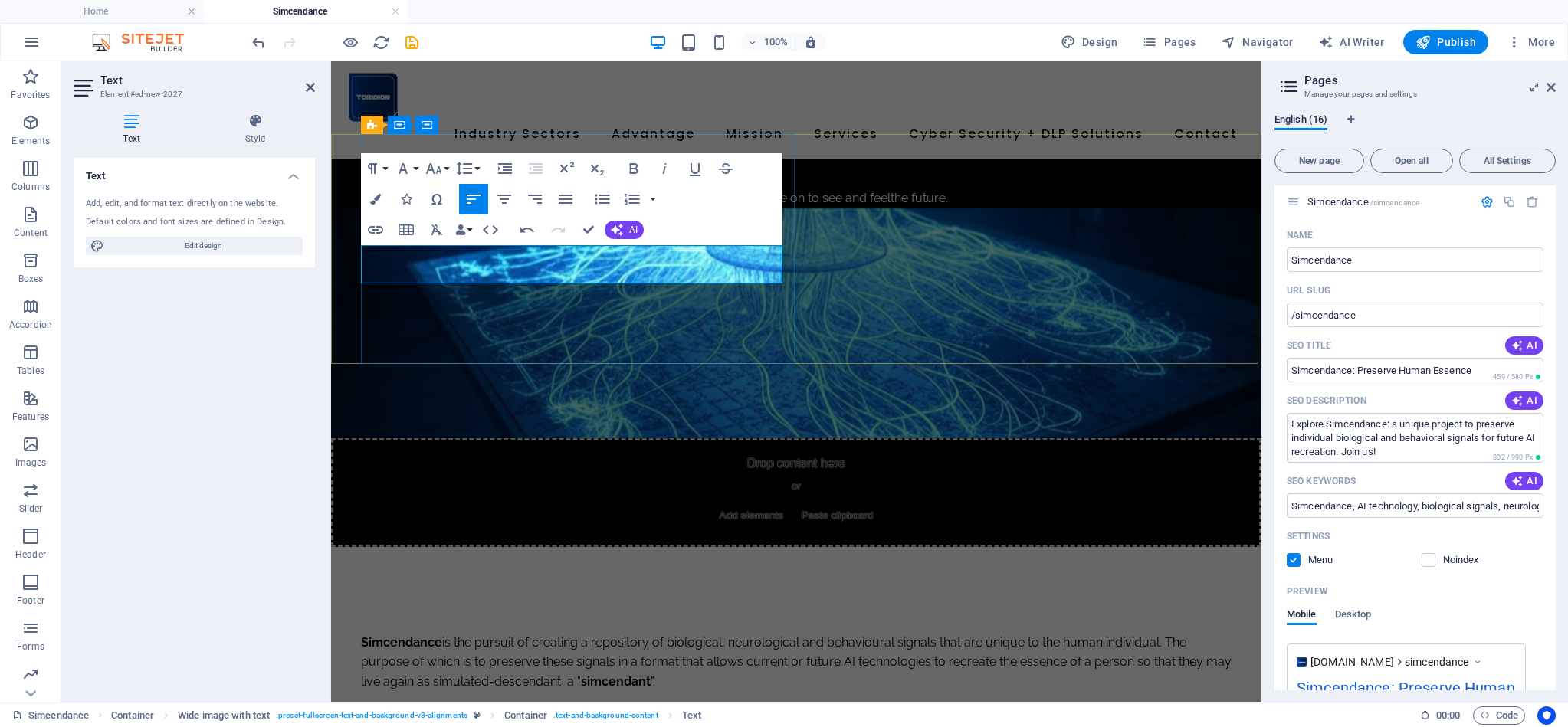
drag, startPoint x: 420, startPoint y: 255, endPoint x: 432, endPoint y: 277, distance: 25.1
click at [420, 209] on p "Striving to preserve the essence of humanity so that our presence might live on…" at bounding box center [805, 197] width 888 height 20
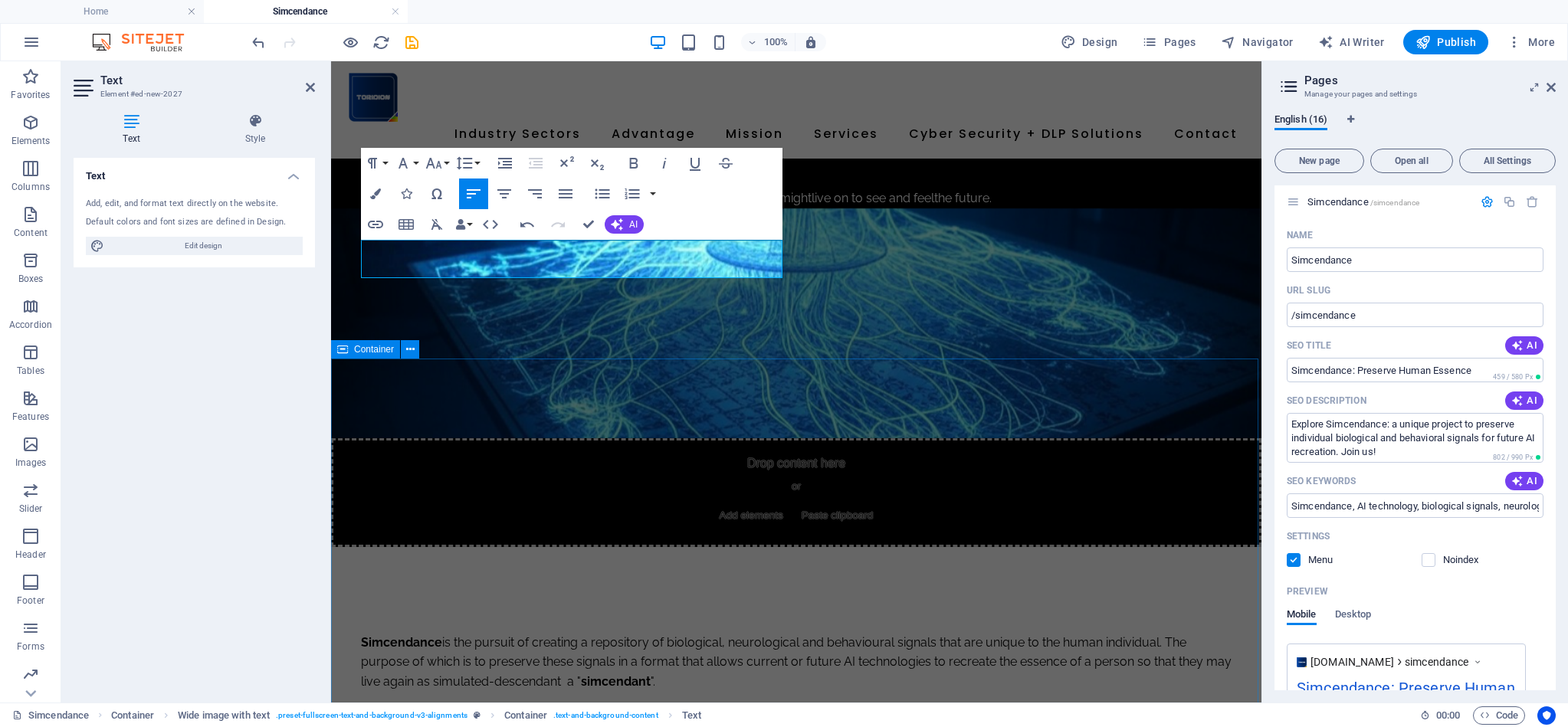
scroll to position [7, 0]
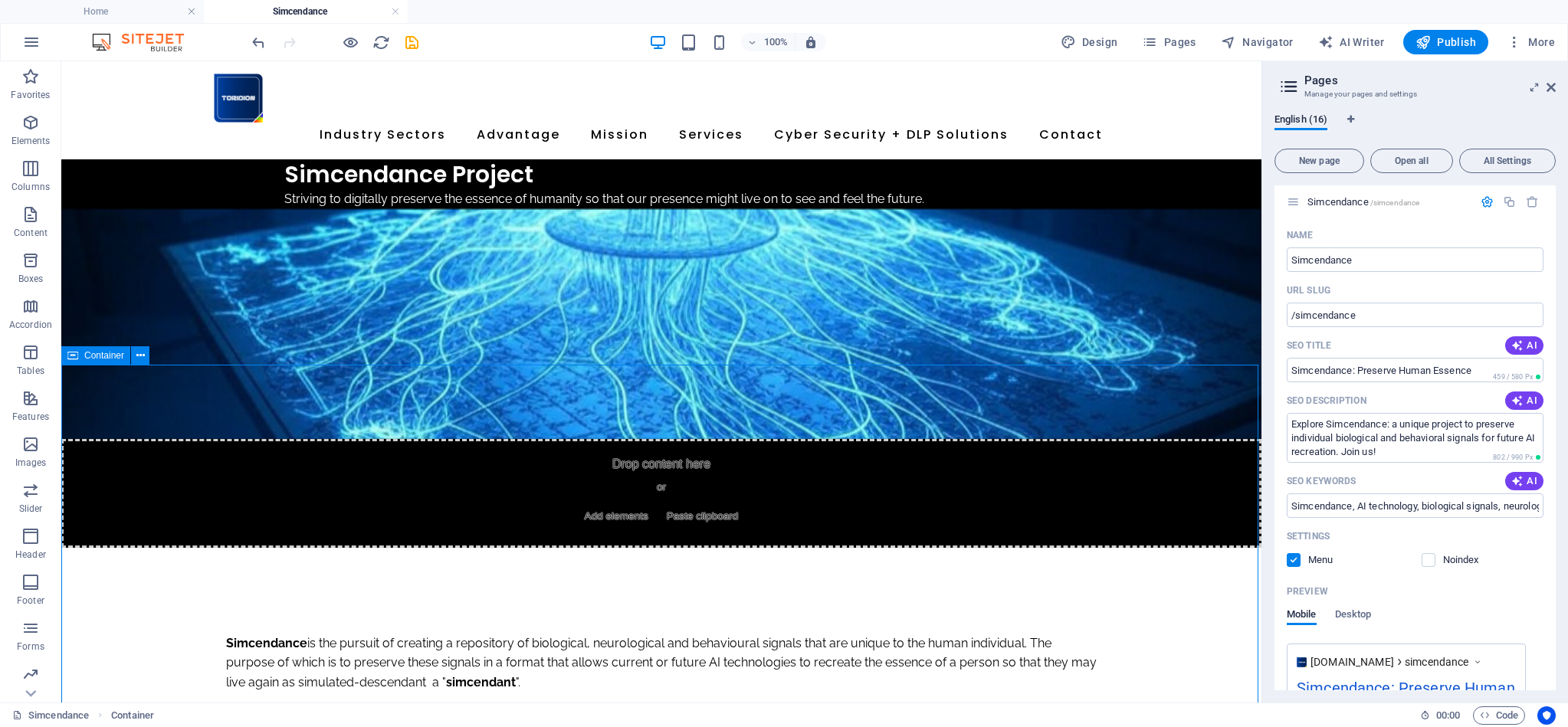
scroll to position [0, 0]
click at [1176, 36] on span "Pages" at bounding box center [1168, 42] width 53 height 15
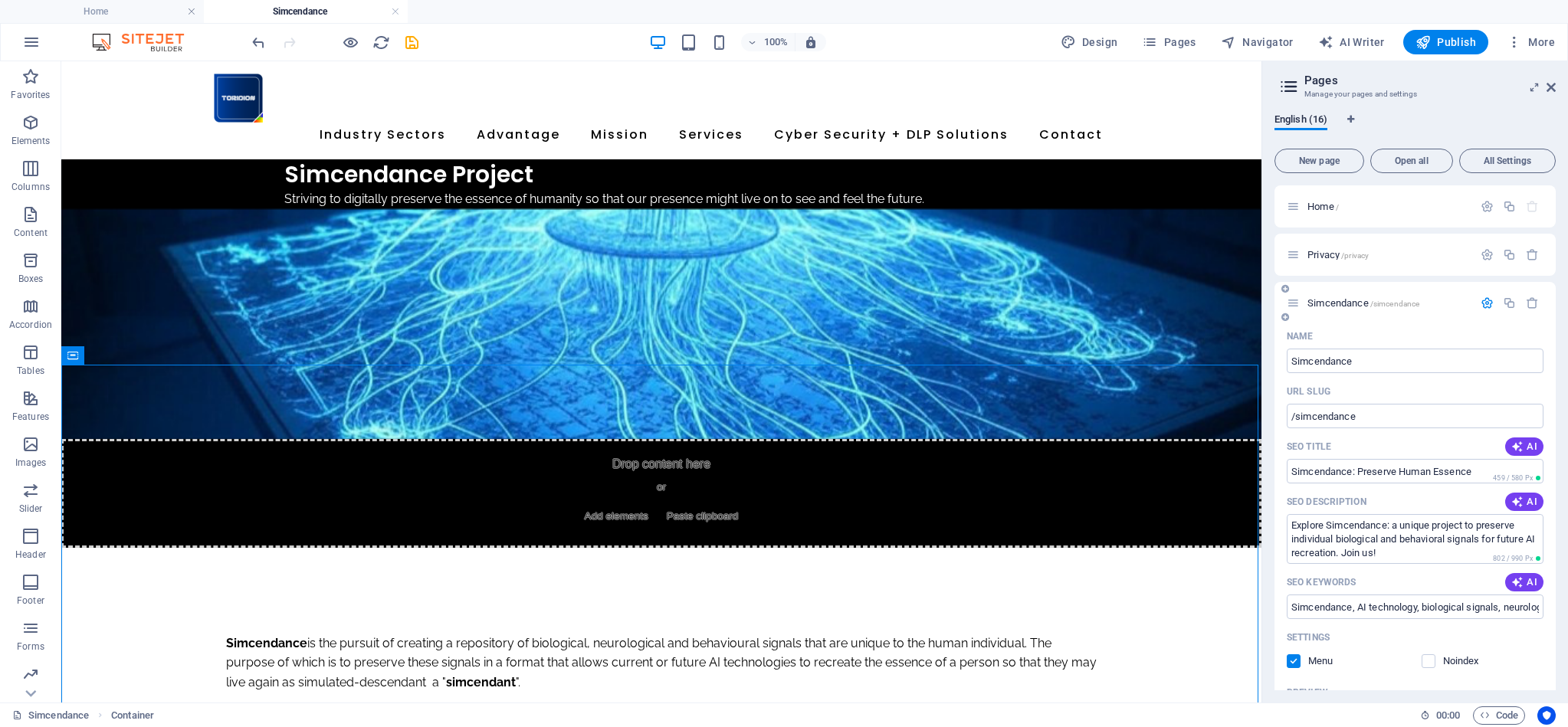
click at [1405, 303] on span "/simcendance" at bounding box center [1395, 303] width 50 height 8
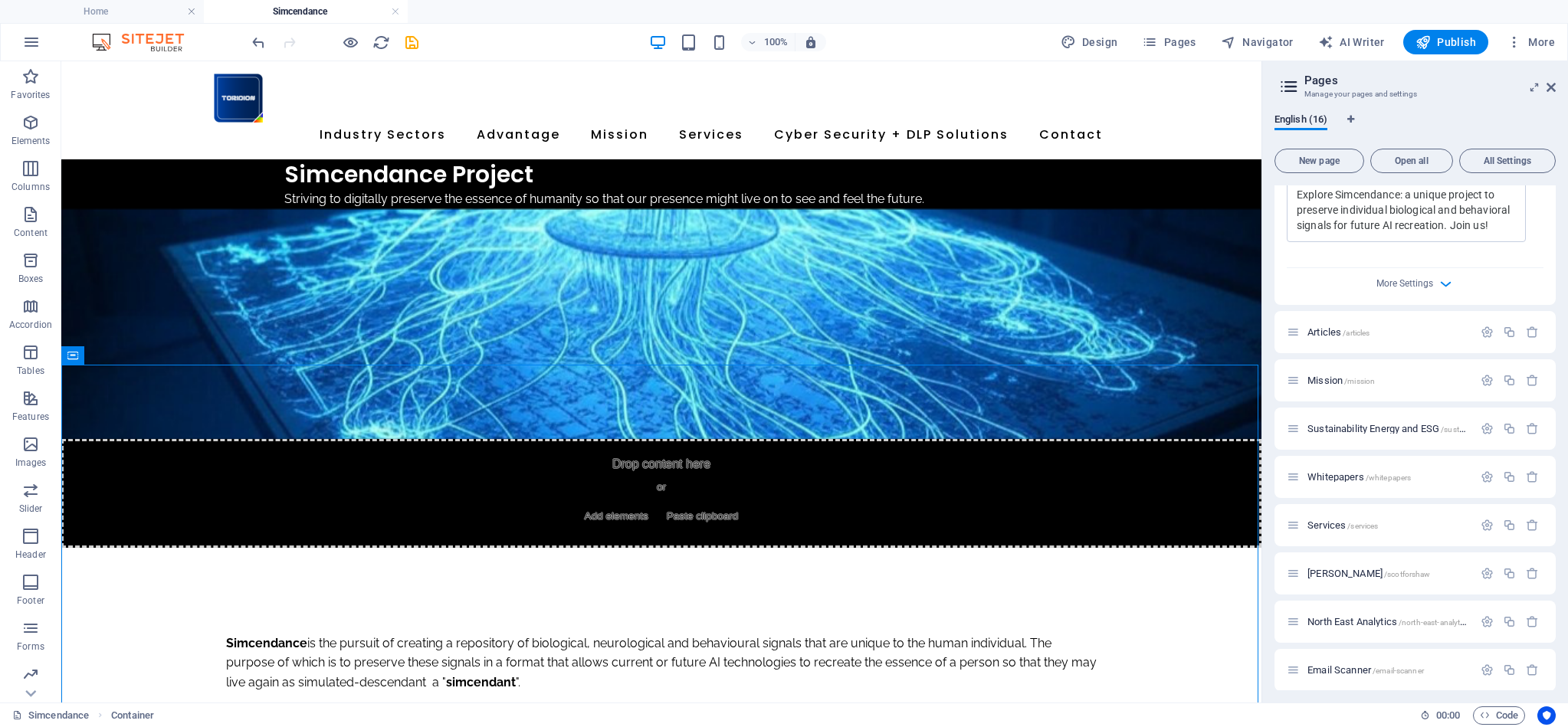
scroll to position [682, 0]
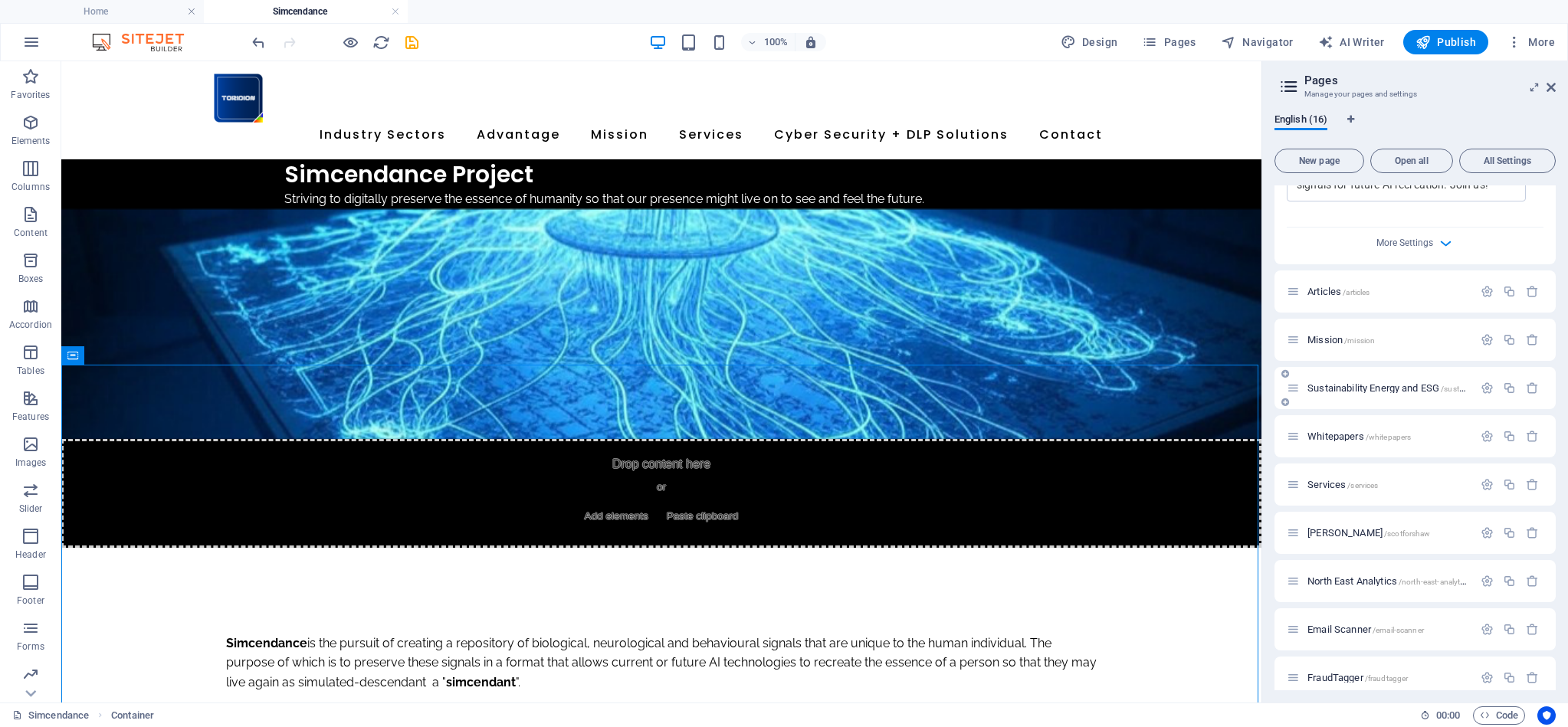
click at [1392, 342] on p "Mission /mission" at bounding box center [1387, 340] width 161 height 10
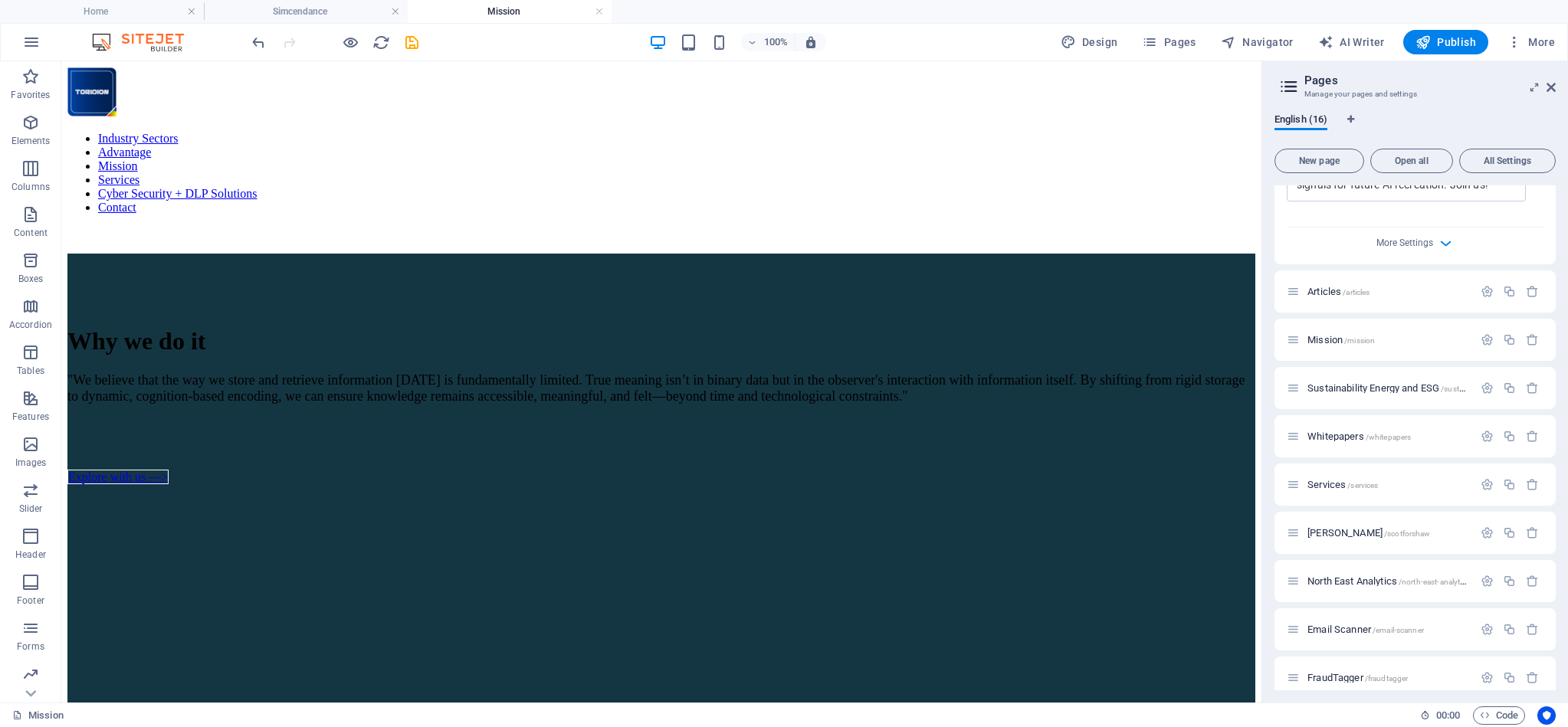
scroll to position [443, 0]
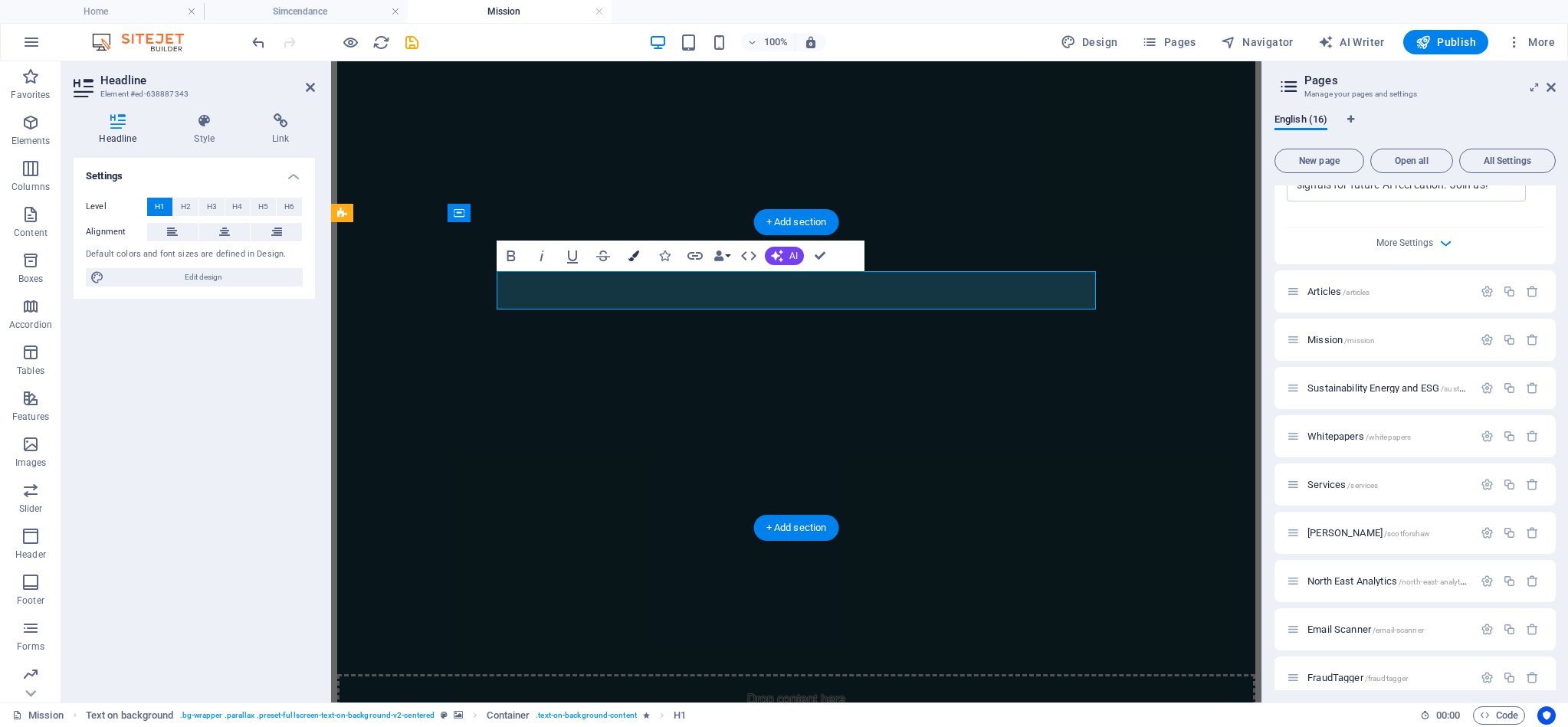
click at [638, 253] on button "Colors" at bounding box center [633, 255] width 29 height 31
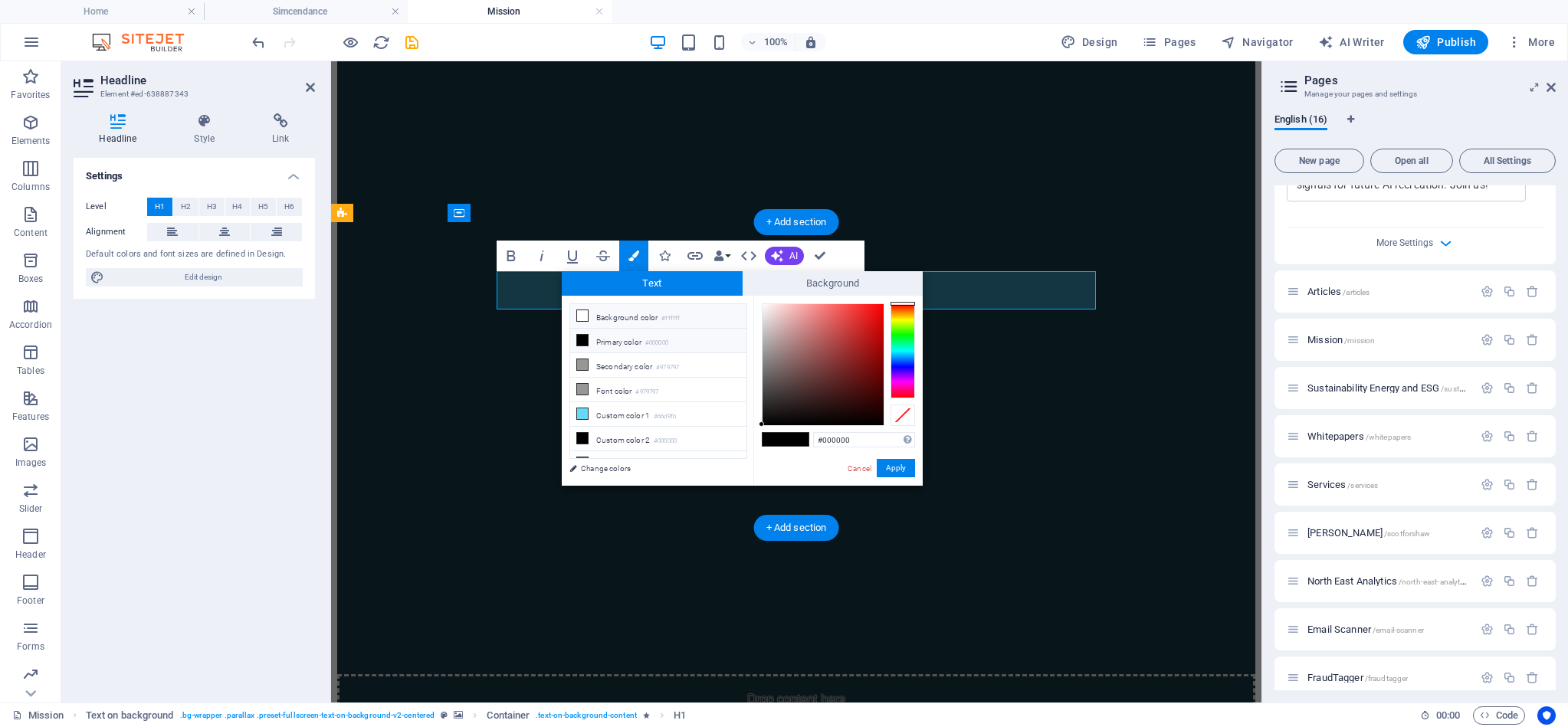
click at [585, 315] on icon at bounding box center [581, 315] width 10 height 10
type input "#ffffff"
click at [908, 471] on button "Apply" at bounding box center [895, 468] width 38 height 19
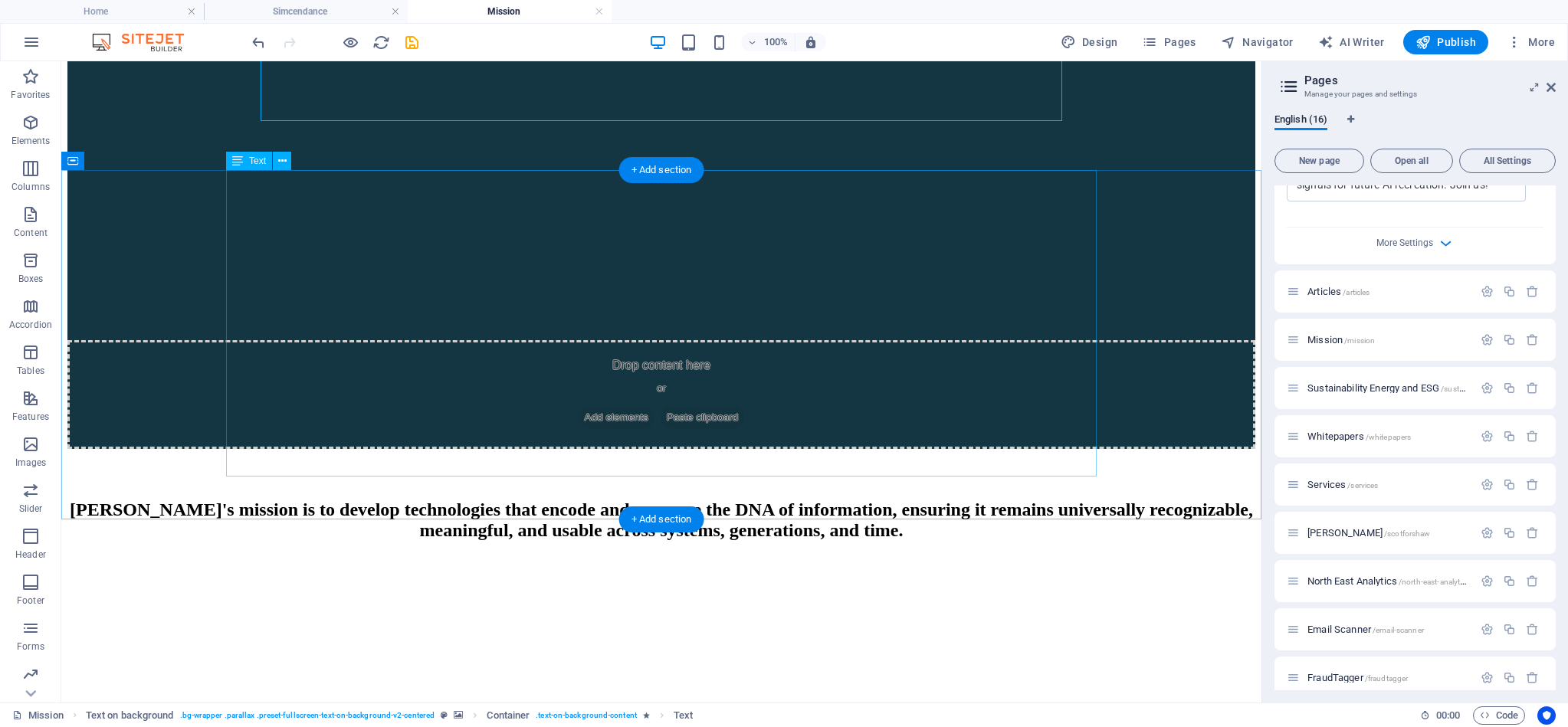
scroll to position [758, 0]
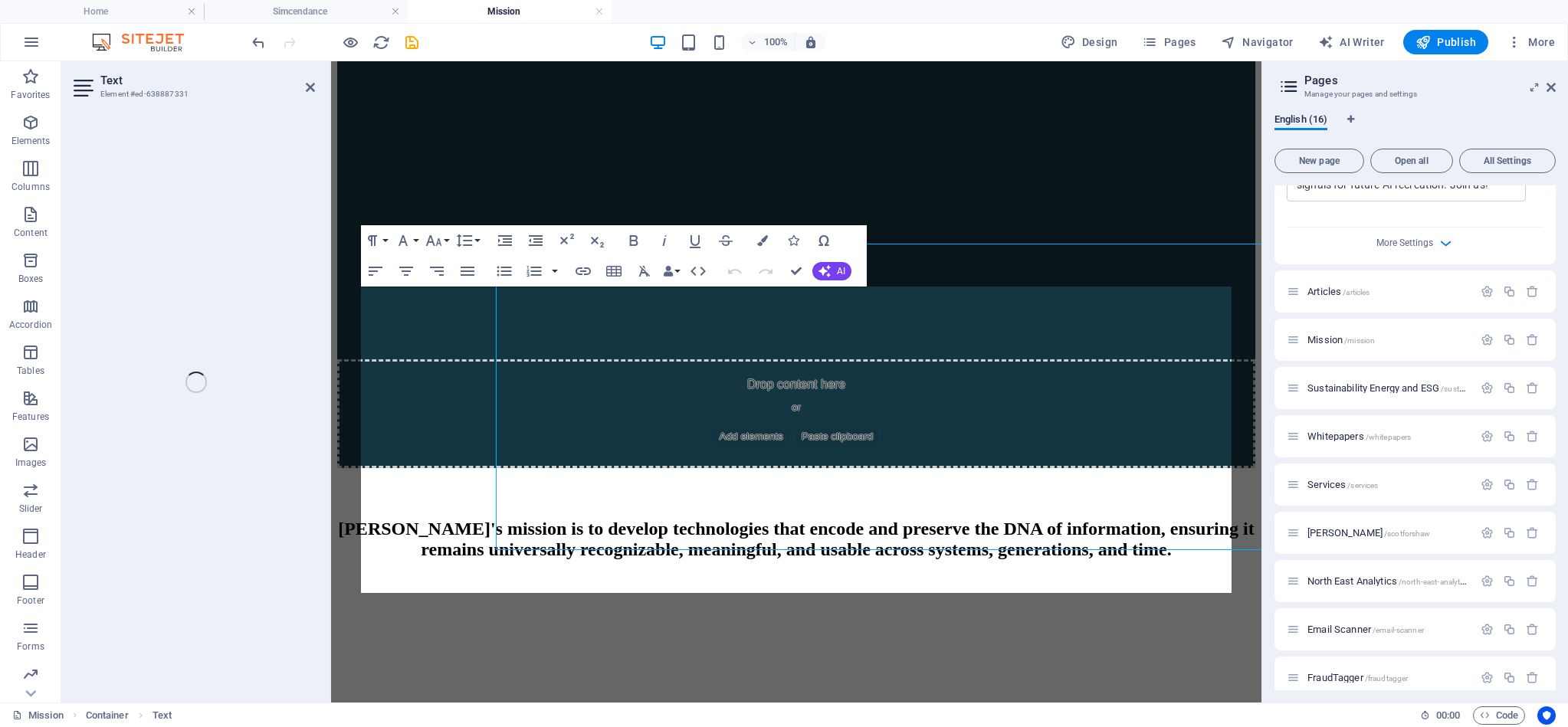
scroll to position [684, 0]
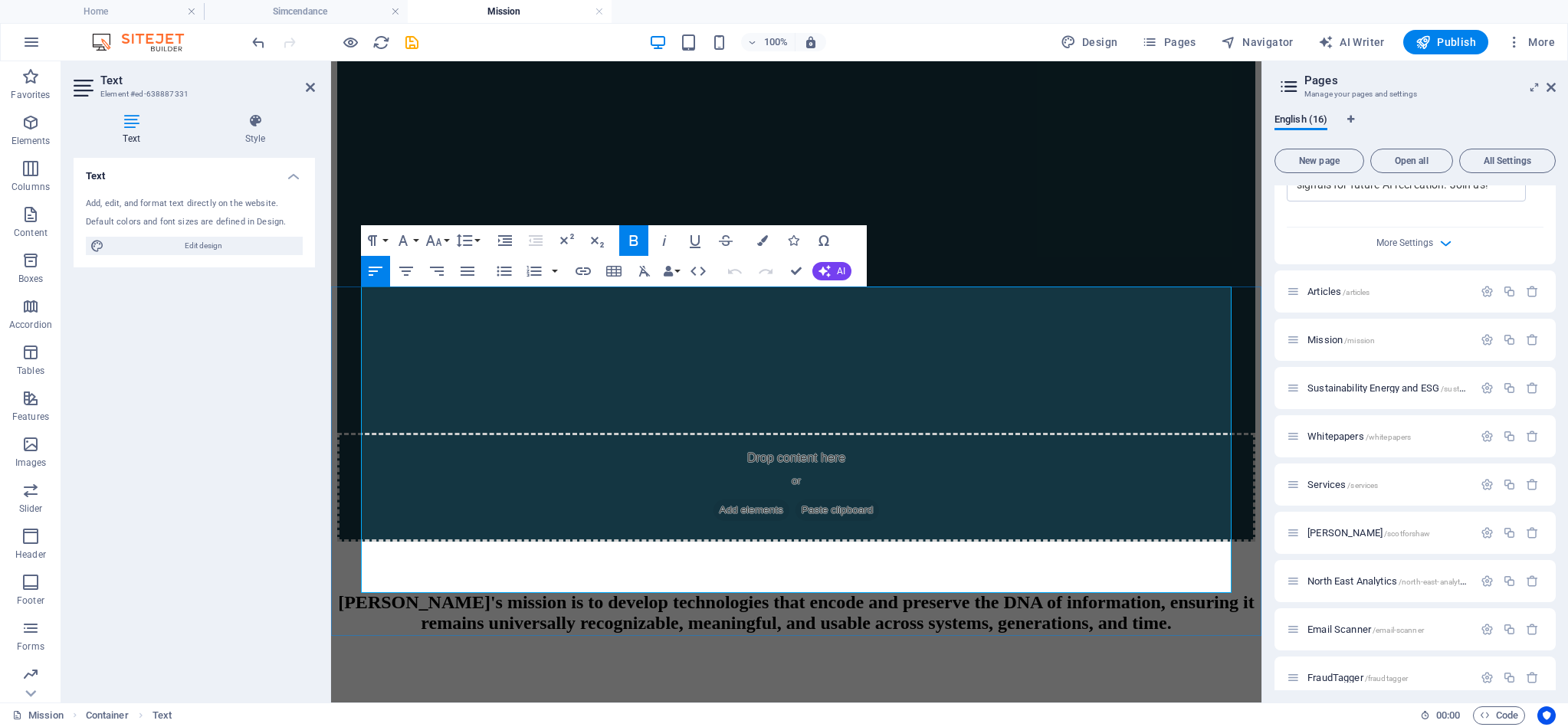
drag, startPoint x: 403, startPoint y: 412, endPoint x: 411, endPoint y: 418, distance: 10.0
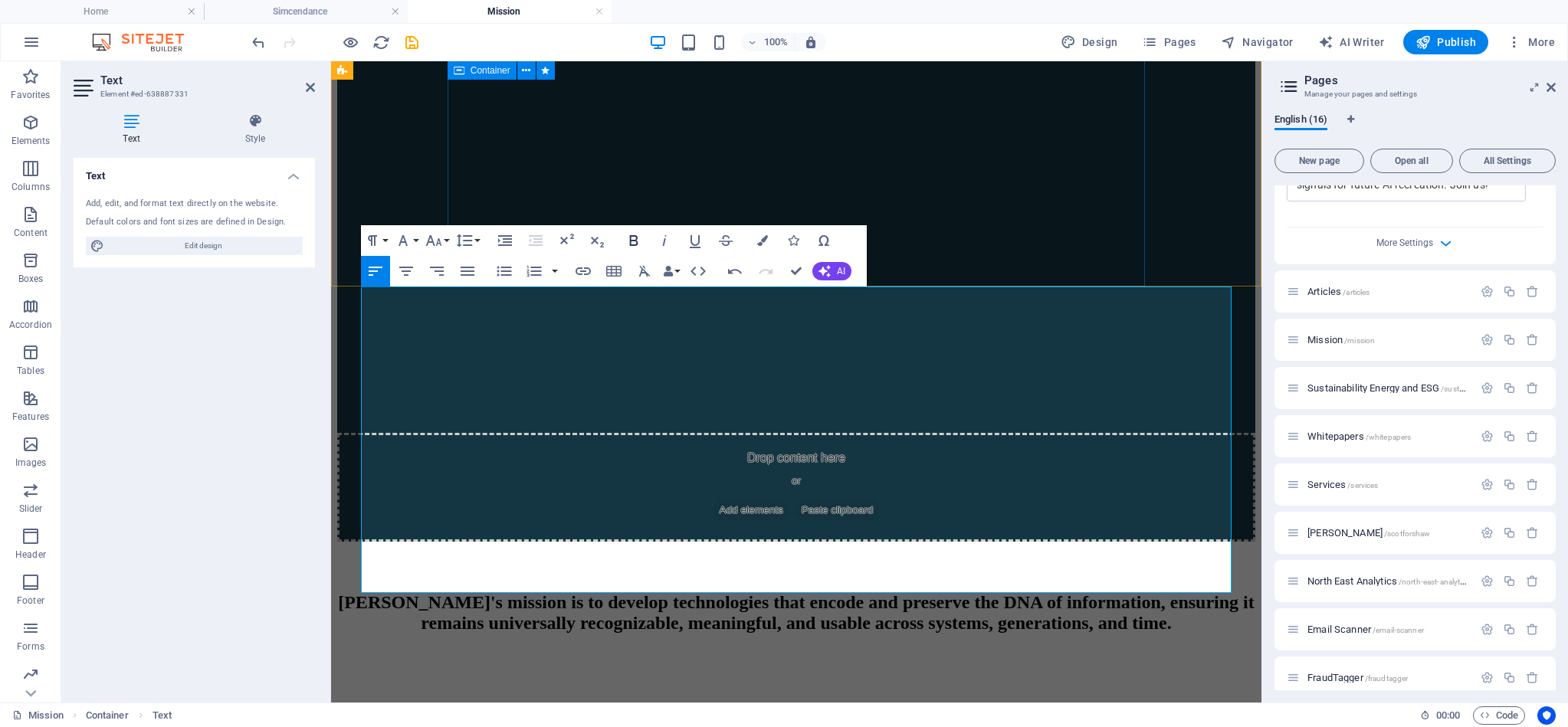
click at [633, 239] on icon "button" at bounding box center [634, 240] width 19 height 19
click at [728, 240] on icon "button" at bounding box center [725, 240] width 19 height 19
click at [580, 274] on icon "button" at bounding box center [583, 271] width 15 height 7
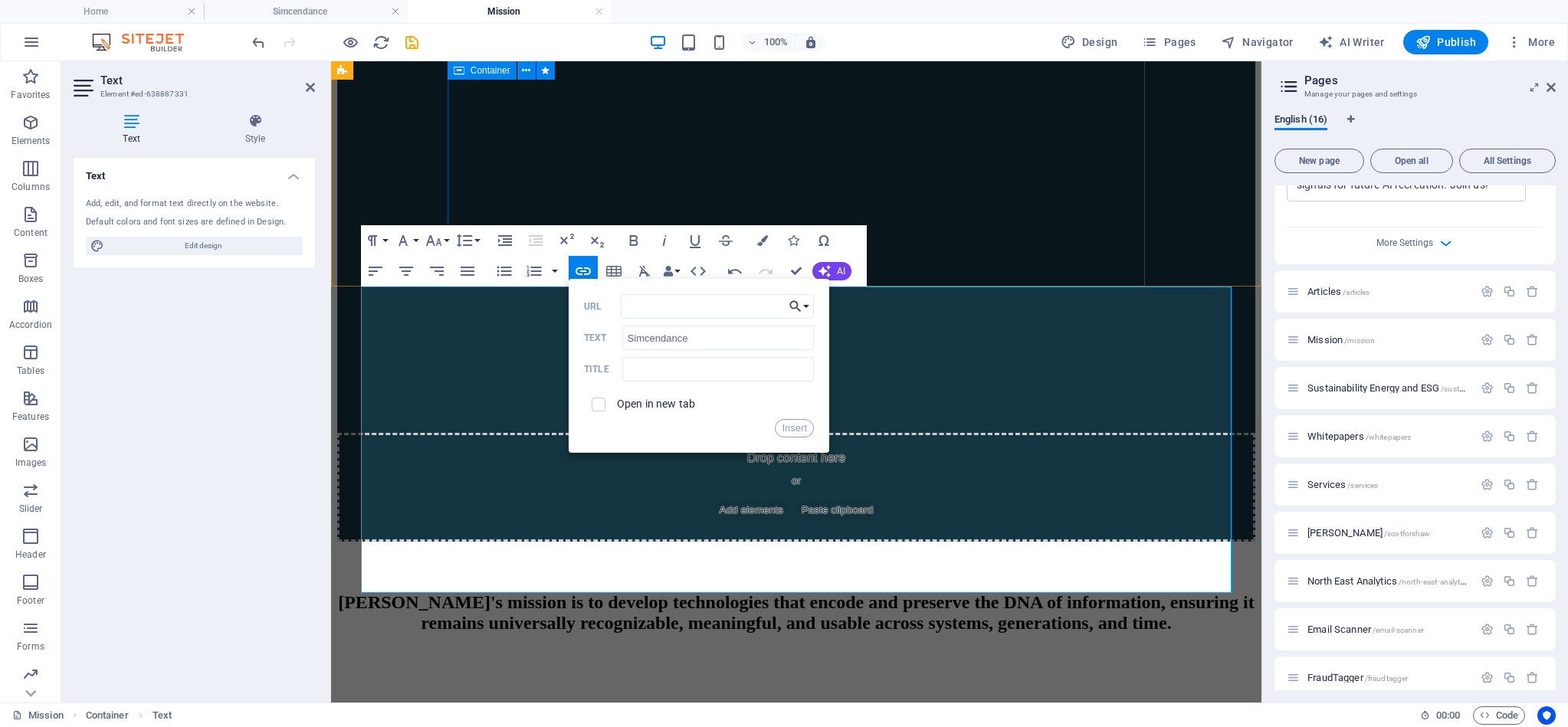
click at [806, 306] on button "Choose Link" at bounding box center [799, 306] width 29 height 24
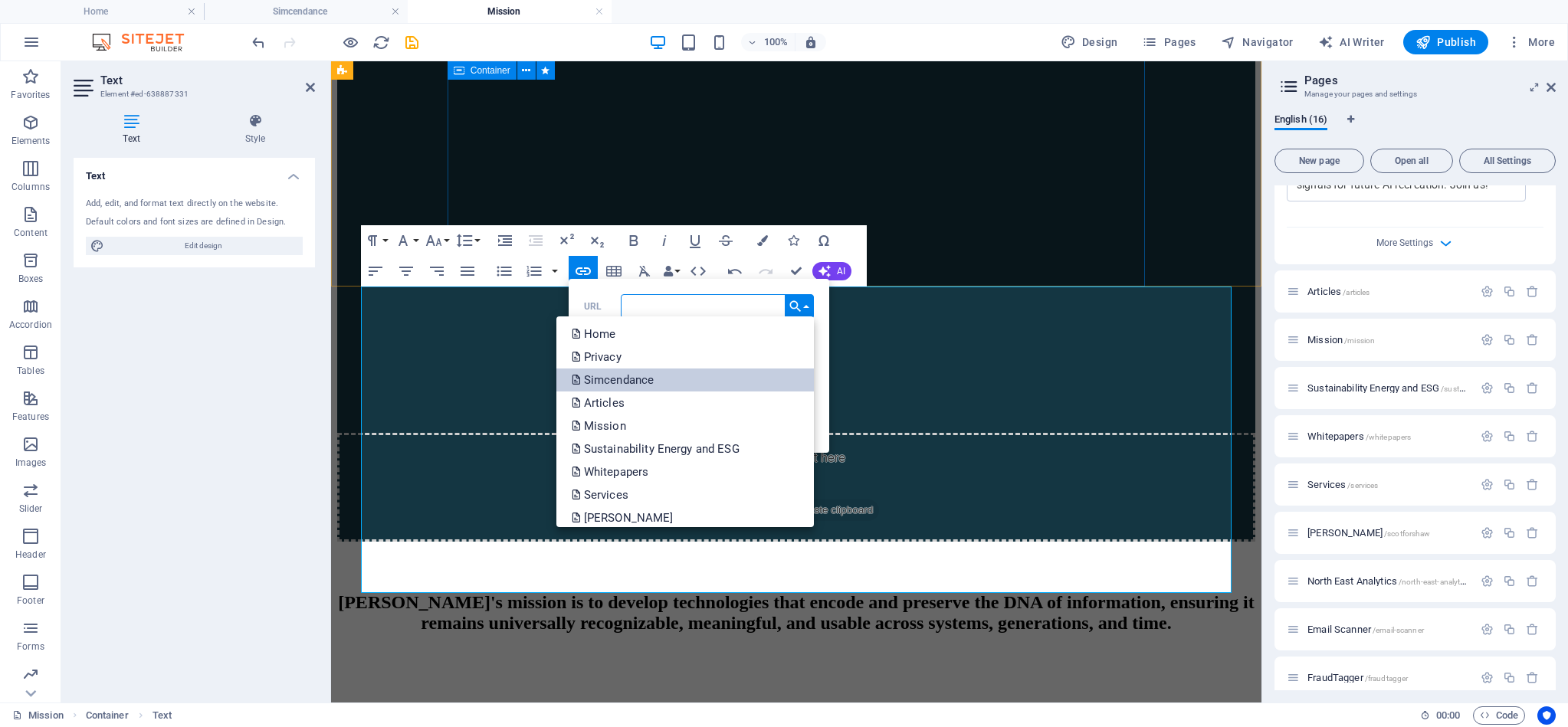
click at [642, 377] on p "Simcendance" at bounding box center [615, 380] width 86 height 23
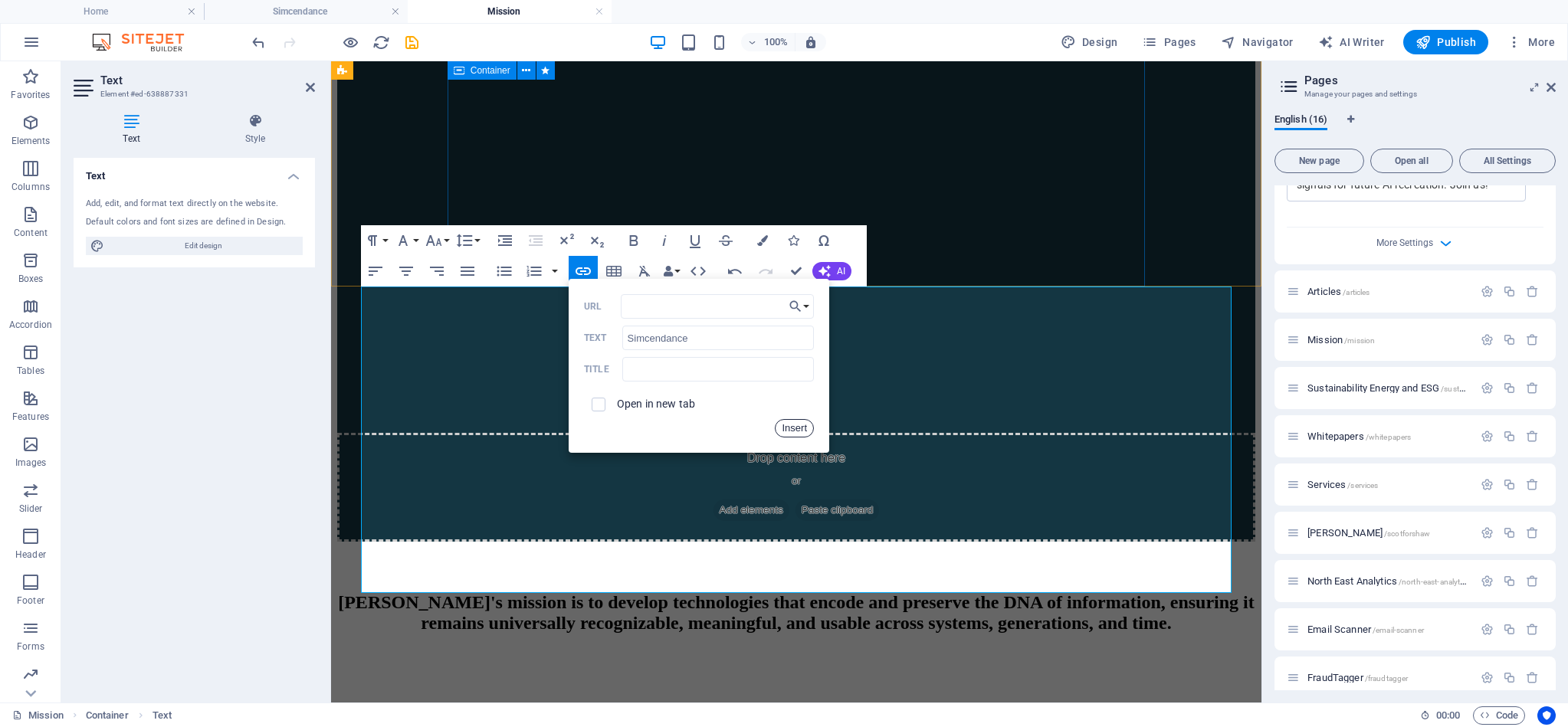
click at [793, 431] on button "Insert" at bounding box center [795, 429] width 39 height 19
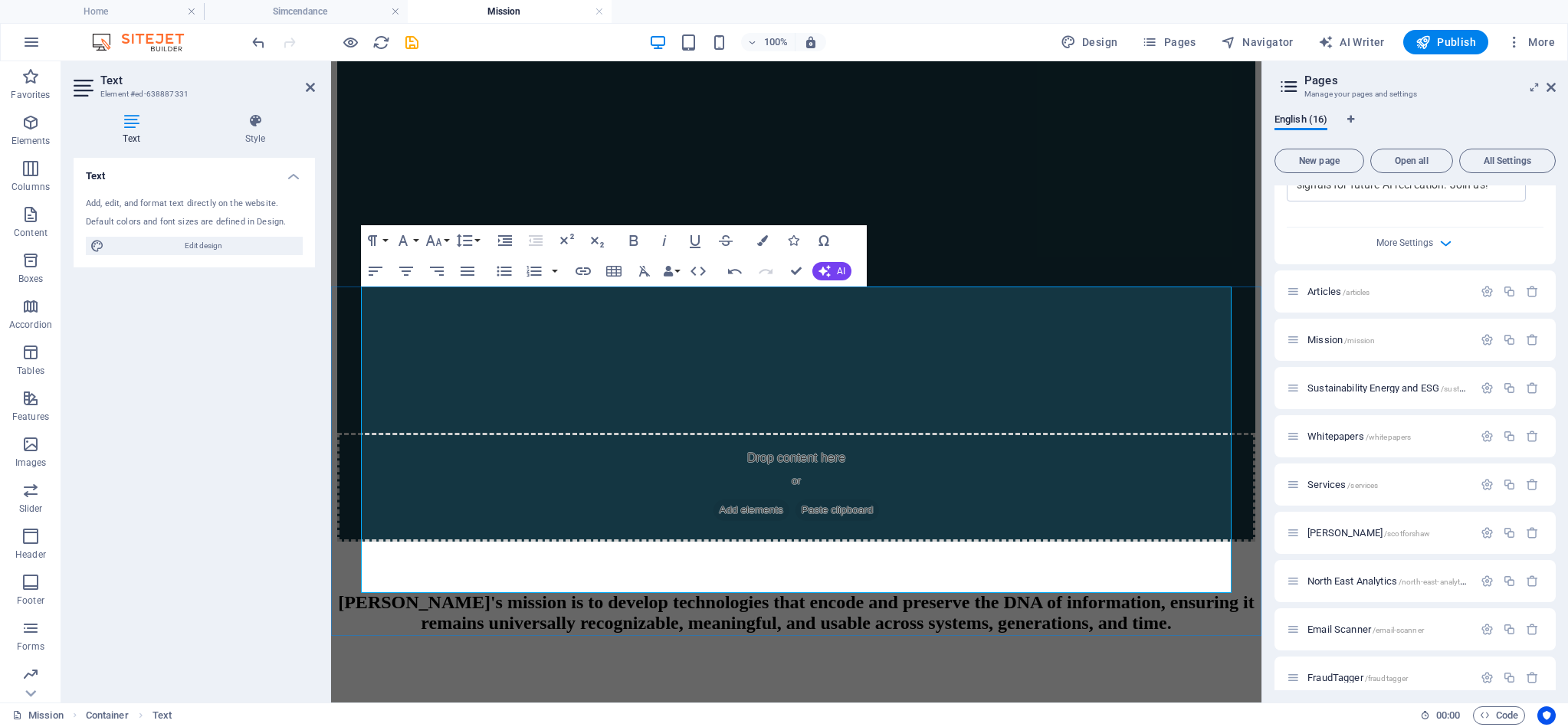
drag, startPoint x: 629, startPoint y: 413, endPoint x: 653, endPoint y: 451, distance: 44.9
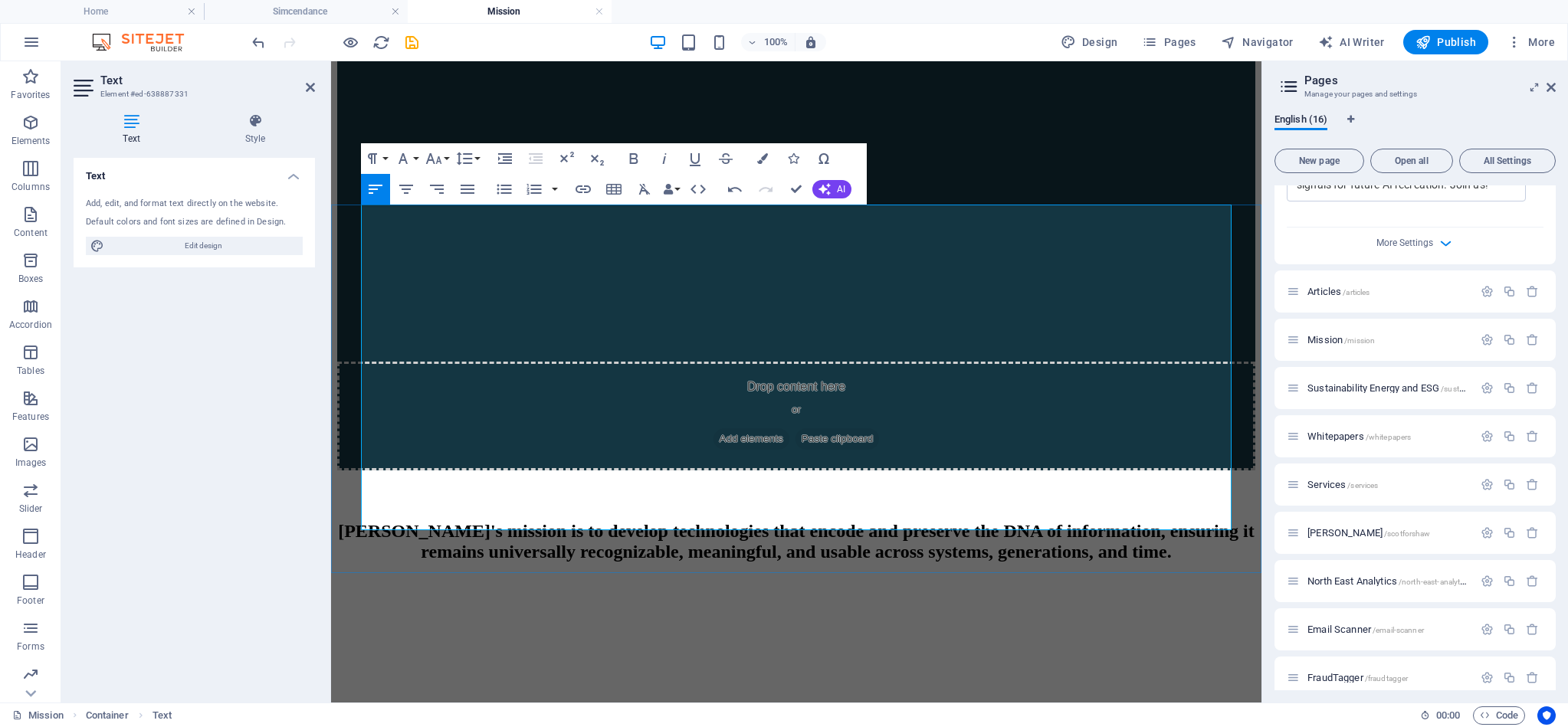
scroll to position [767, 0]
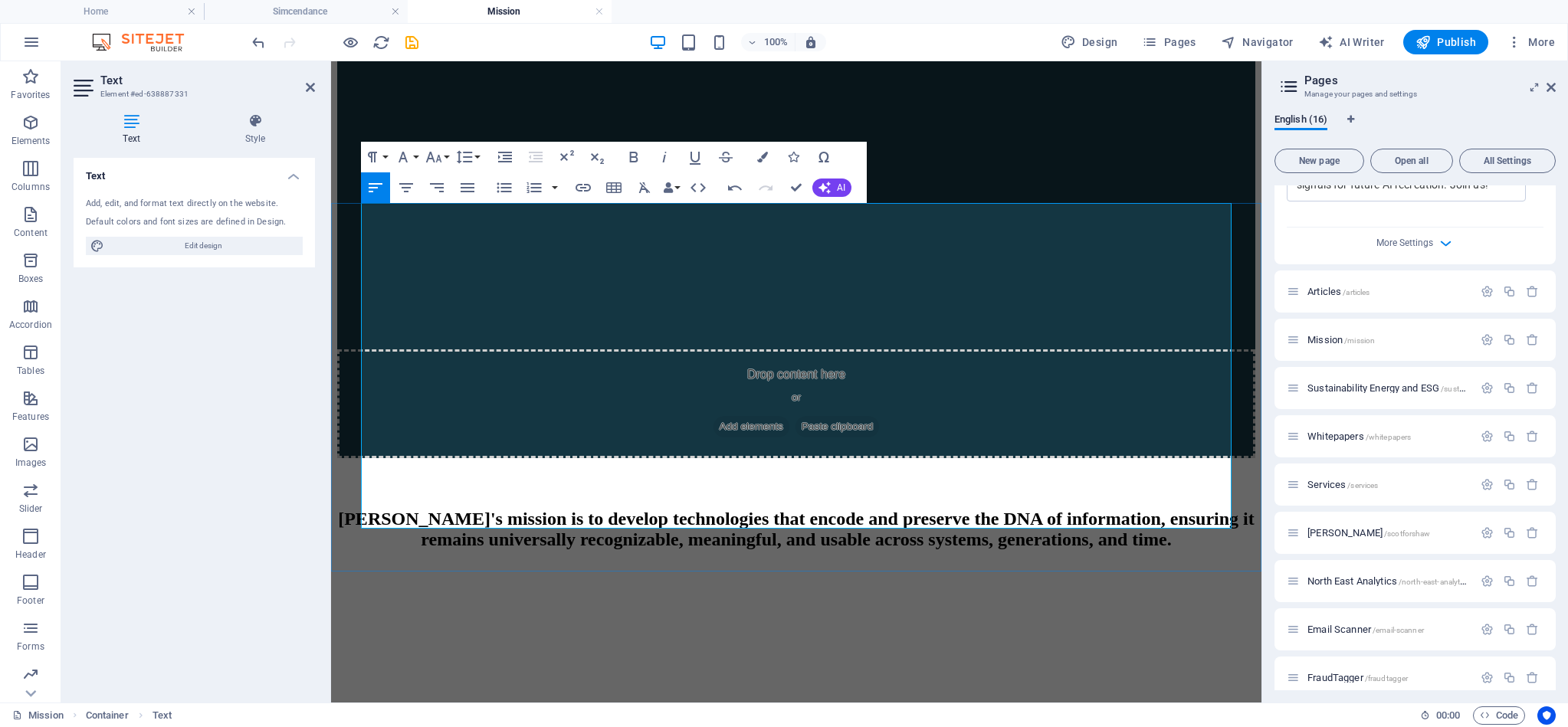
drag, startPoint x: 653, startPoint y: 365, endPoint x: 670, endPoint y: 385, distance: 26.2
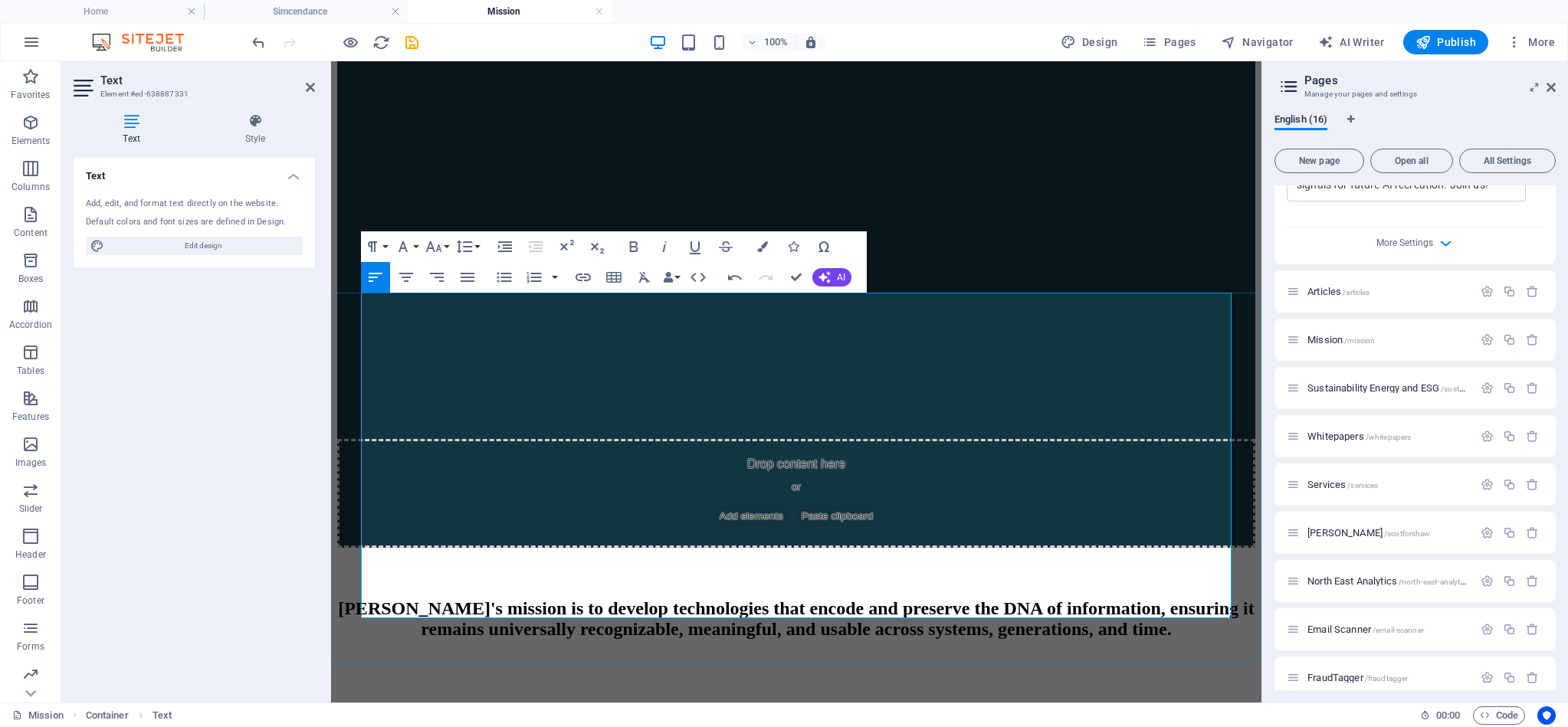
scroll to position [677, 0]
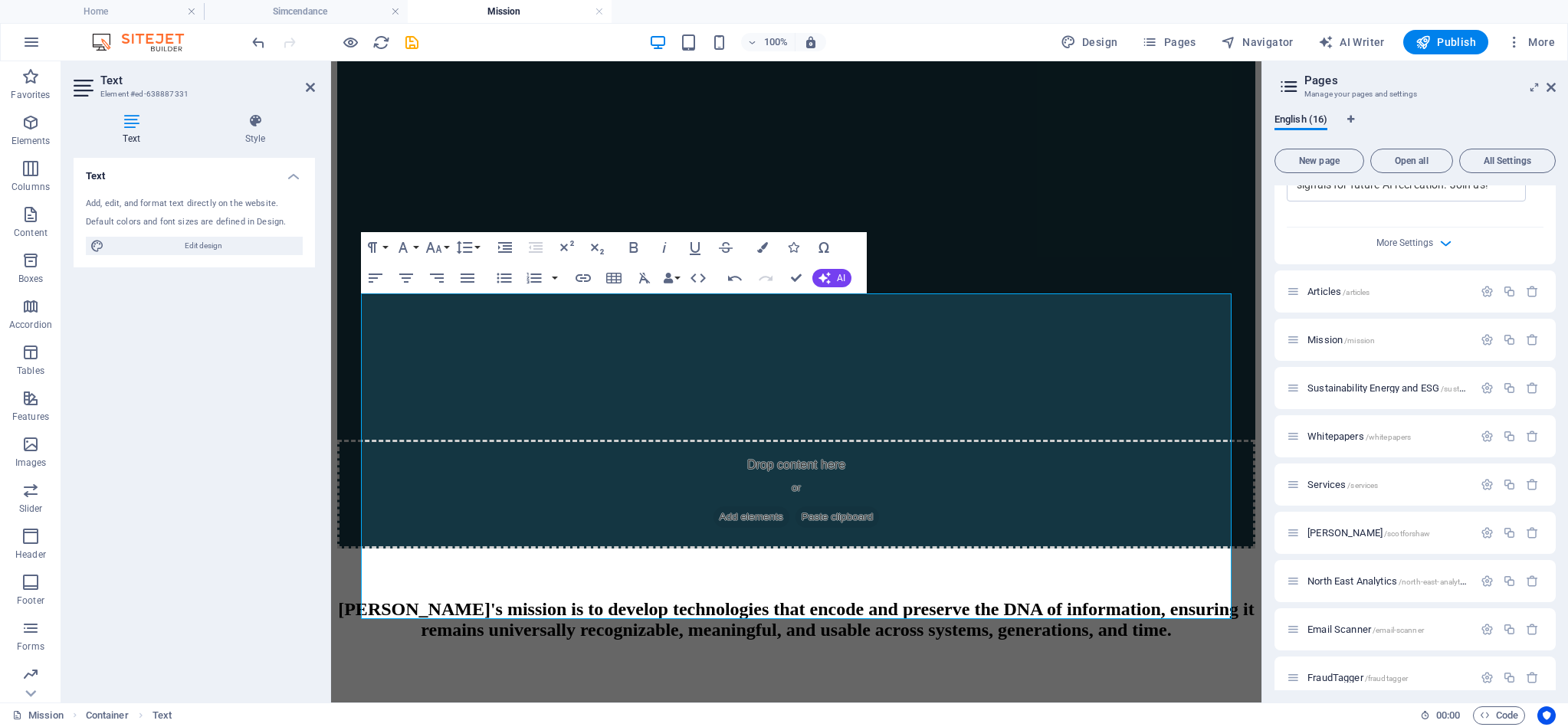
click at [1455, 77] on h2 "Pages" at bounding box center [1429, 80] width 251 height 14
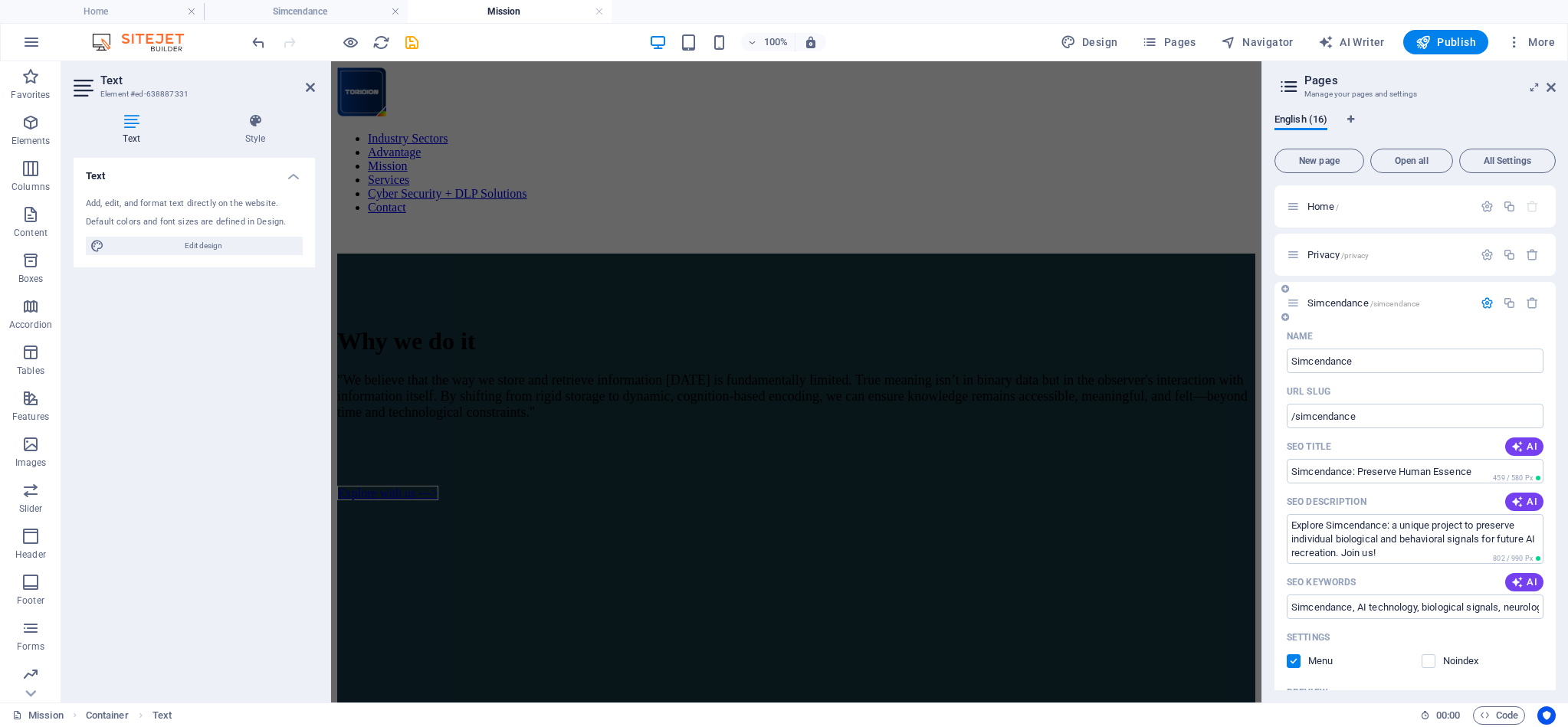
scroll to position [0, 0]
click at [1357, 301] on span "Simcendance /simcendance" at bounding box center [1363, 303] width 112 height 11
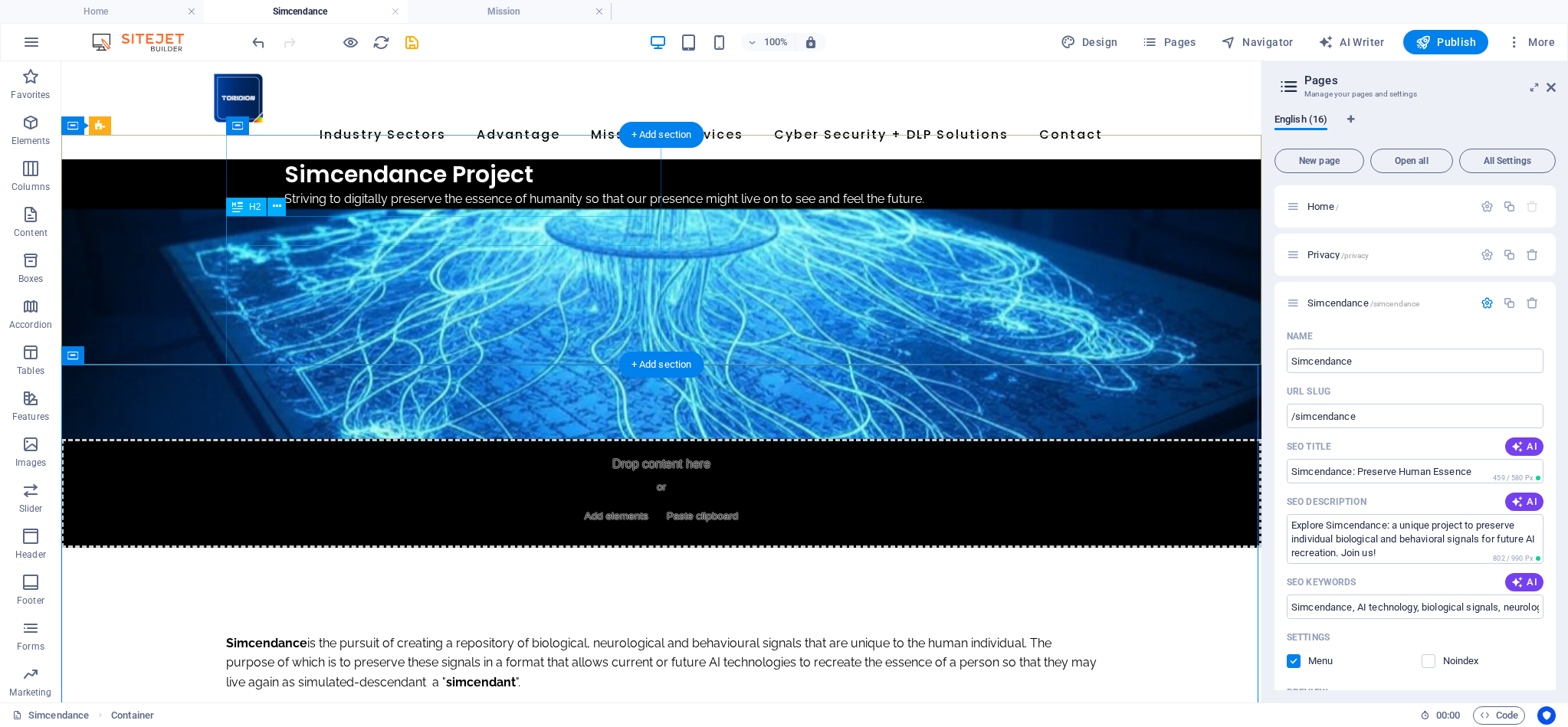
click at [361, 189] on div "Simcendance Project" at bounding box center [738, 174] width 907 height 30
click at [284, 206] on button at bounding box center [277, 207] width 19 height 19
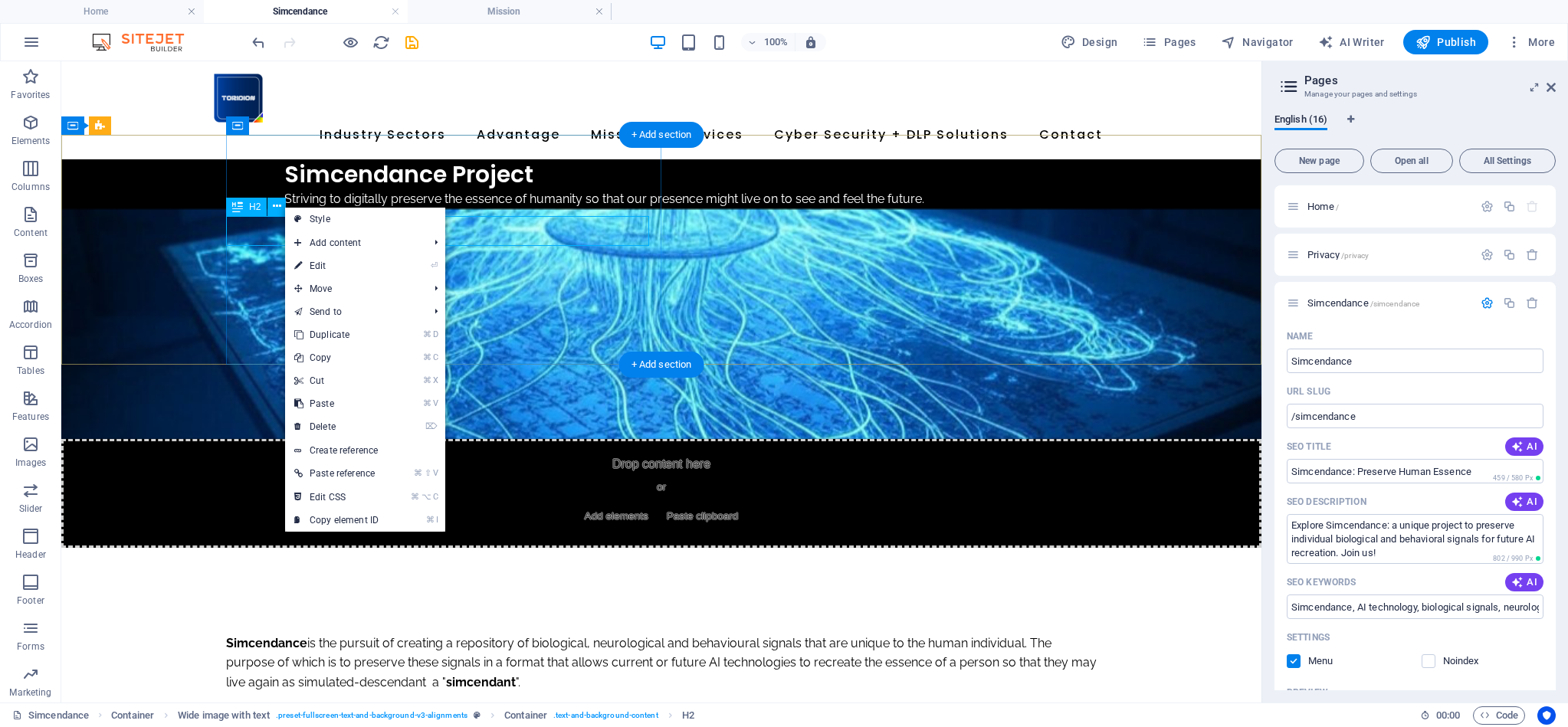
click at [285, 189] on div "Simcendance Project" at bounding box center [738, 174] width 907 height 30
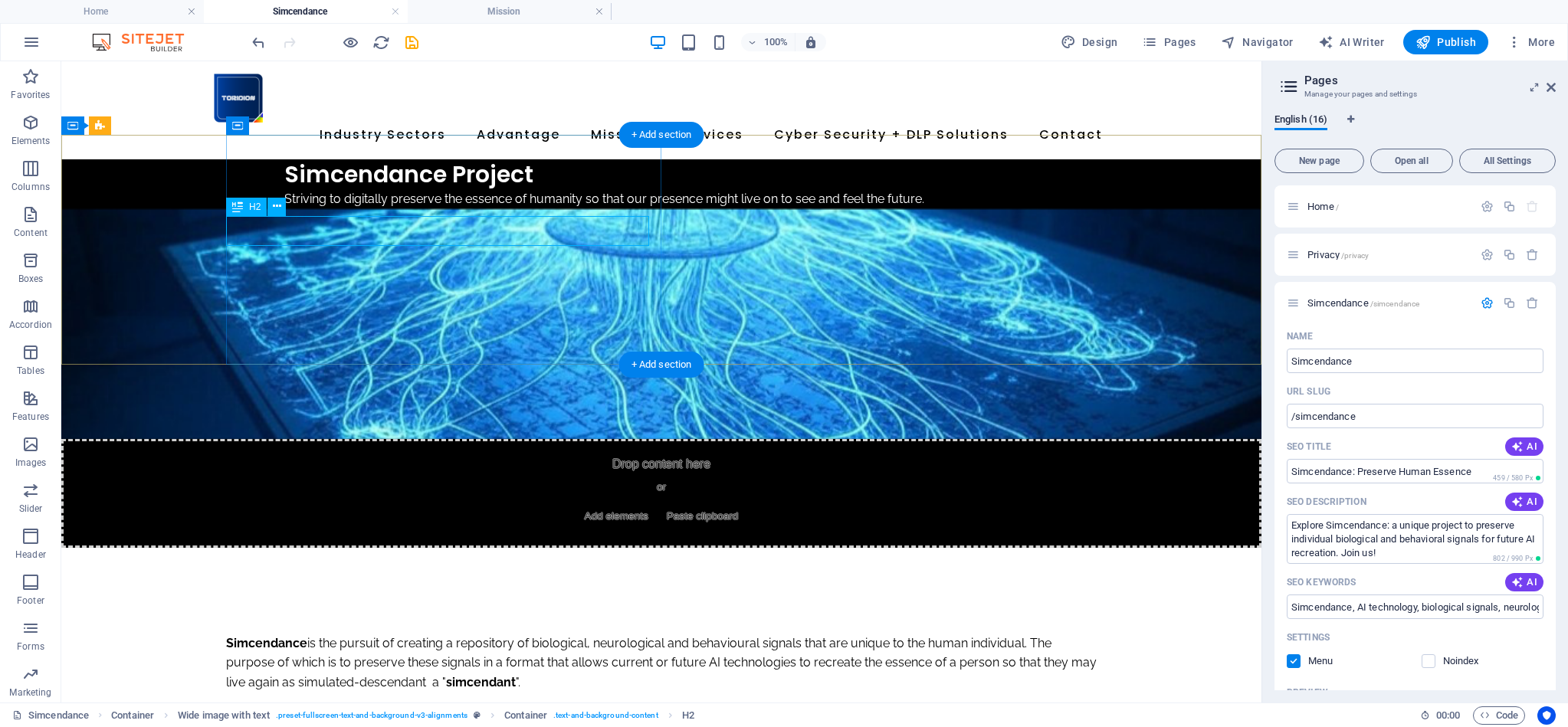
click at [253, 208] on span "H2" at bounding box center [255, 207] width 11 height 9
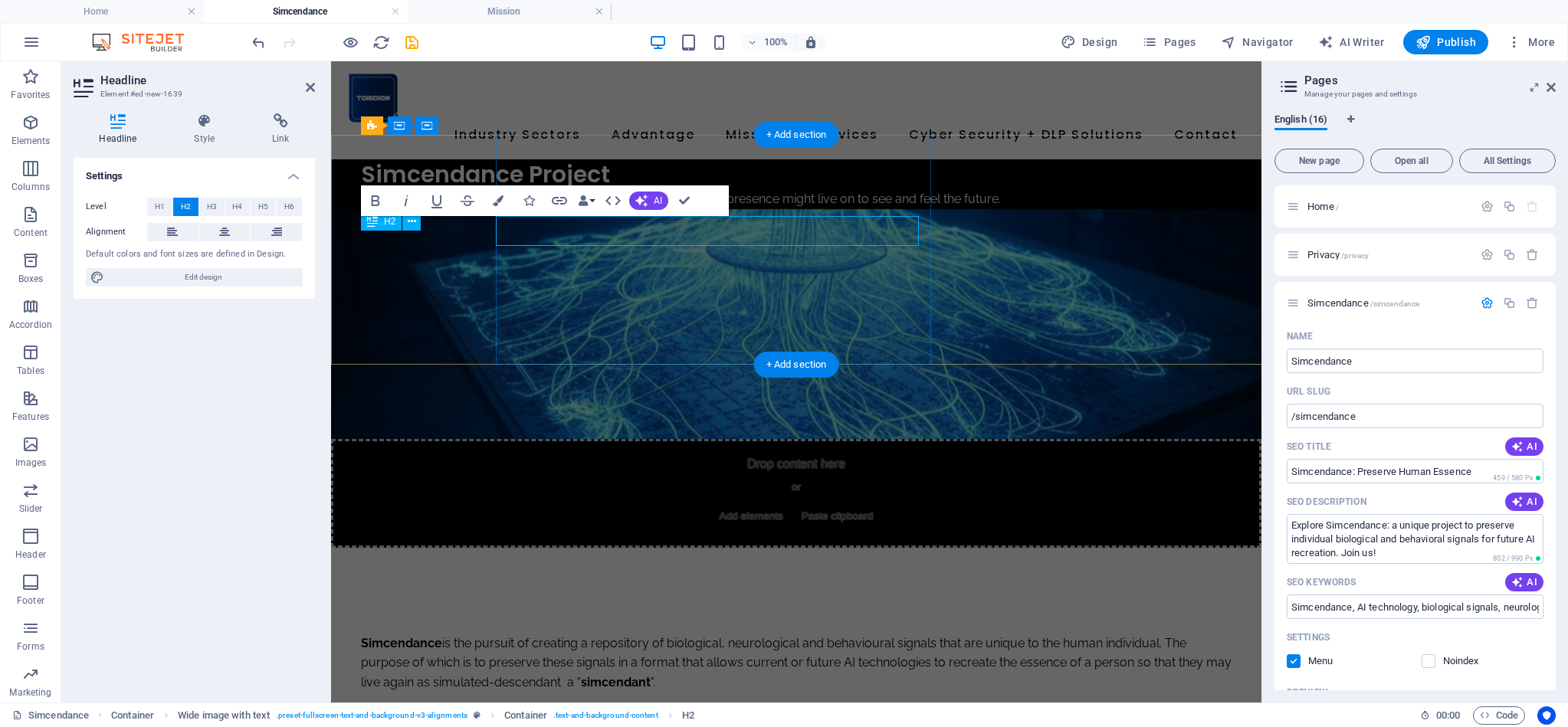
scroll to position [825, 0]
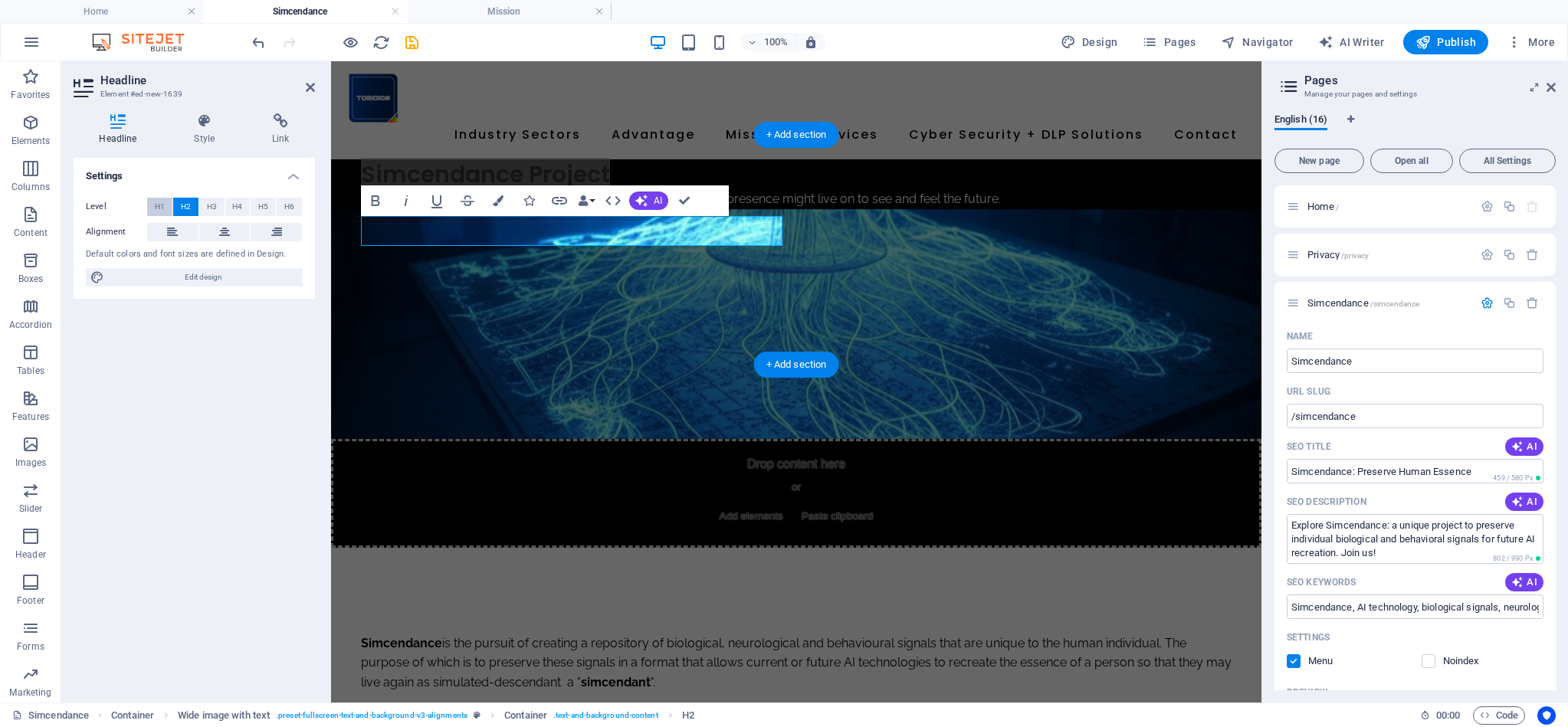
click at [160, 202] on span "H1" at bounding box center [159, 207] width 10 height 19
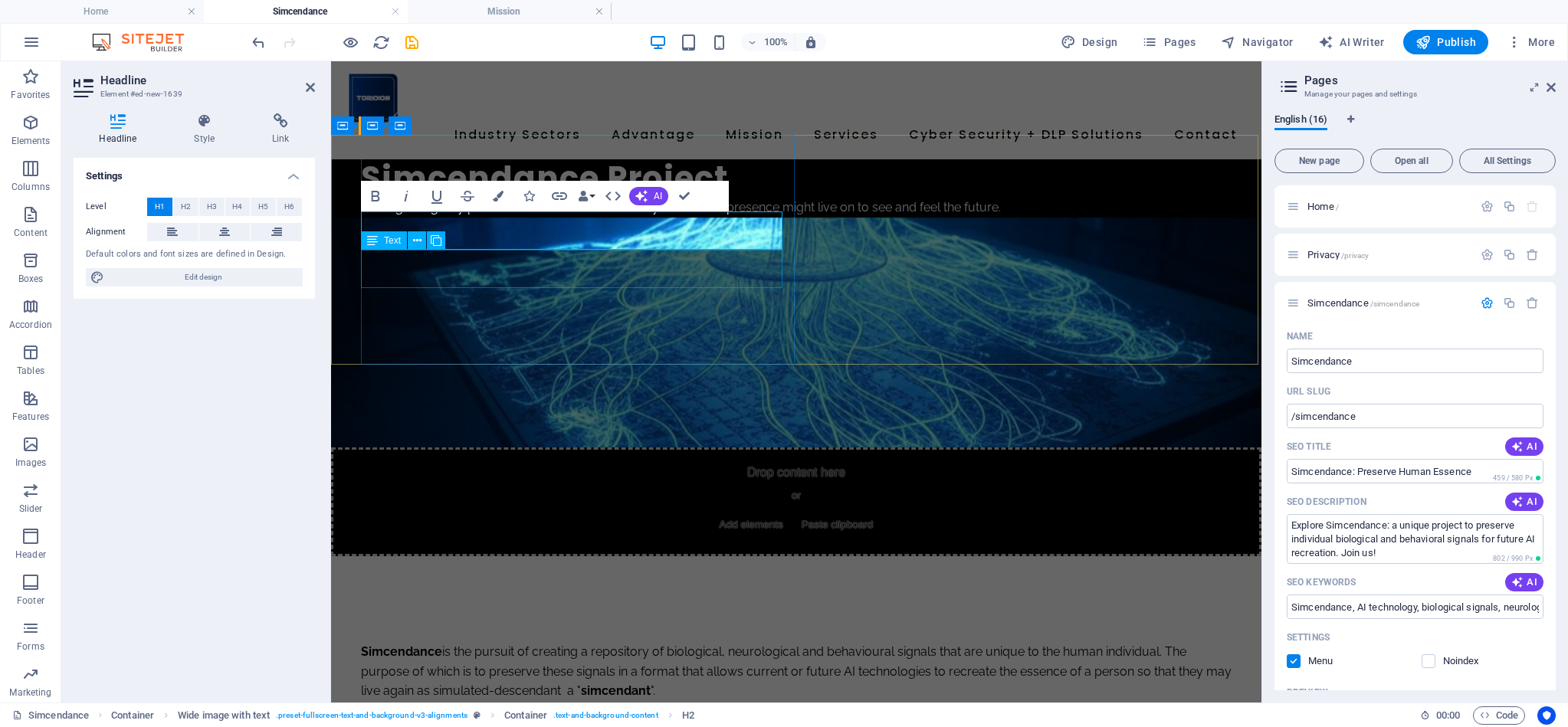
click at [394, 217] on div "Striving to digitally preserve the essence of humanity so that our presence mig…" at bounding box center [805, 207] width 888 height 20
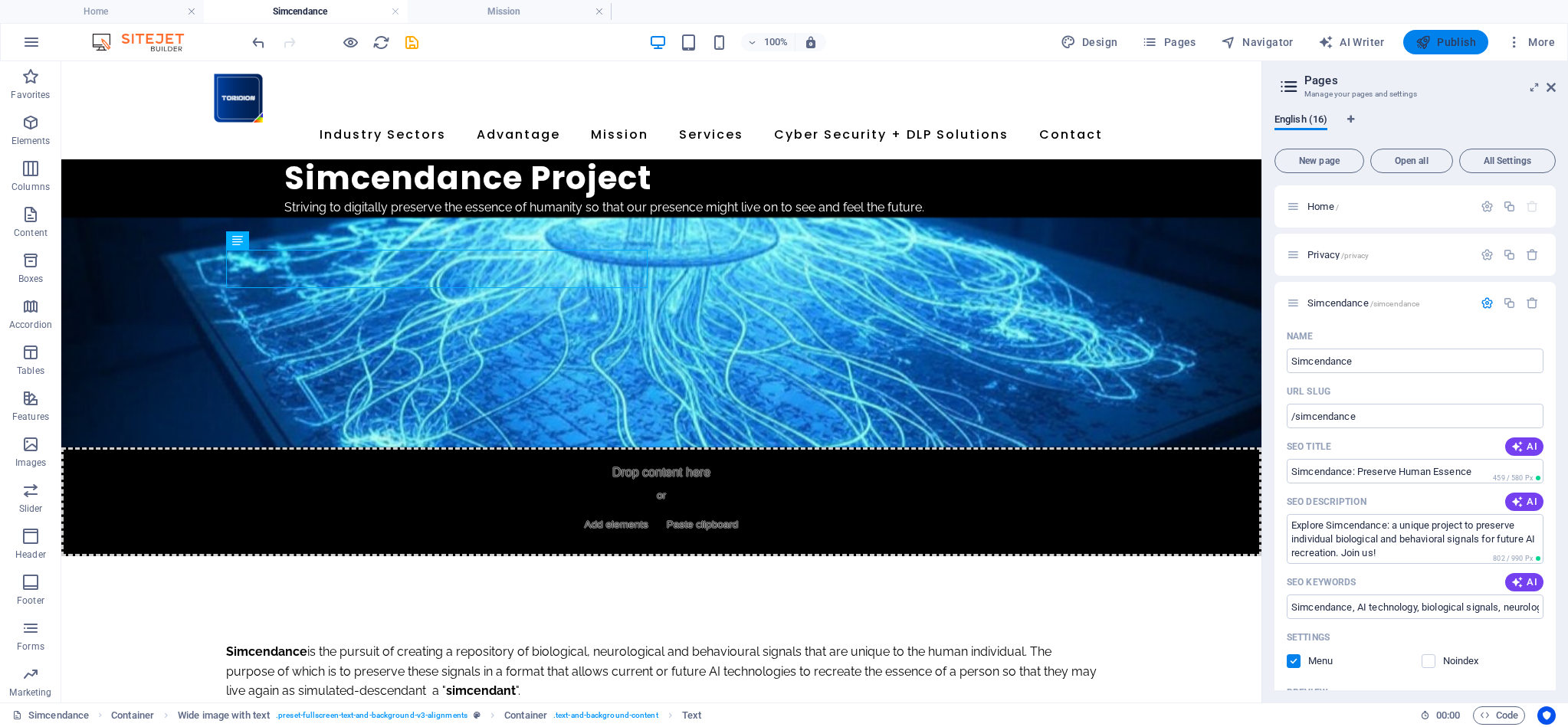
click at [1455, 43] on span "Publish" at bounding box center [1445, 42] width 61 height 15
